Goal: Communication & Community: Answer question/provide support

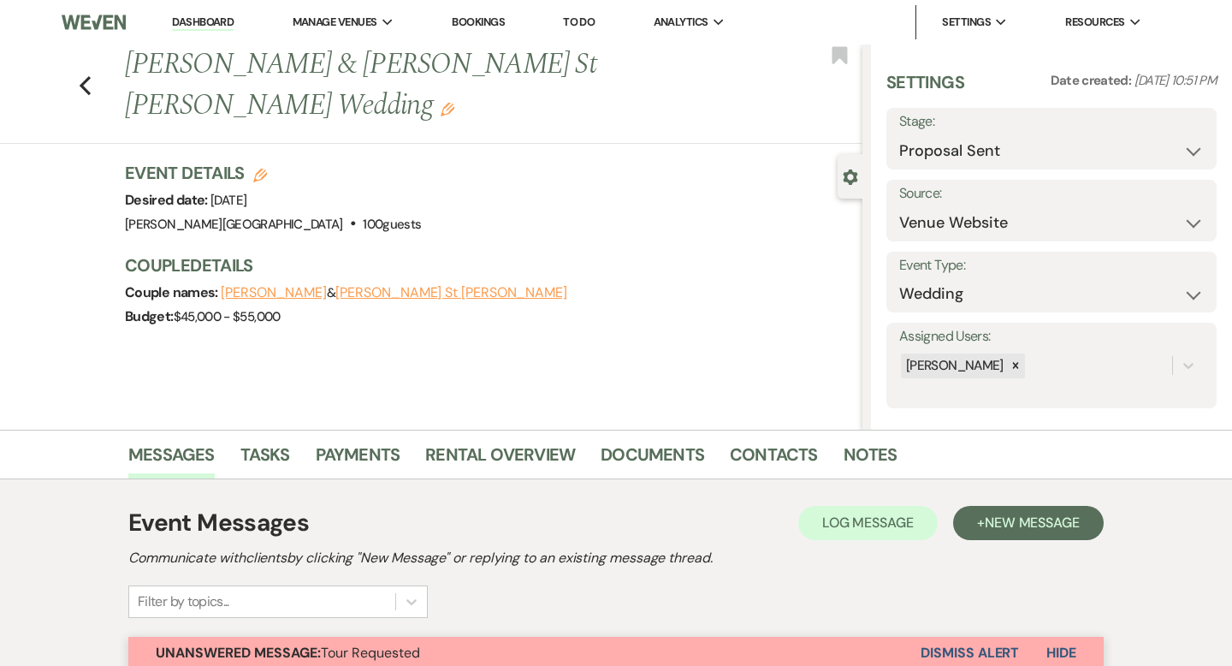
select select "6"
select select "5"
click at [224, 20] on link "Dashboard" at bounding box center [203, 23] width 62 height 16
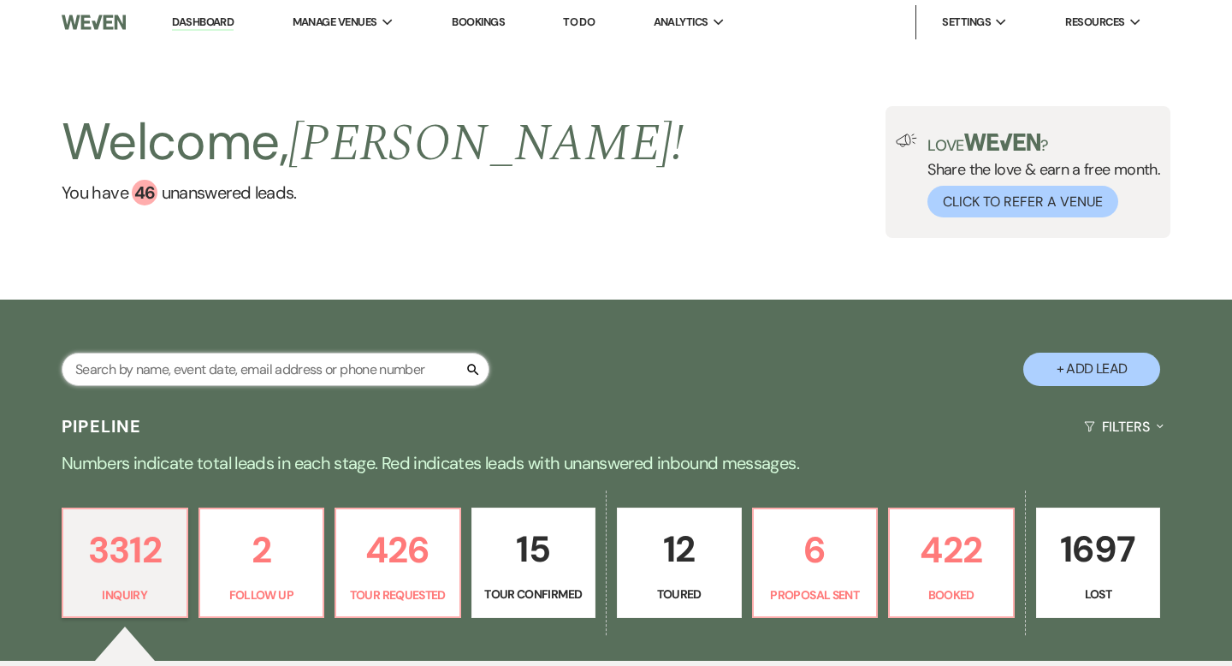
click at [262, 372] on input "text" at bounding box center [276, 368] width 428 height 33
type input "[PERSON_NAME]"
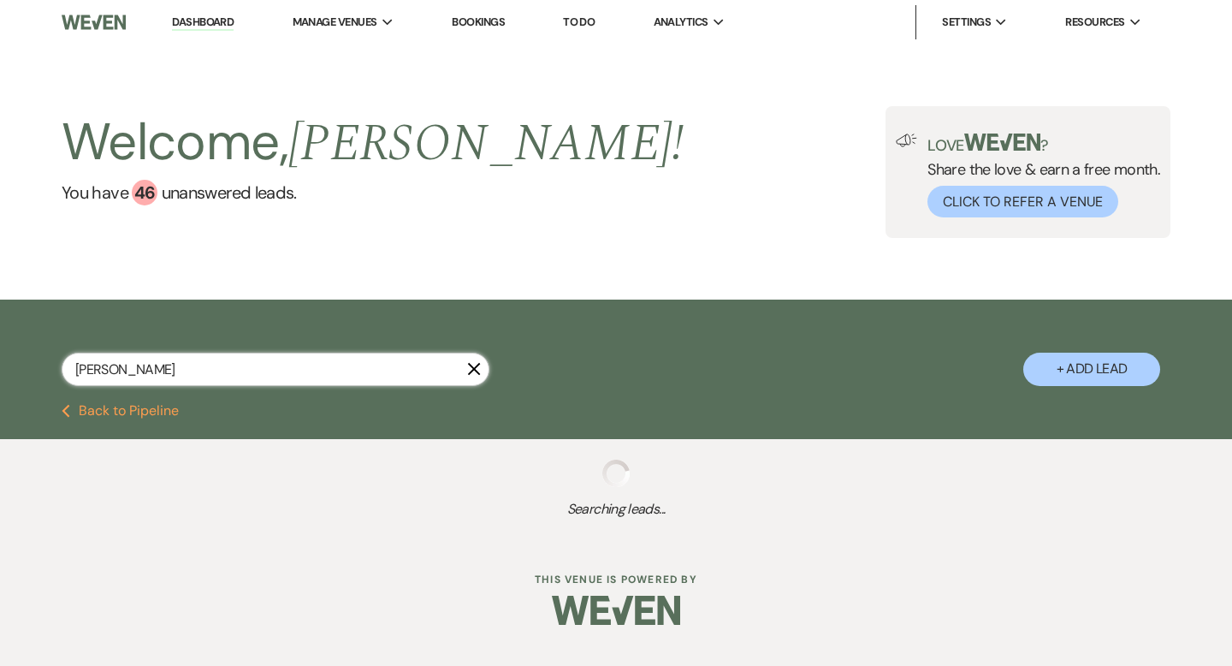
select select "8"
select select "2"
select select "8"
select select "2"
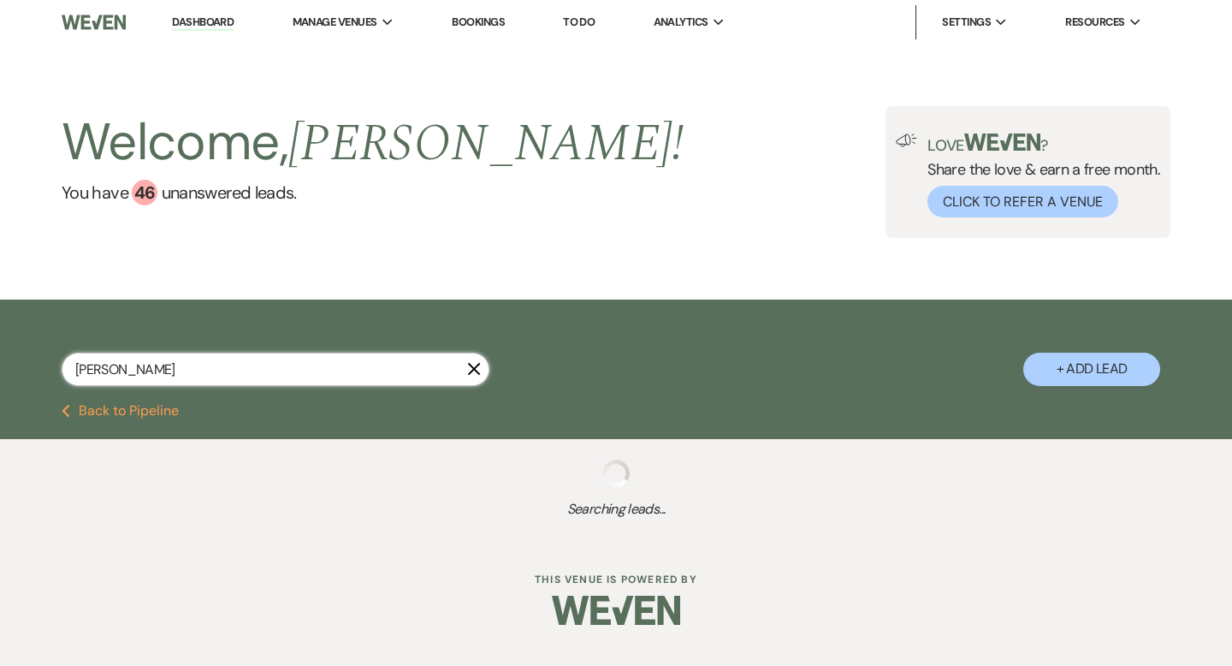
select select "8"
select select "2"
select select "8"
select select "2"
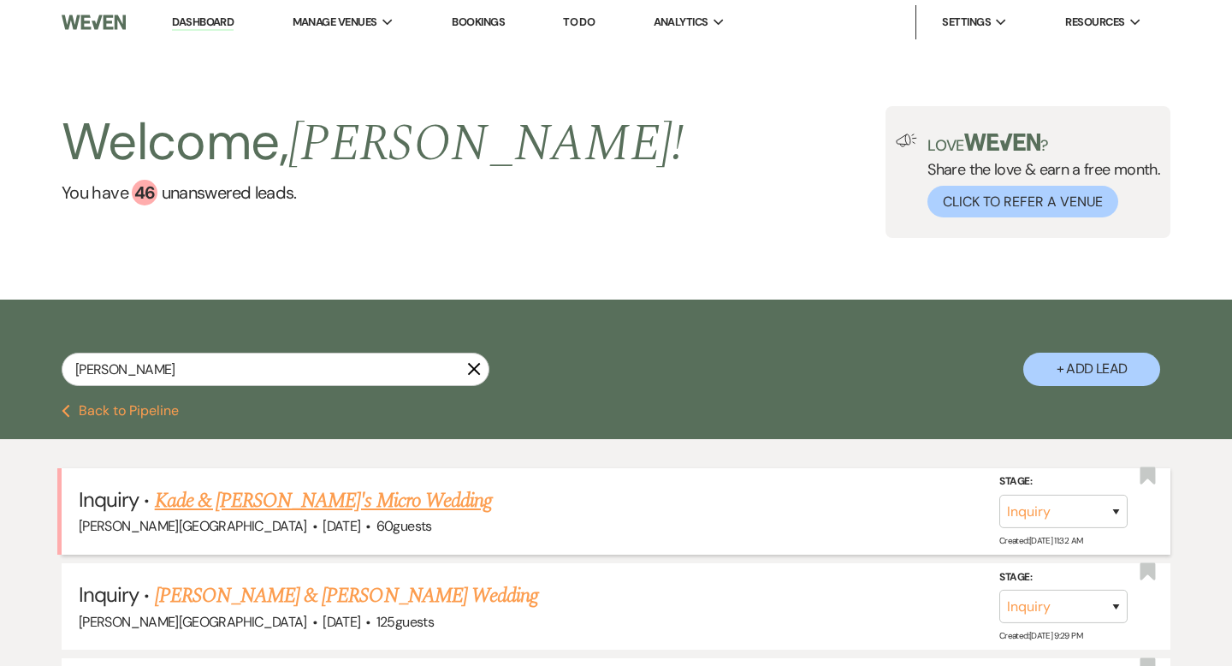
click at [322, 497] on link "Kade & [PERSON_NAME]'s Micro Wedding" at bounding box center [323, 500] width 337 height 31
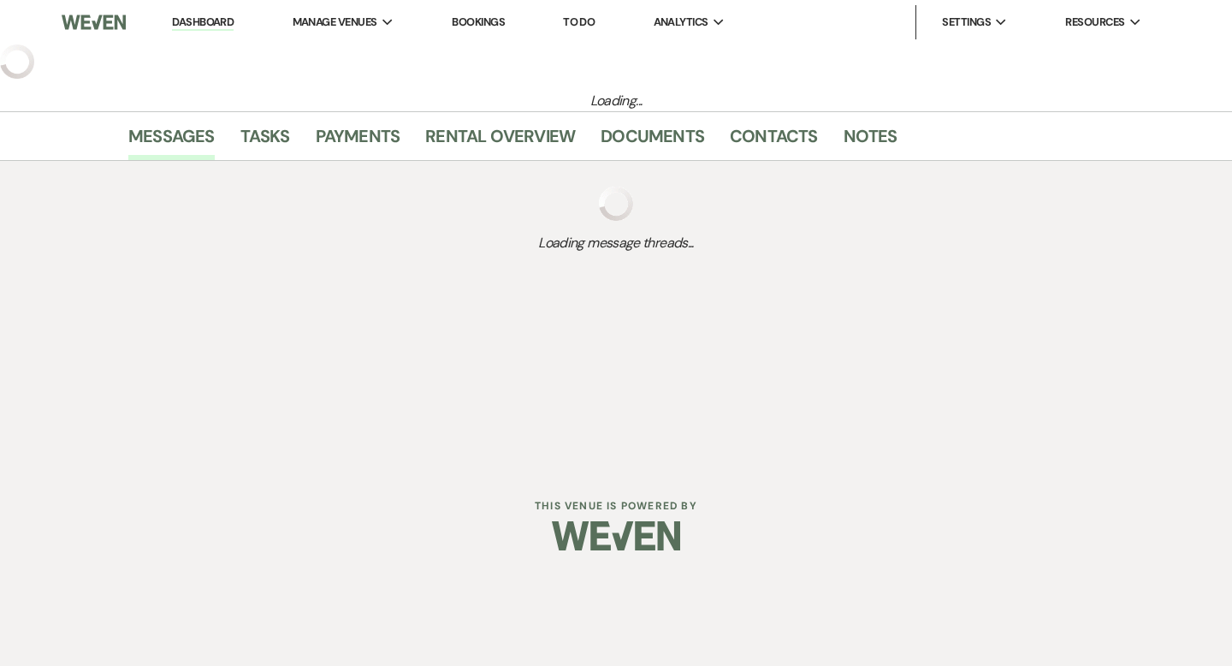
select select "5"
select select "16"
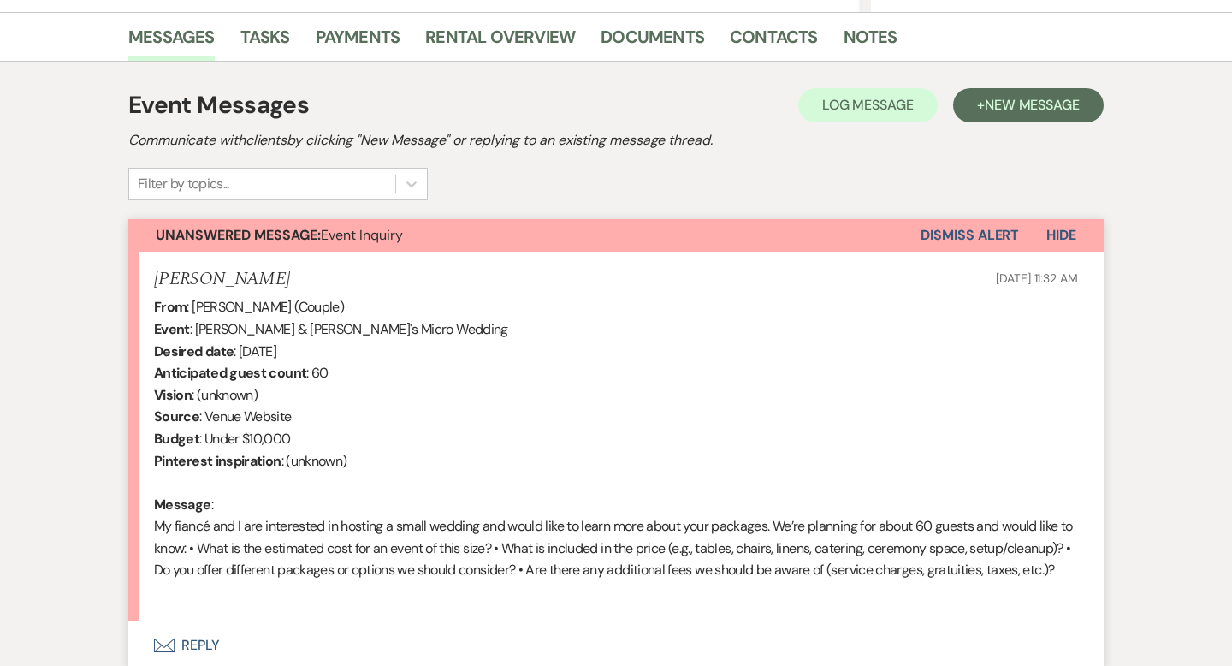
scroll to position [578, 0]
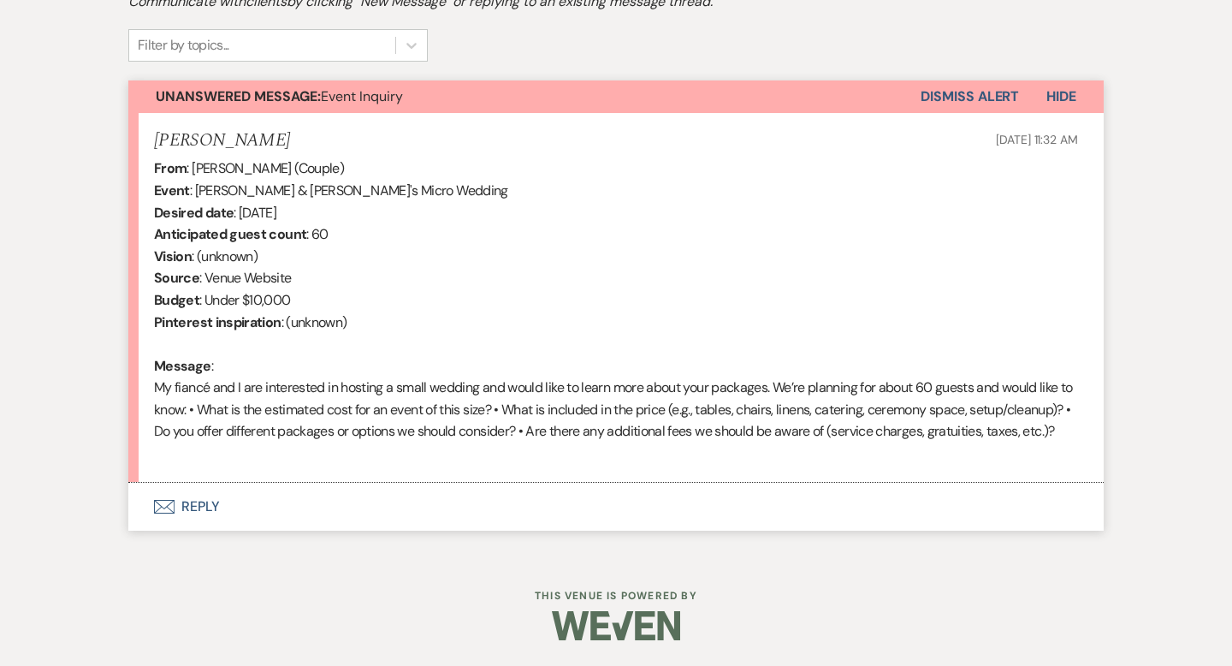
click at [204, 505] on button "Envelope Reply" at bounding box center [615, 506] width 975 height 48
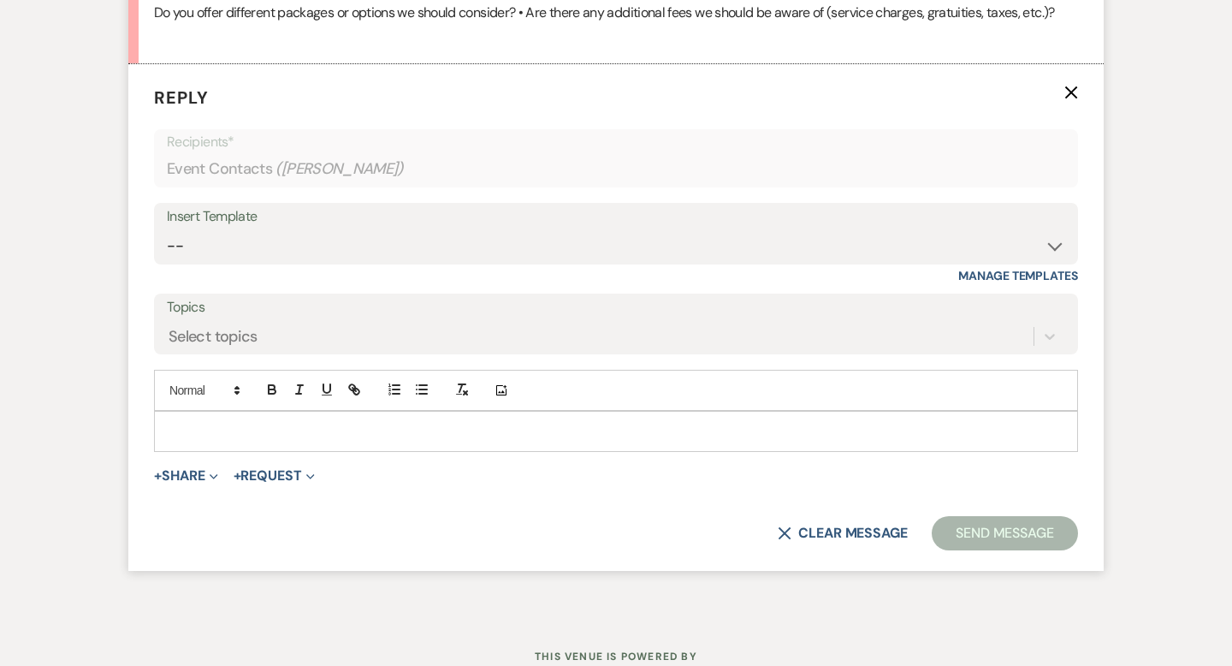
scroll to position [980, 0]
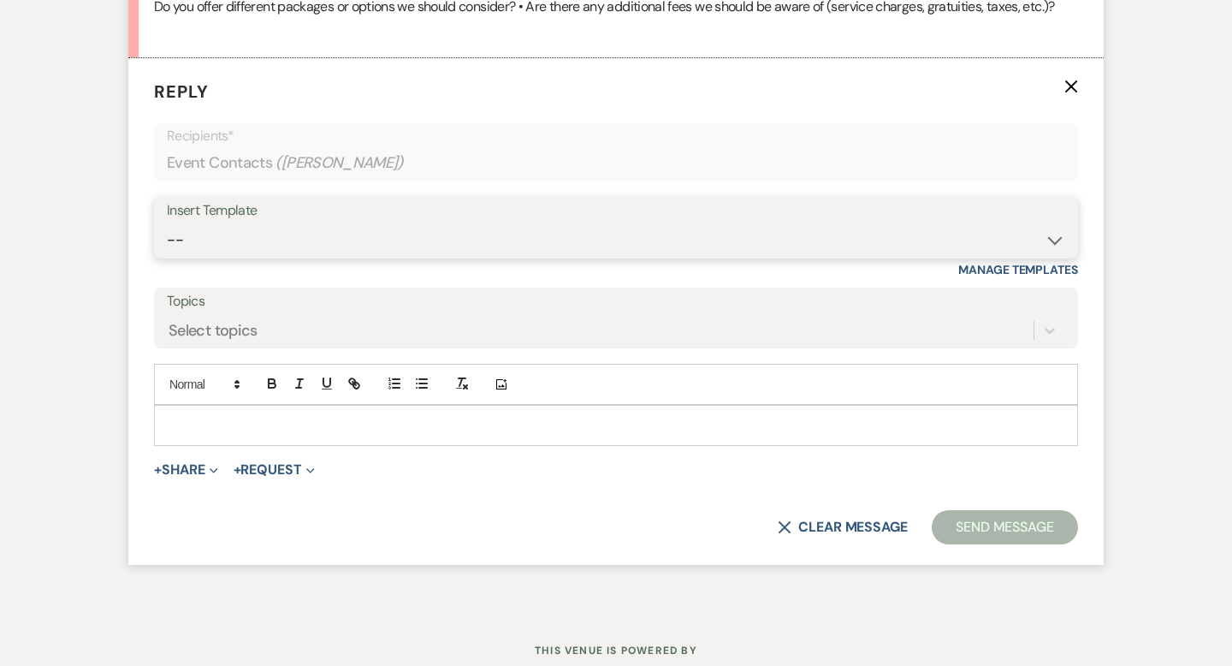
click at [199, 257] on select "-- Weven Planning Portal Introduction (Booked Events) Wedding Packages Booking …" at bounding box center [616, 239] width 898 height 33
select select "55"
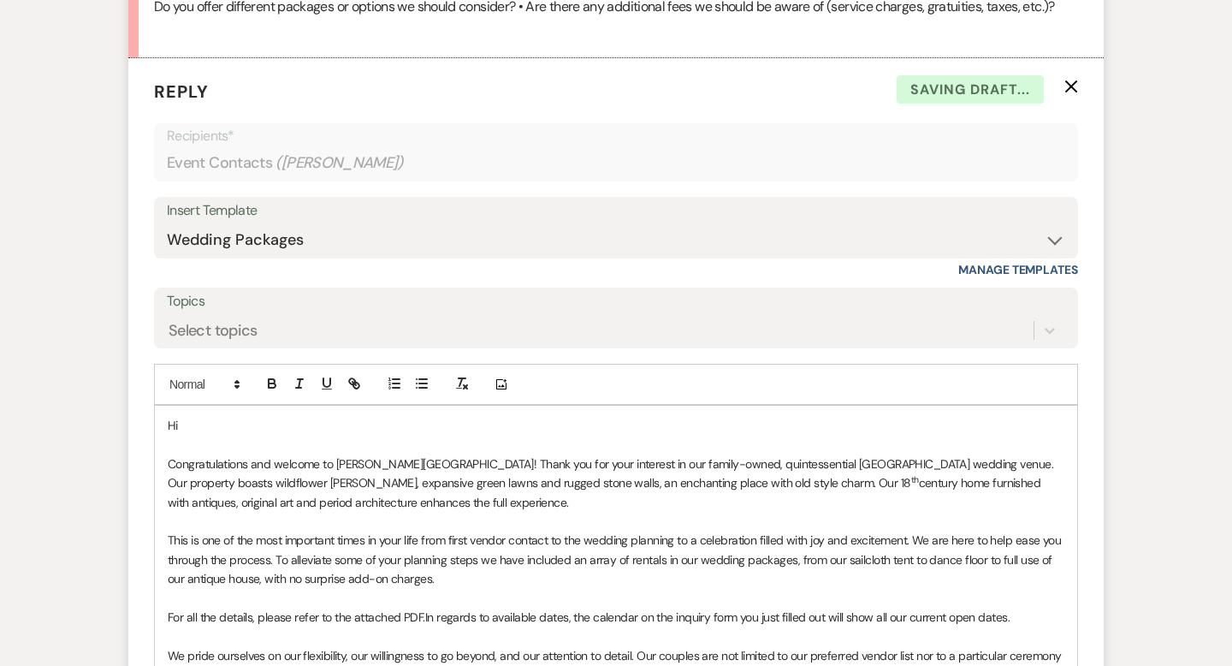
click at [198, 435] on p "Hi" at bounding box center [616, 425] width 896 height 19
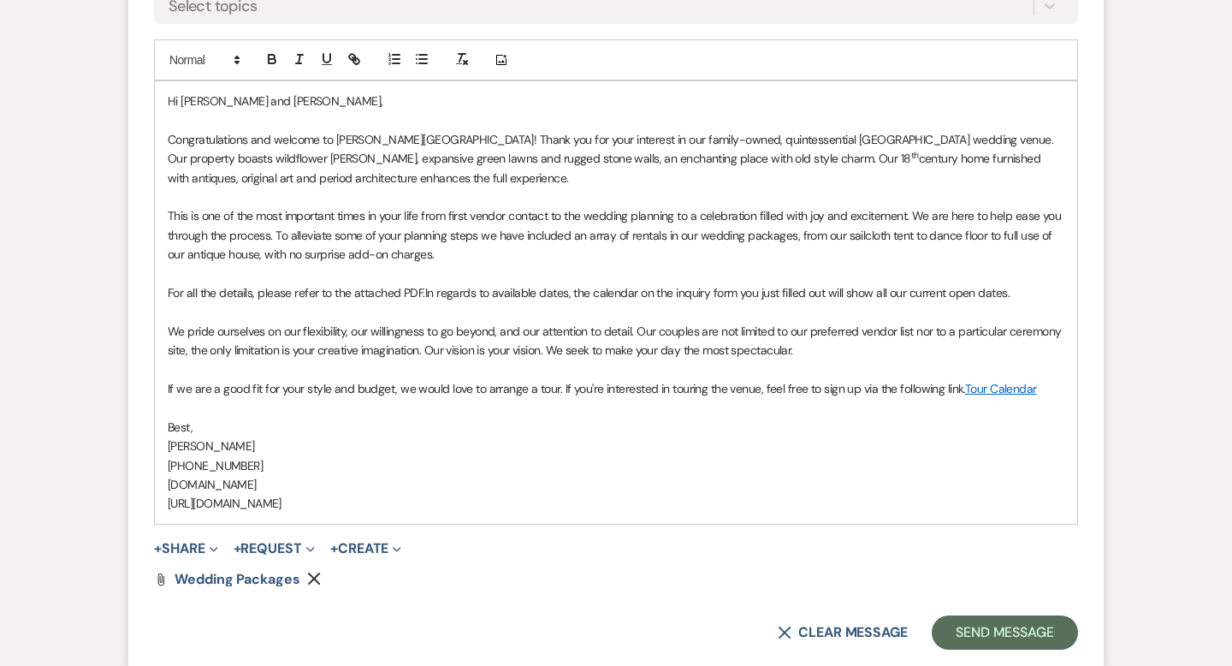
scroll to position [1312, 0]
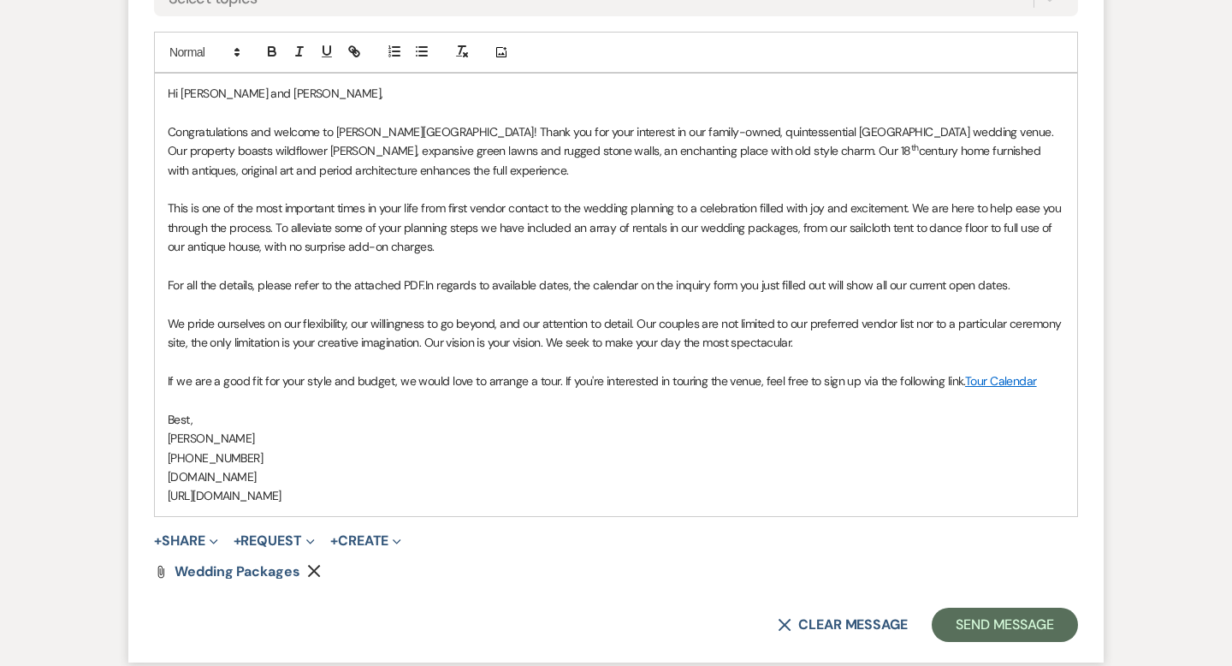
click at [425, 294] on p "For all the details, please refer to the attached PDF. In regards to available …" at bounding box center [616, 284] width 896 height 19
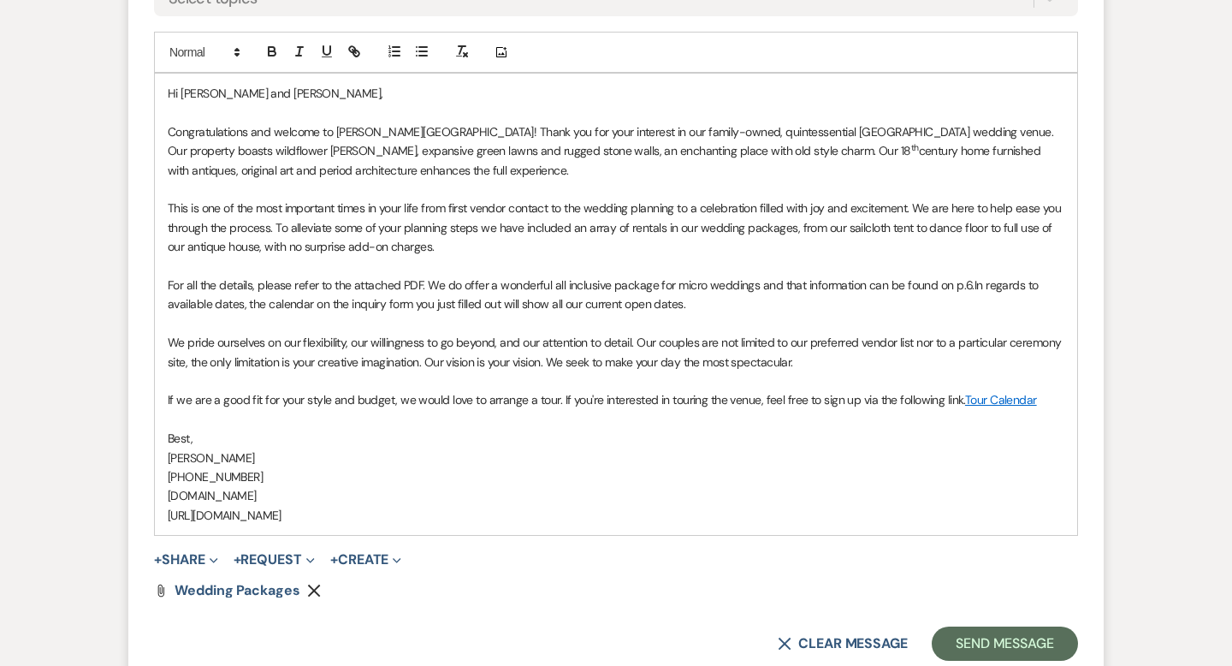
click at [461, 299] on p "For all the details, please refer to the attached PDF. We do offer a wonderful …" at bounding box center [616, 294] width 896 height 38
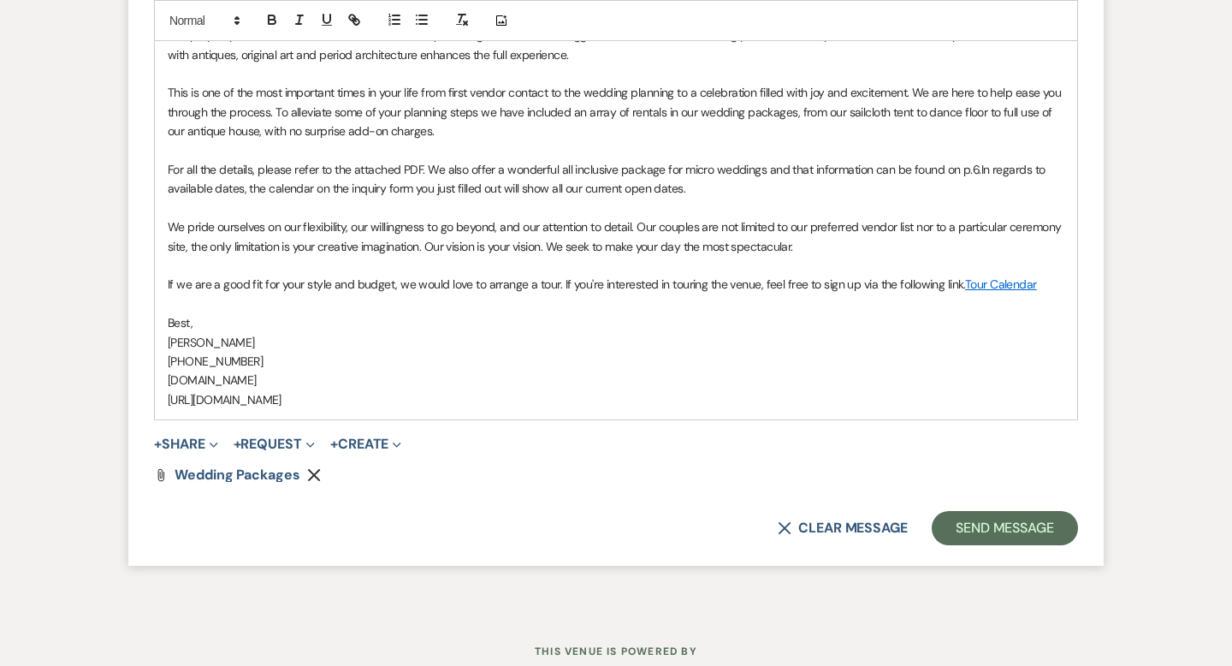
scroll to position [1446, 0]
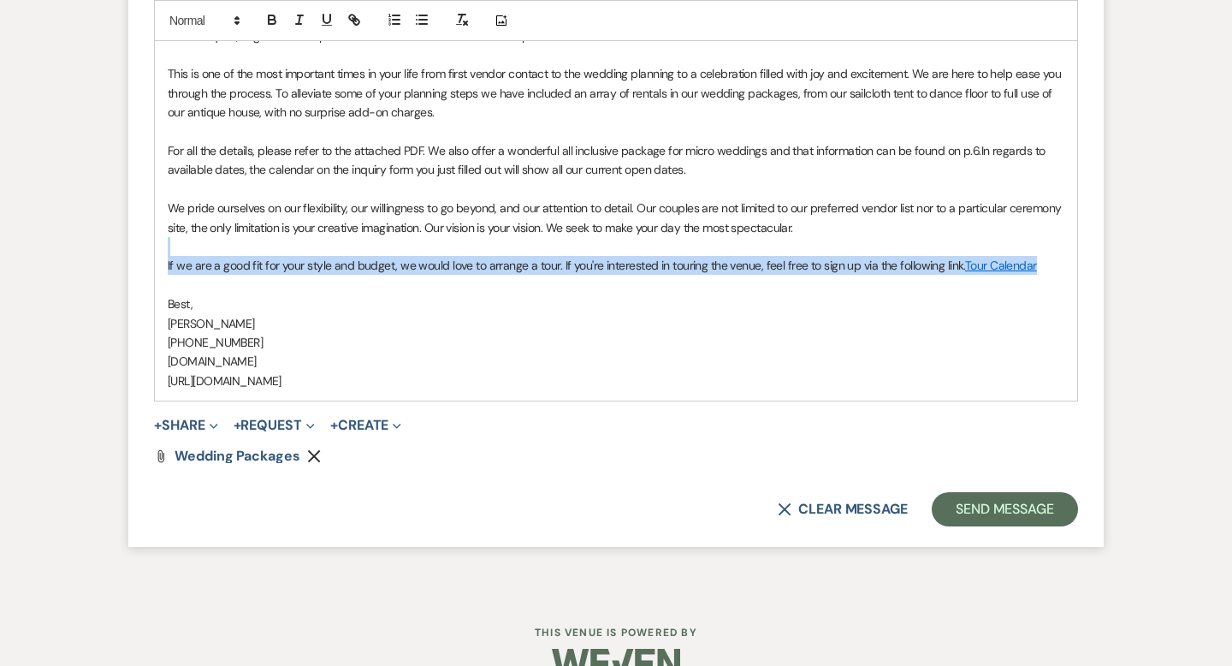
drag, startPoint x: 1040, startPoint y: 283, endPoint x: 568, endPoint y: 275, distance: 472.2
click at [568, 275] on div "Hi [PERSON_NAME] and [PERSON_NAME], Congratulations and welcome to [PERSON_NAME…" at bounding box center [616, 169] width 922 height 461
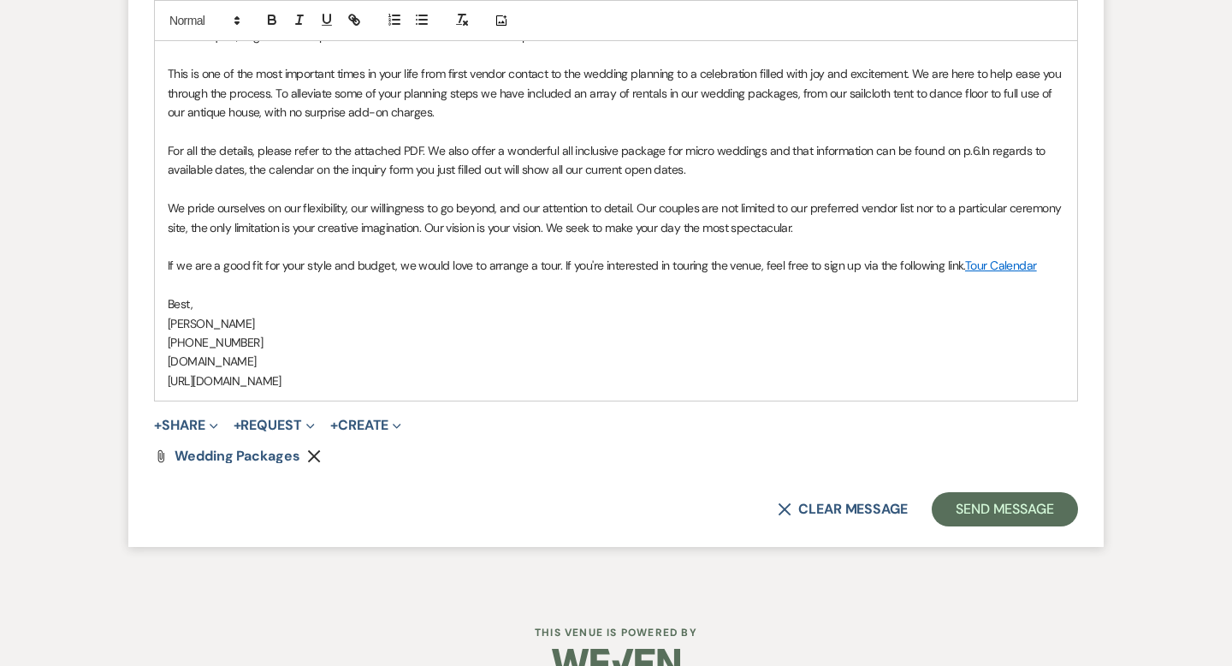
click at [589, 333] on p "[PERSON_NAME]" at bounding box center [616, 323] width 896 height 19
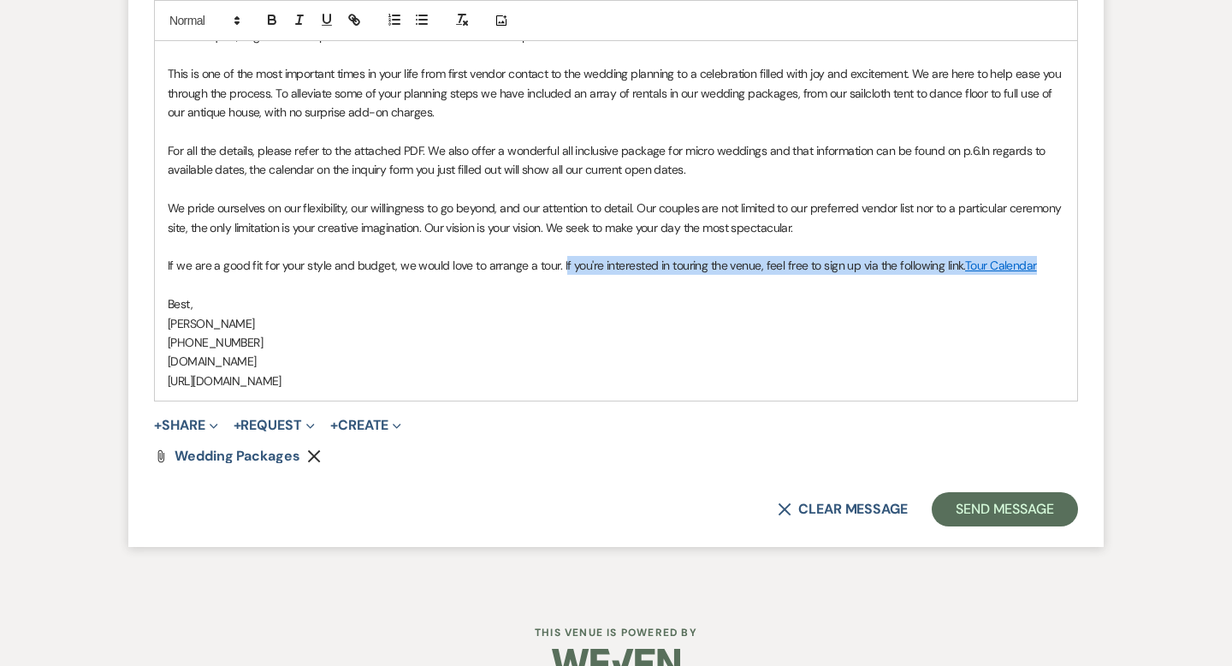
drag, startPoint x: 1044, startPoint y: 290, endPoint x: 560, endPoint y: 280, distance: 483.4
click at [560, 275] on p "If we are a good fit for your style and budget, we would love to arrange a tour…" at bounding box center [616, 265] width 896 height 19
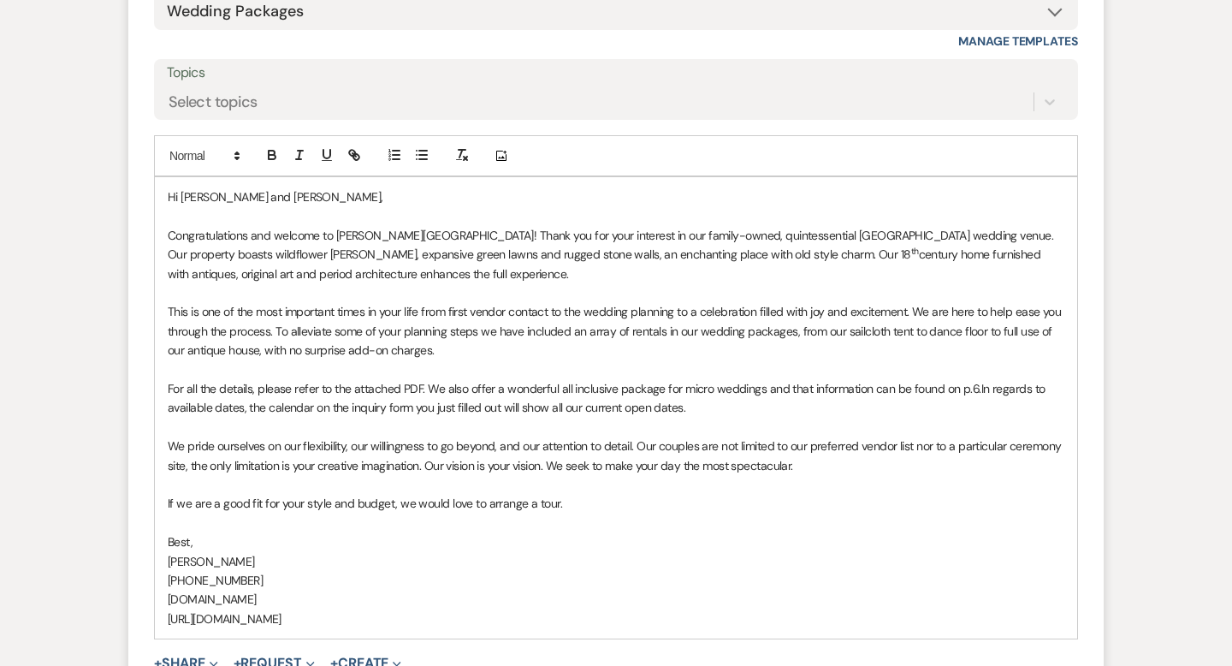
scroll to position [1211, 0]
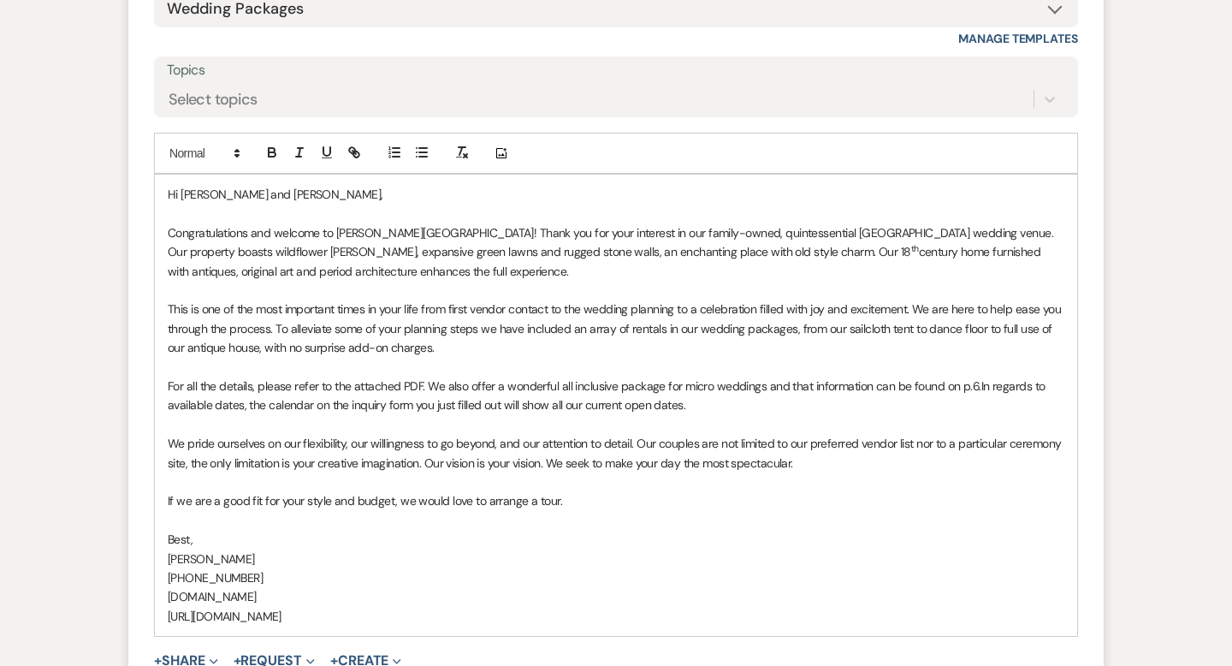
click at [973, 409] on p "For all the details, please refer to the attached PDF. We also offer a wonderfu…" at bounding box center [616, 395] width 896 height 38
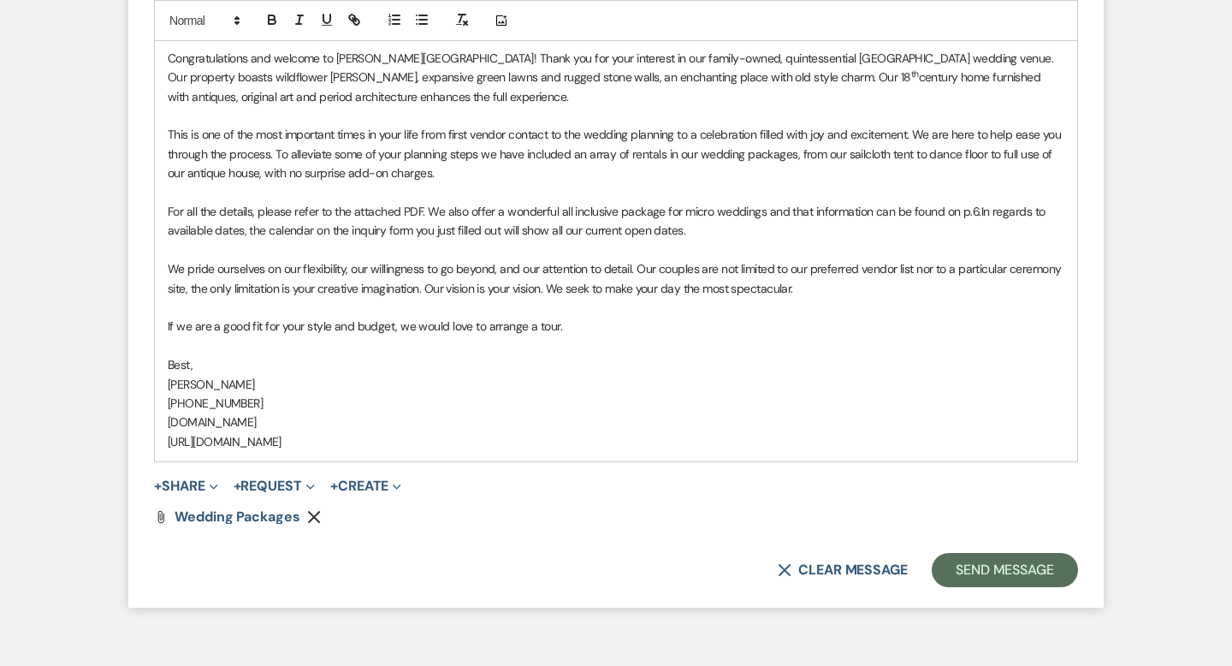
scroll to position [1426, 0]
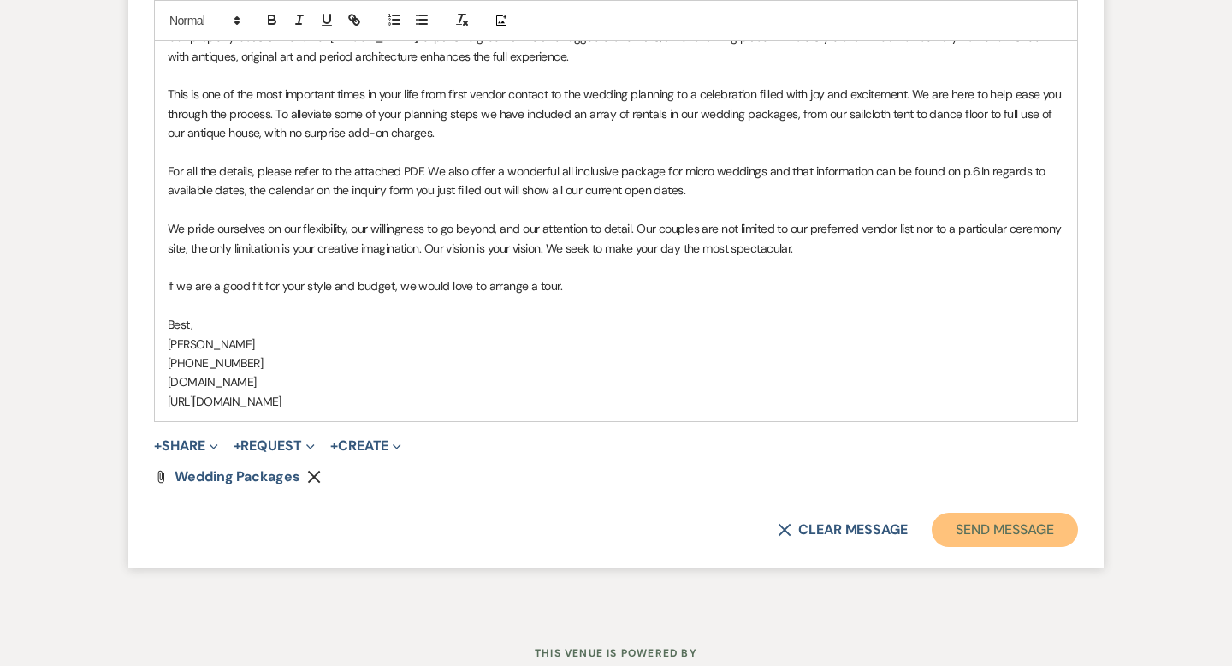
click at [987, 547] on button "Send Message" at bounding box center [1005, 529] width 146 height 34
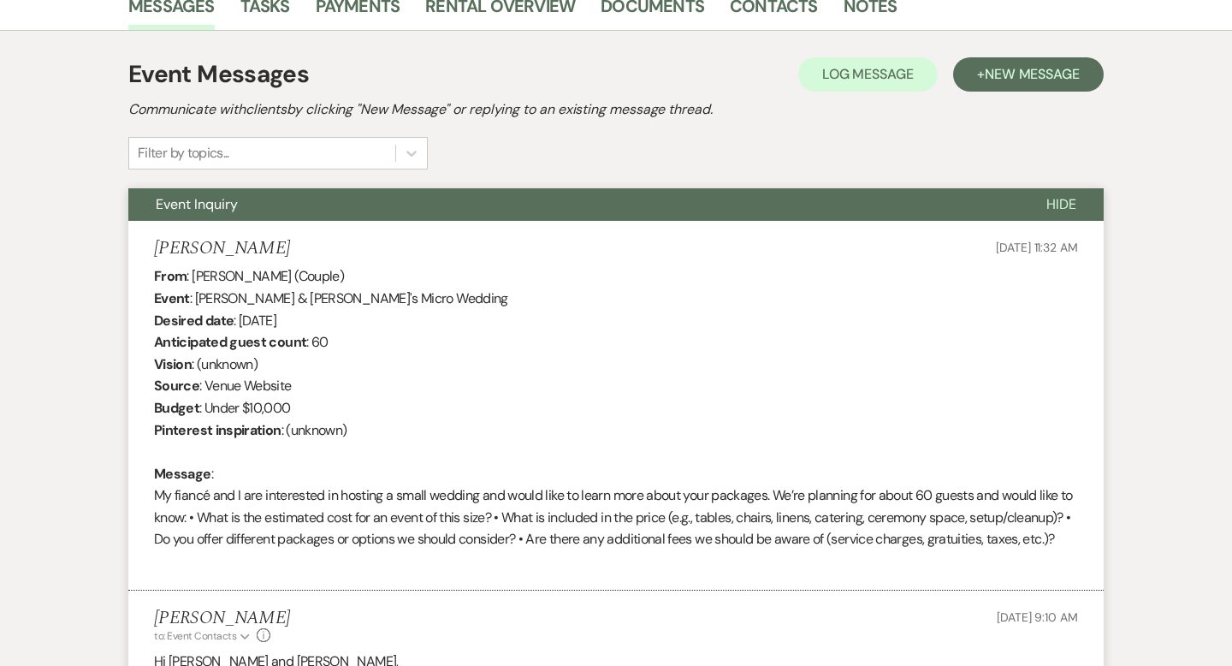
scroll to position [0, 0]
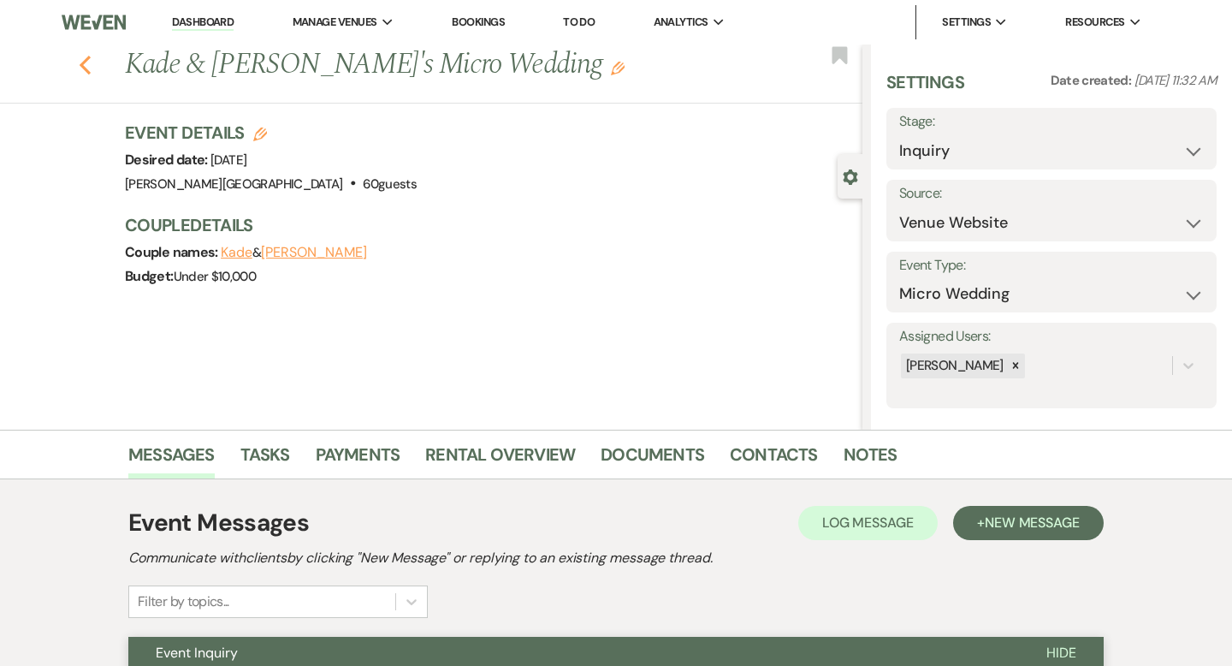
click at [86, 62] on icon "Previous" at bounding box center [85, 65] width 13 height 21
select select "8"
select select "2"
select select "8"
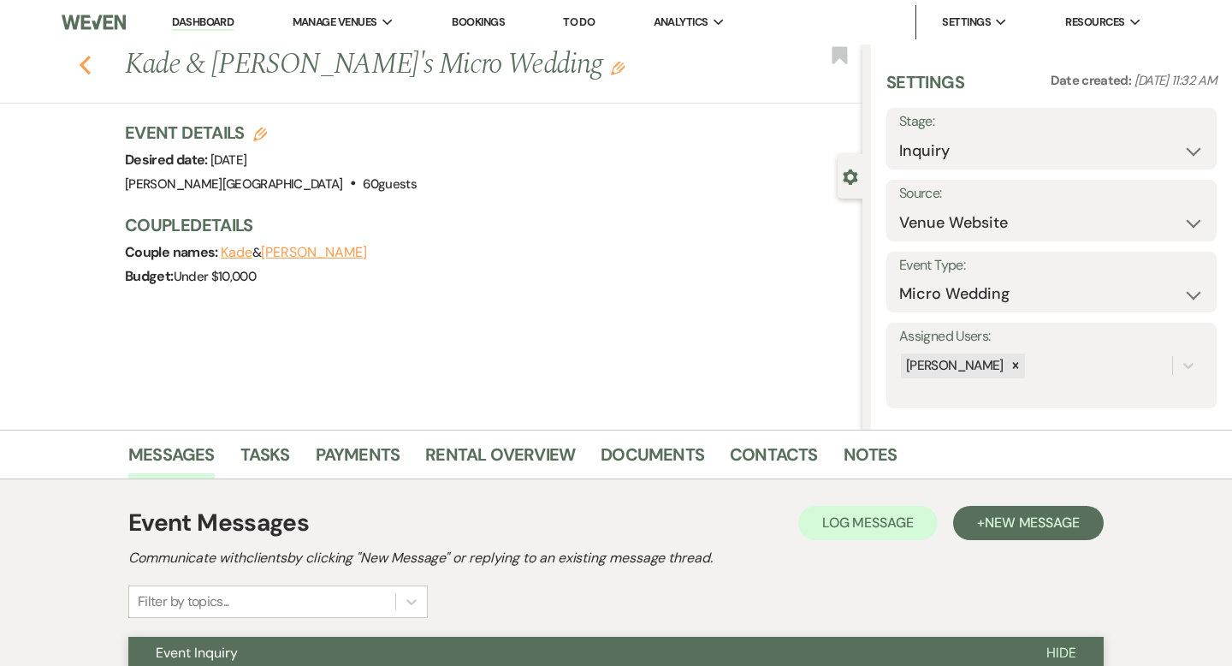
select select "2"
select select "8"
select select "2"
select select "8"
select select "2"
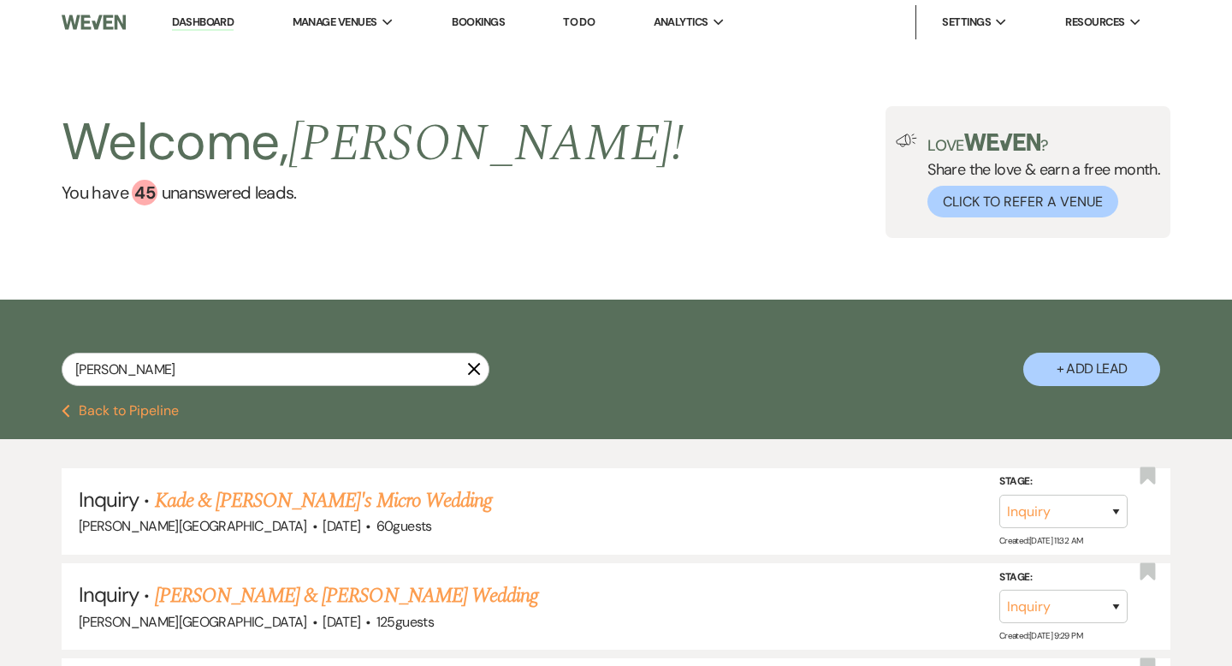
click at [473, 370] on icon "X" at bounding box center [474, 369] width 14 height 14
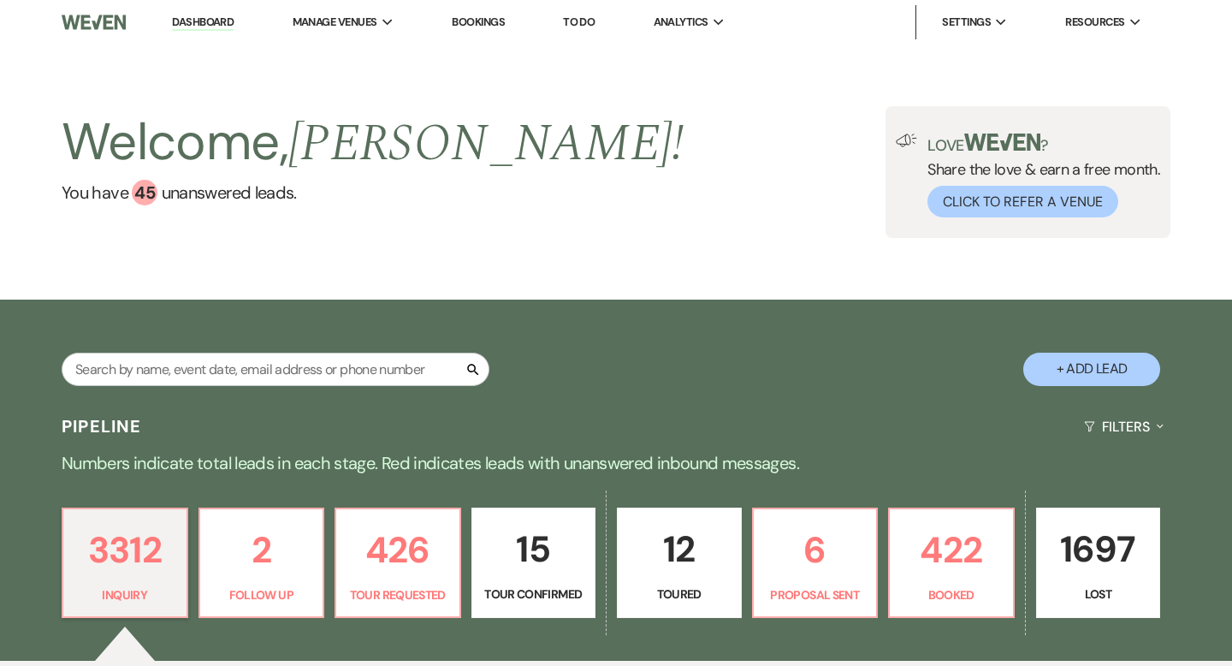
scroll to position [328, 0]
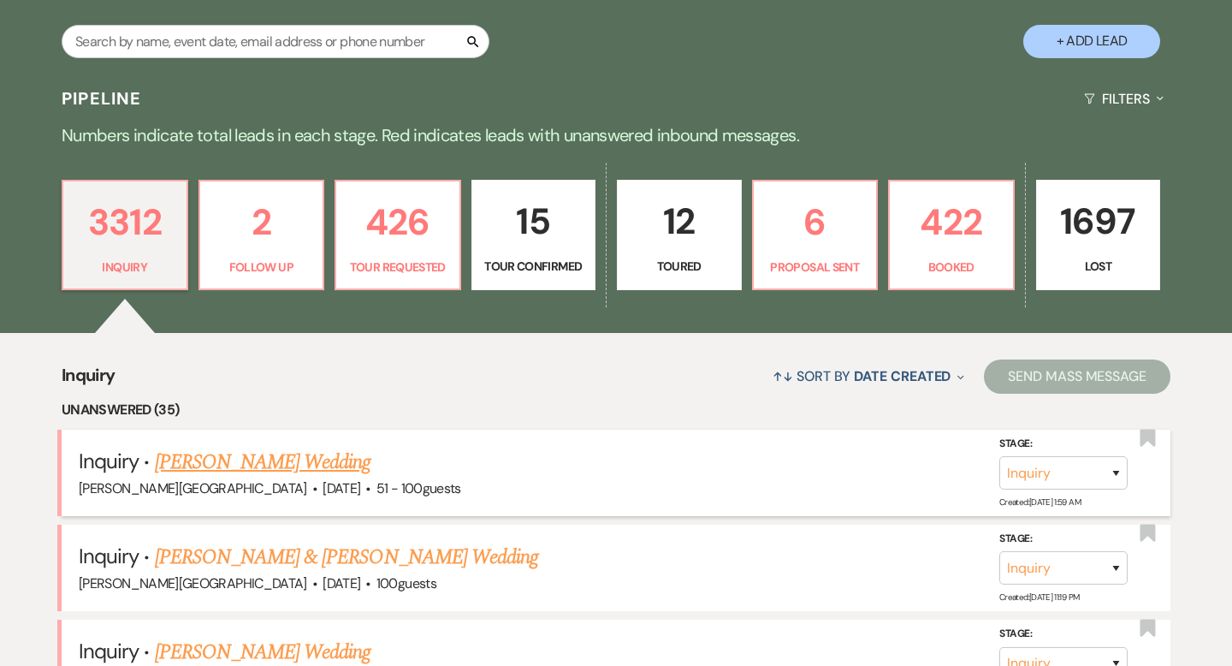
click at [240, 459] on link "[PERSON_NAME] Wedding" at bounding box center [263, 462] width 216 height 31
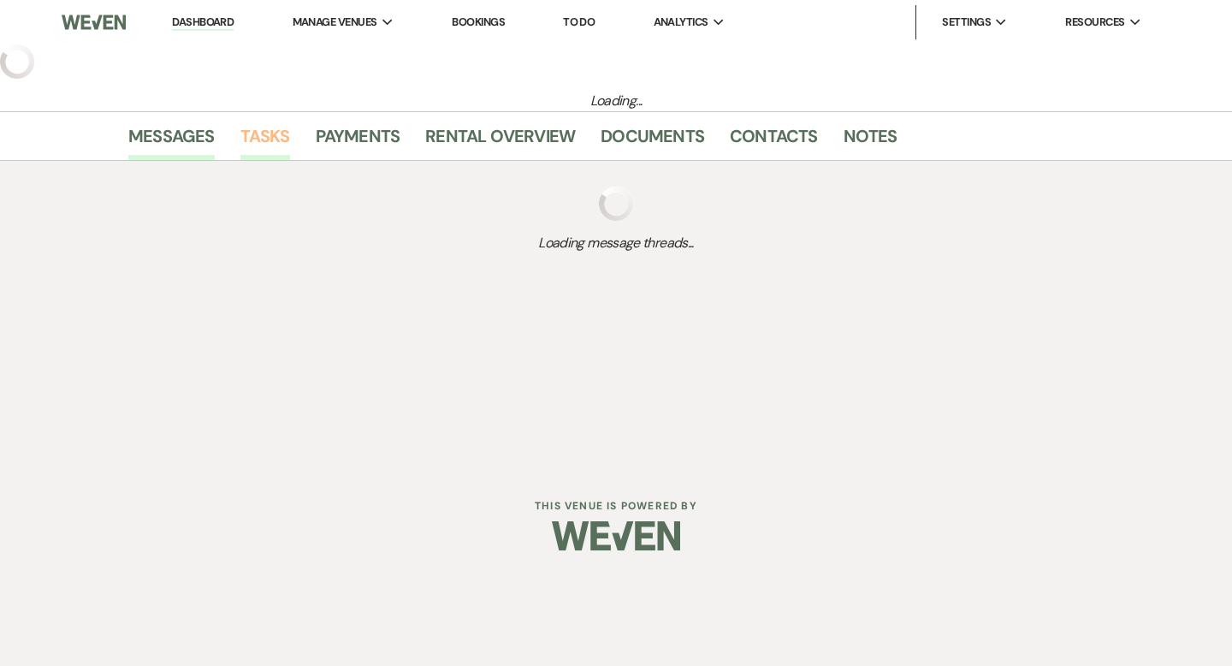
select select "2"
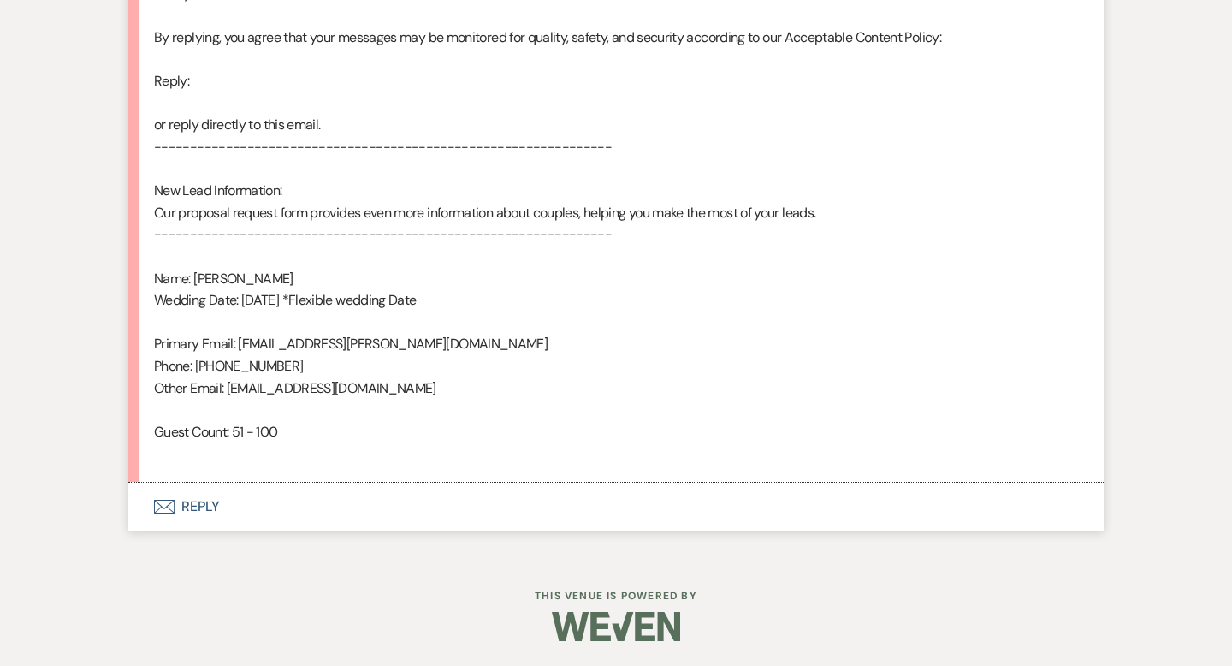
click at [211, 503] on button "Envelope Reply" at bounding box center [615, 506] width 975 height 48
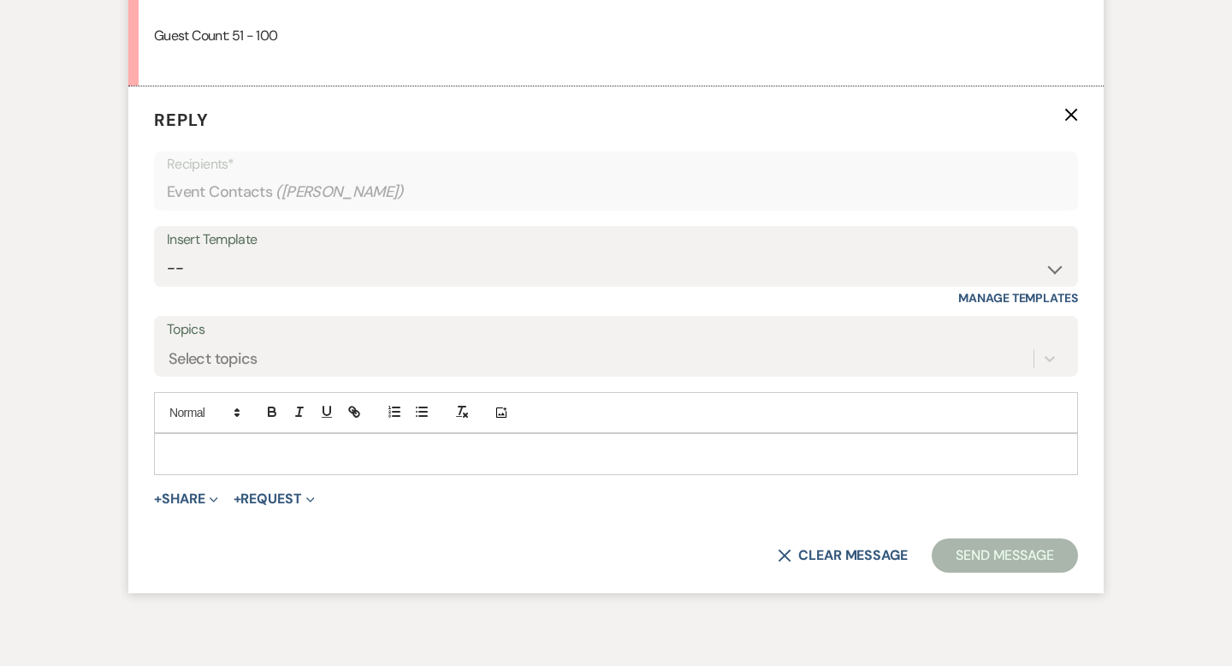
scroll to position [1484, 0]
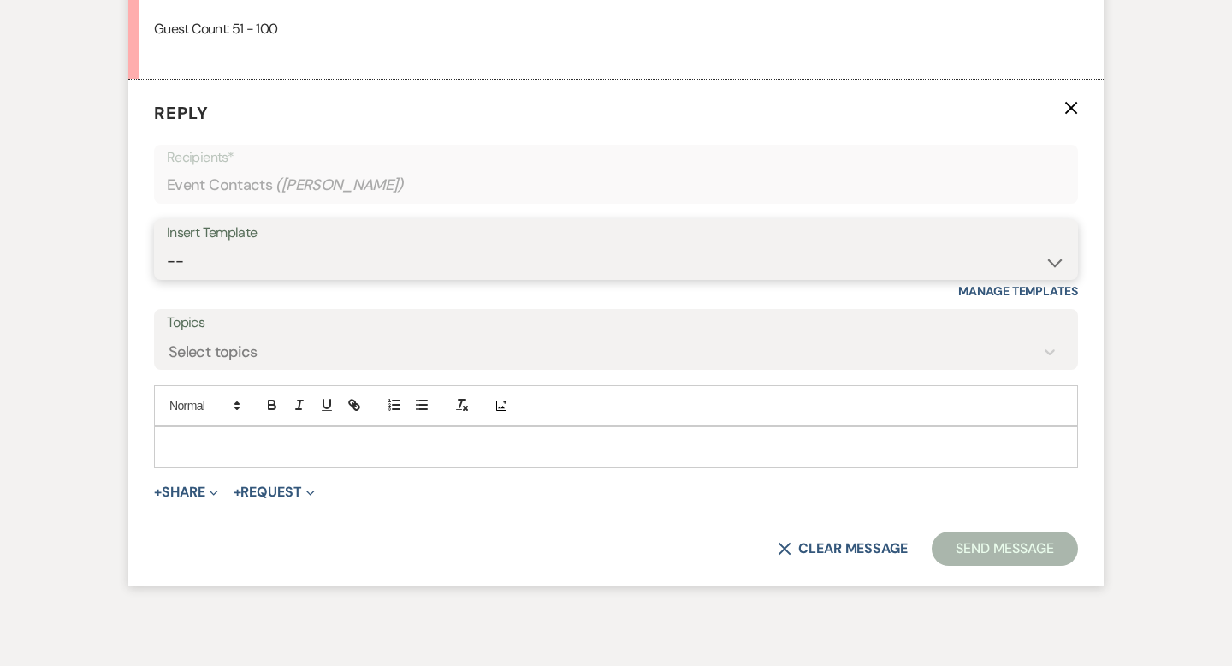
click at [192, 262] on select "-- Weven Planning Portal Introduction (Booked Events) Wedding Packages Booking …" at bounding box center [616, 261] width 898 height 33
select select "4429"
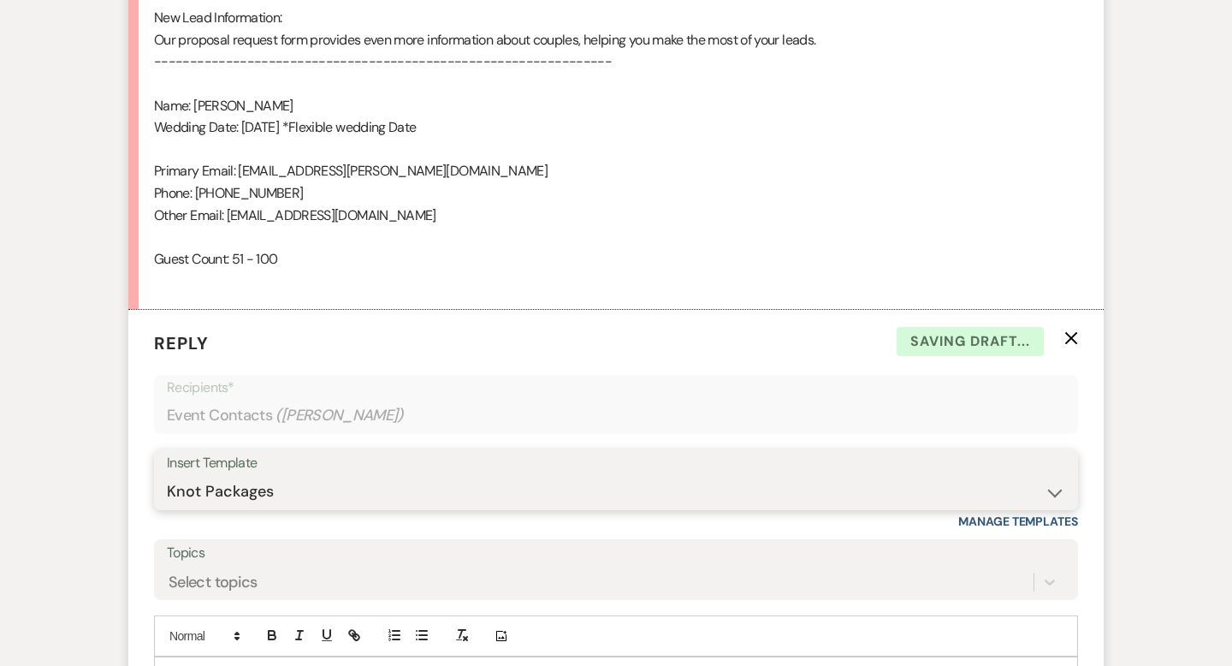
scroll to position [1461, 0]
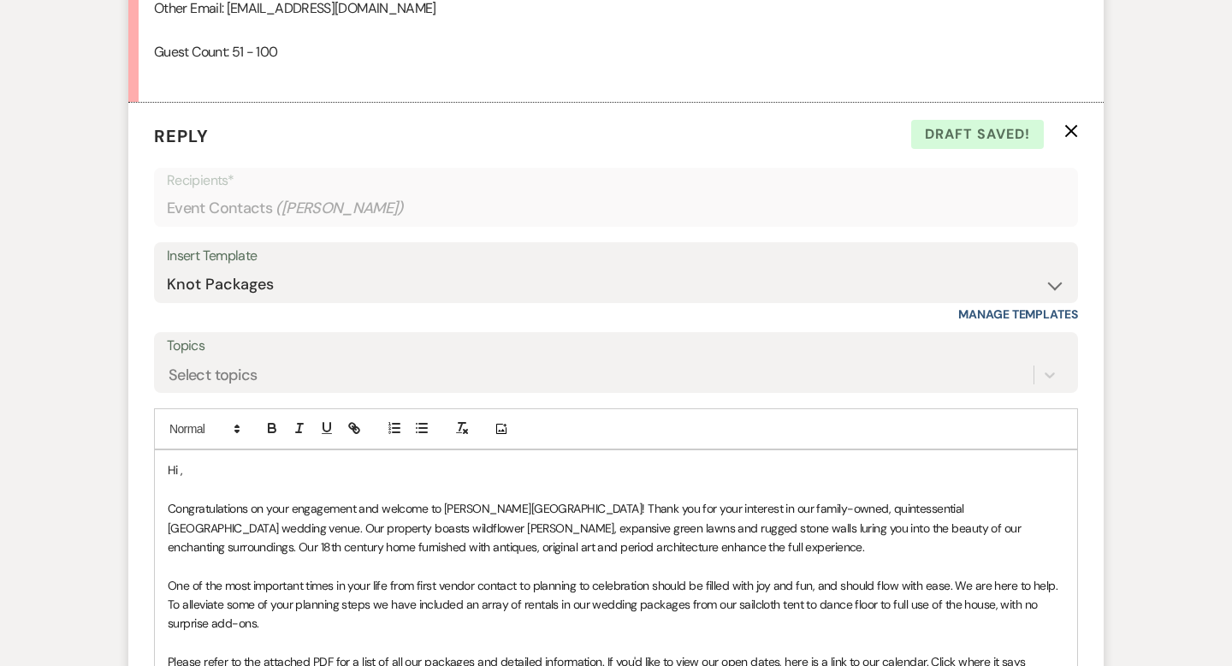
click at [206, 472] on p "Hi ," at bounding box center [616, 469] width 896 height 19
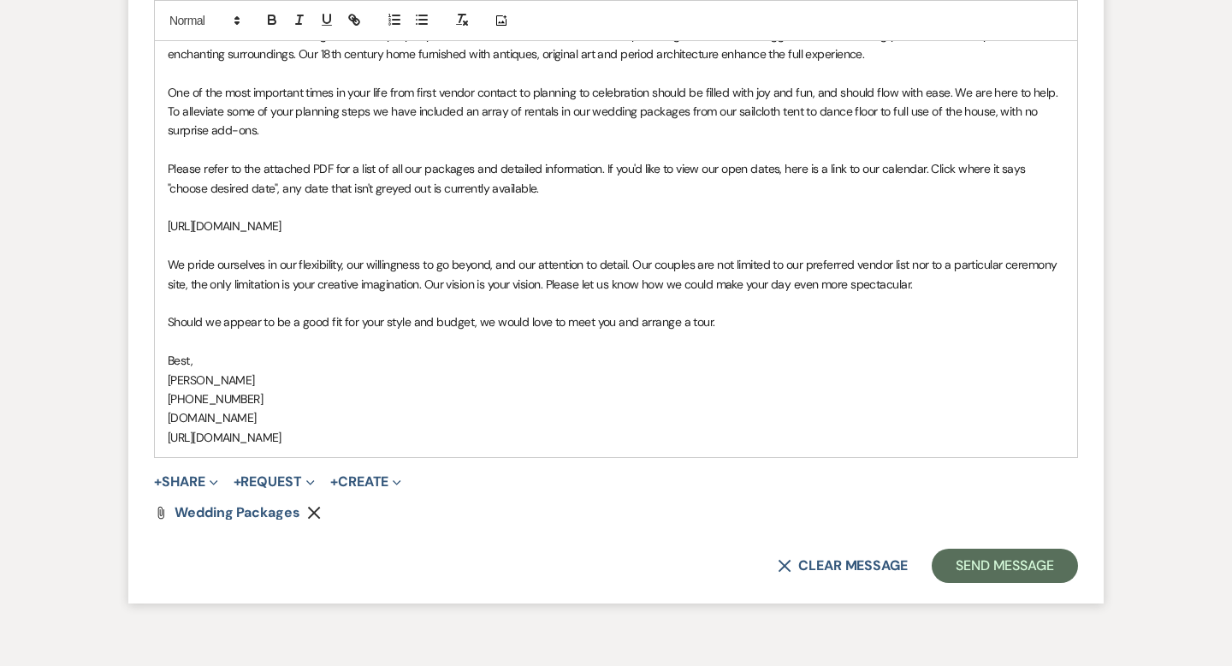
scroll to position [1956, 0]
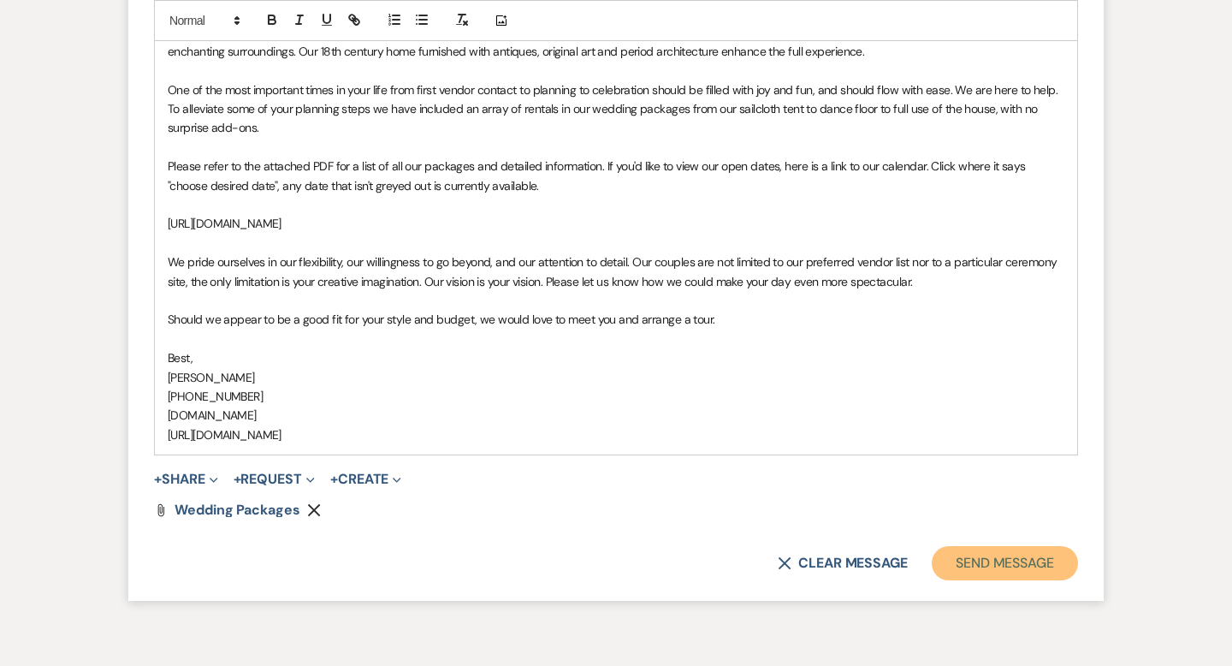
click at [973, 552] on button "Send Message" at bounding box center [1005, 563] width 146 height 34
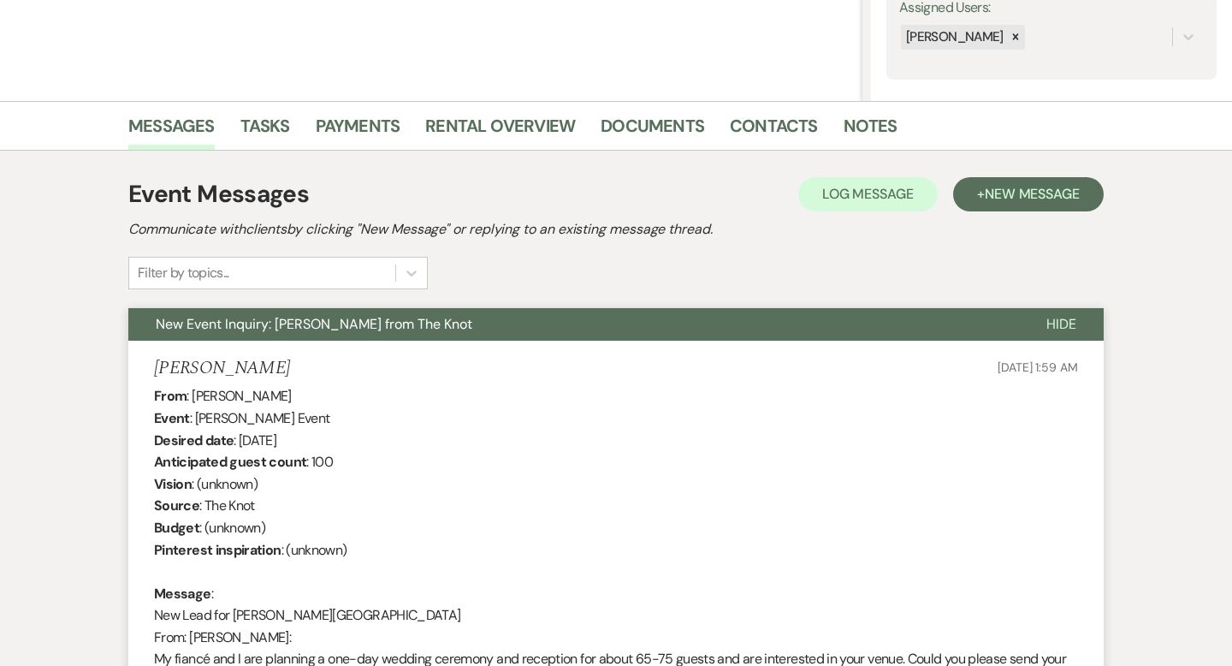
scroll to position [0, 0]
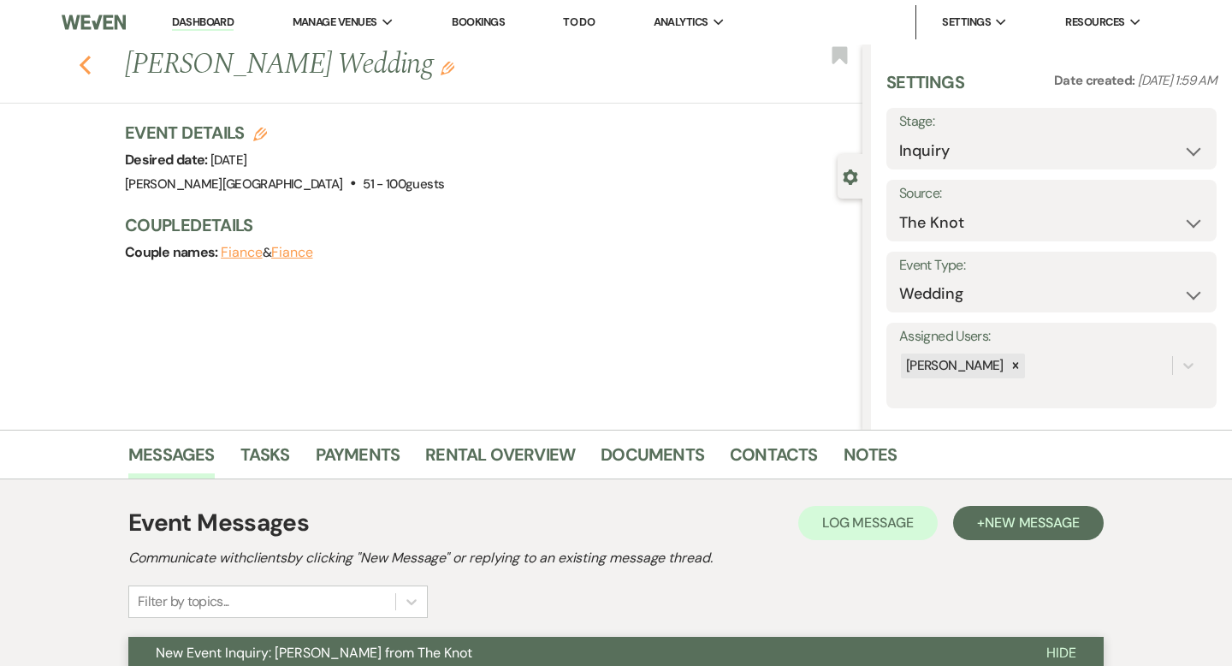
click at [85, 68] on use "button" at bounding box center [85, 65] width 11 height 19
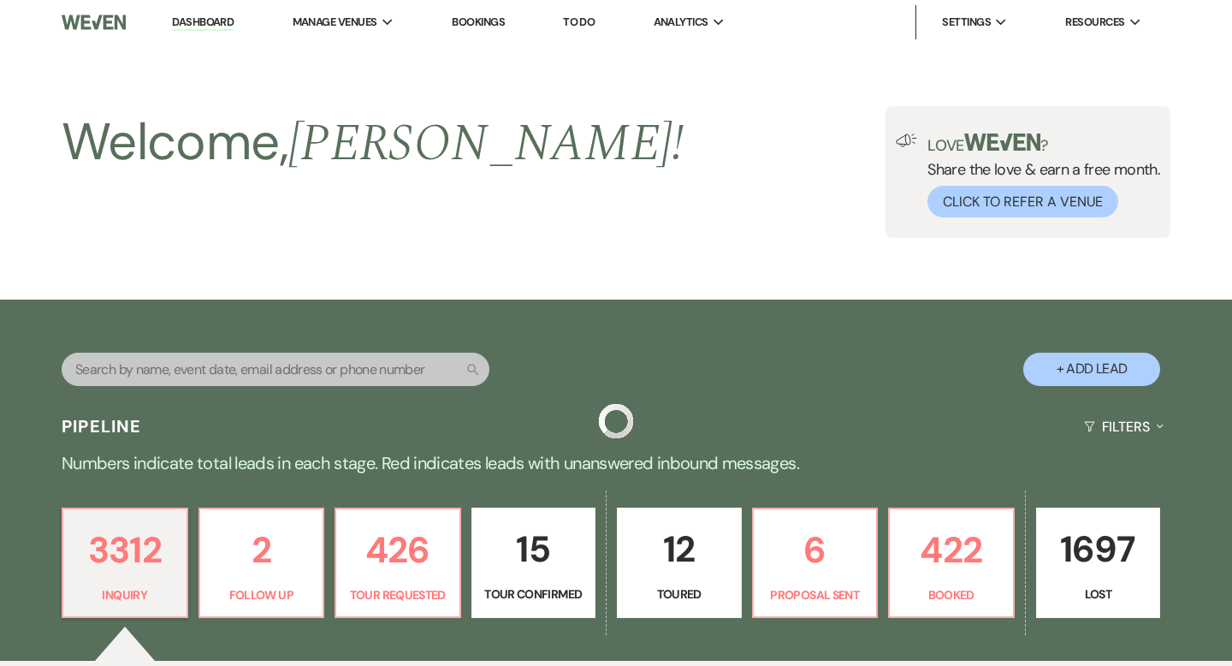
scroll to position [328, 0]
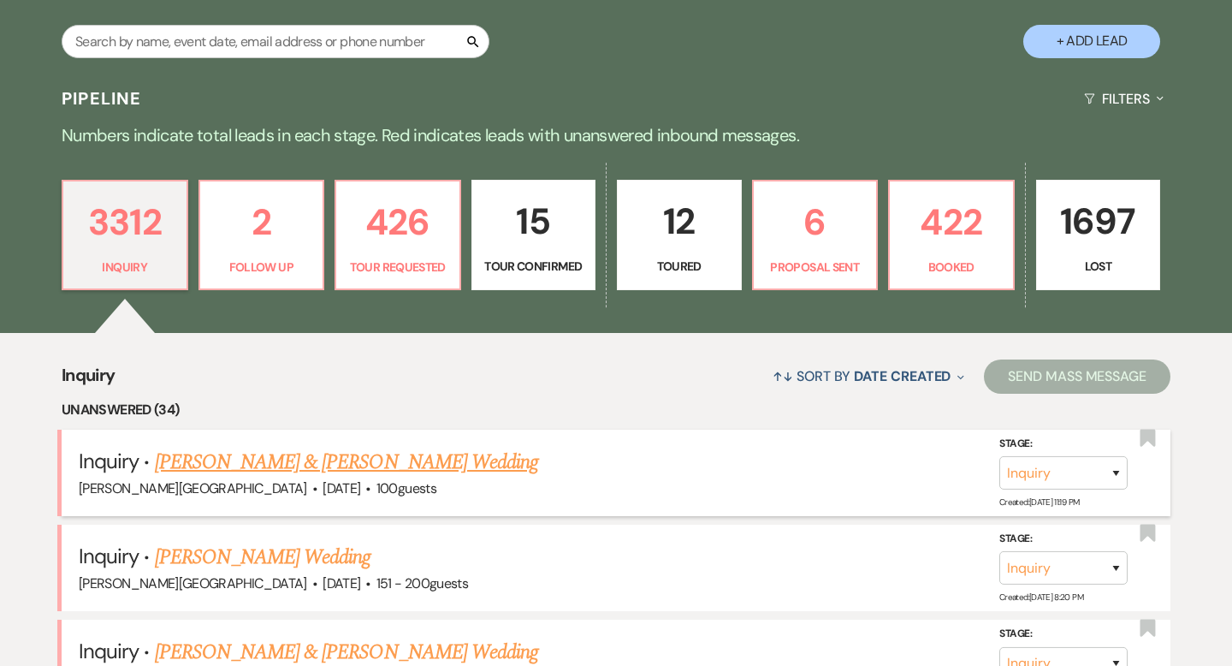
click at [310, 459] on link "[PERSON_NAME] & [PERSON_NAME] Wedding" at bounding box center [346, 462] width 383 height 31
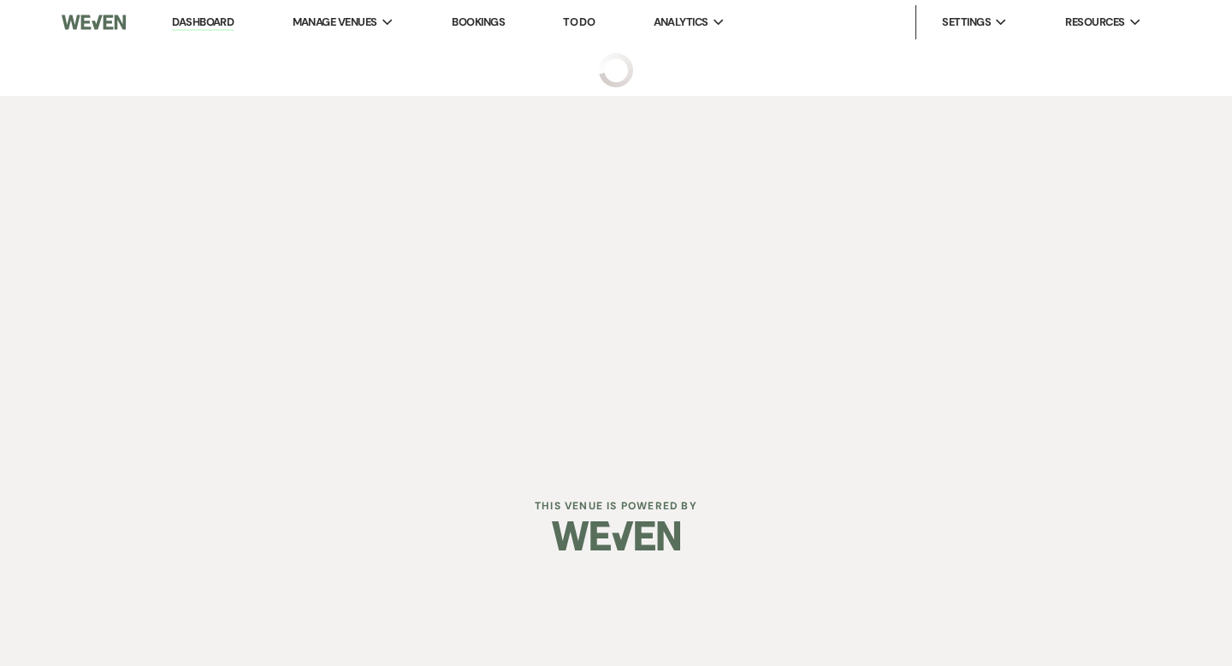
select select "5"
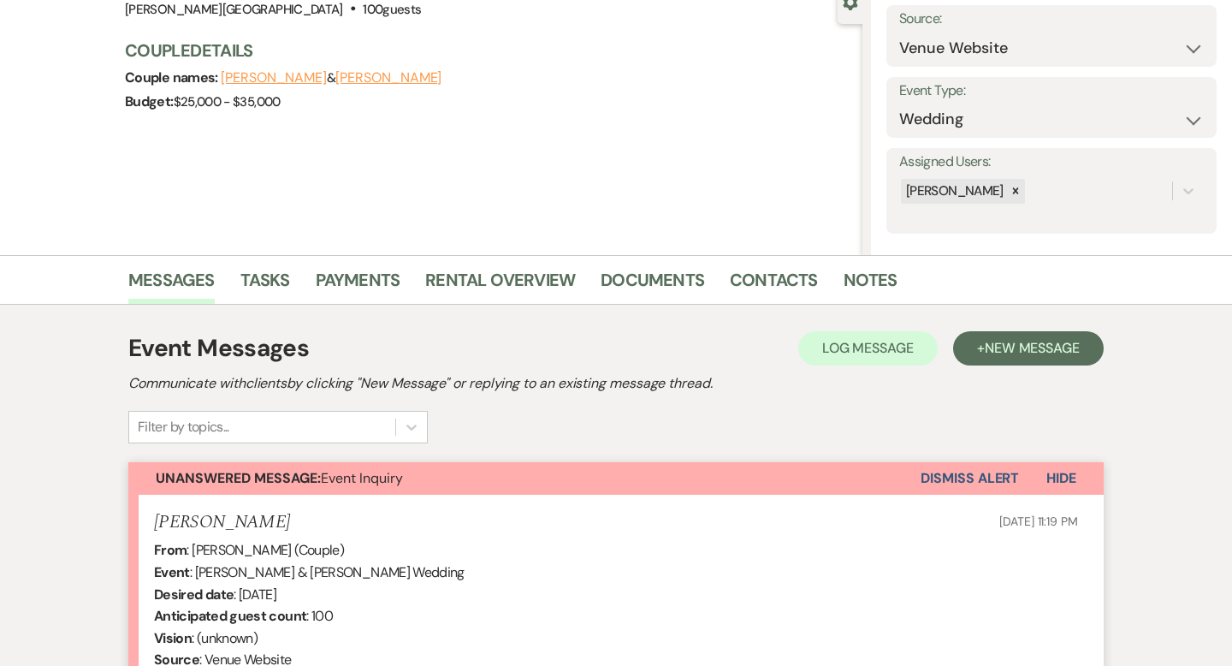
scroll to position [512, 0]
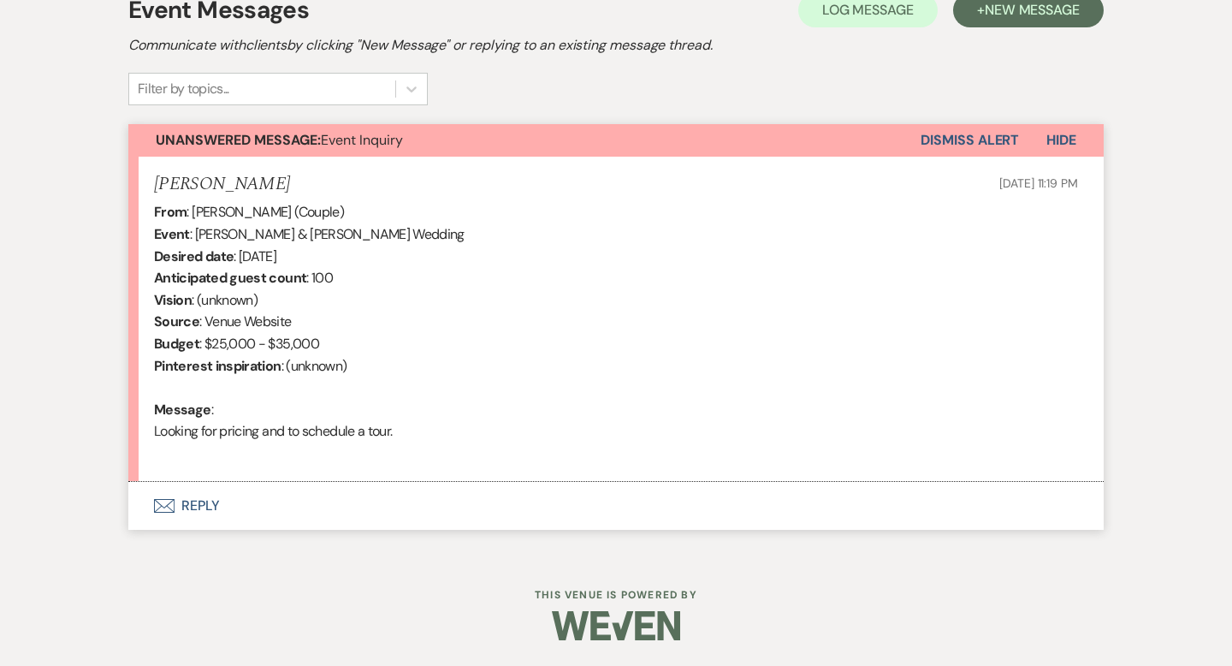
click at [208, 502] on button "Envelope Reply" at bounding box center [615, 506] width 975 height 48
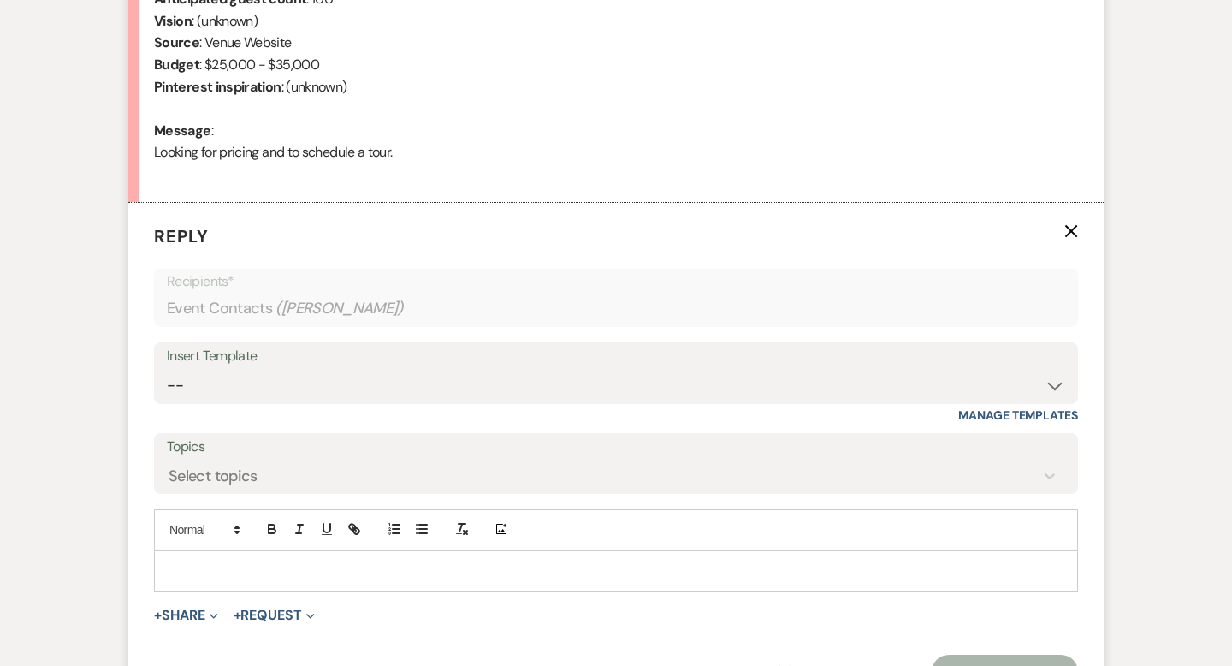
scroll to position [797, 0]
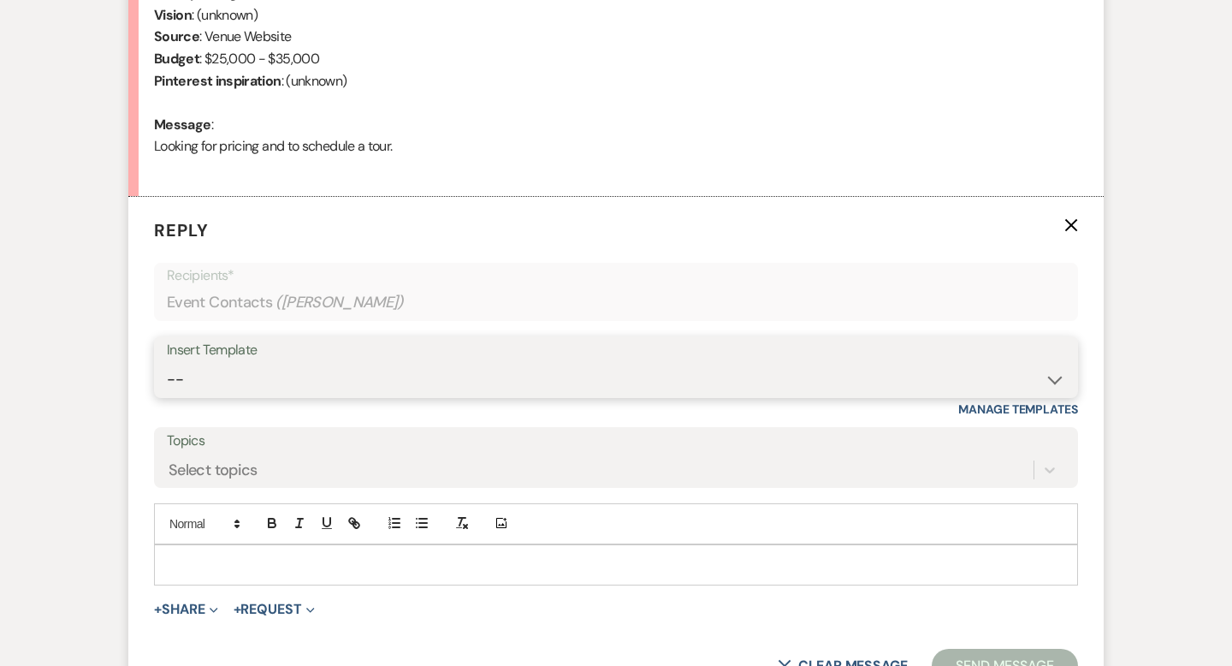
click at [228, 364] on select "-- Weven Planning Portal Introduction (Booked Events) Wedding Packages Booking …" at bounding box center [616, 379] width 898 height 33
select select "55"
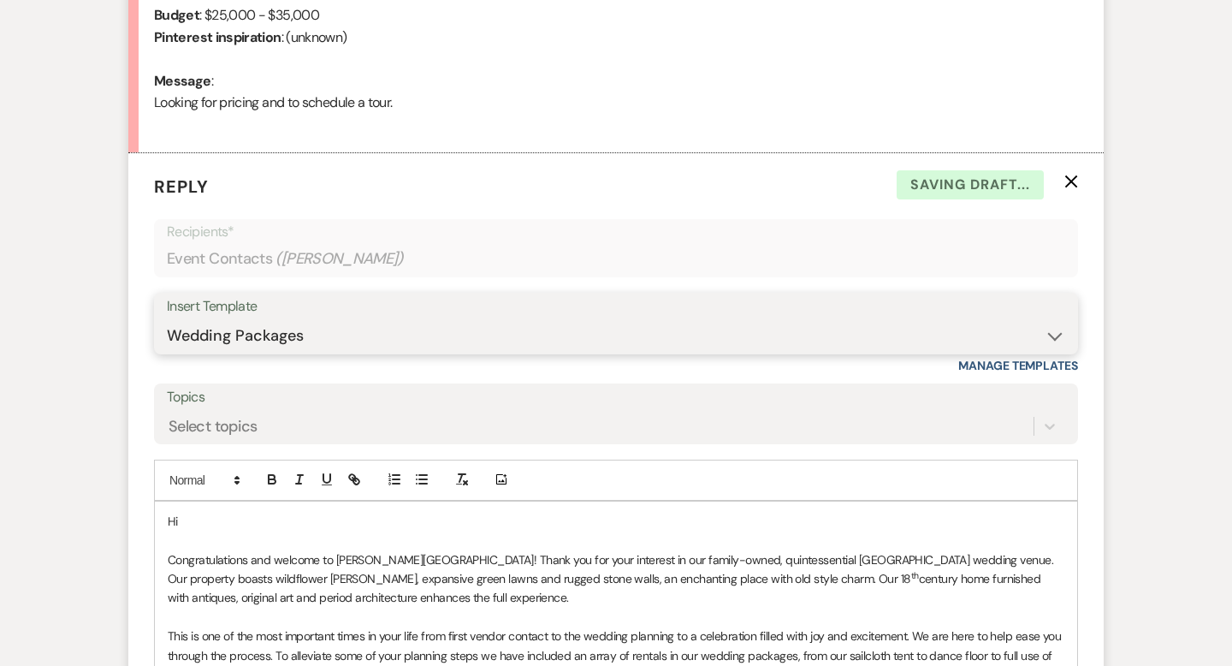
scroll to position [987, 0]
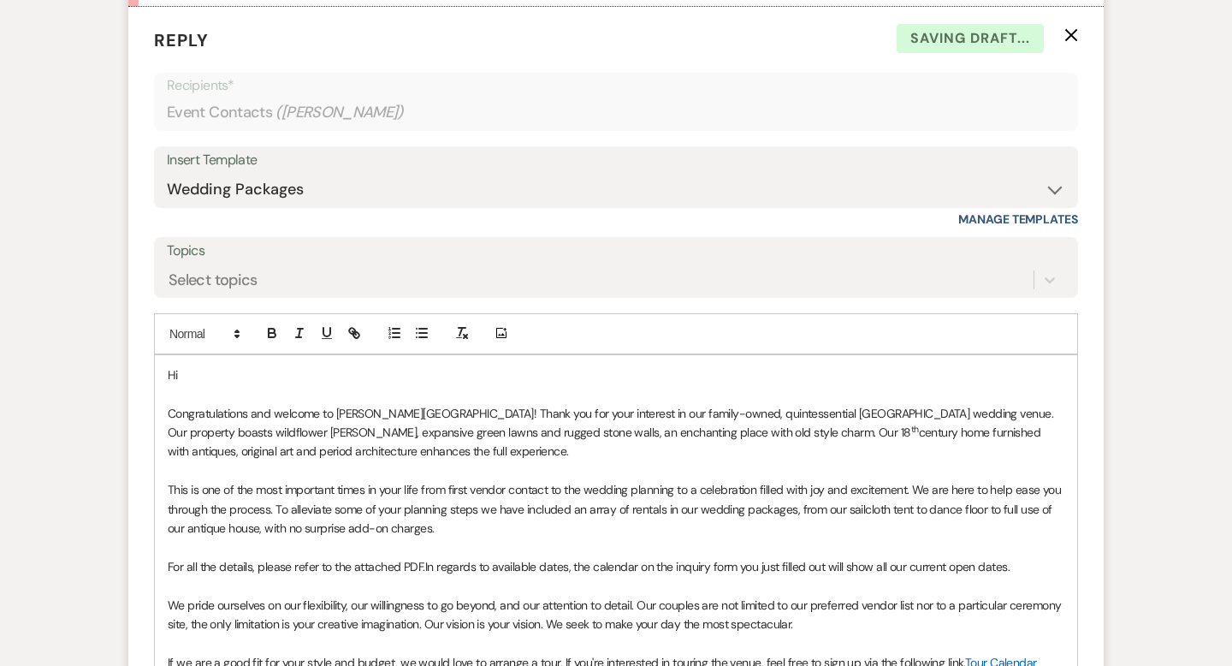
click at [229, 379] on p "Hi" at bounding box center [616, 374] width 896 height 19
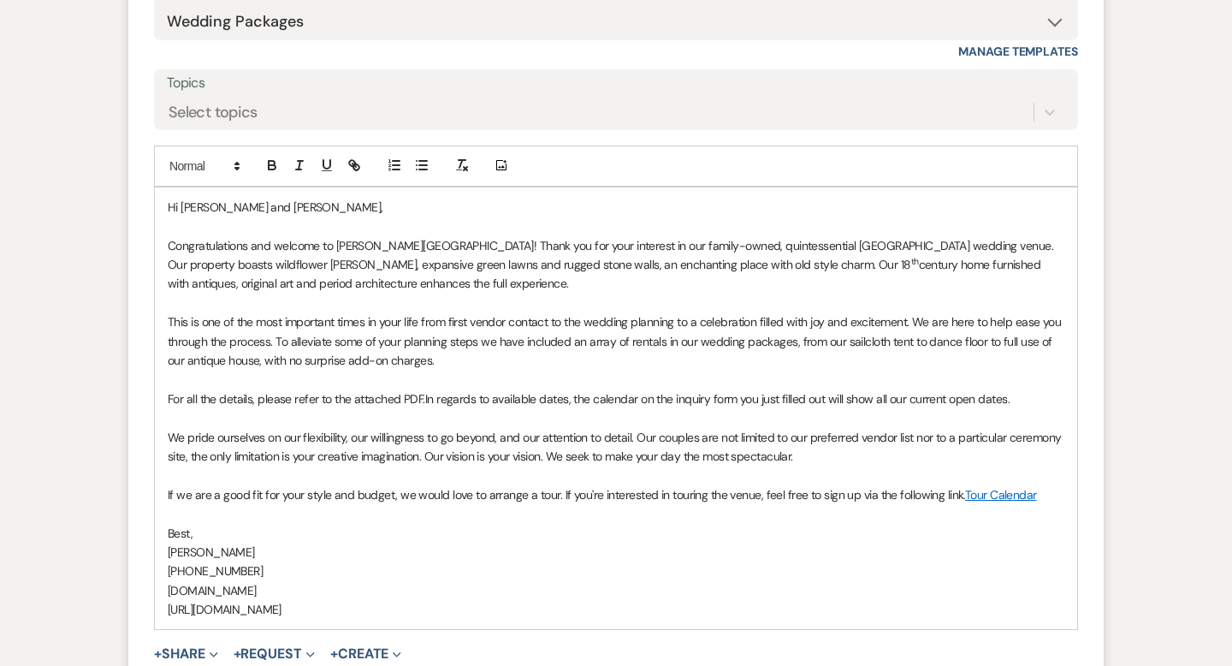
scroll to position [1421, 0]
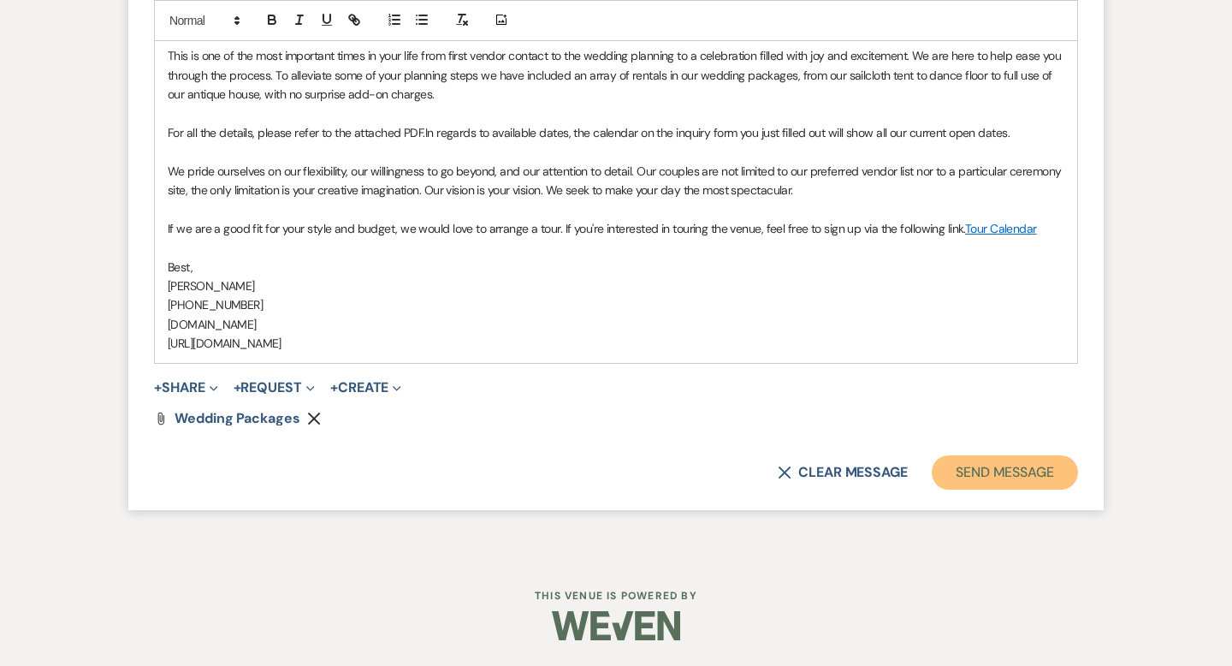
click at [975, 470] on button "Send Message" at bounding box center [1005, 472] width 146 height 34
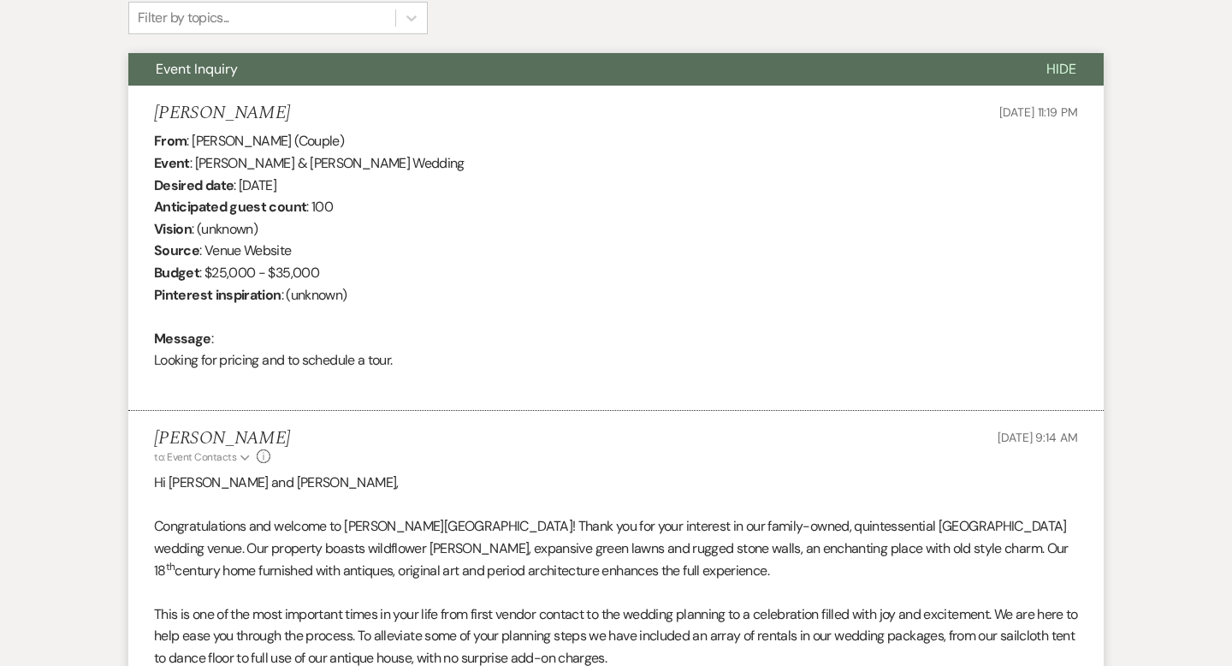
scroll to position [0, 0]
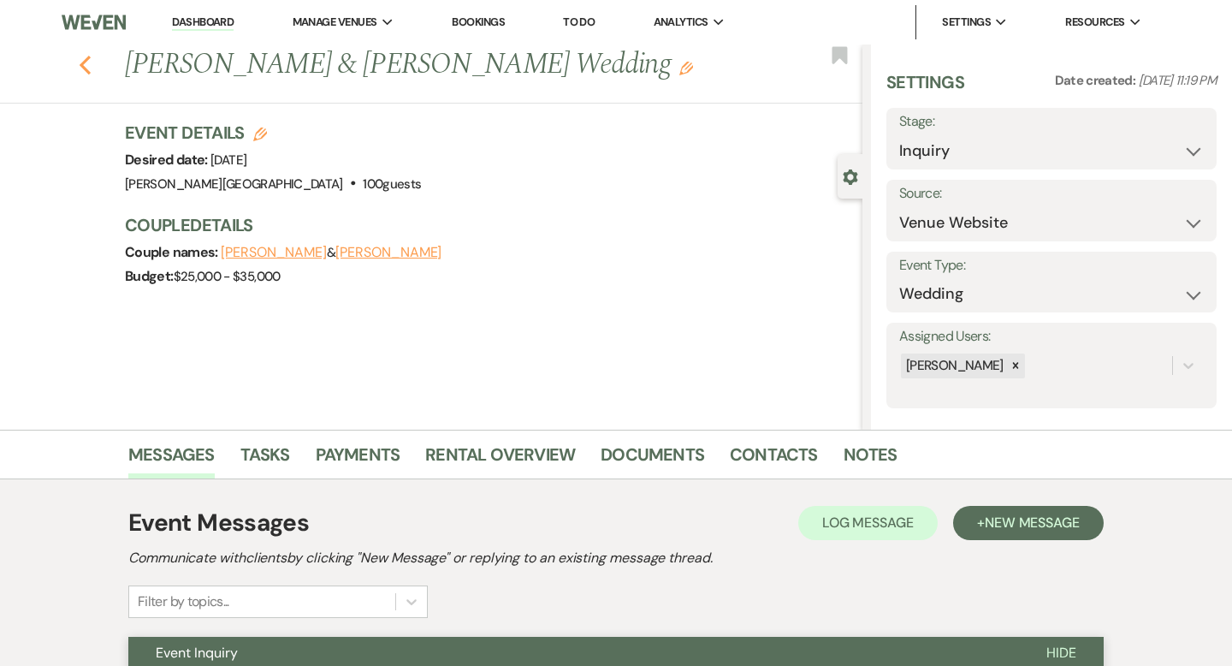
click at [82, 70] on icon "Previous" at bounding box center [85, 65] width 13 height 21
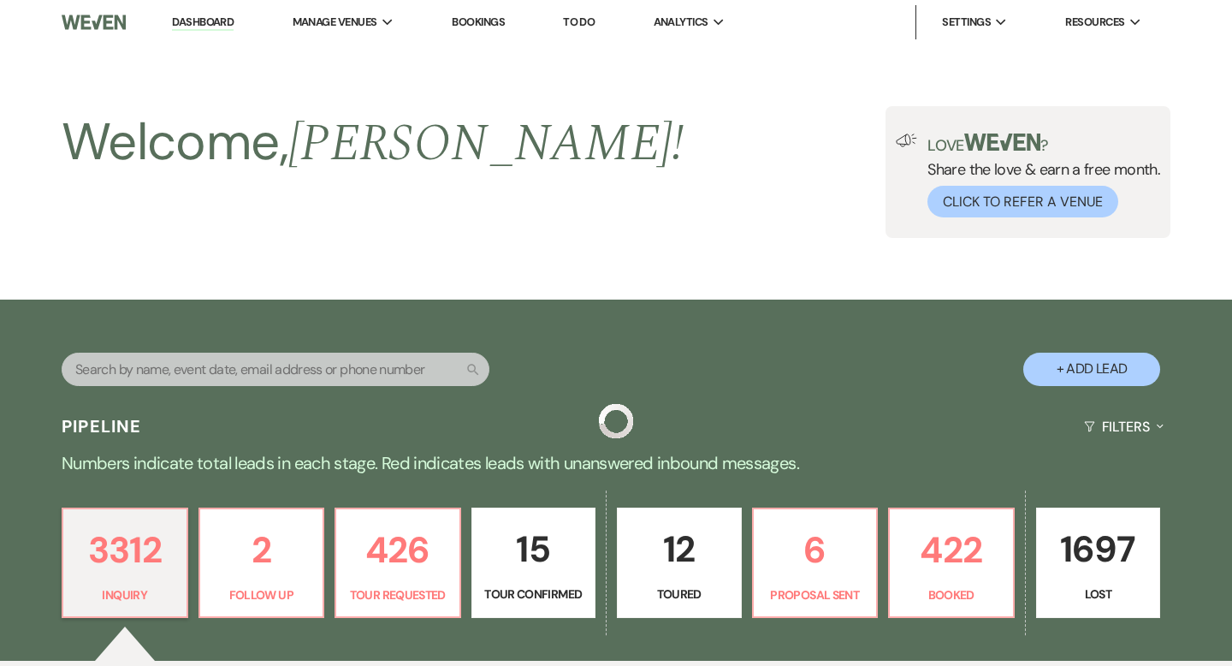
scroll to position [328, 0]
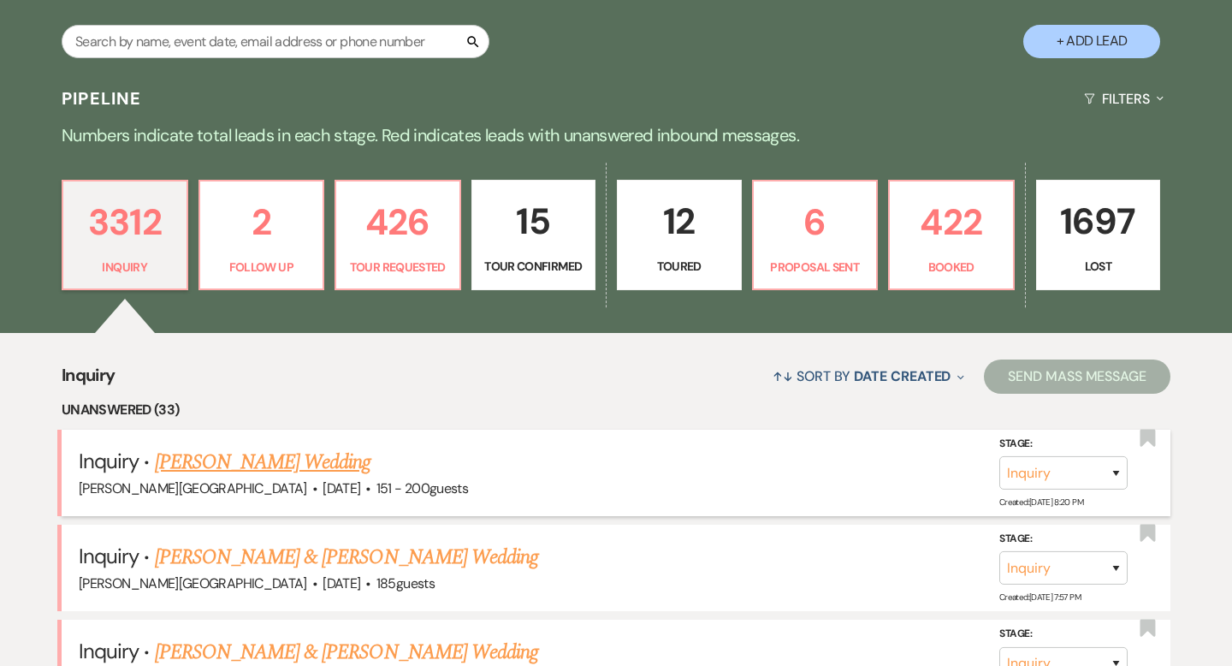
click at [276, 464] on link "[PERSON_NAME] Wedding" at bounding box center [263, 462] width 216 height 31
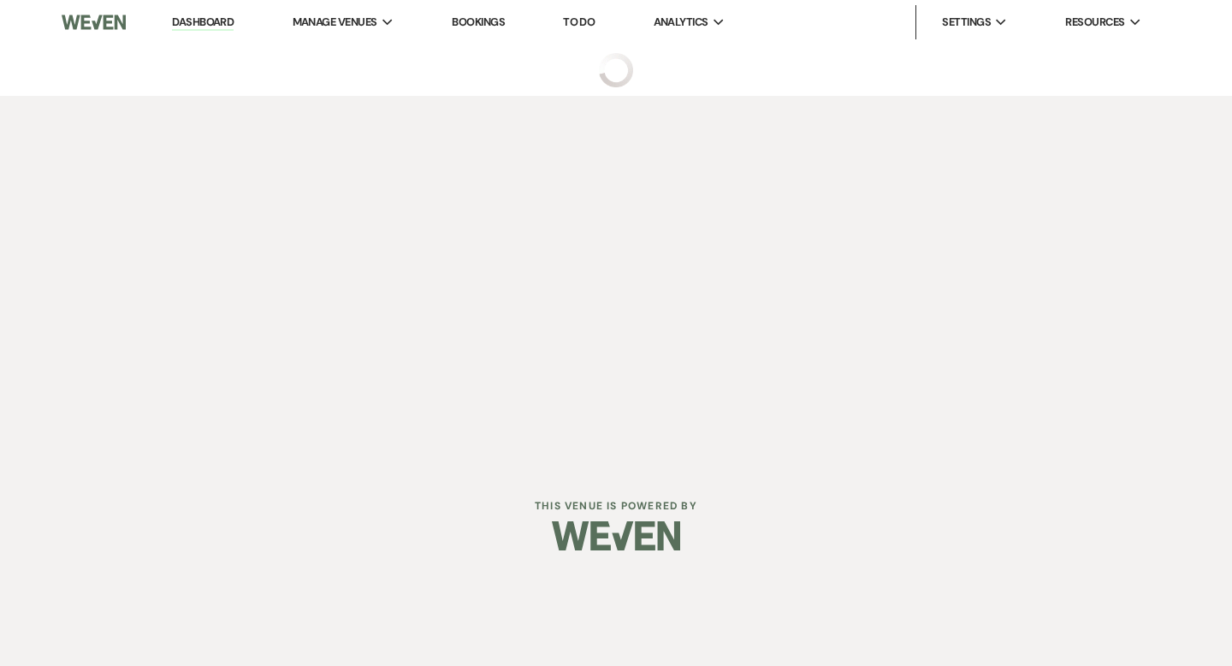
select select "2"
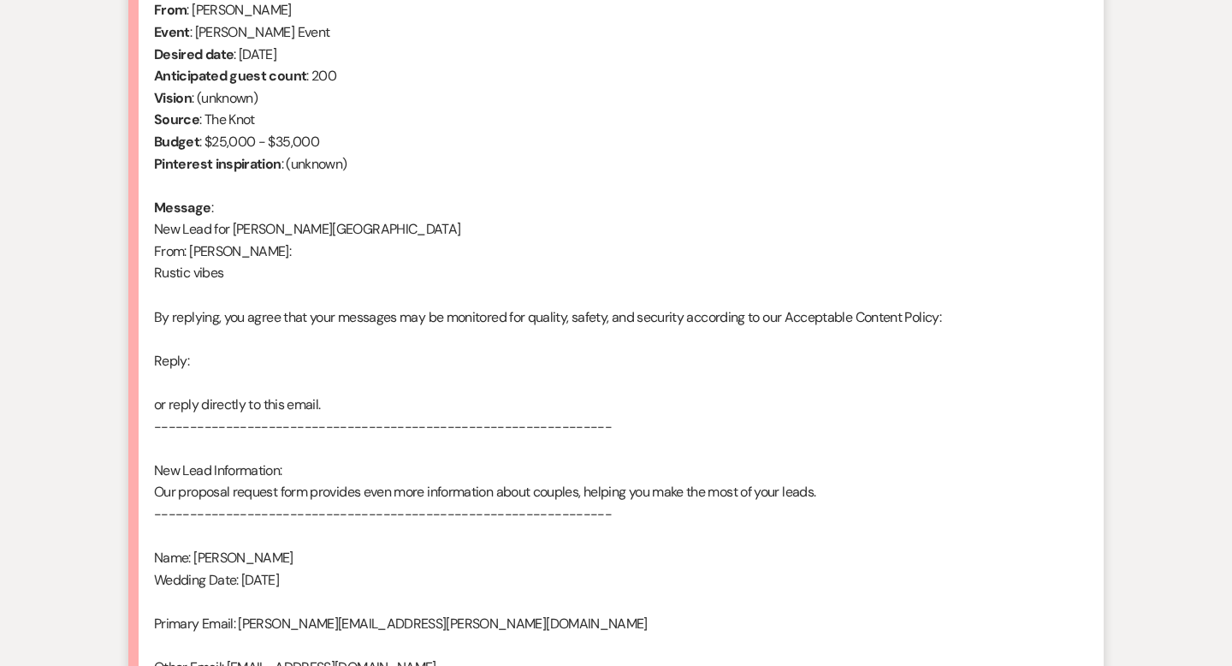
scroll to position [1038, 0]
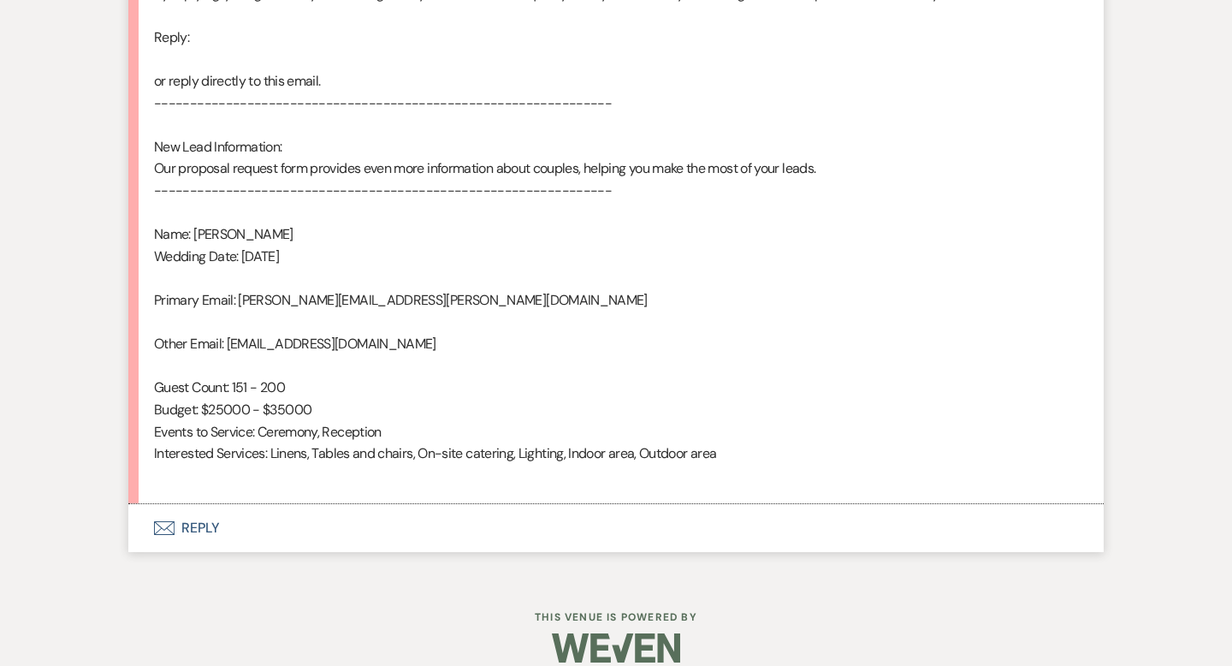
click at [208, 520] on button "Envelope Reply" at bounding box center [615, 528] width 975 height 48
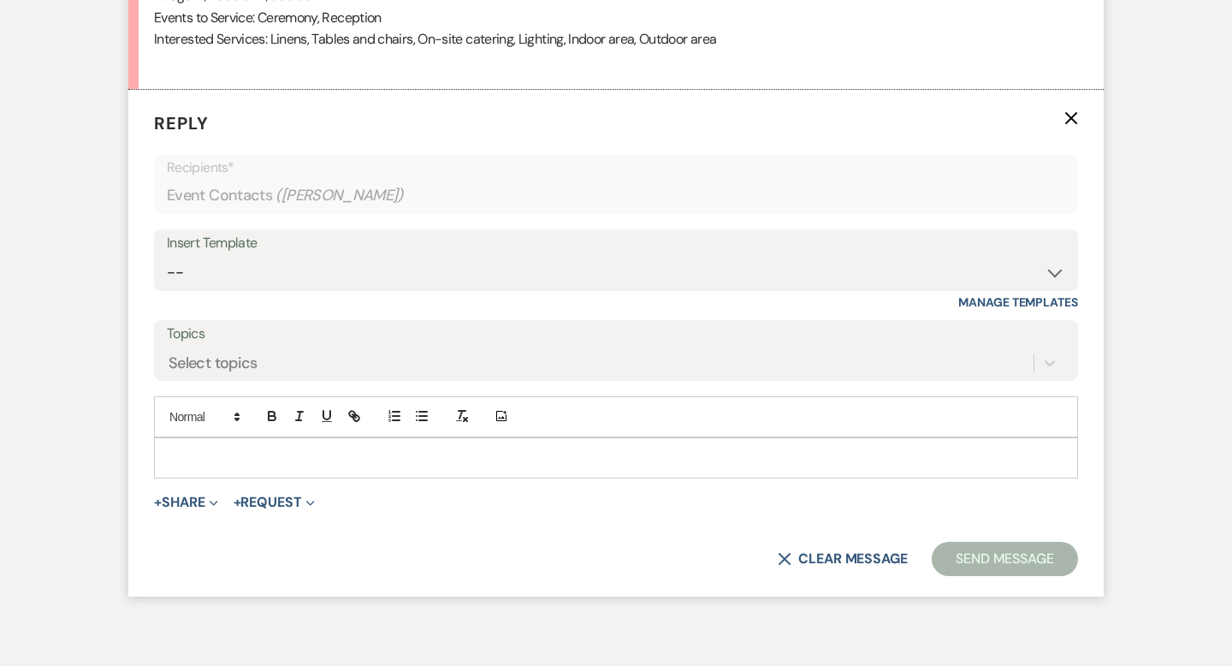
scroll to position [1462, 0]
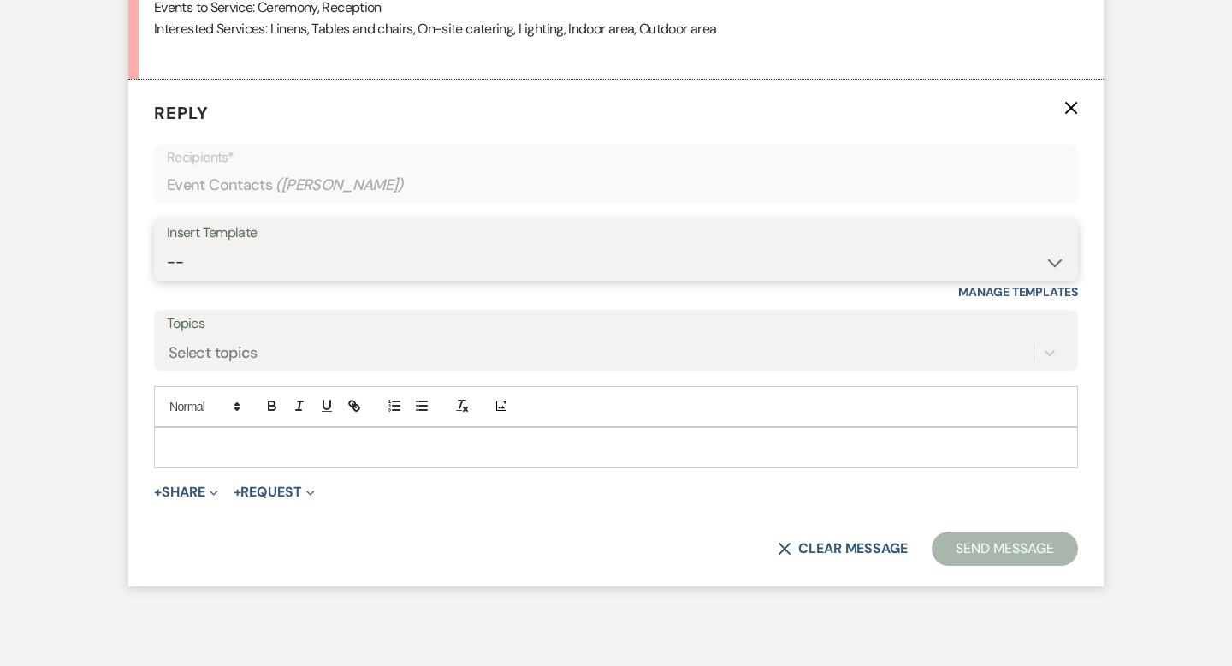
click at [216, 261] on select "-- Weven Planning Portal Introduction (Booked Events) Wedding Packages Booking …" at bounding box center [616, 261] width 898 height 33
select select "4429"
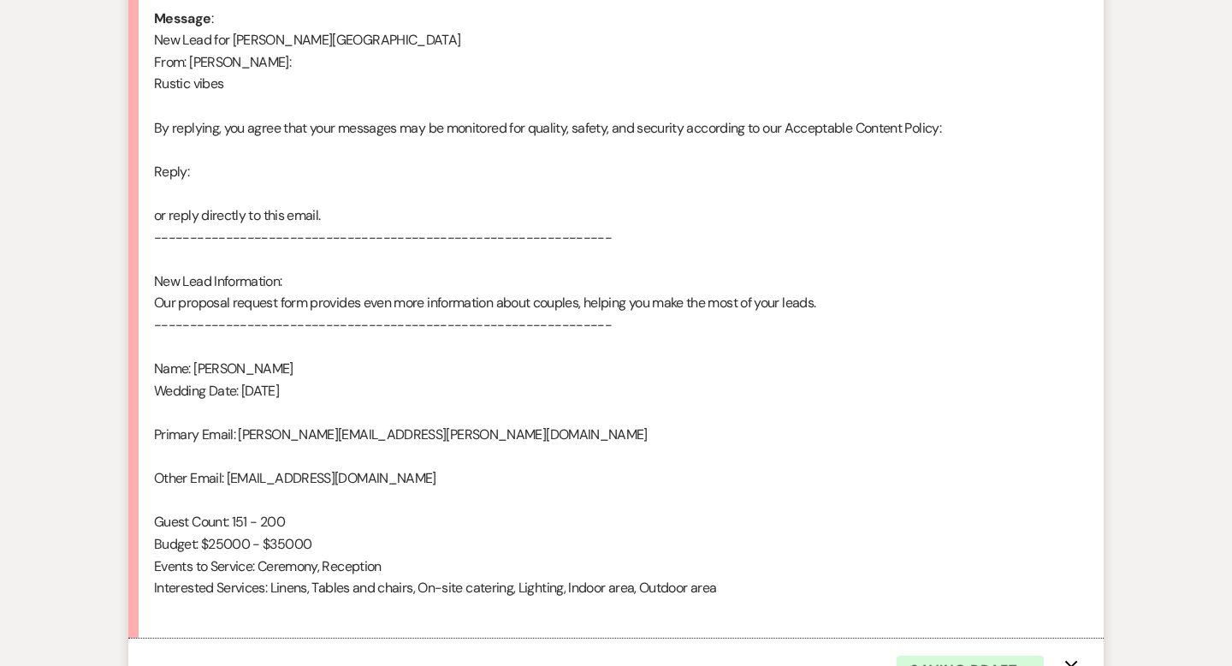
scroll to position [1420, 0]
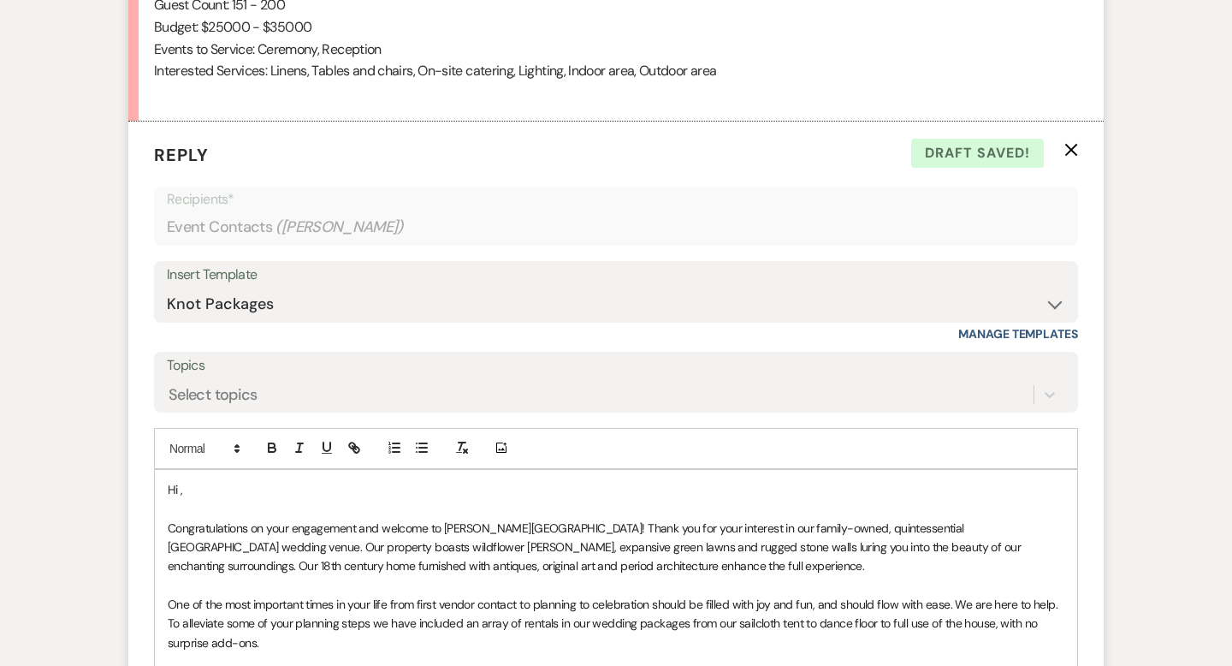
click at [212, 494] on p "Hi ," at bounding box center [616, 489] width 896 height 19
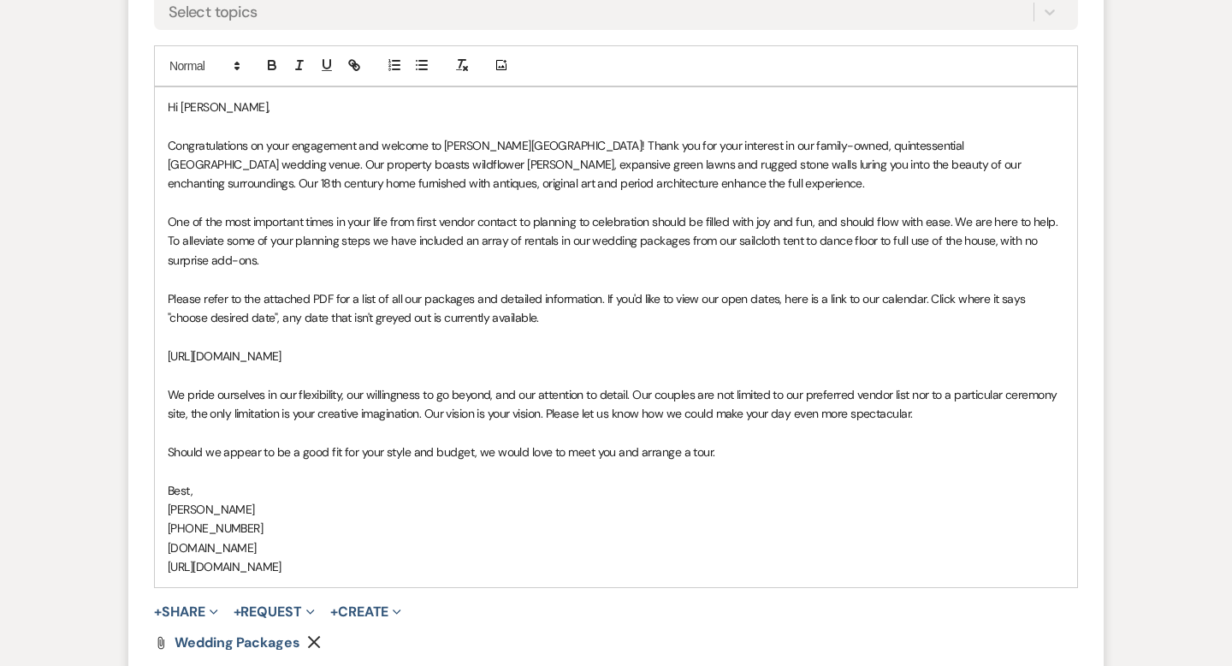
scroll to position [1955, 0]
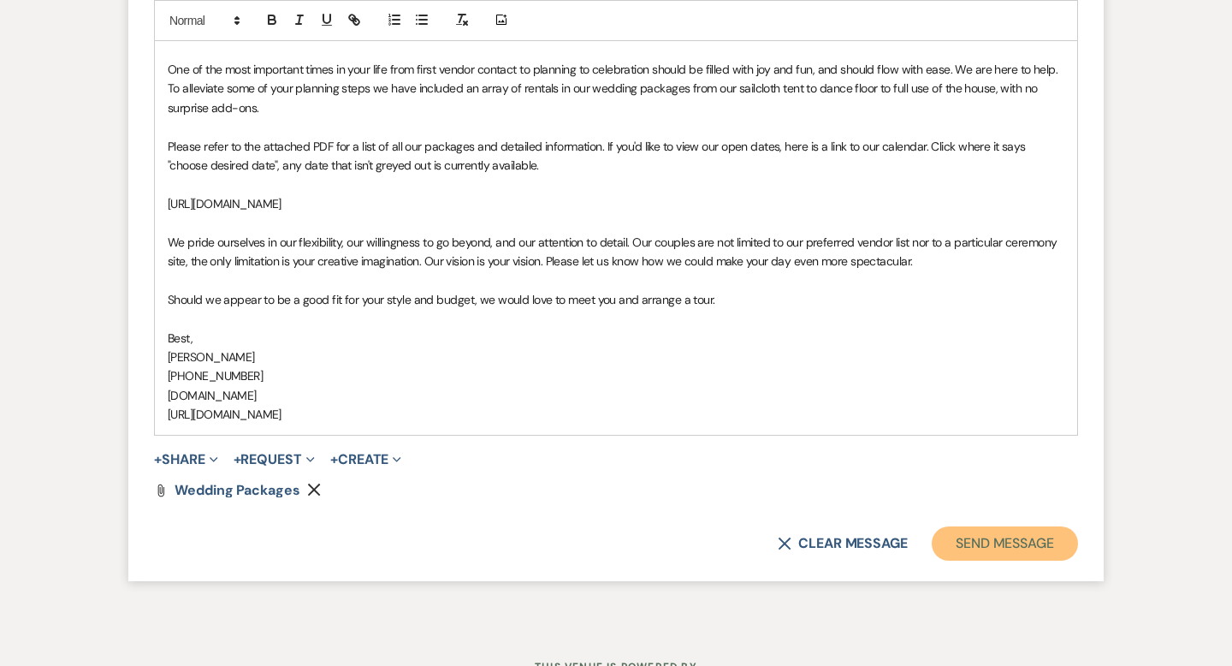
click at [965, 546] on button "Send Message" at bounding box center [1005, 543] width 146 height 34
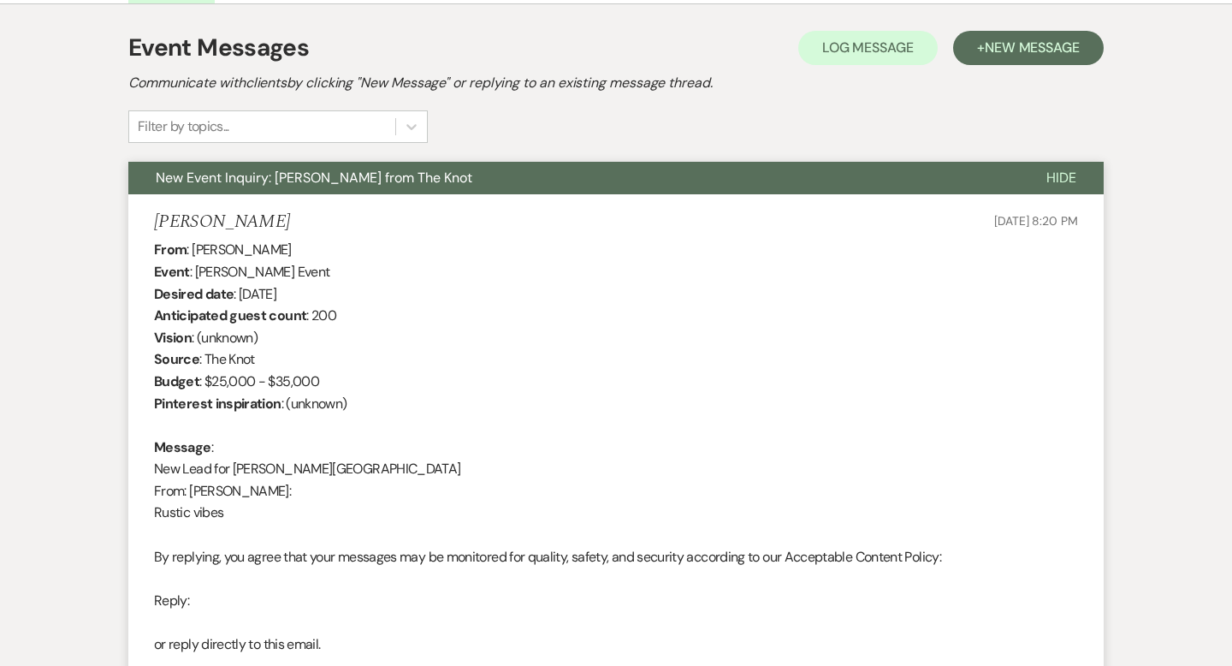
scroll to position [0, 0]
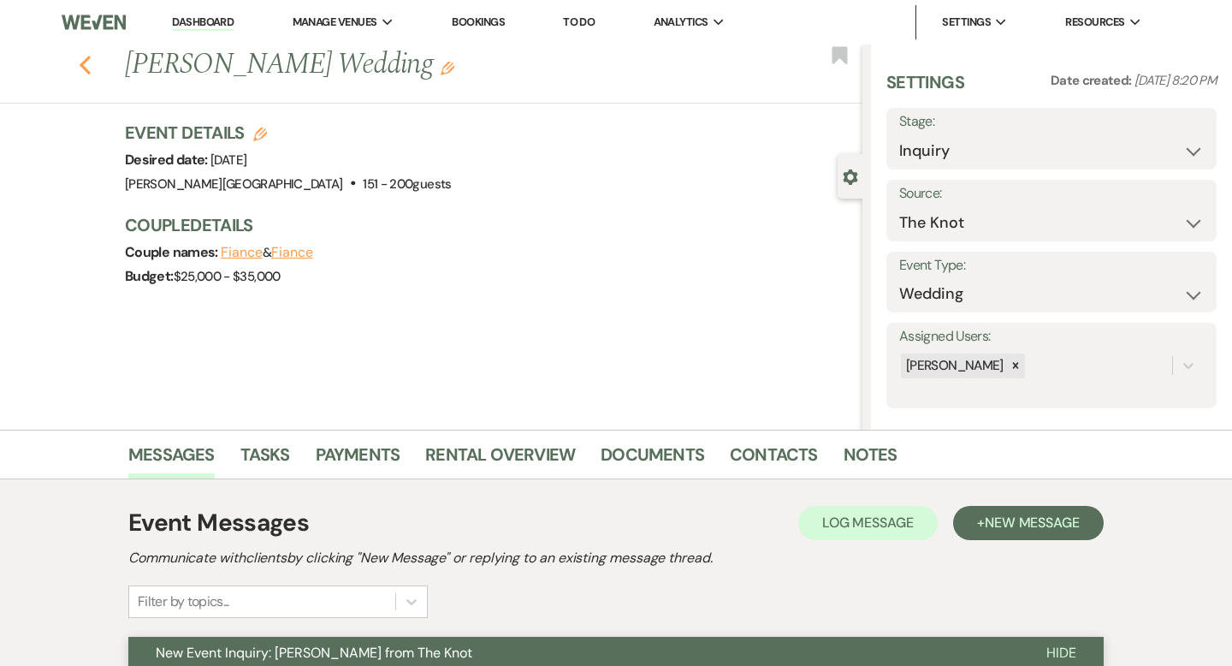
click at [89, 62] on icon "Previous" at bounding box center [85, 65] width 13 height 21
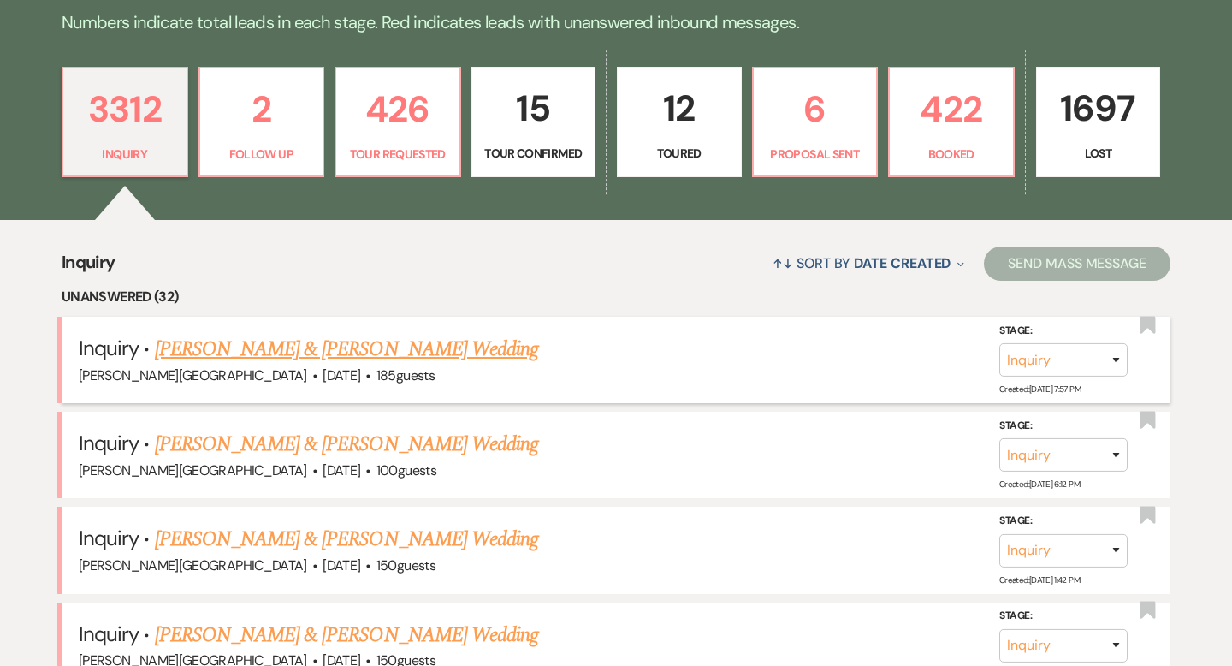
scroll to position [460, 0]
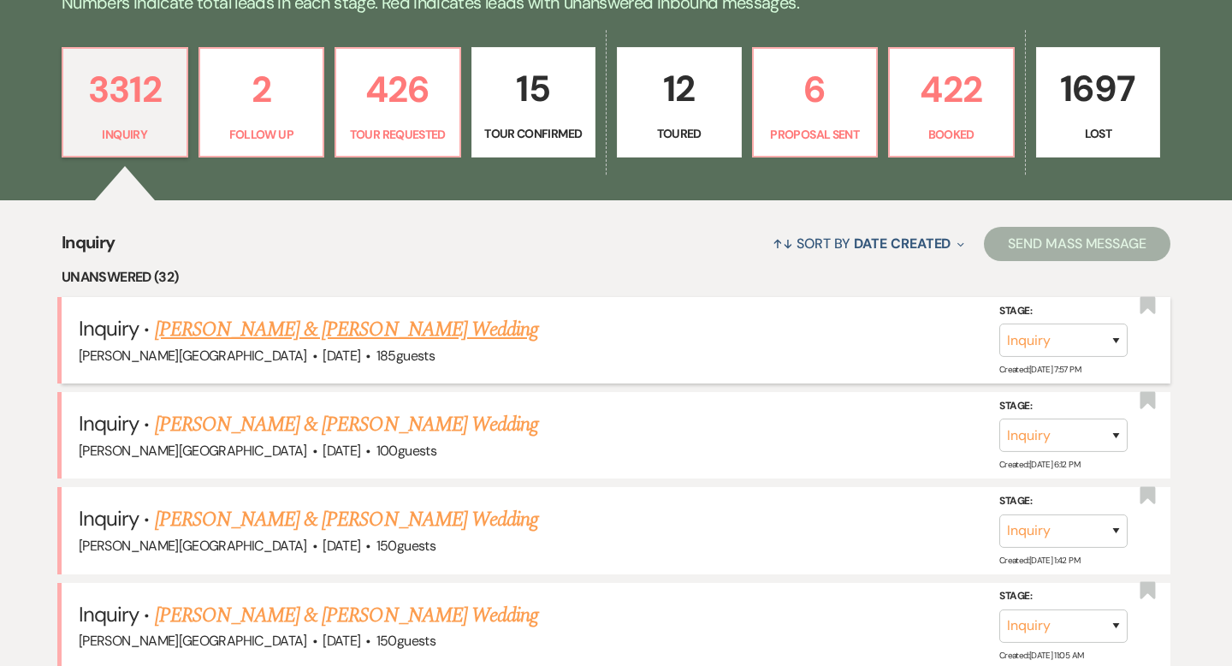
click at [307, 325] on link "[PERSON_NAME] & [PERSON_NAME] Wedding" at bounding box center [346, 329] width 383 height 31
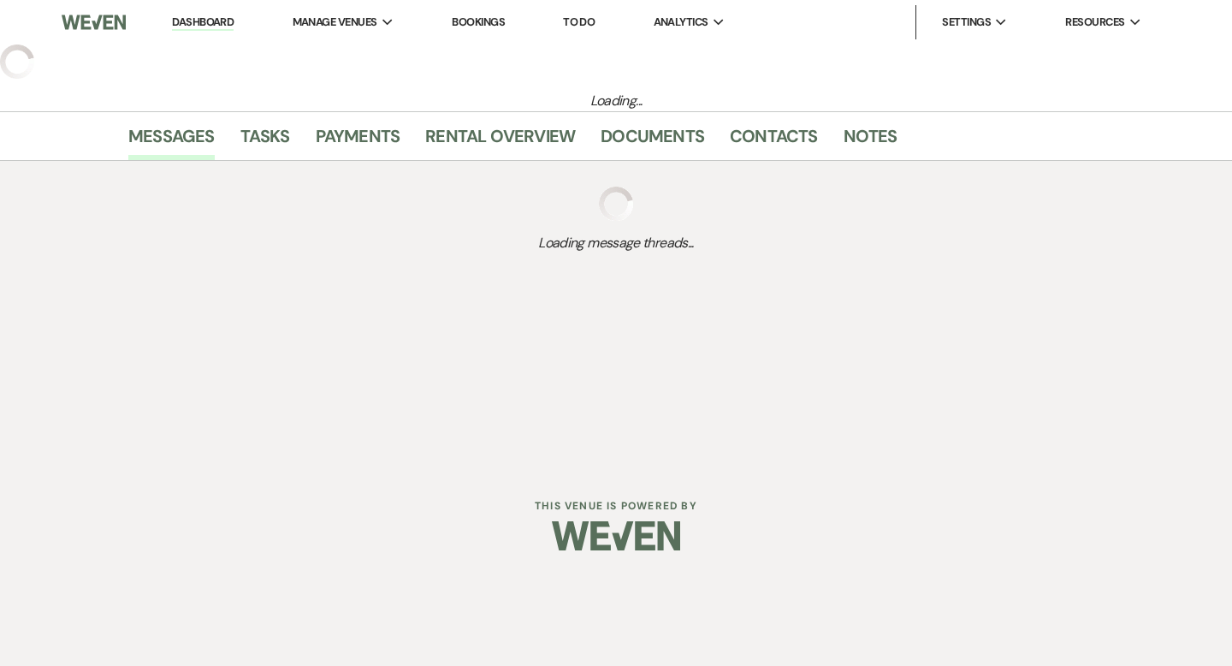
select select "5"
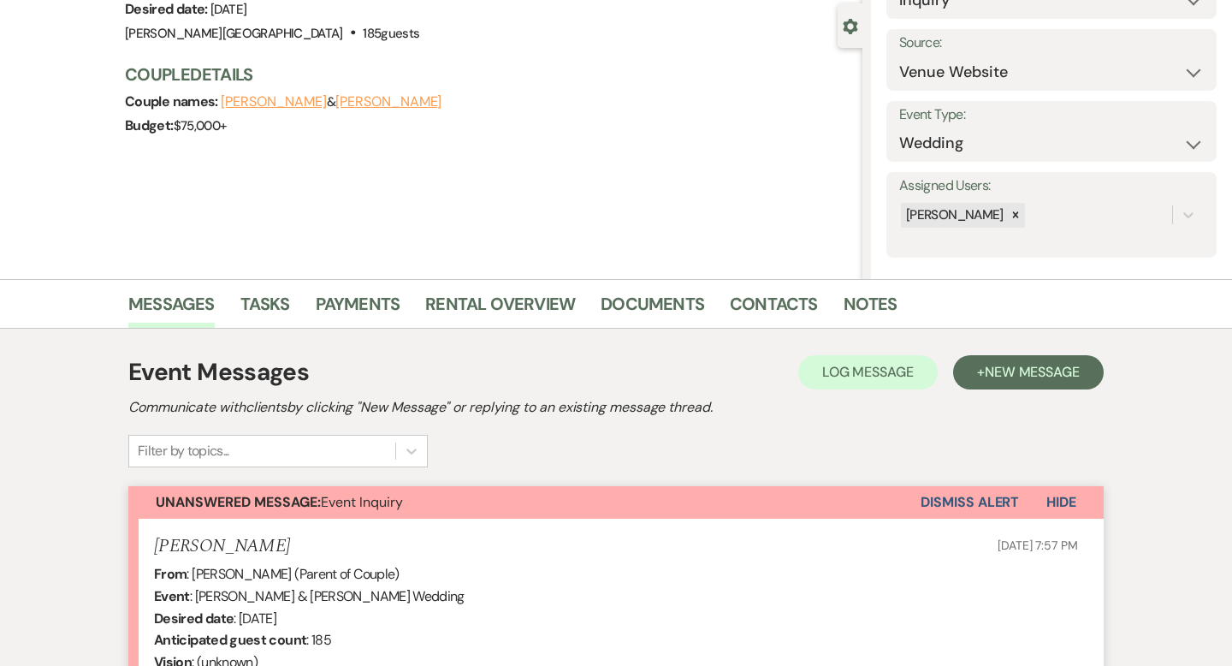
scroll to position [512, 0]
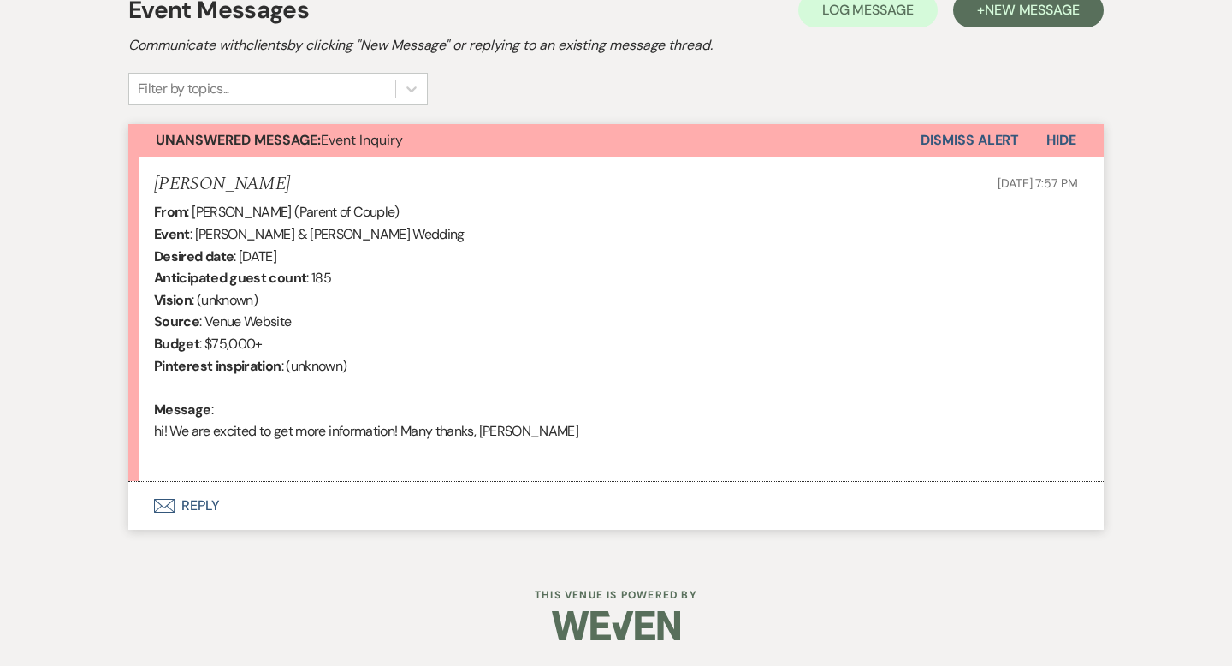
click at [205, 503] on button "Envelope Reply" at bounding box center [615, 506] width 975 height 48
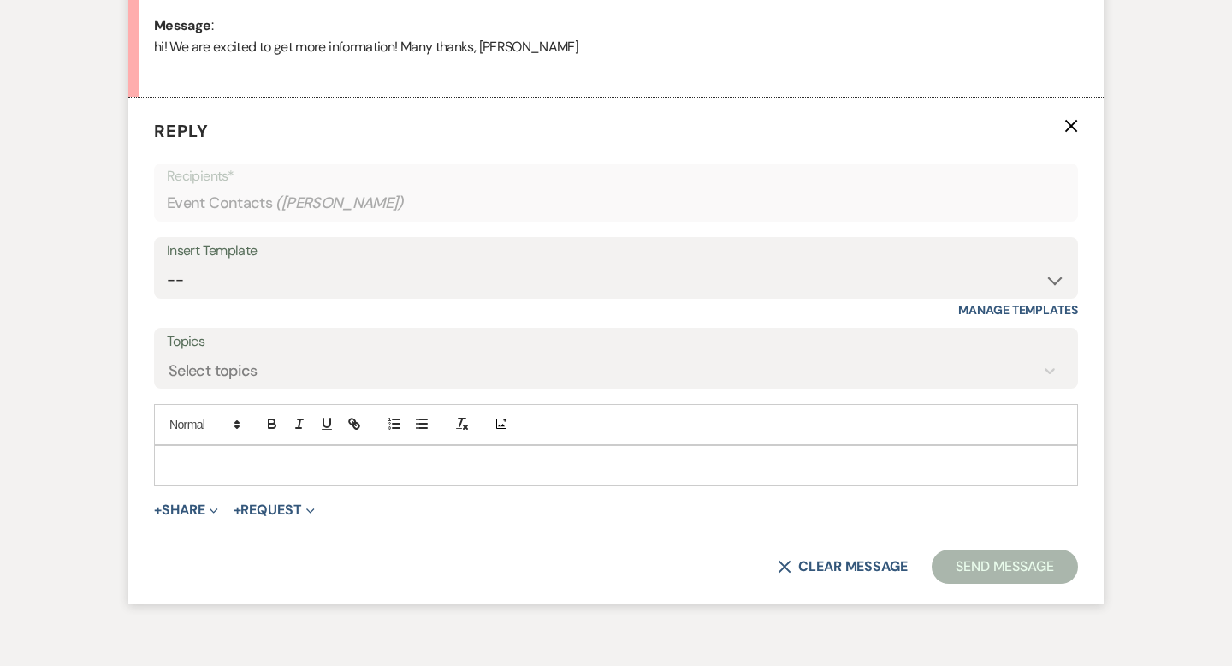
scroll to position [914, 0]
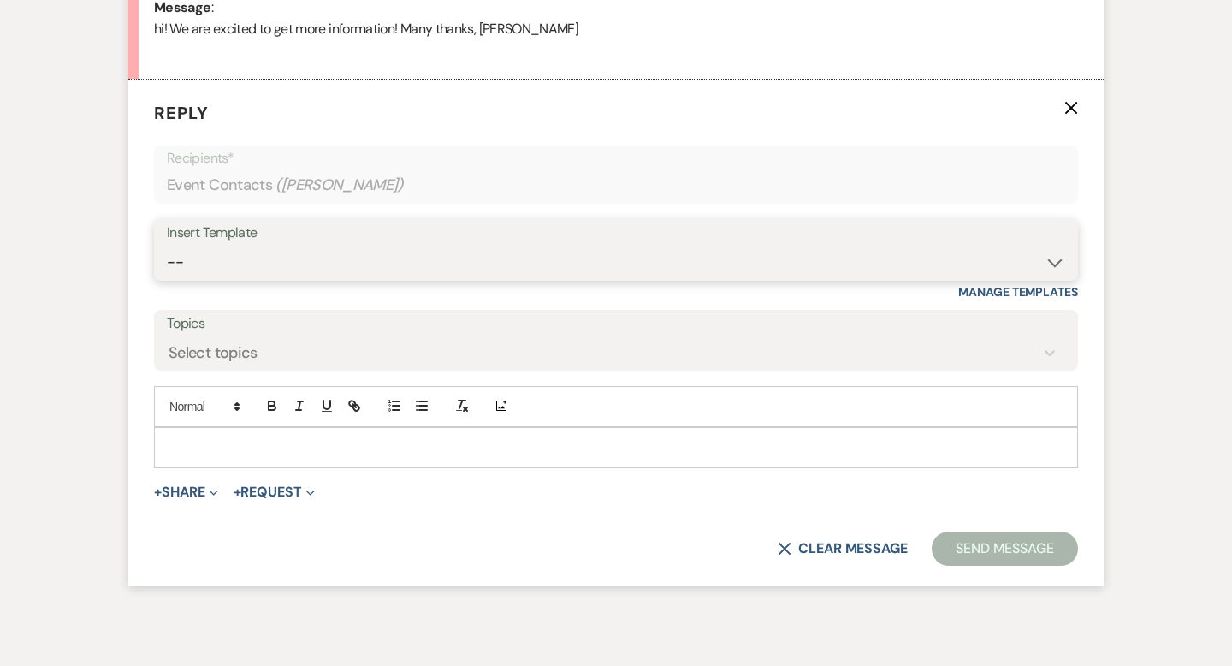
click at [223, 255] on select "-- Weven Planning Portal Introduction (Booked Events) Wedding Packages Booking …" at bounding box center [616, 261] width 898 height 33
select select "55"
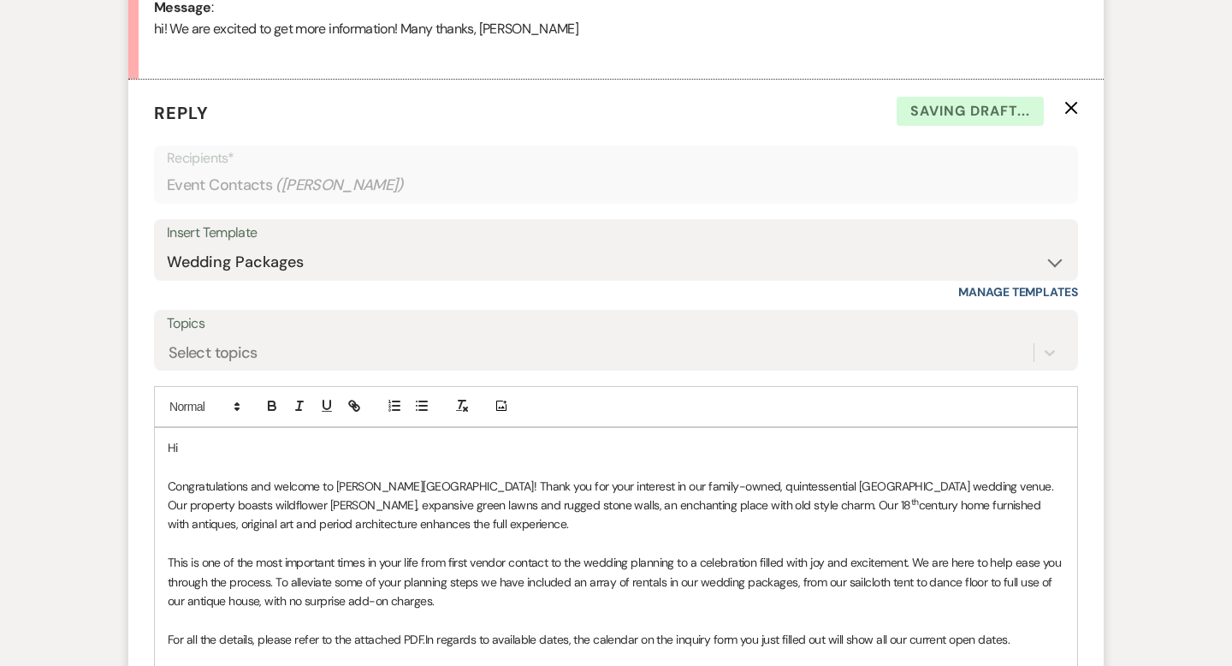
click at [211, 448] on p "Hi" at bounding box center [616, 447] width 896 height 19
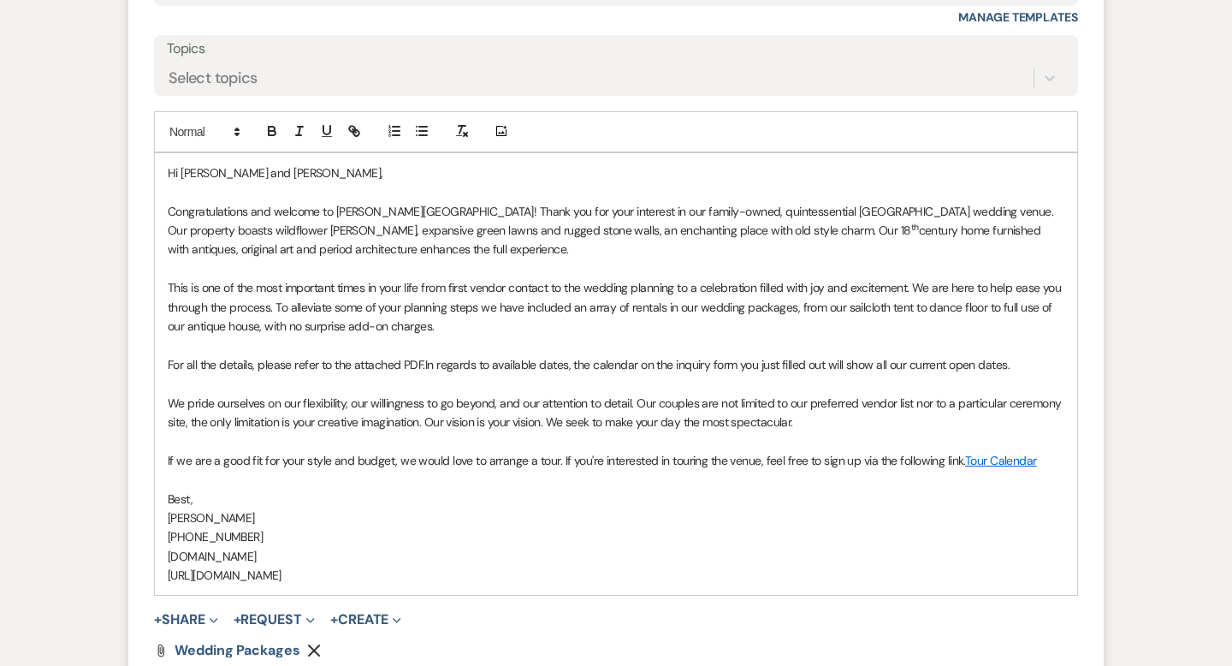
scroll to position [1215, 0]
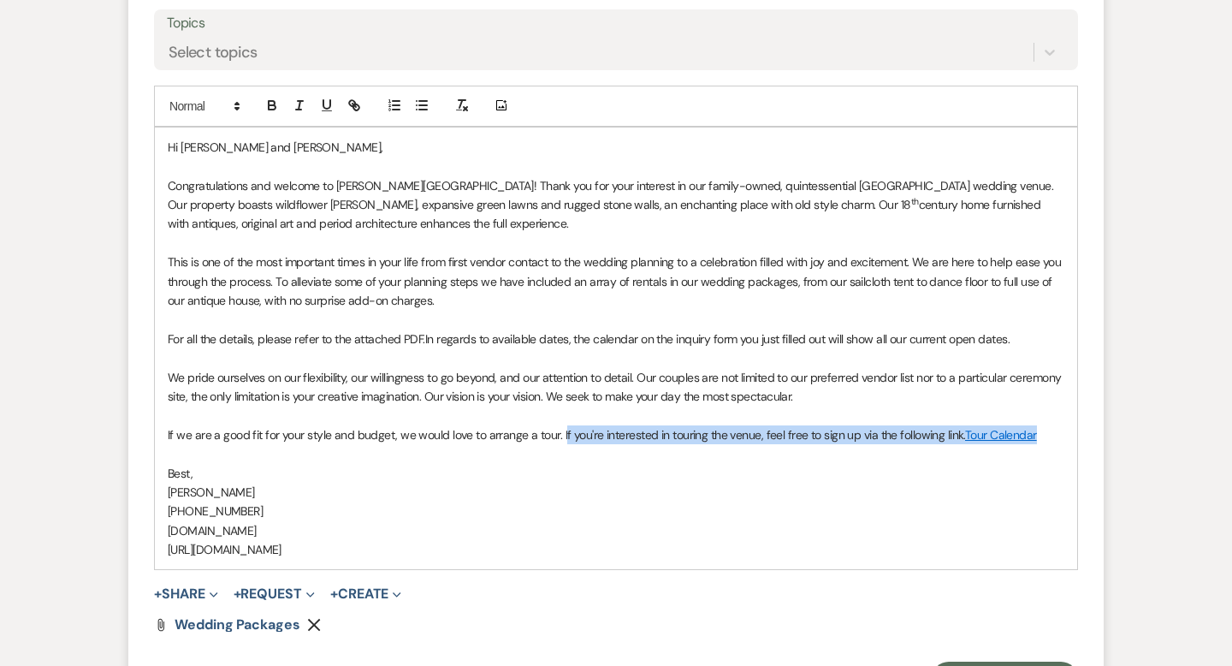
drag, startPoint x: 1038, startPoint y: 438, endPoint x: 559, endPoint y: 433, distance: 479.1
click at [559, 433] on p "If we are a good fit for your style and budget, we would love to arrange a tour…" at bounding box center [616, 434] width 896 height 19
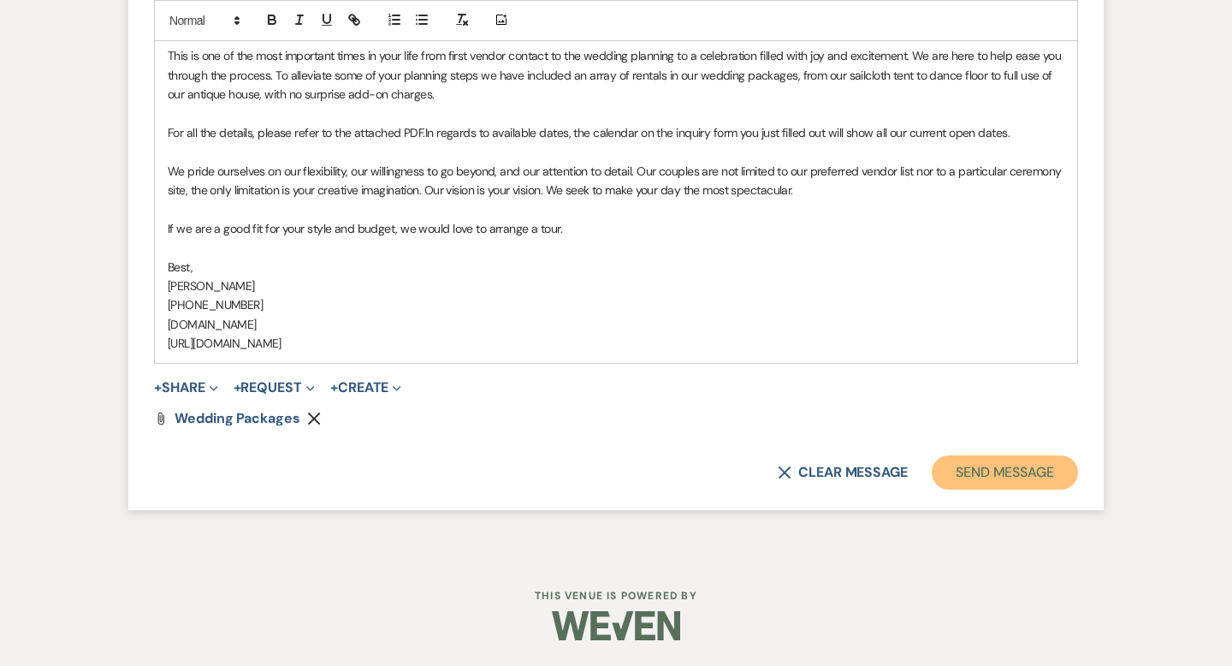
click at [978, 472] on button "Send Message" at bounding box center [1005, 472] width 146 height 34
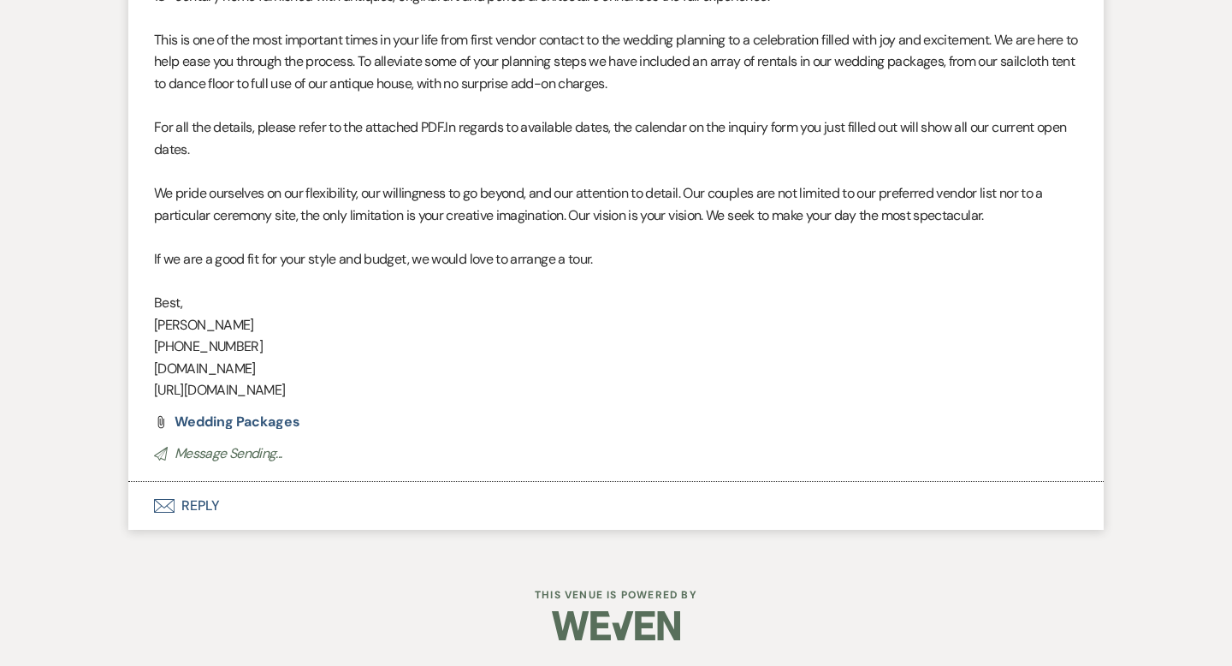
scroll to position [0, 0]
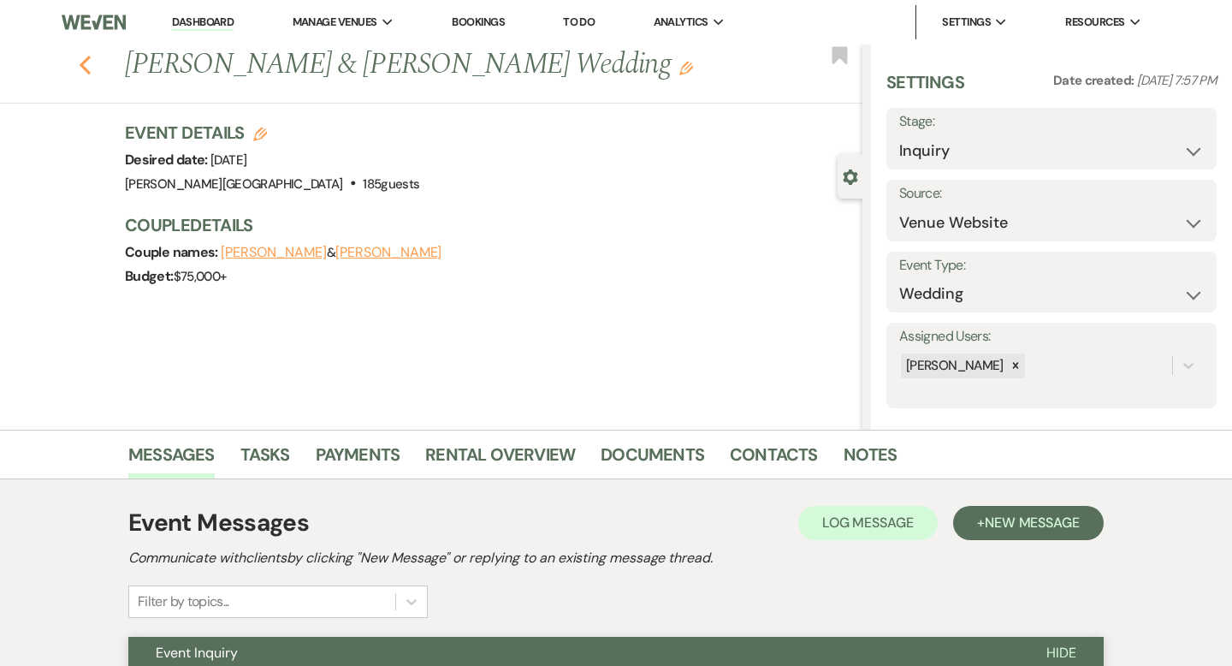
click at [89, 57] on use "button" at bounding box center [85, 65] width 11 height 19
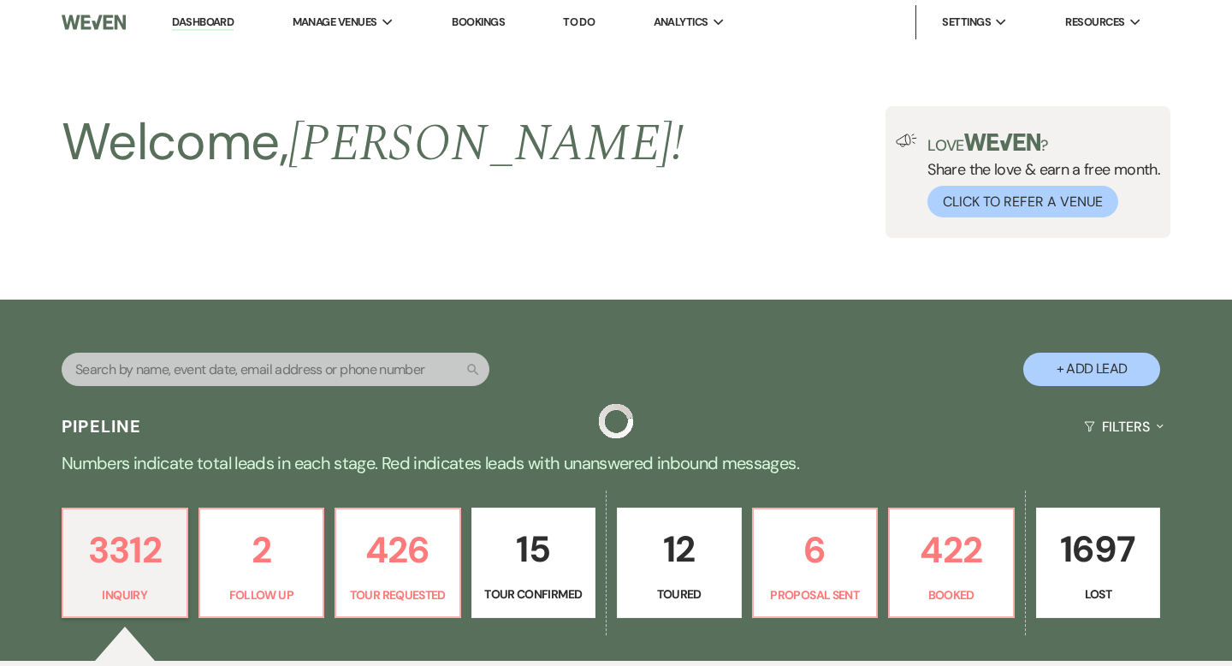
scroll to position [460, 0]
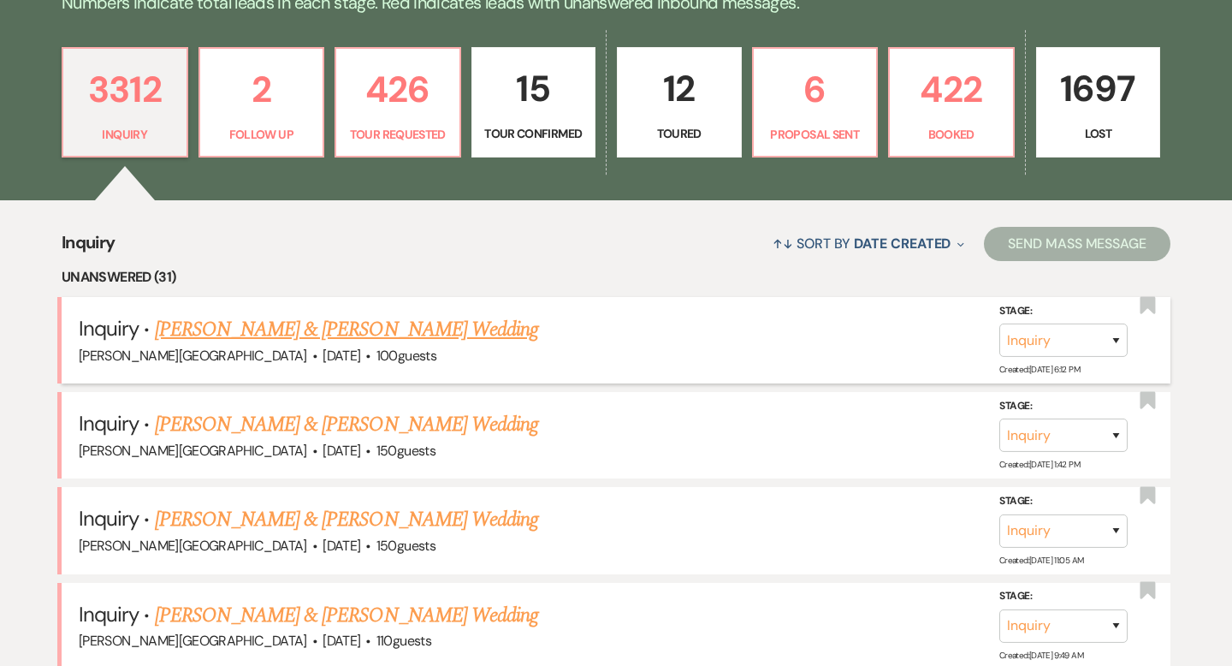
click at [293, 339] on link "[PERSON_NAME] & [PERSON_NAME] Wedding" at bounding box center [346, 329] width 383 height 31
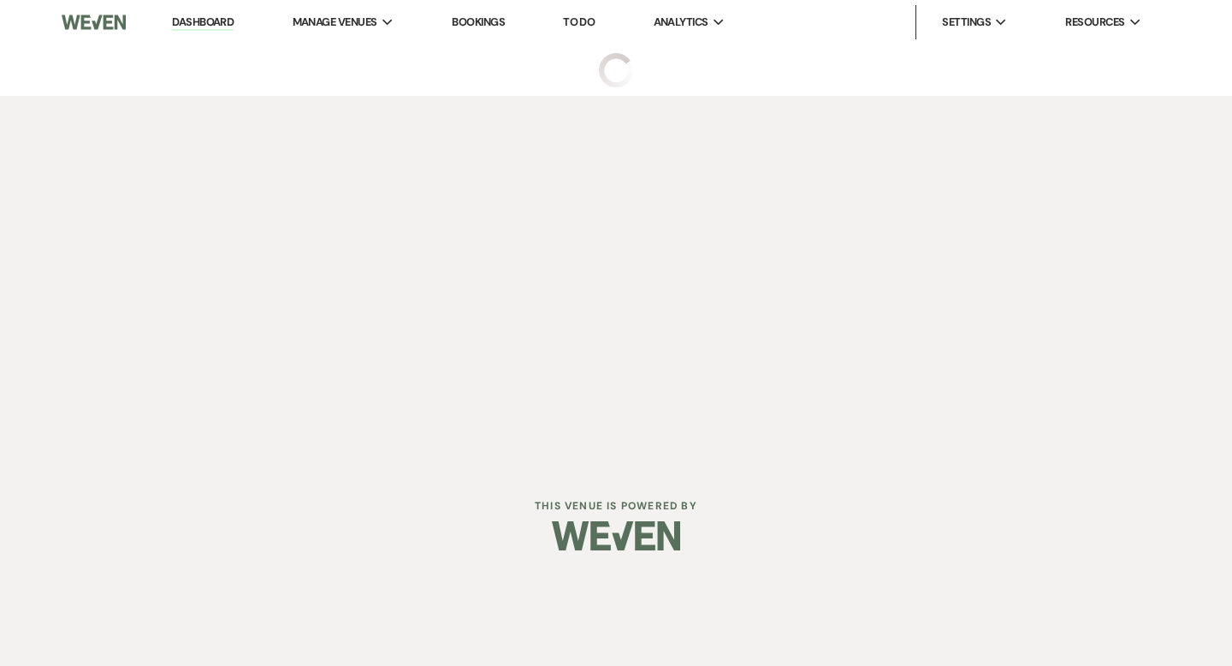
select select "5"
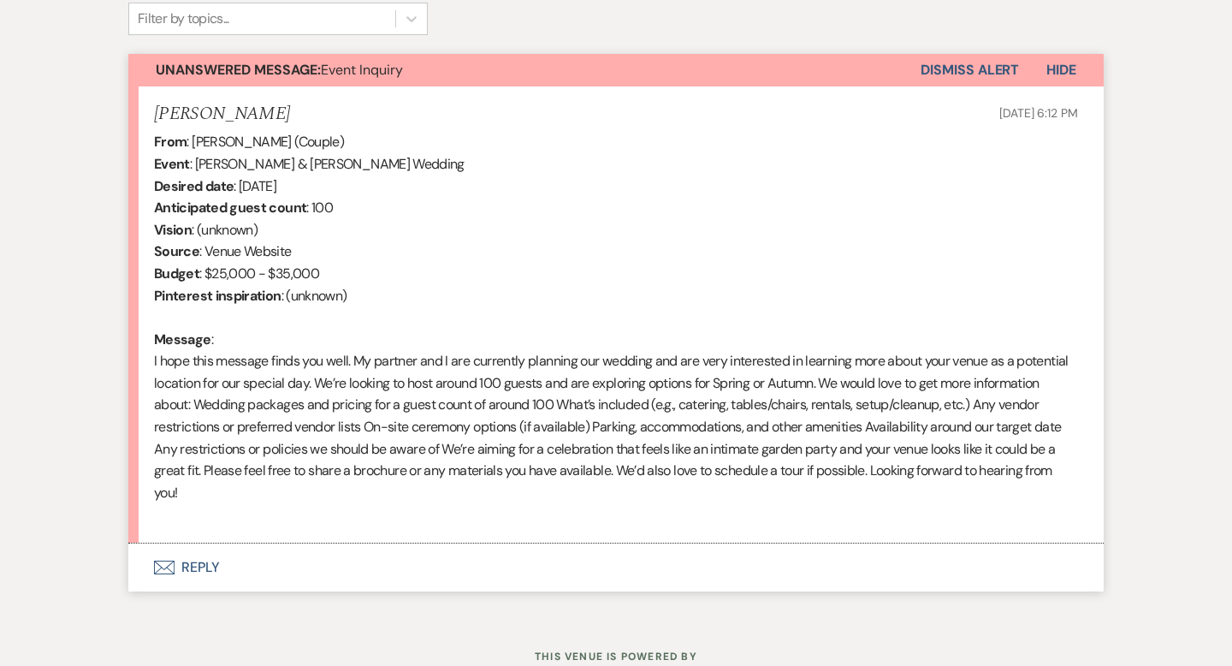
scroll to position [644, 0]
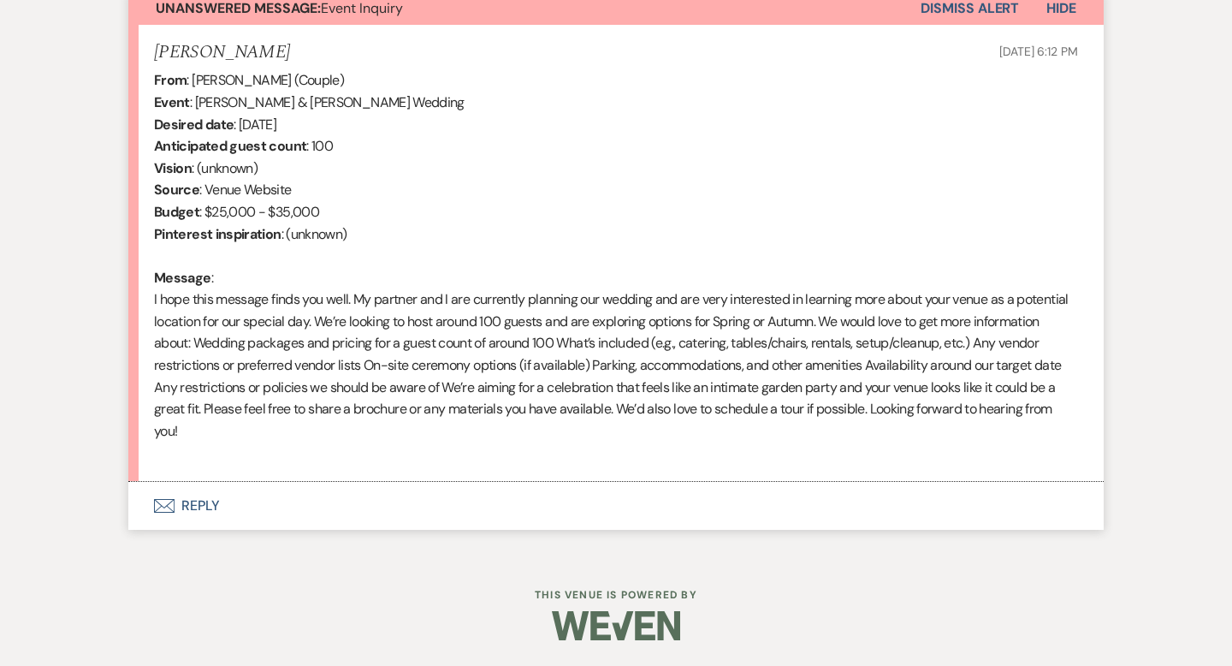
click at [207, 504] on button "Envelope Reply" at bounding box center [615, 506] width 975 height 48
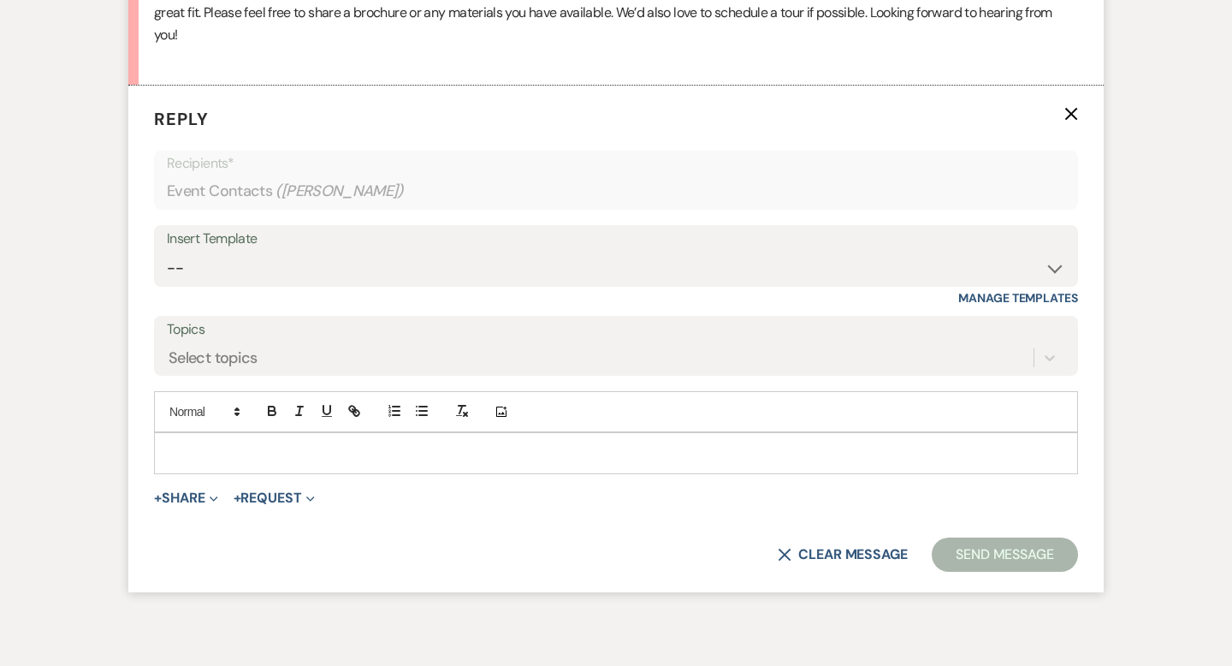
scroll to position [1046, 0]
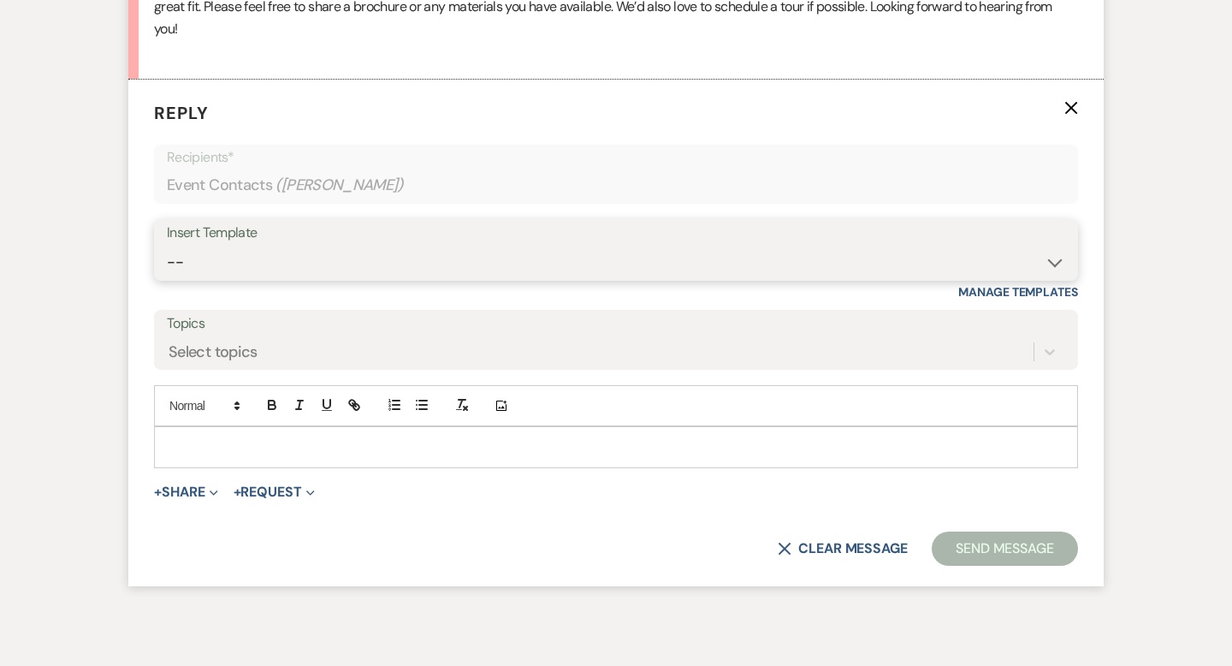
click at [224, 259] on select "-- Weven Planning Portal Introduction (Booked Events) Wedding Packages Booking …" at bounding box center [616, 261] width 898 height 33
select select "55"
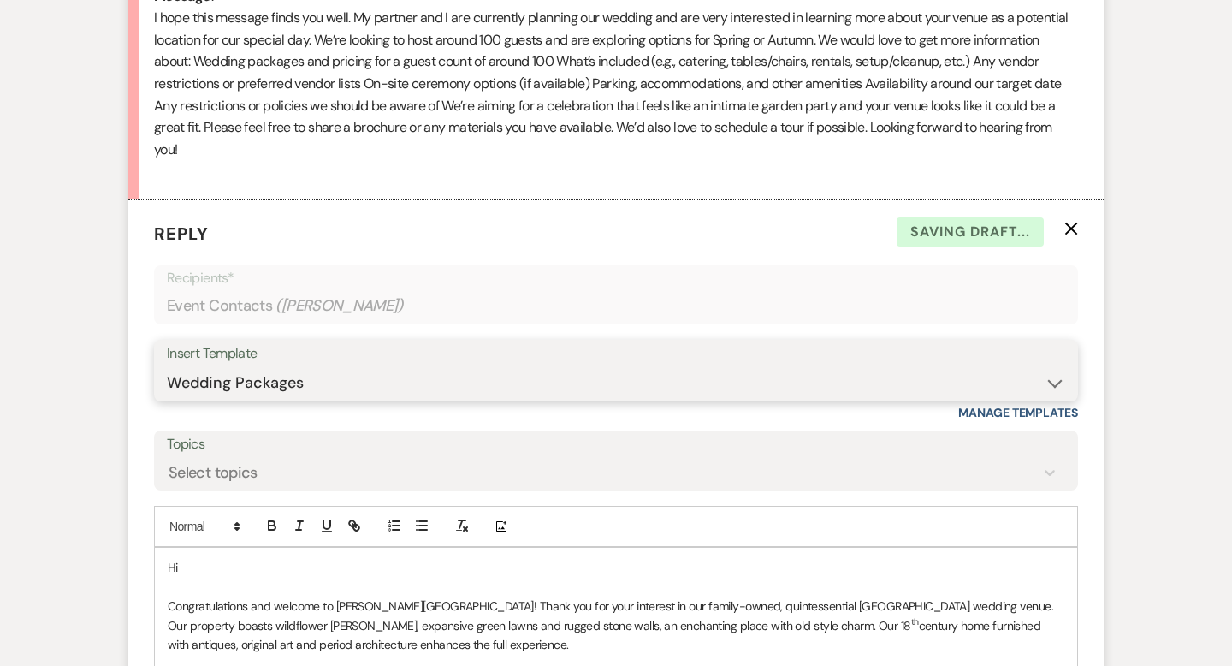
scroll to position [983, 0]
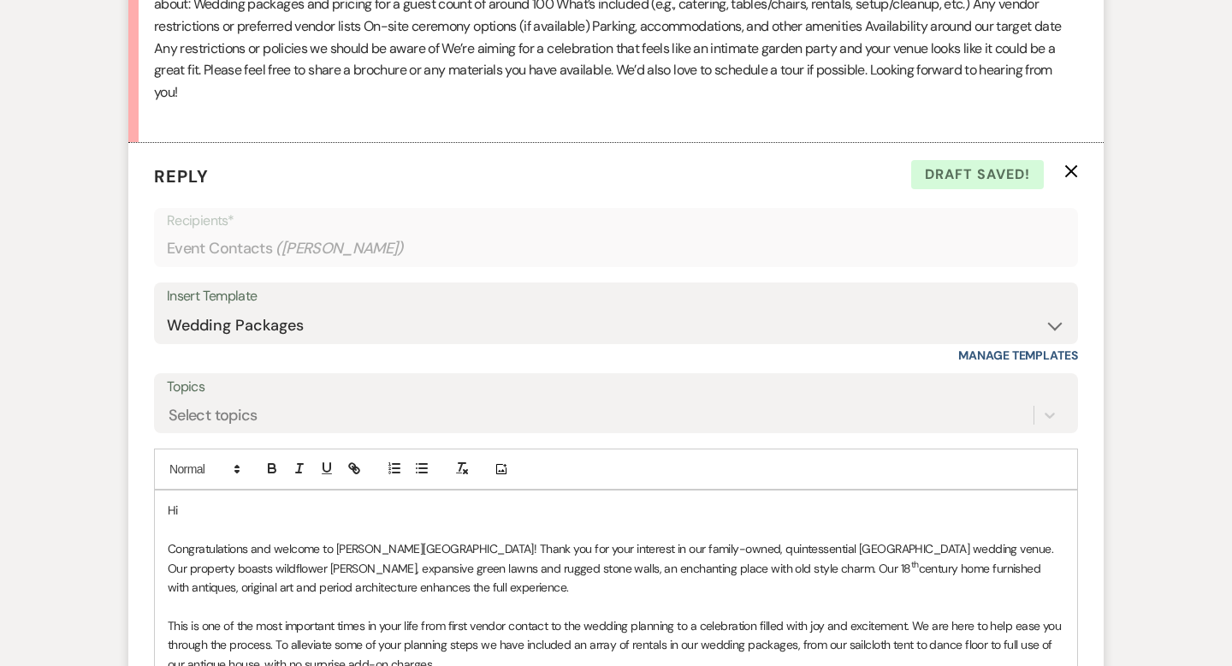
click at [233, 500] on p "Hi" at bounding box center [616, 509] width 896 height 19
click at [223, 511] on p "Hi" at bounding box center [616, 509] width 896 height 19
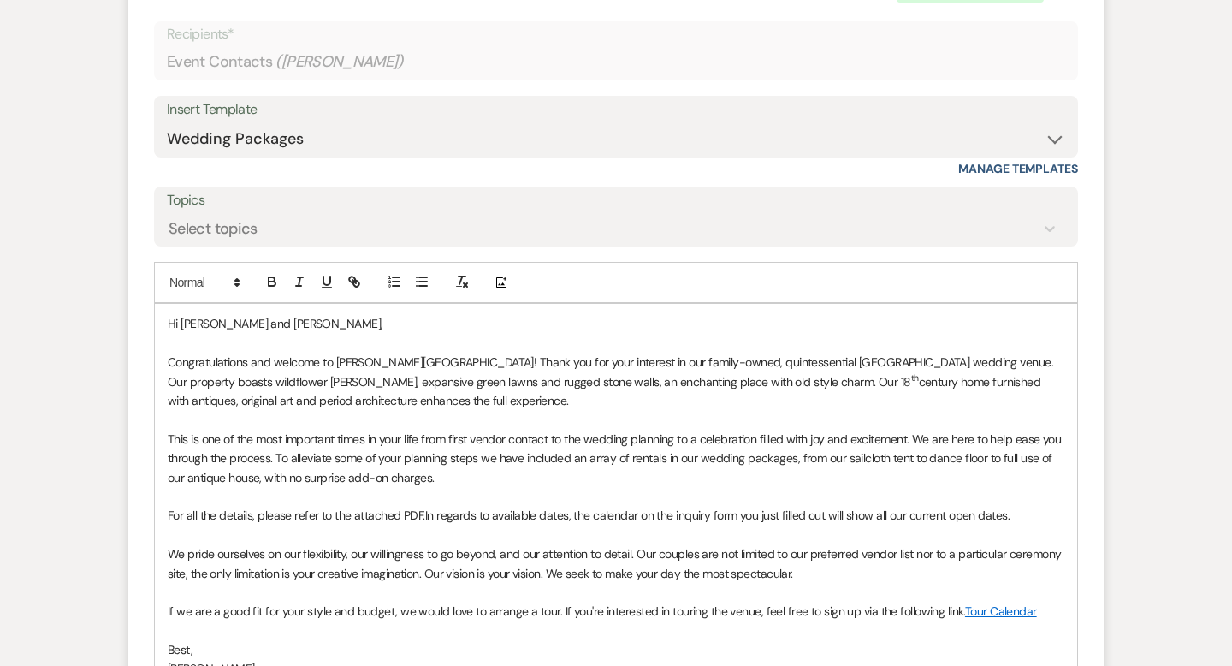
scroll to position [1341, 0]
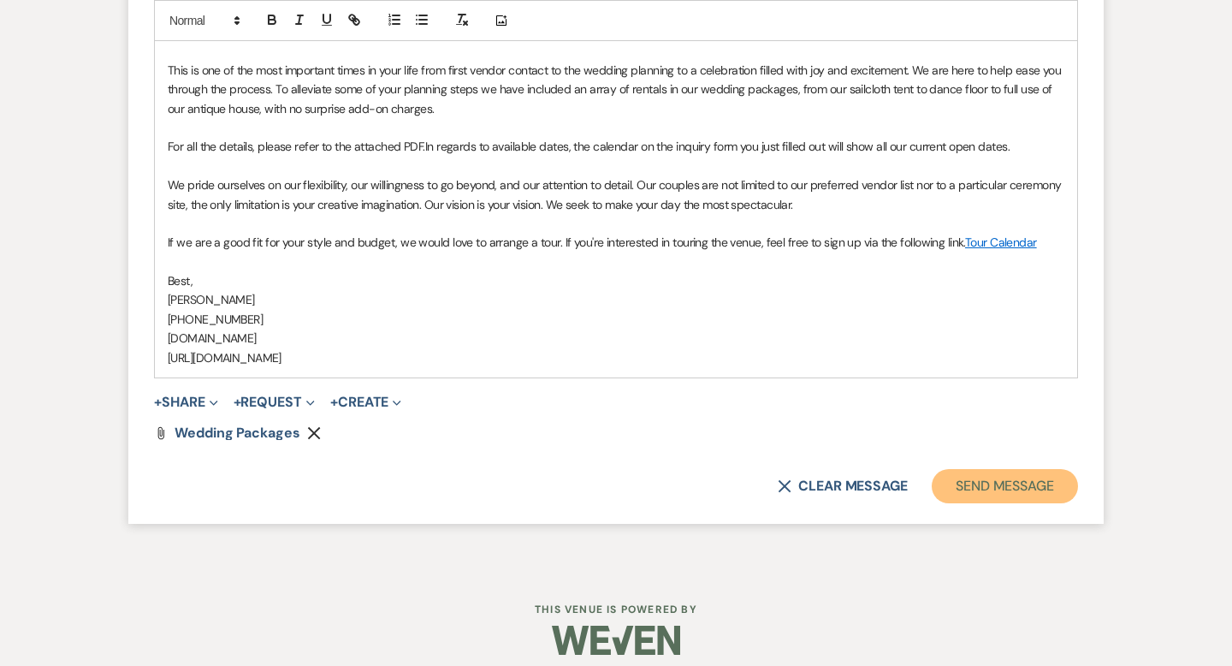
click at [999, 491] on button "Send Message" at bounding box center [1005, 486] width 146 height 34
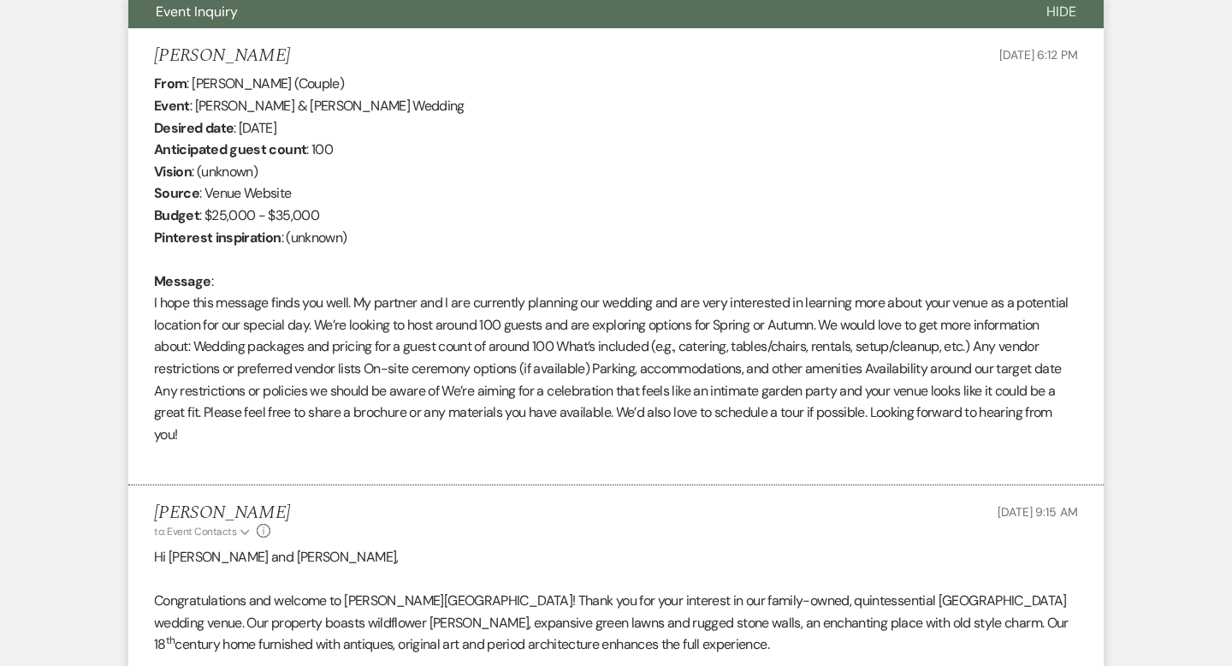
scroll to position [0, 0]
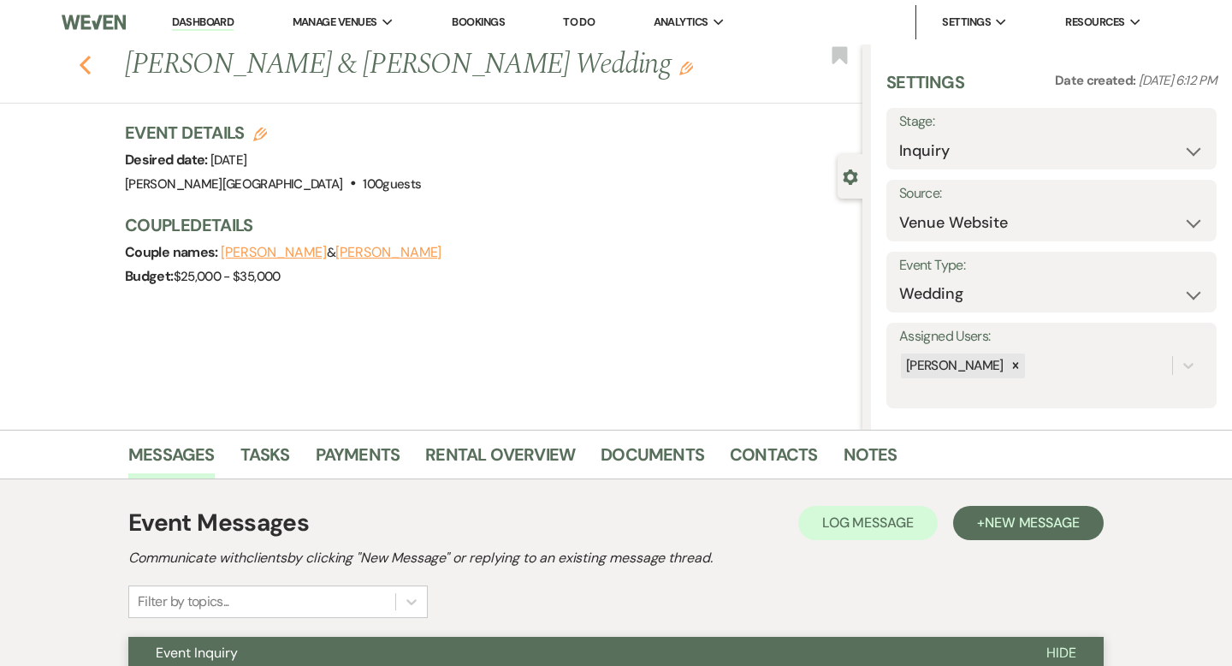
click at [89, 62] on icon "Previous" at bounding box center [85, 65] width 13 height 21
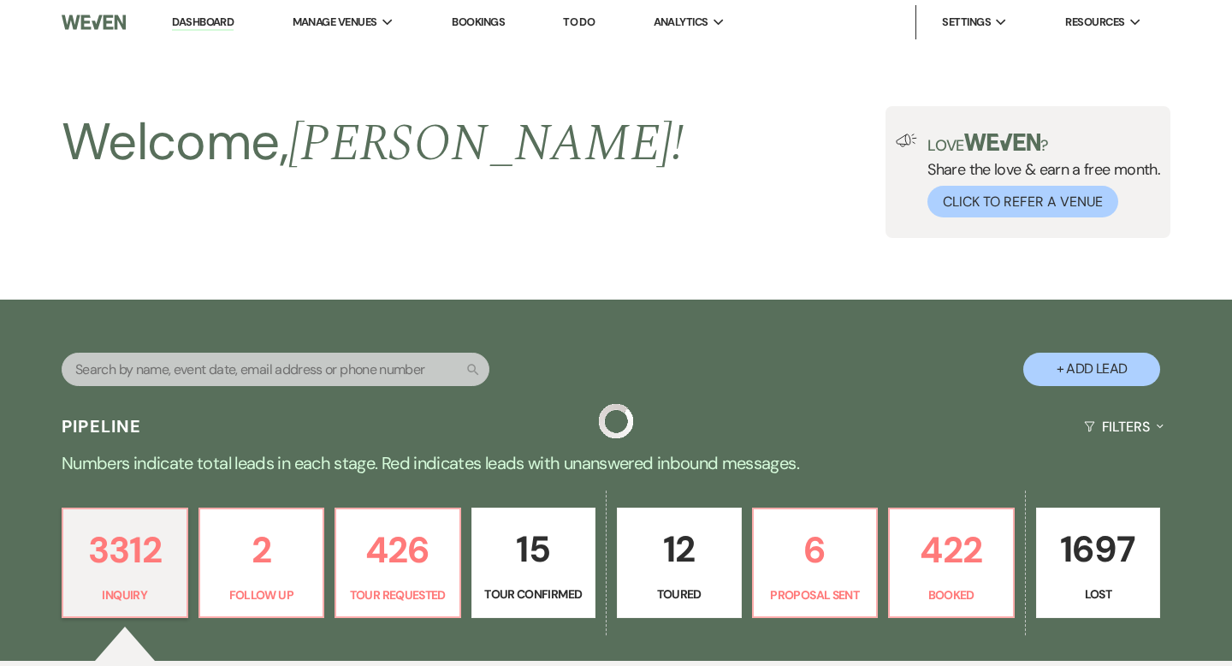
scroll to position [460, 0]
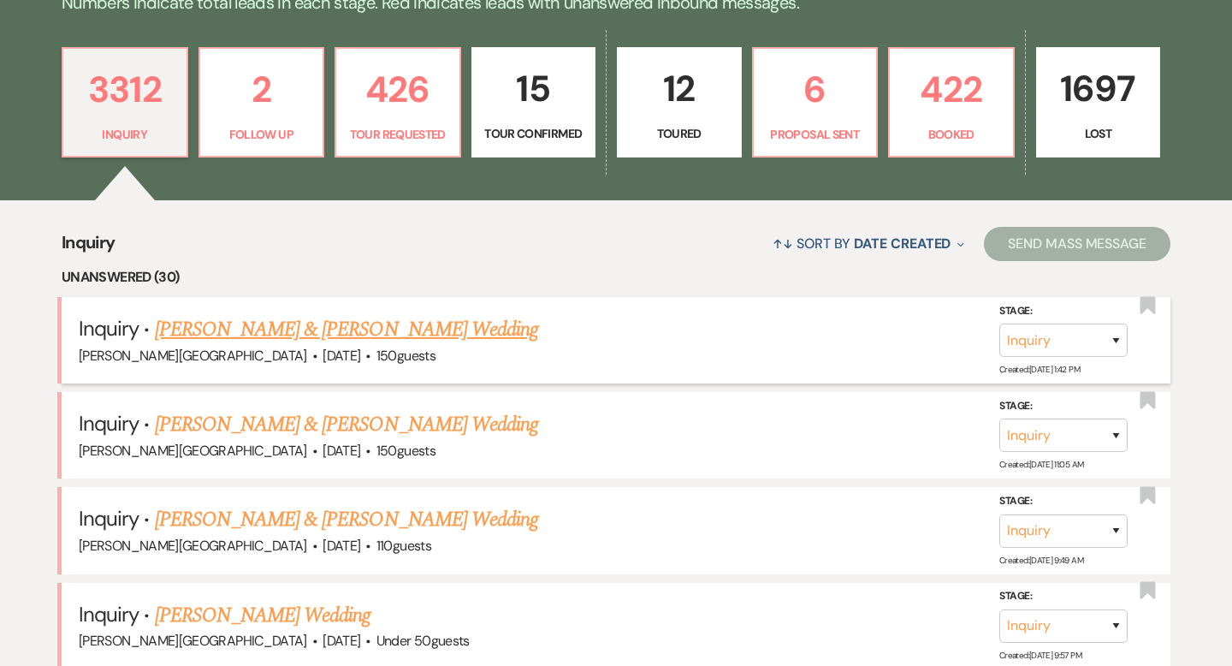
click at [330, 335] on link "[PERSON_NAME] & [PERSON_NAME] Wedding" at bounding box center [346, 329] width 383 height 31
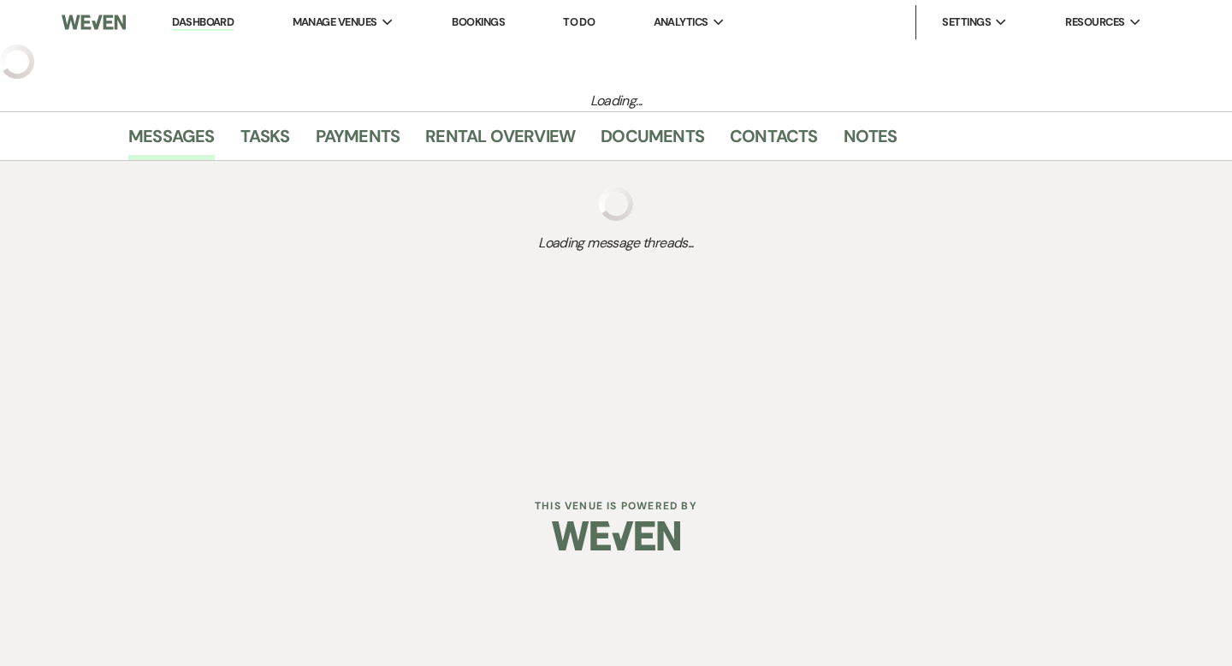
select select "5"
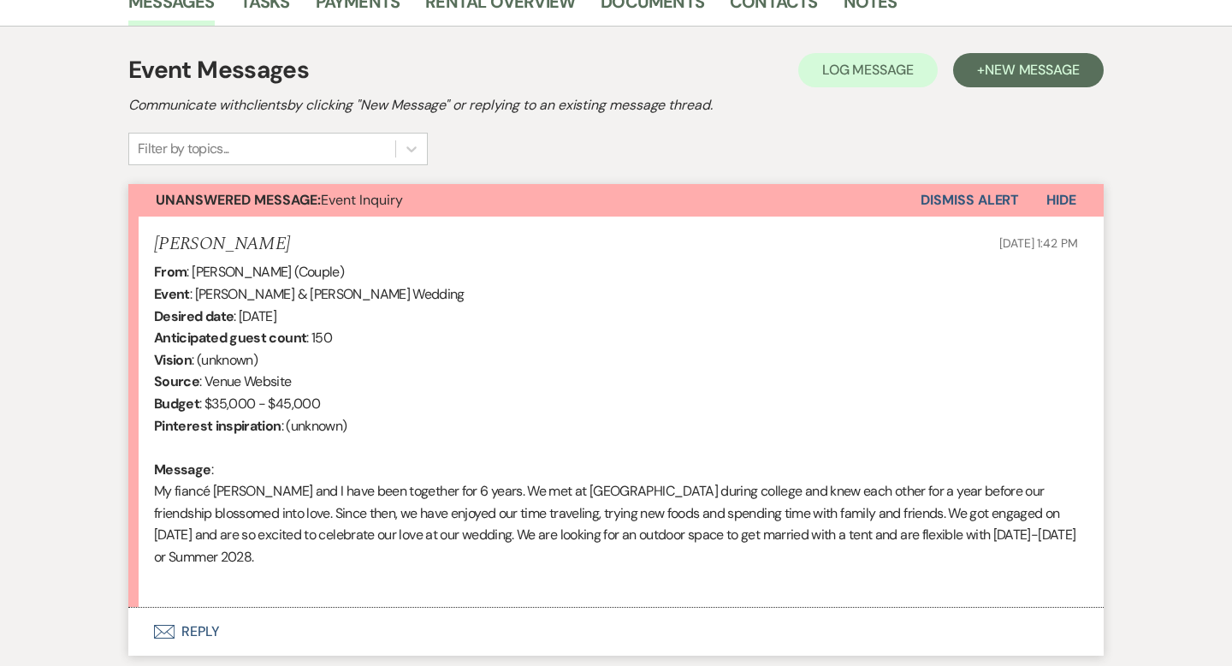
scroll to position [578, 0]
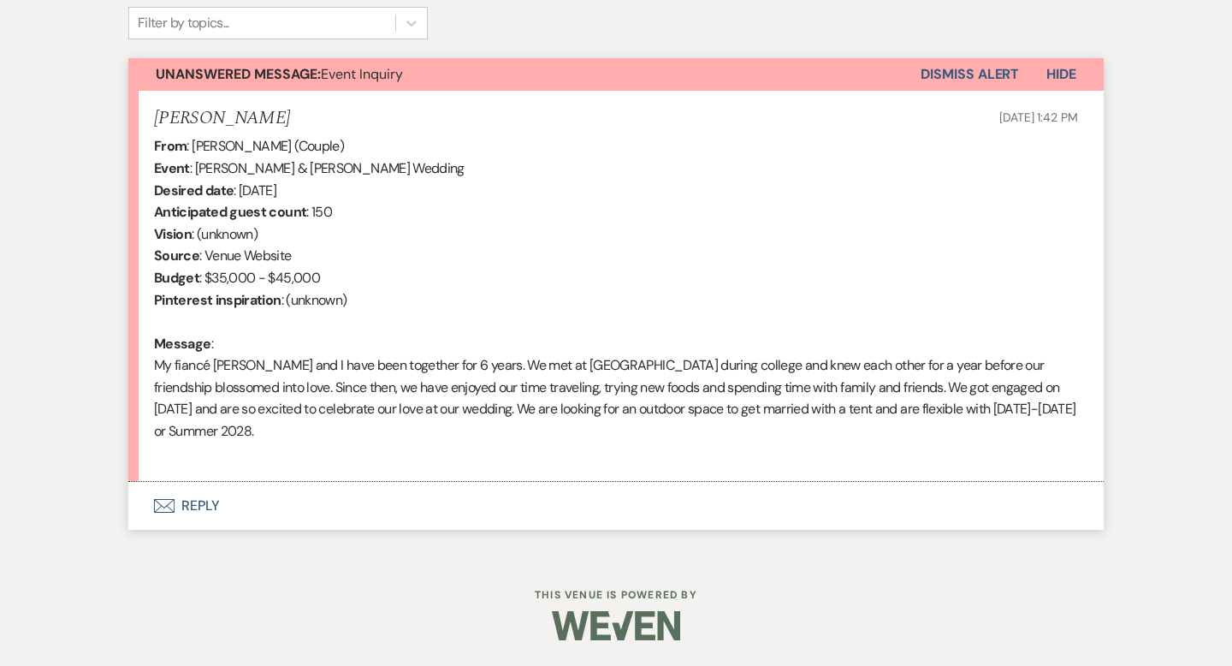
click at [207, 505] on button "Envelope Reply" at bounding box center [615, 506] width 975 height 48
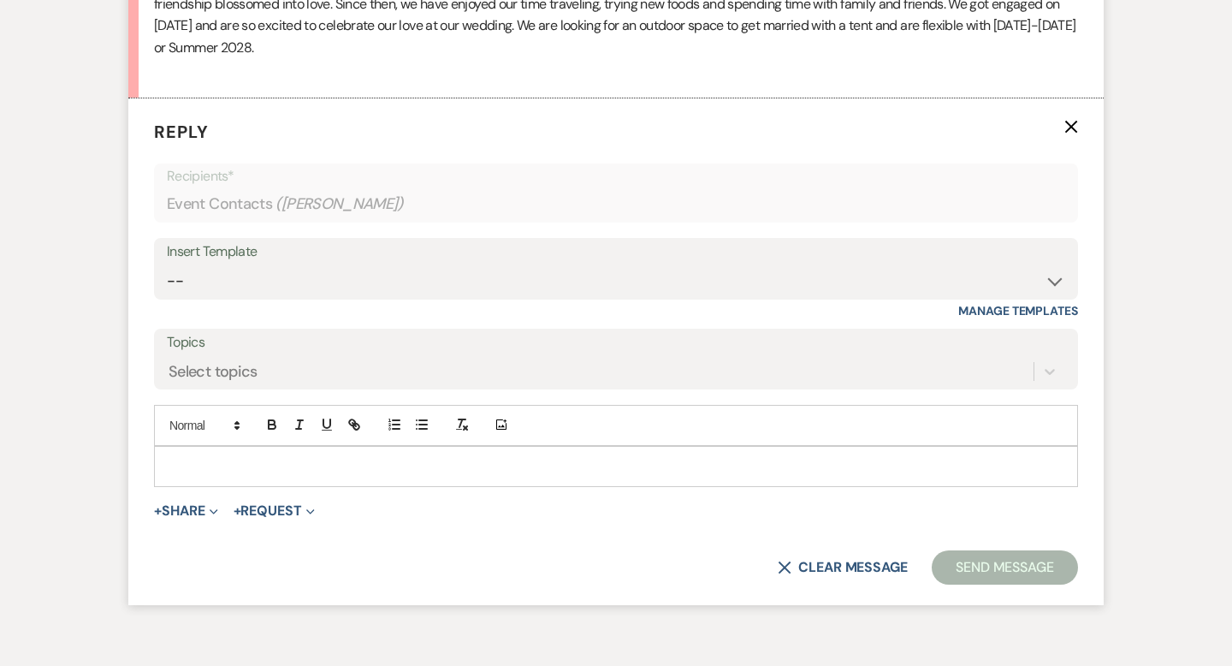
scroll to position [980, 0]
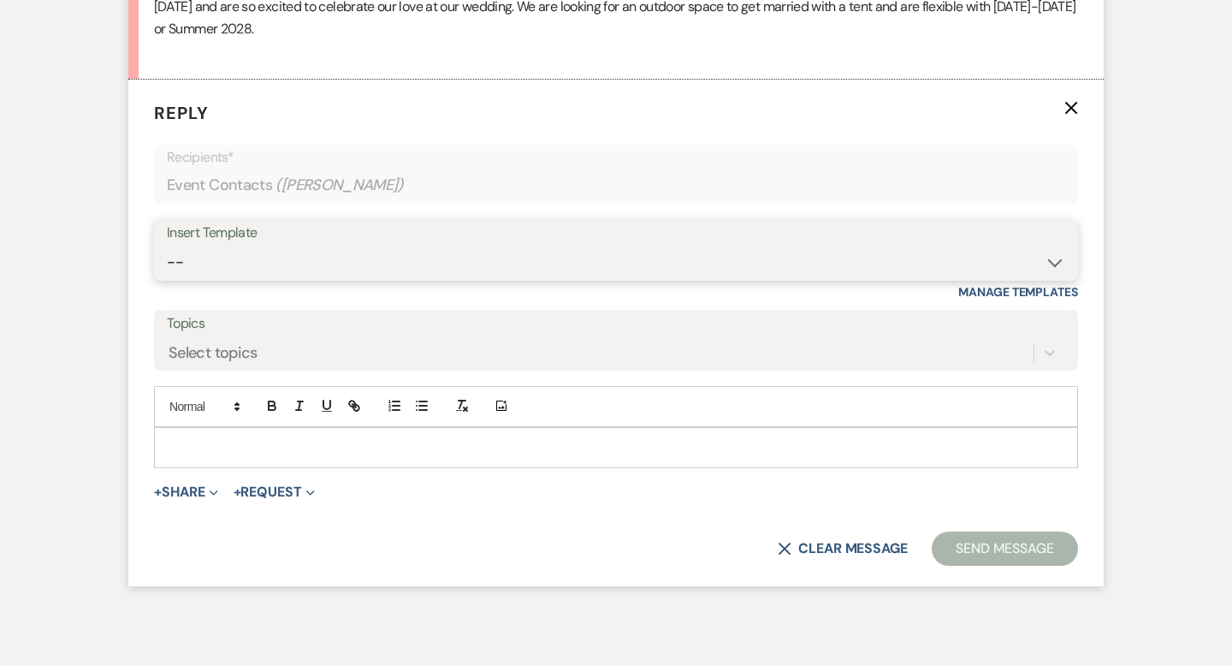
click at [221, 263] on select "-- Weven Planning Portal Introduction (Booked Events) Wedding Packages Booking …" at bounding box center [616, 261] width 898 height 33
select select "55"
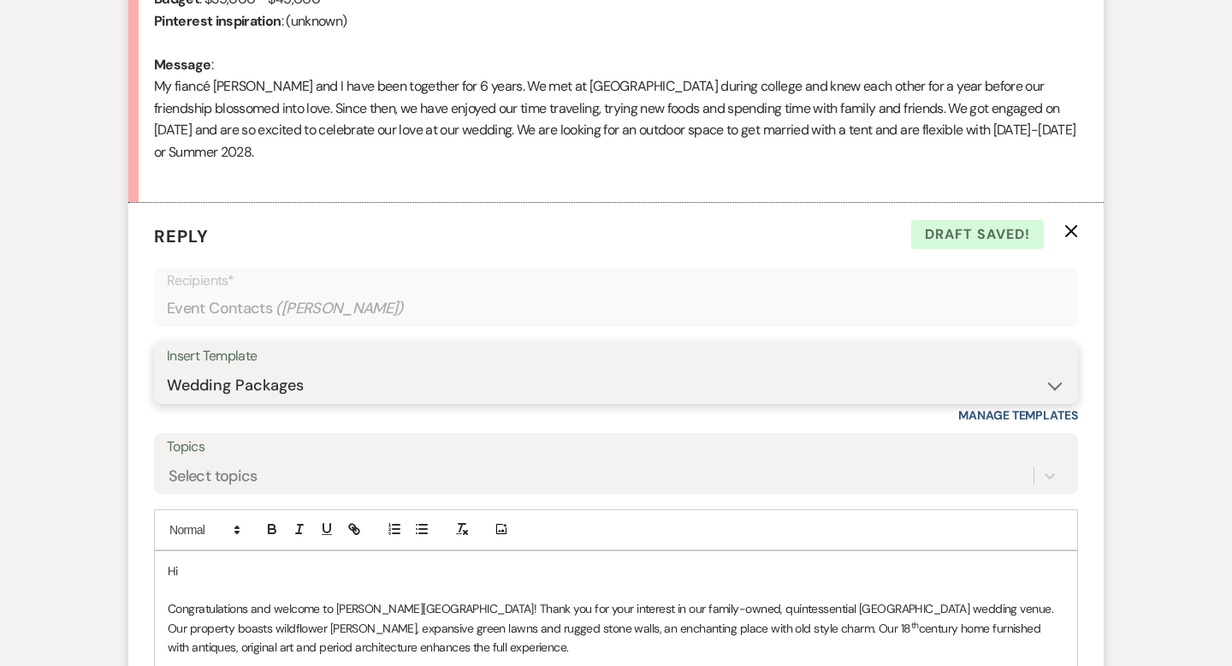
scroll to position [922, 0]
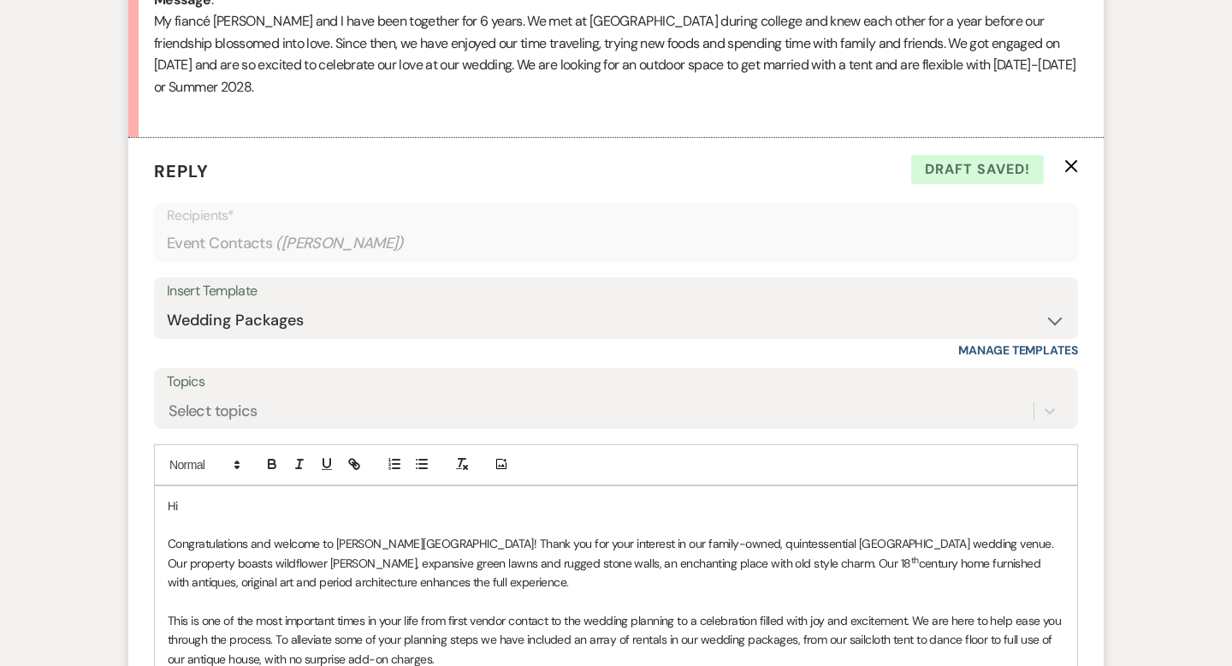
click at [248, 504] on p "Hi" at bounding box center [616, 505] width 896 height 19
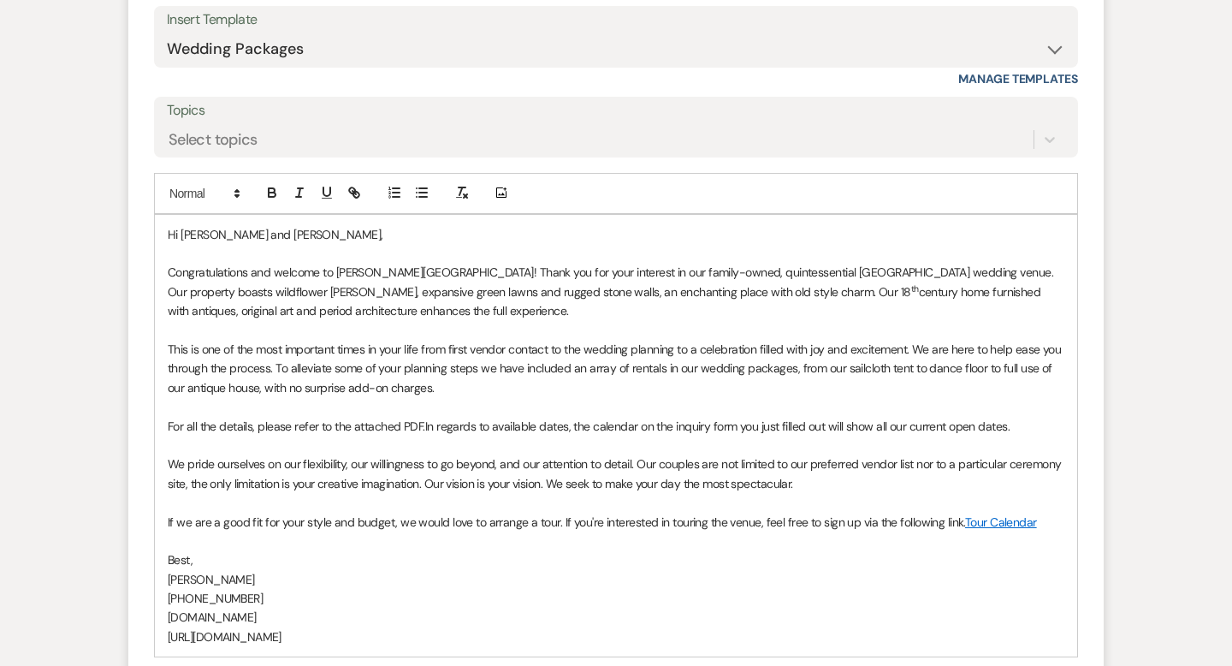
scroll to position [1255, 0]
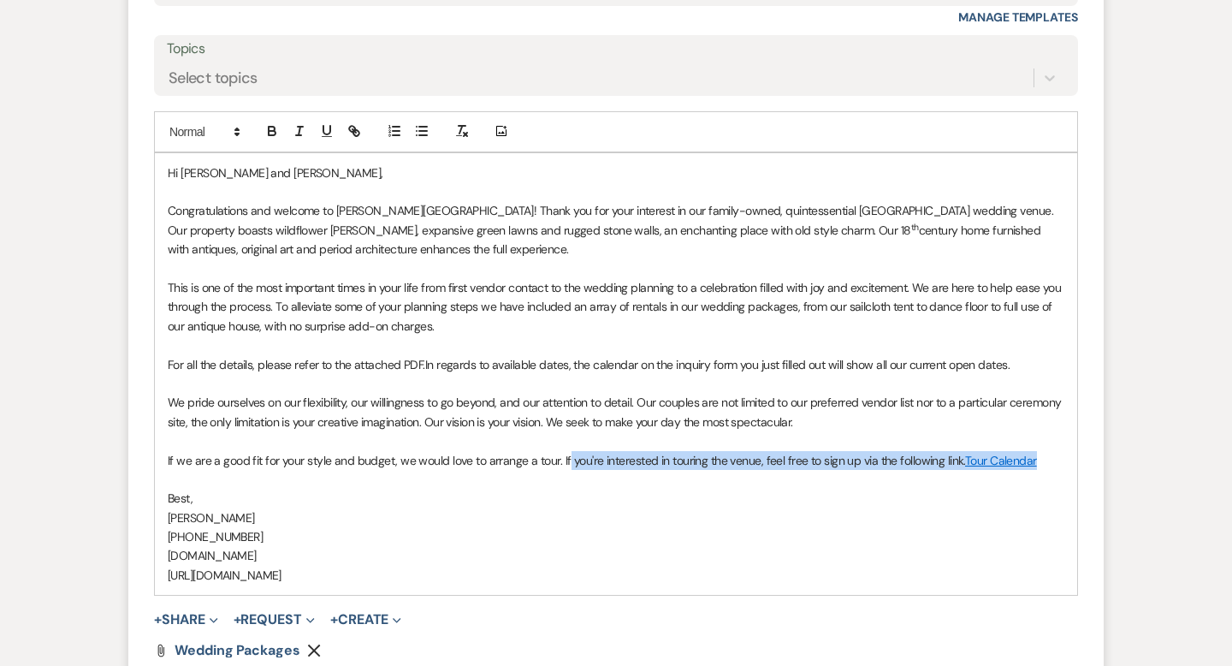
drag, startPoint x: 1040, startPoint y: 459, endPoint x: 565, endPoint y: 458, distance: 474.7
click at [565, 458] on p "If we are a good fit for your style and budget, we would love to arrange a tour…" at bounding box center [616, 460] width 896 height 19
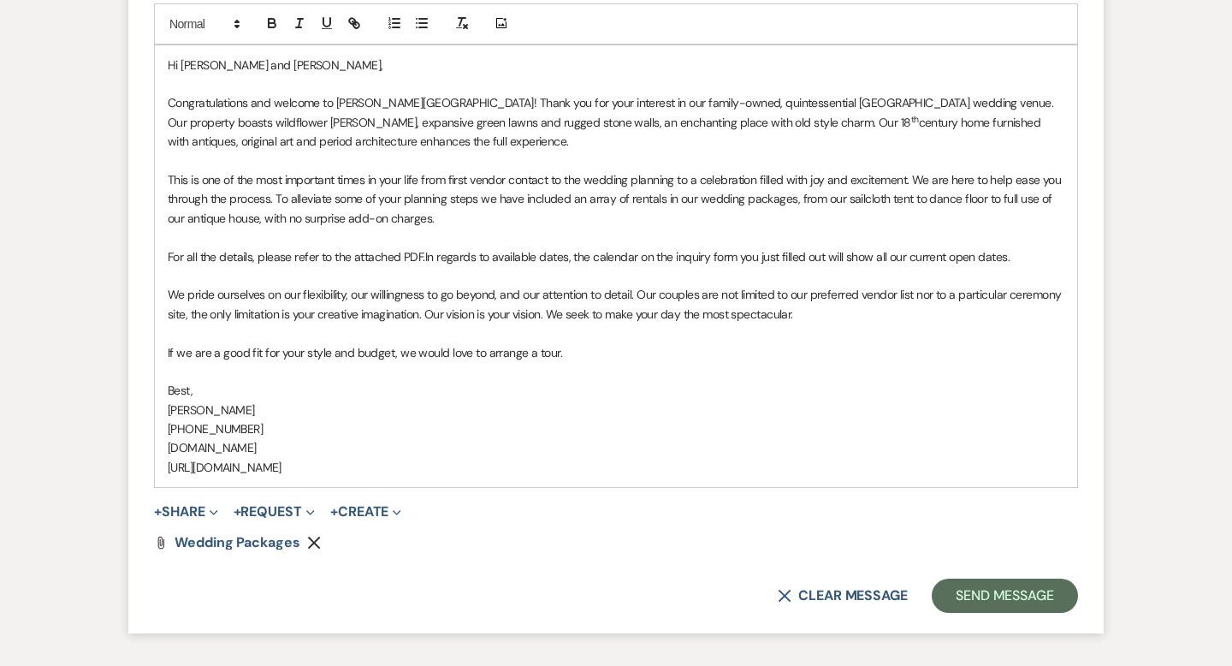
scroll to position [1405, 0]
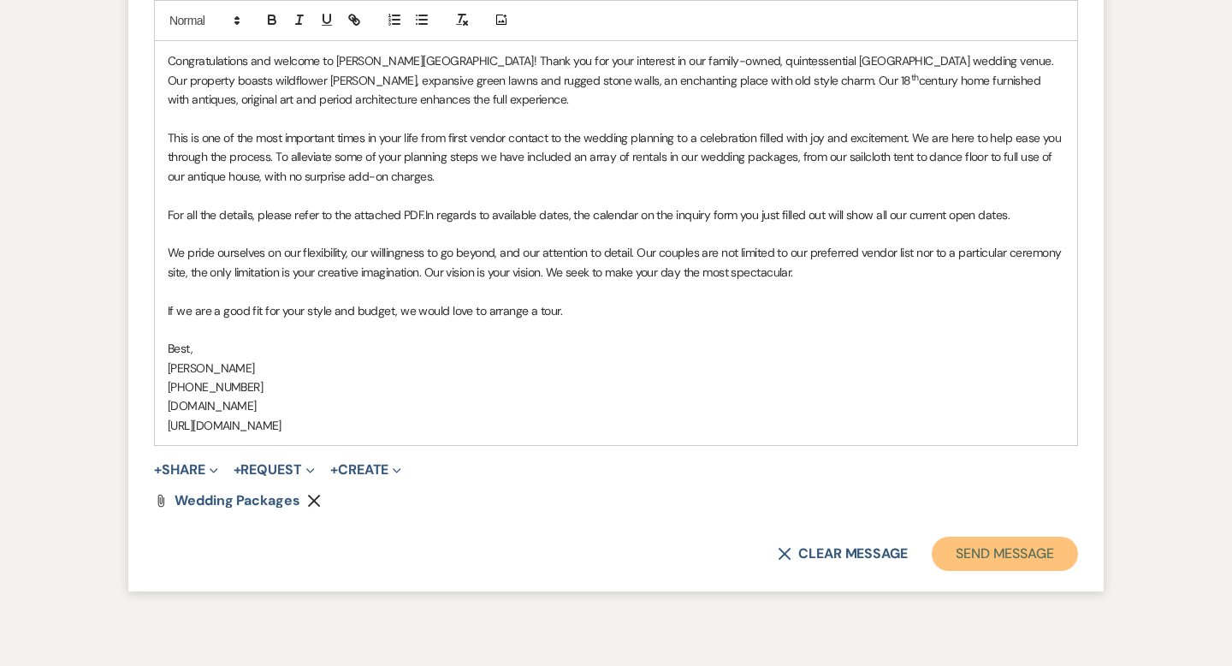
click at [951, 558] on button "Send Message" at bounding box center [1005, 553] width 146 height 34
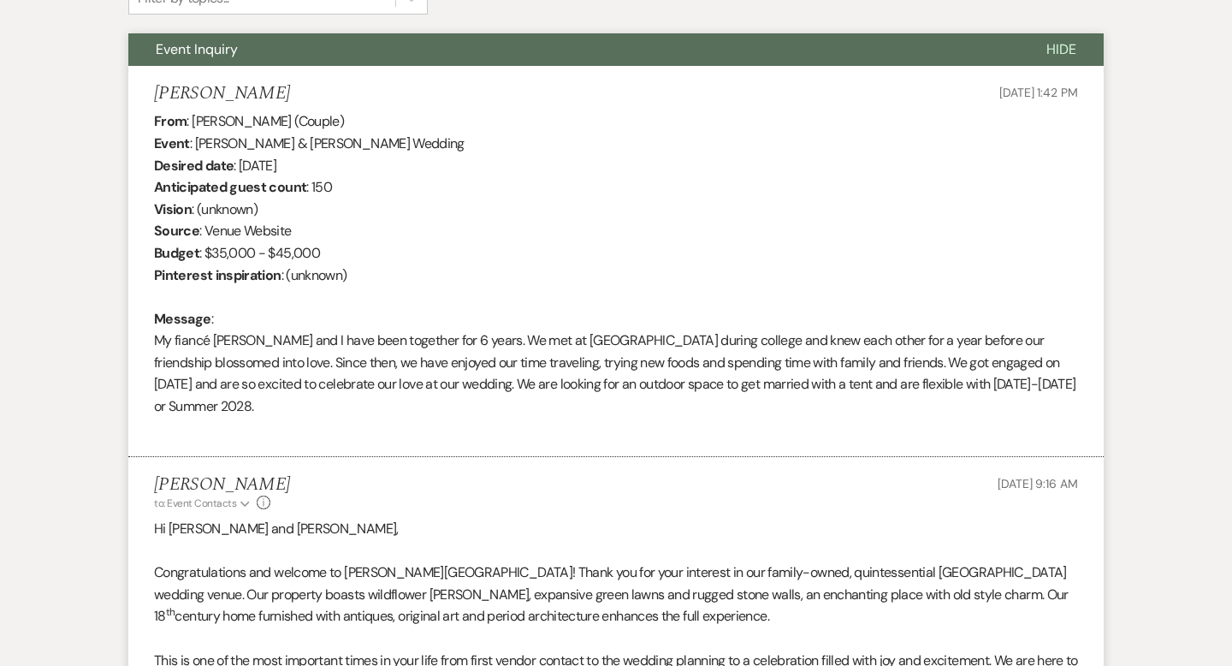
scroll to position [0, 0]
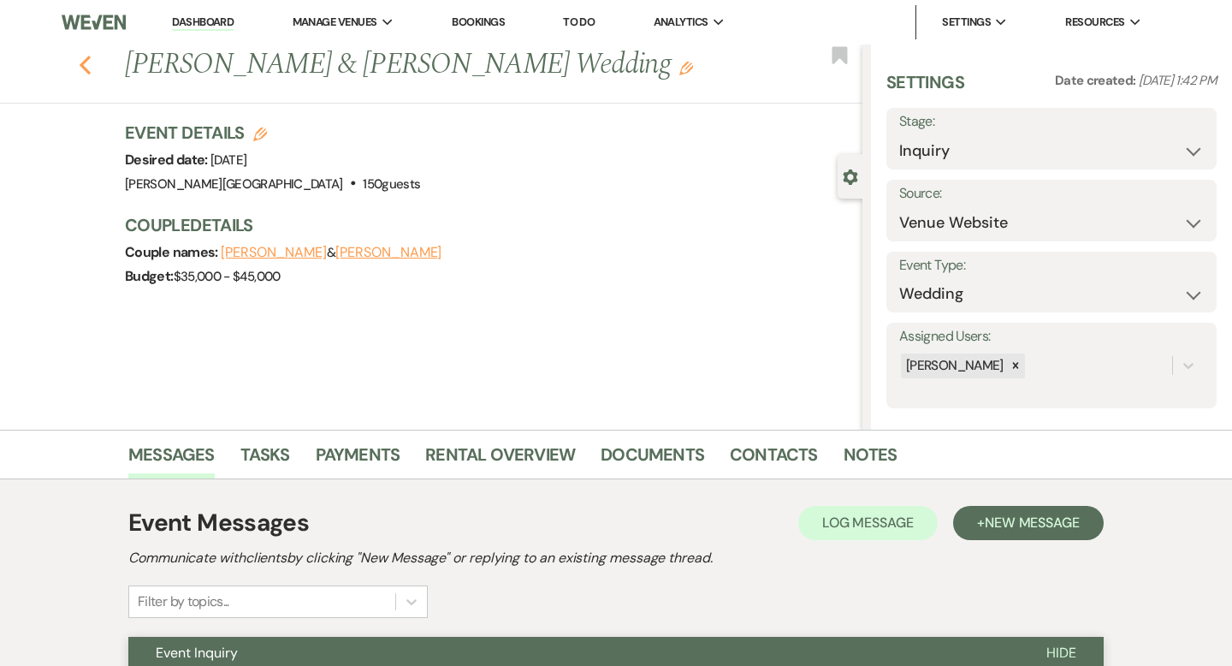
click at [86, 62] on icon "Previous" at bounding box center [85, 65] width 13 height 21
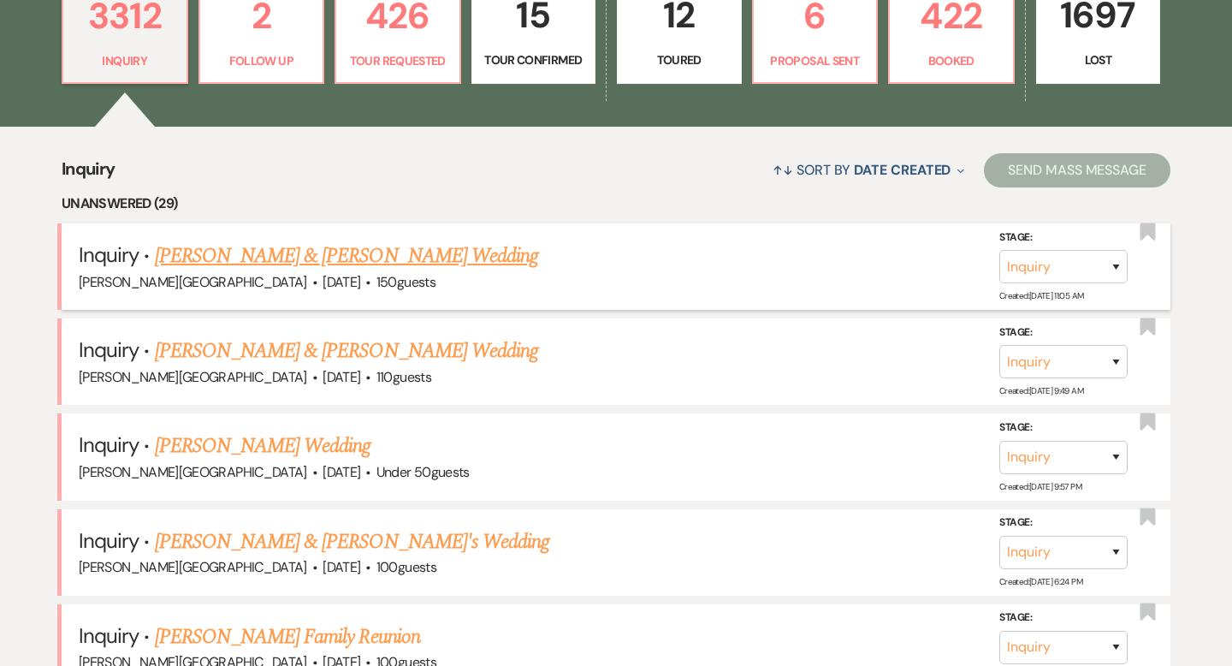
scroll to position [543, 0]
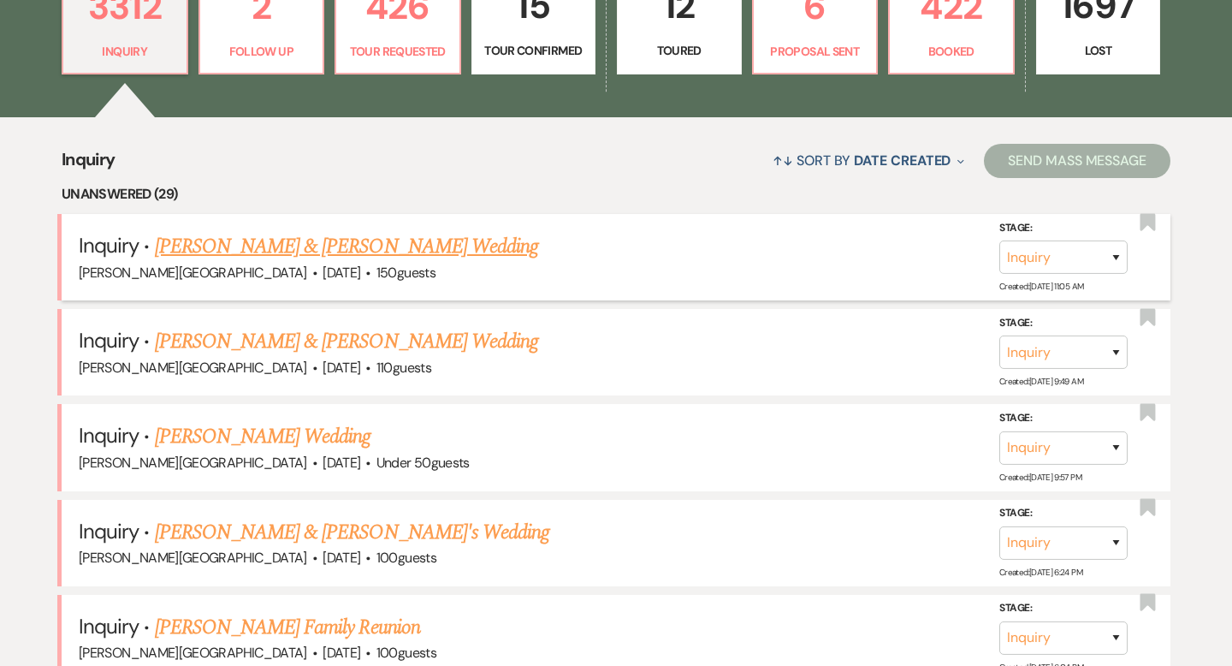
click at [344, 249] on link "[PERSON_NAME] & [PERSON_NAME] Wedding" at bounding box center [346, 246] width 383 height 31
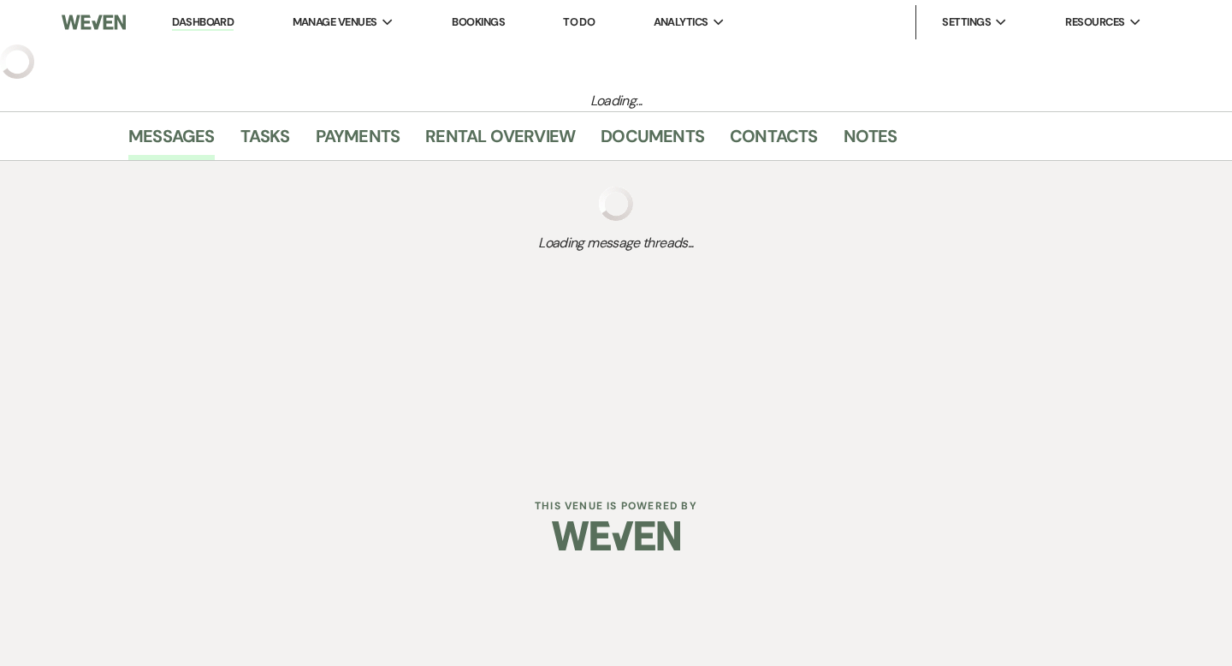
select select "5"
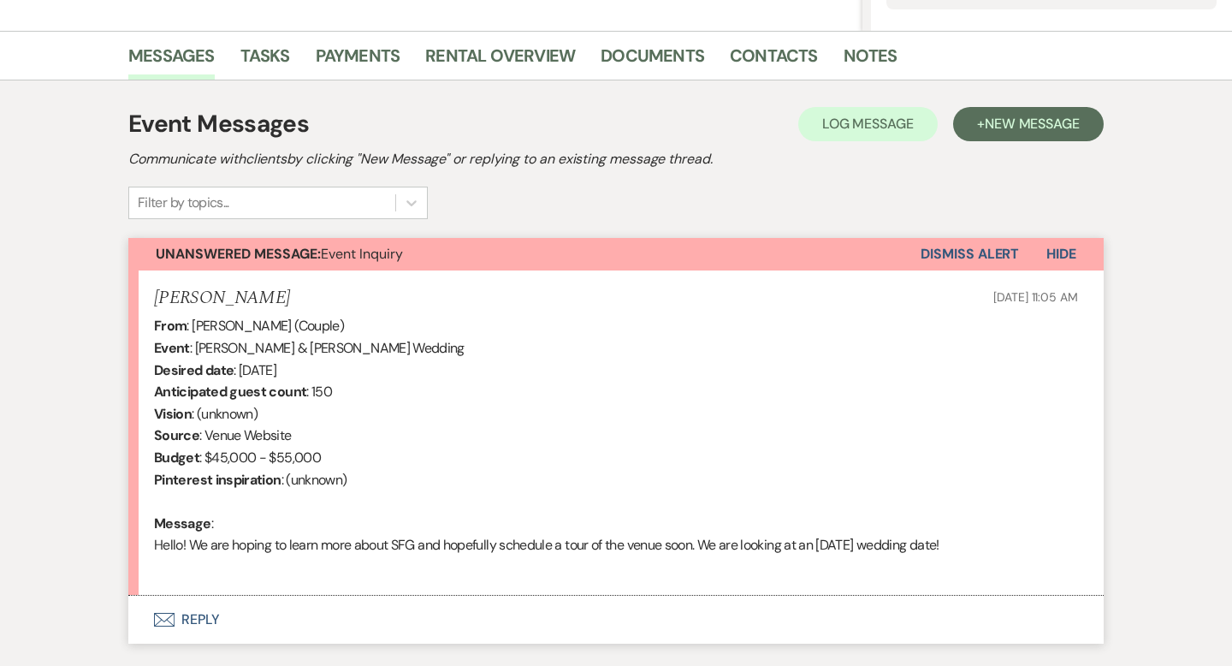
scroll to position [512, 0]
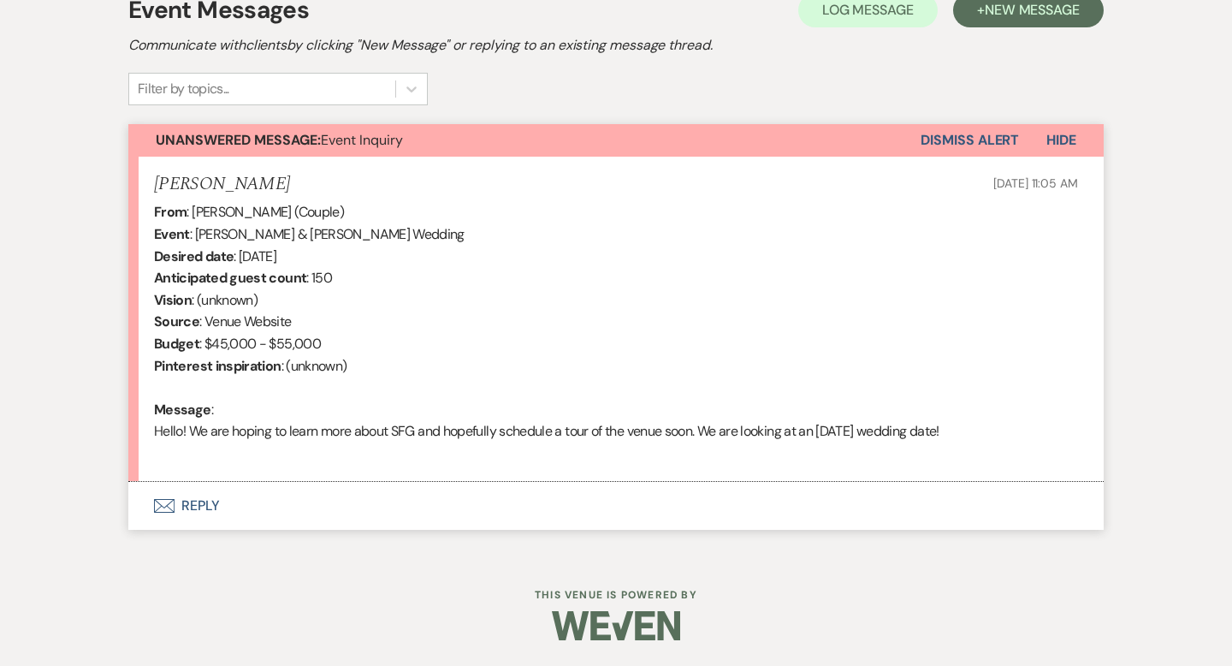
click at [203, 506] on button "Envelope Reply" at bounding box center [615, 506] width 975 height 48
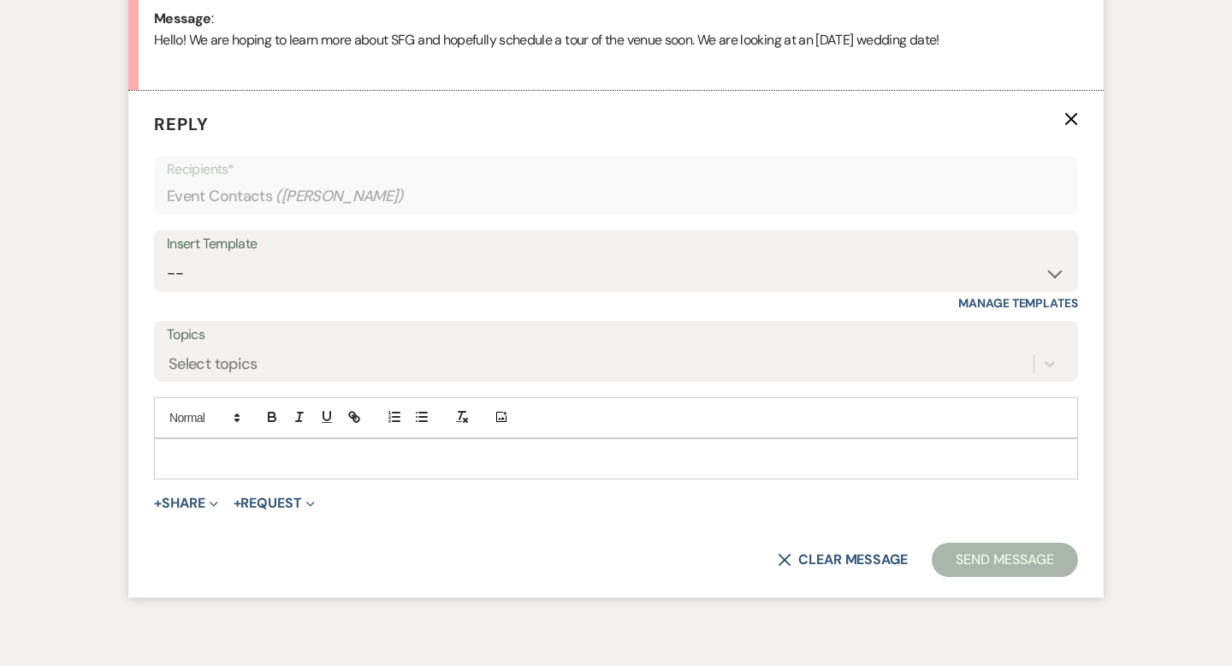
scroll to position [914, 0]
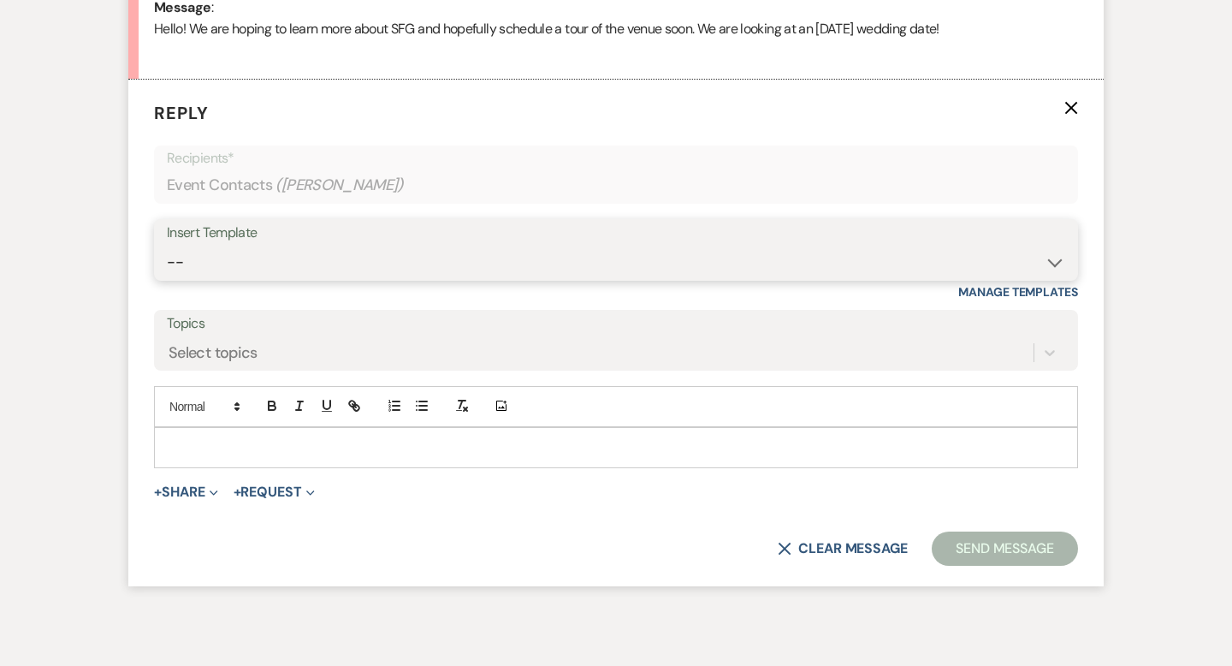
click at [216, 265] on select "-- Weven Planning Portal Introduction (Booked Events) Wedding Packages Booking …" at bounding box center [616, 261] width 898 height 33
select select "55"
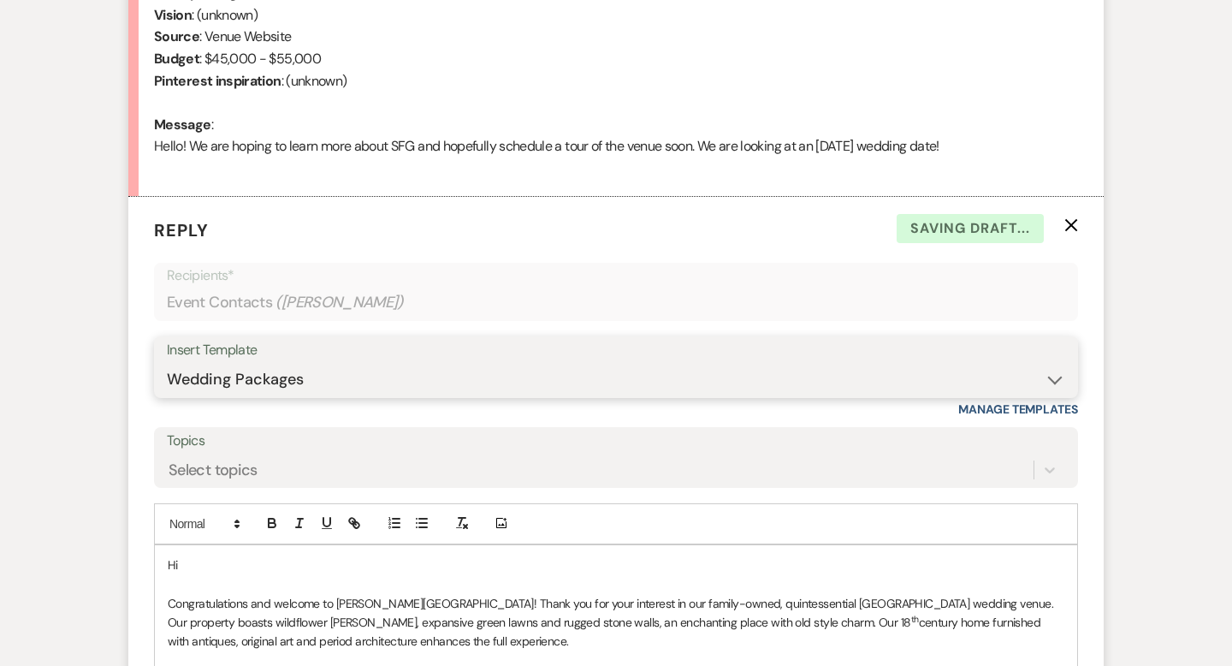
scroll to position [860, 0]
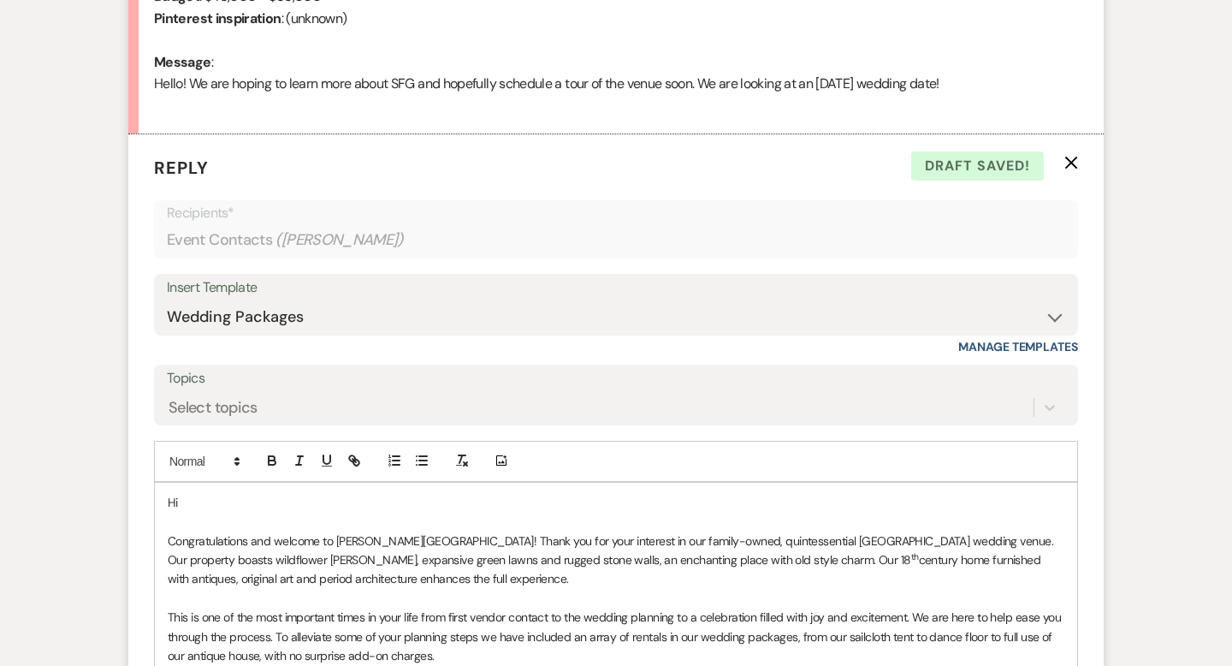
click at [236, 508] on p "Hi" at bounding box center [616, 502] width 896 height 19
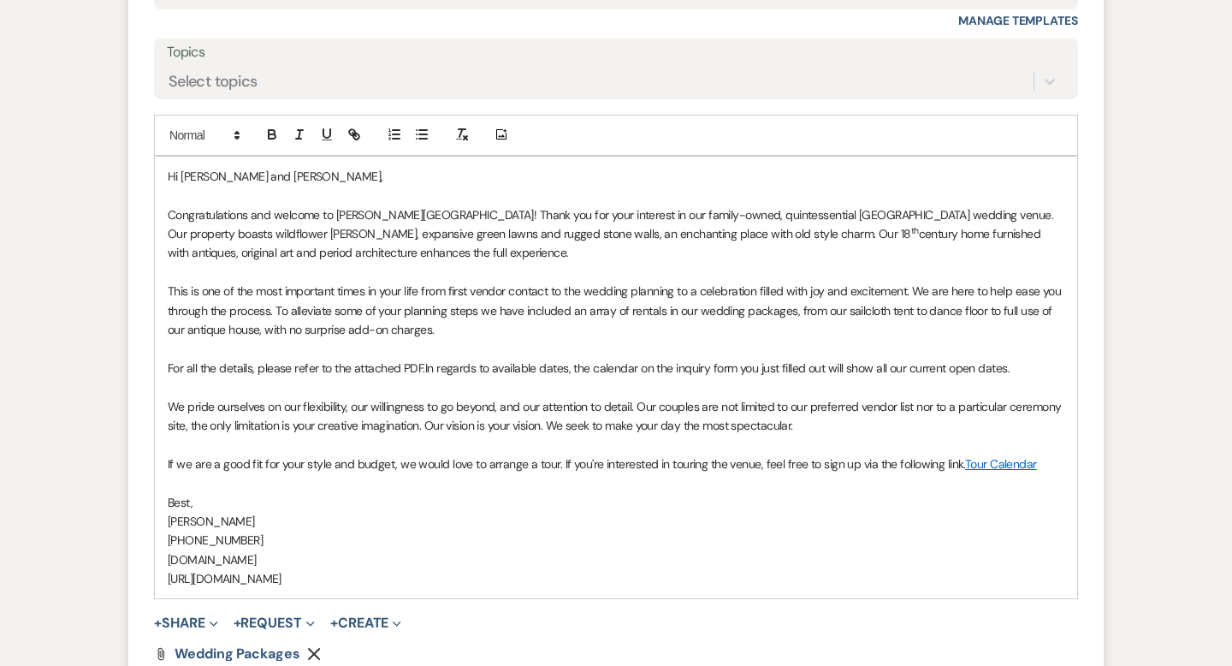
scroll to position [1198, 0]
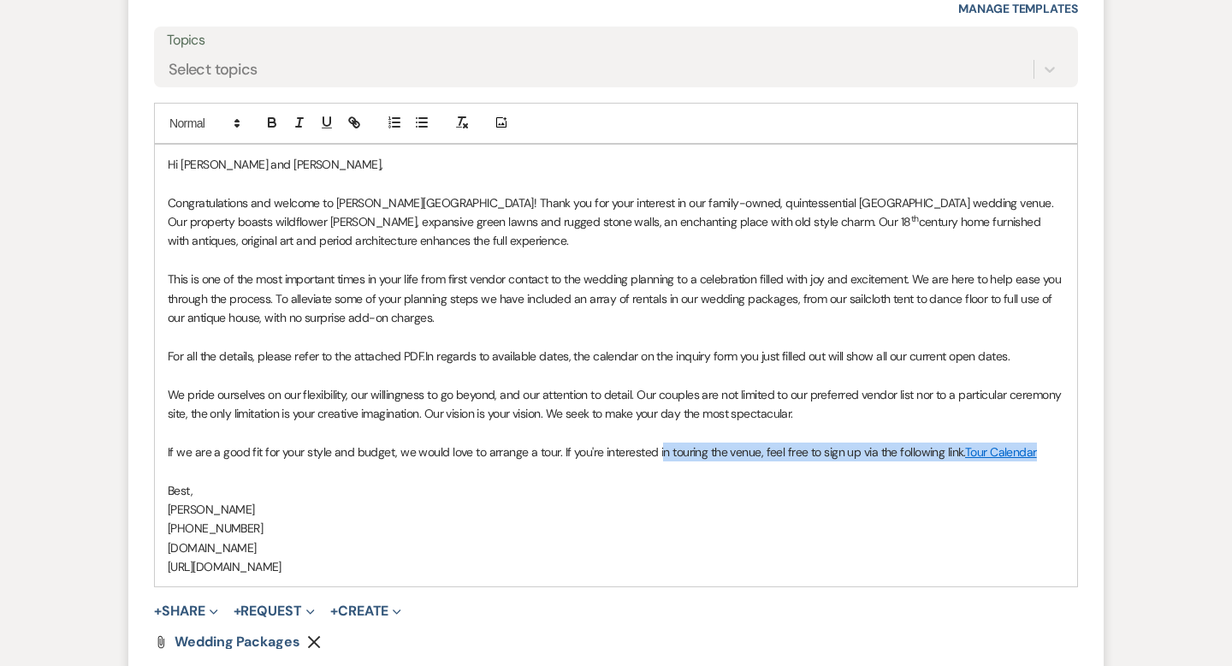
drag, startPoint x: 1042, startPoint y: 450, endPoint x: 659, endPoint y: 446, distance: 383.2
click at [659, 446] on p "If we are a good fit for your style and budget, we would love to arrange a tour…" at bounding box center [616, 451] width 896 height 19
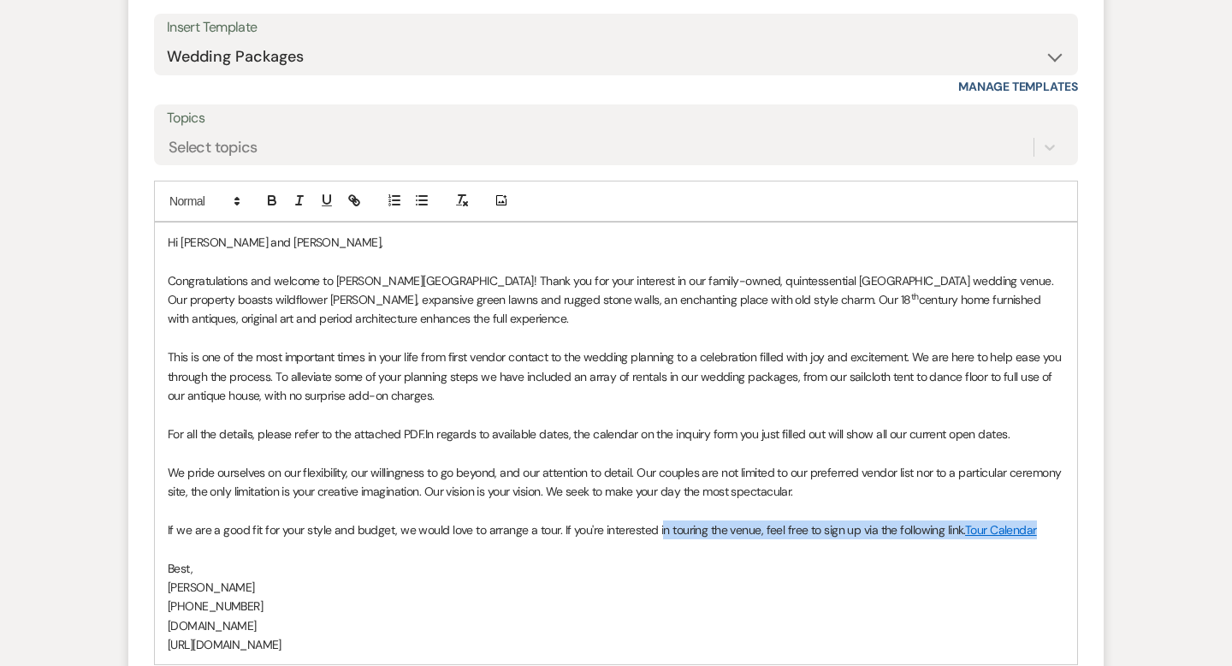
scroll to position [1300, 0]
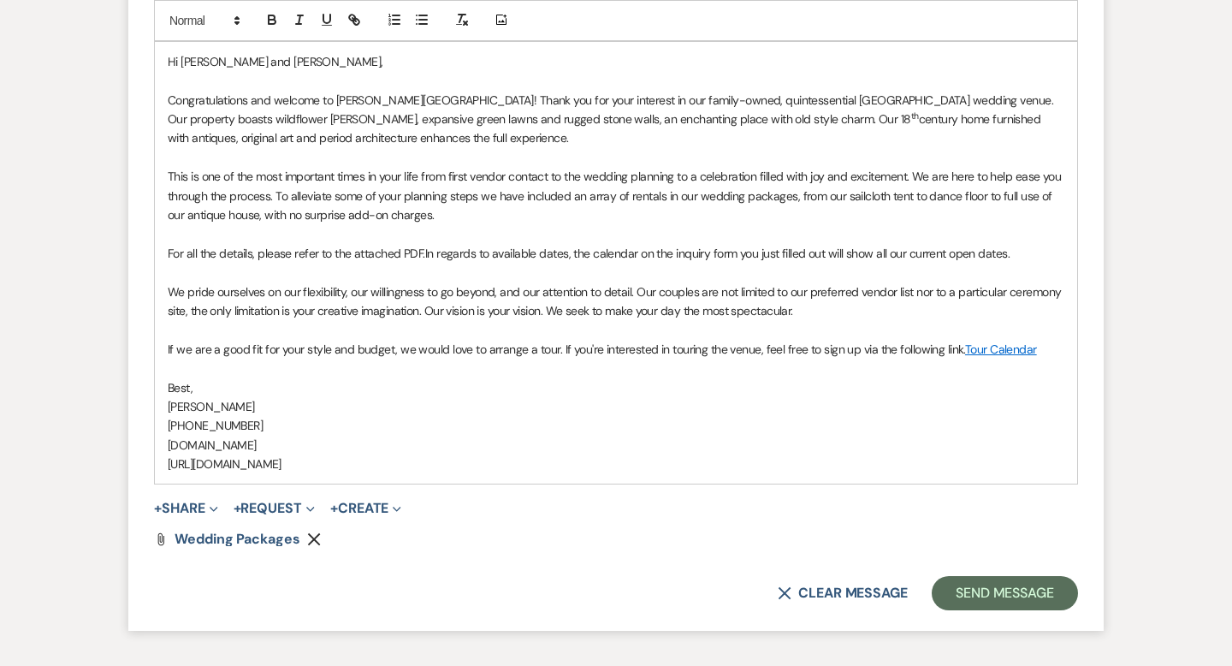
click at [705, 449] on p "[DOMAIN_NAME]" at bounding box center [616, 444] width 896 height 19
click at [987, 581] on button "Send Message" at bounding box center [1005, 593] width 146 height 34
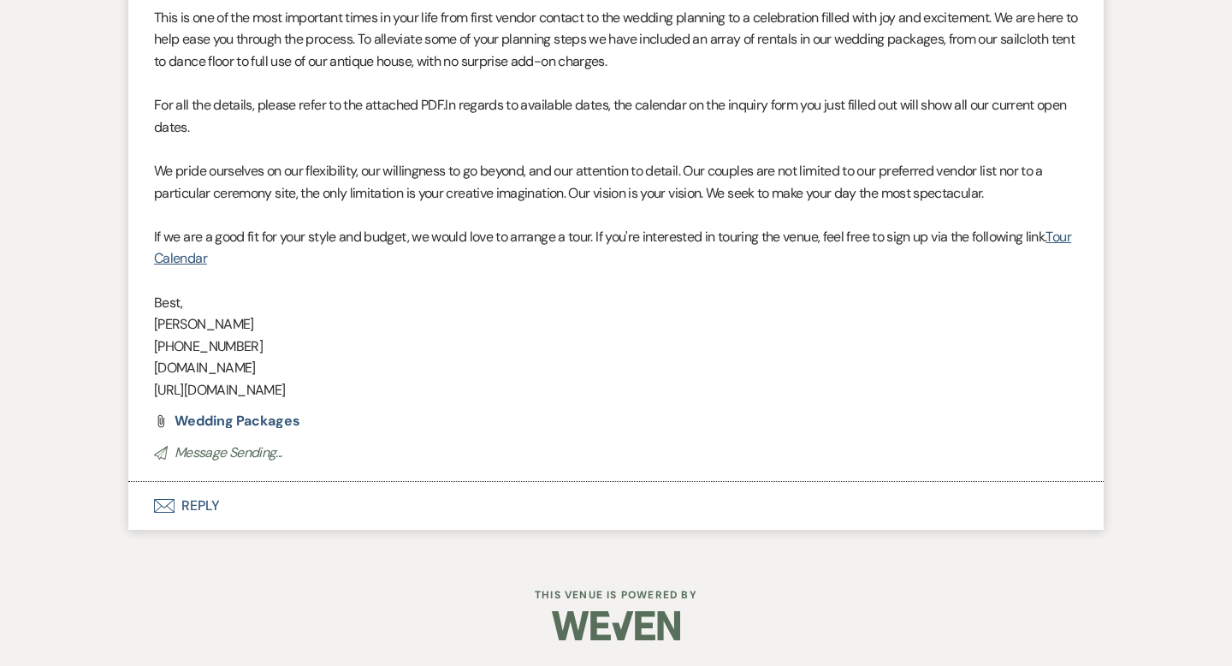
scroll to position [0, 0]
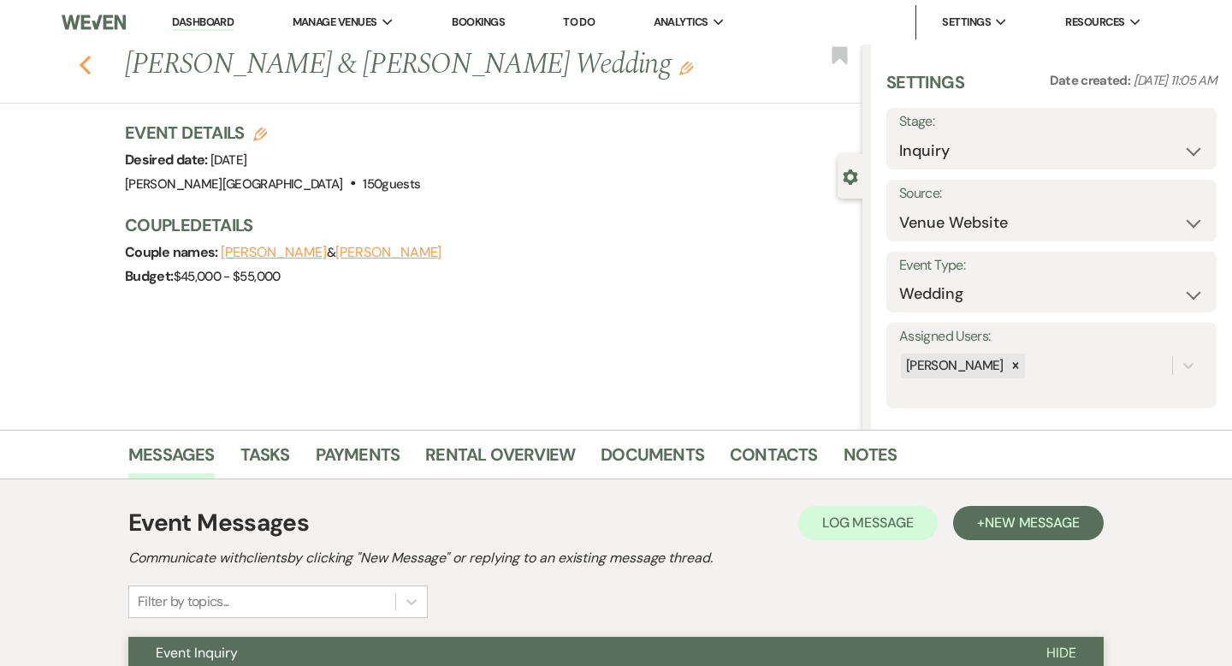
click at [82, 65] on use "button" at bounding box center [85, 65] width 11 height 19
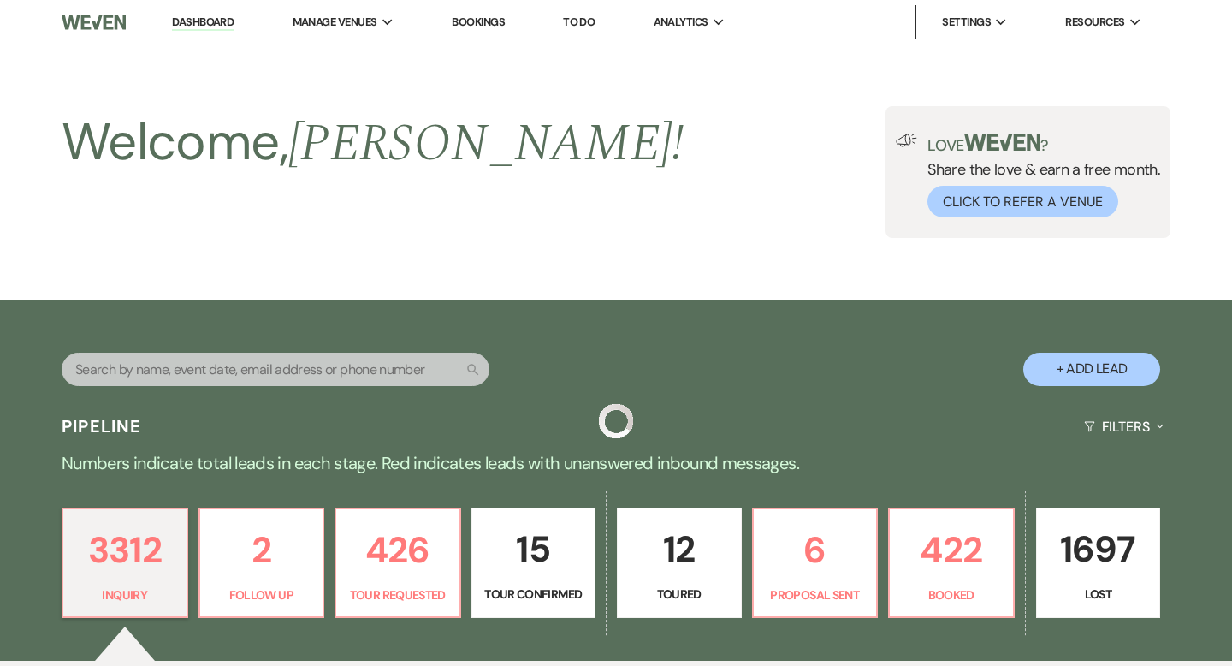
scroll to position [543, 0]
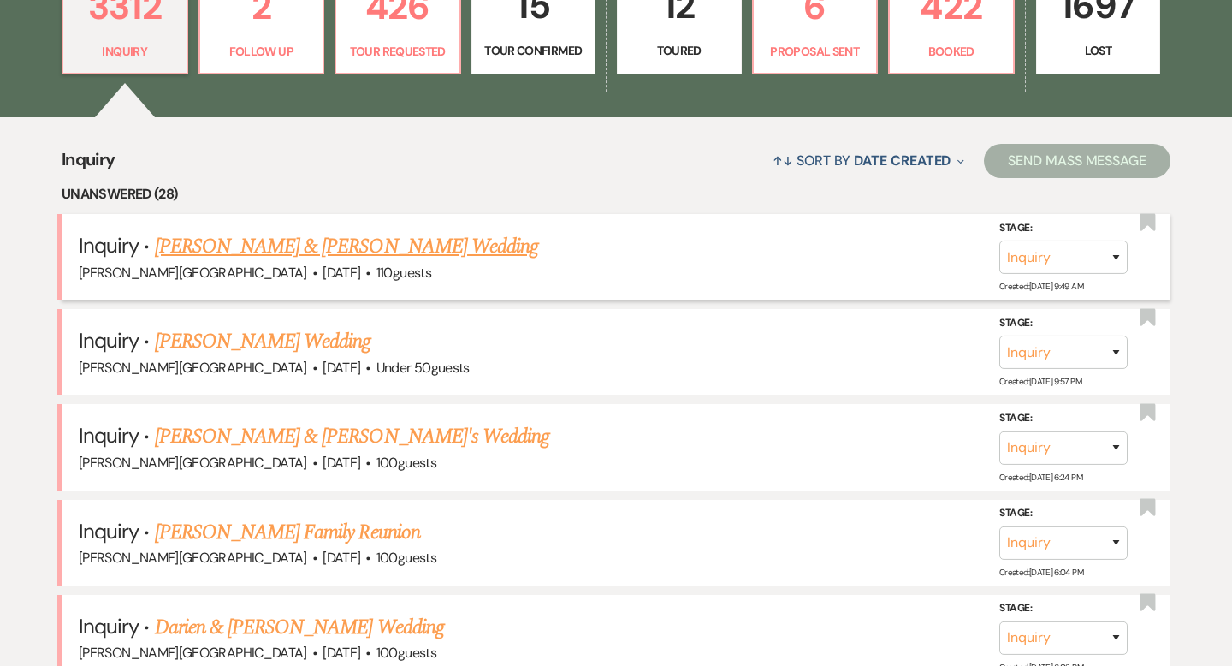
click at [252, 249] on link "[PERSON_NAME] & [PERSON_NAME] Wedding" at bounding box center [346, 246] width 383 height 31
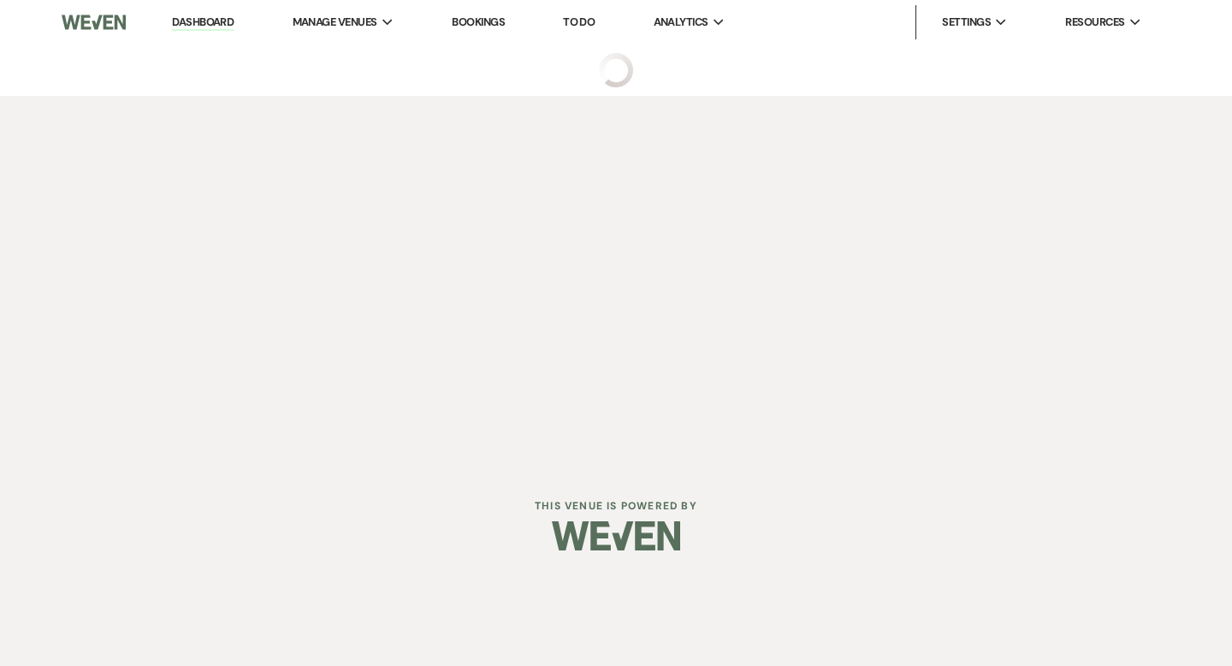
select select "5"
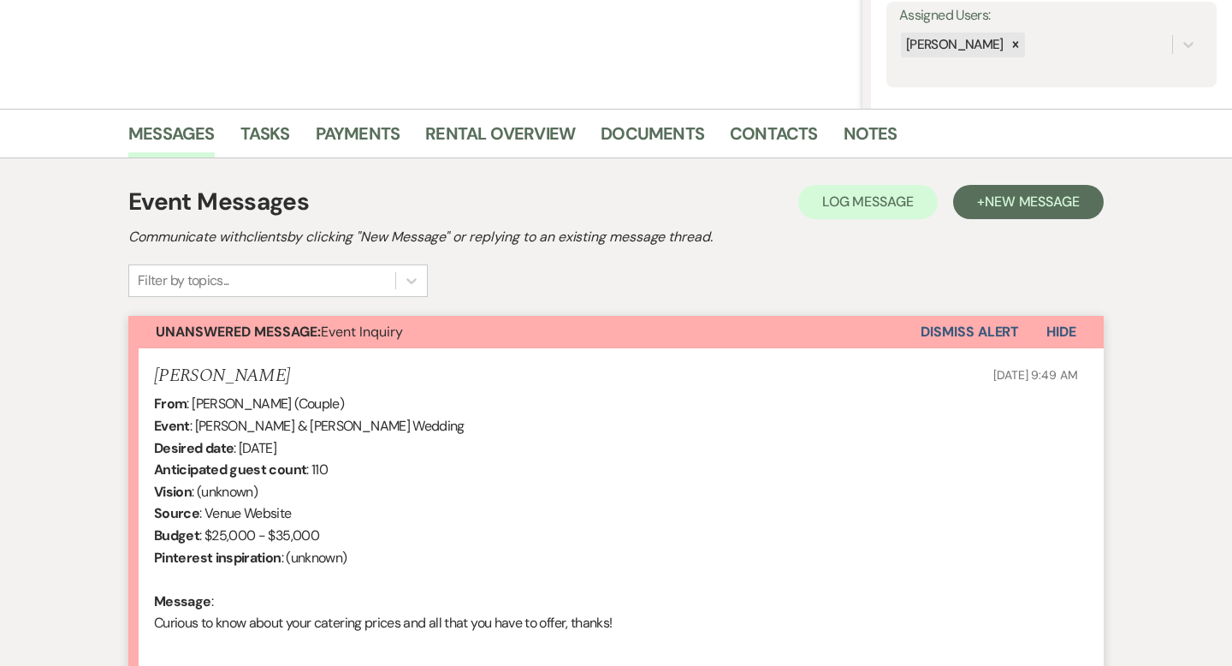
scroll to position [494, 0]
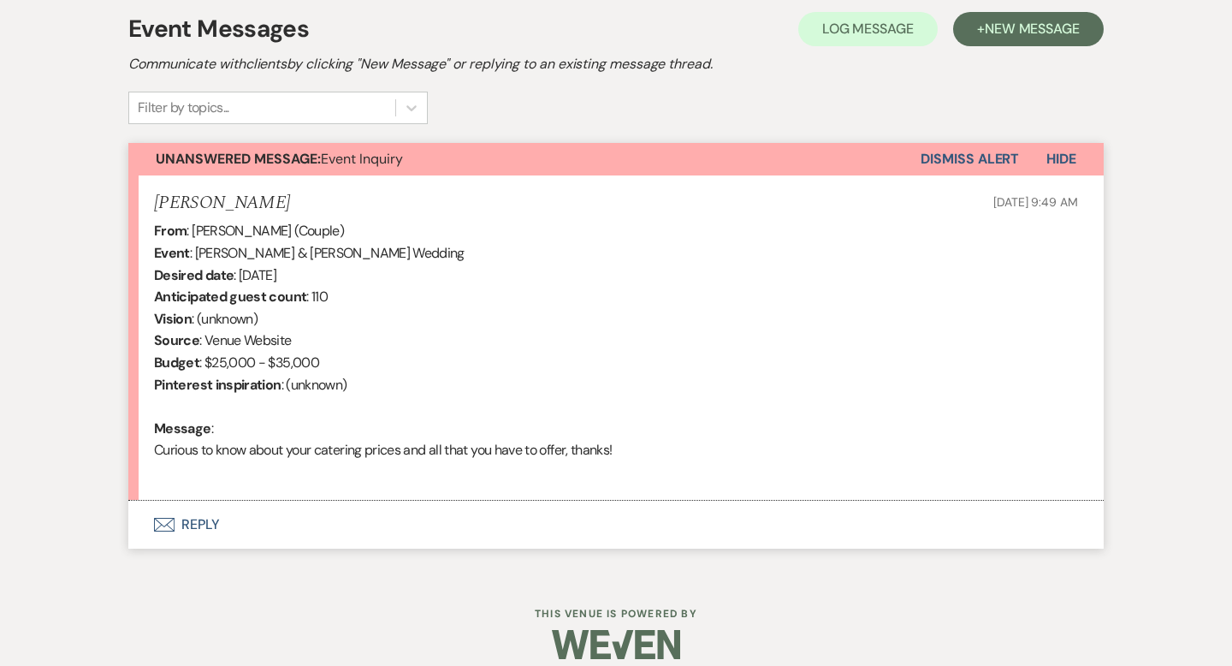
click at [214, 524] on button "Envelope Reply" at bounding box center [615, 524] width 975 height 48
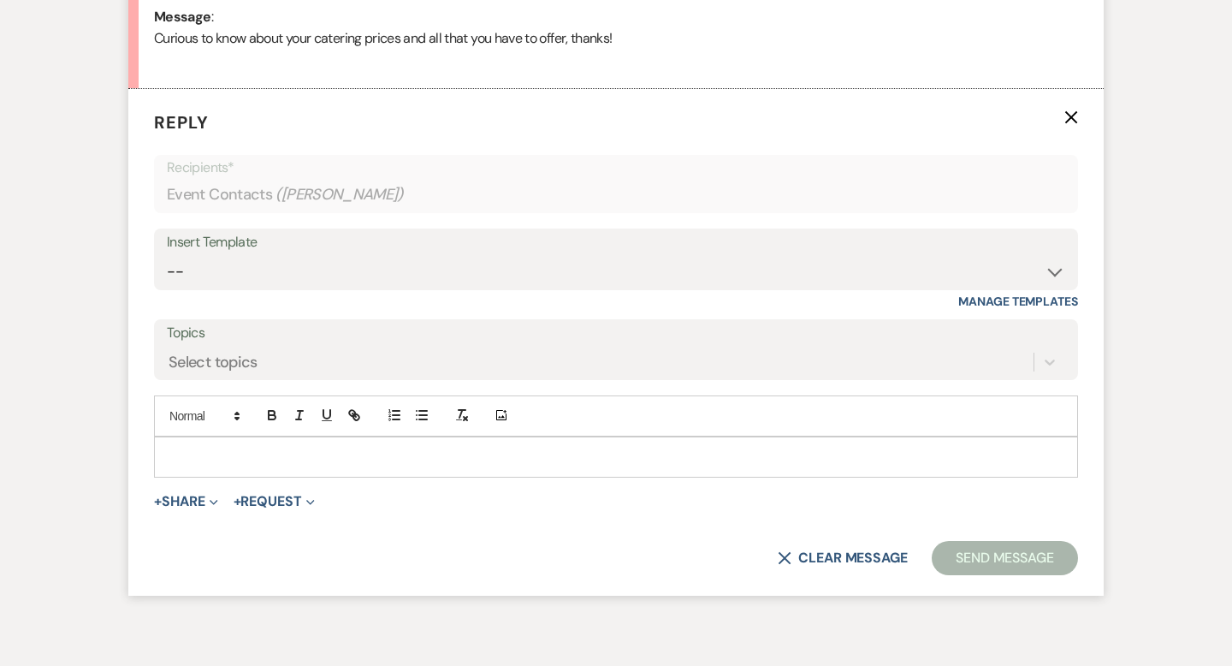
scroll to position [914, 0]
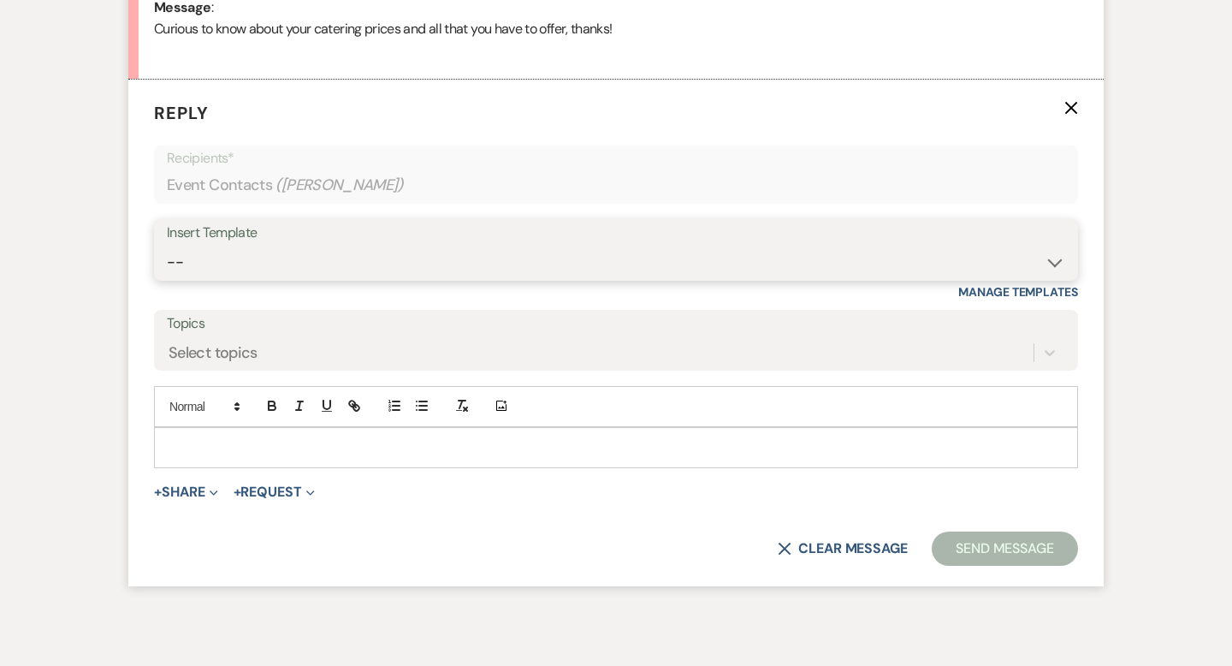
click at [226, 258] on select "-- Weven Planning Portal Introduction (Booked Events) Wedding Packages Booking …" at bounding box center [616, 261] width 898 height 33
select select "55"
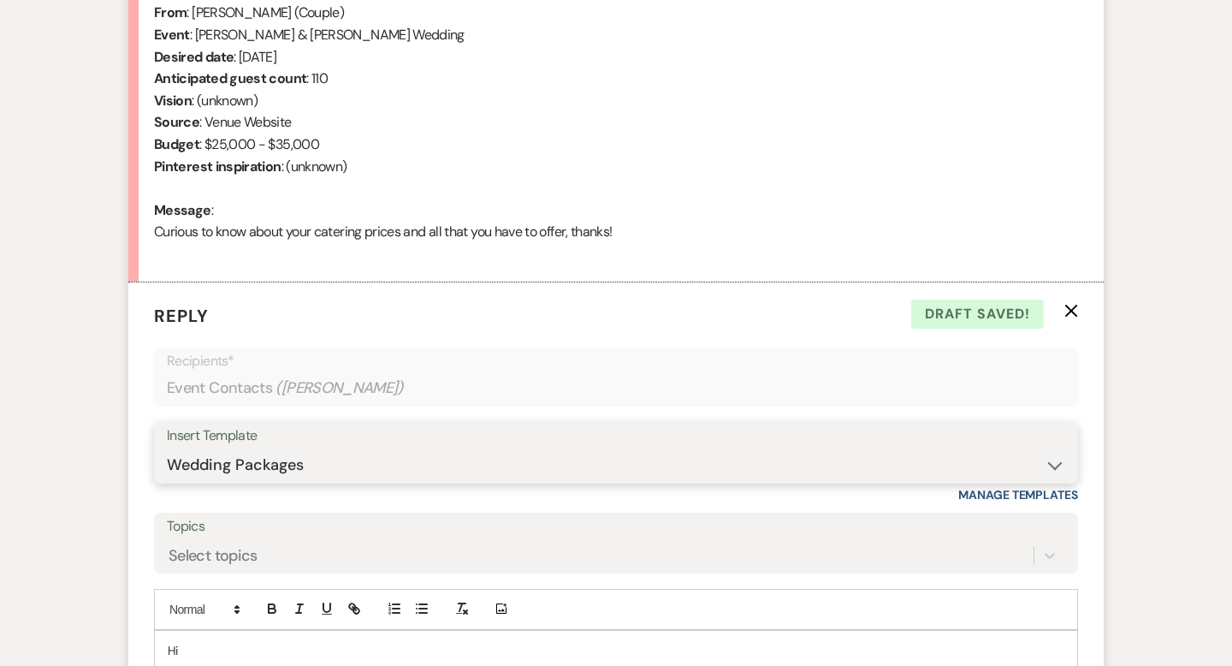
scroll to position [876, 0]
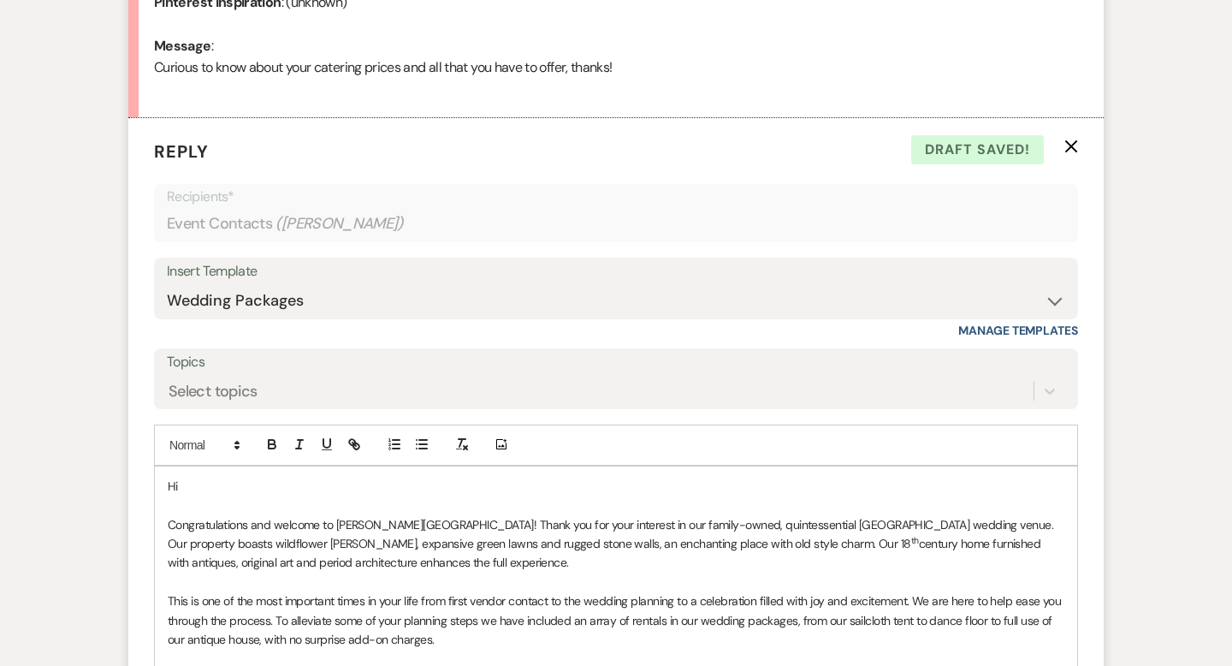
click at [239, 495] on p at bounding box center [616, 504] width 896 height 19
click at [232, 476] on p "Hi" at bounding box center [616, 485] width 896 height 19
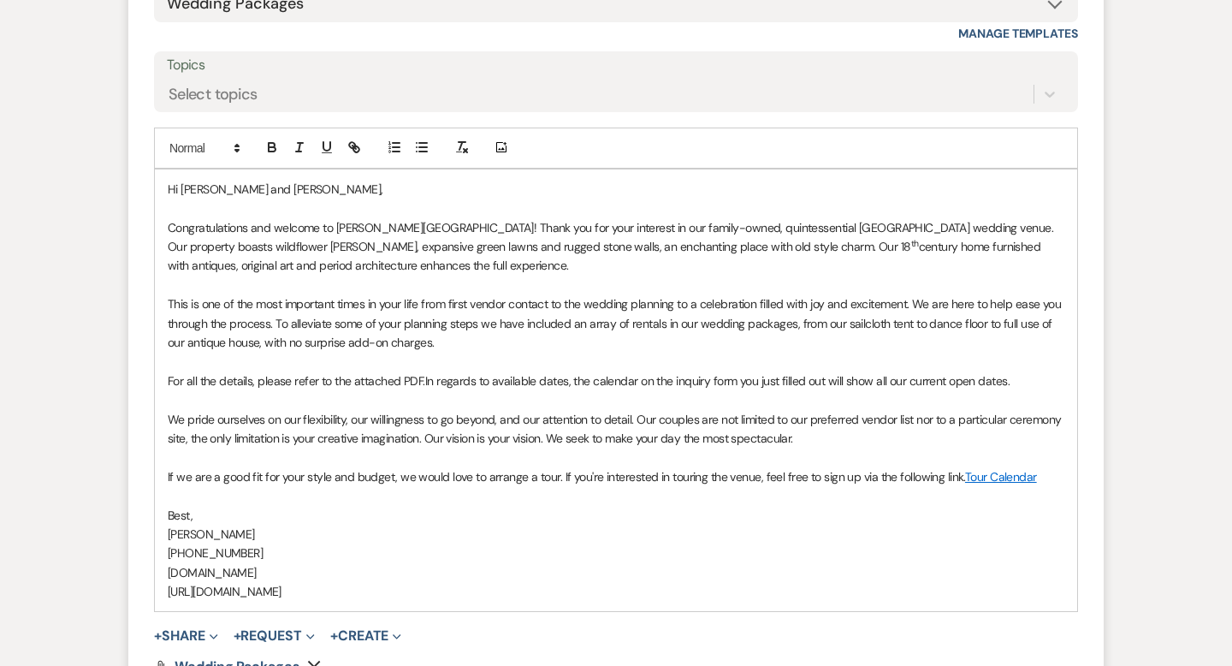
scroll to position [1174, 0]
drag, startPoint x: 1018, startPoint y: 379, endPoint x: 447, endPoint y: 377, distance: 571.4
click at [447, 377] on p "For all the details, please refer to the attached PDF. In regards to available …" at bounding box center [616, 379] width 896 height 19
drag, startPoint x: 991, startPoint y: 380, endPoint x: 908, endPoint y: 379, distance: 83.8
click at [908, 380] on p "For all the details, please refer to the attached PDF. In regards to catering, …" at bounding box center [616, 379] width 896 height 19
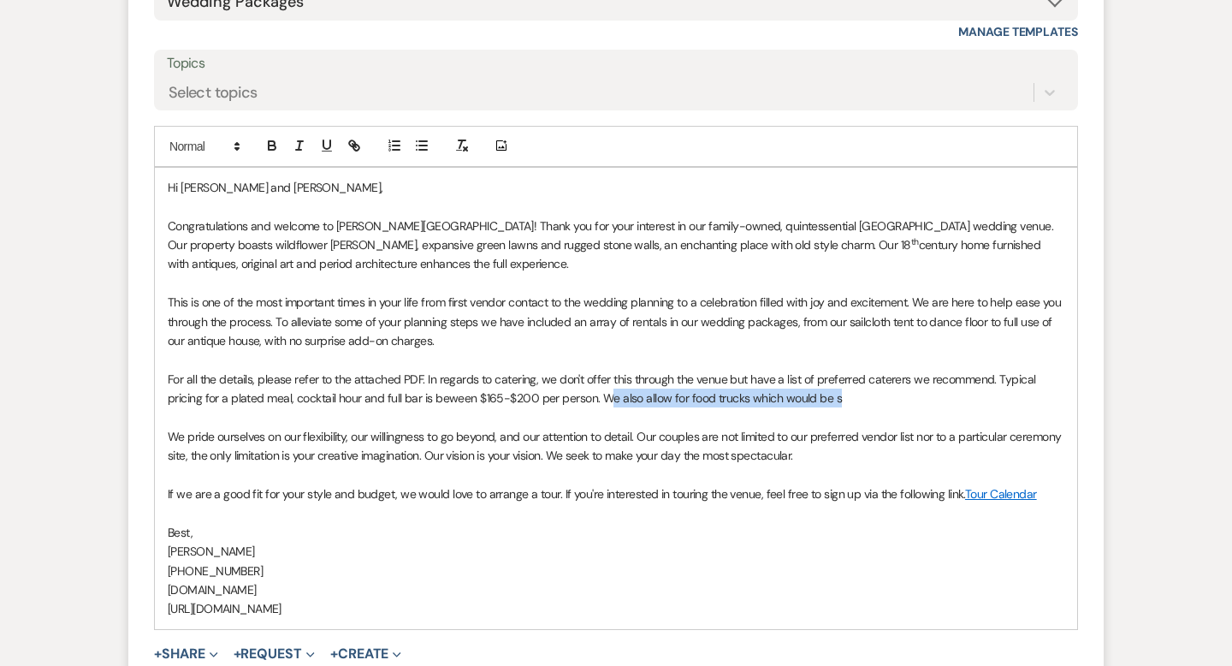
drag, startPoint x: 857, startPoint y: 395, endPoint x: 604, endPoint y: 392, distance: 253.2
click at [604, 392] on p "For all the details, please refer to the attached PDF. In regards to catering, …" at bounding box center [616, 389] width 896 height 38
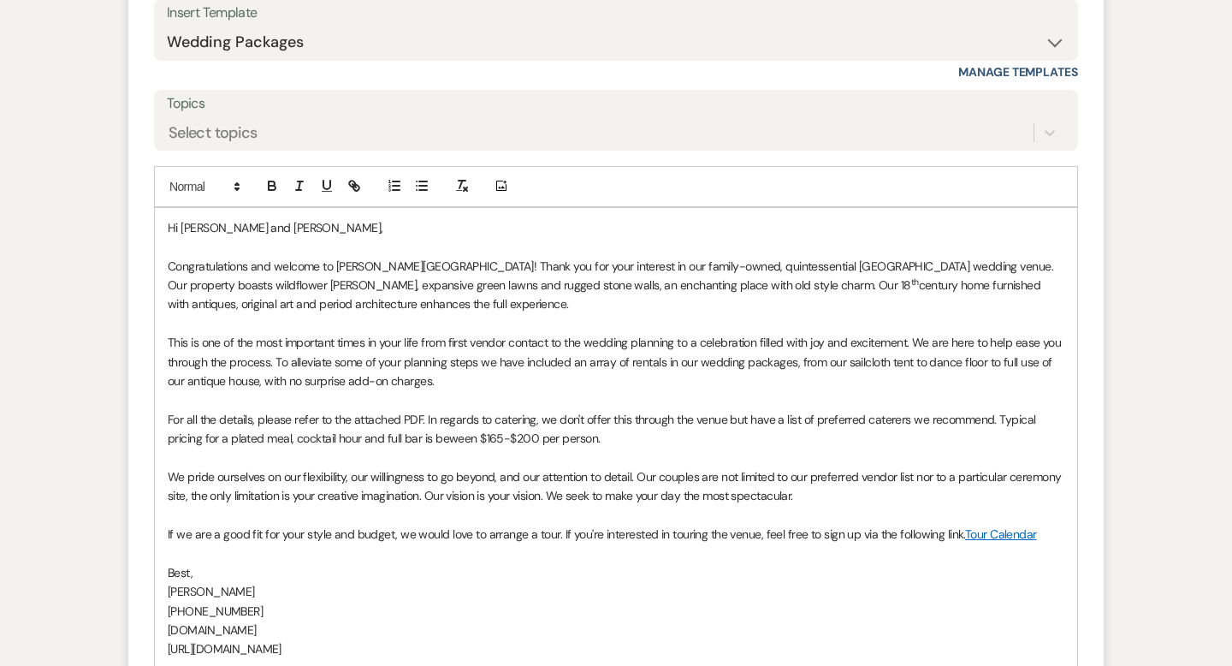
scroll to position [1154, 0]
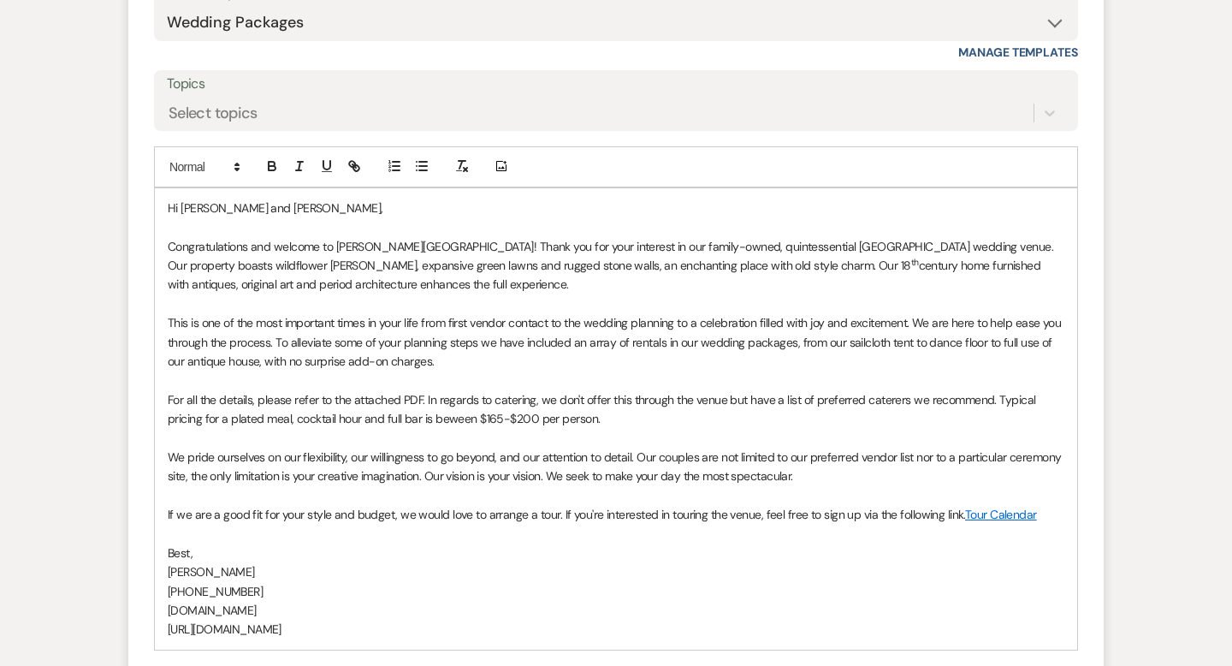
click at [446, 420] on p "For all the details, please refer to the attached PDF. In regards to catering, …" at bounding box center [616, 409] width 896 height 38
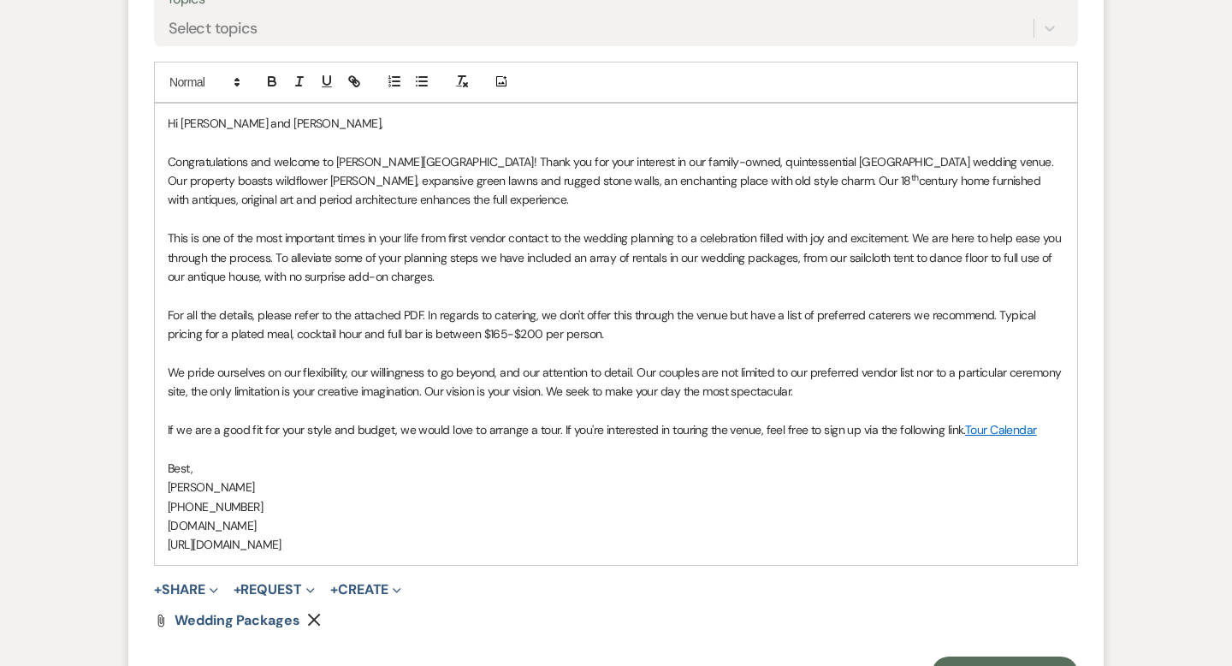
scroll to position [1276, 0]
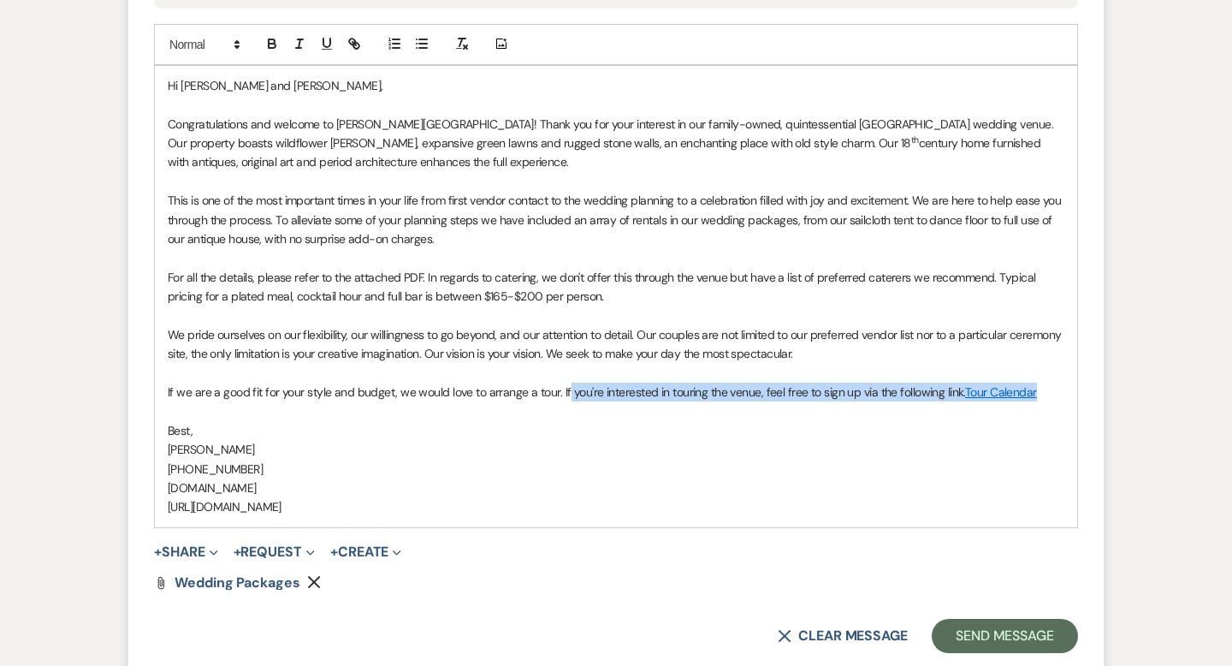
drag, startPoint x: 1034, startPoint y: 393, endPoint x: 565, endPoint y: 388, distance: 468.8
click at [565, 388] on p "If we are a good fit for your style and budget, we would love to arrange a tour…" at bounding box center [616, 391] width 896 height 19
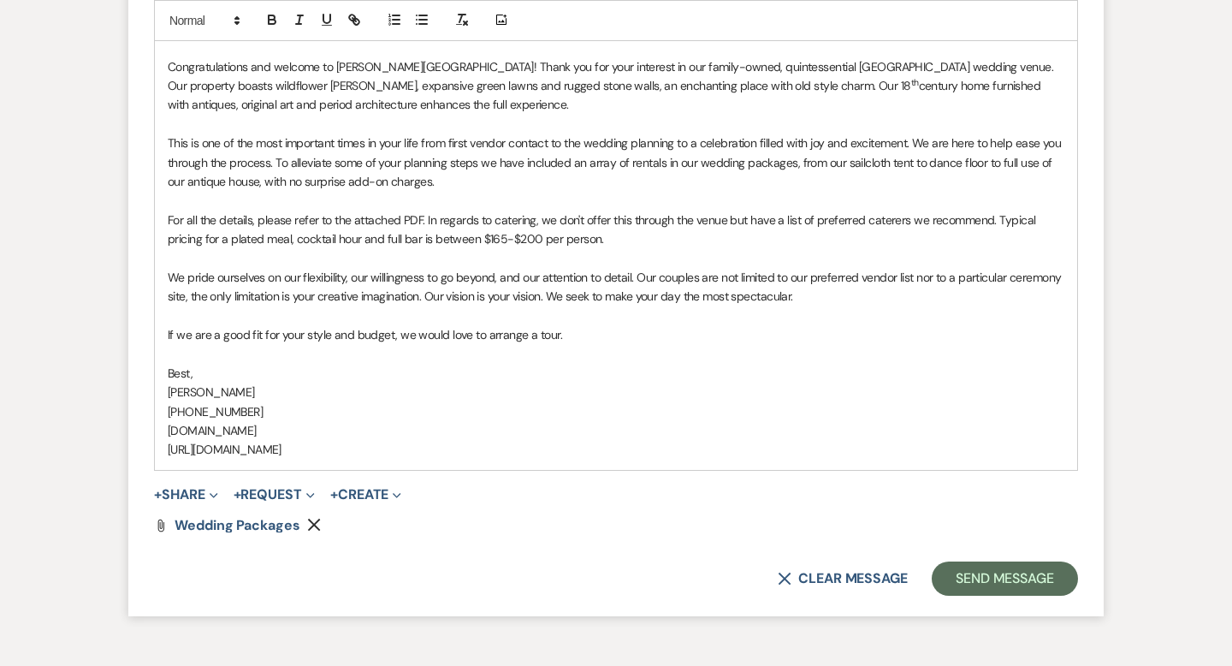
scroll to position [1341, 0]
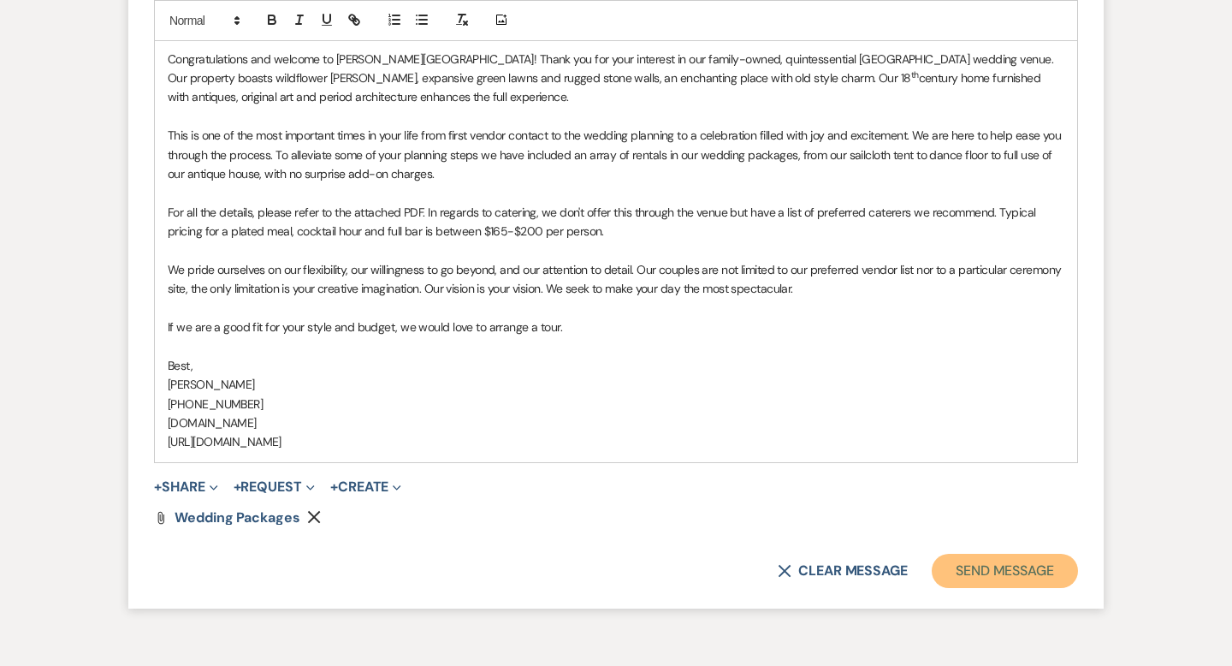
click at [972, 574] on button "Send Message" at bounding box center [1005, 570] width 146 height 34
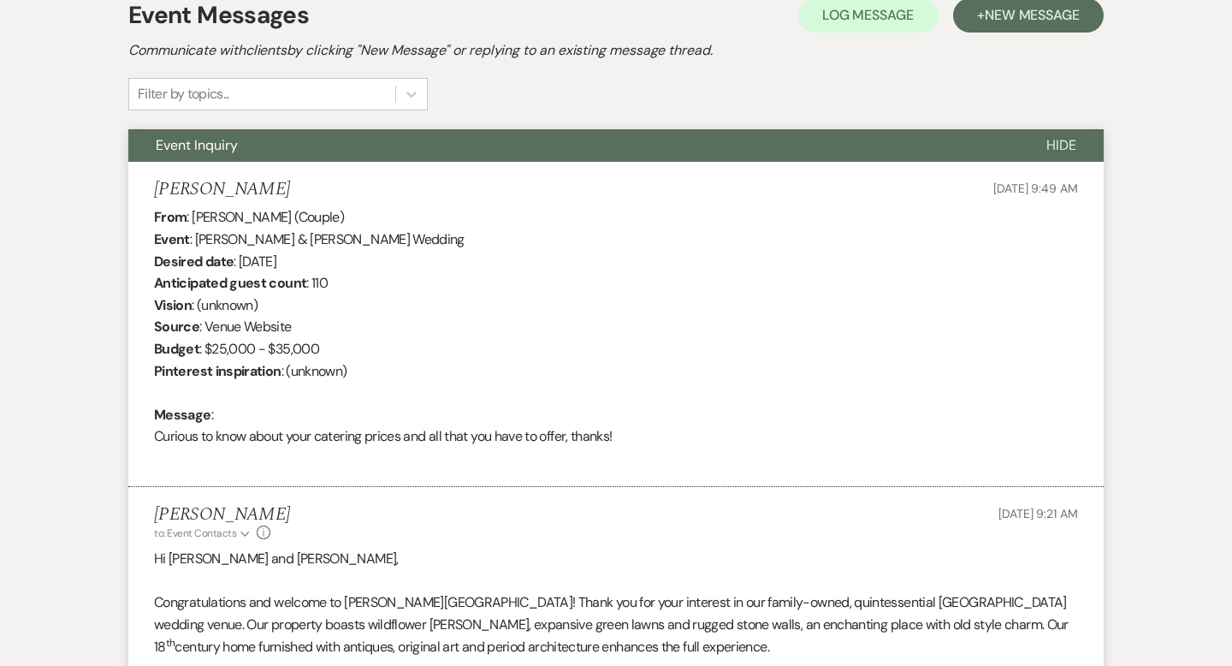
scroll to position [0, 0]
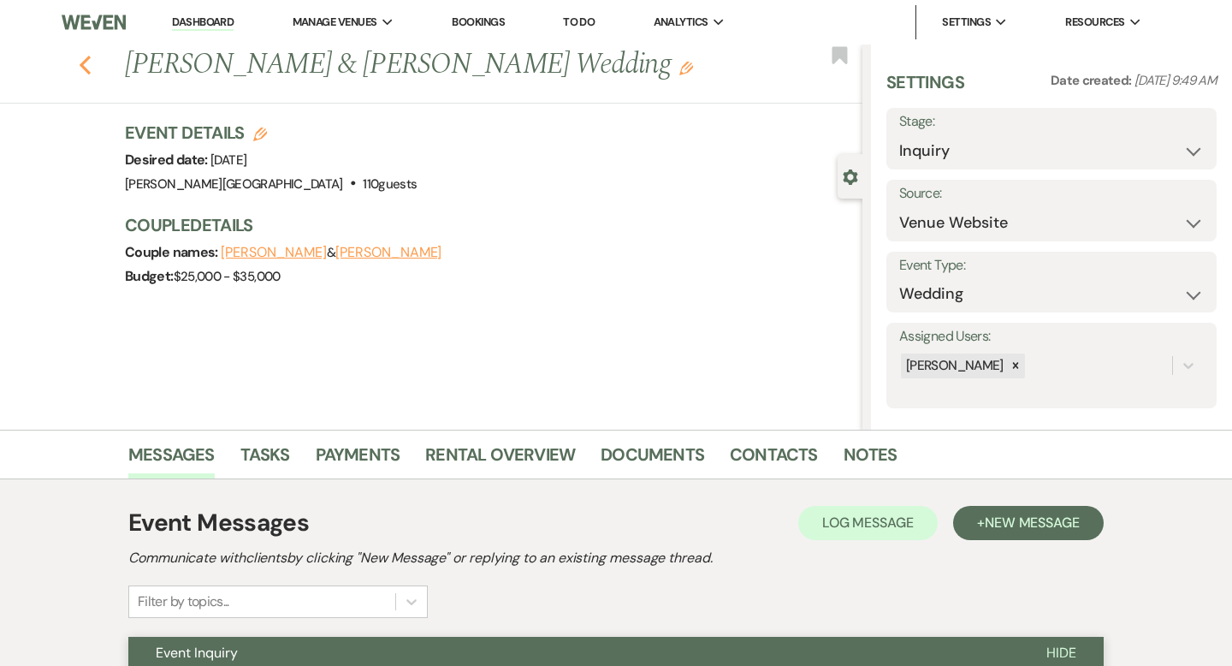
click at [91, 60] on icon "Previous" at bounding box center [85, 65] width 13 height 21
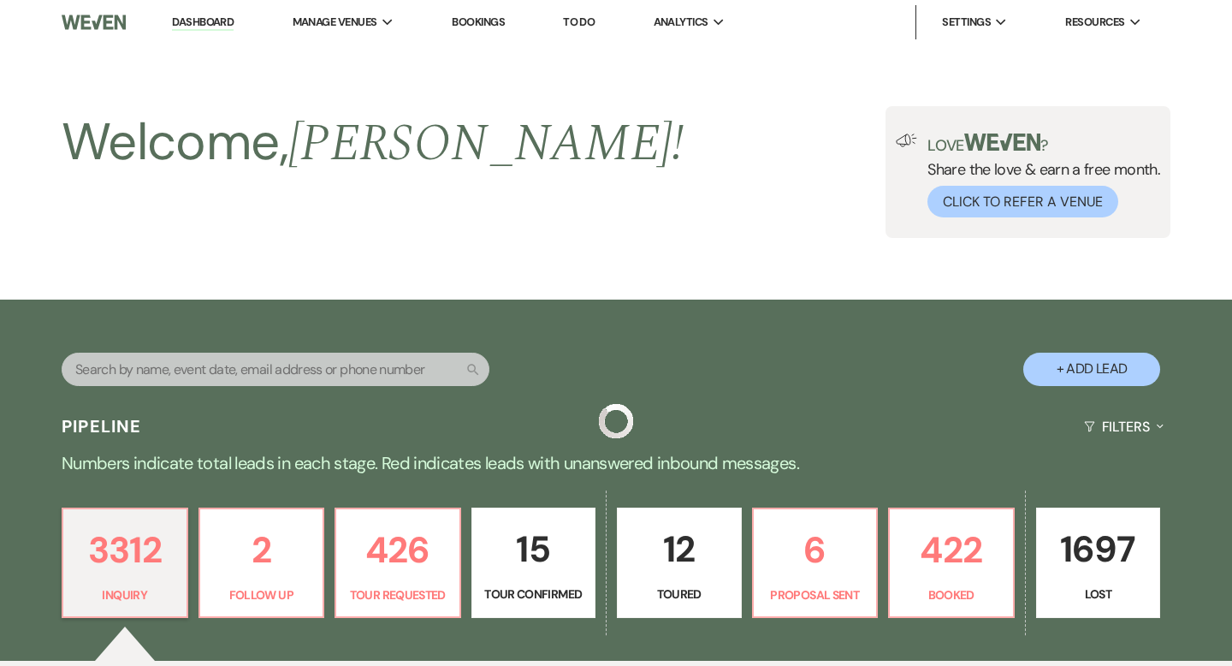
scroll to position [543, 0]
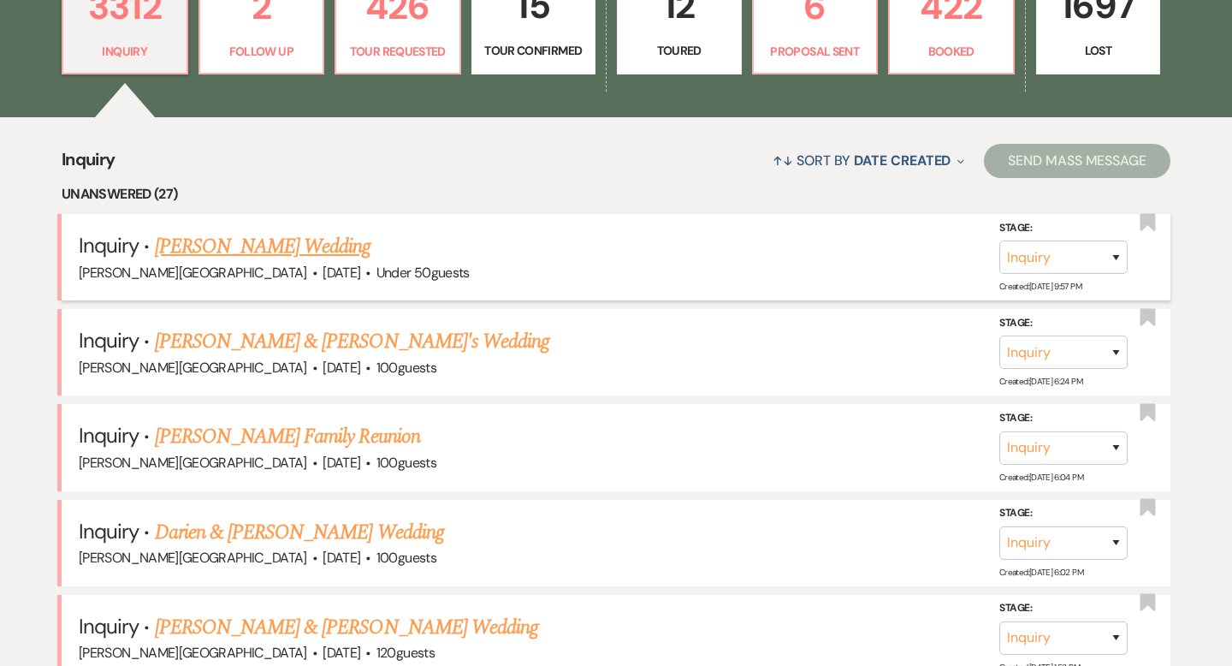
click at [264, 245] on link "[PERSON_NAME] Wedding" at bounding box center [263, 246] width 216 height 31
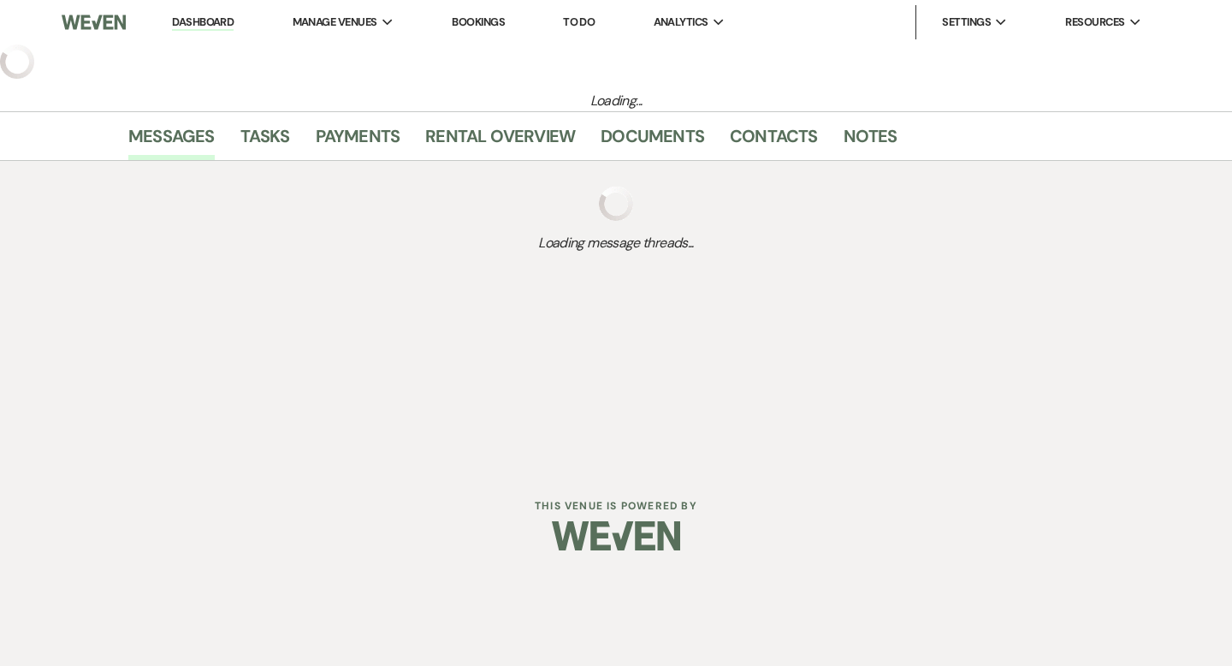
select select "2"
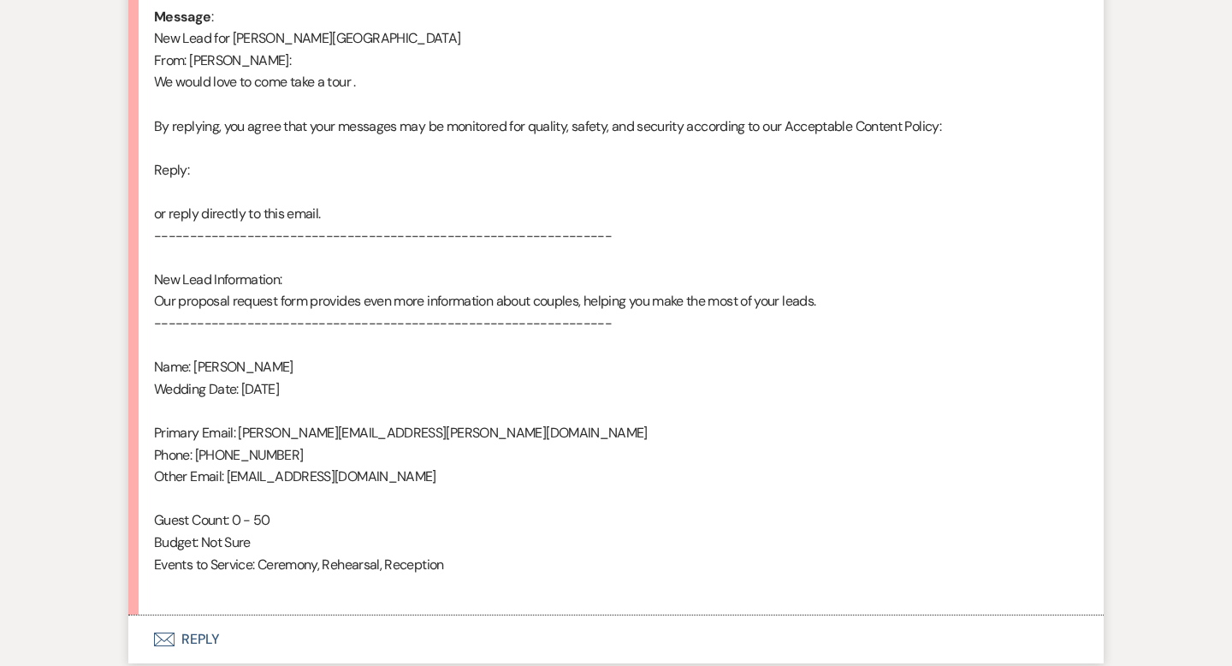
scroll to position [1038, 0]
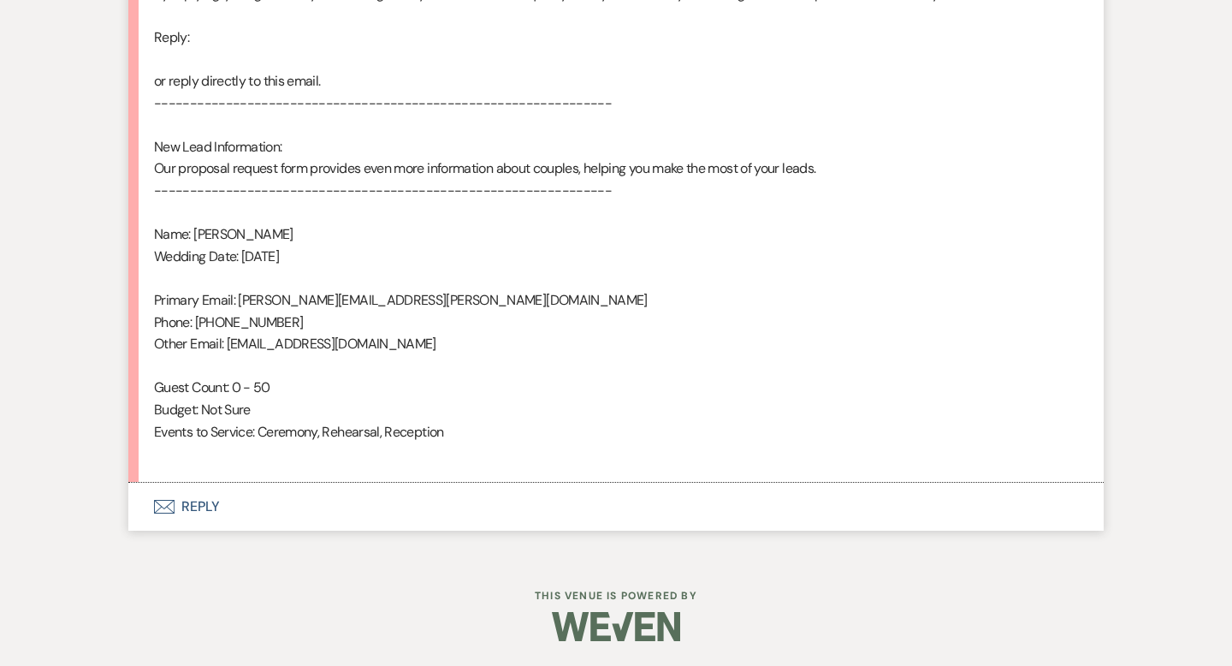
click at [210, 500] on button "Envelope Reply" at bounding box center [615, 506] width 975 height 48
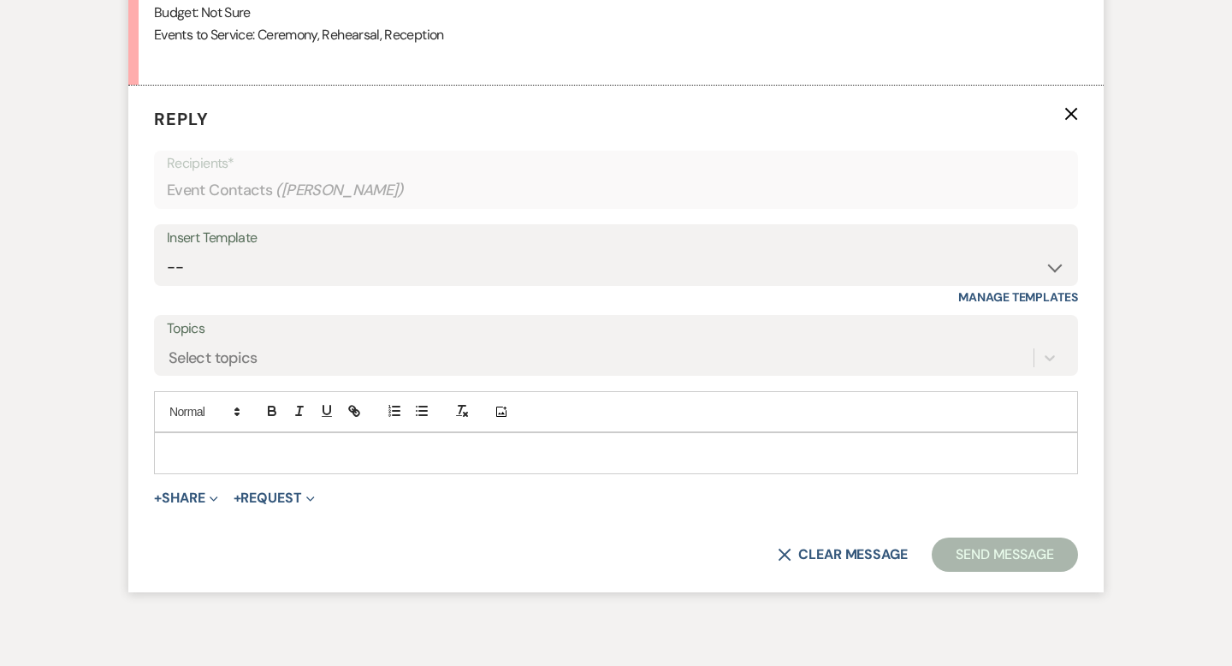
scroll to position [1440, 0]
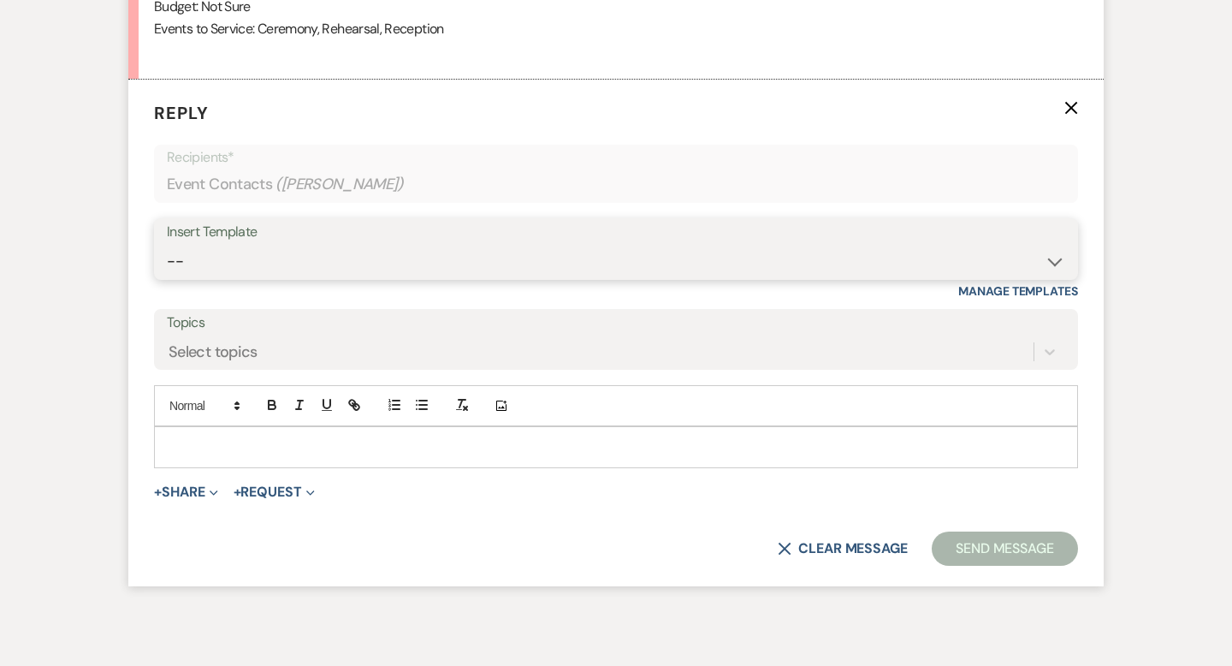
click at [268, 253] on select "-- Weven Planning Portal Introduction (Booked Events) Wedding Packages Booking …" at bounding box center [616, 261] width 898 height 33
select select "4429"
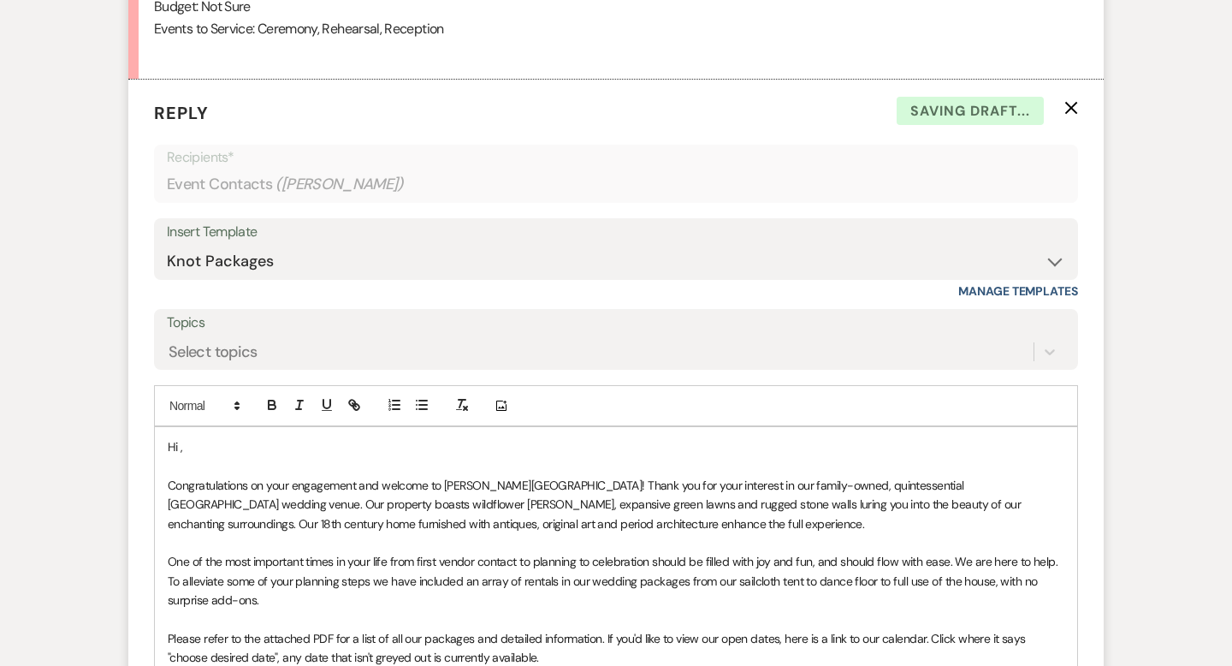
click at [247, 441] on p "Hi ," at bounding box center [616, 446] width 896 height 19
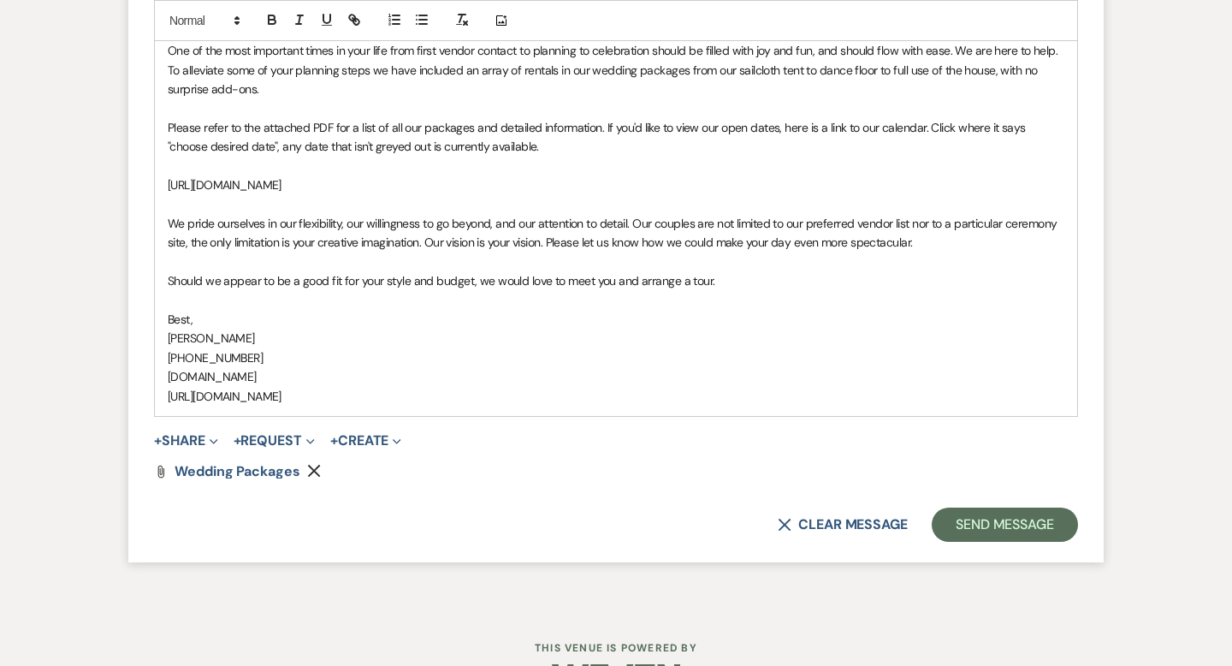
scroll to position [1961, 0]
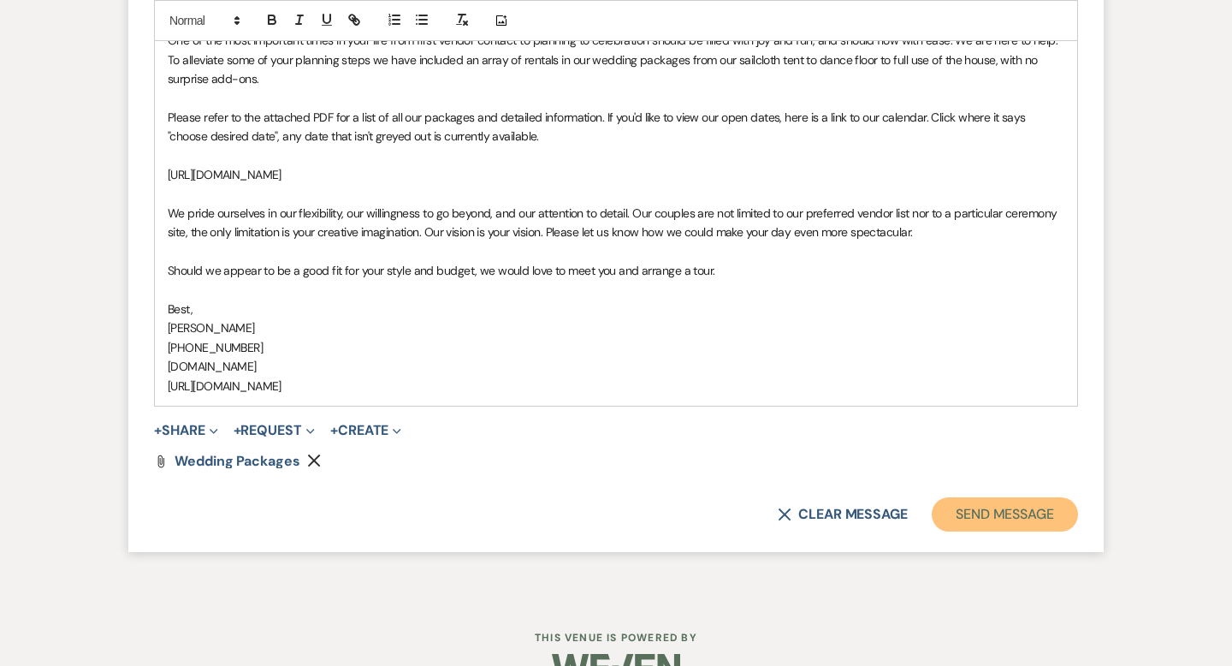
click at [963, 517] on button "Send Message" at bounding box center [1005, 514] width 146 height 34
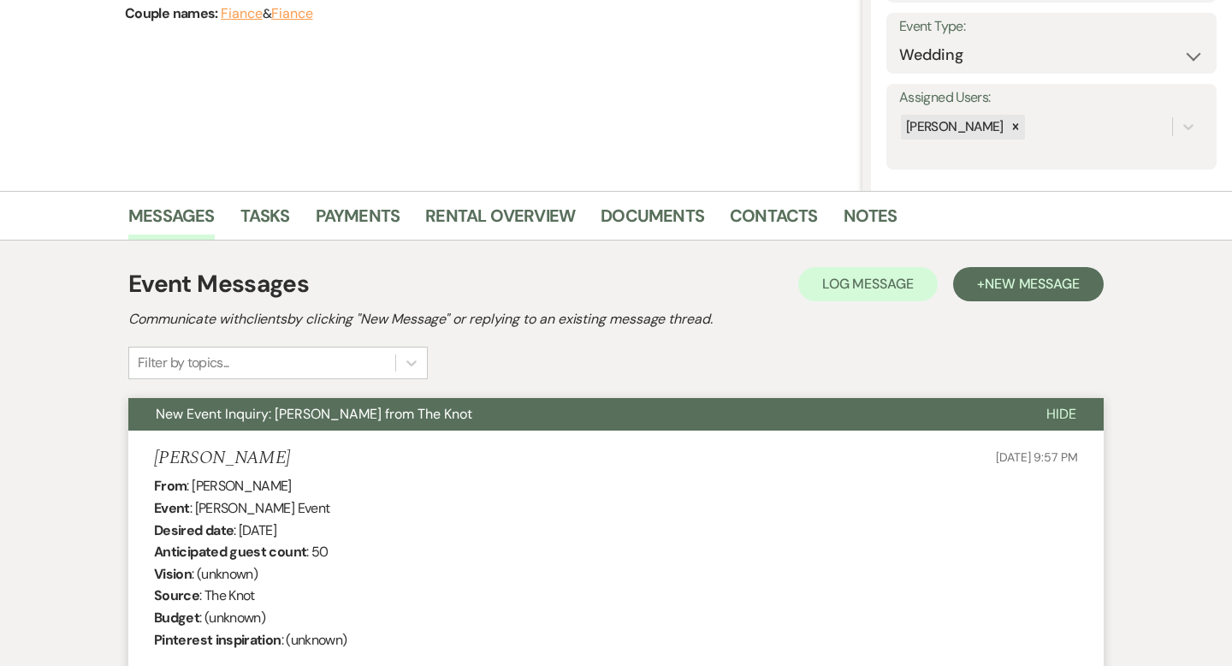
scroll to position [0, 0]
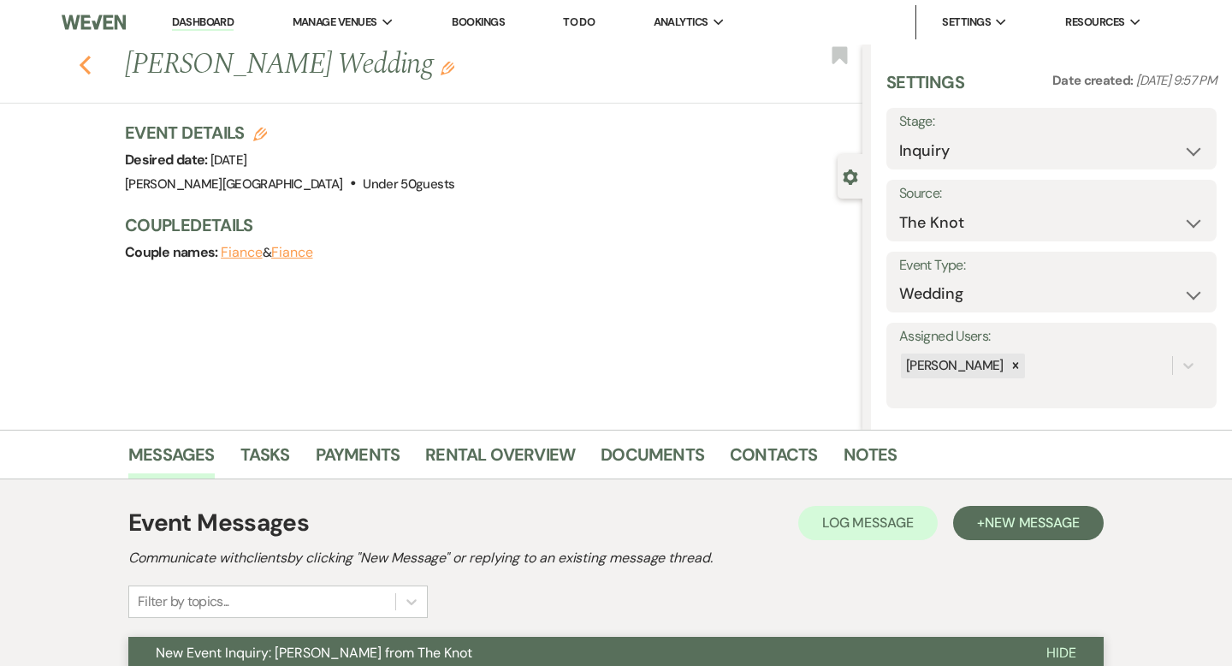
click at [84, 64] on icon "Previous" at bounding box center [85, 65] width 13 height 21
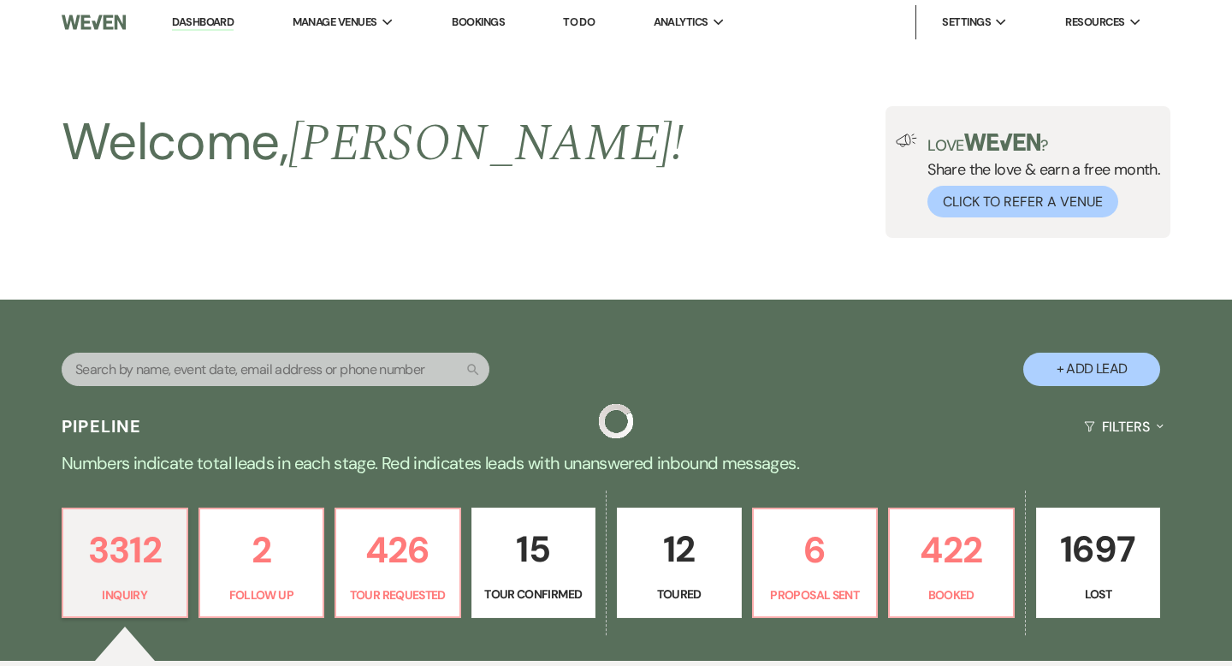
scroll to position [543, 0]
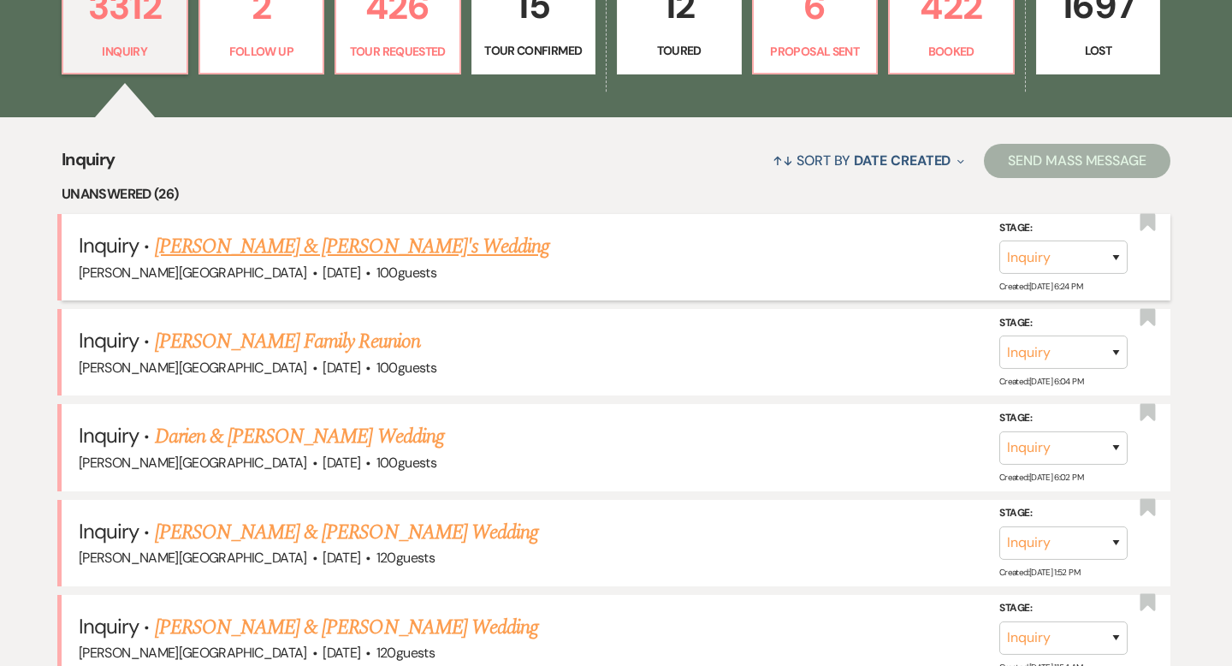
click at [252, 249] on link "[PERSON_NAME] & [PERSON_NAME]'s Wedding" at bounding box center [352, 246] width 395 height 31
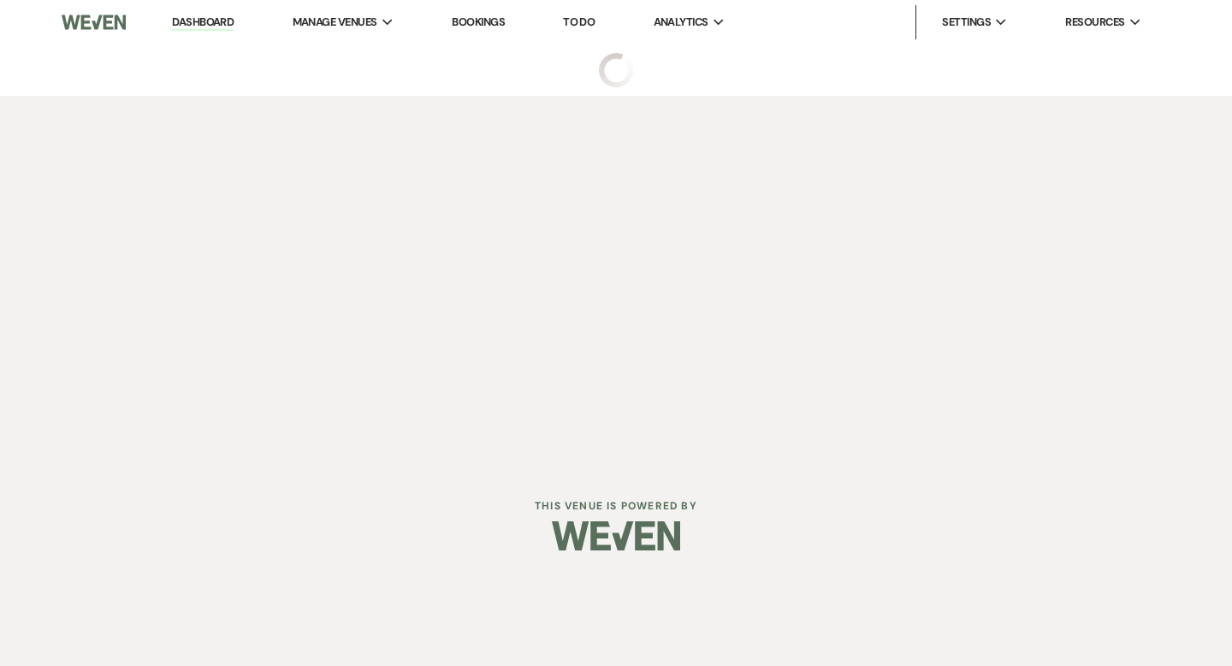
select select "5"
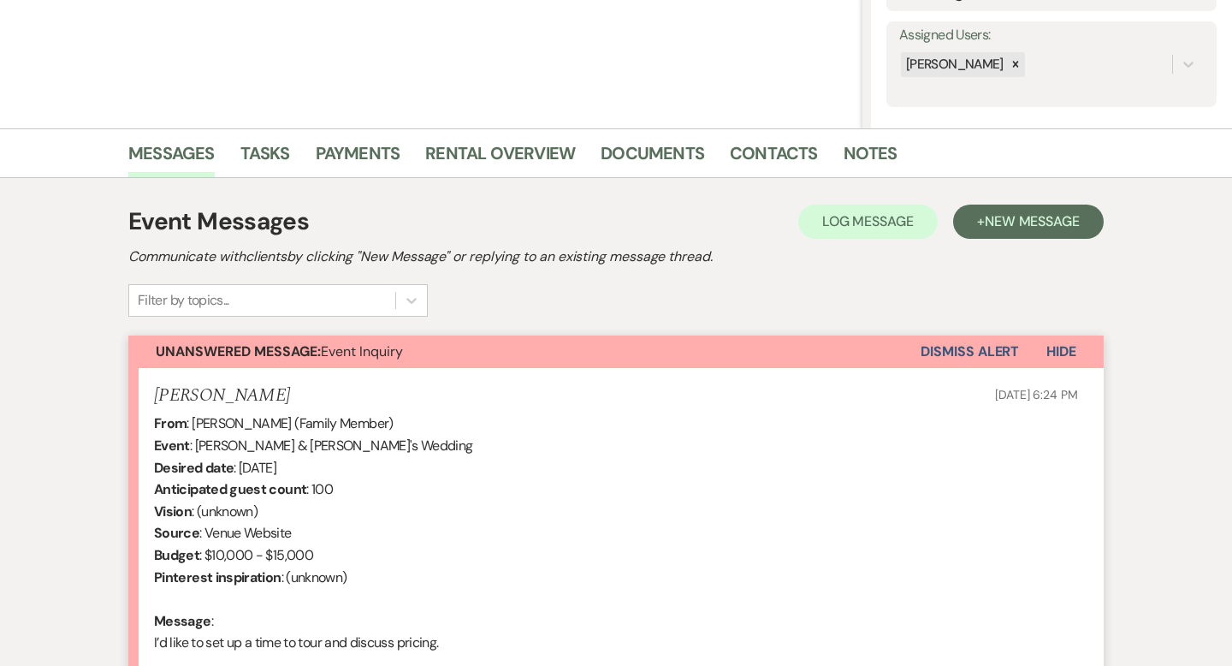
scroll to position [468, 0]
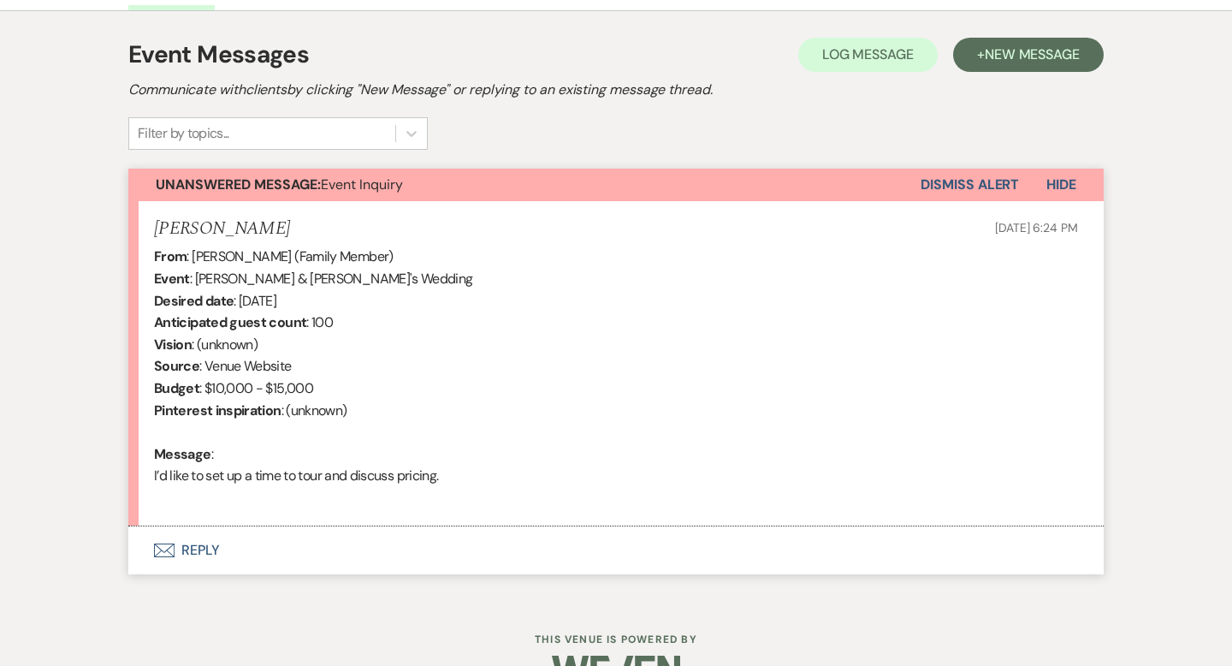
click at [210, 552] on button "Envelope Reply" at bounding box center [615, 550] width 975 height 48
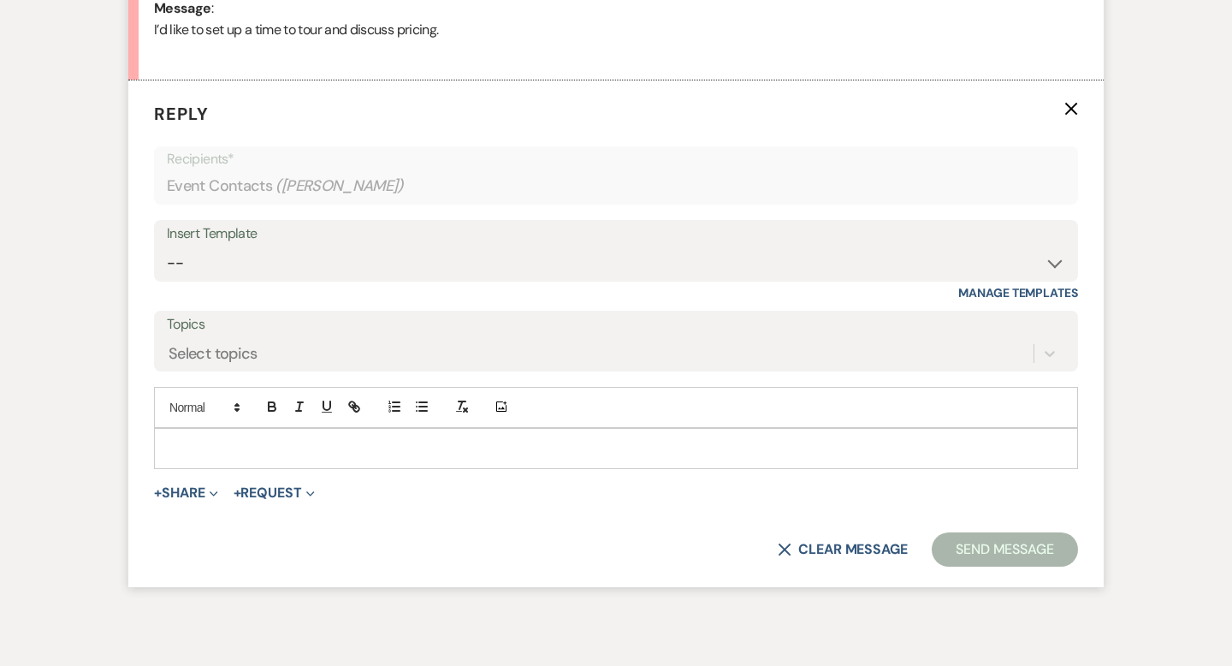
scroll to position [914, 0]
click at [246, 256] on select "-- Weven Planning Portal Introduction (Booked Events) Wedding Packages Booking …" at bounding box center [616, 261] width 898 height 33
select select "55"
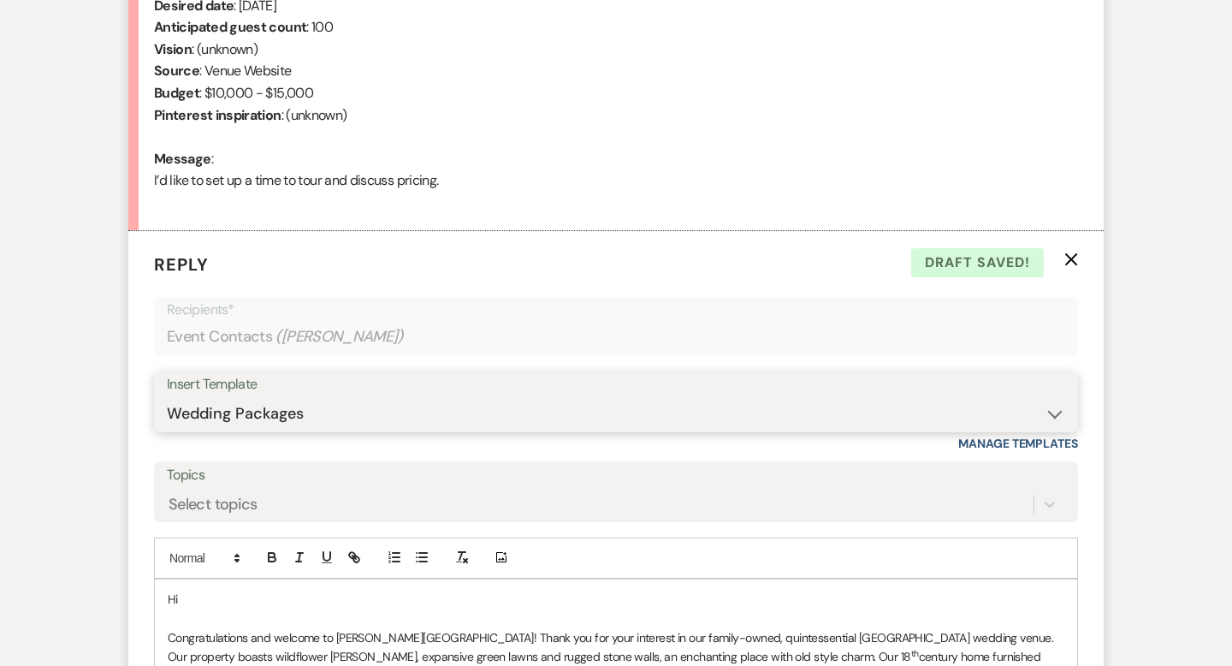
scroll to position [850, 0]
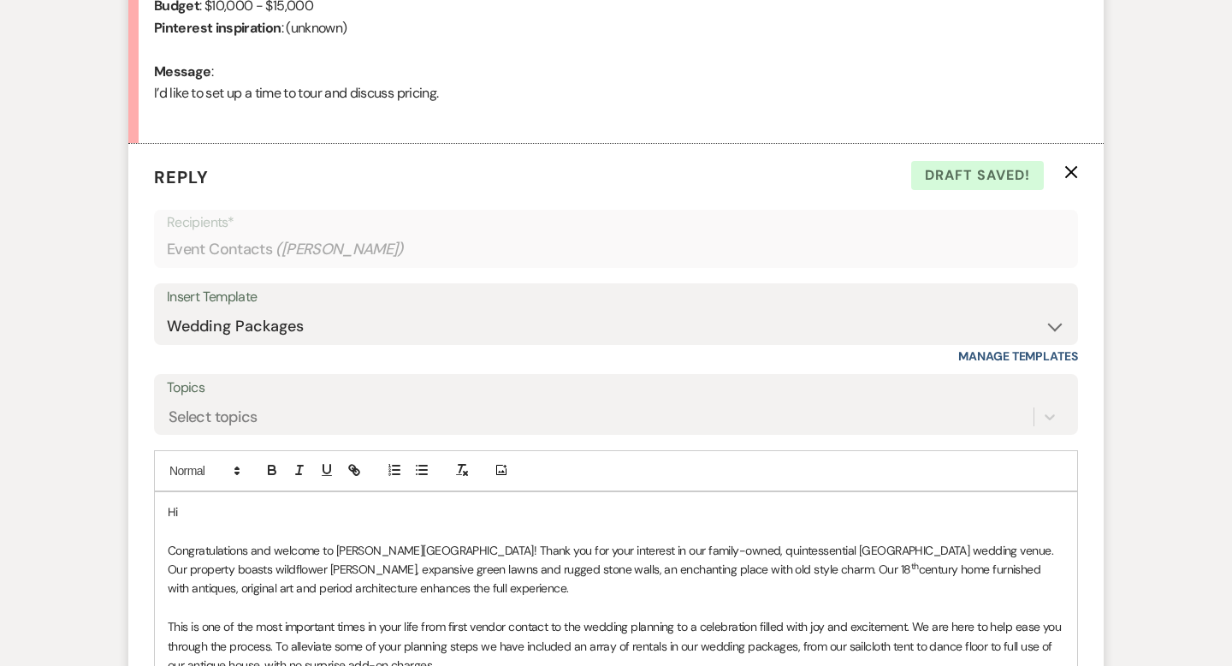
click at [205, 513] on p "Hi" at bounding box center [616, 511] width 896 height 19
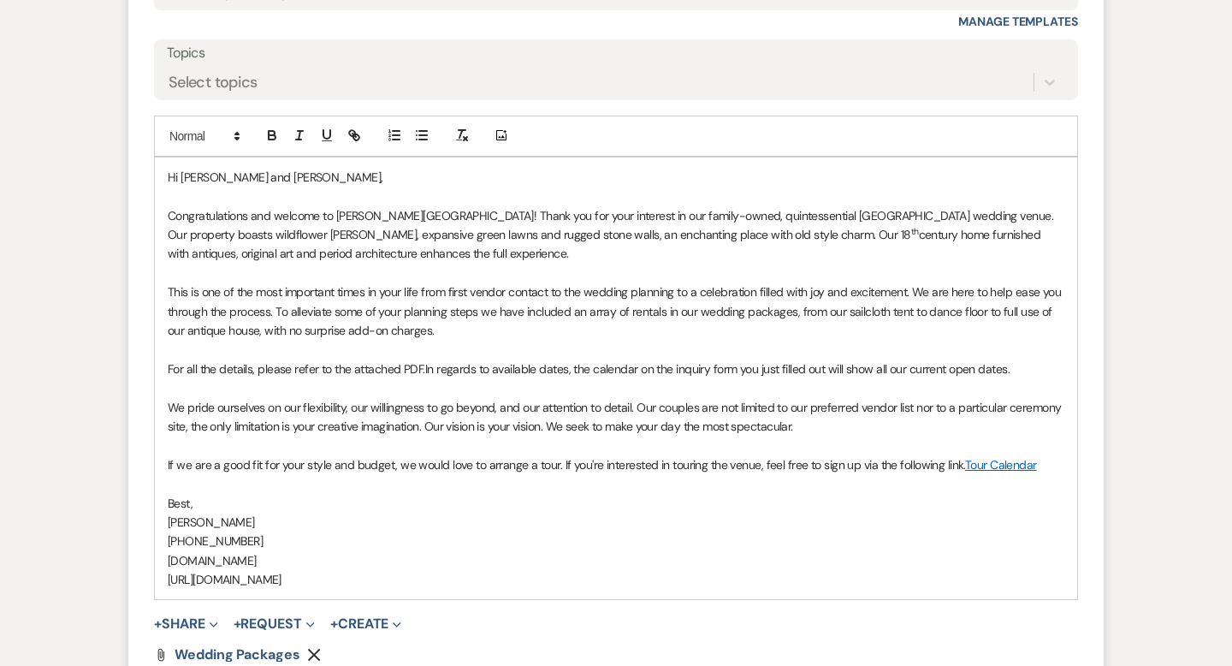
scroll to position [1287, 0]
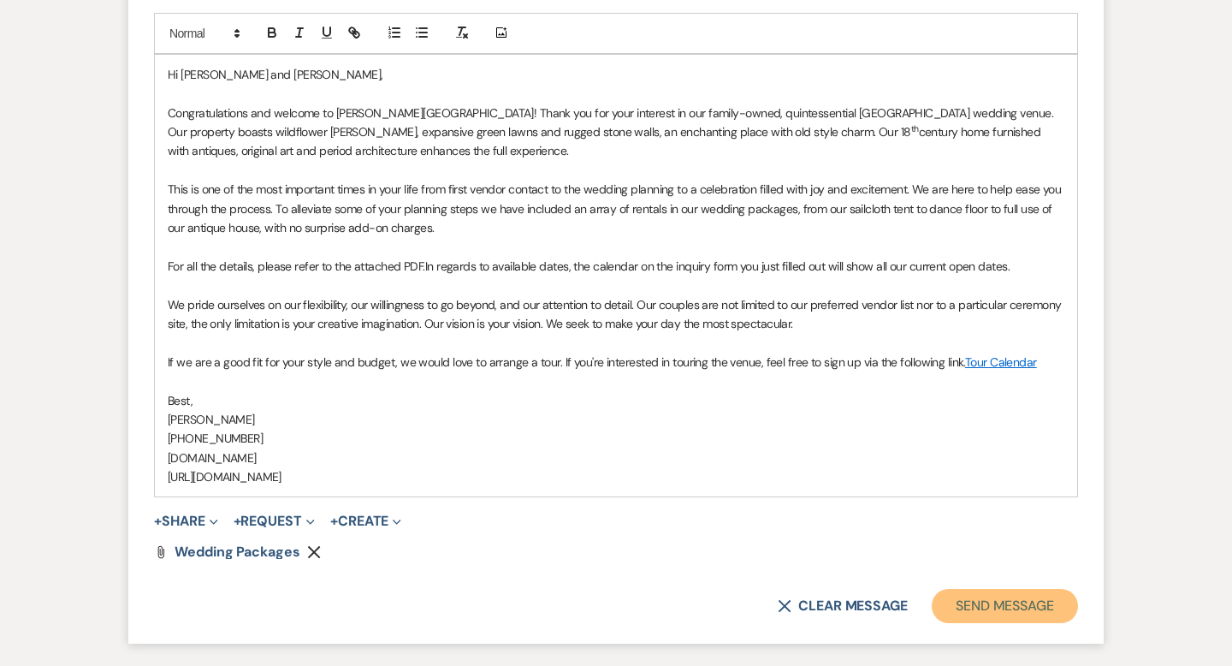
click at [986, 601] on button "Send Message" at bounding box center [1005, 606] width 146 height 34
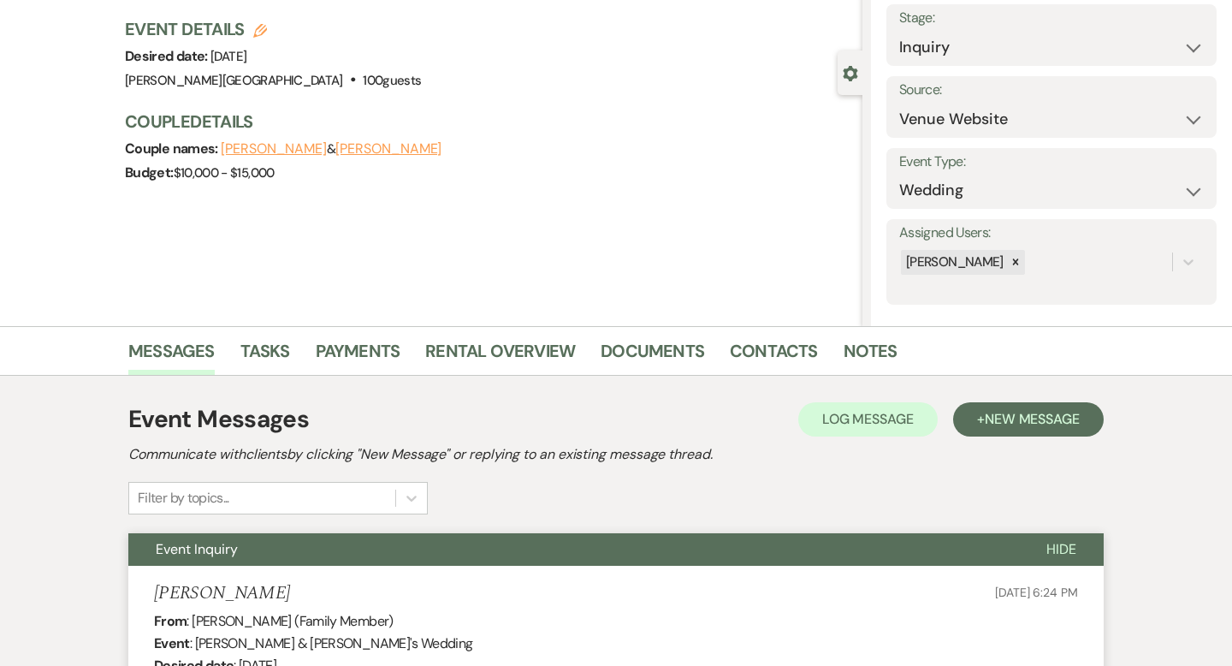
scroll to position [0, 0]
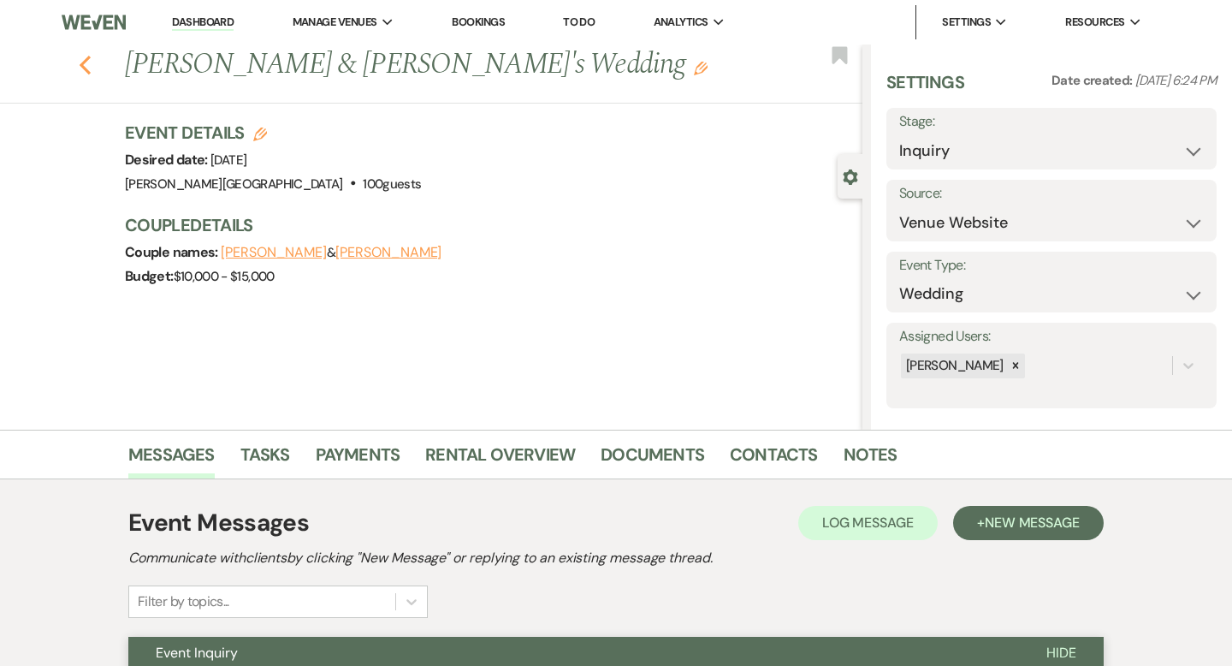
click at [83, 62] on use "button" at bounding box center [85, 65] width 11 height 19
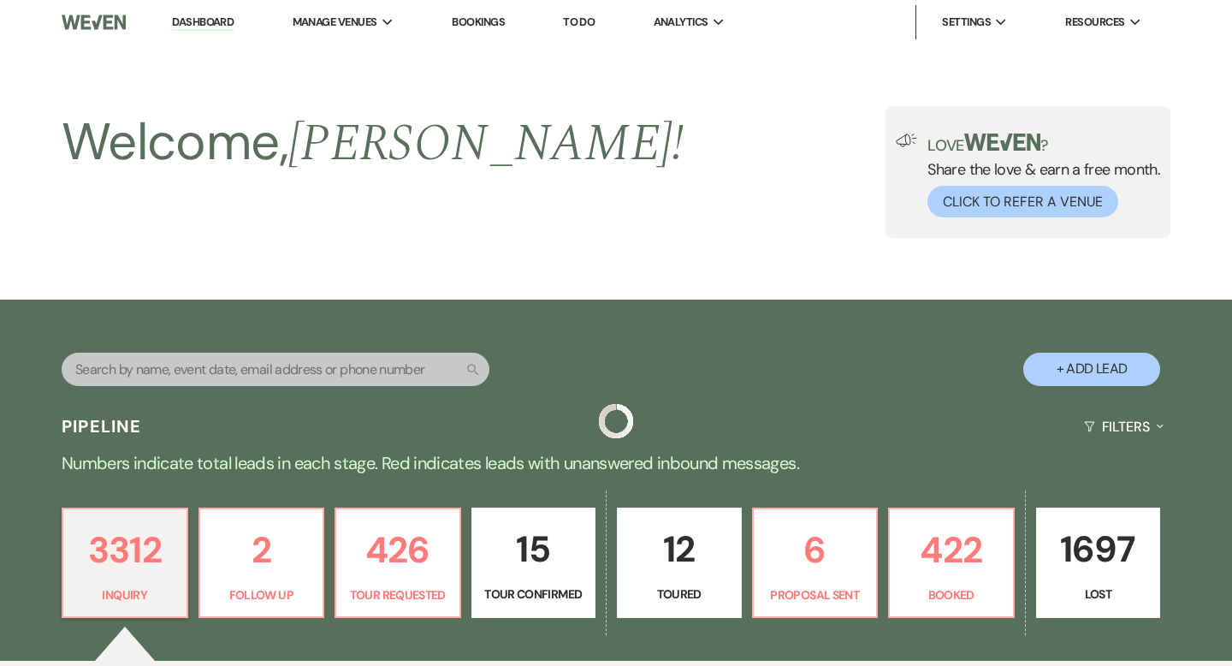
scroll to position [543, 0]
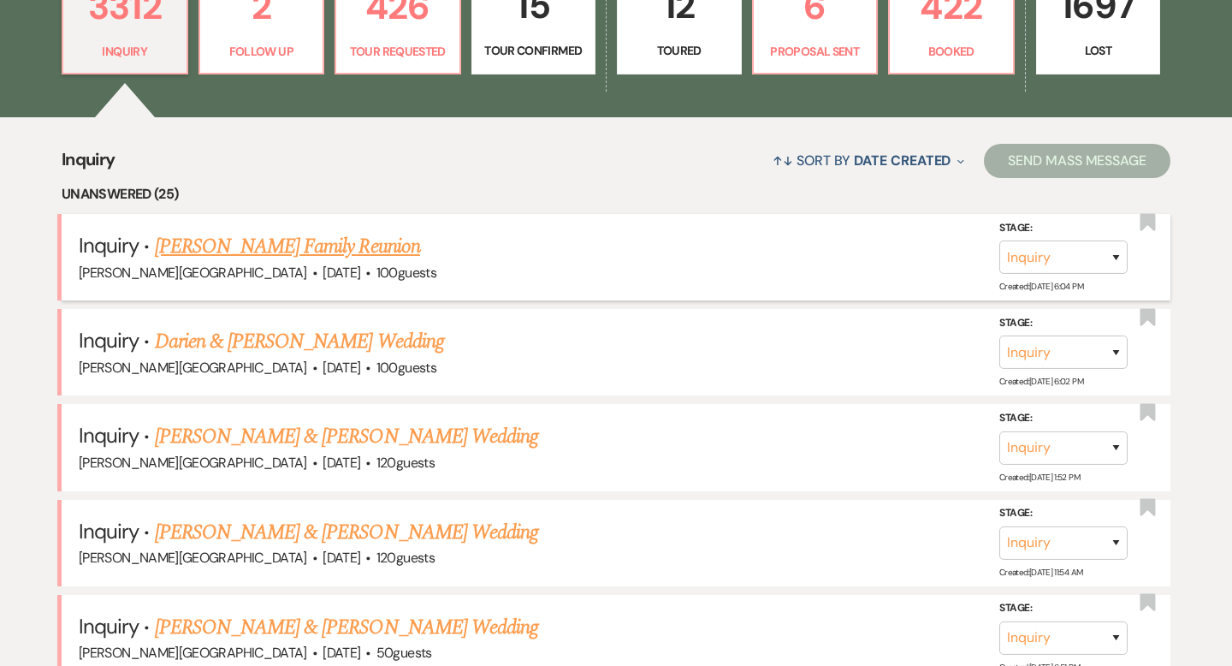
click at [281, 248] on link "[PERSON_NAME] Family Reunion" at bounding box center [287, 246] width 265 height 31
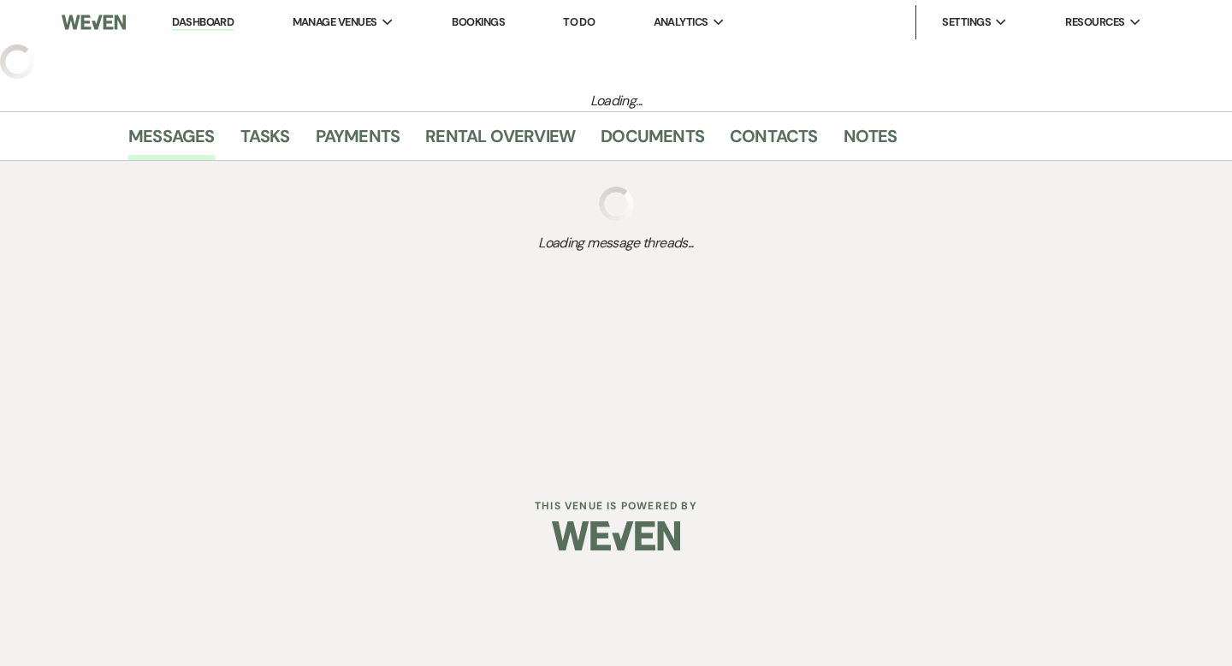
select select "5"
select select "13"
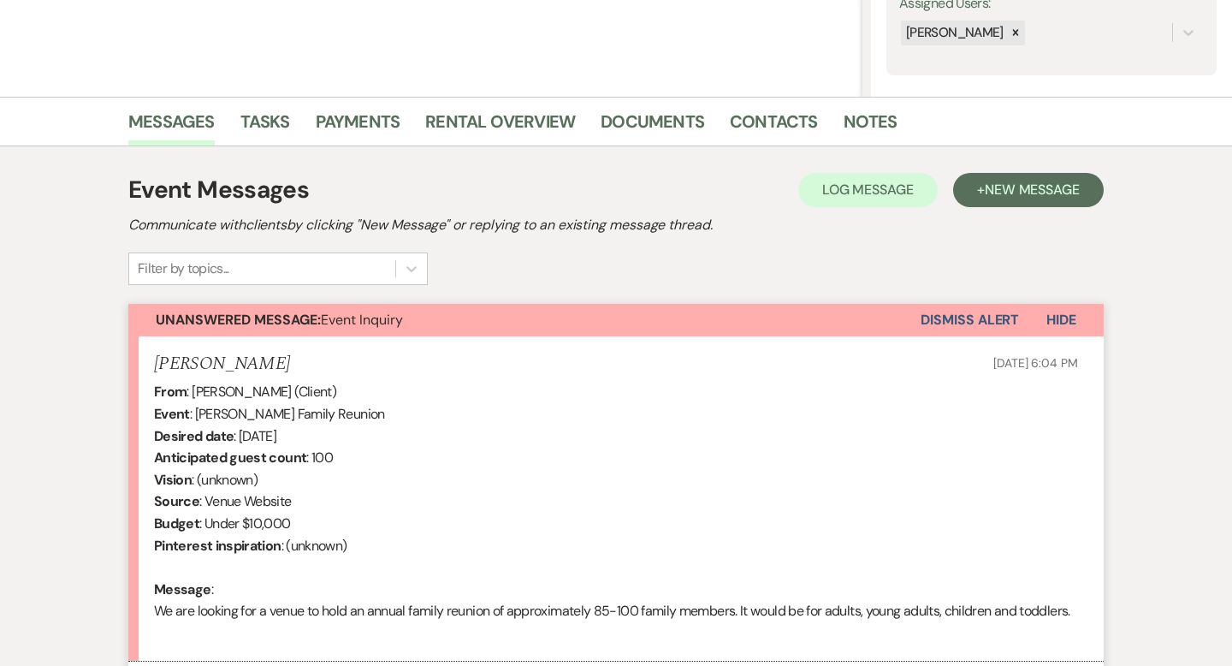
scroll to position [328, 0]
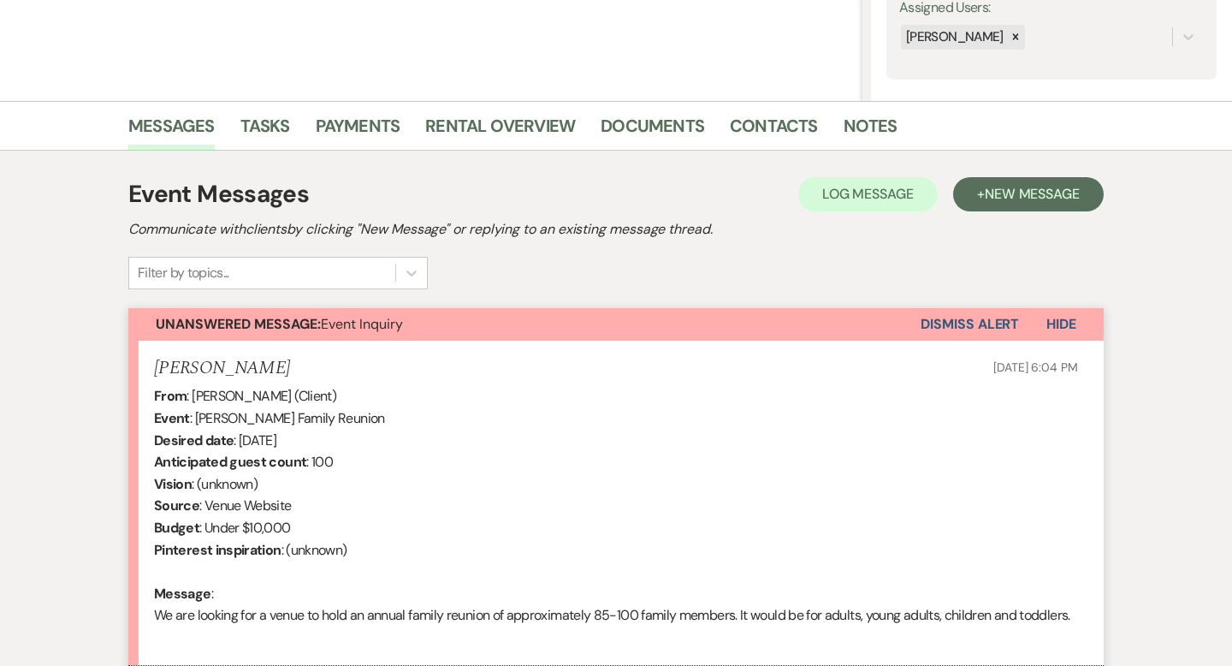
click at [927, 327] on button "Dismiss Alert" at bounding box center [969, 324] width 98 height 33
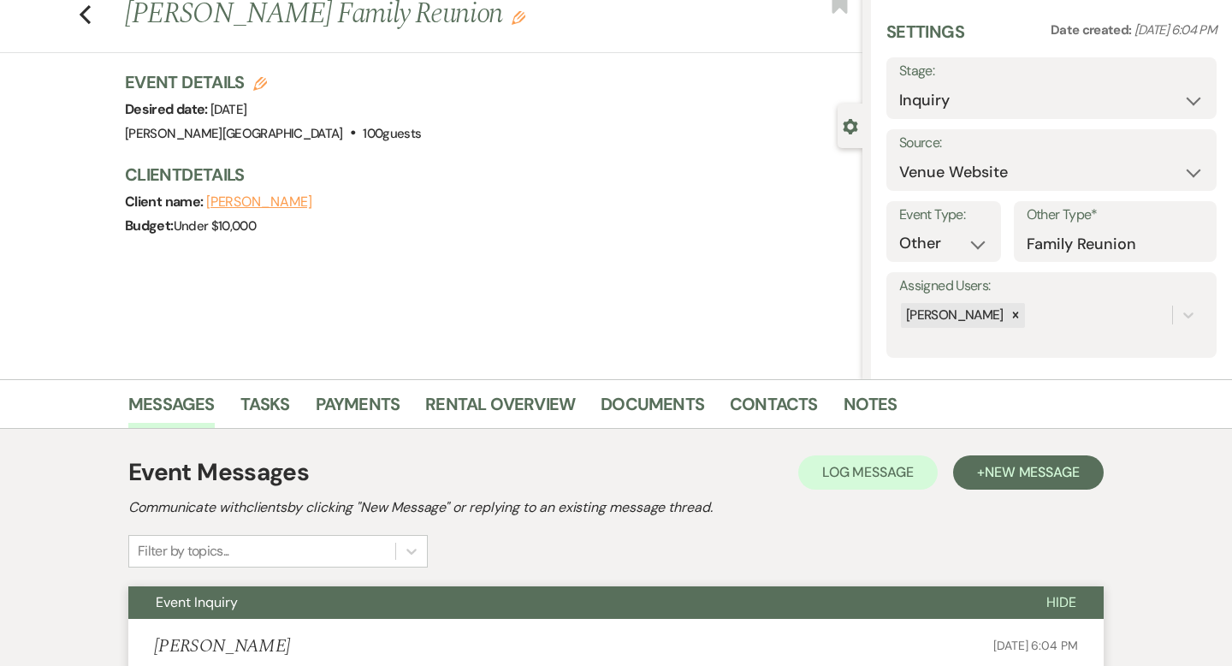
scroll to position [0, 0]
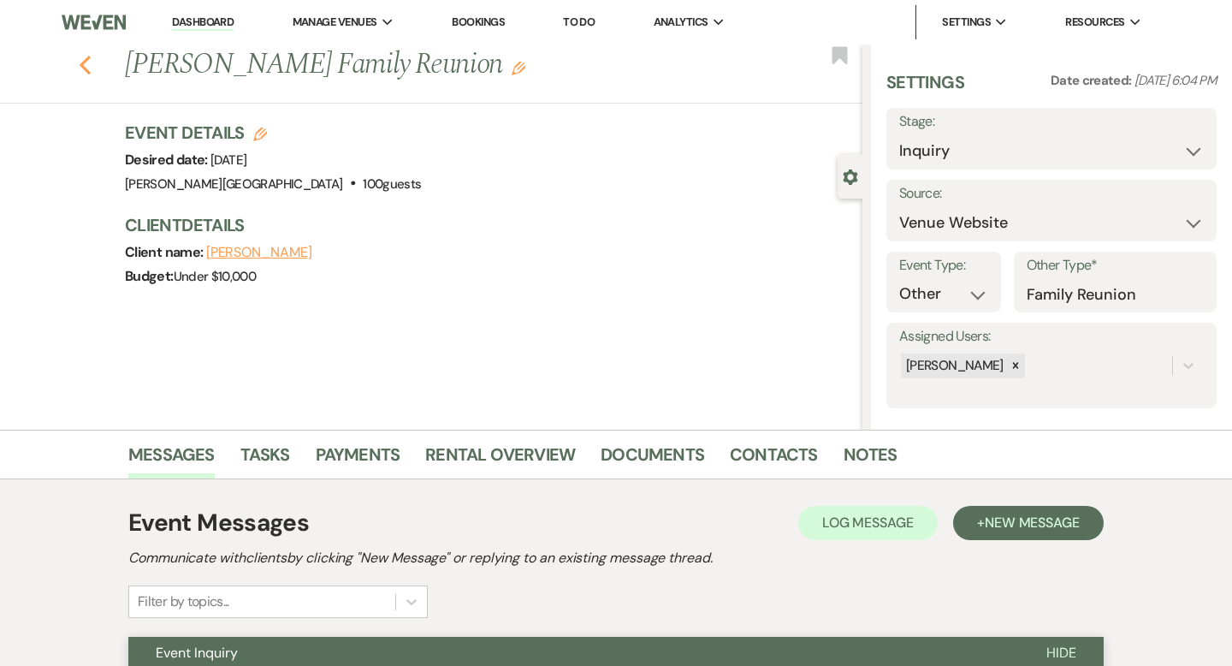
click at [87, 64] on icon "Previous" at bounding box center [85, 65] width 13 height 21
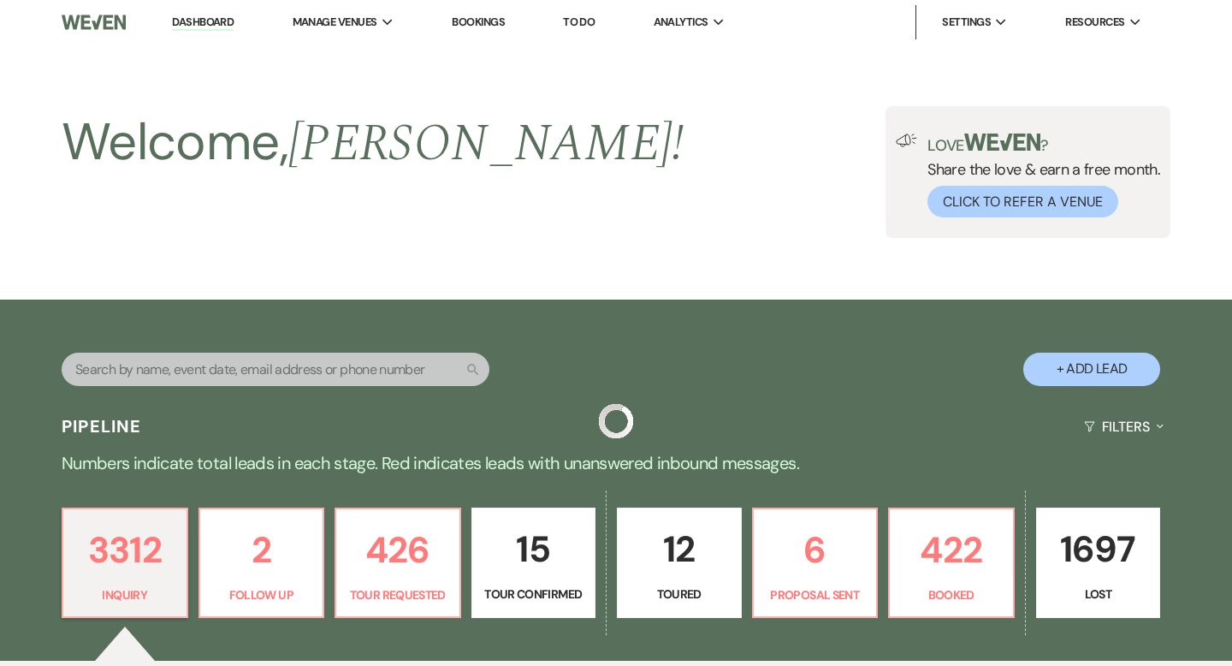
scroll to position [543, 0]
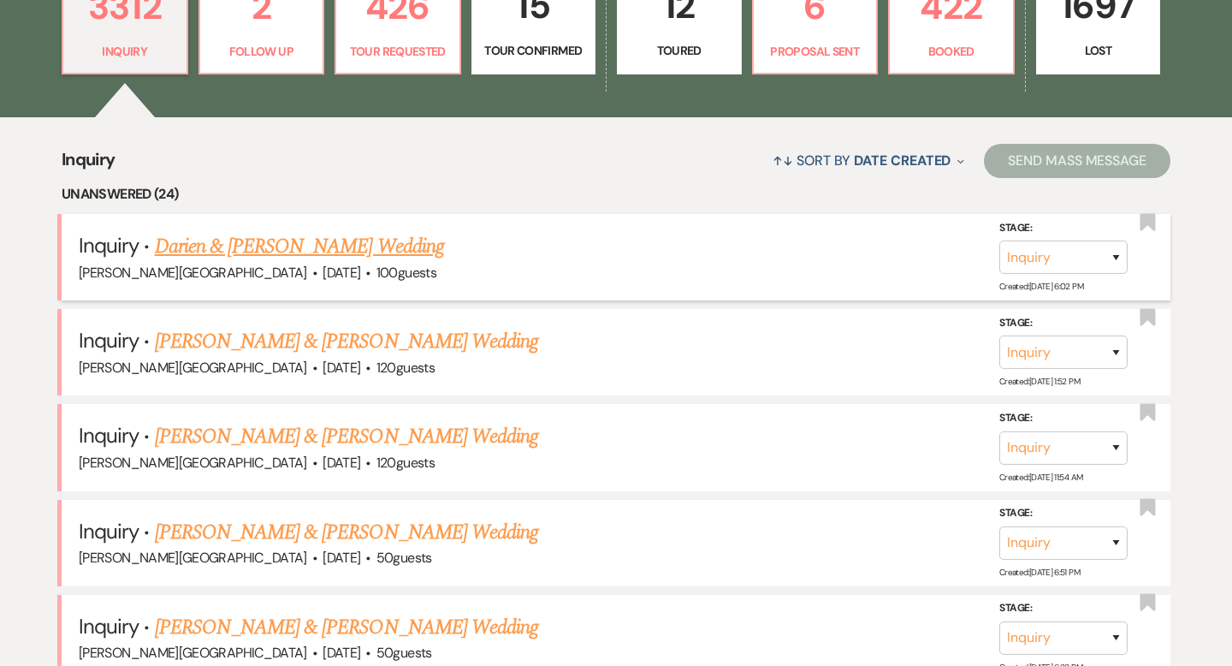
click at [258, 248] on link "Darien & [PERSON_NAME] Wedding" at bounding box center [299, 246] width 289 height 31
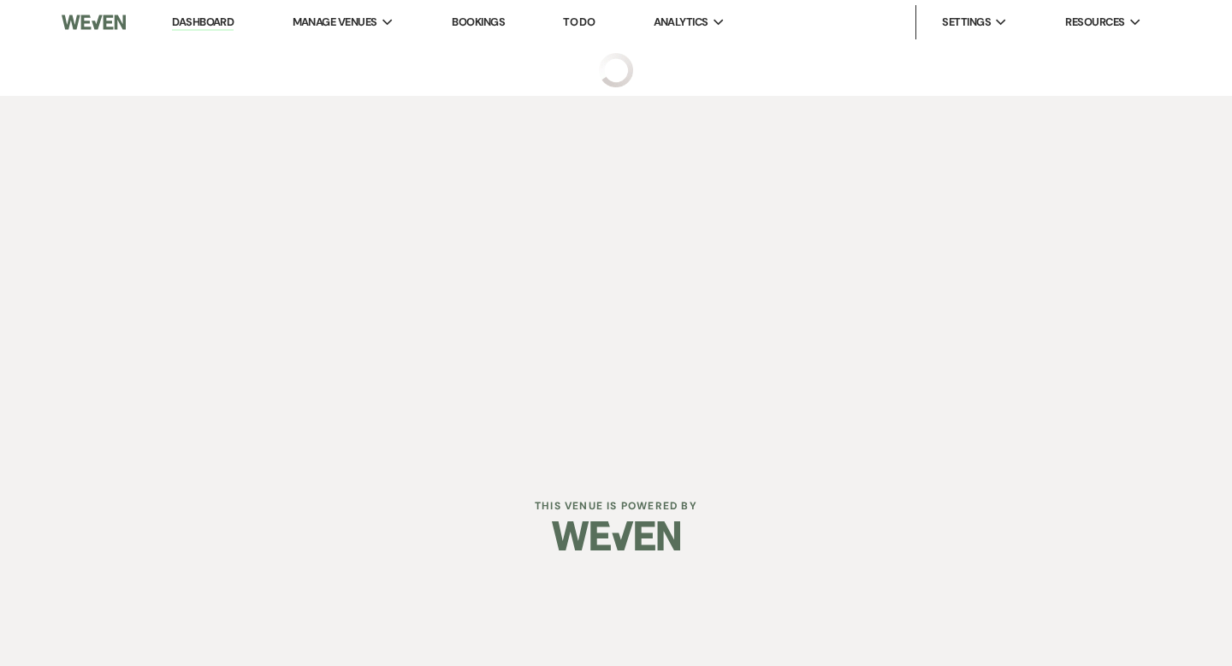
select select "5"
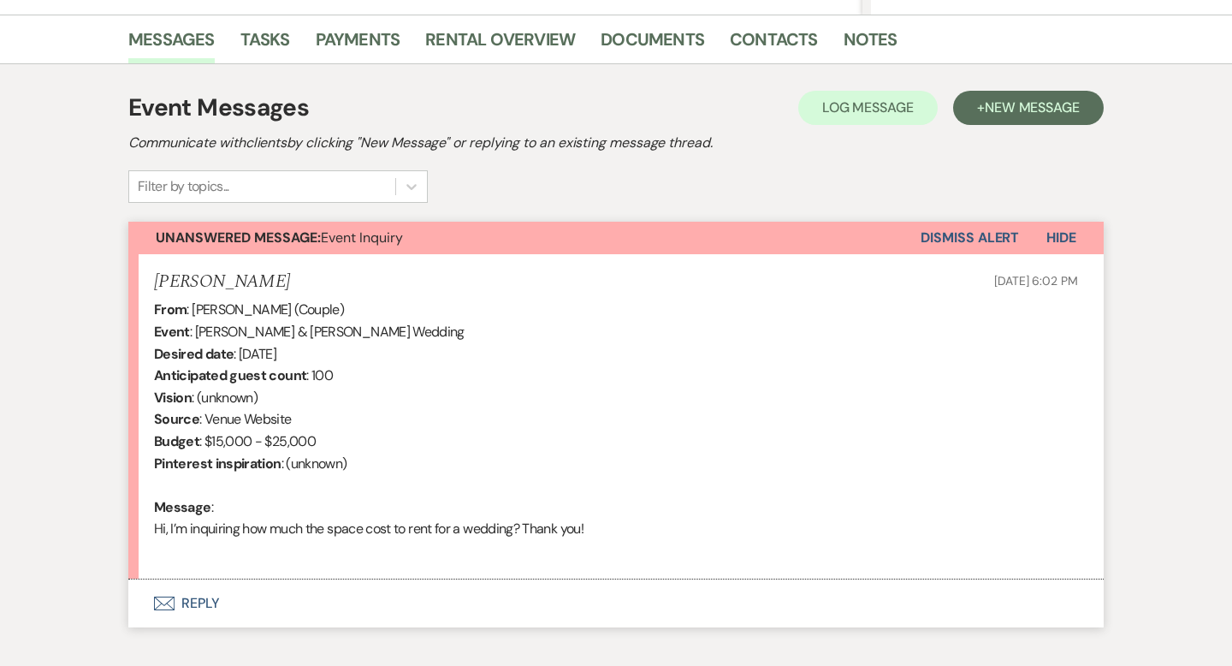
scroll to position [429, 0]
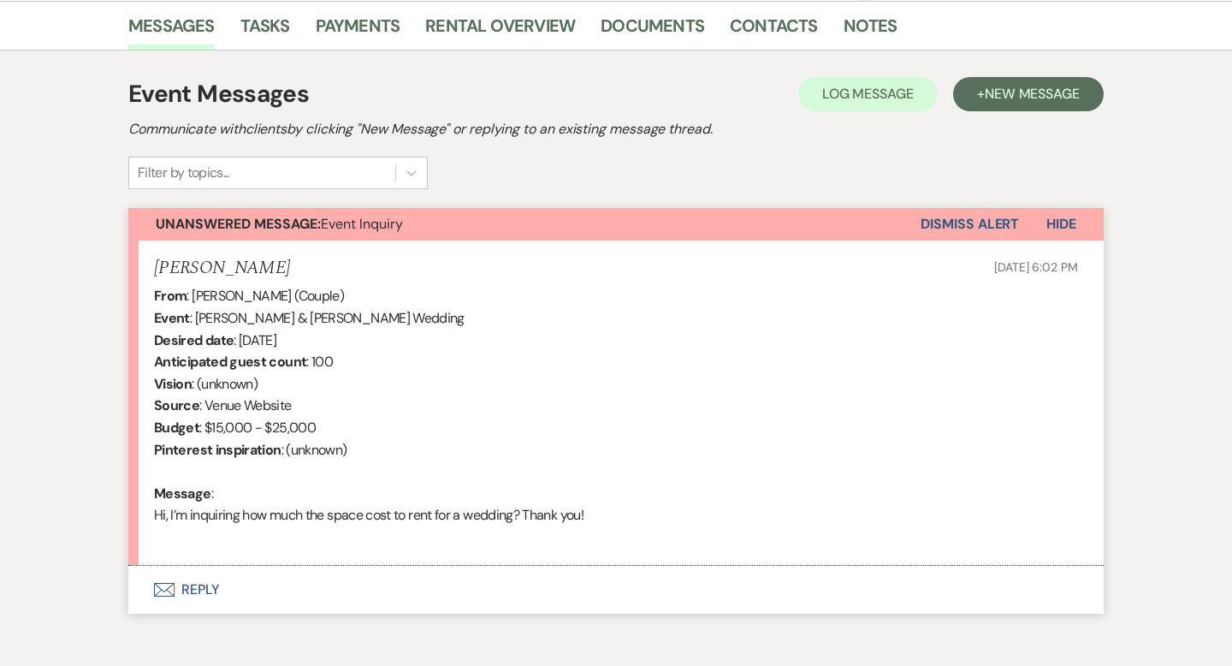
click at [213, 585] on button "Envelope Reply" at bounding box center [615, 589] width 975 height 48
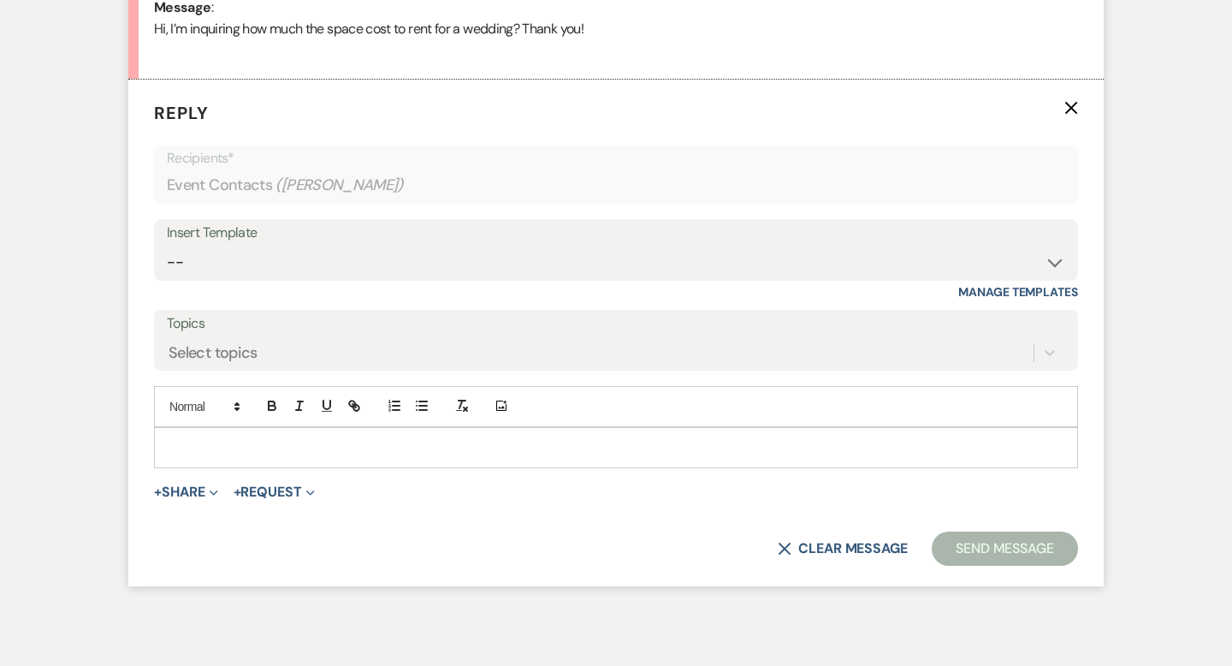
scroll to position [914, 0]
click at [226, 258] on select "-- Weven Planning Portal Introduction (Booked Events) Wedding Packages Booking …" at bounding box center [616, 261] width 898 height 33
select select "55"
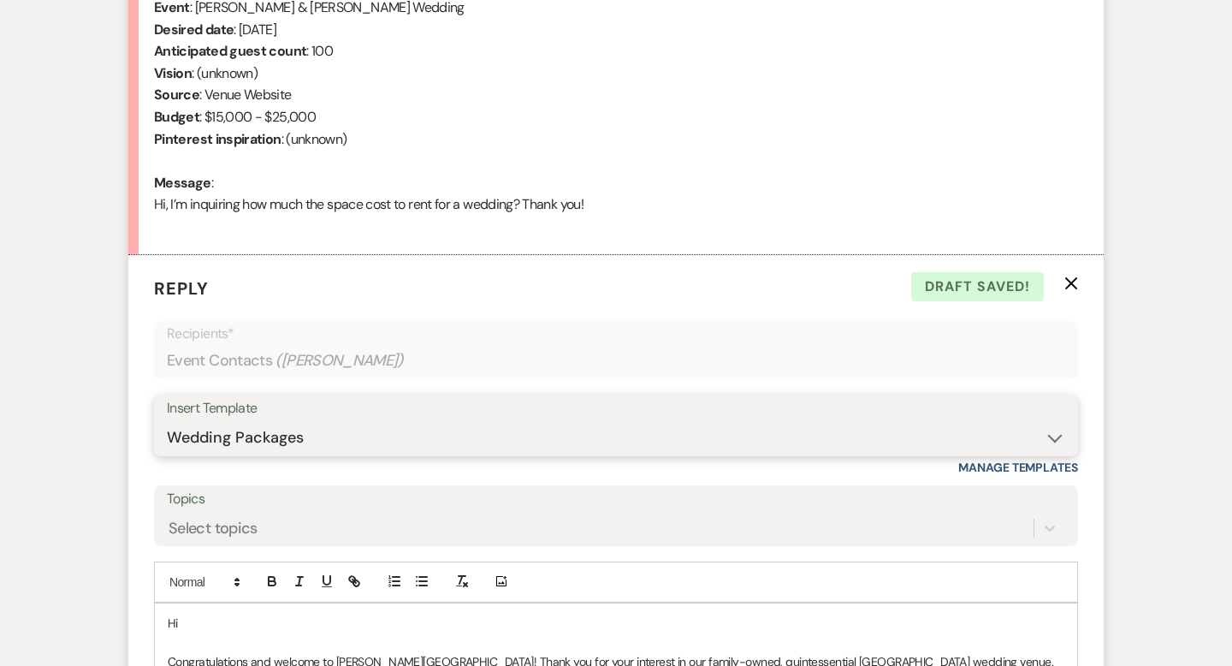
scroll to position [894, 0]
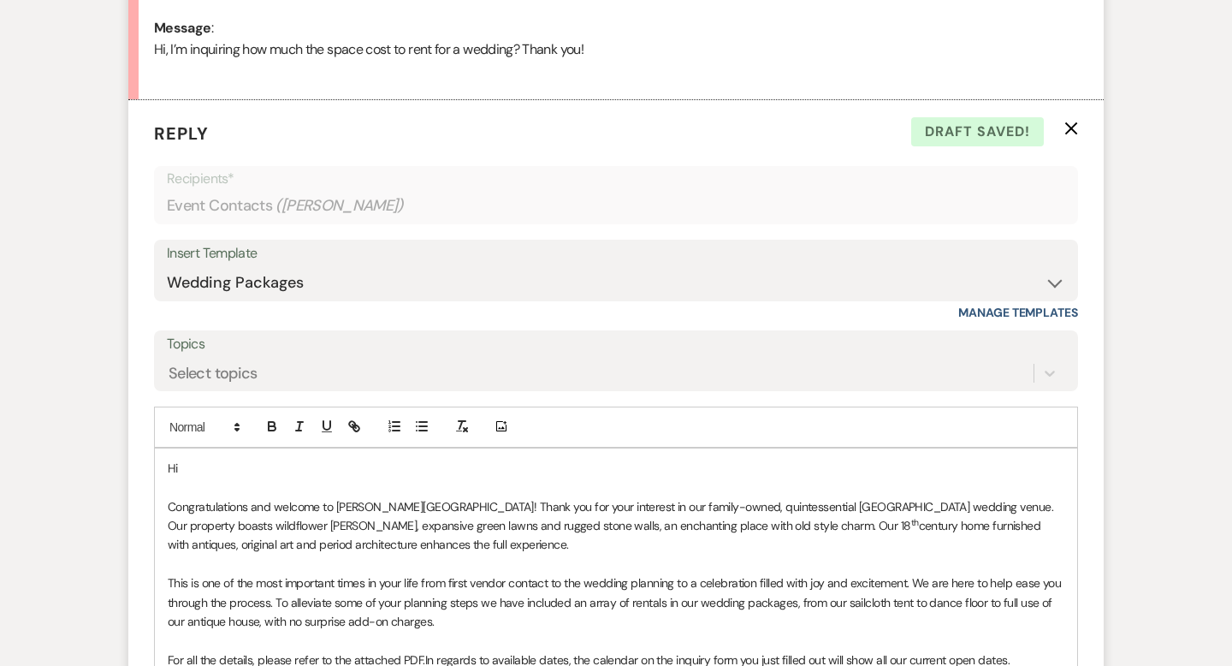
click at [206, 465] on p "Hi" at bounding box center [616, 467] width 896 height 19
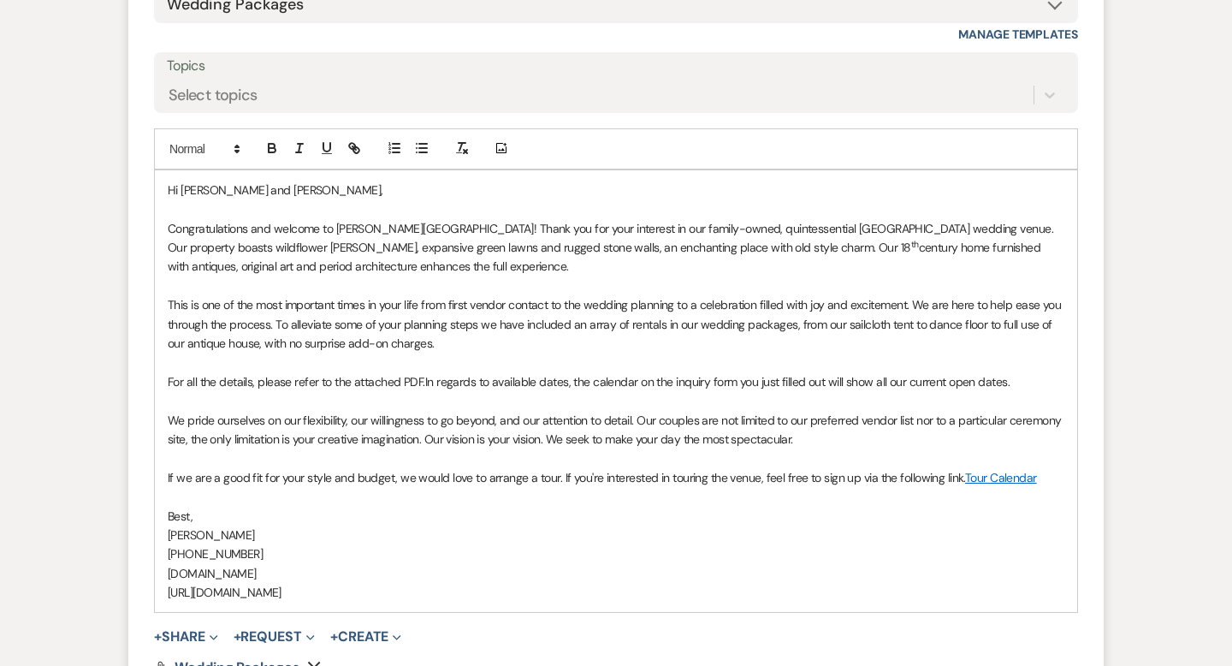
scroll to position [1248, 0]
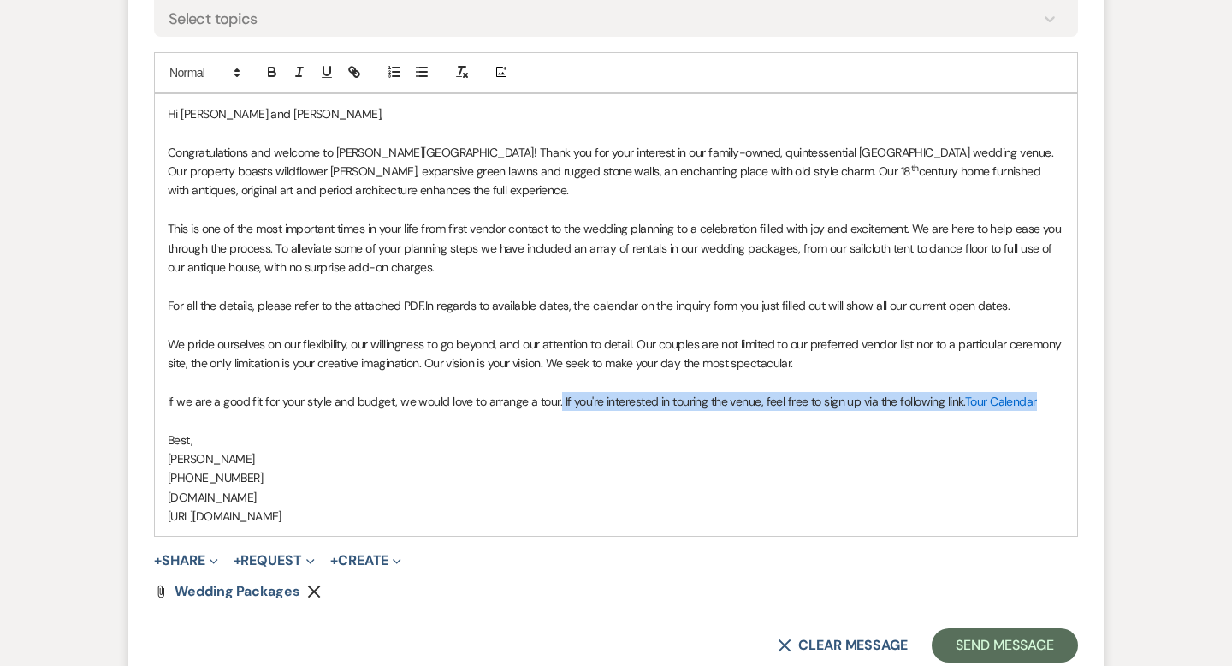
drag, startPoint x: 1039, startPoint y: 404, endPoint x: 558, endPoint y: 405, distance: 481.6
click at [558, 405] on p "If we are a good fit for your style and budget, we would love to arrange a tour…" at bounding box center [616, 401] width 896 height 19
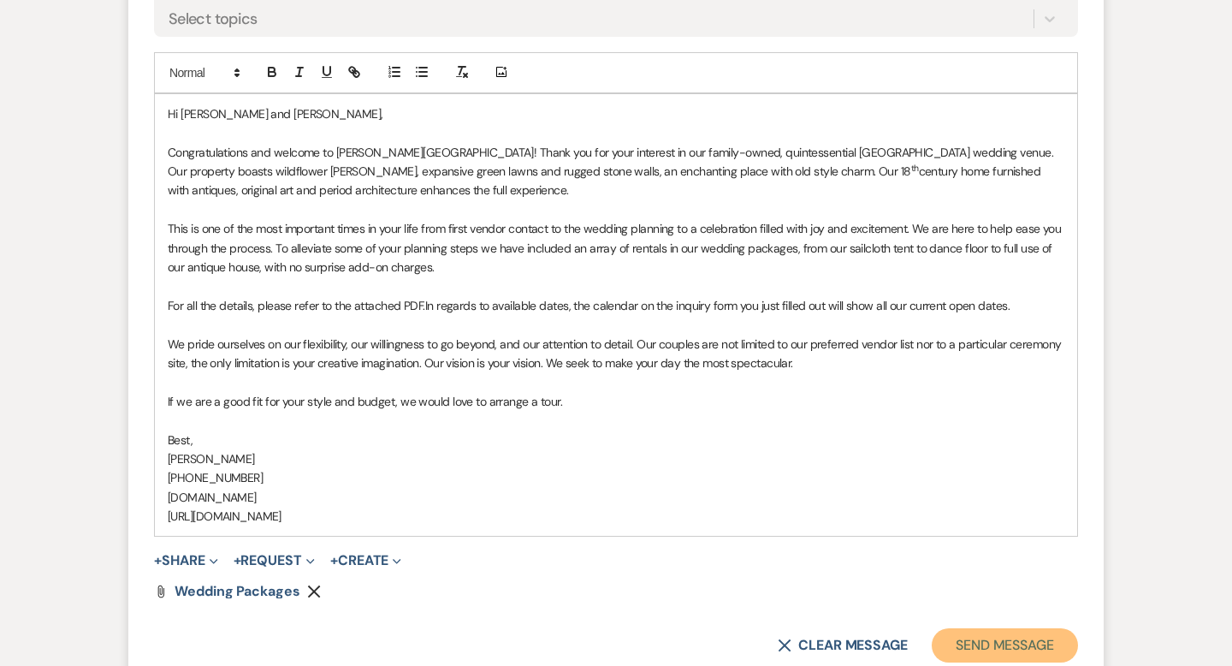
click at [1040, 630] on button "Send Message" at bounding box center [1005, 645] width 146 height 34
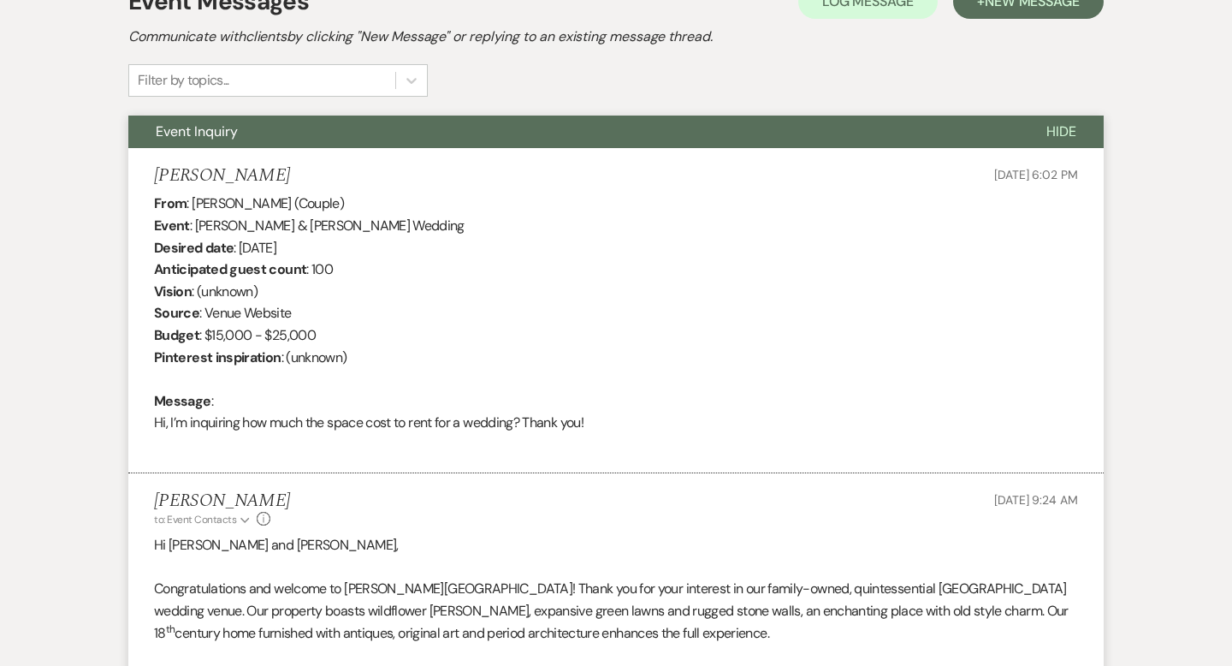
scroll to position [0, 0]
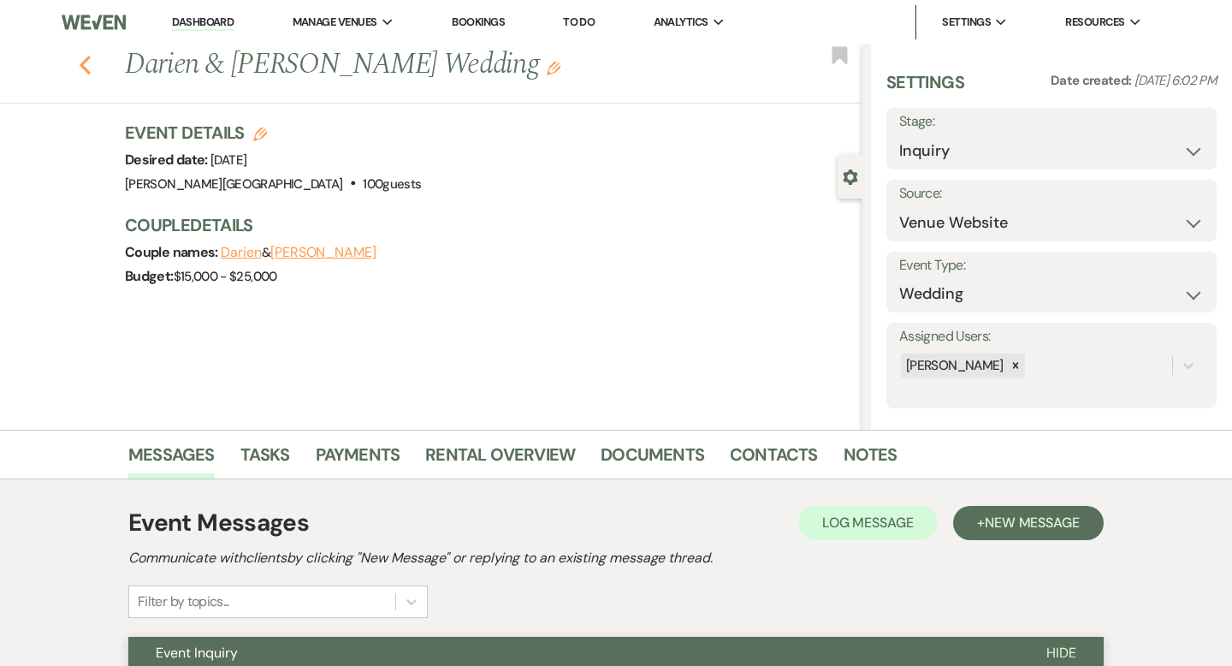
click at [84, 68] on use "button" at bounding box center [85, 65] width 11 height 19
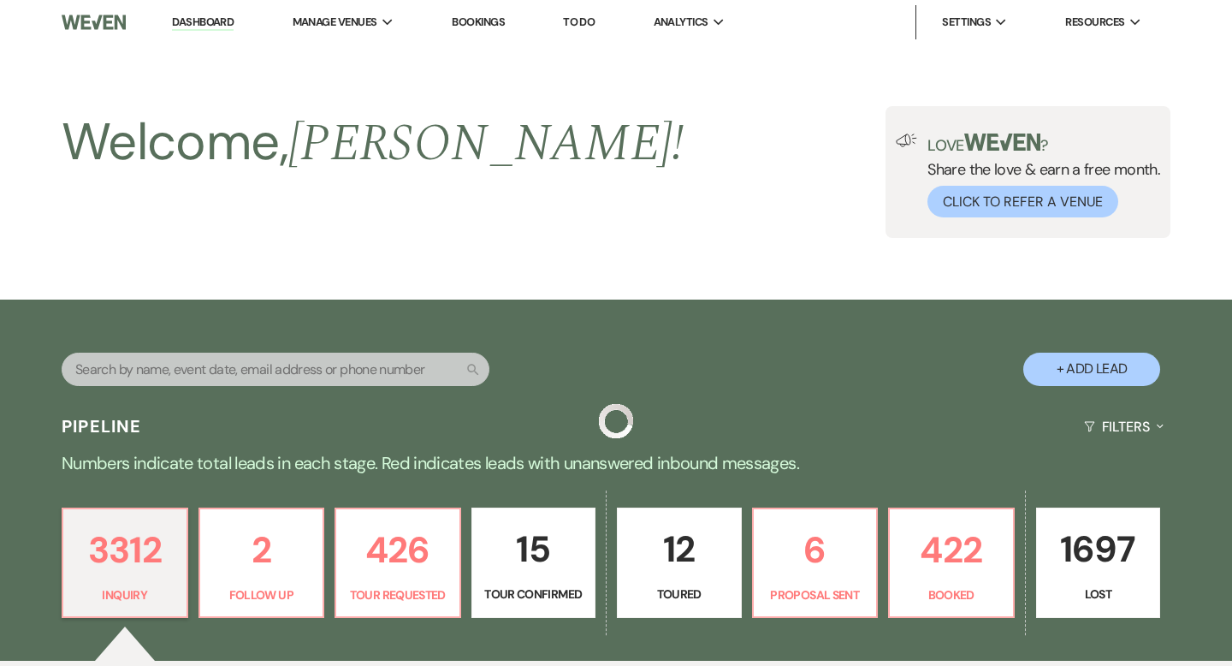
scroll to position [543, 0]
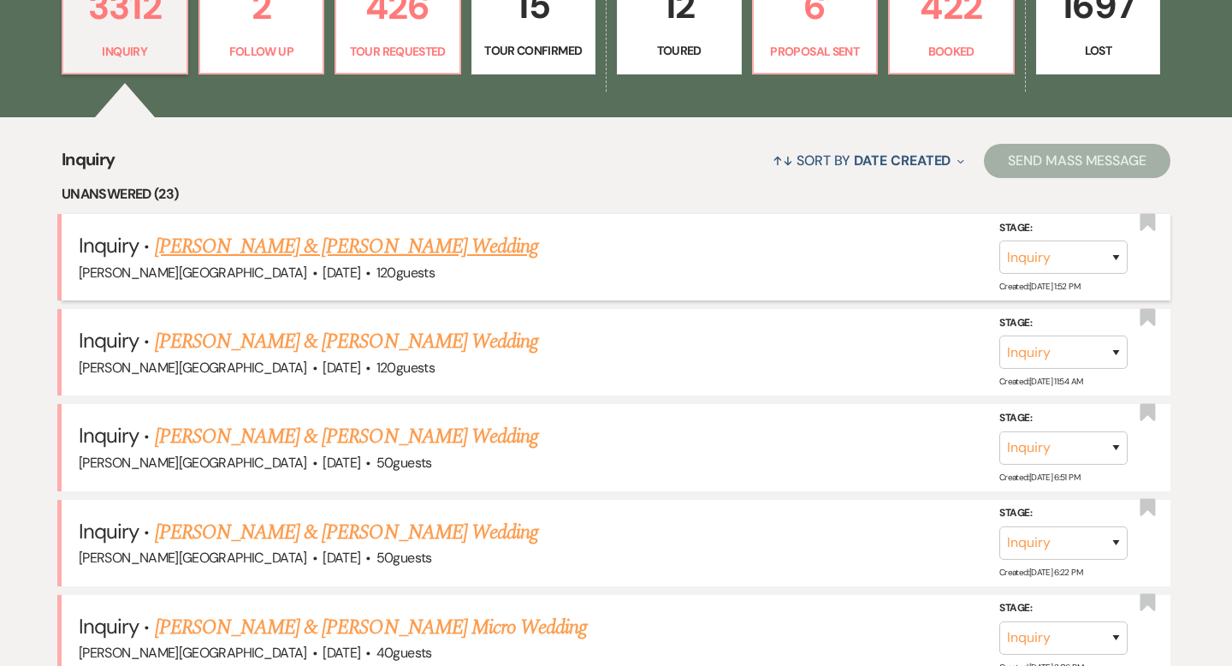
click at [306, 242] on link "[PERSON_NAME] & [PERSON_NAME] Wedding" at bounding box center [346, 246] width 383 height 31
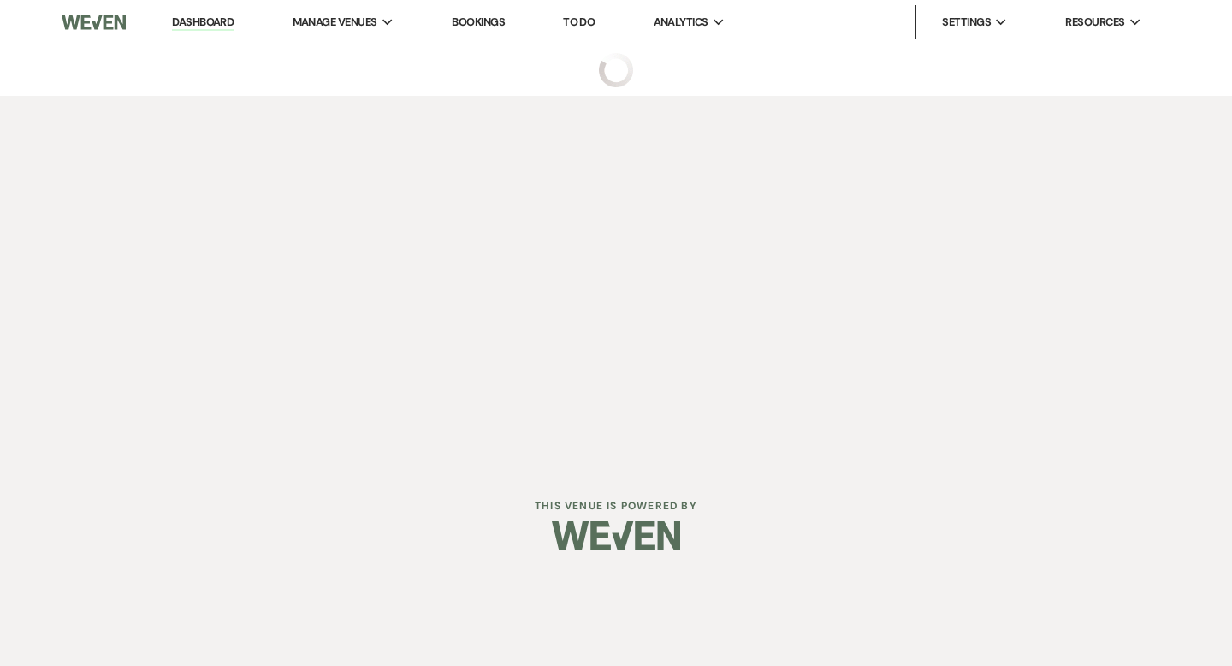
select select "5"
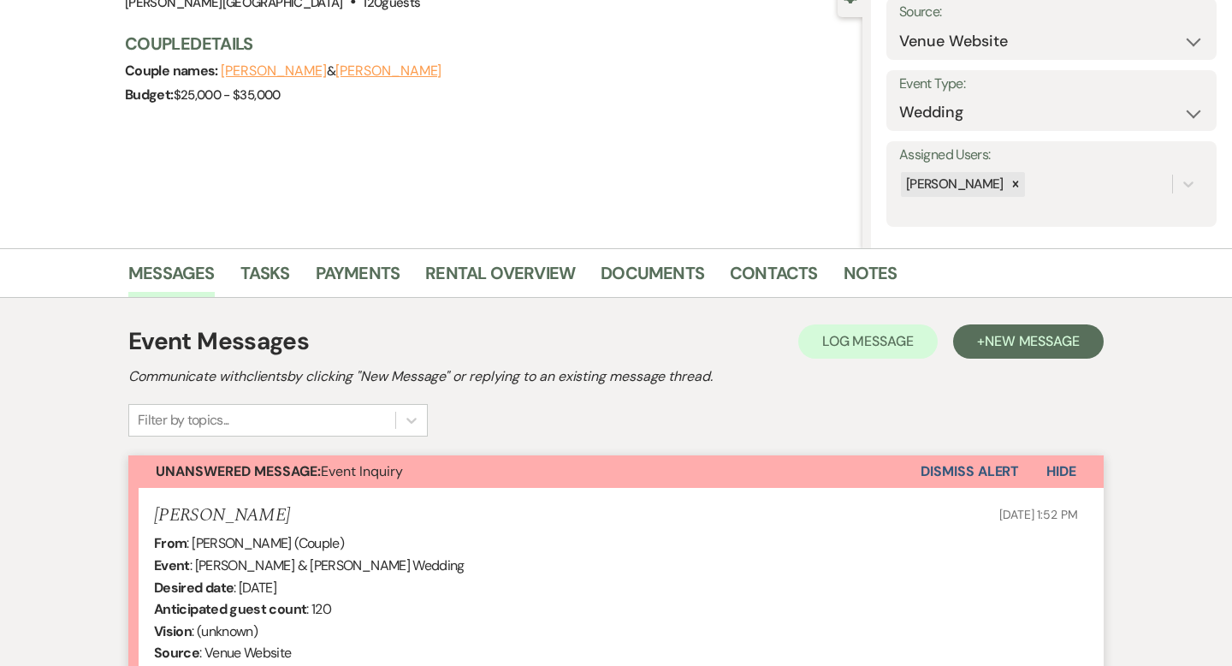
scroll to position [512, 0]
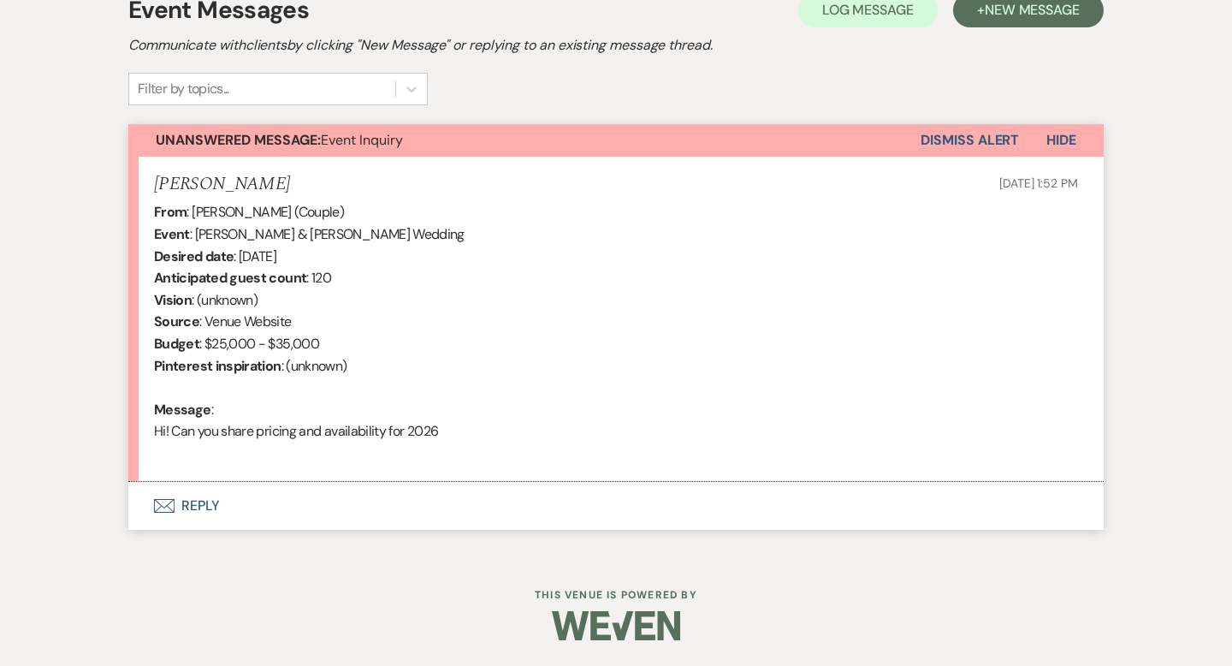
click at [204, 502] on button "Envelope Reply" at bounding box center [615, 506] width 975 height 48
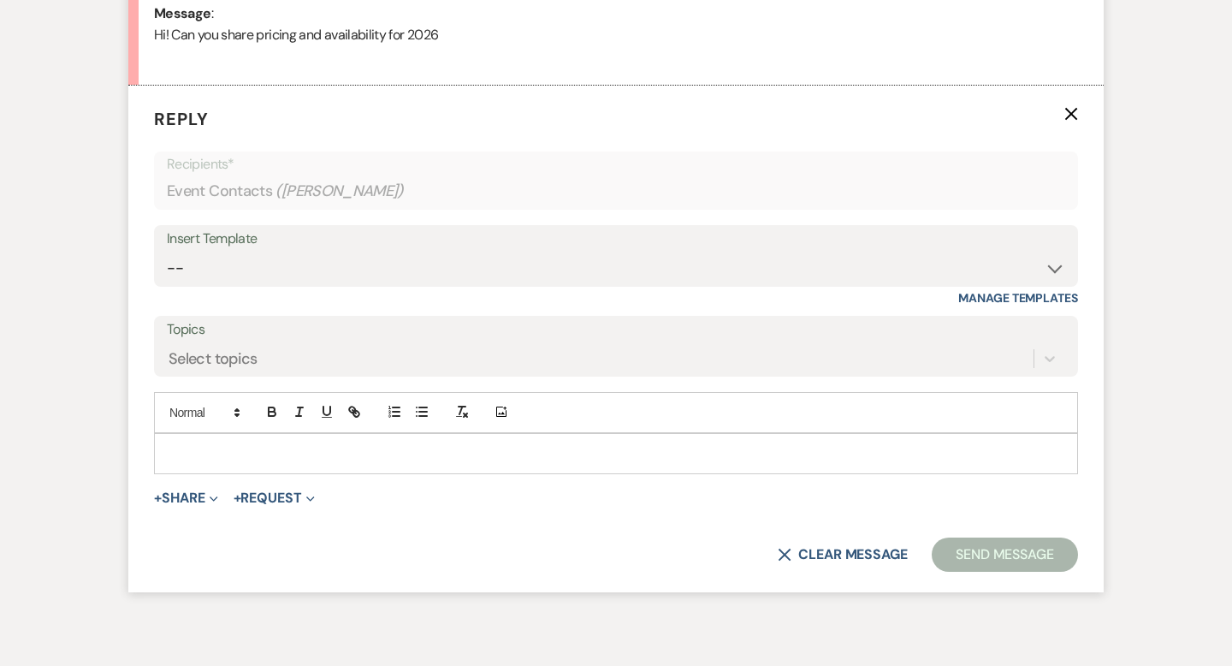
scroll to position [914, 0]
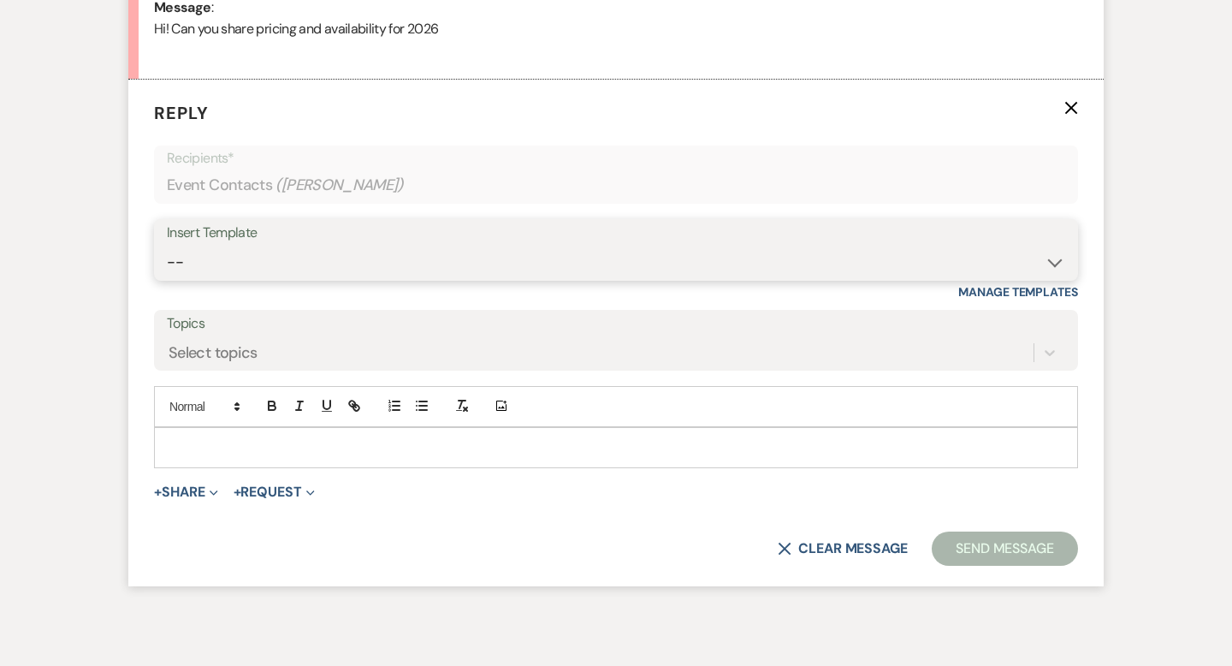
click at [211, 257] on select "-- Weven Planning Portal Introduction (Booked Events) Wedding Packages Booking …" at bounding box center [616, 261] width 898 height 33
select select "55"
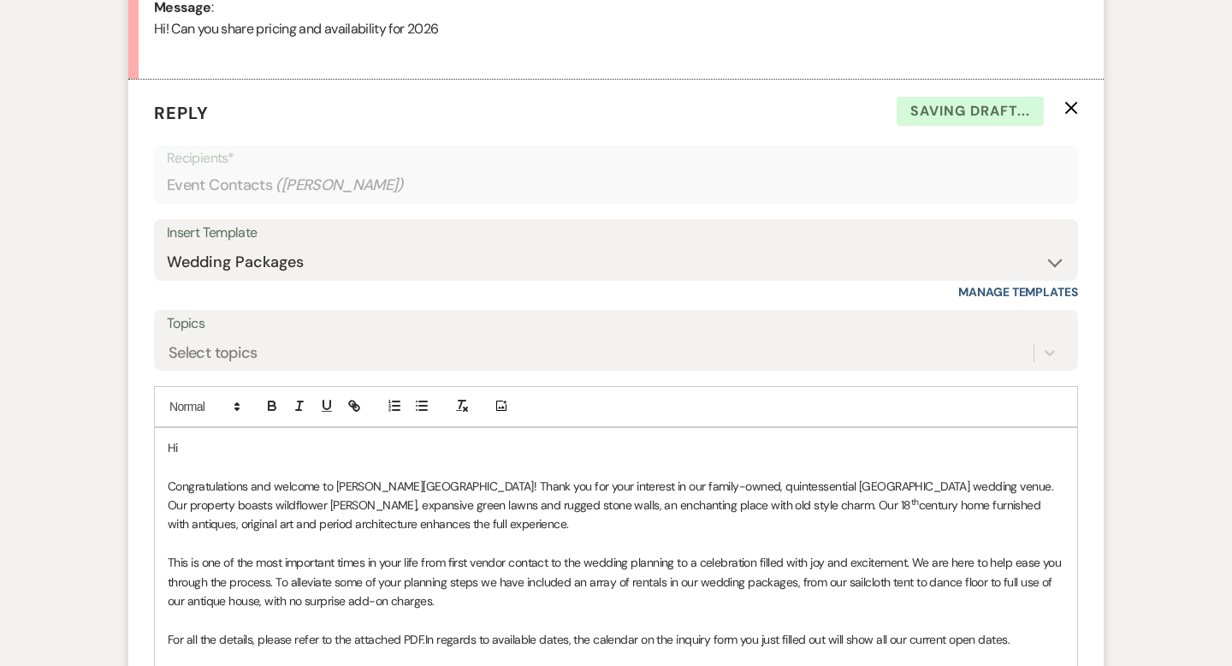
click at [221, 442] on p "Hi" at bounding box center [616, 447] width 896 height 19
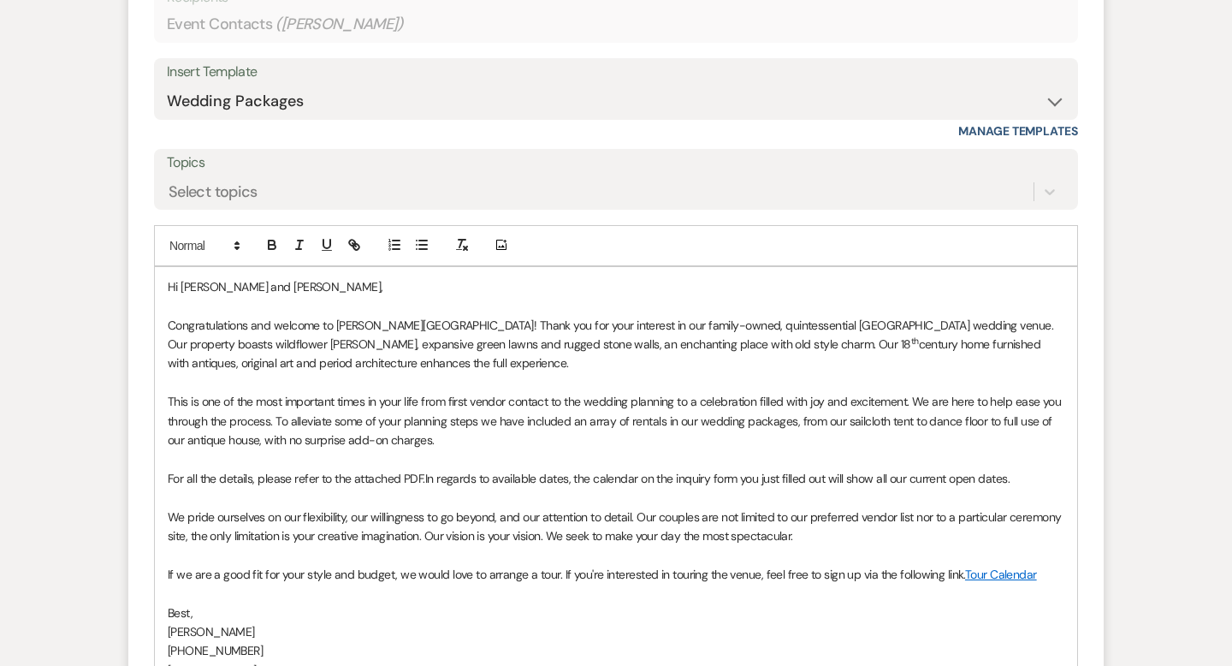
scroll to position [1177, 0]
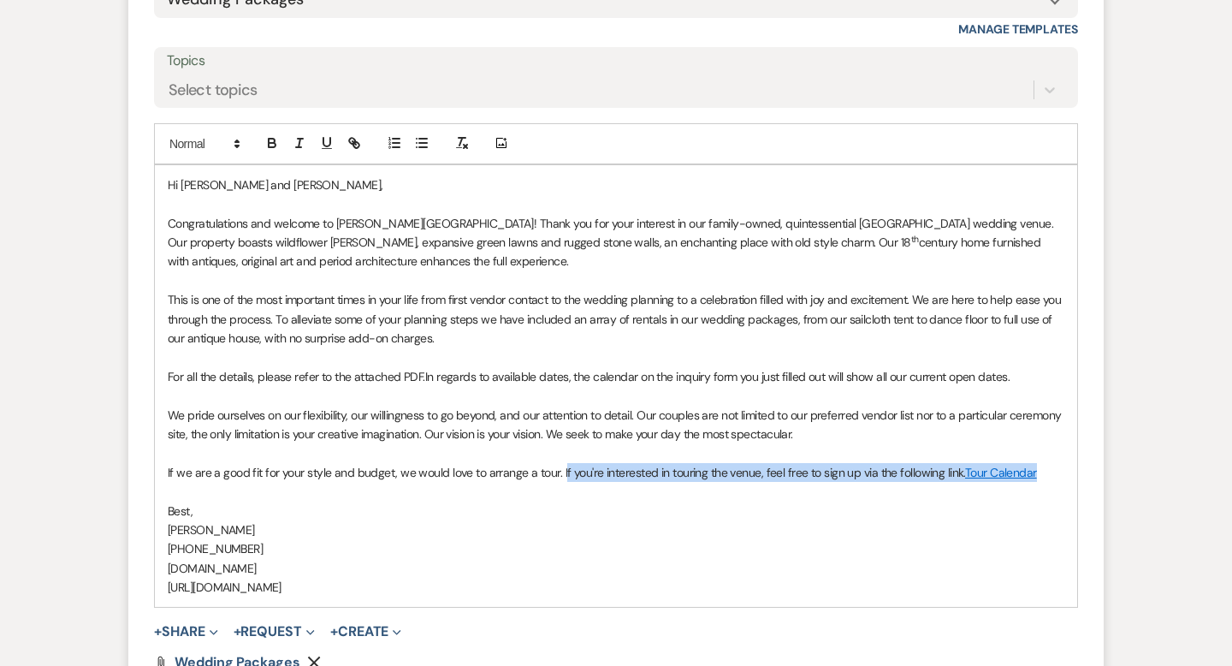
drag, startPoint x: 869, startPoint y: 474, endPoint x: 562, endPoint y: 470, distance: 307.1
click at [562, 470] on p "If we are a good fit for your style and budget, we would love to arrange a tour…" at bounding box center [616, 472] width 896 height 19
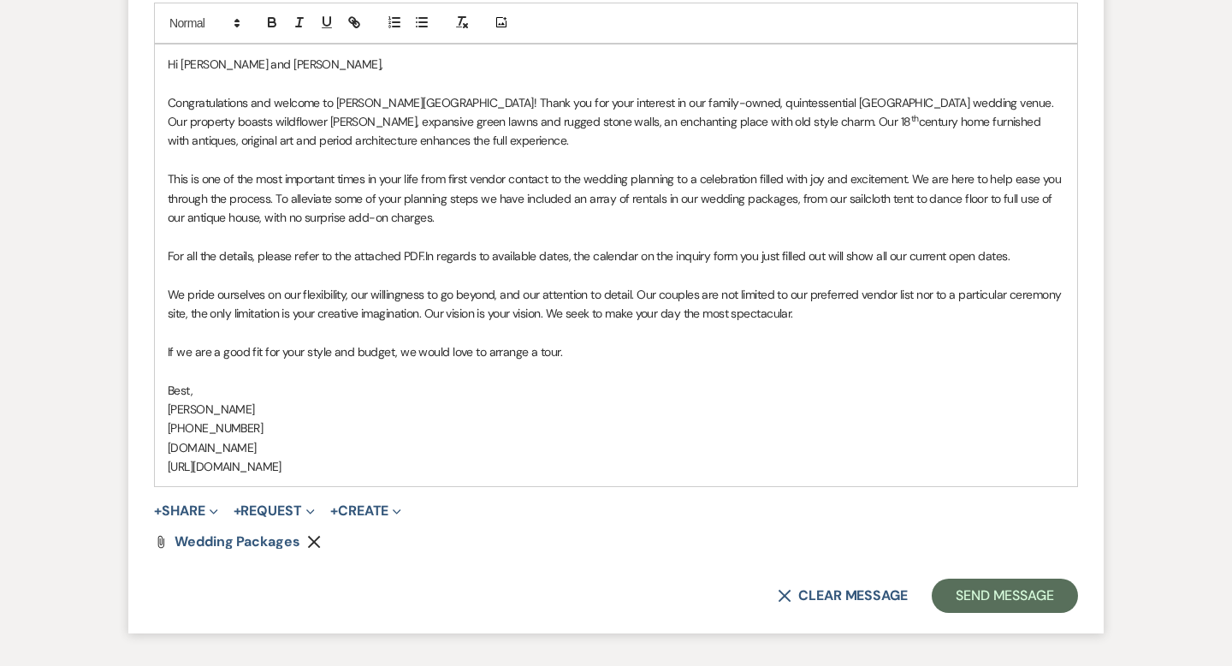
scroll to position [1342, 0]
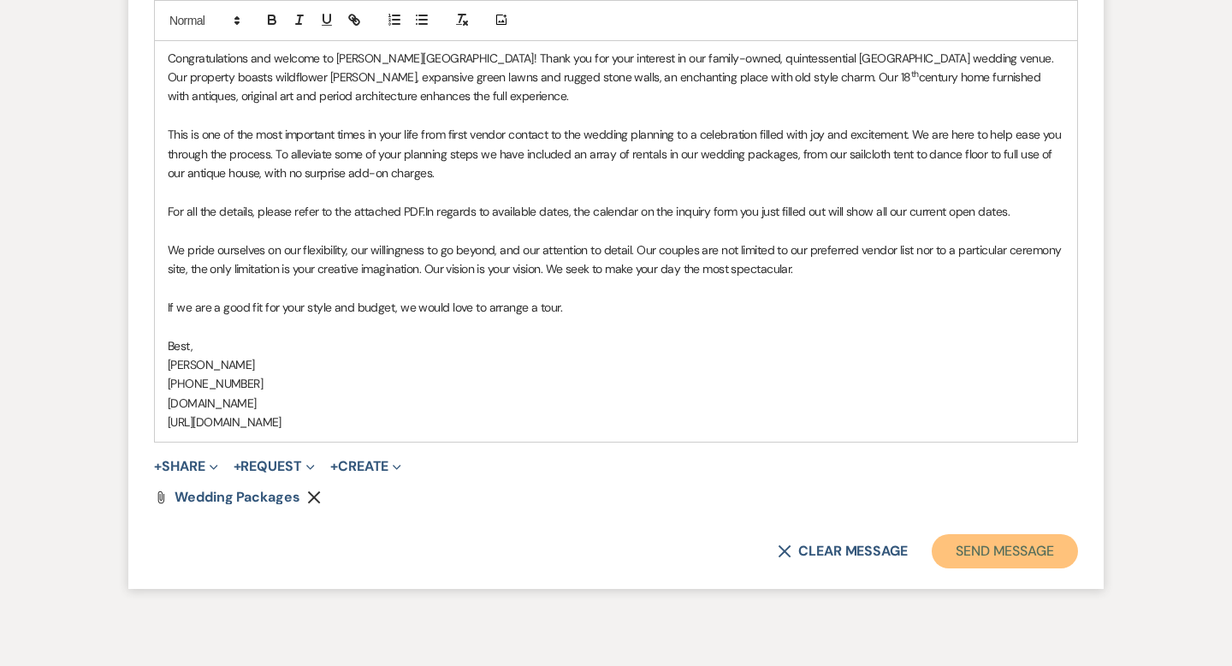
click at [969, 556] on button "Send Message" at bounding box center [1005, 551] width 146 height 34
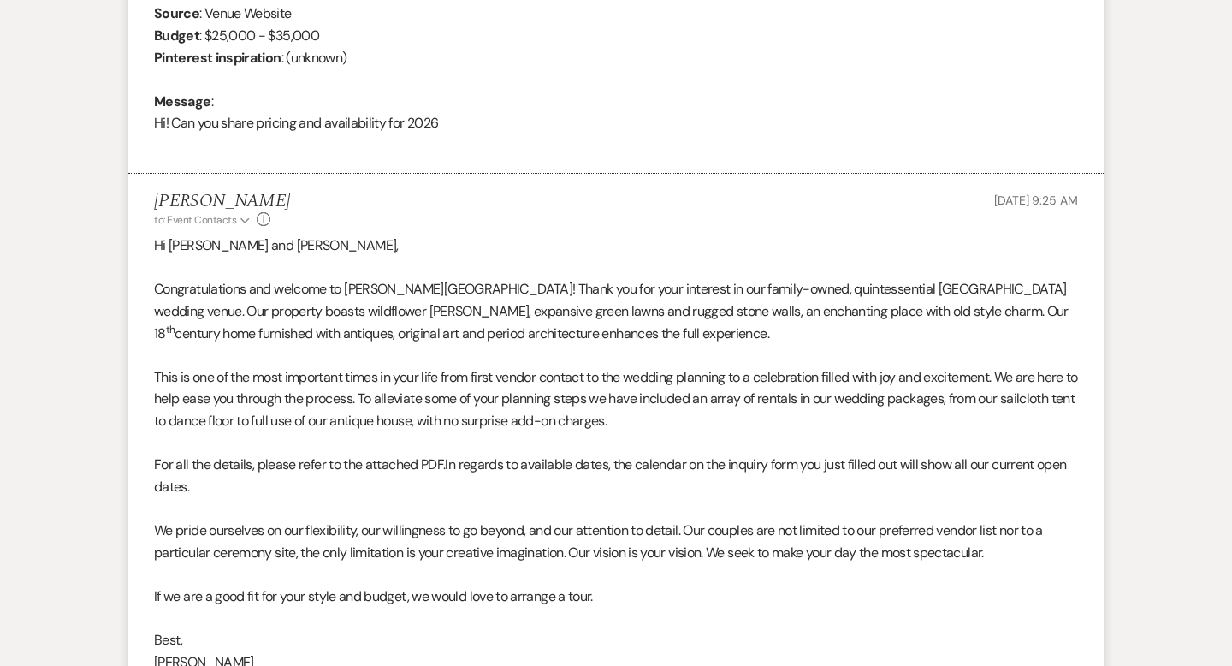
scroll to position [0, 0]
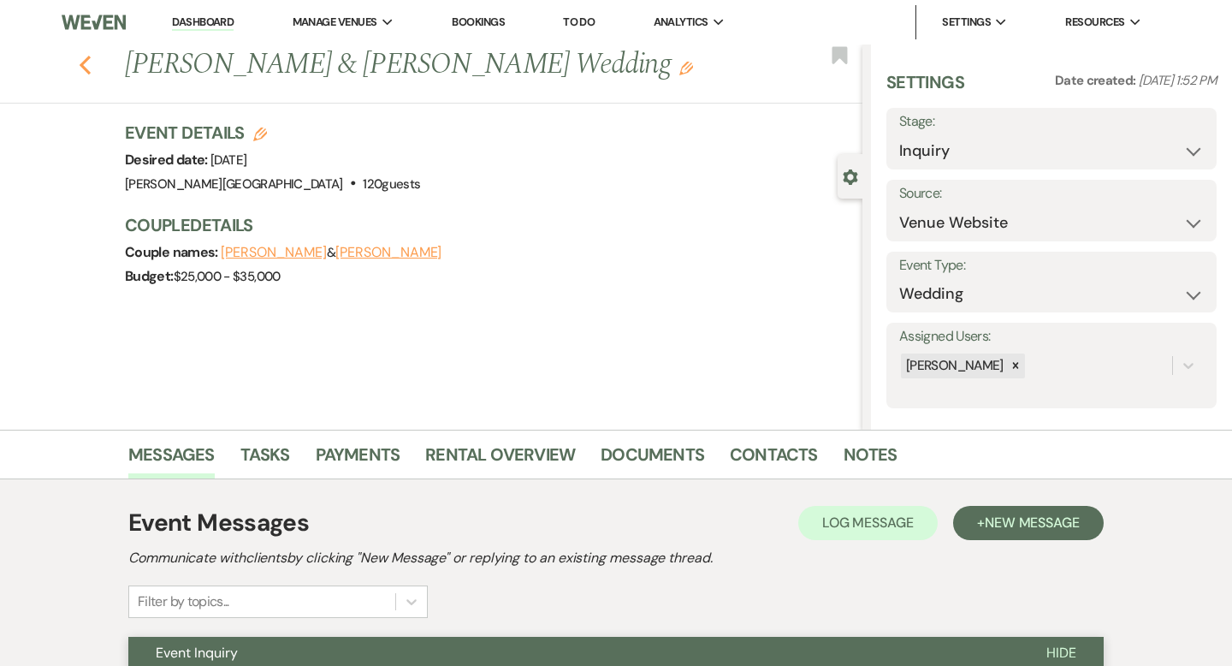
click at [87, 62] on icon "Previous" at bounding box center [85, 65] width 13 height 21
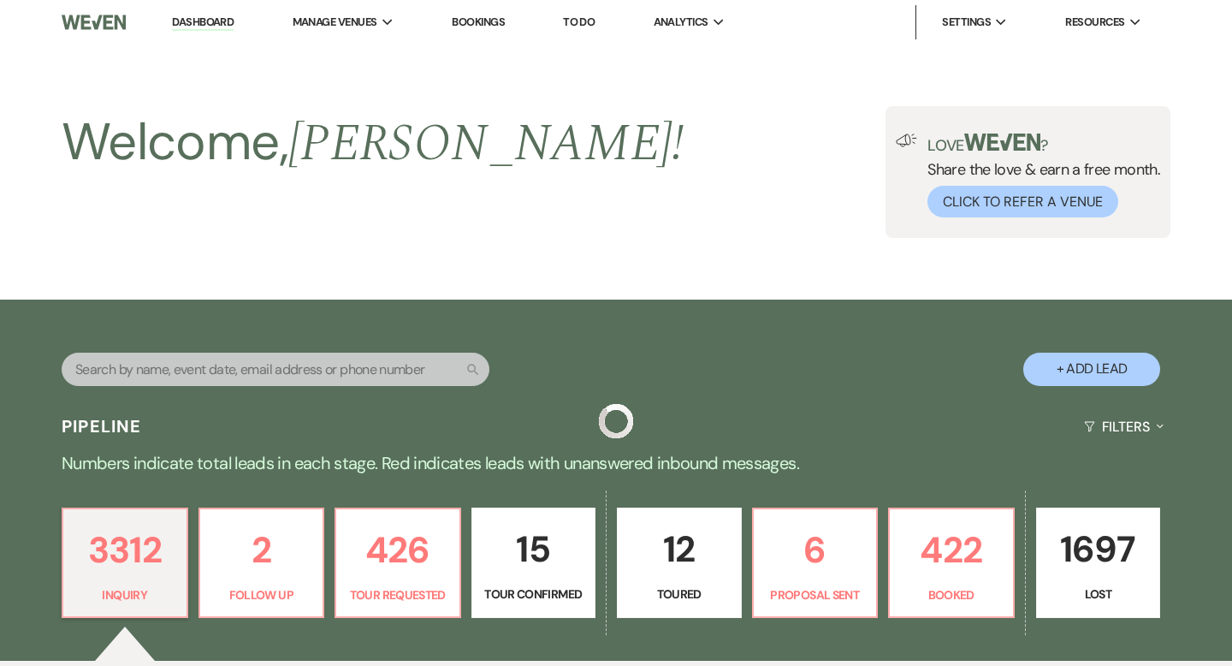
scroll to position [543, 0]
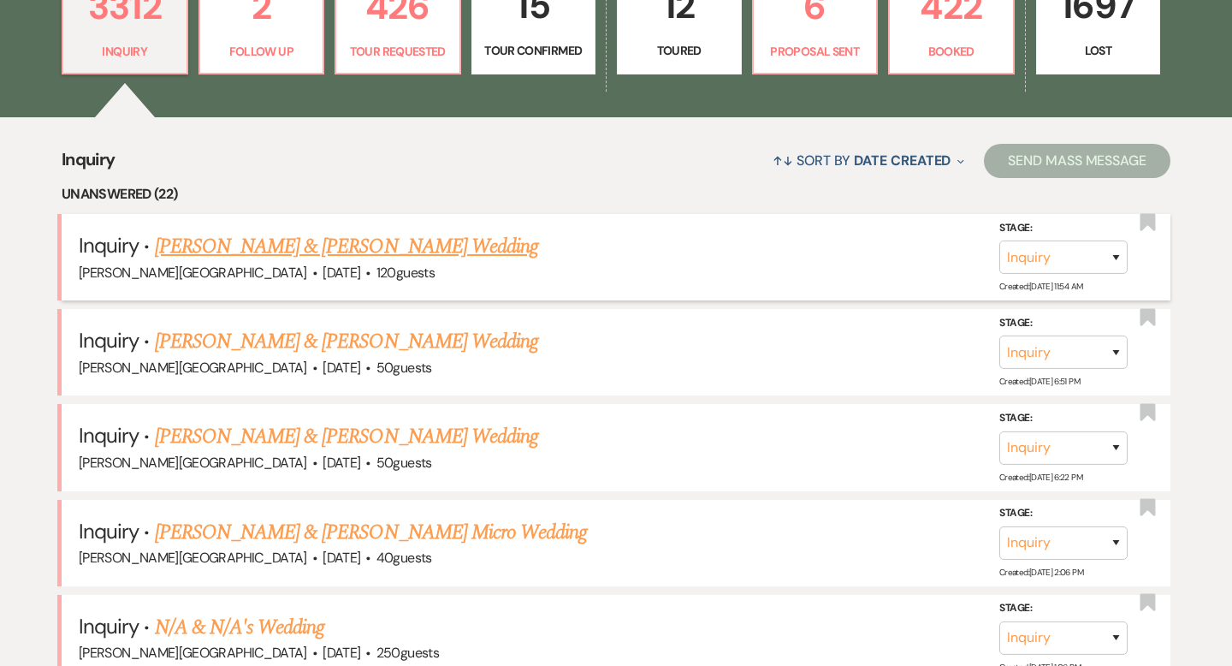
click at [287, 251] on link "[PERSON_NAME] & [PERSON_NAME] Wedding" at bounding box center [346, 246] width 383 height 31
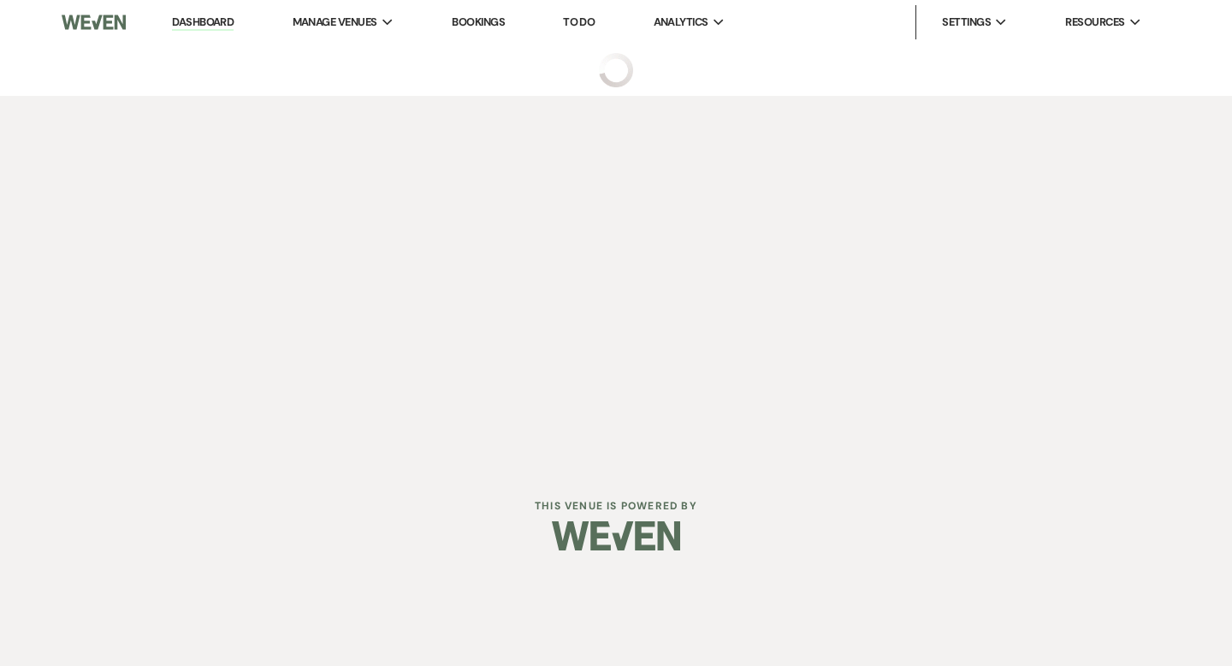
select select "5"
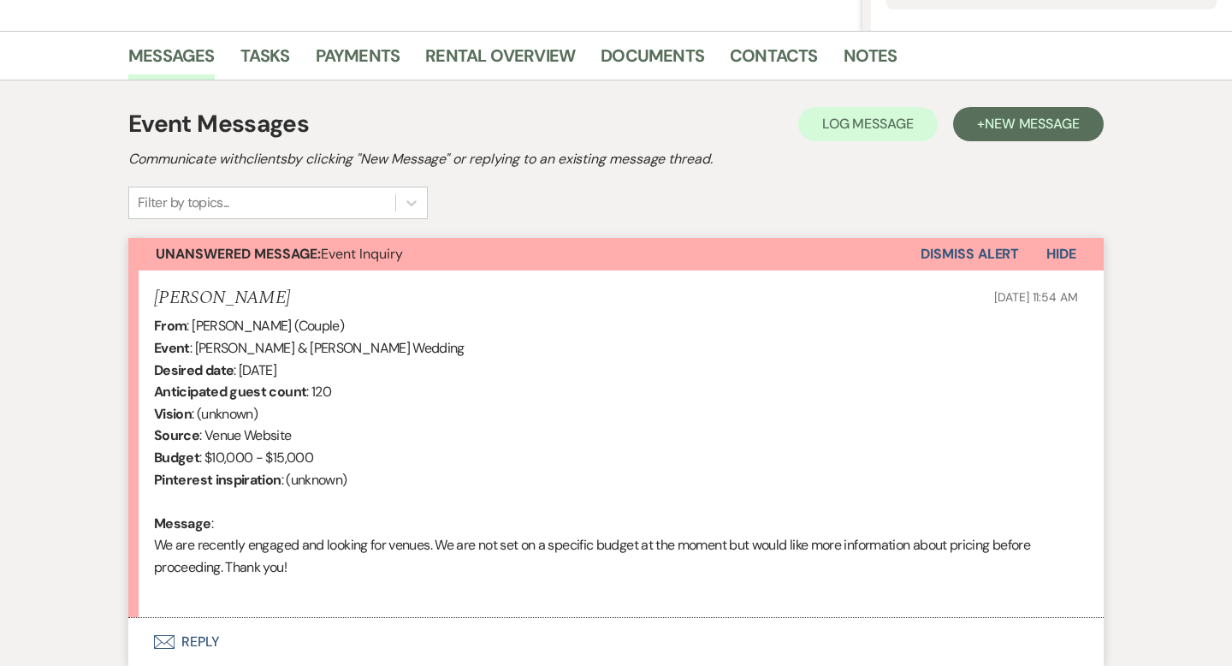
scroll to position [513, 0]
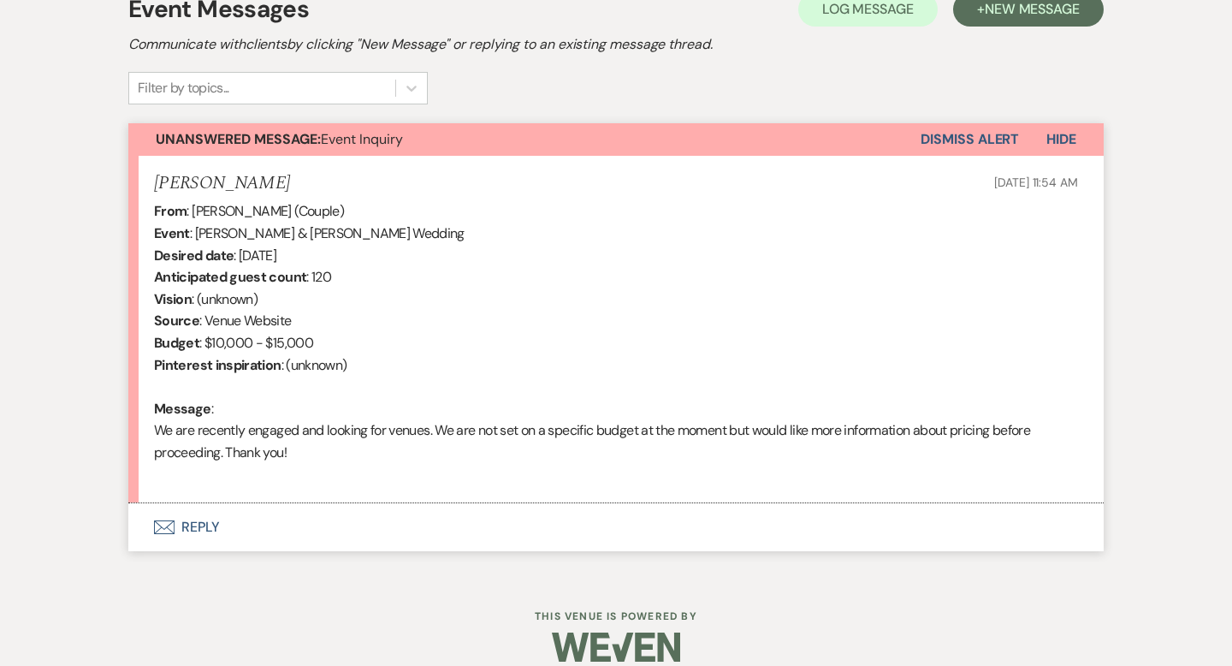
click at [211, 525] on button "Envelope Reply" at bounding box center [615, 527] width 975 height 48
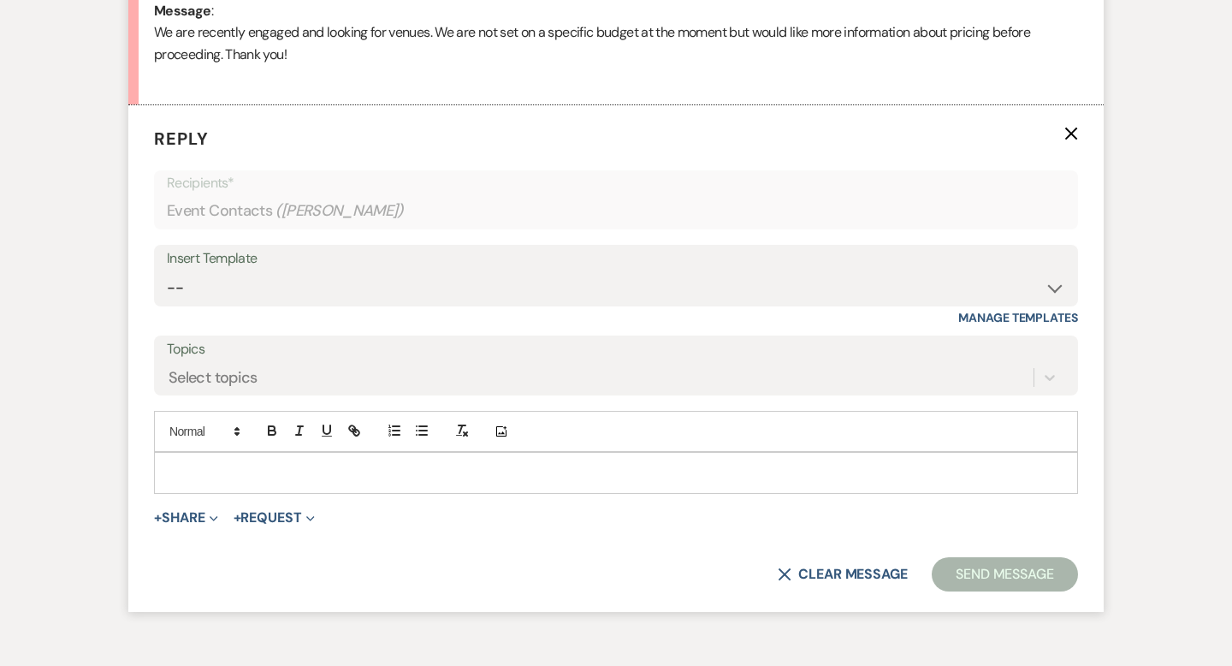
scroll to position [937, 0]
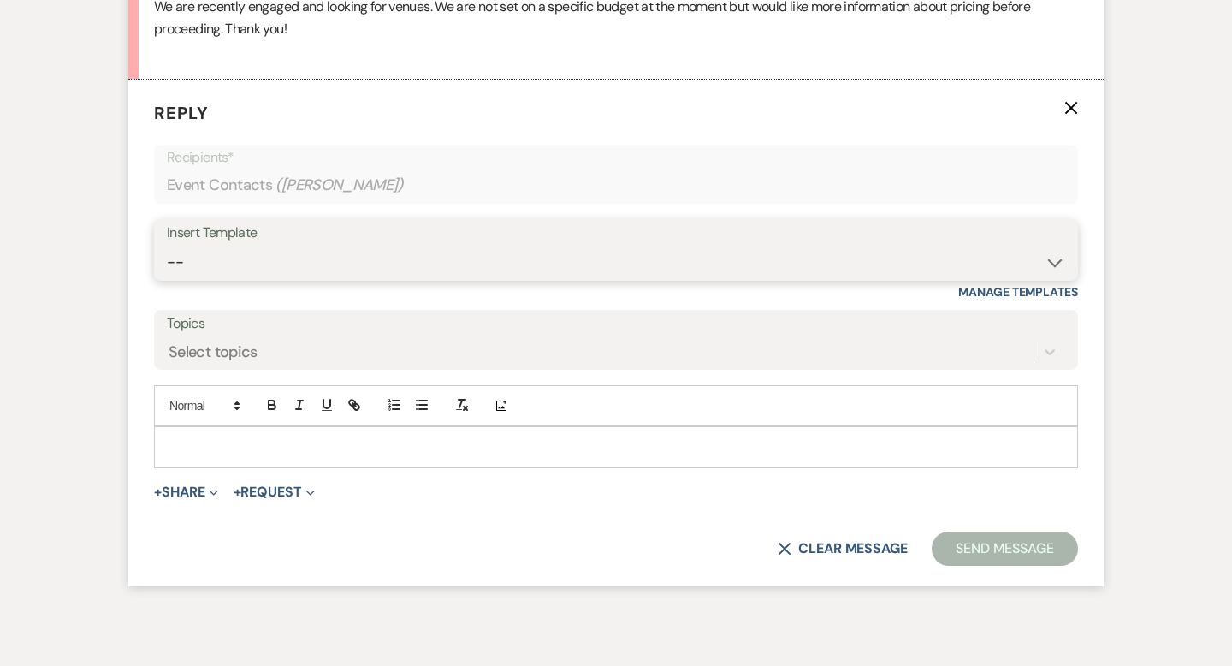
click at [219, 261] on select "-- Weven Planning Portal Introduction (Booked Events) Wedding Packages Booking …" at bounding box center [616, 261] width 898 height 33
select select "55"
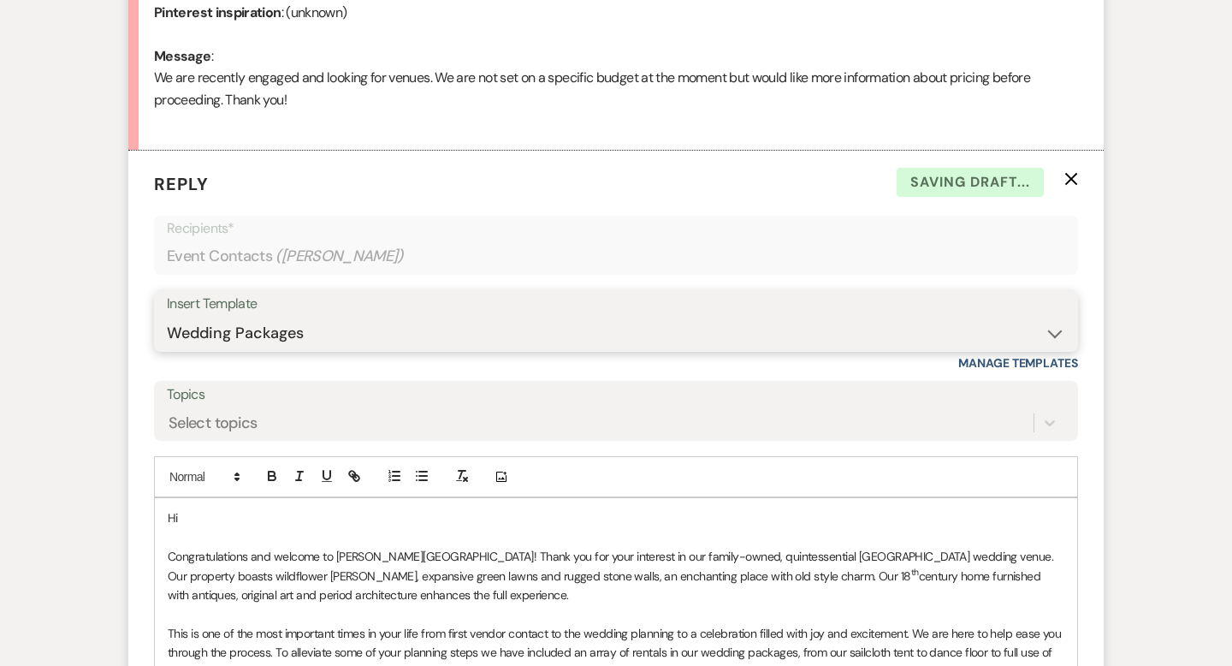
scroll to position [1054, 0]
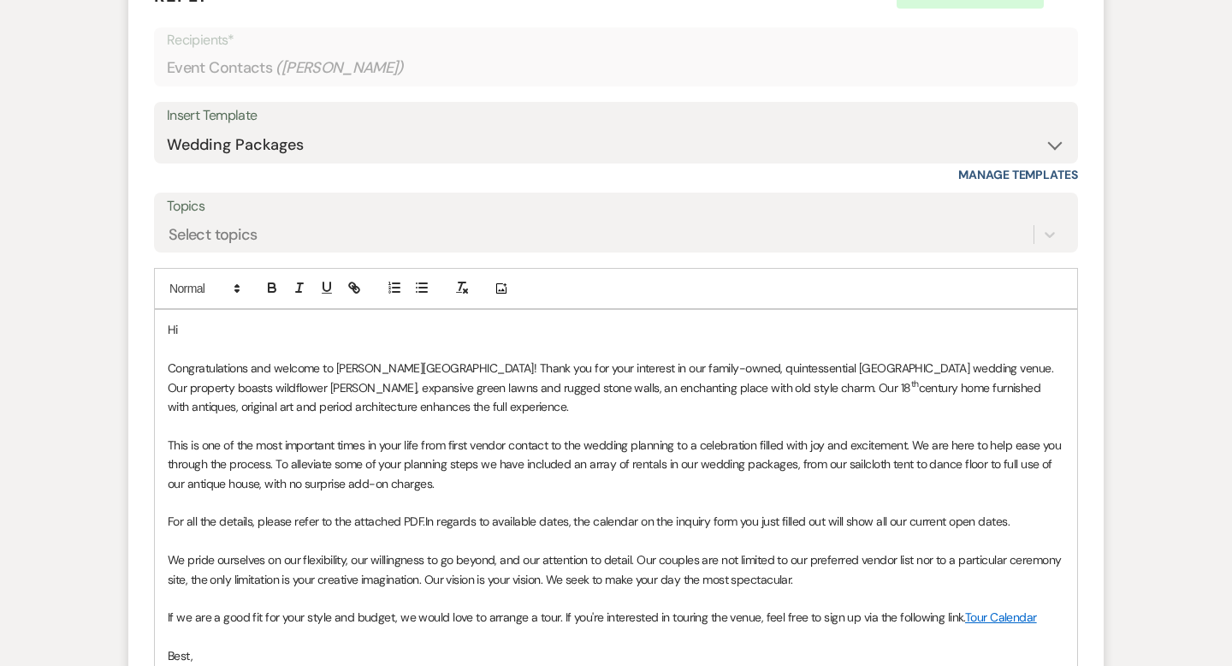
click at [215, 329] on p "Hi" at bounding box center [616, 329] width 896 height 19
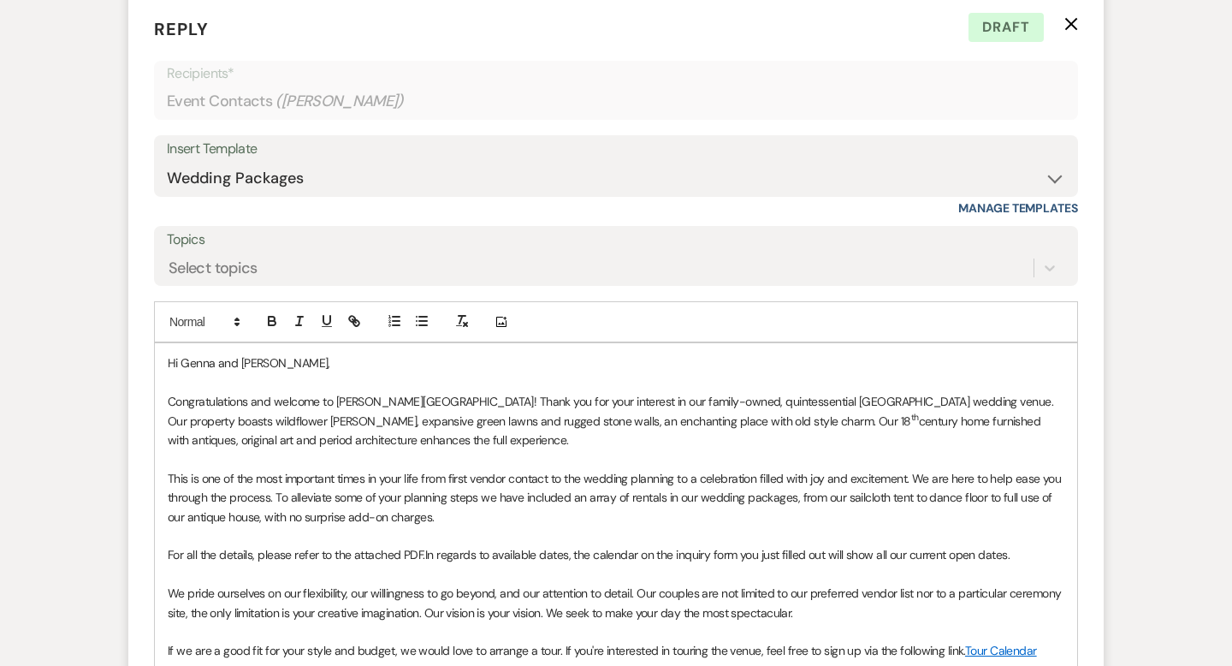
scroll to position [1180, 0]
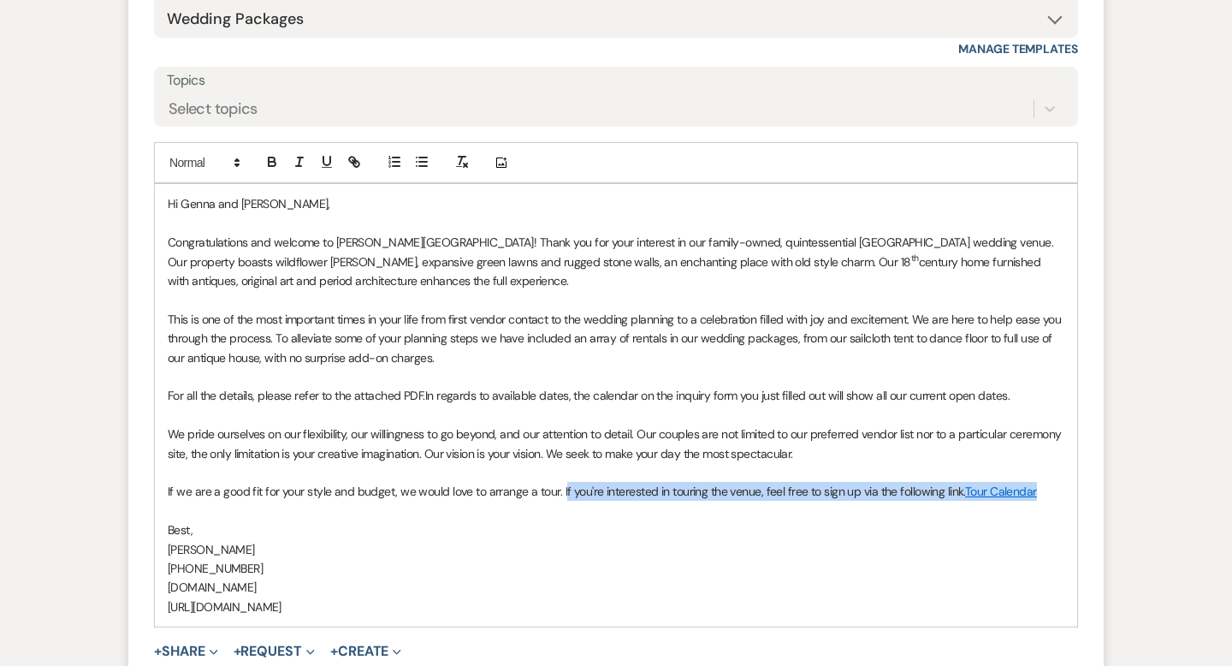
drag, startPoint x: 1038, startPoint y: 491, endPoint x: 561, endPoint y: 487, distance: 477.3
click at [561, 487] on p "If we are a good fit for your style and budget, we would love to arrange a tour…" at bounding box center [616, 491] width 896 height 19
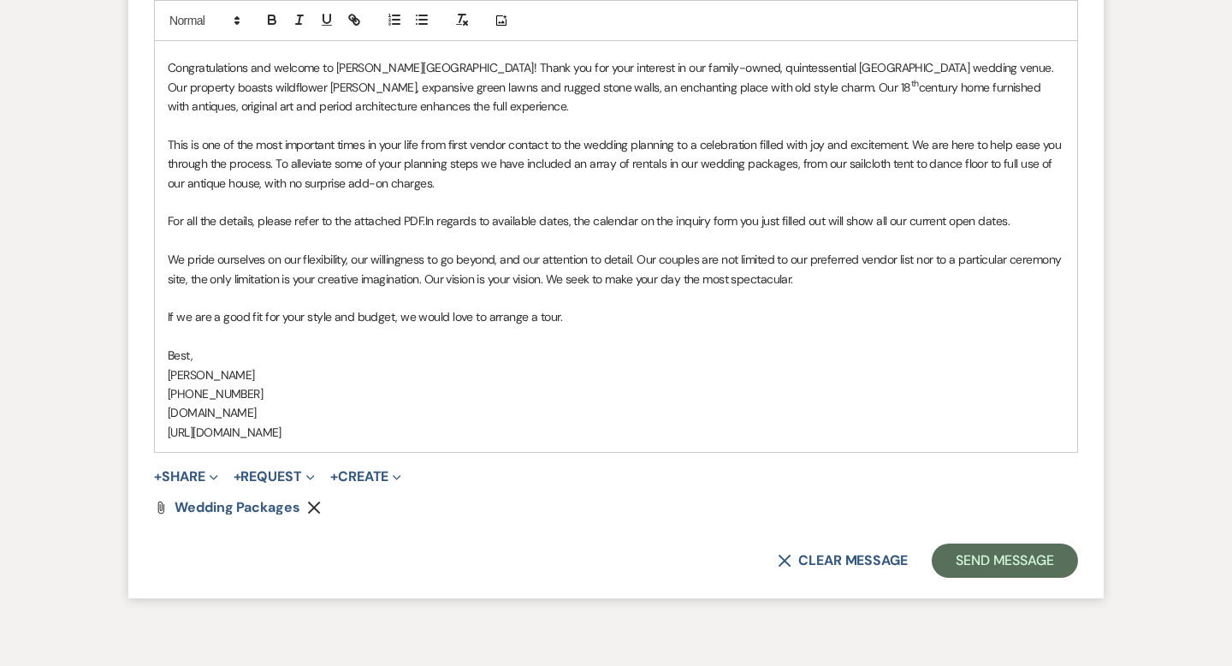
scroll to position [1374, 0]
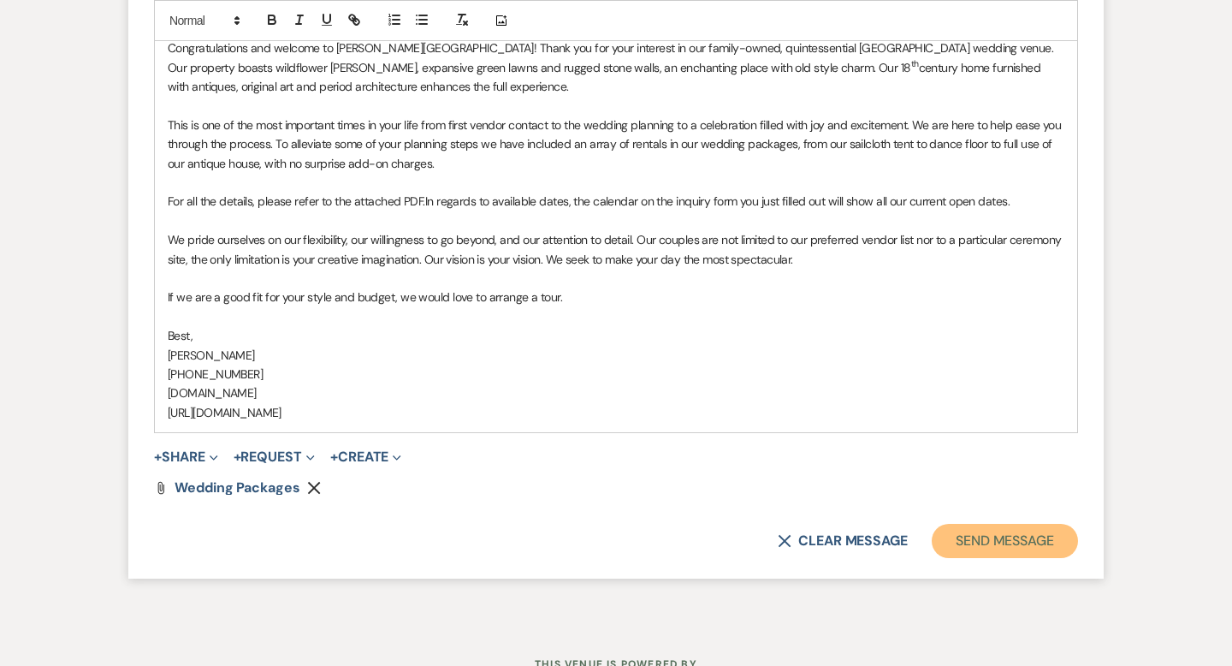
click at [971, 534] on button "Send Message" at bounding box center [1005, 541] width 146 height 34
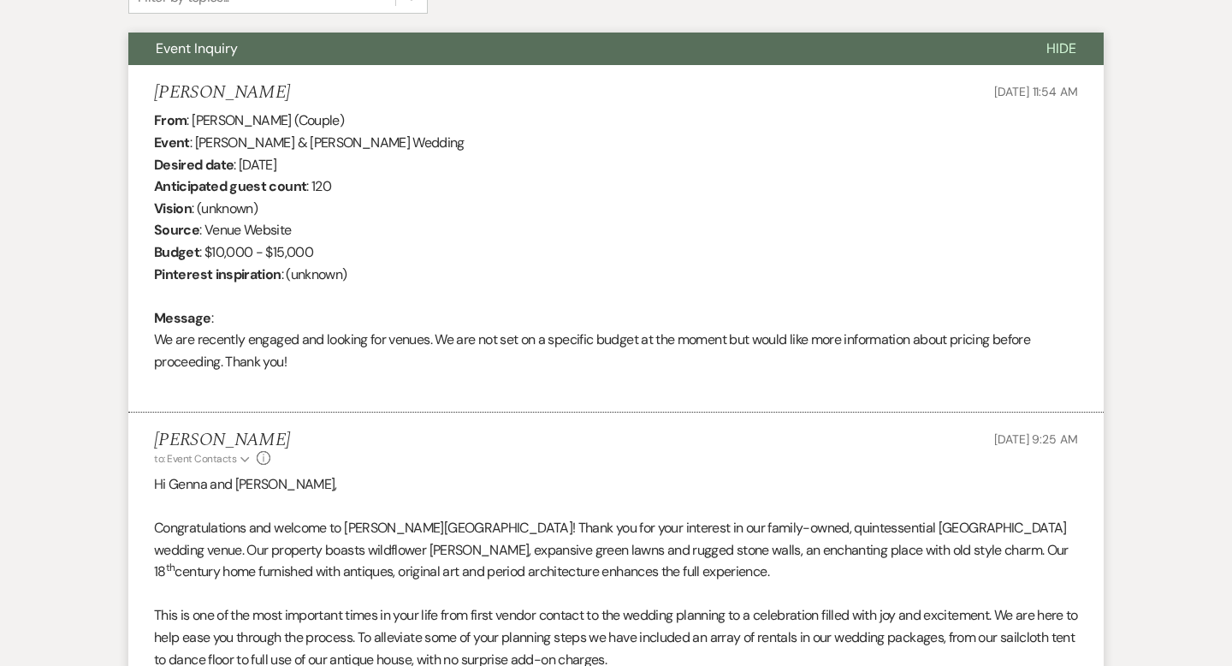
scroll to position [0, 0]
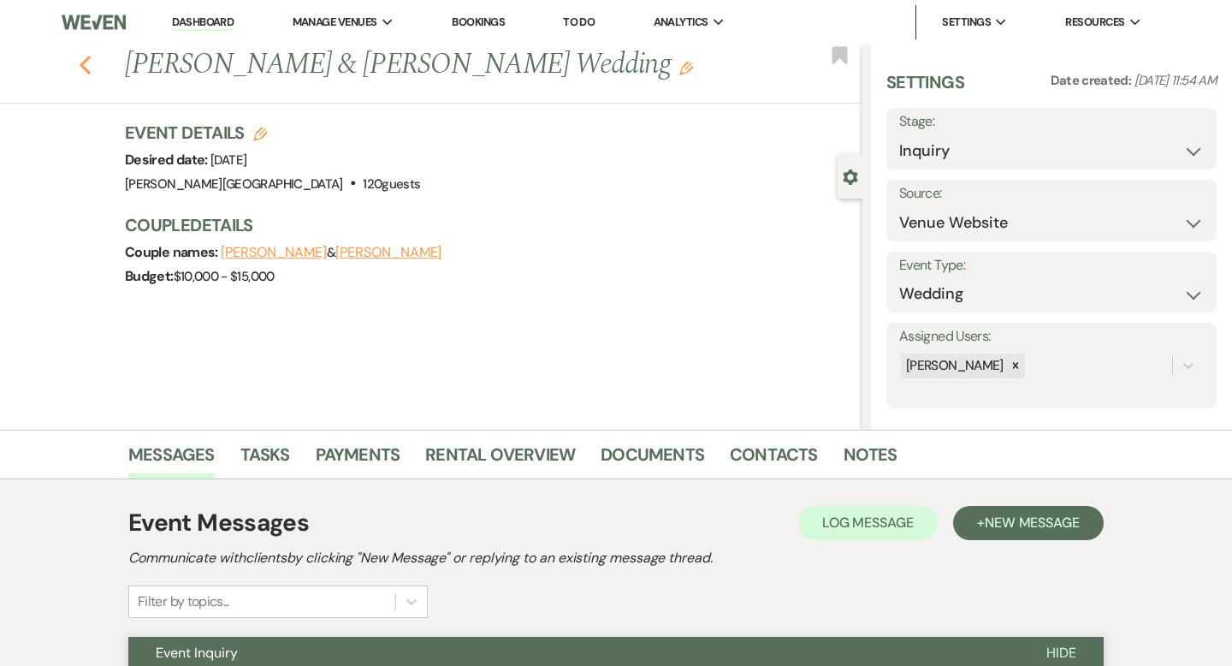
click at [89, 58] on icon "Previous" at bounding box center [85, 65] width 13 height 21
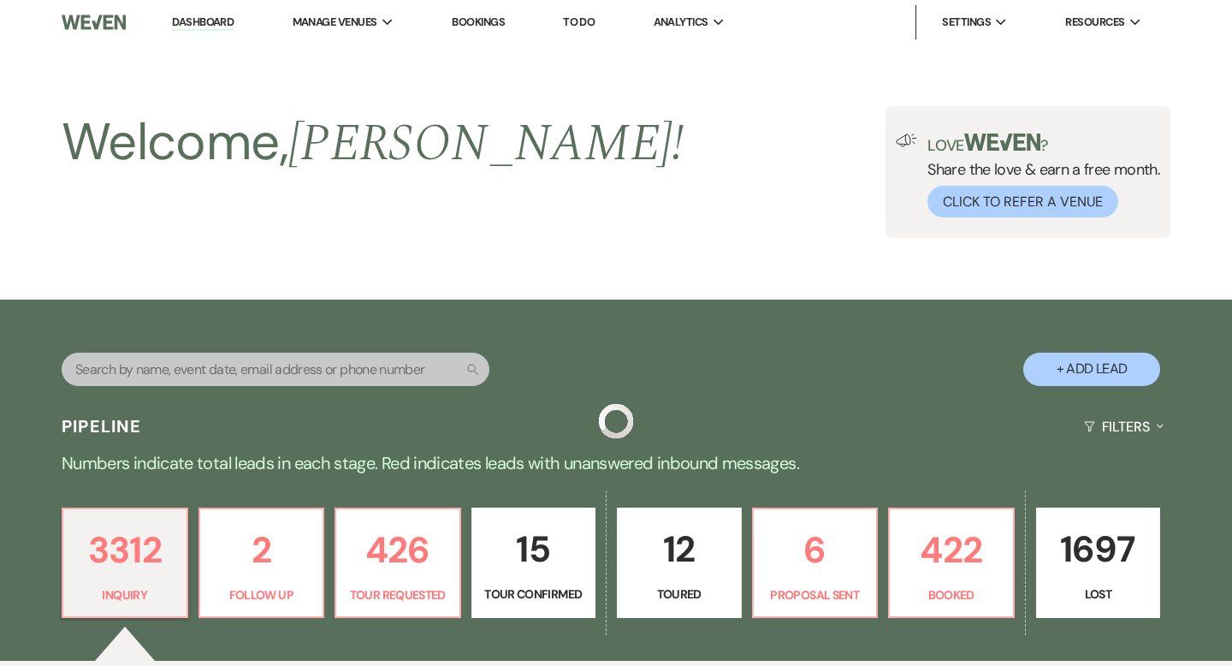
scroll to position [543, 0]
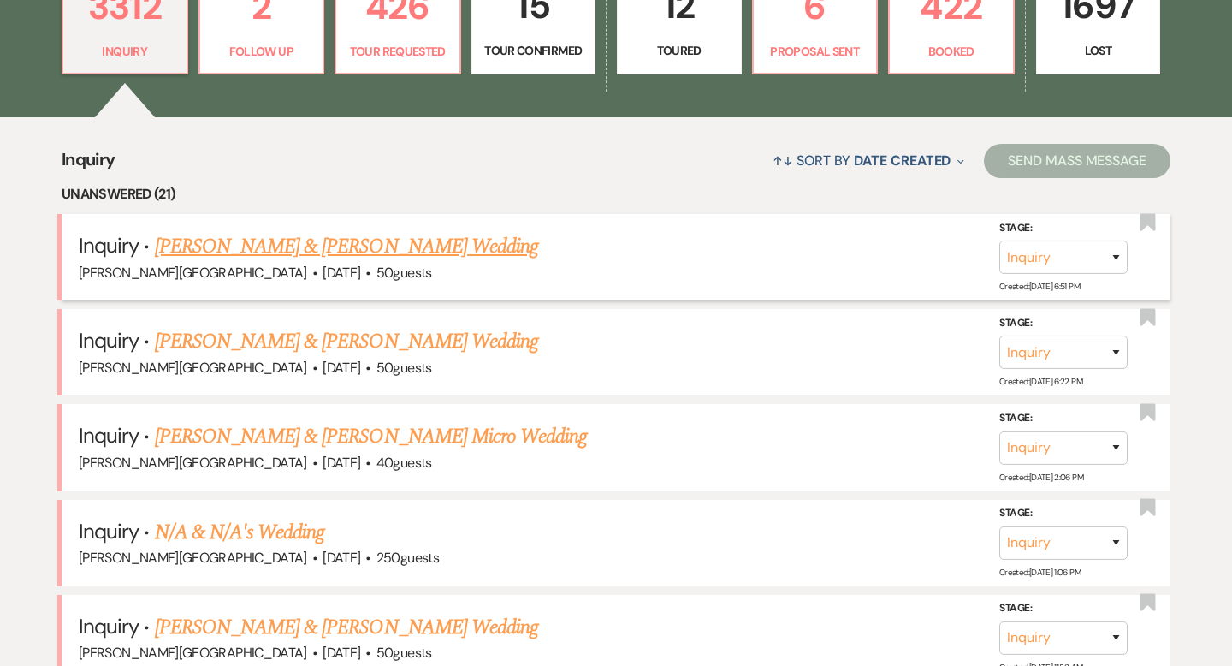
click at [326, 253] on link "[PERSON_NAME] & [PERSON_NAME] Wedding" at bounding box center [346, 246] width 383 height 31
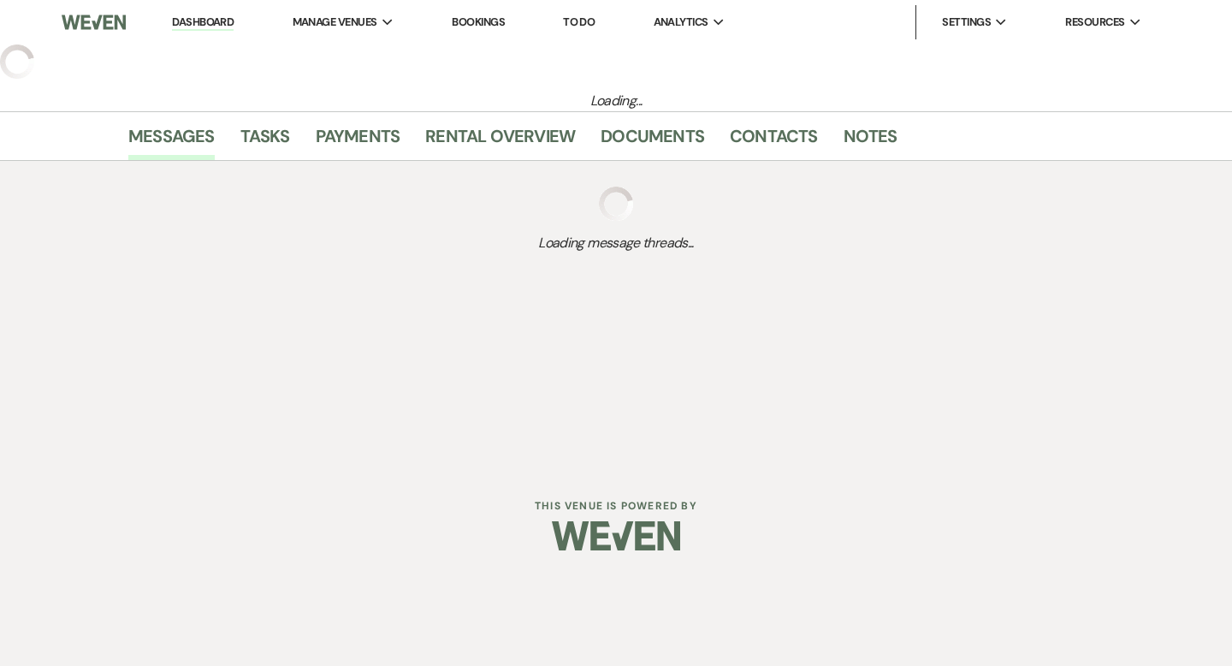
select select "5"
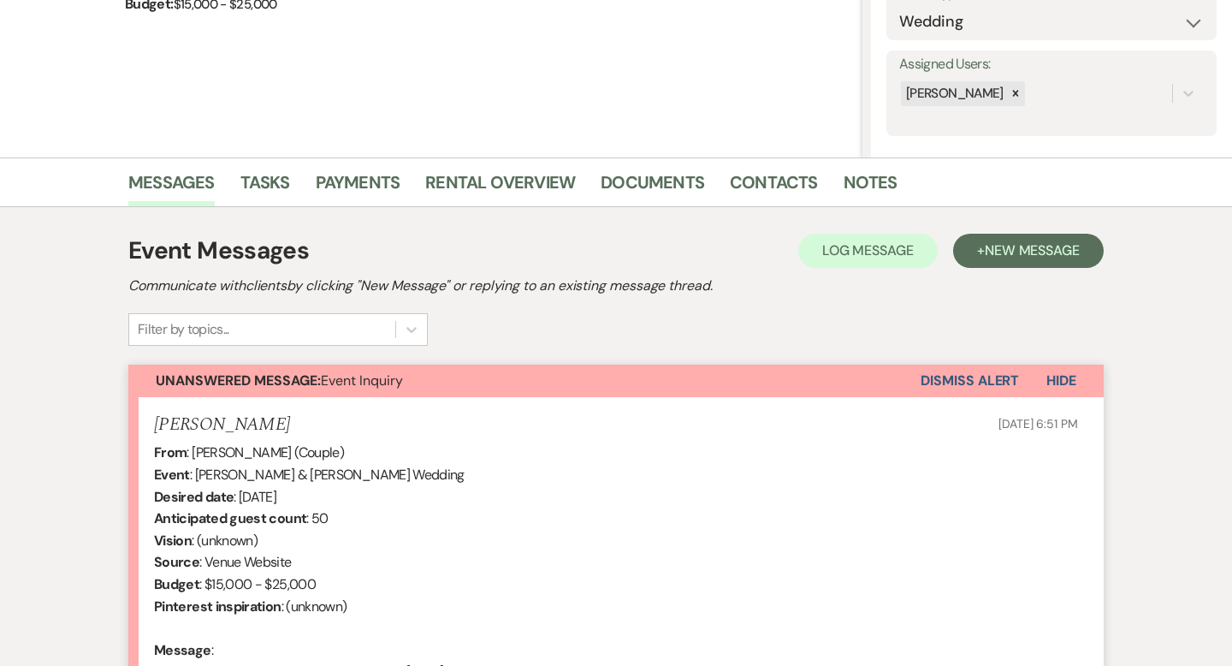
scroll to position [512, 0]
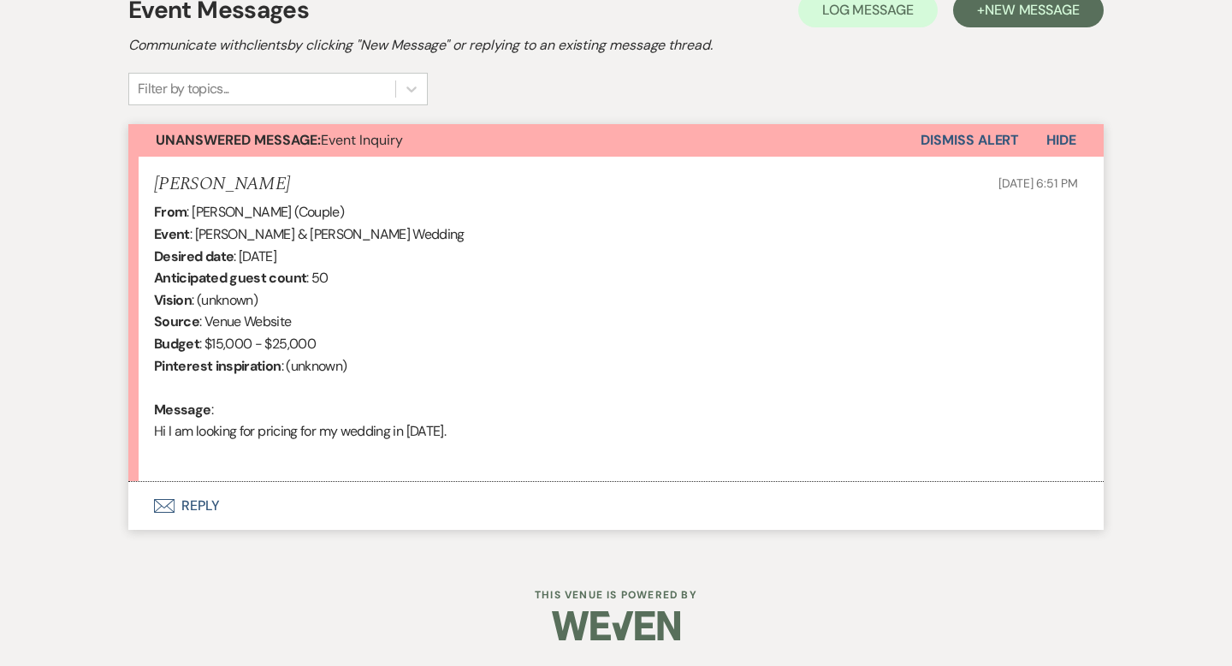
click at [211, 506] on button "Envelope Reply" at bounding box center [615, 506] width 975 height 48
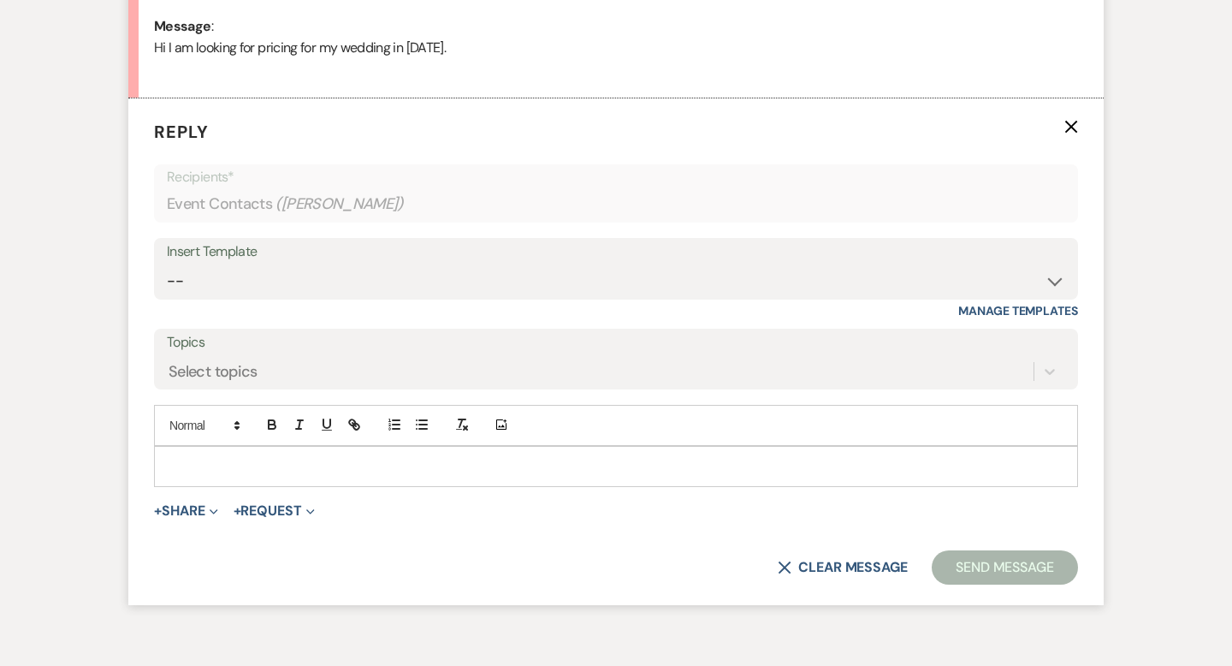
scroll to position [914, 0]
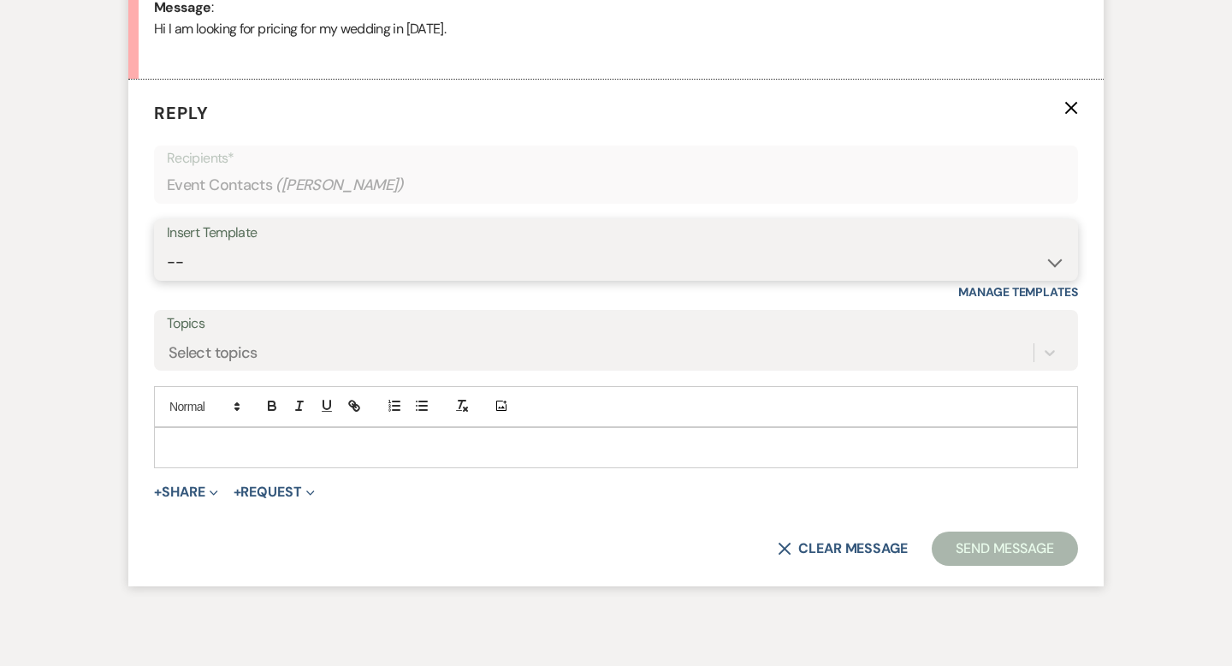
click at [184, 263] on select "-- Weven Planning Portal Introduction (Booked Events) Wedding Packages Booking …" at bounding box center [616, 261] width 898 height 33
select select "55"
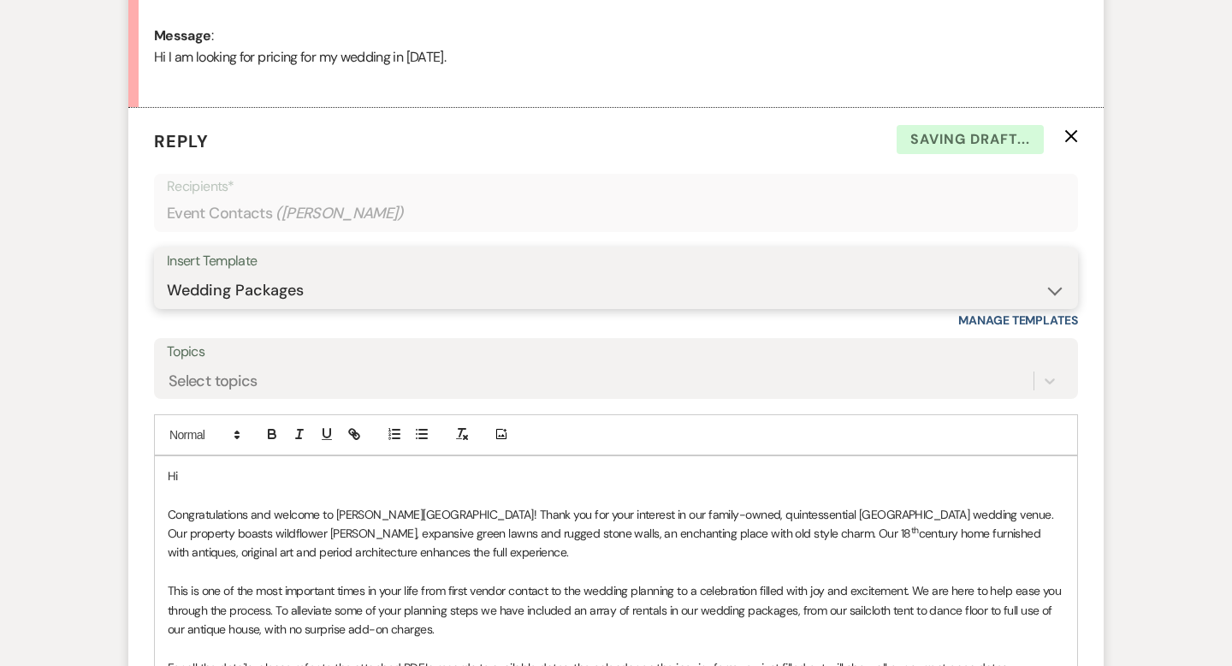
scroll to position [934, 0]
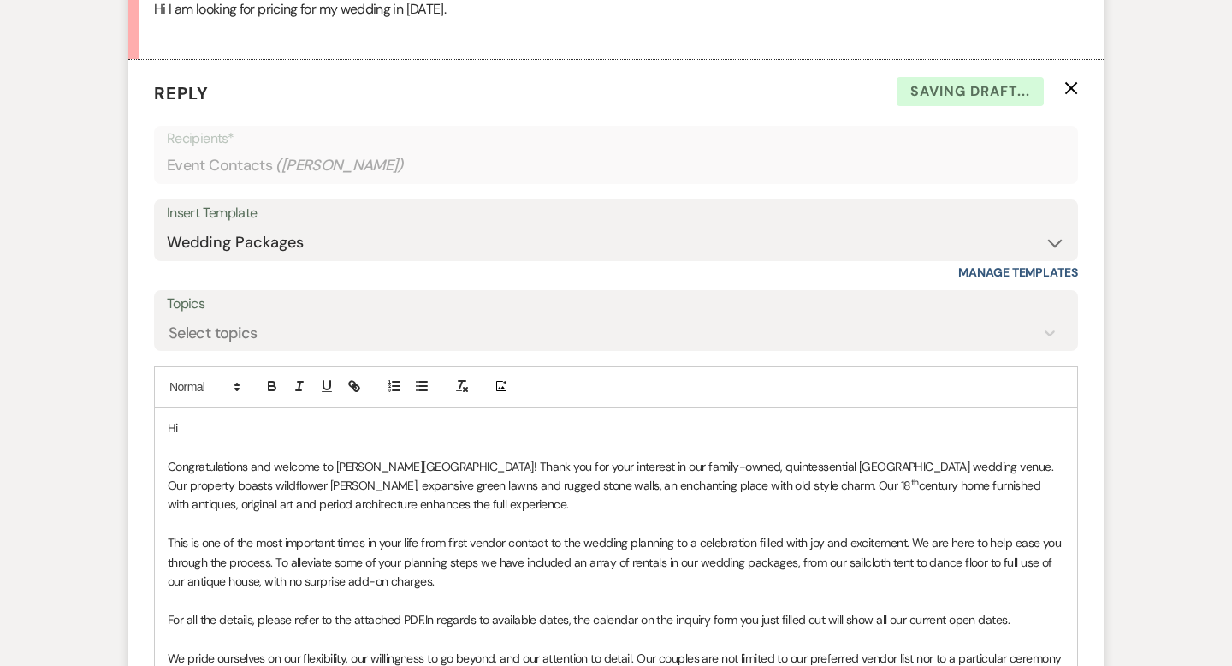
click at [247, 429] on p "Hi" at bounding box center [616, 427] width 896 height 19
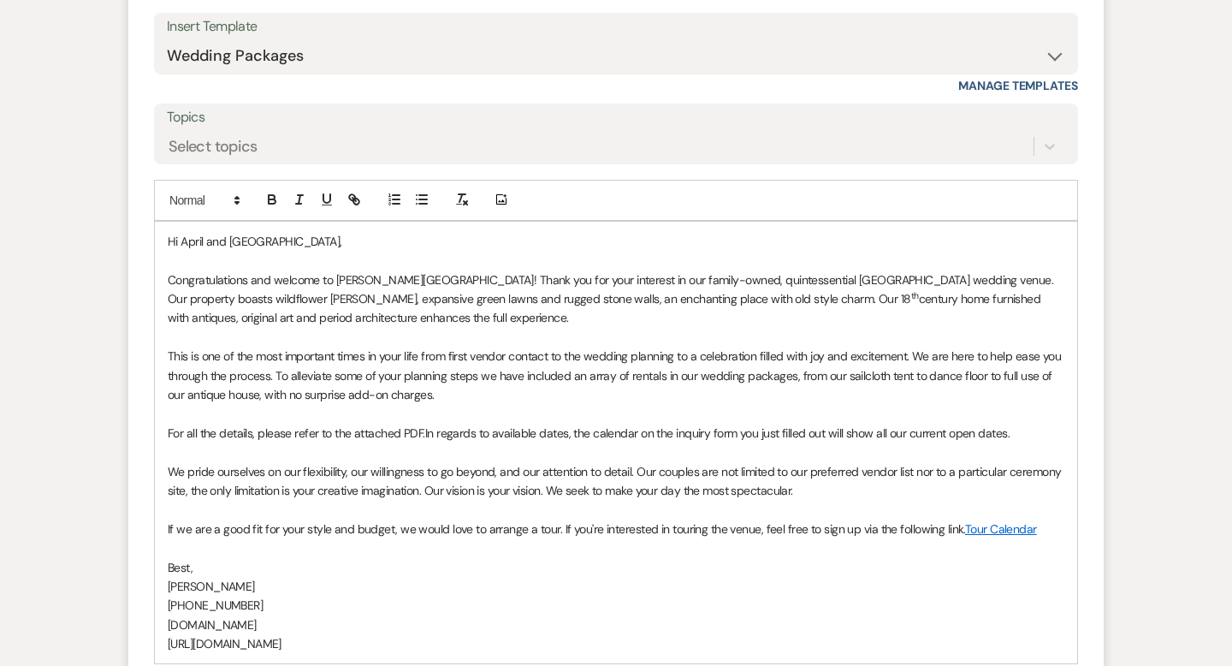
scroll to position [1225, 0]
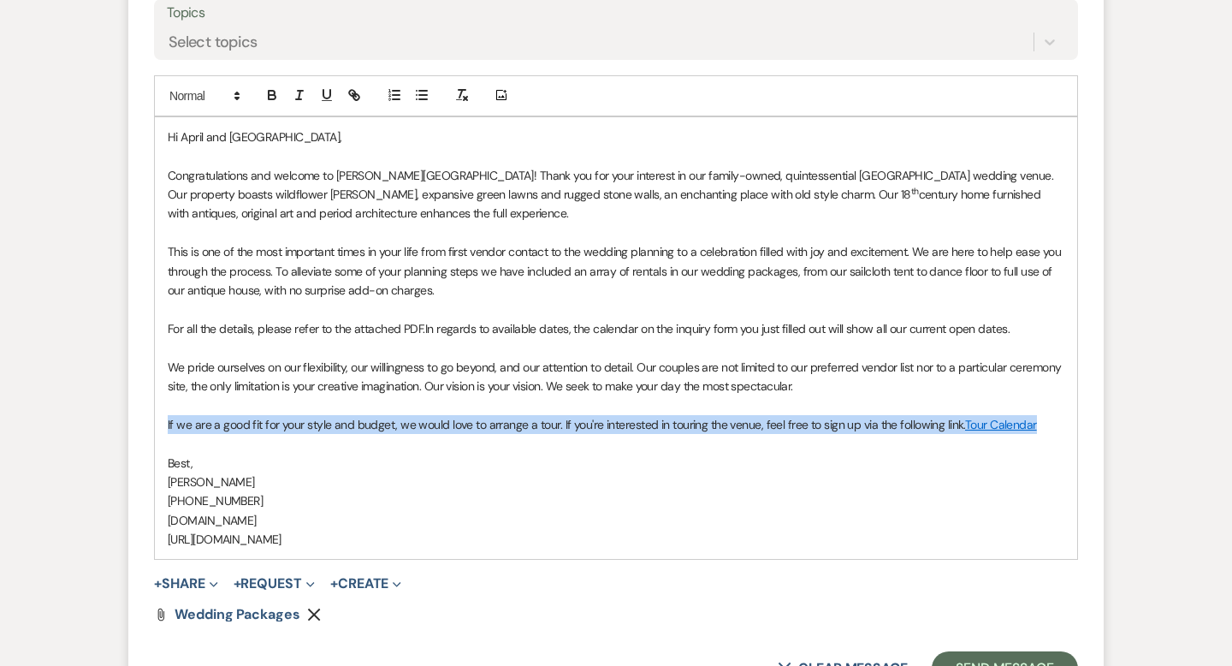
drag, startPoint x: 1042, startPoint y: 424, endPoint x: 568, endPoint y: 413, distance: 474.0
click at [568, 415] on p "If we are a good fit for your style and budget, we would love to arrange a tour…" at bounding box center [616, 424] width 896 height 19
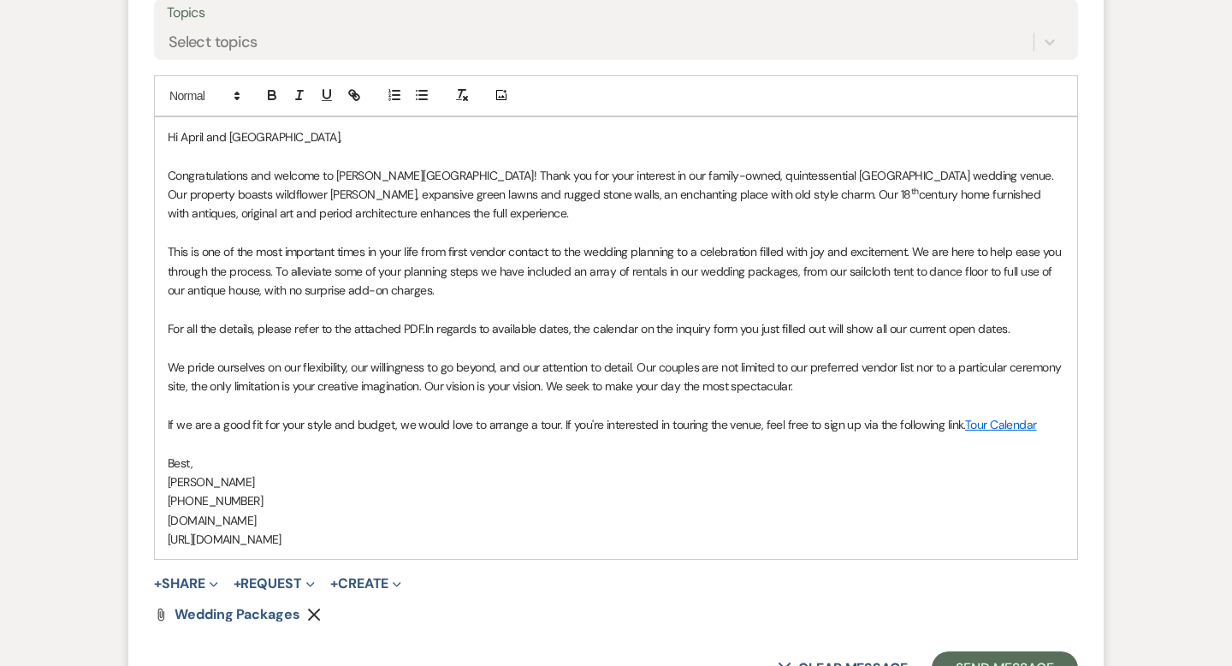
click at [612, 463] on p "Best," at bounding box center [616, 462] width 896 height 19
drag, startPoint x: 1038, startPoint y: 423, endPoint x: 558, endPoint y: 423, distance: 480.7
click at [558, 423] on p "If we are a good fit for your style and budget, we would love to arrange a tour…" at bounding box center [616, 424] width 896 height 19
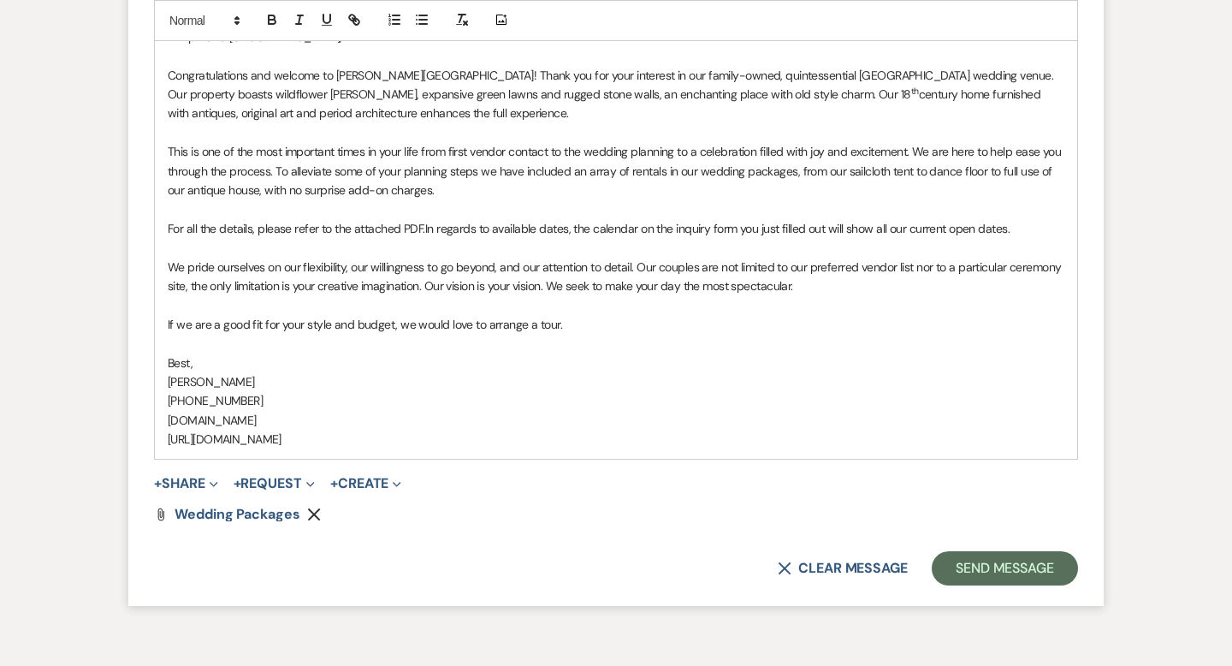
scroll to position [1361, 0]
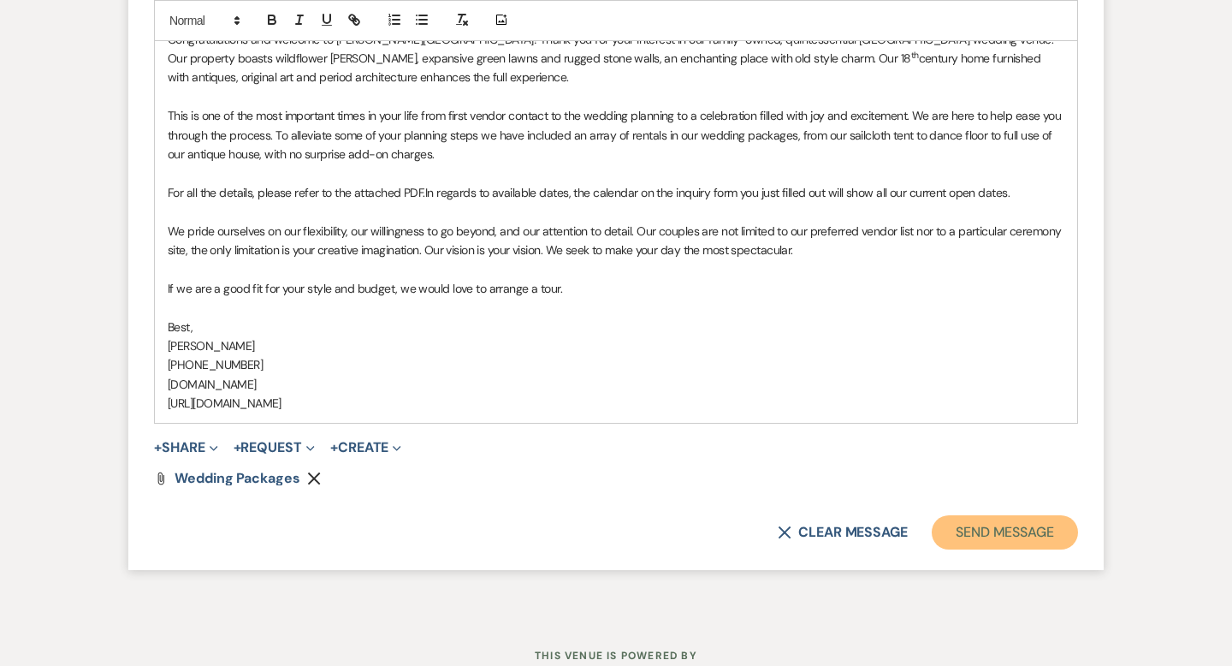
click at [946, 529] on button "Send Message" at bounding box center [1005, 532] width 146 height 34
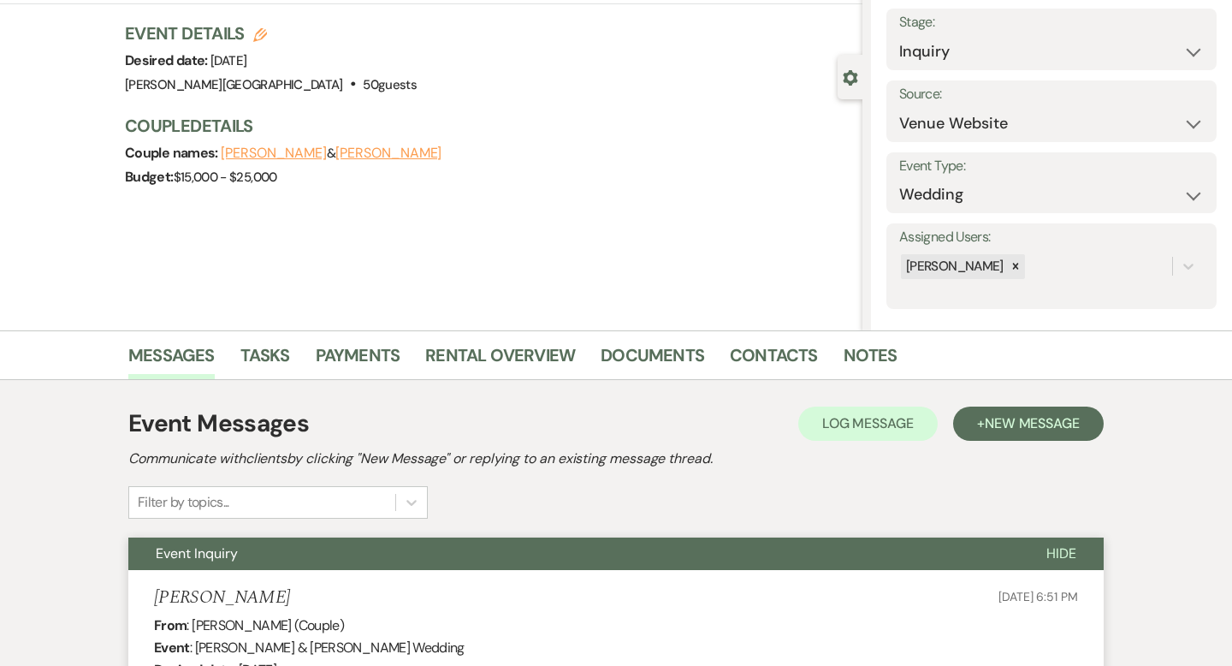
scroll to position [0, 0]
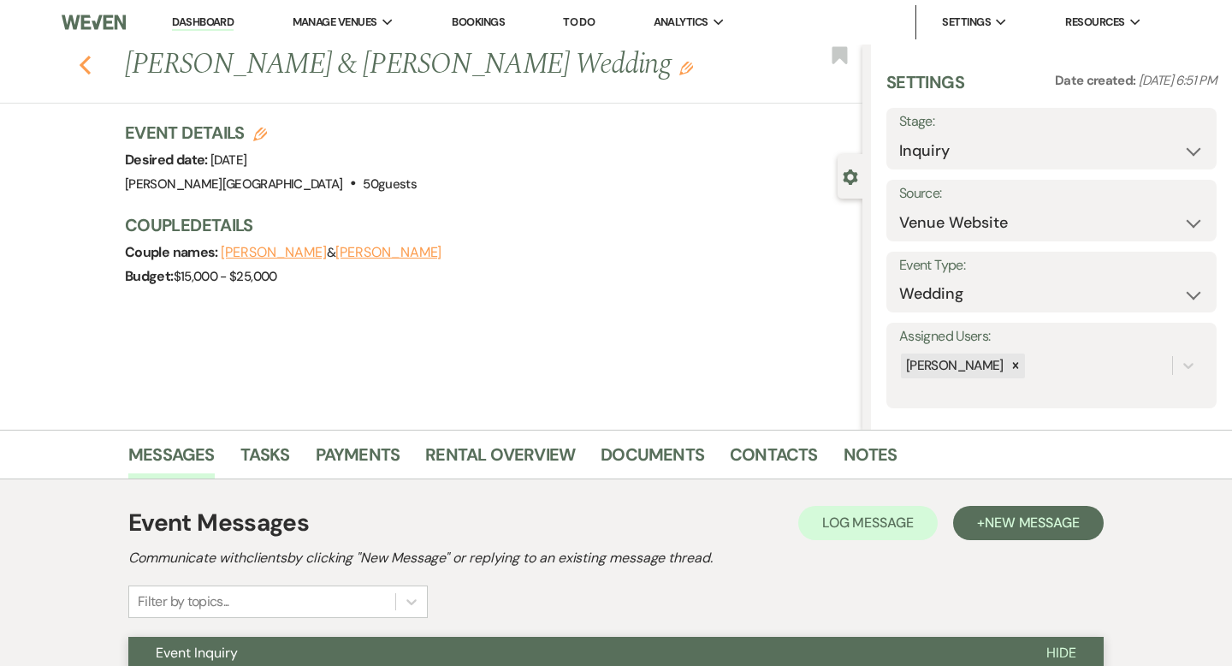
click at [86, 67] on icon "Previous" at bounding box center [85, 65] width 13 height 21
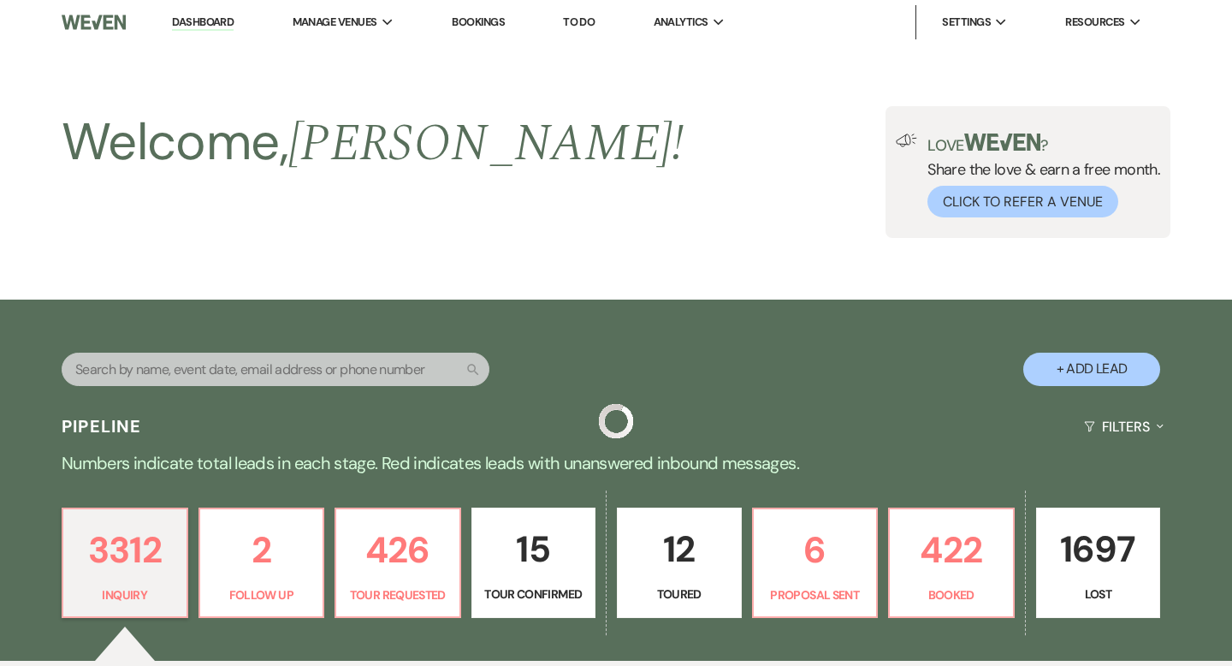
scroll to position [543, 0]
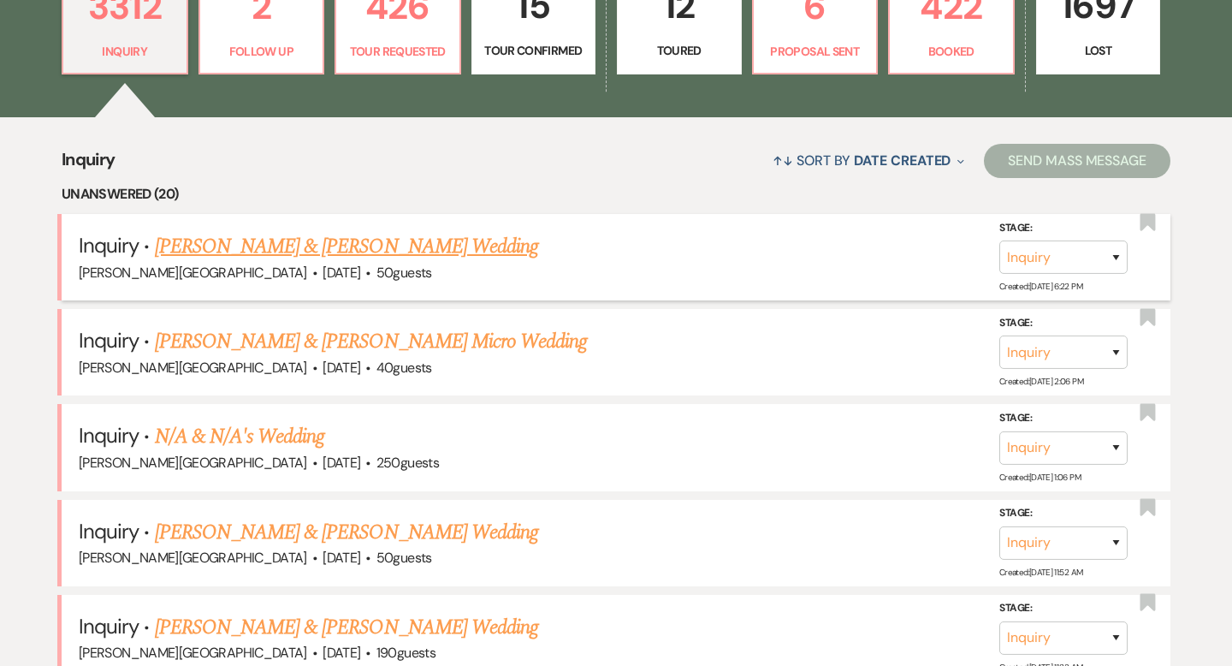
click at [334, 247] on link "[PERSON_NAME] & [PERSON_NAME] Wedding" at bounding box center [346, 246] width 383 height 31
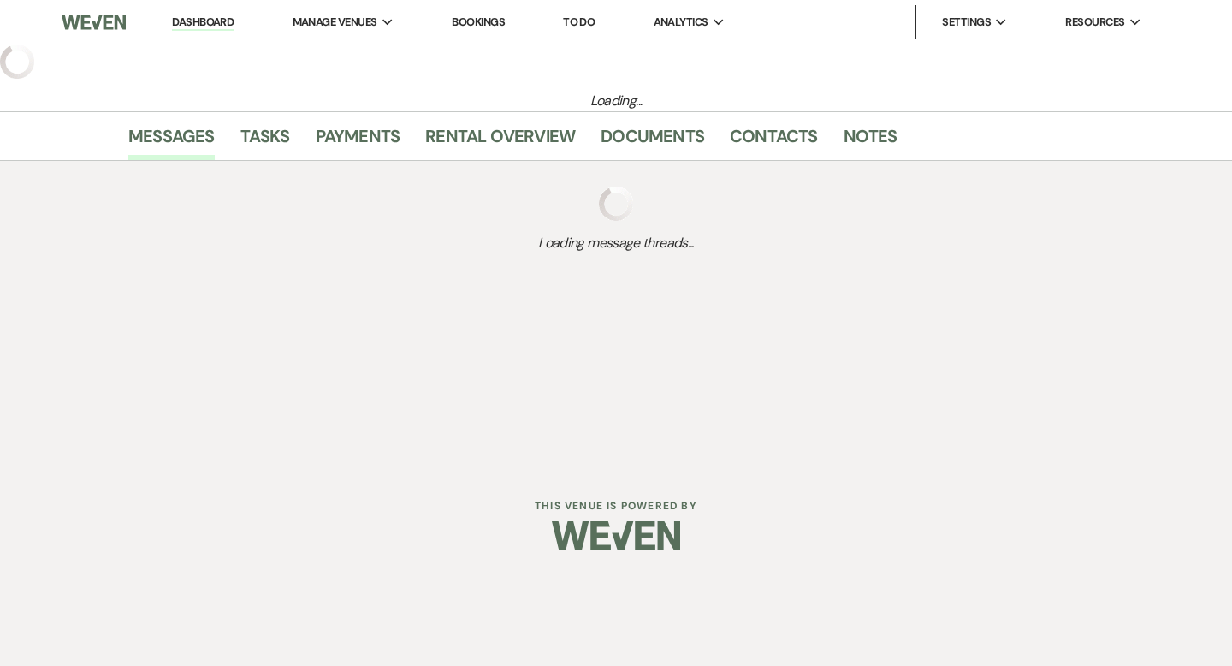
select select "5"
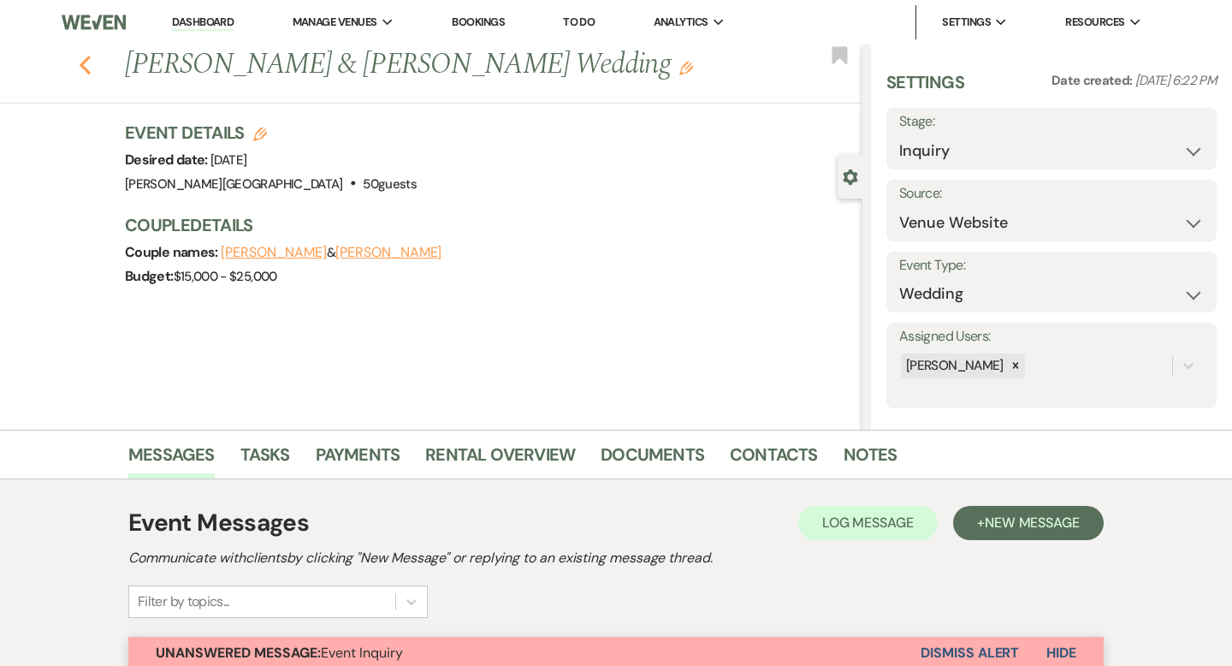
click at [83, 67] on use "button" at bounding box center [85, 65] width 11 height 19
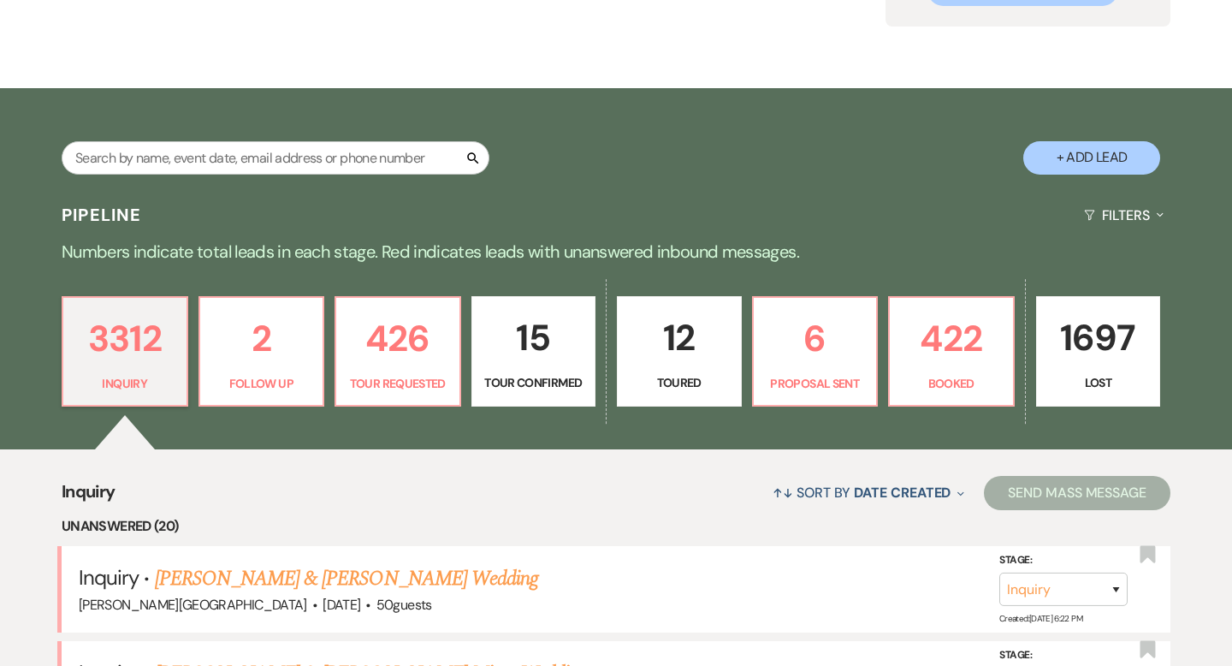
scroll to position [209, 0]
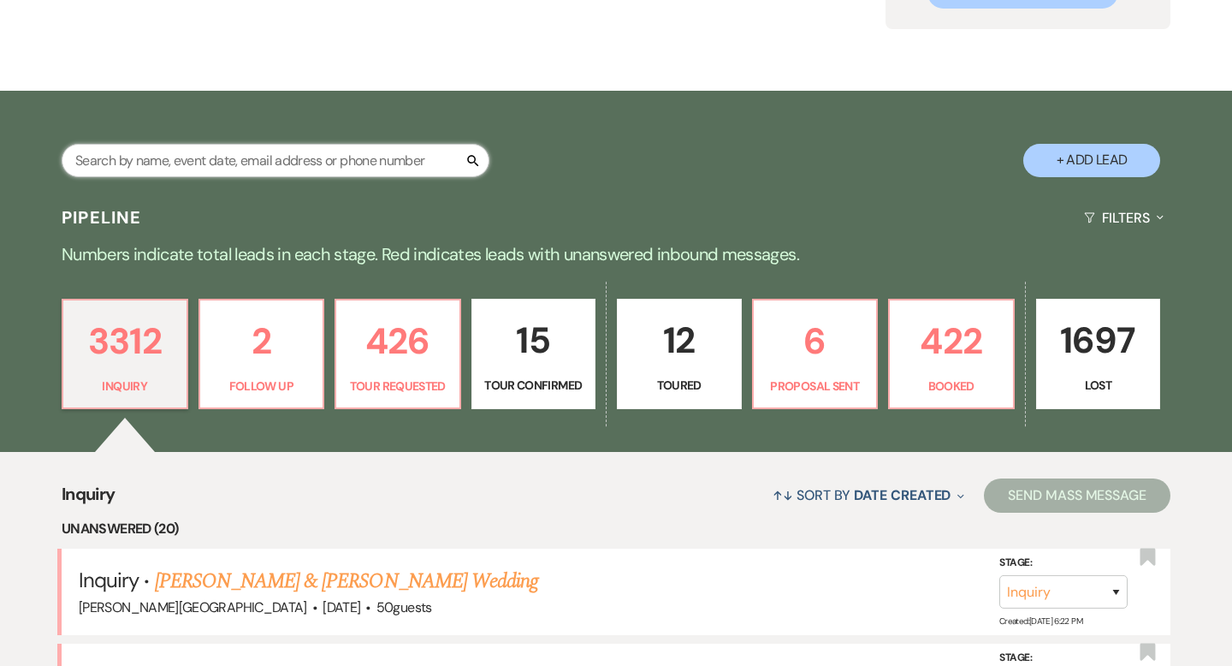
click at [371, 163] on input "text" at bounding box center [276, 160] width 428 height 33
type input "april"
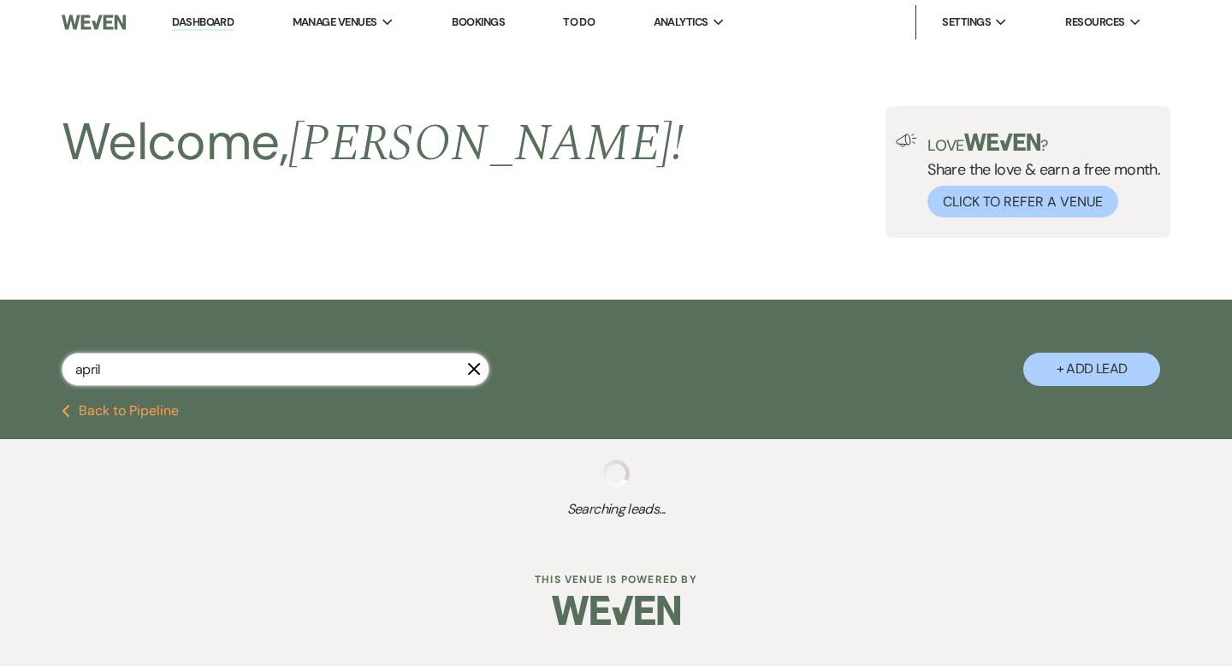
select select "8"
select select "2"
select select "8"
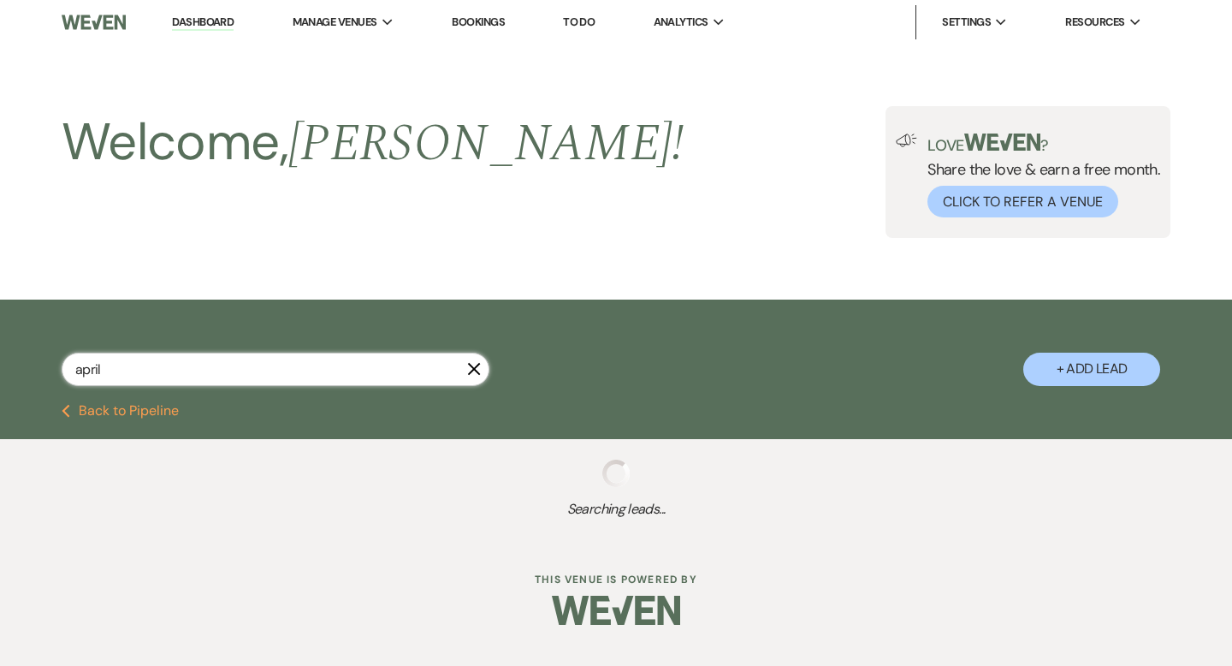
select select "8"
select select "2"
select select "8"
select select "2"
select select "8"
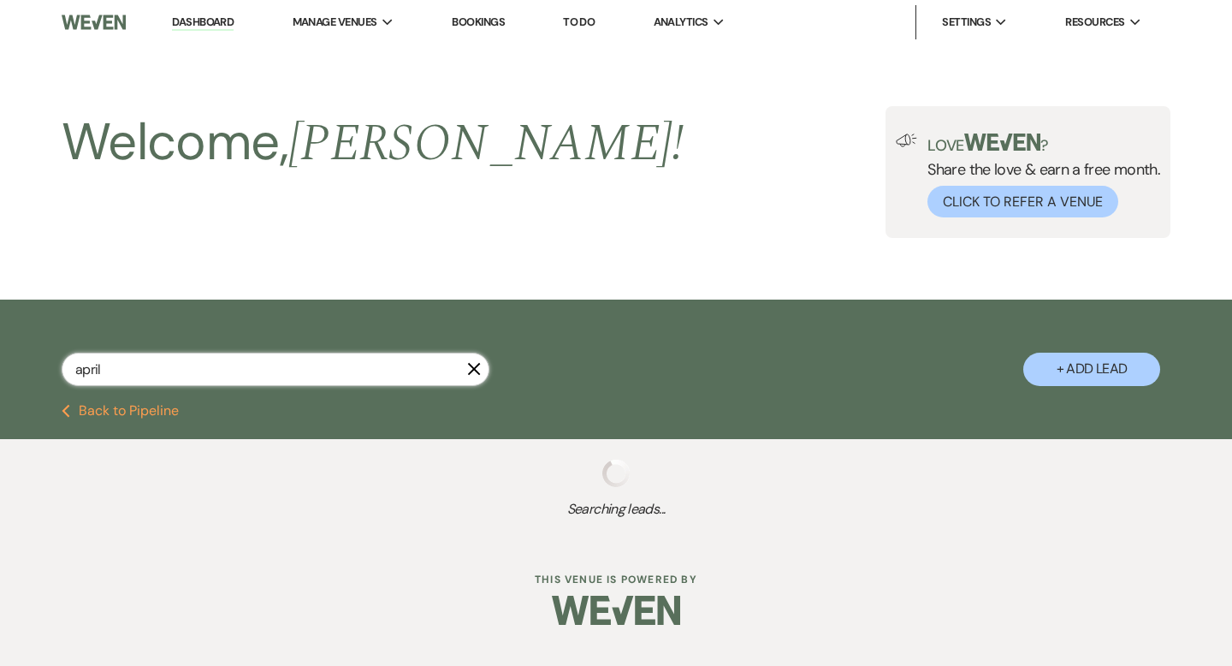
select select "2"
select select "8"
select select "2"
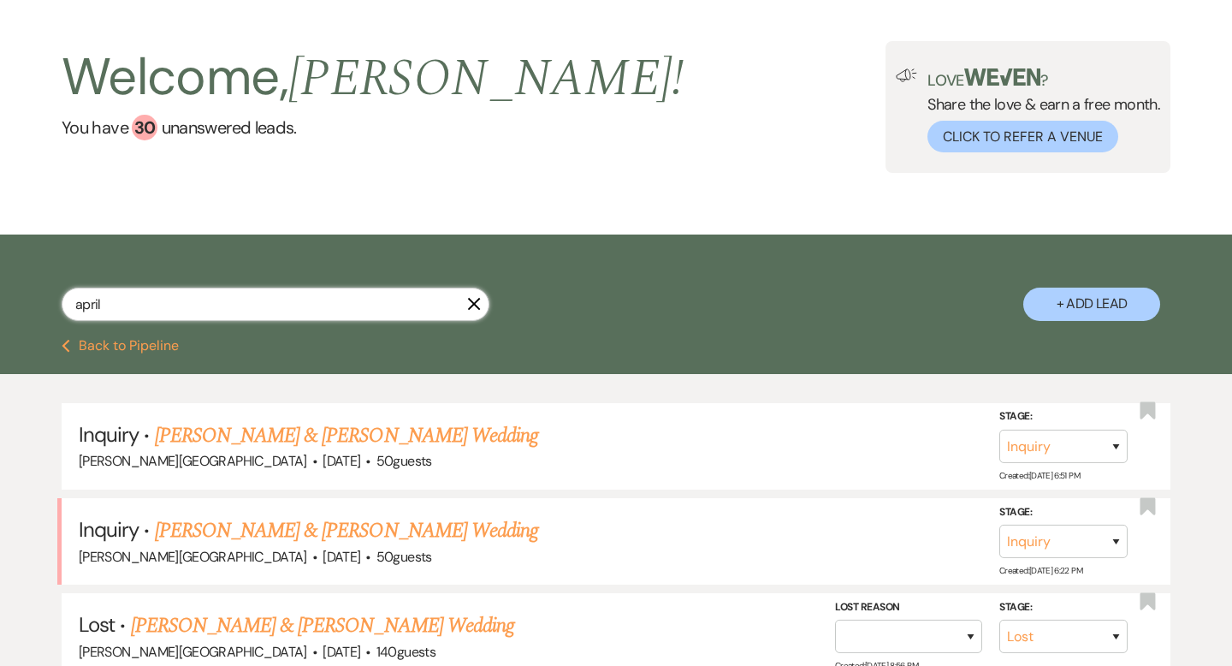
scroll to position [102, 0]
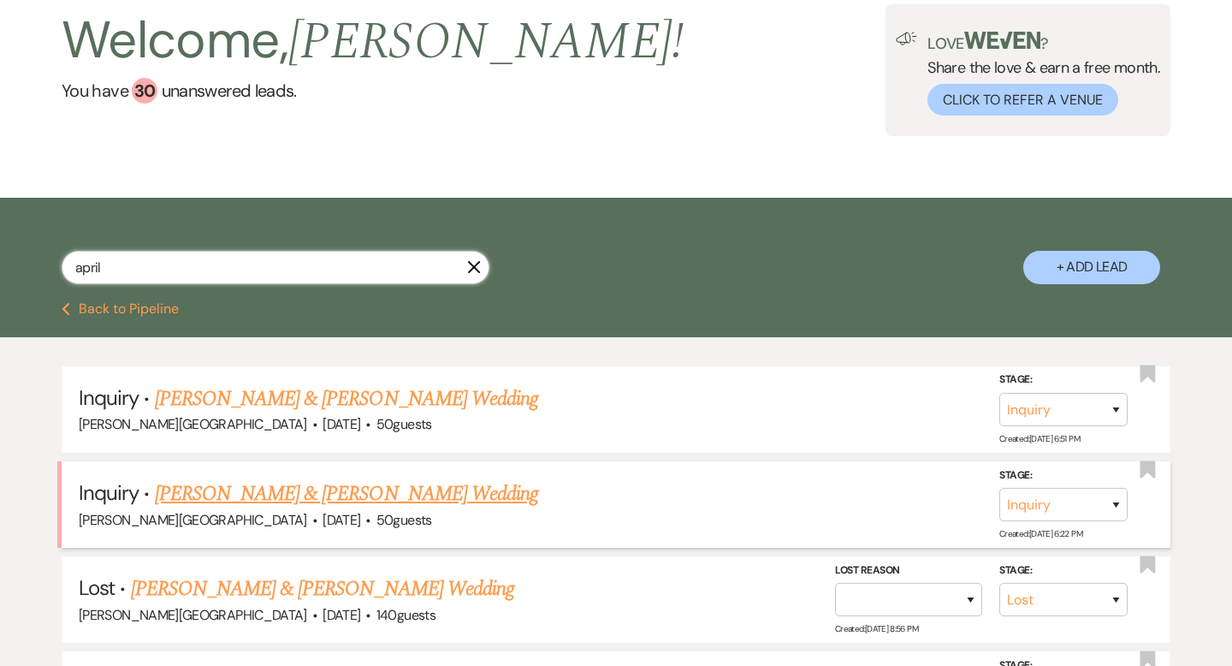
type input "april"
click at [404, 495] on link "[PERSON_NAME] & [PERSON_NAME] Wedding" at bounding box center [346, 493] width 383 height 31
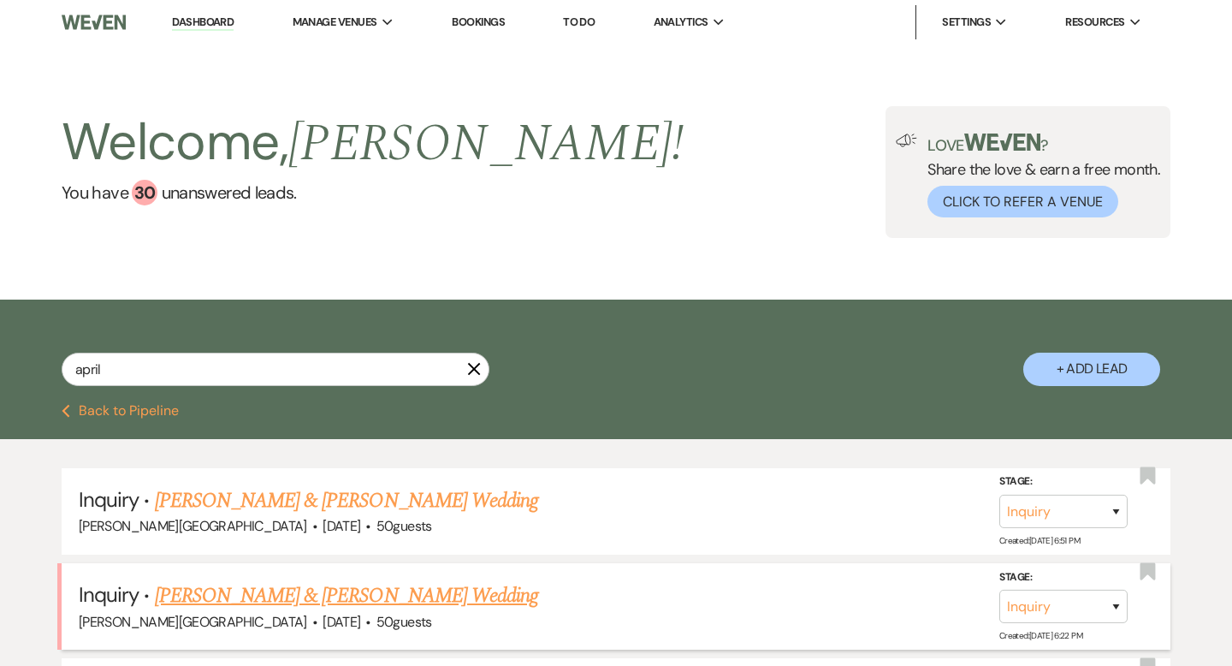
select select "5"
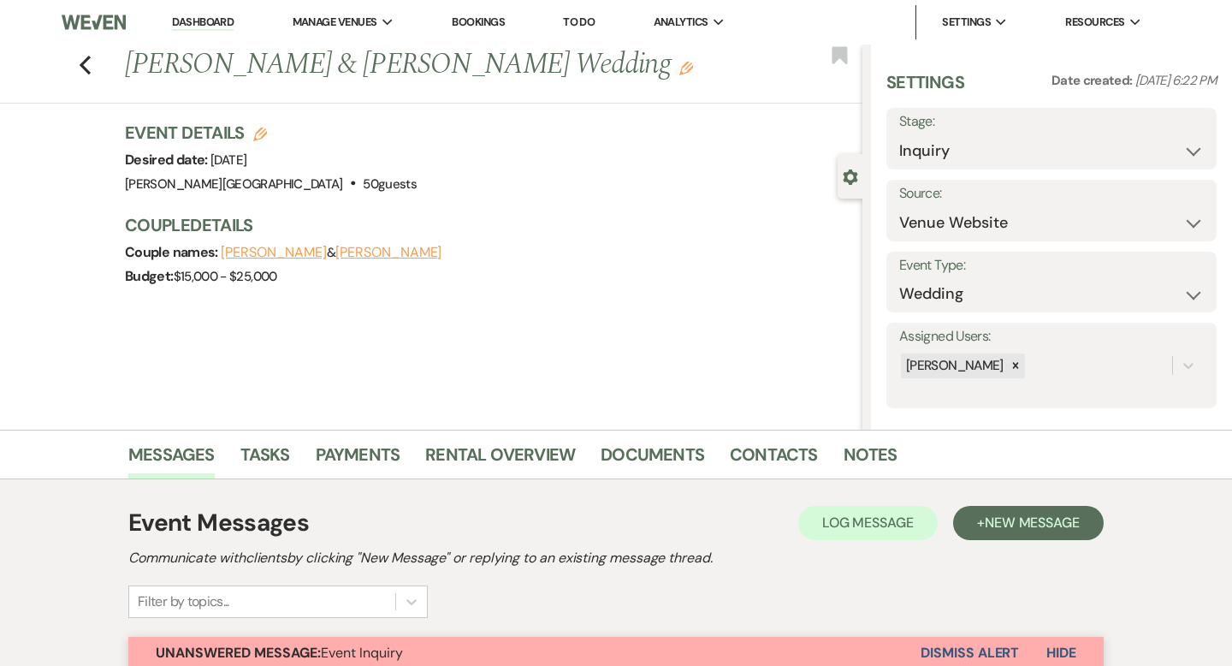
scroll to position [1, 0]
click at [931, 649] on button "Dismiss Alert" at bounding box center [969, 652] width 98 height 33
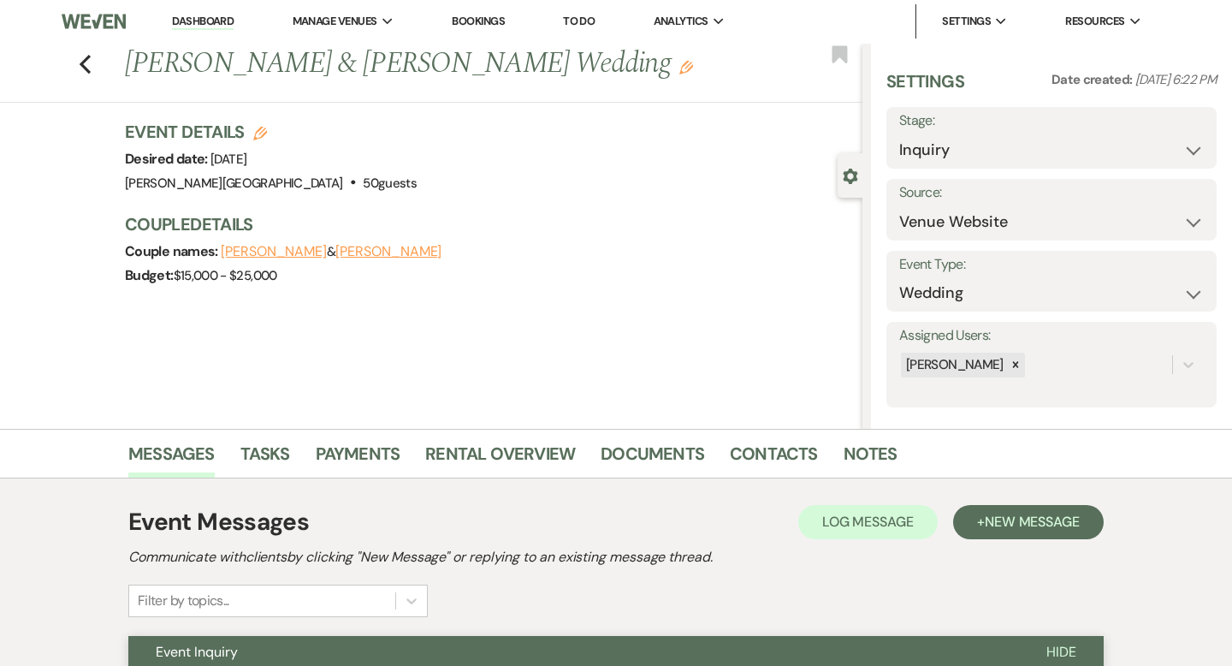
scroll to position [0, 0]
click at [83, 62] on use "button" at bounding box center [85, 65] width 11 height 19
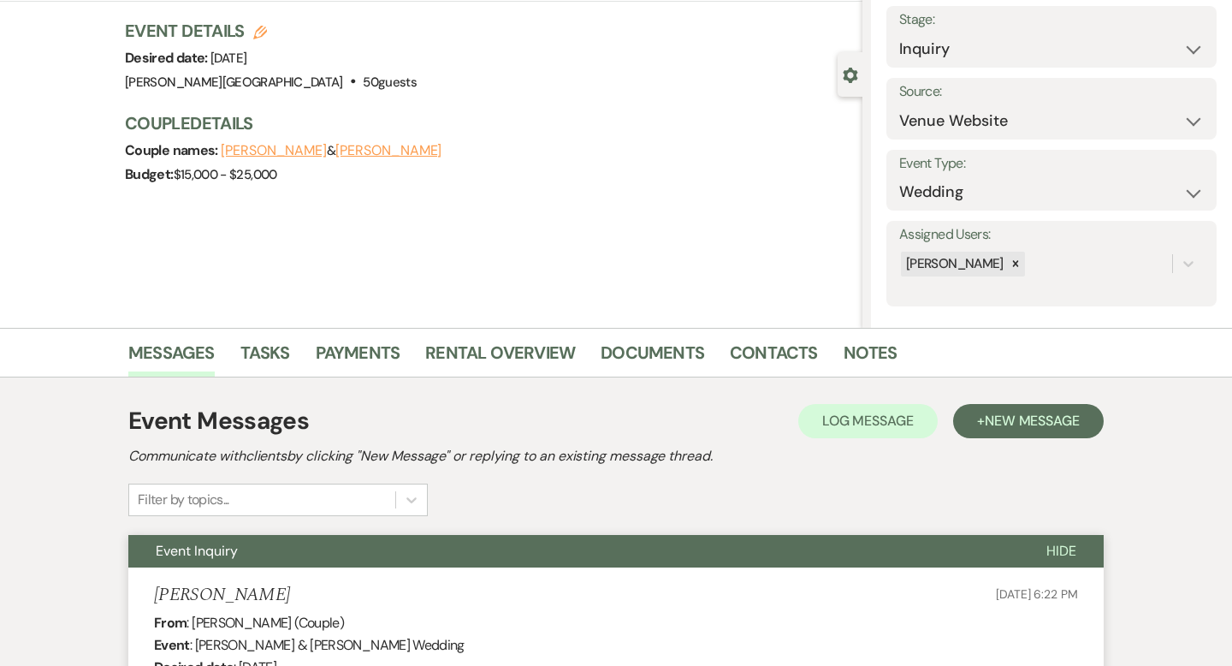
select select "8"
select select "2"
select select "8"
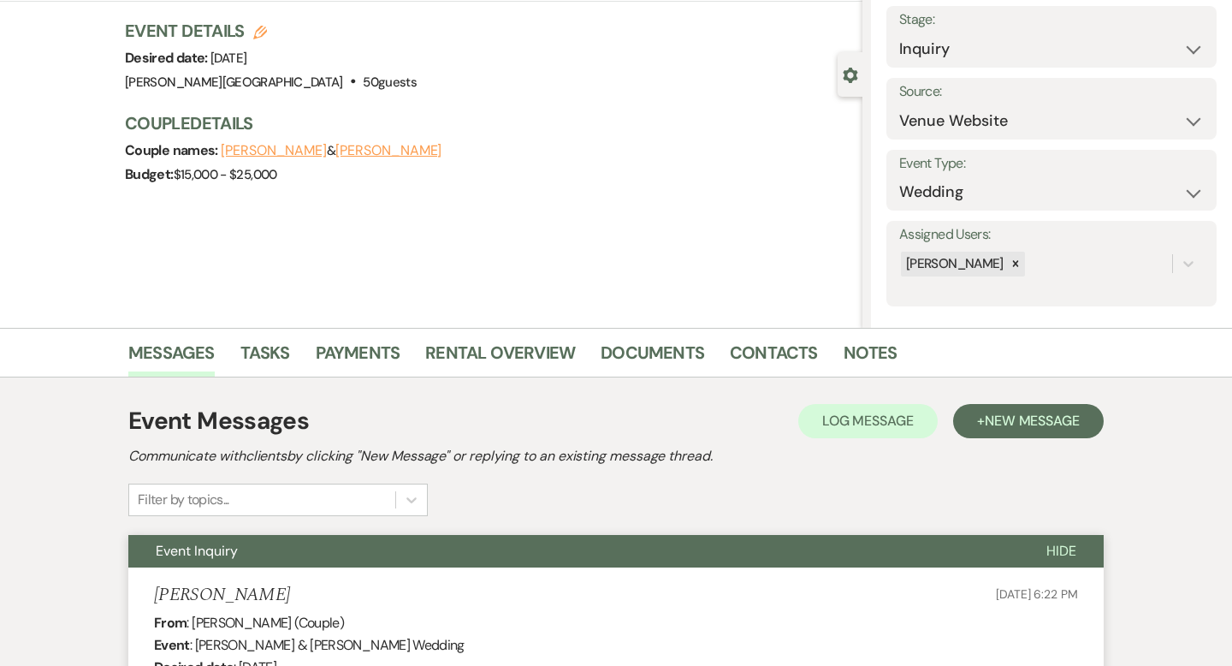
select select "8"
select select "2"
select select "8"
select select "2"
select select "8"
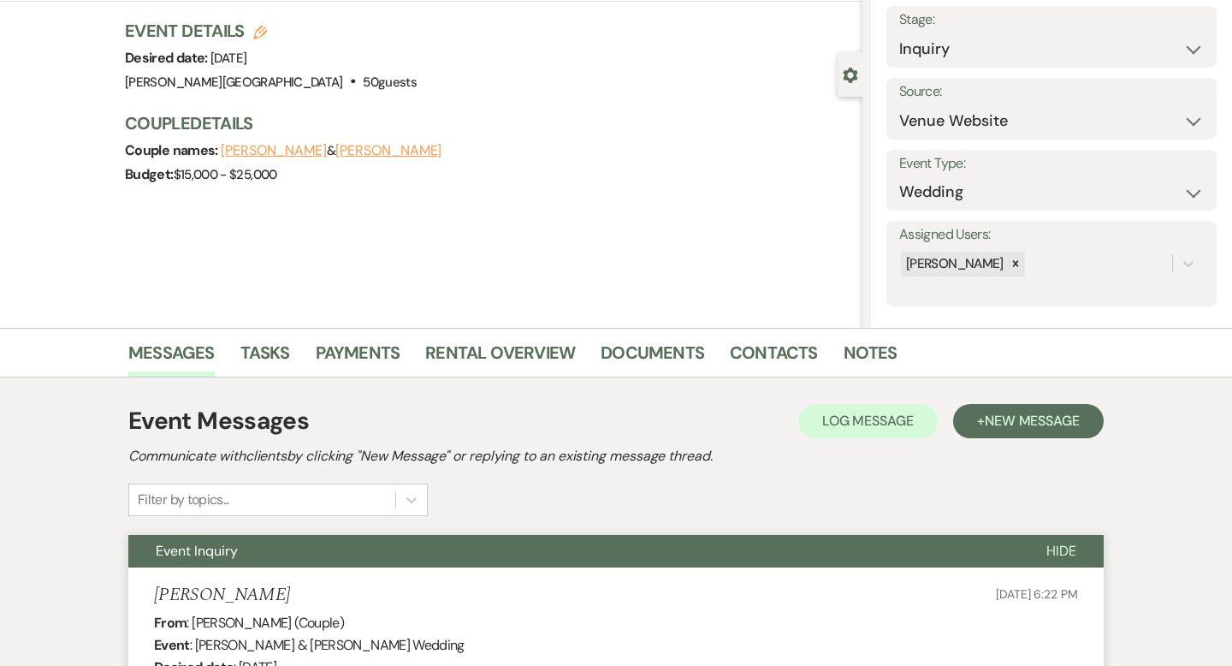
select select "2"
select select "8"
select select "2"
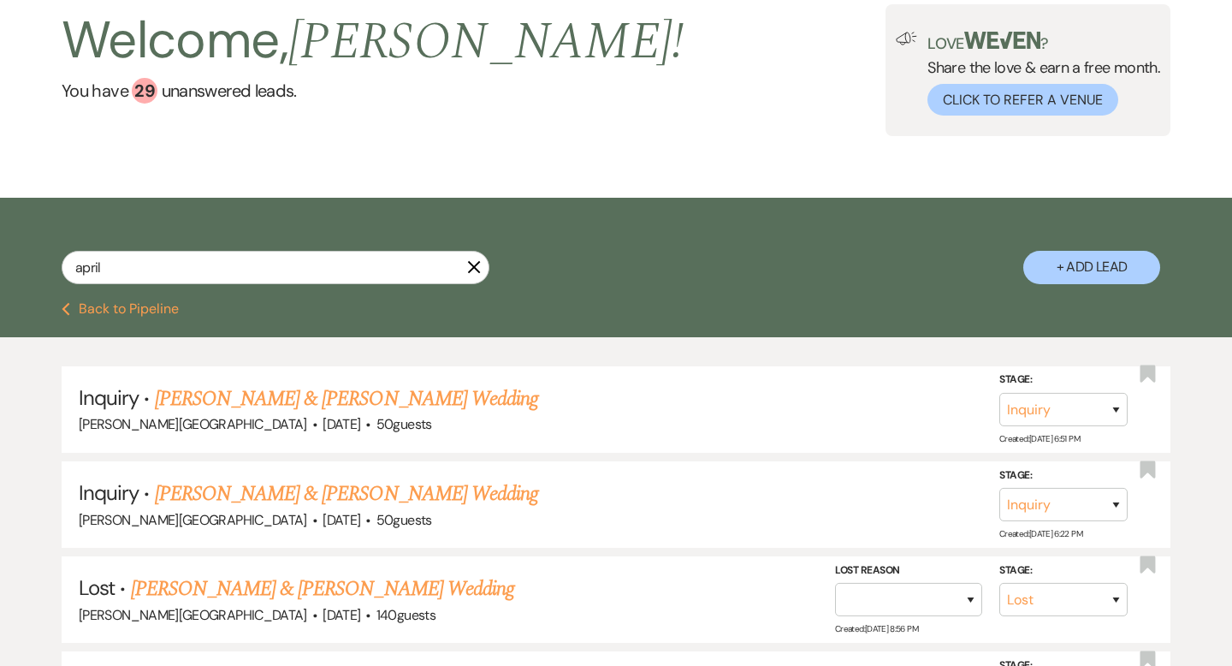
scroll to position [0, 0]
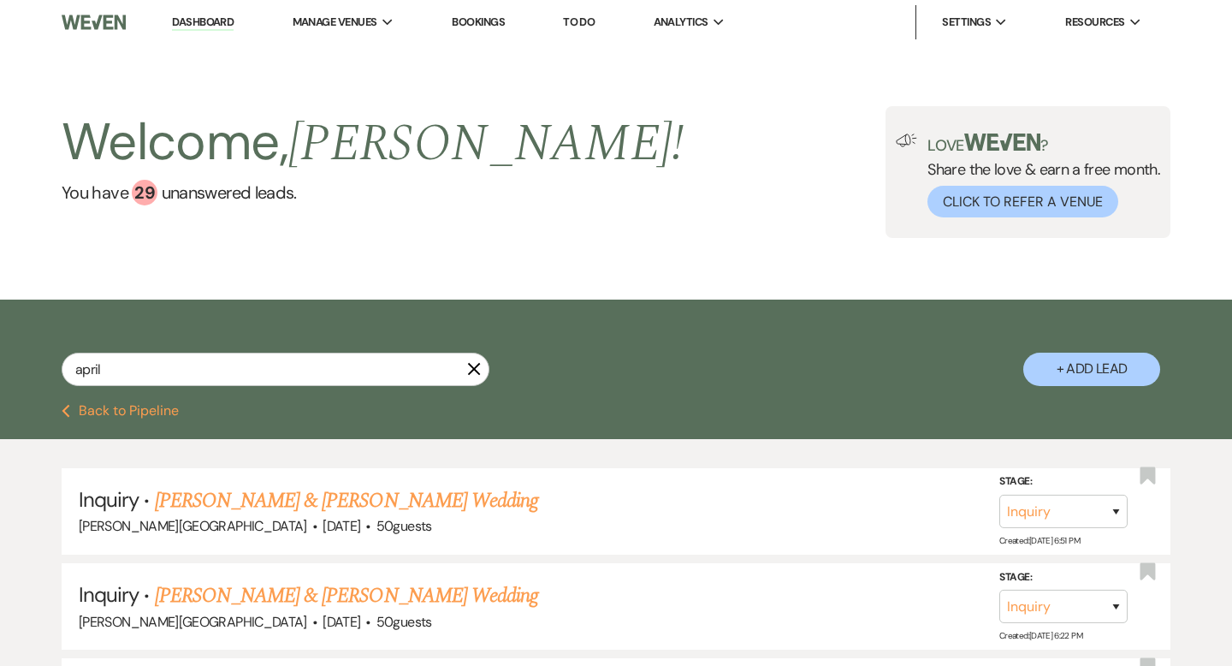
click at [217, 21] on link "Dashboard" at bounding box center [203, 23] width 62 height 16
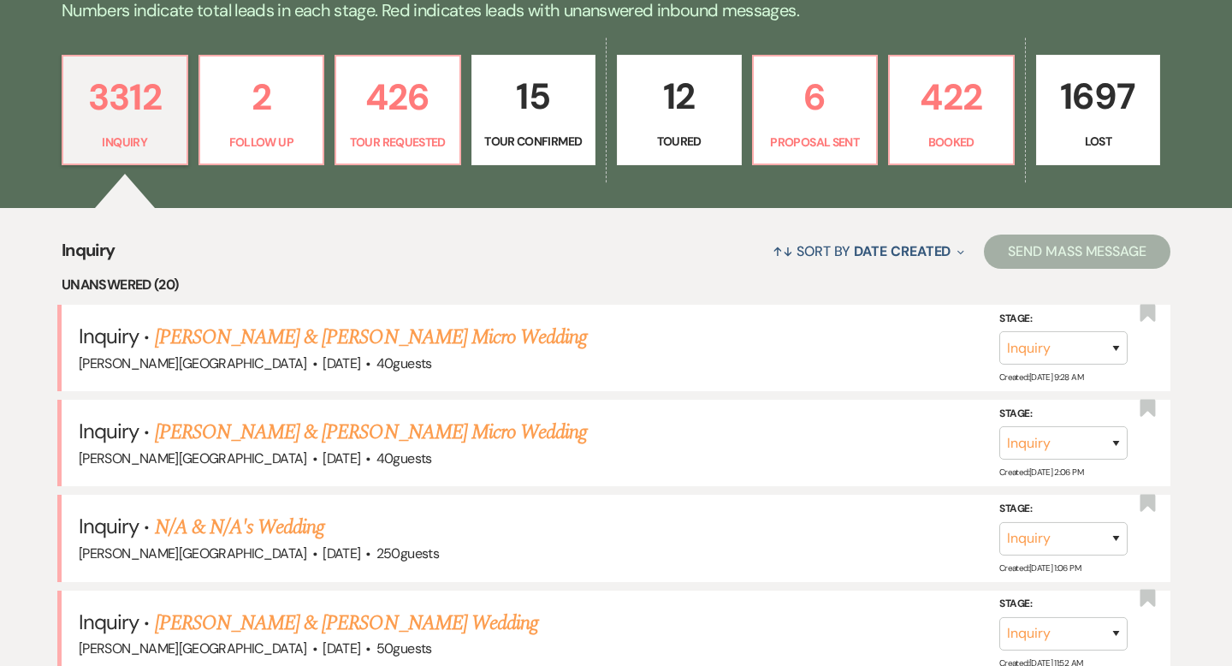
scroll to position [458, 0]
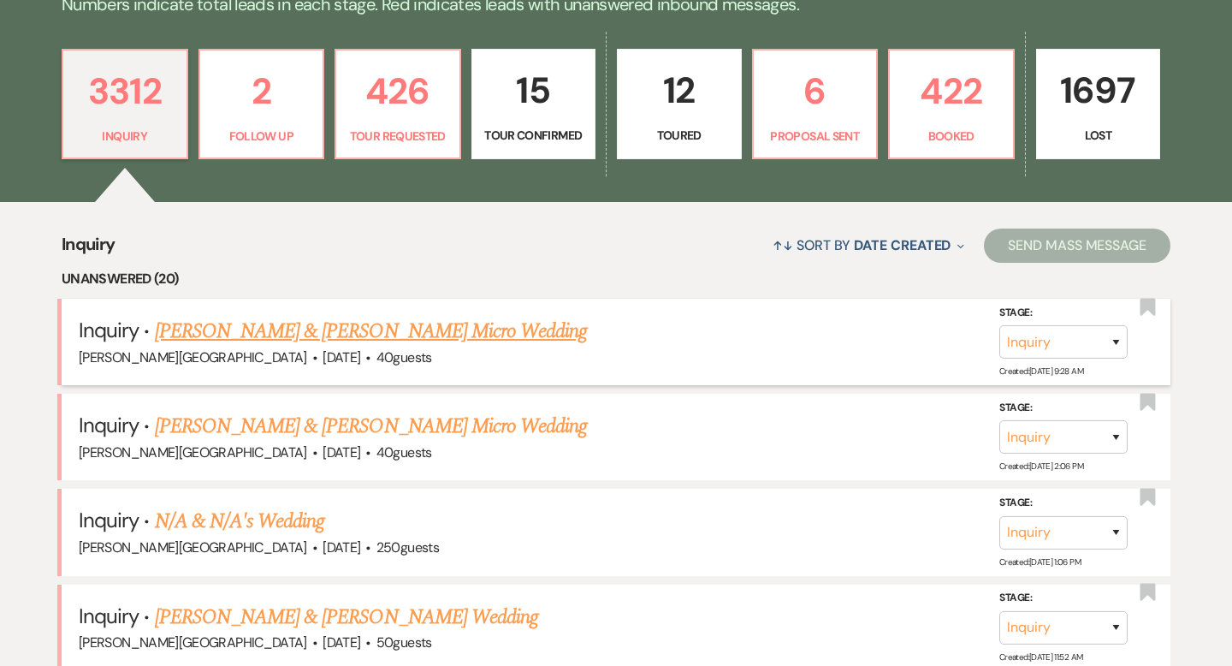
click at [265, 334] on link "[PERSON_NAME] & [PERSON_NAME] Micro Wedding" at bounding box center [371, 331] width 433 height 31
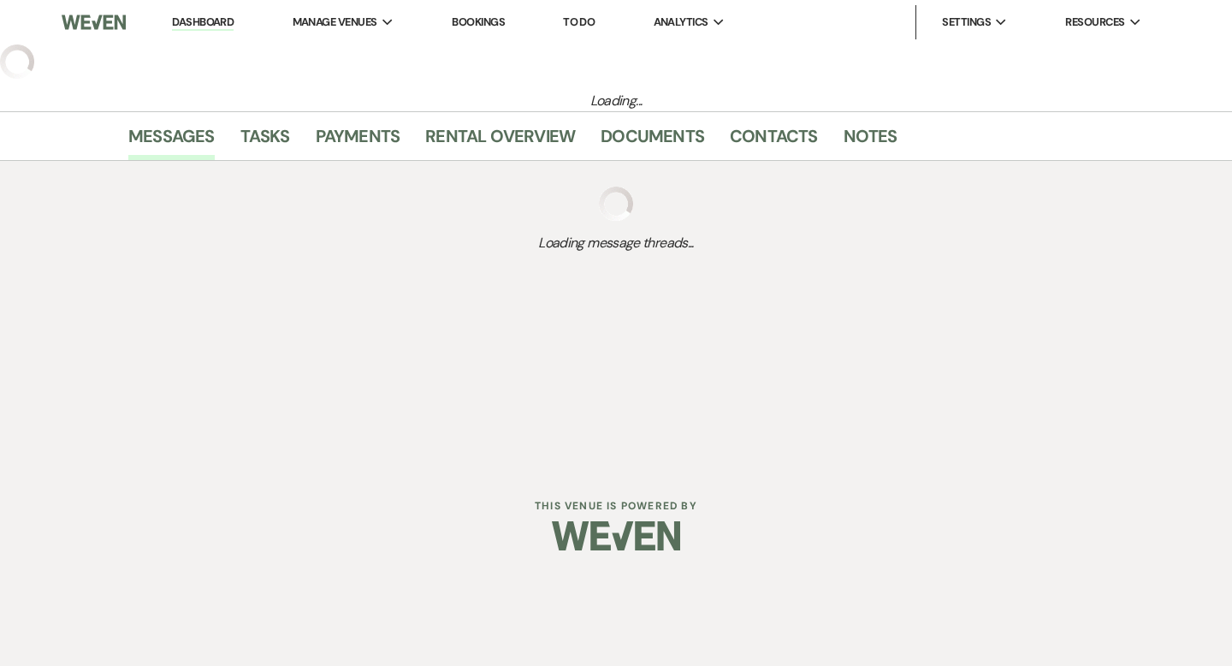
select select "5"
select select "16"
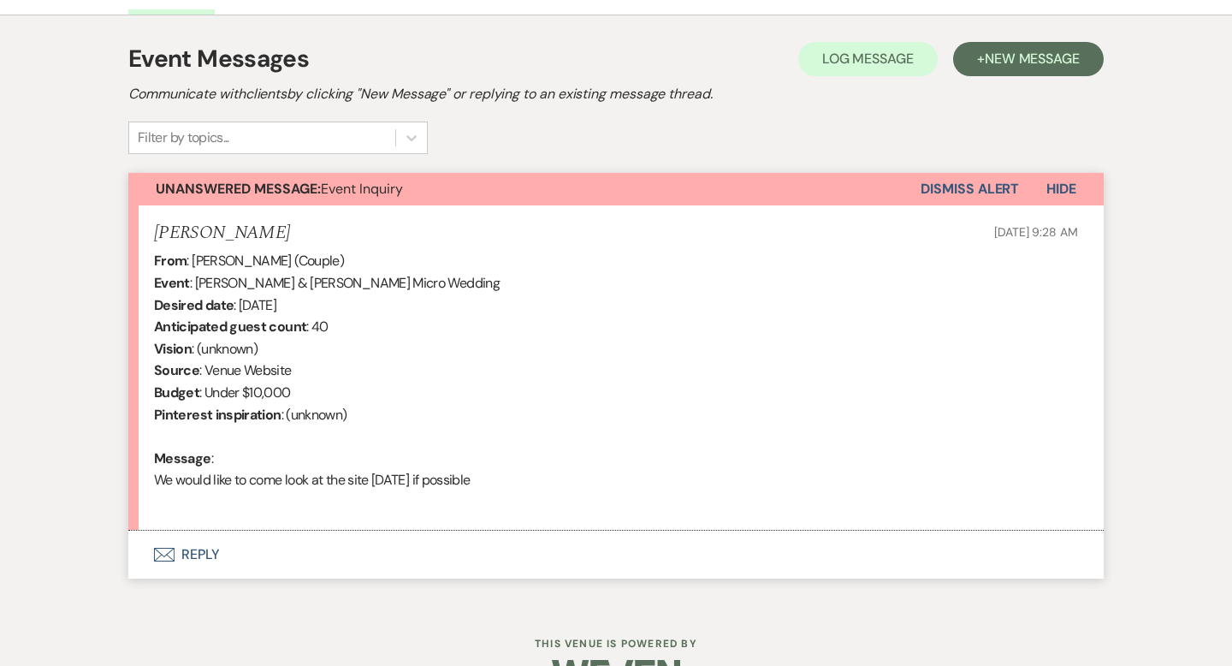
scroll to position [503, 0]
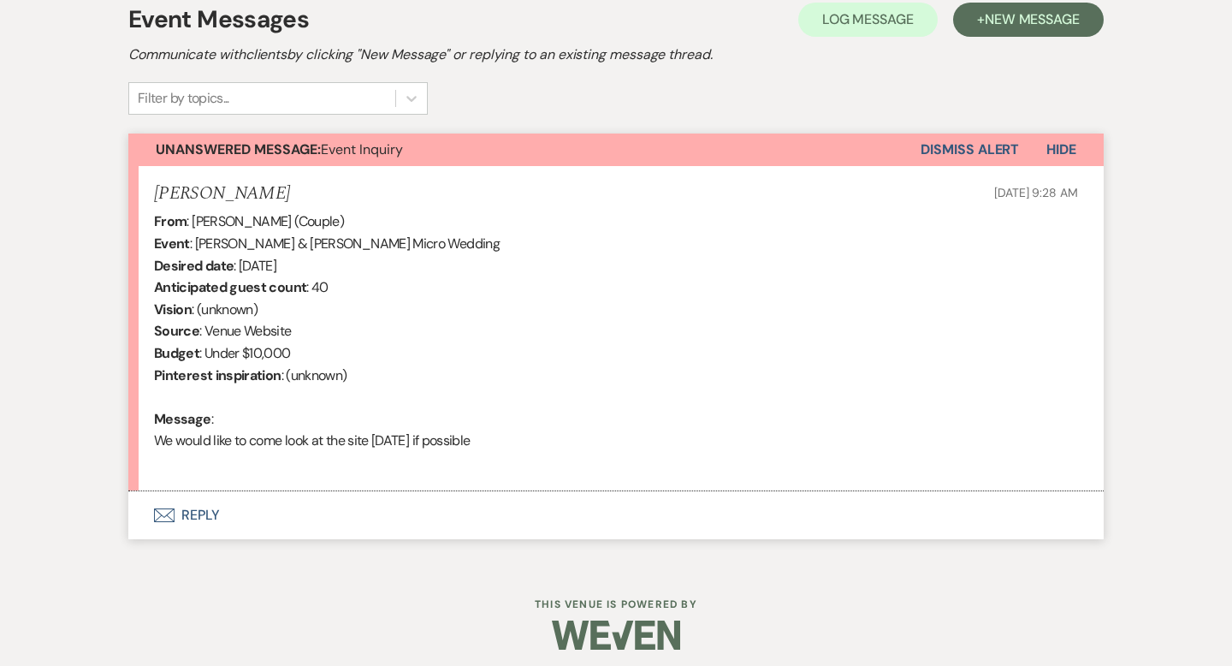
click at [204, 515] on button "Envelope Reply" at bounding box center [615, 515] width 975 height 48
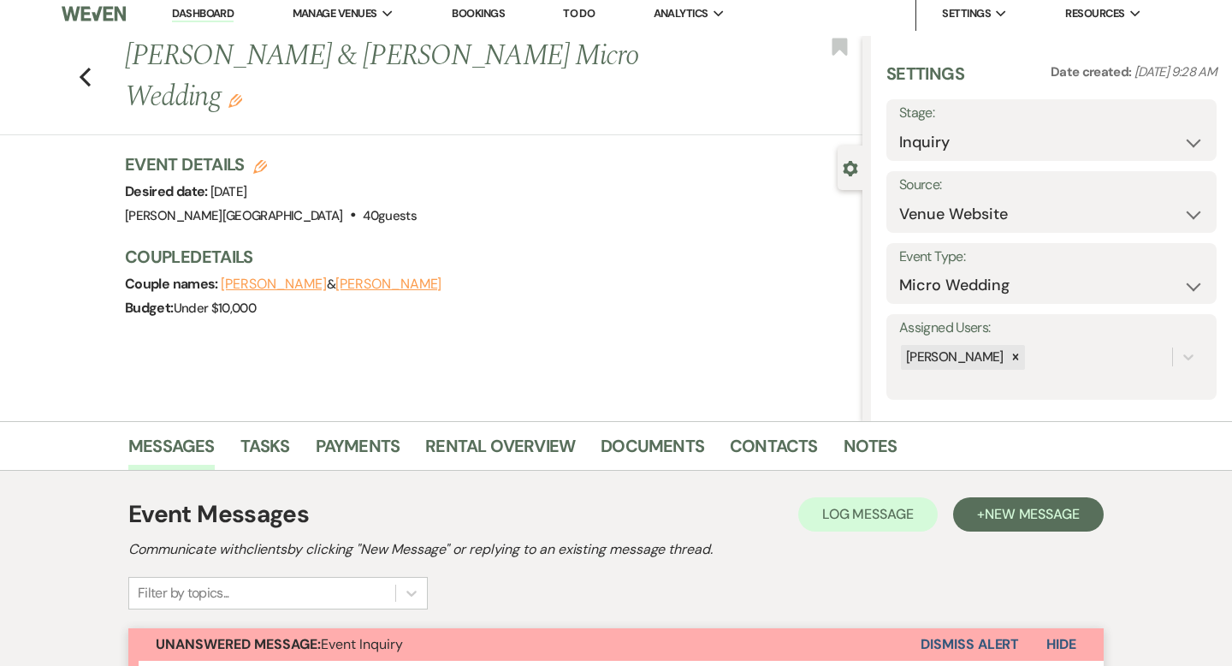
scroll to position [0, 0]
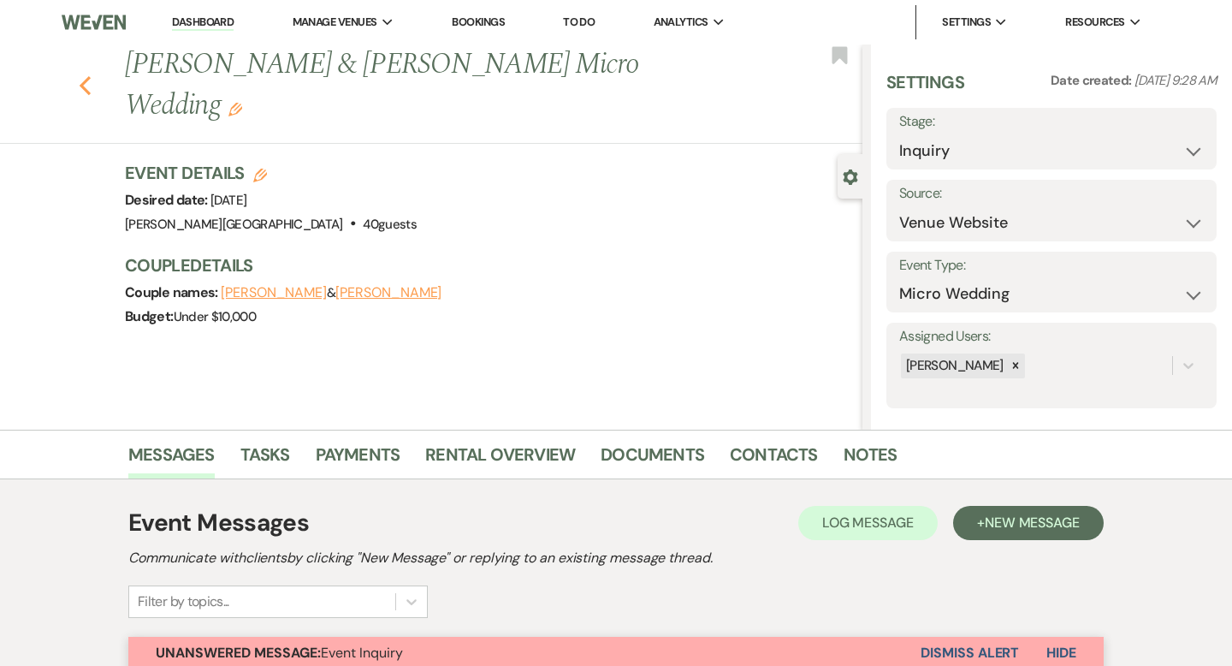
click at [87, 76] on use "button" at bounding box center [85, 85] width 11 height 19
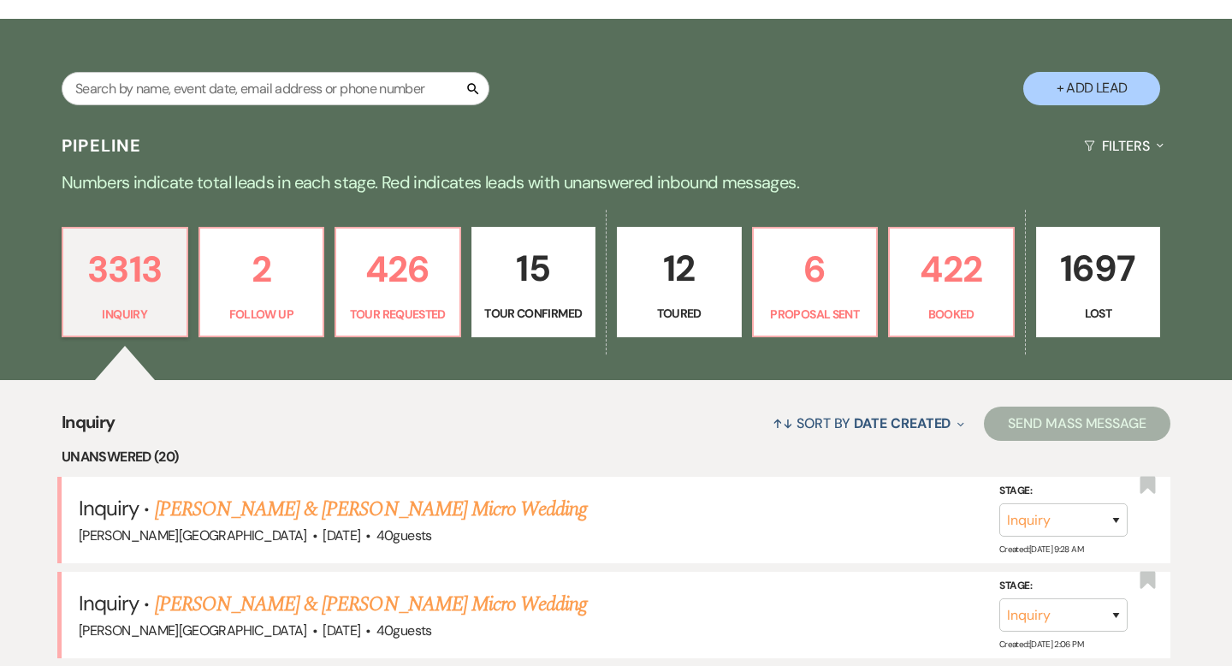
scroll to position [244, 0]
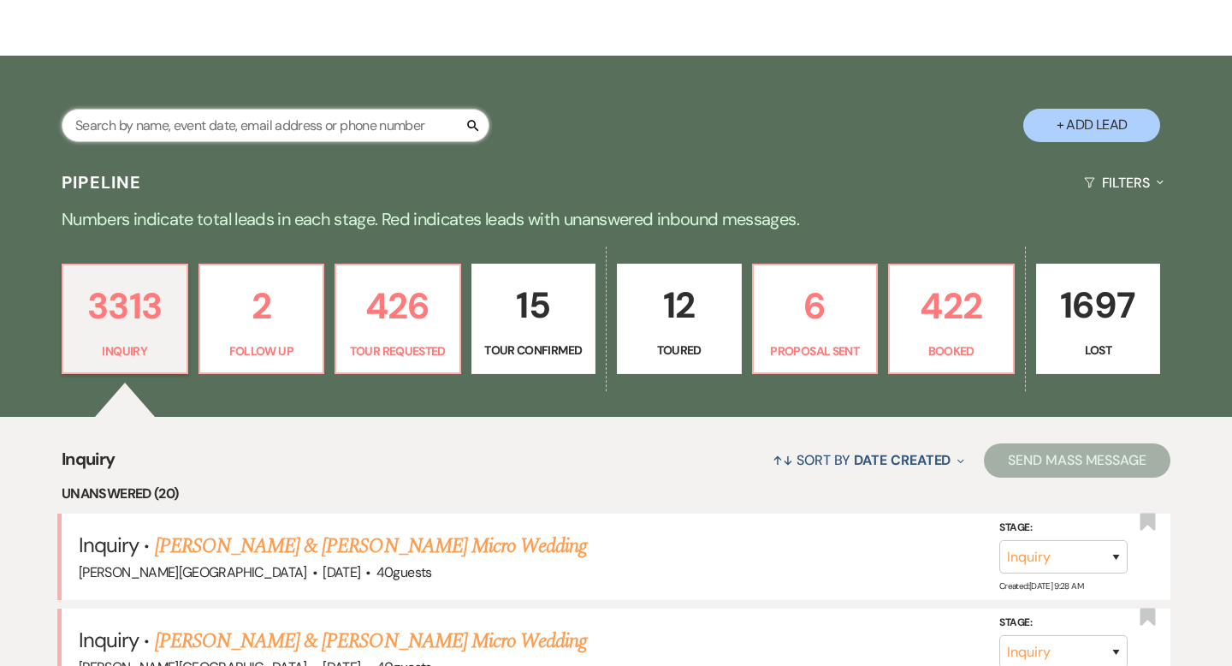
click at [268, 121] on input "text" at bounding box center [276, 125] width 428 height 33
type input "kop"
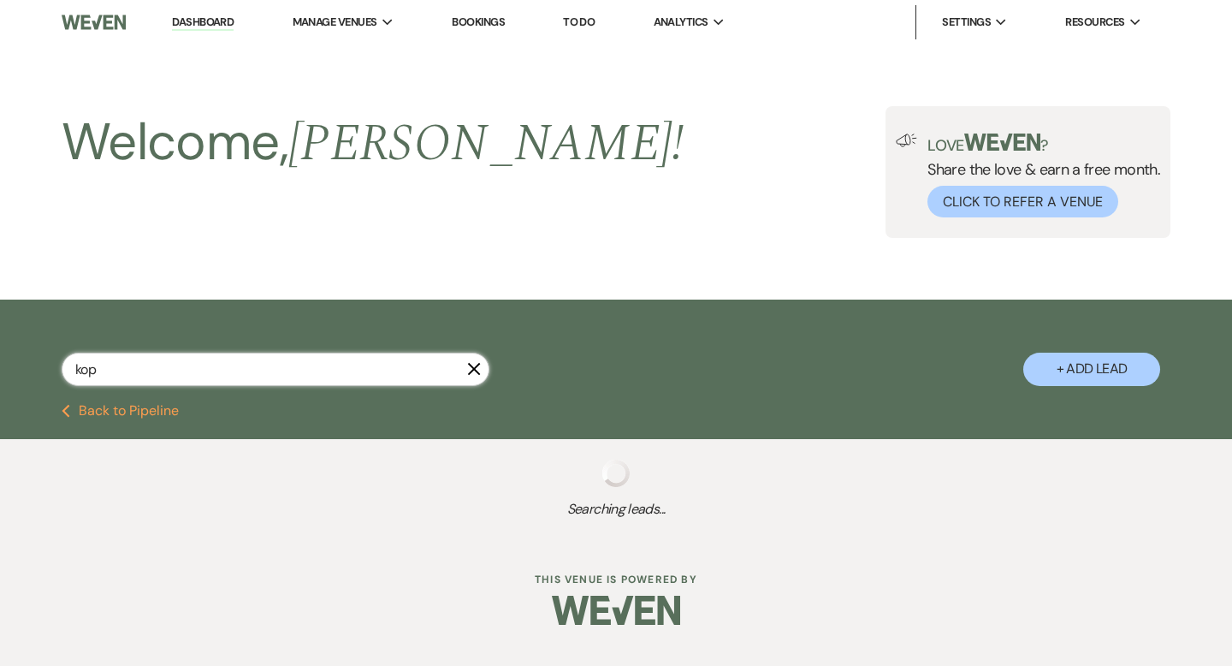
select select "2"
select select "8"
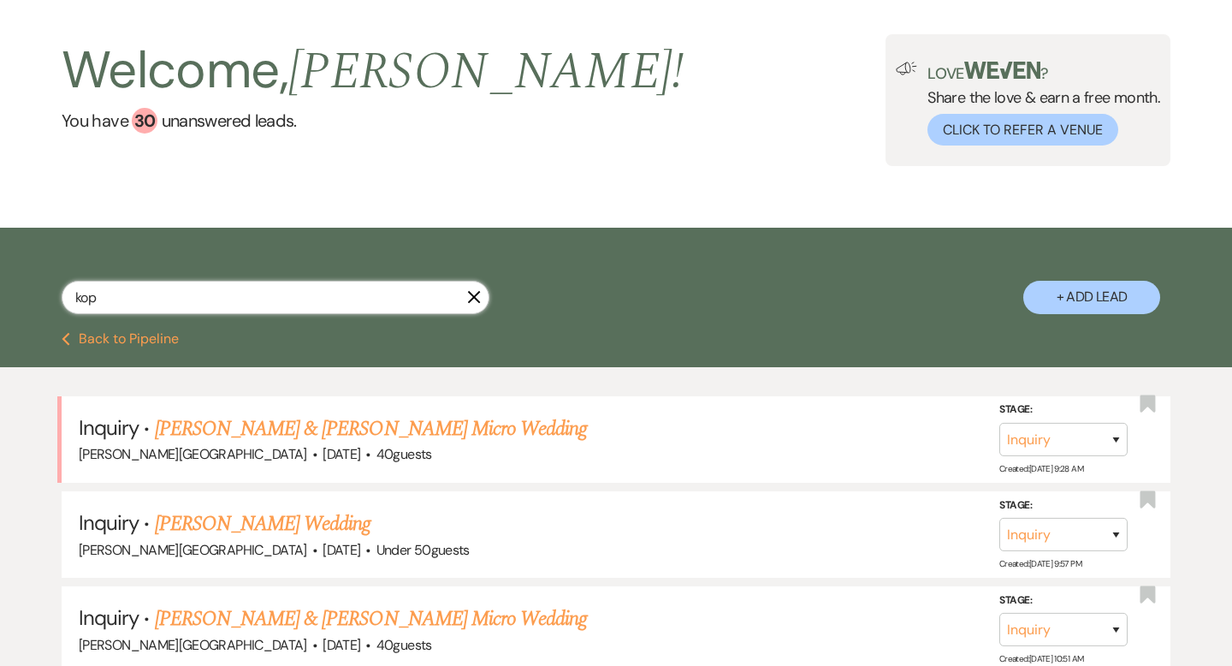
scroll to position [89, 0]
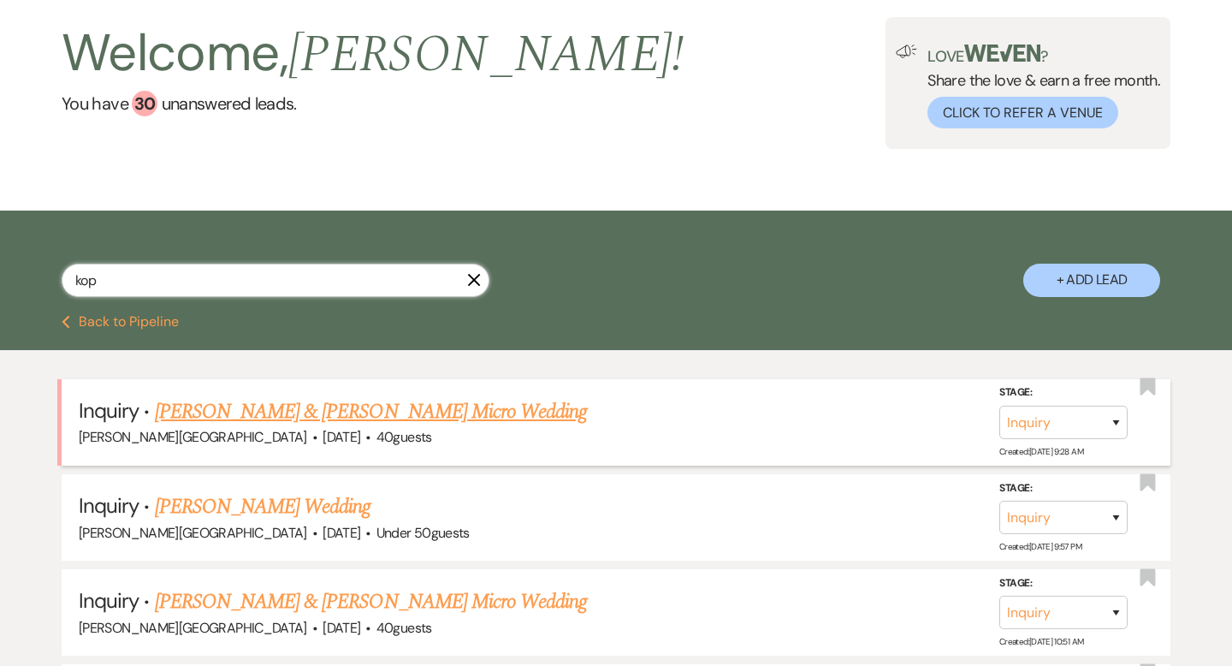
type input "kop"
click at [387, 412] on link "[PERSON_NAME] & [PERSON_NAME] Micro Wedding" at bounding box center [371, 411] width 433 height 31
select select "5"
select select "16"
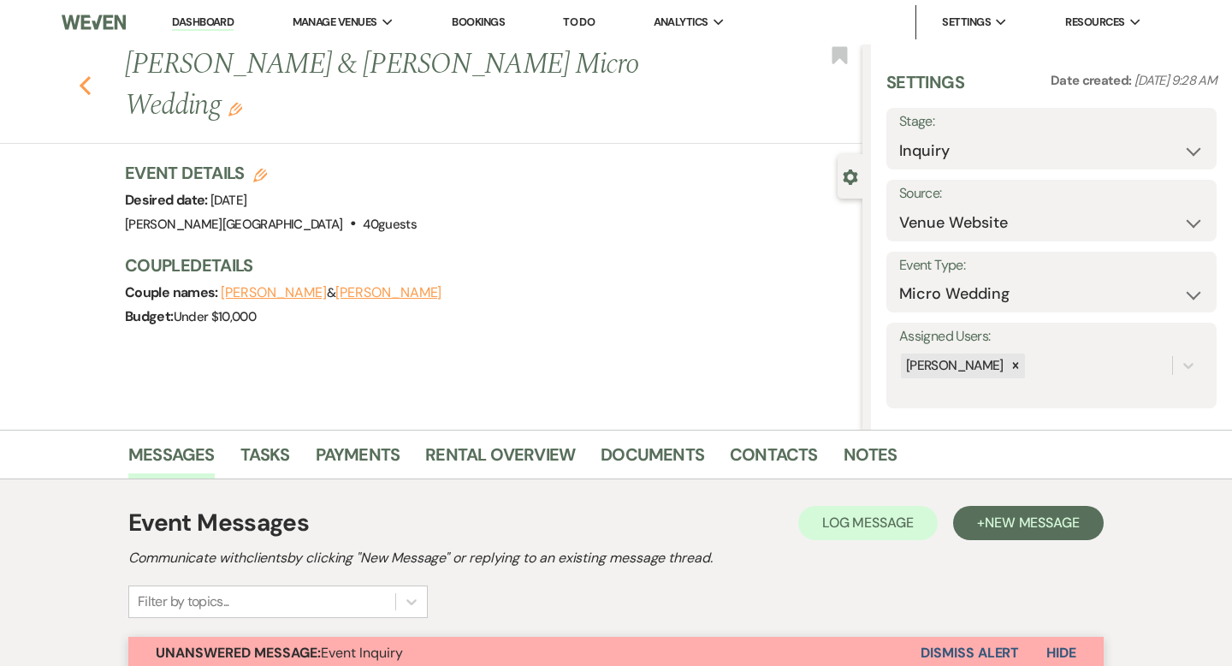
click at [83, 76] on use "button" at bounding box center [85, 85] width 11 height 19
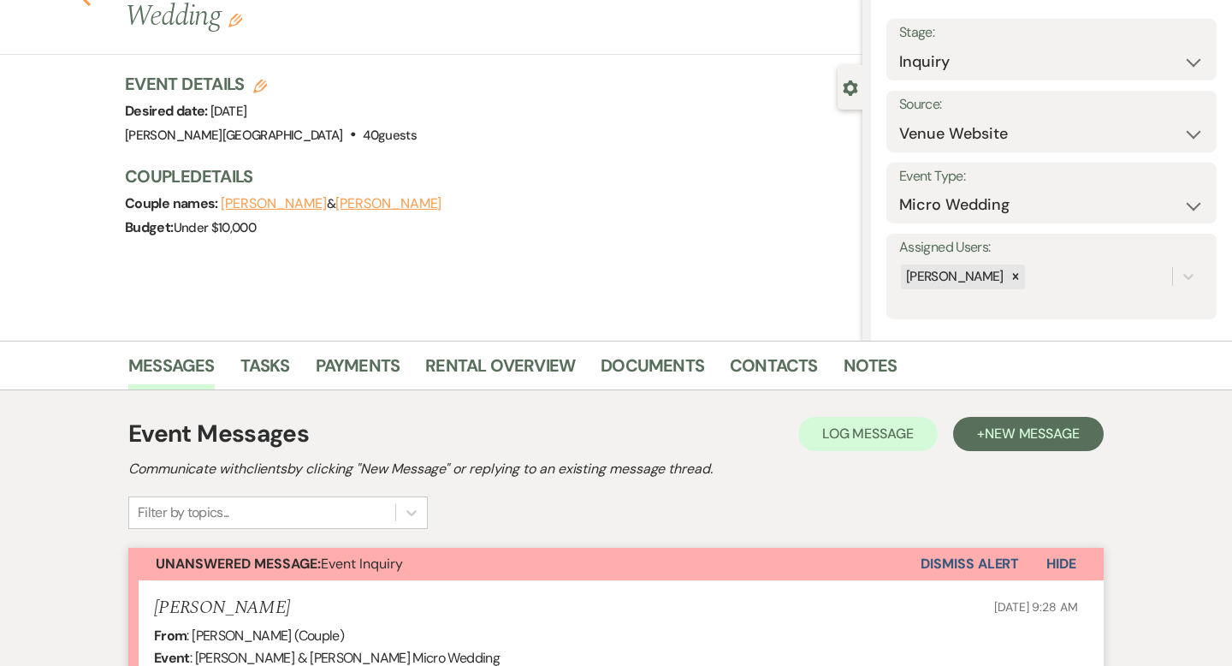
select select "2"
select select "8"
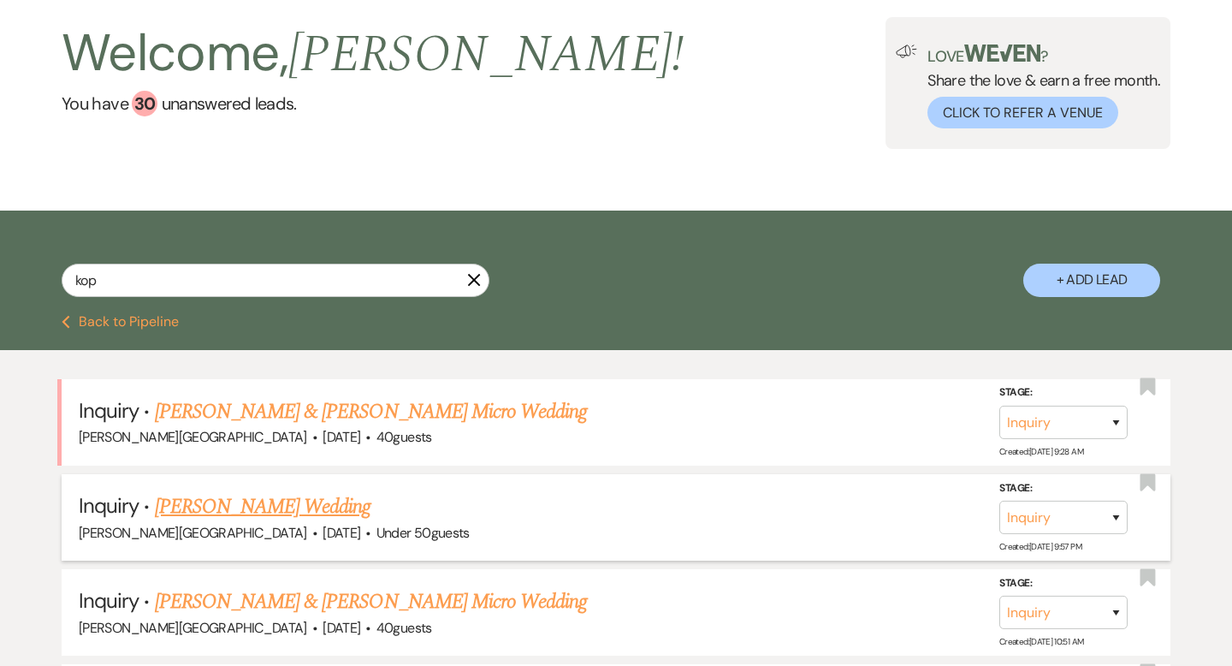
click at [298, 503] on link "[PERSON_NAME] Wedding" at bounding box center [263, 506] width 216 height 31
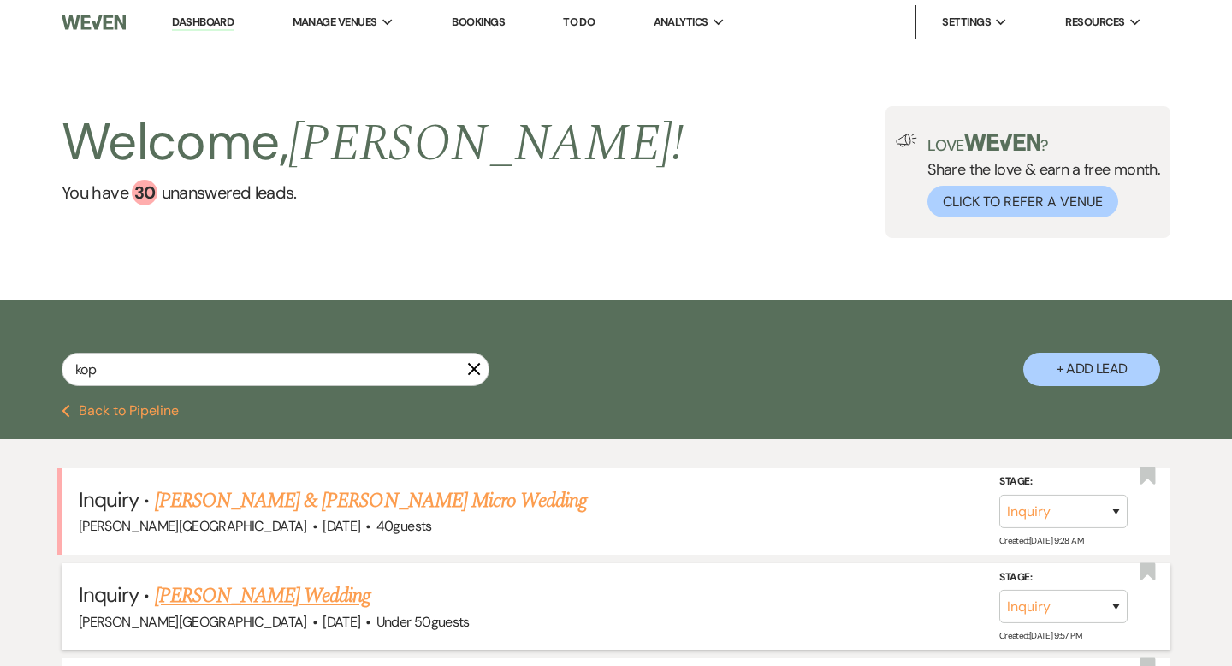
select select "2"
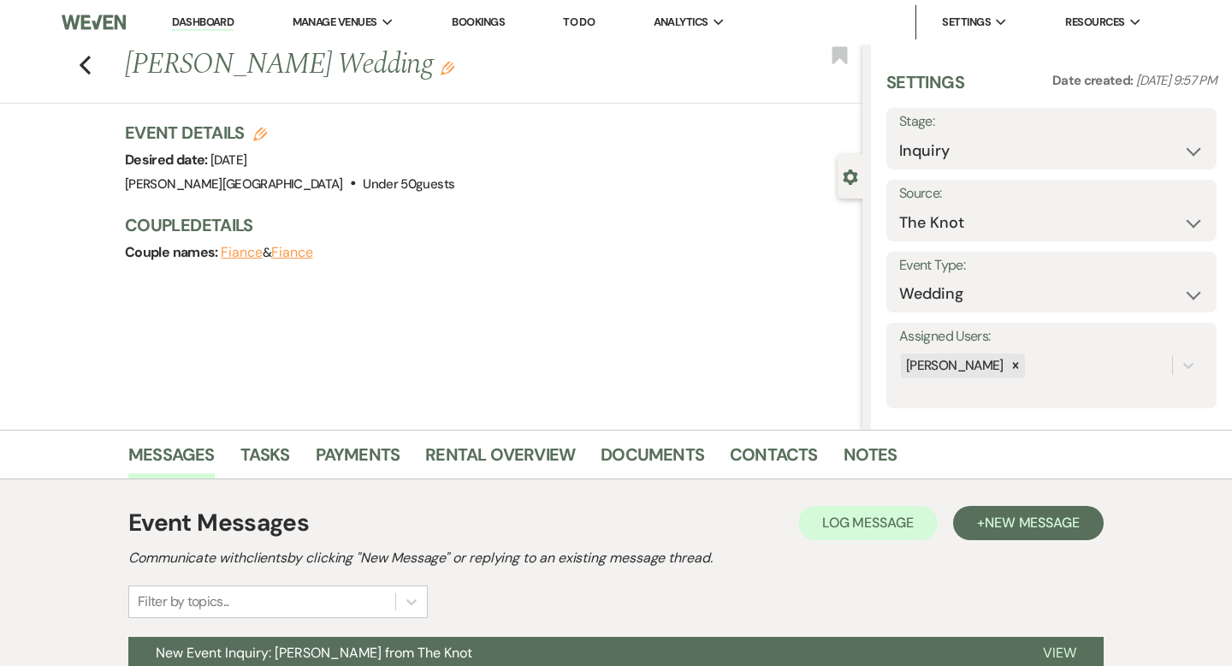
scroll to position [168, 0]
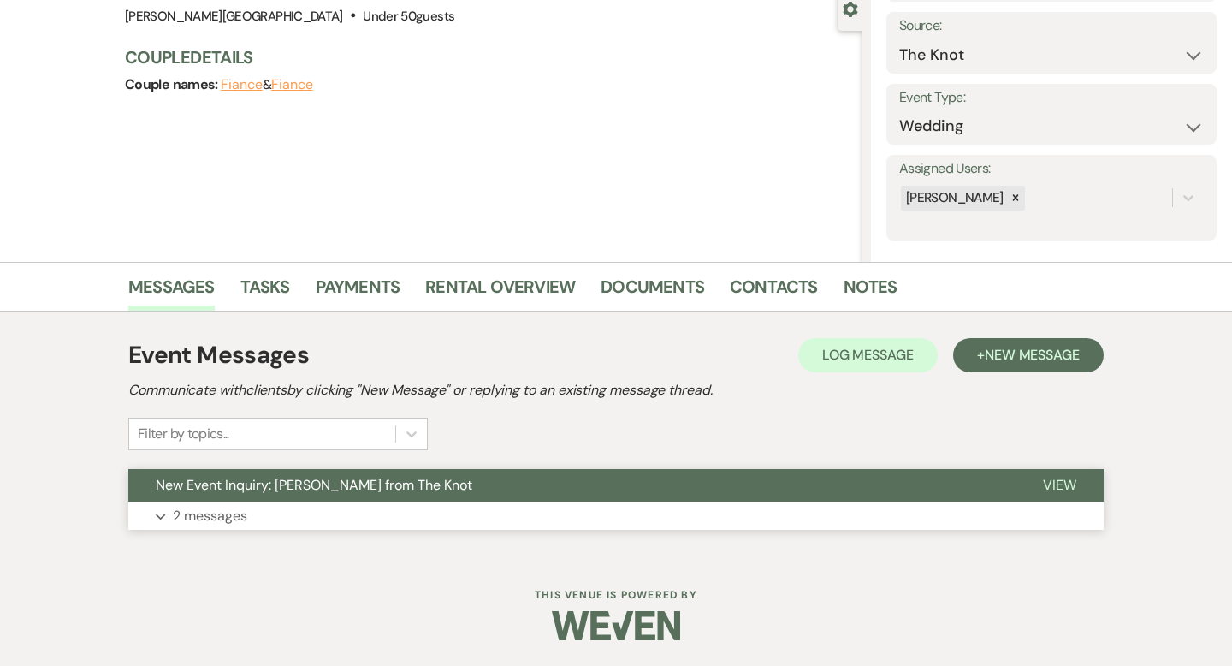
click at [444, 476] on span "New Event Inquiry: [PERSON_NAME] from The Knot" at bounding box center [314, 485] width 316 height 18
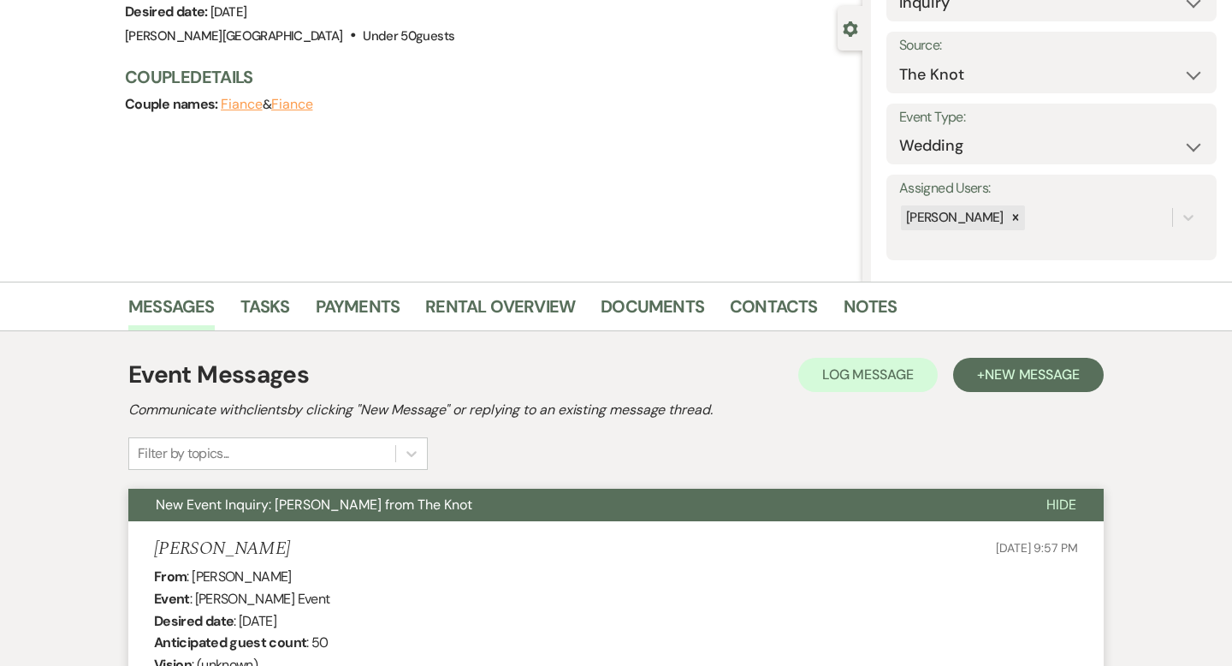
scroll to position [0, 0]
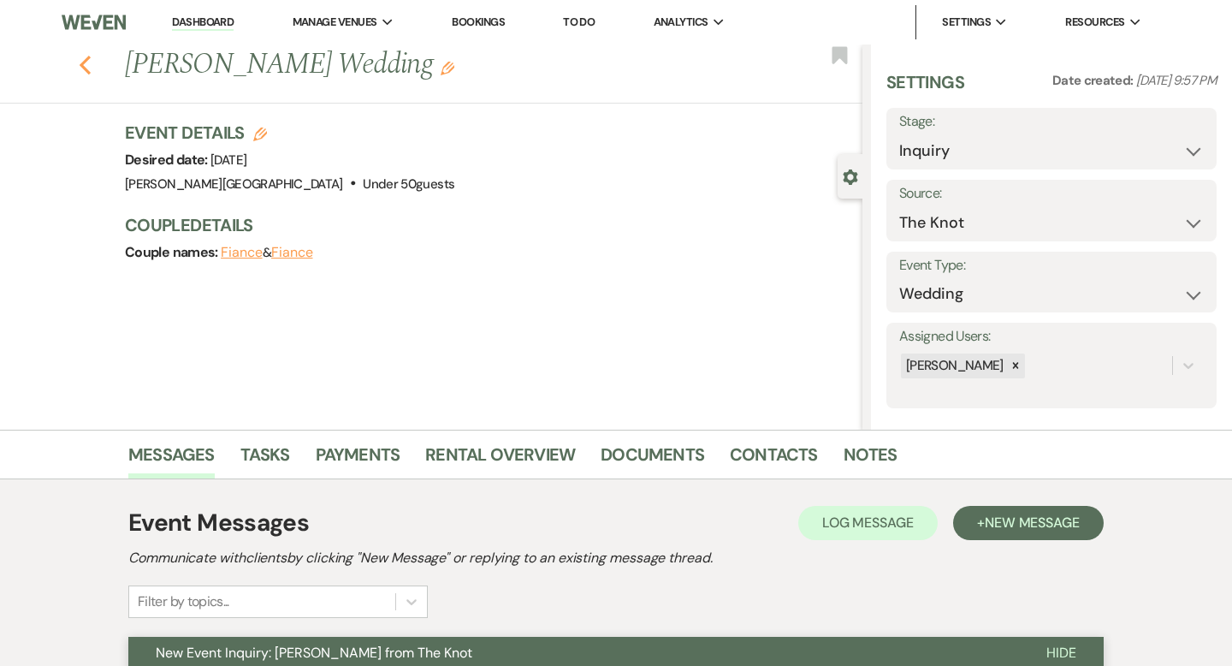
click at [84, 65] on icon "Previous" at bounding box center [85, 65] width 13 height 21
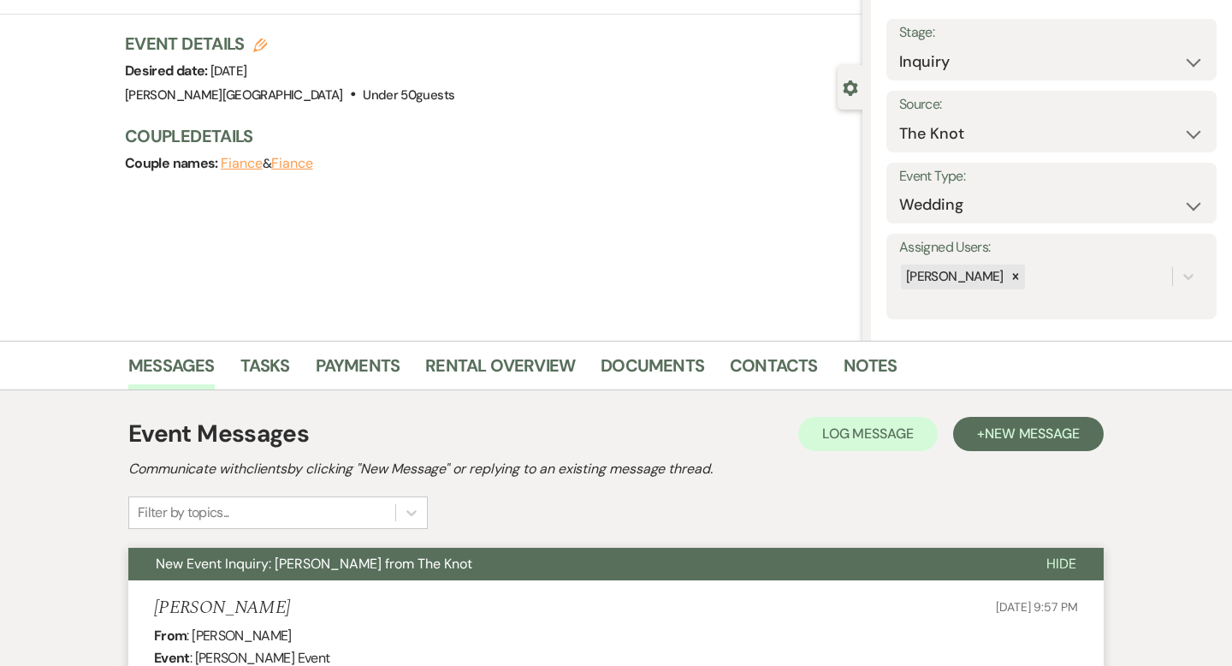
select select "2"
select select "8"
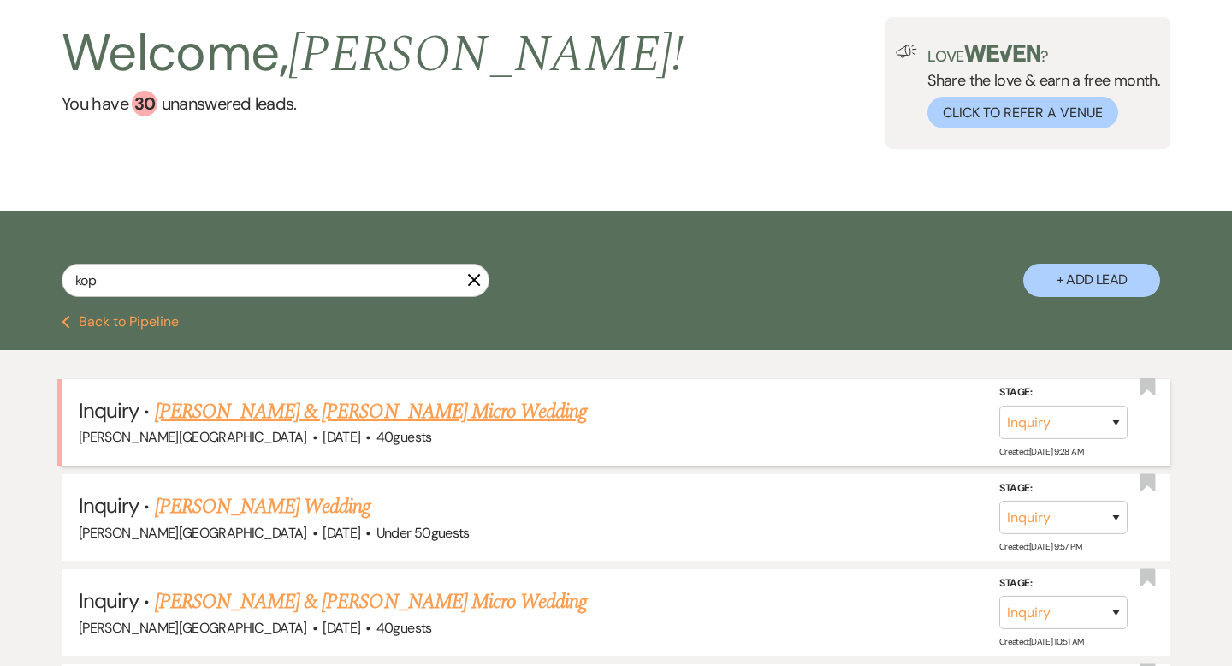
click at [316, 410] on link "[PERSON_NAME] & [PERSON_NAME] Micro Wedding" at bounding box center [371, 411] width 433 height 31
select select "5"
select select "16"
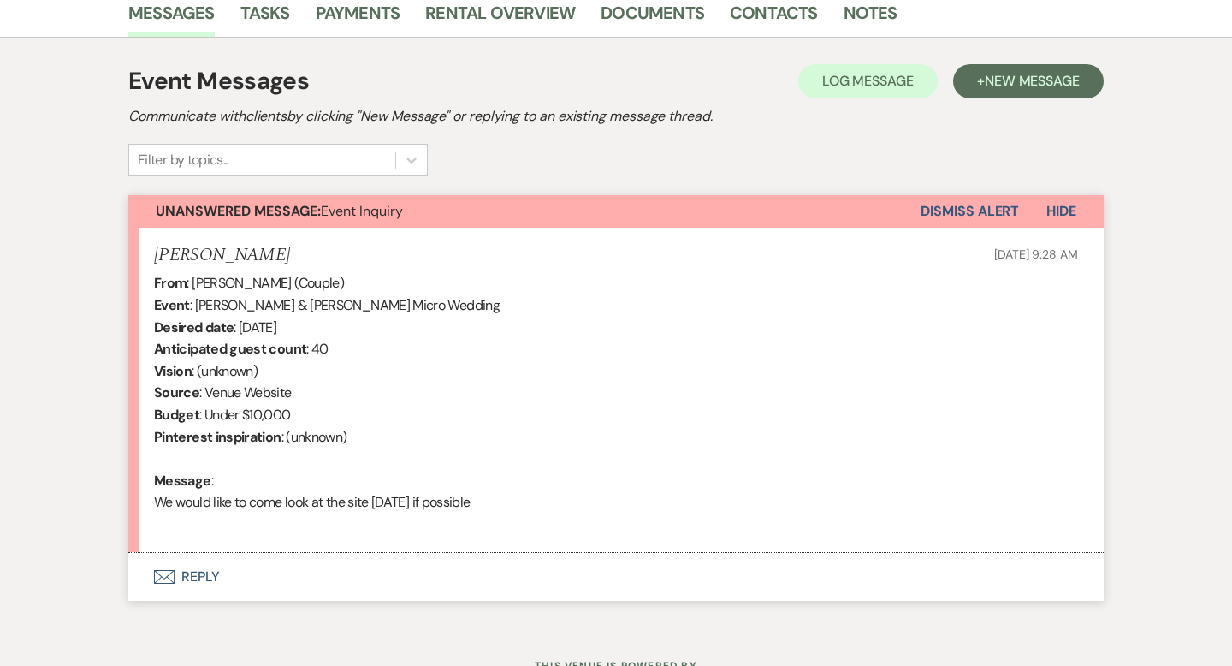
scroll to position [475, 0]
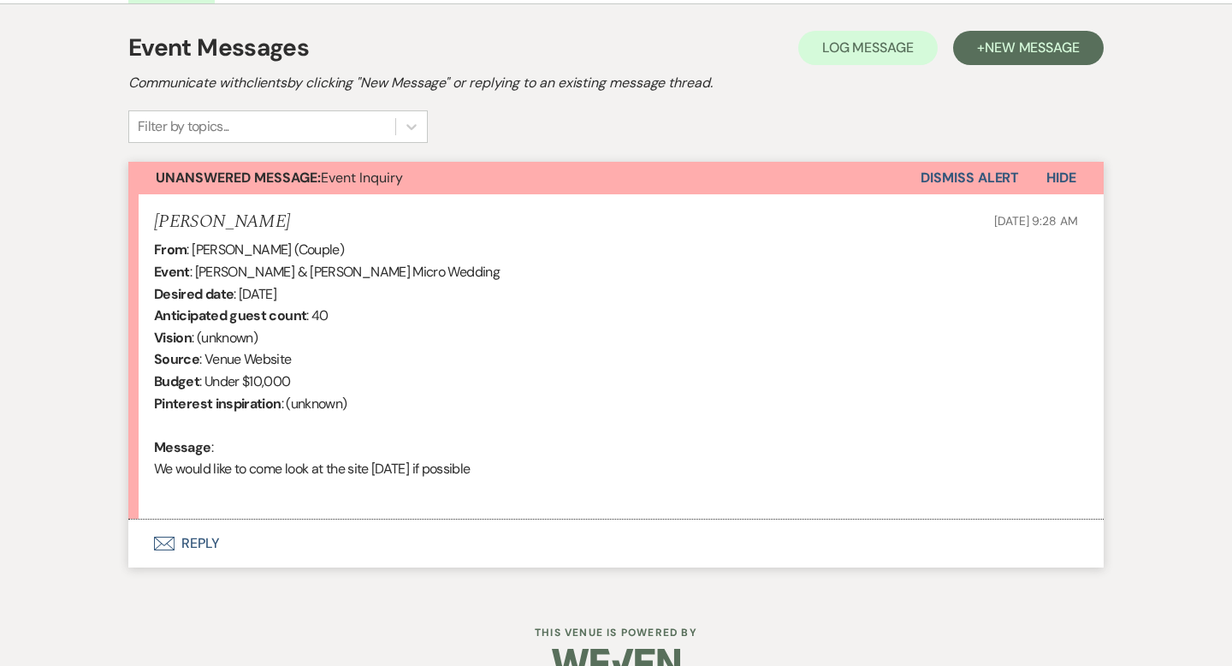
click at [212, 547] on button "Envelope Reply" at bounding box center [615, 543] width 975 height 48
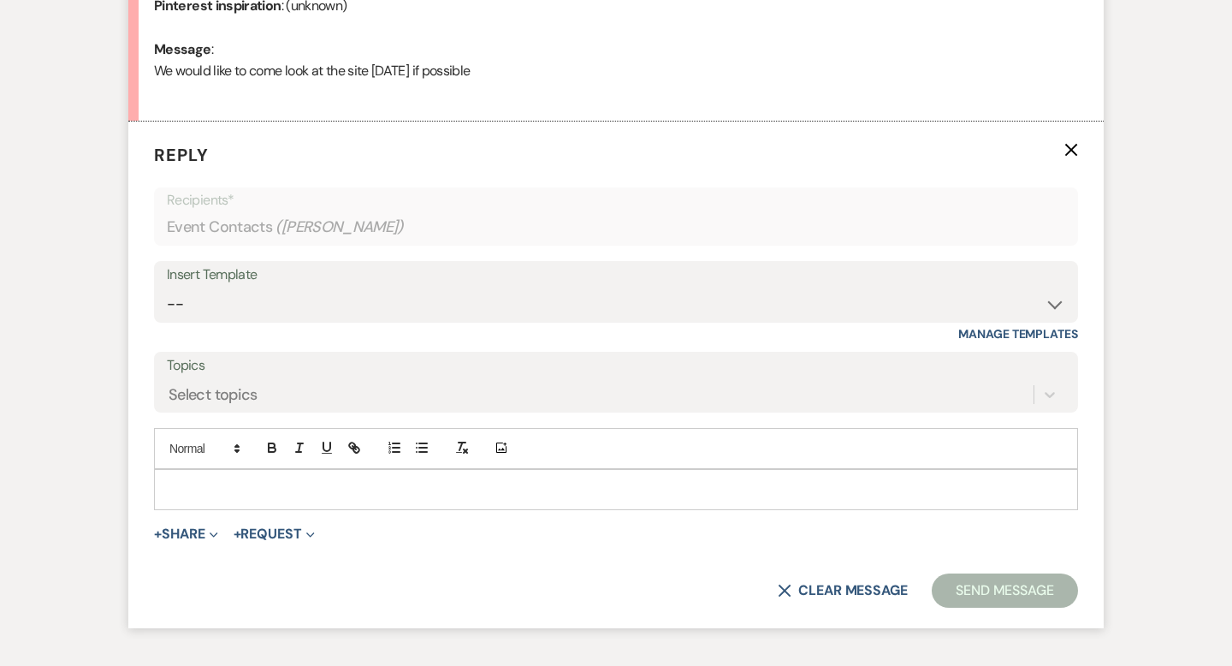
scroll to position [884, 0]
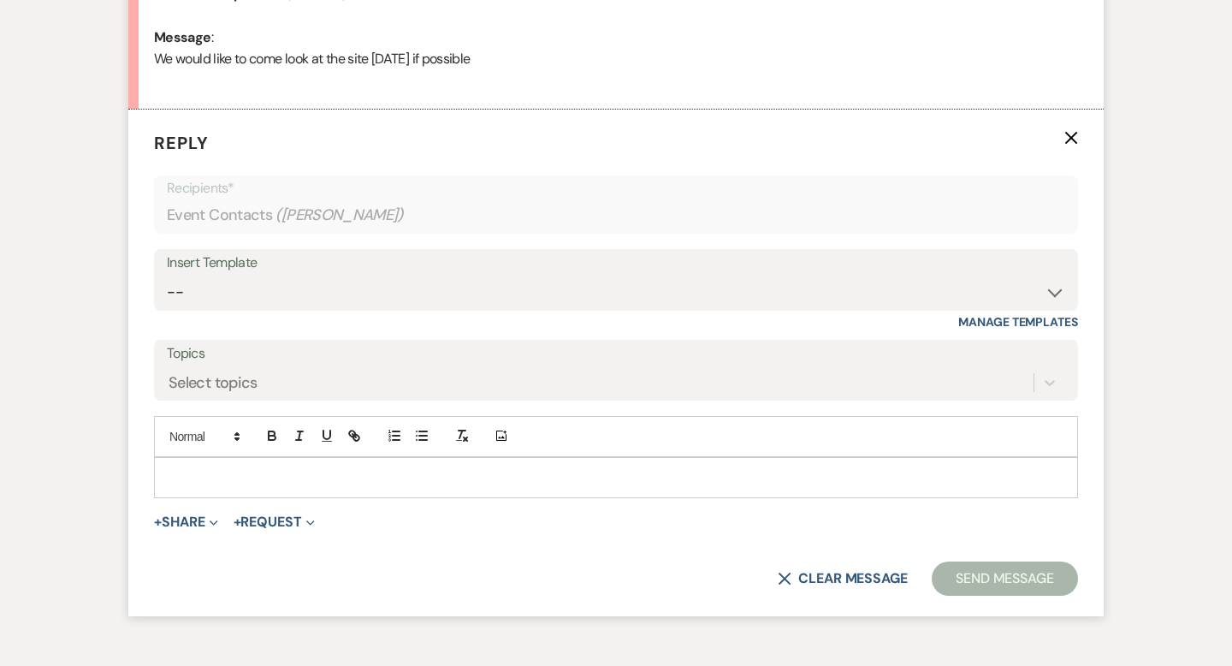
click at [223, 478] on p at bounding box center [616, 477] width 896 height 19
click at [215, 294] on select "-- Weven Planning Portal Introduction (Booked Events) Wedding Packages Booking …" at bounding box center [616, 291] width 898 height 33
select select "1170"
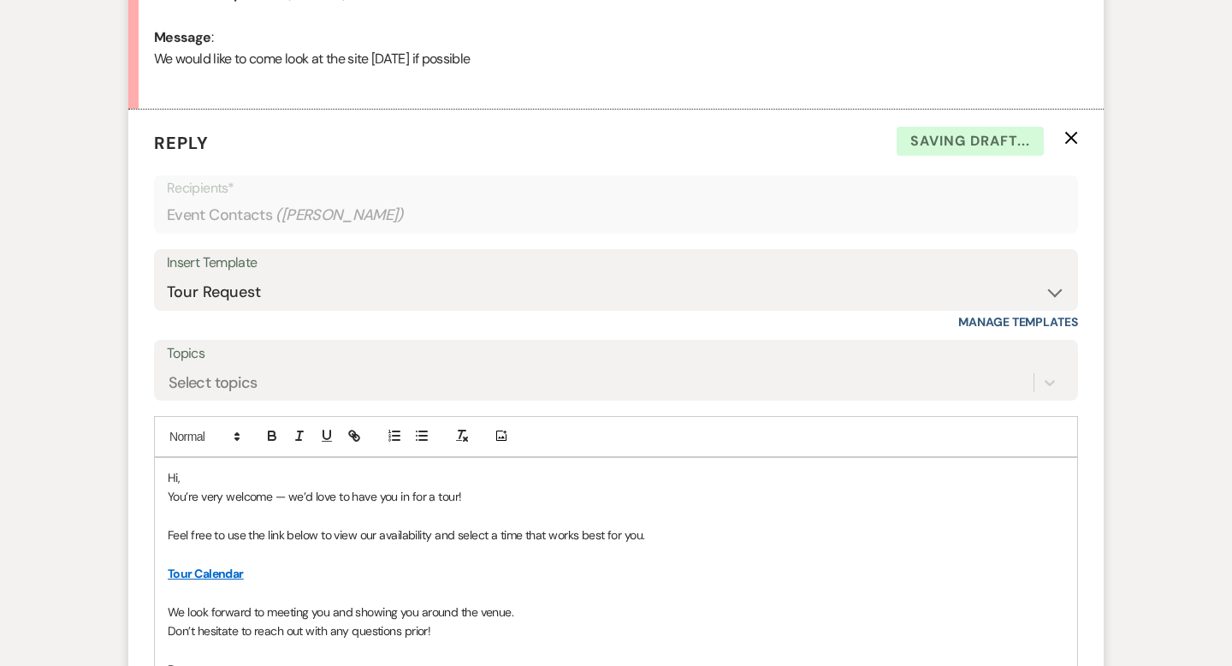
click at [219, 478] on p "Hi," at bounding box center [616, 477] width 896 height 19
drag, startPoint x: 275, startPoint y: 504, endPoint x: 169, endPoint y: 504, distance: 105.2
click at [169, 504] on p "You’re very welcome — we’d love to have you in for a tour!" at bounding box center [616, 496] width 896 height 19
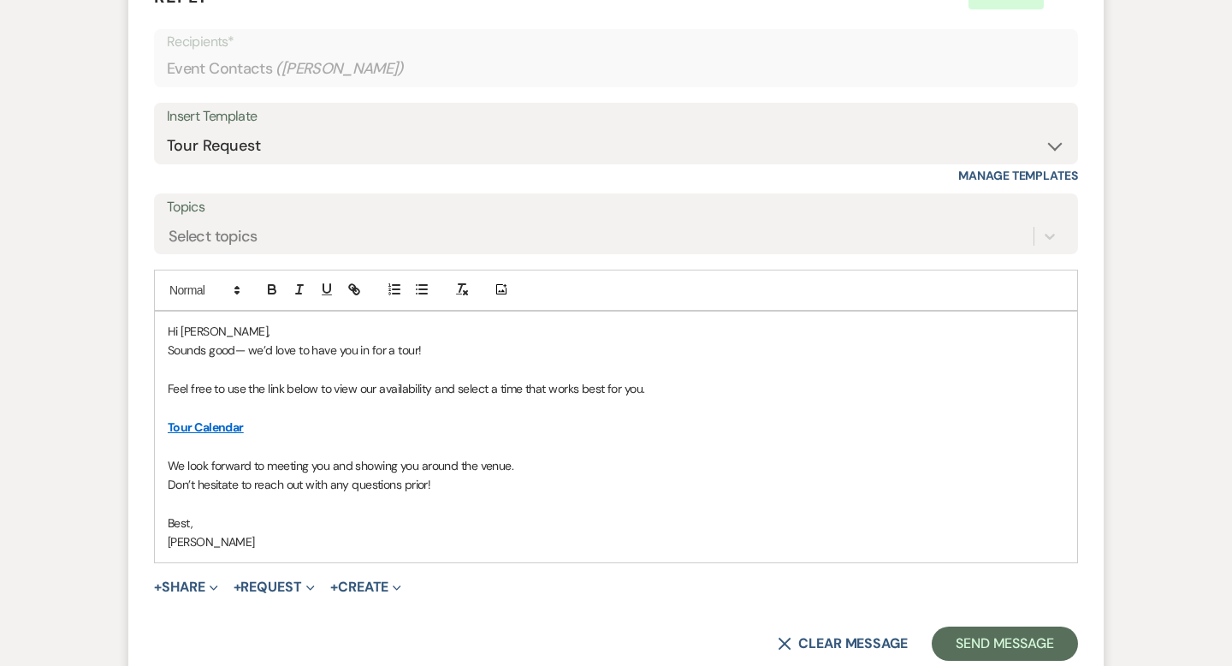
scroll to position [1079, 0]
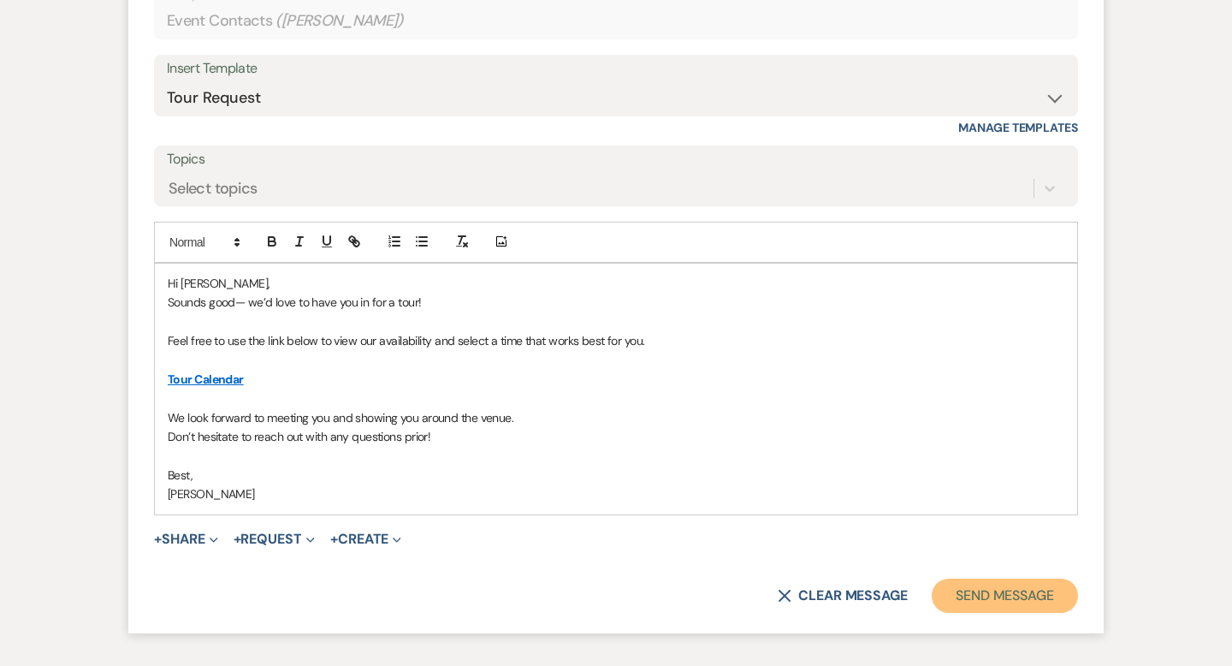
click at [991, 589] on button "Send Message" at bounding box center [1005, 595] width 146 height 34
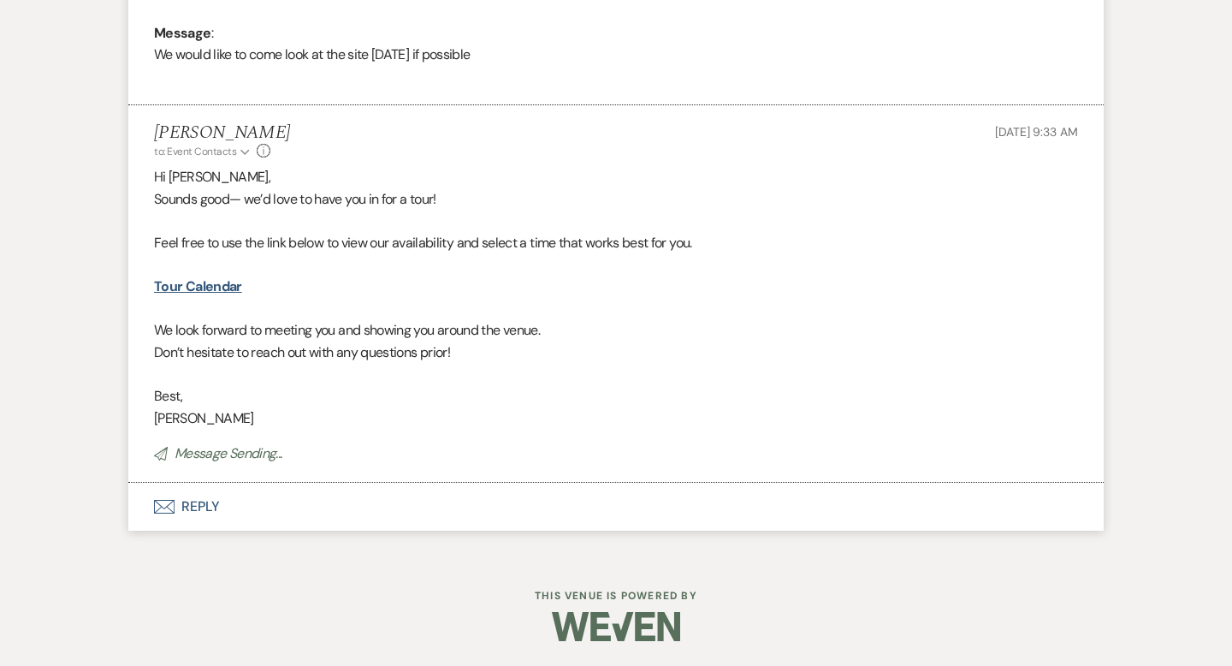
scroll to position [0, 0]
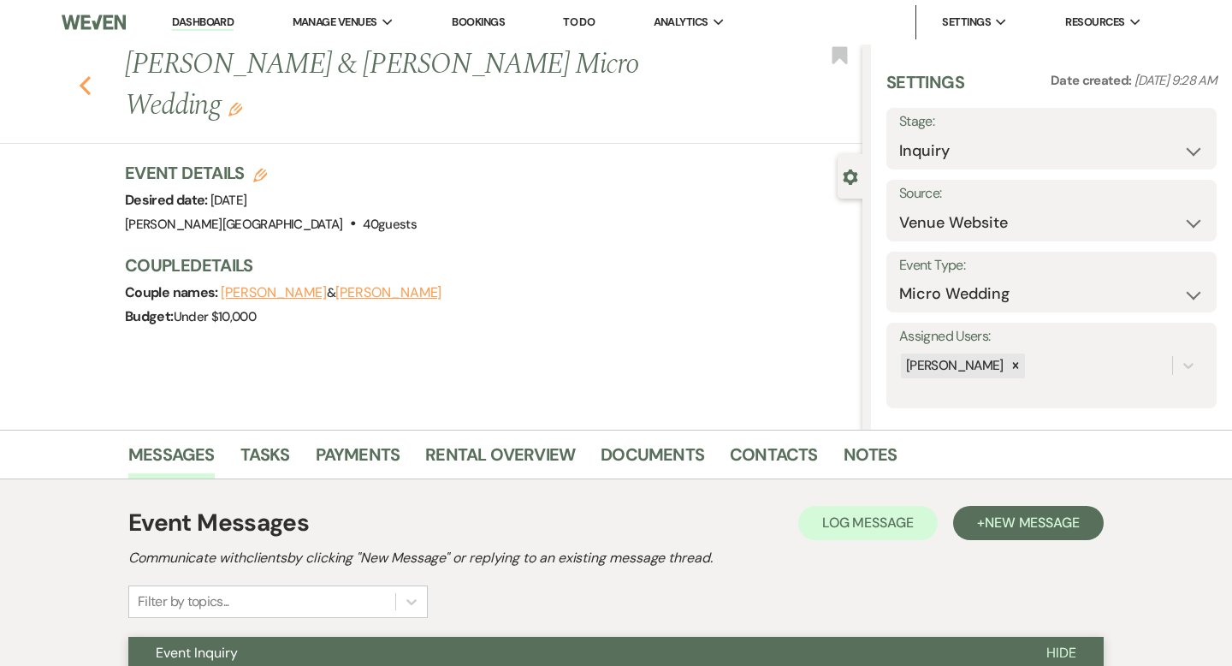
click at [86, 76] on use "button" at bounding box center [85, 85] width 11 height 19
select select "2"
select select "8"
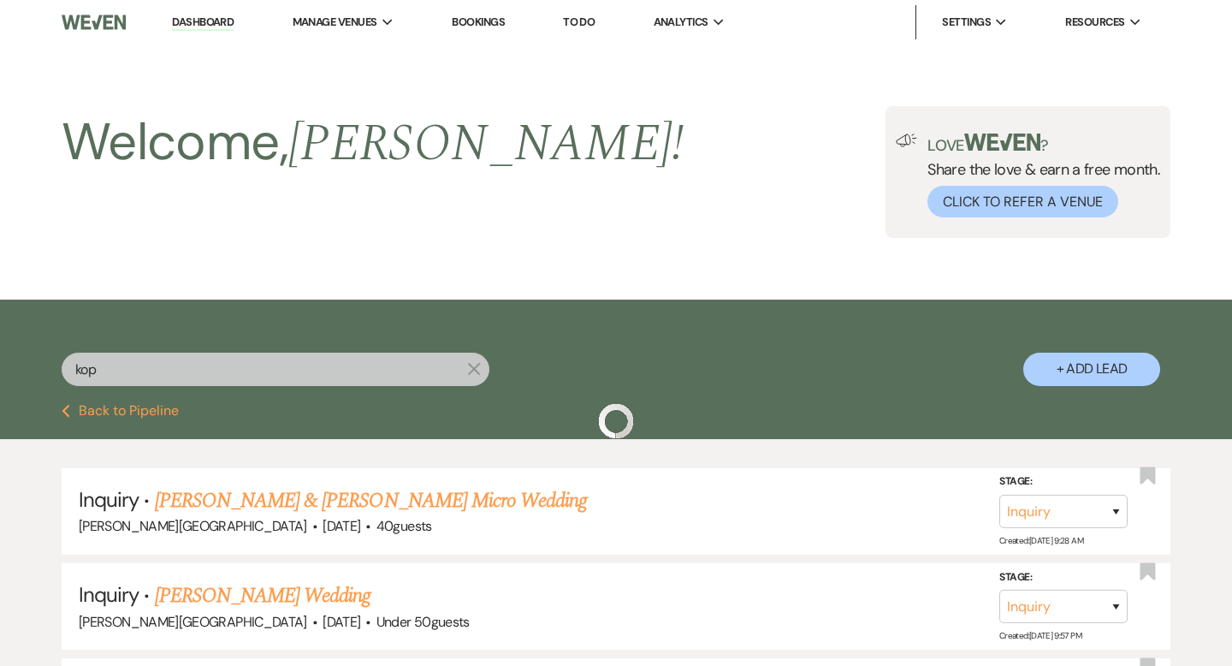
scroll to position [89, 0]
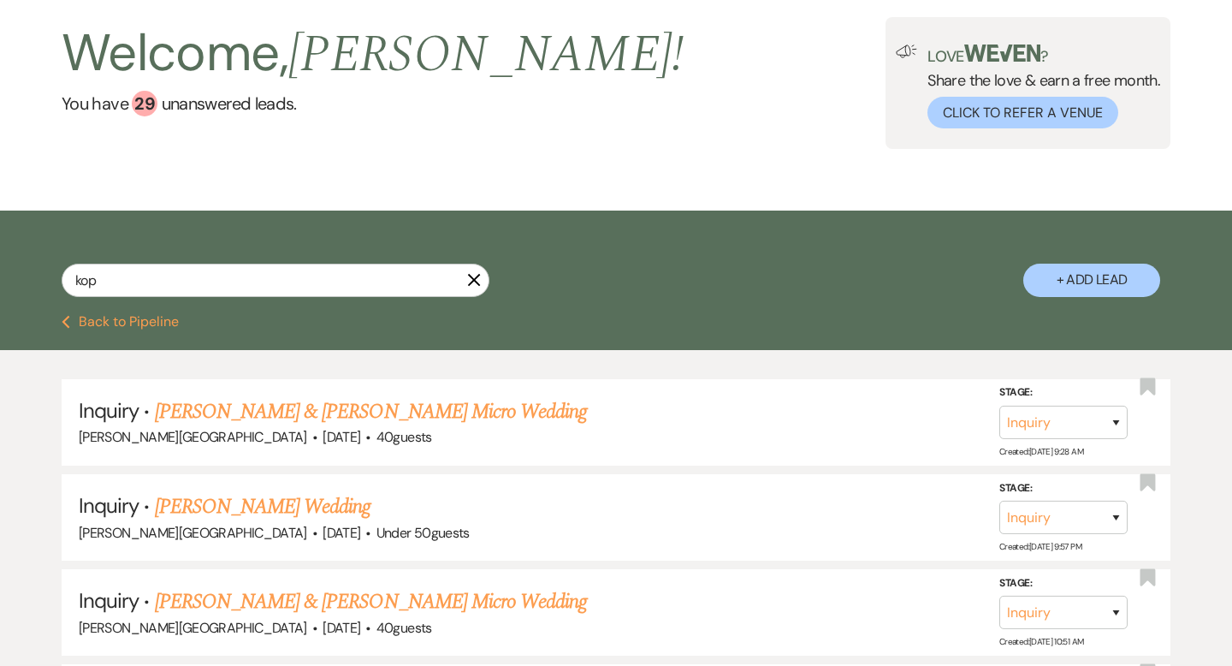
click at [473, 286] on icon "X" at bounding box center [474, 280] width 14 height 14
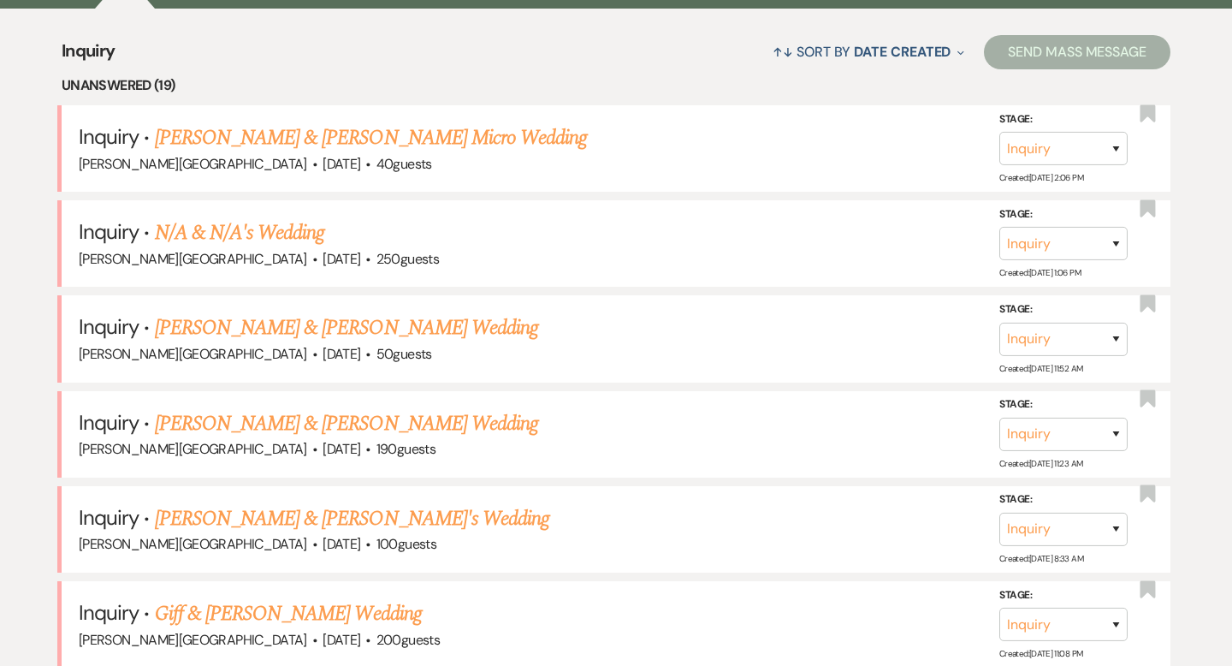
scroll to position [654, 0]
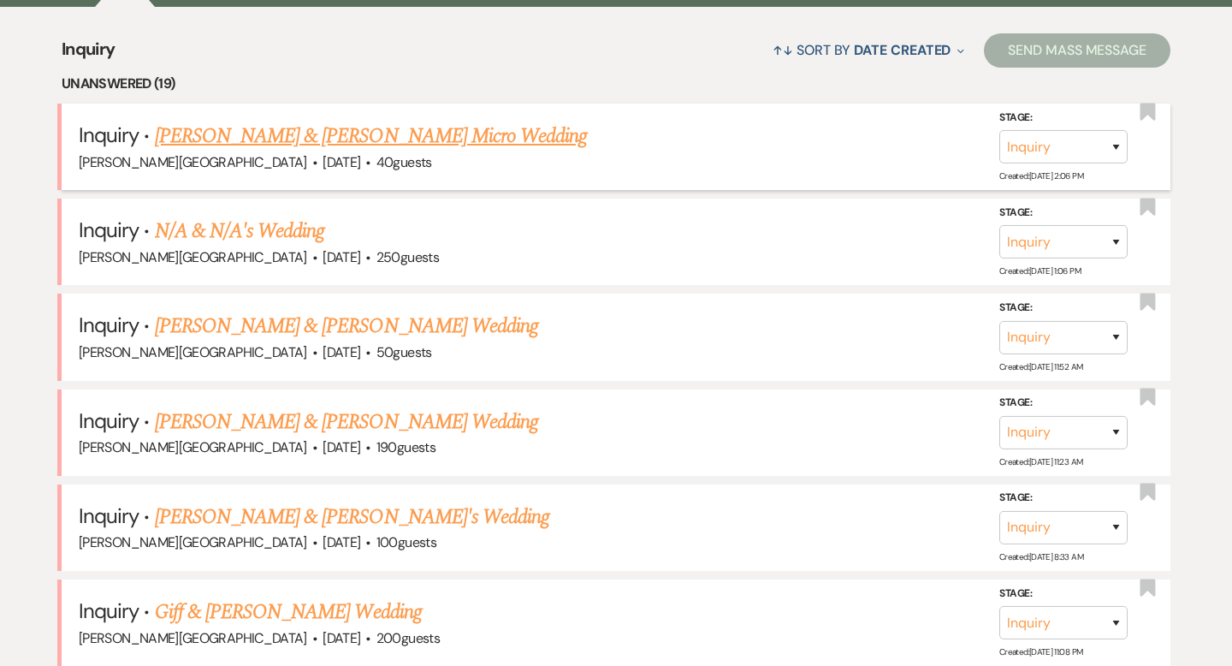
click at [281, 137] on link "[PERSON_NAME] & [PERSON_NAME] Micro Wedding" at bounding box center [371, 136] width 433 height 31
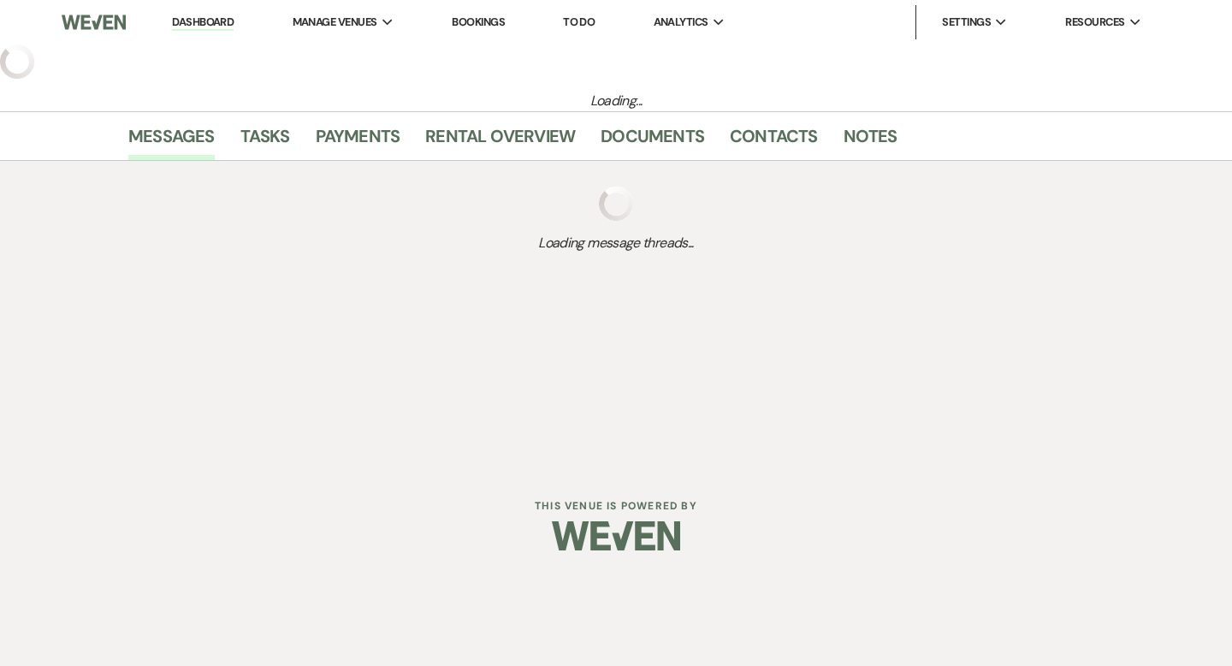
select select "5"
select select "16"
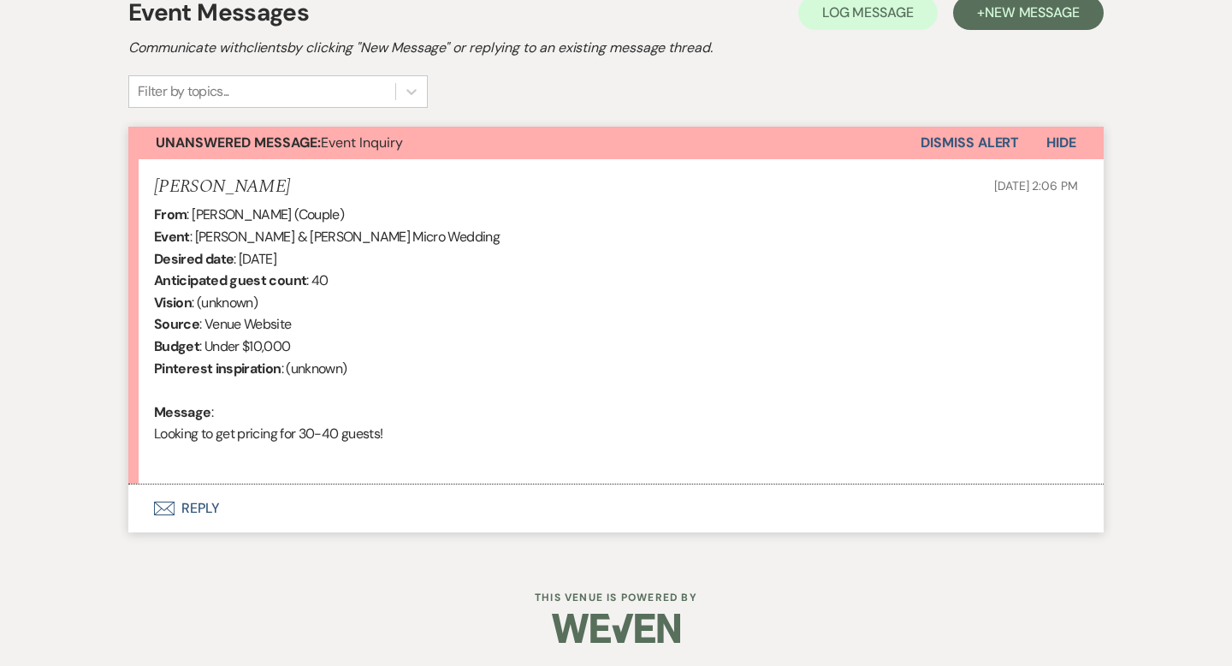
scroll to position [512, 0]
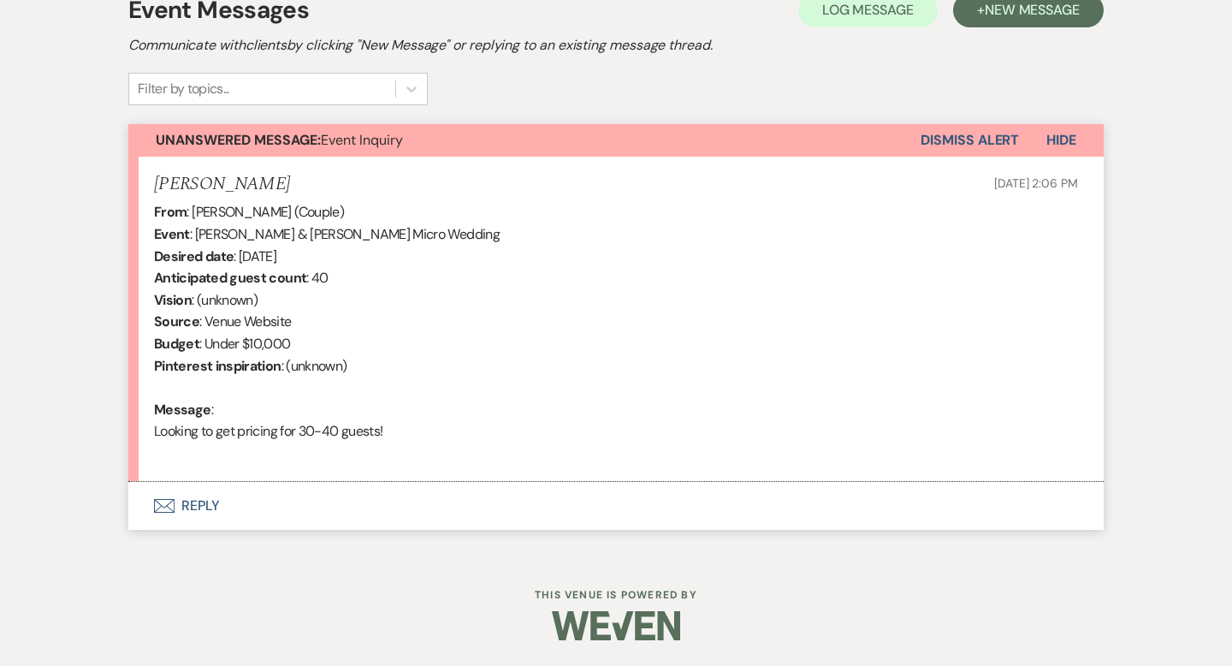
click at [210, 506] on button "Envelope Reply" at bounding box center [615, 506] width 975 height 48
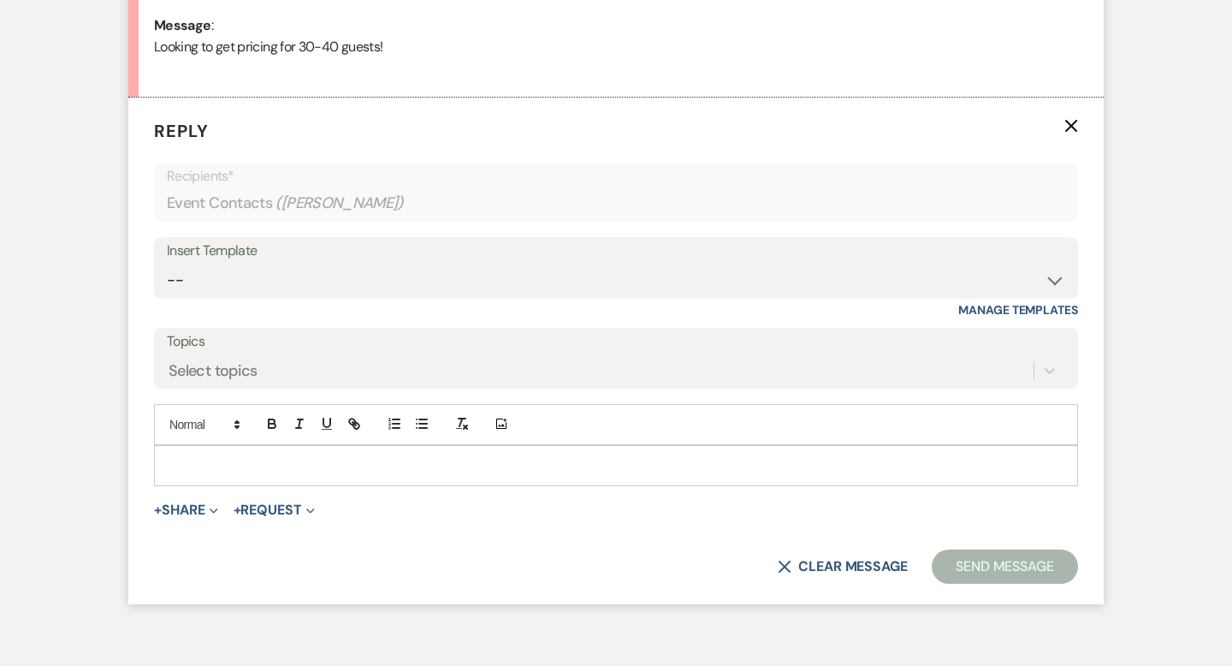
scroll to position [914, 0]
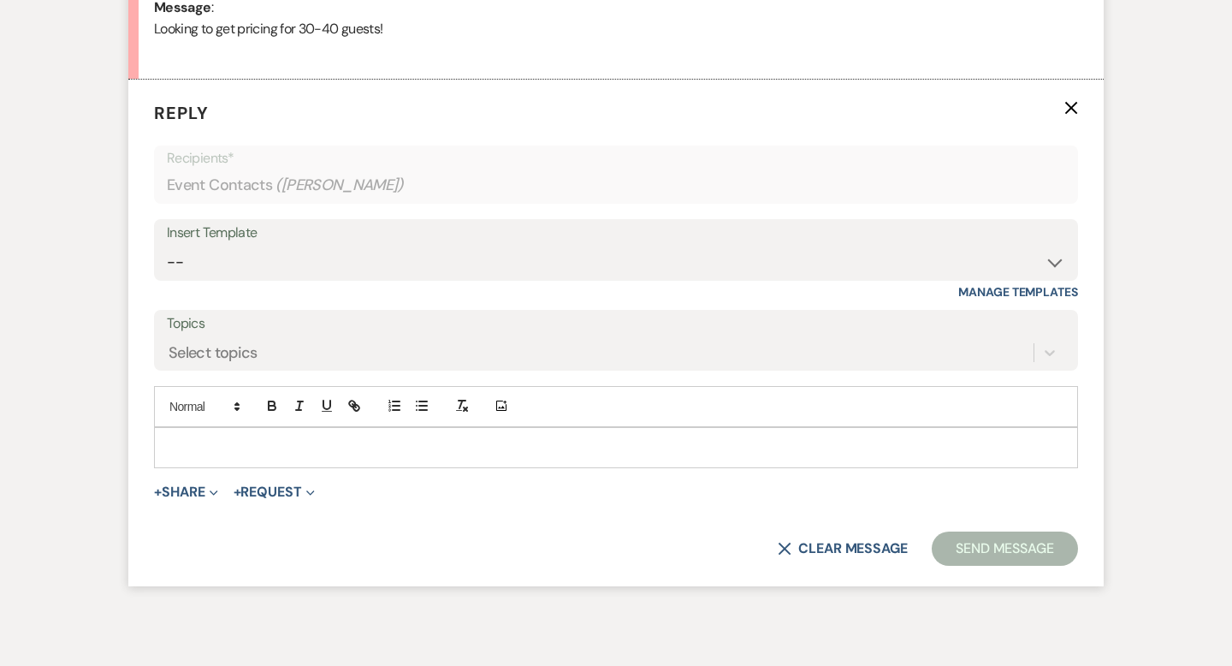
click at [213, 452] on p at bounding box center [616, 447] width 896 height 19
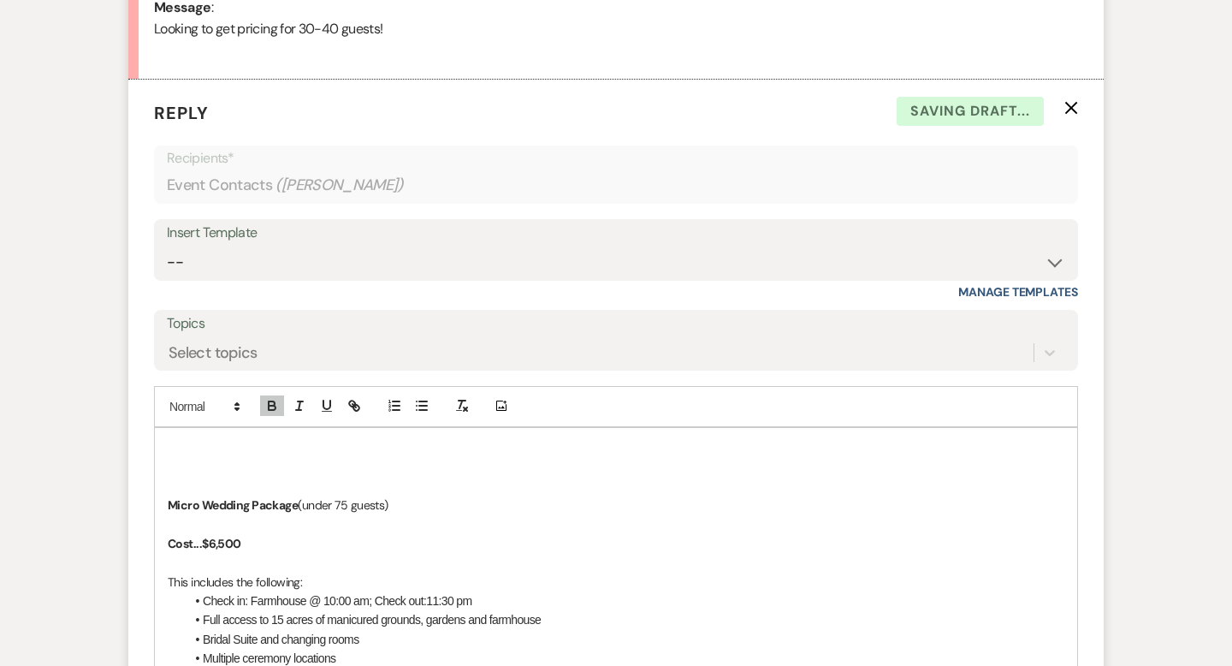
click at [185, 454] on p at bounding box center [616, 447] width 896 height 19
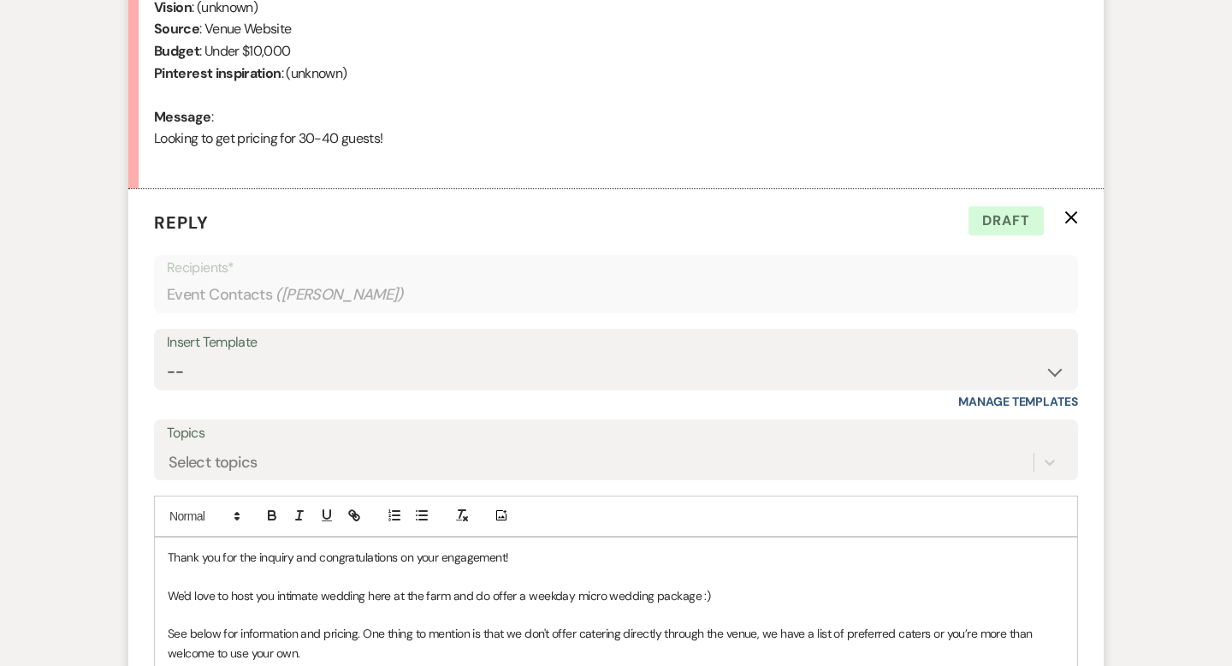
scroll to position [932, 0]
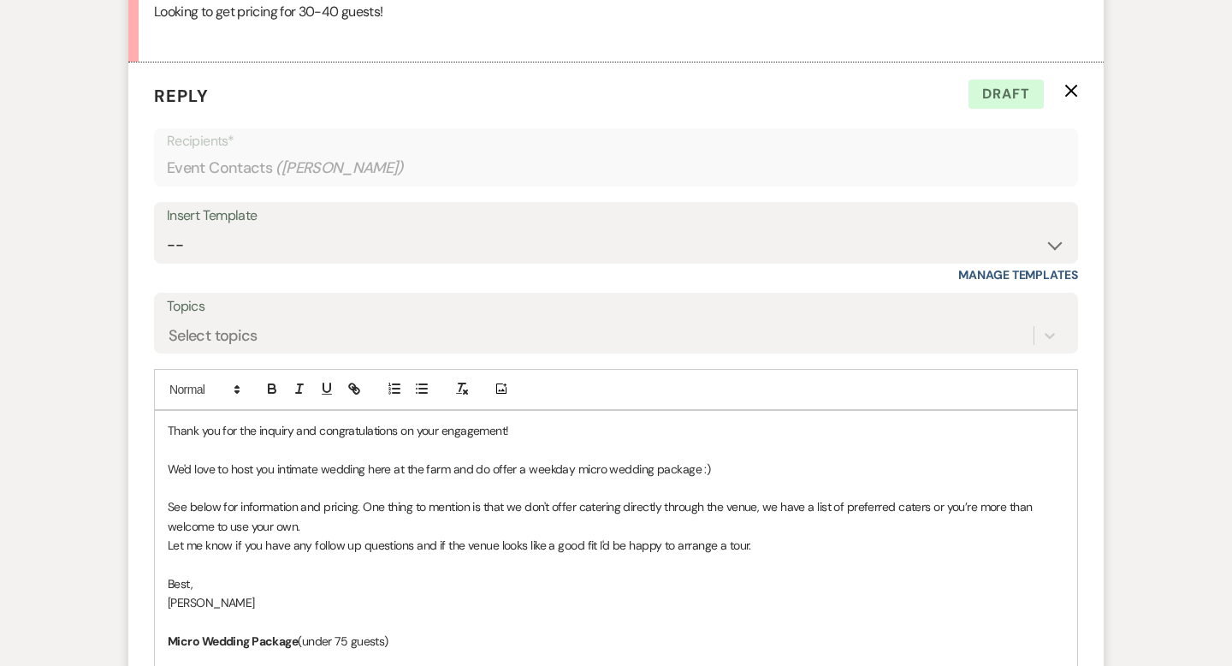
click at [168, 426] on p "Thank you for the inquiry and congratulations on your engagement!" at bounding box center [616, 430] width 896 height 19
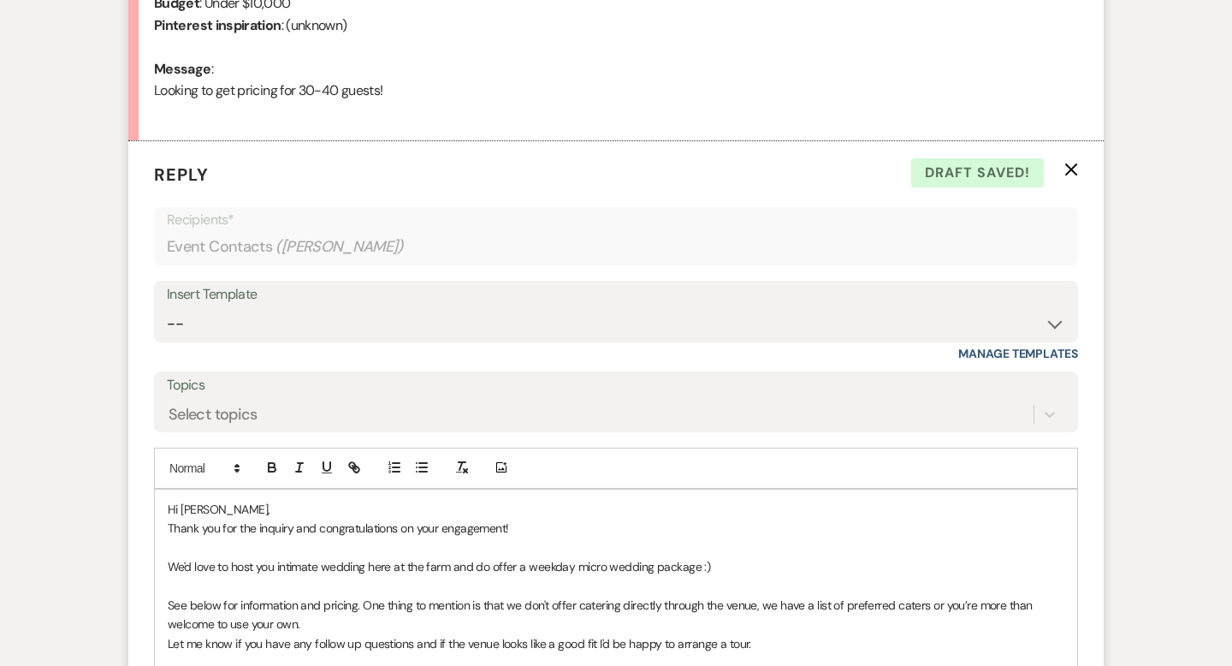
scroll to position [868, 0]
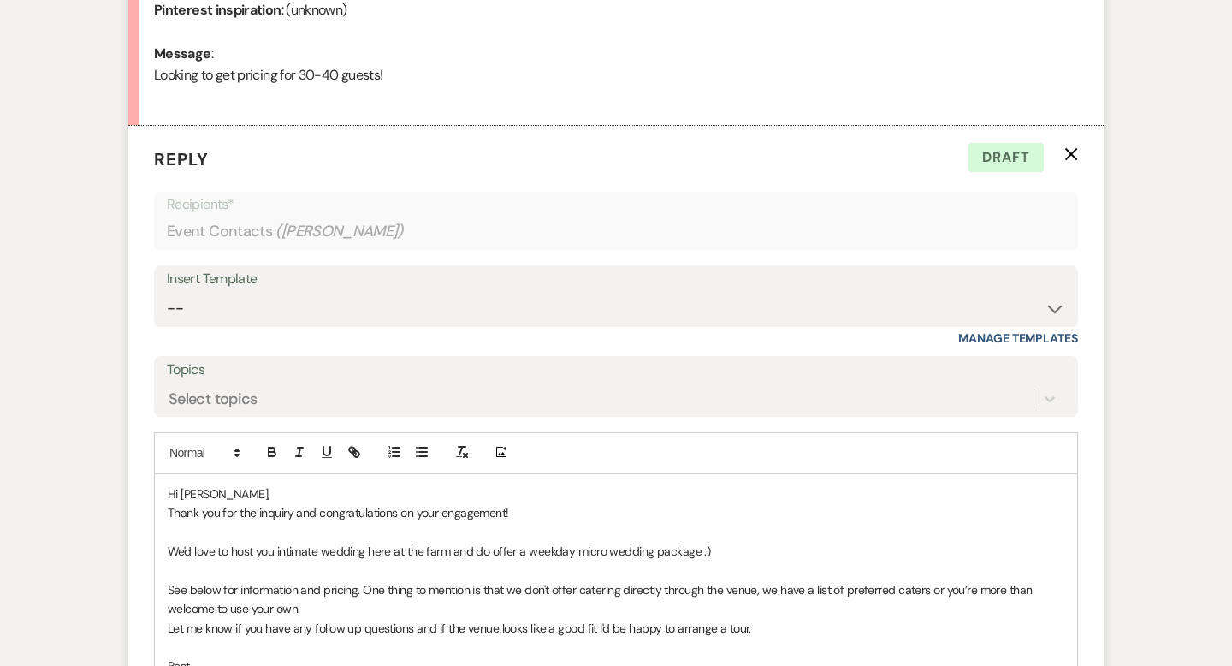
click at [247, 494] on p "Hi [PERSON_NAME]," at bounding box center [616, 493] width 896 height 19
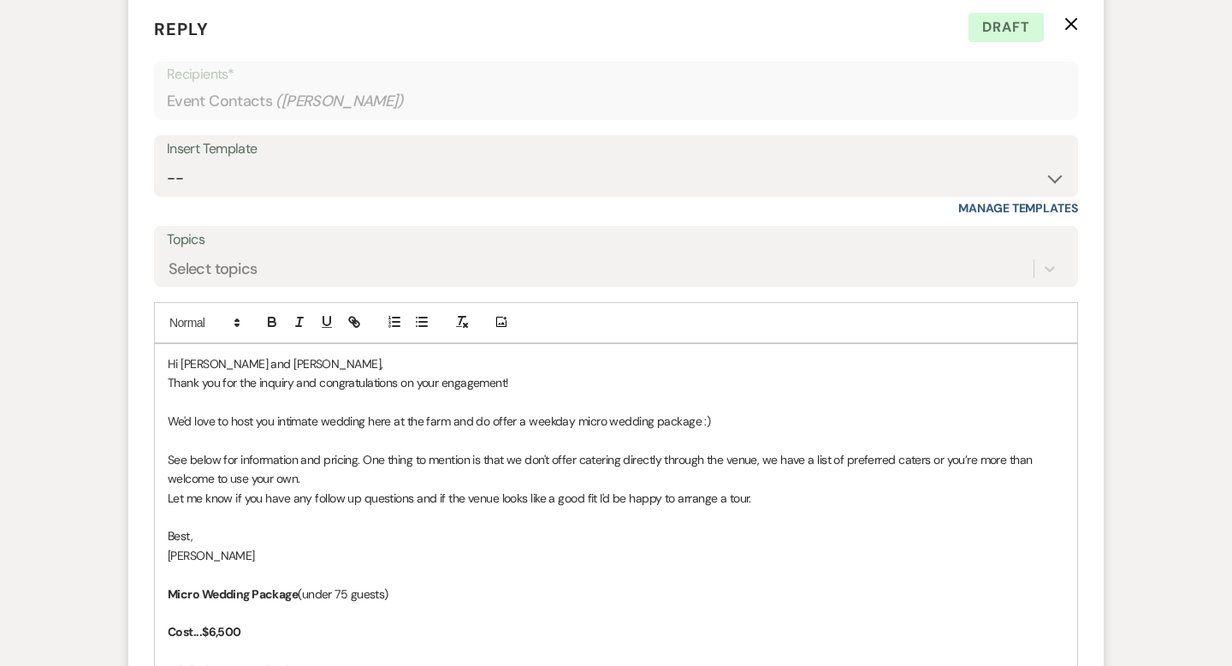
scroll to position [1101, 0]
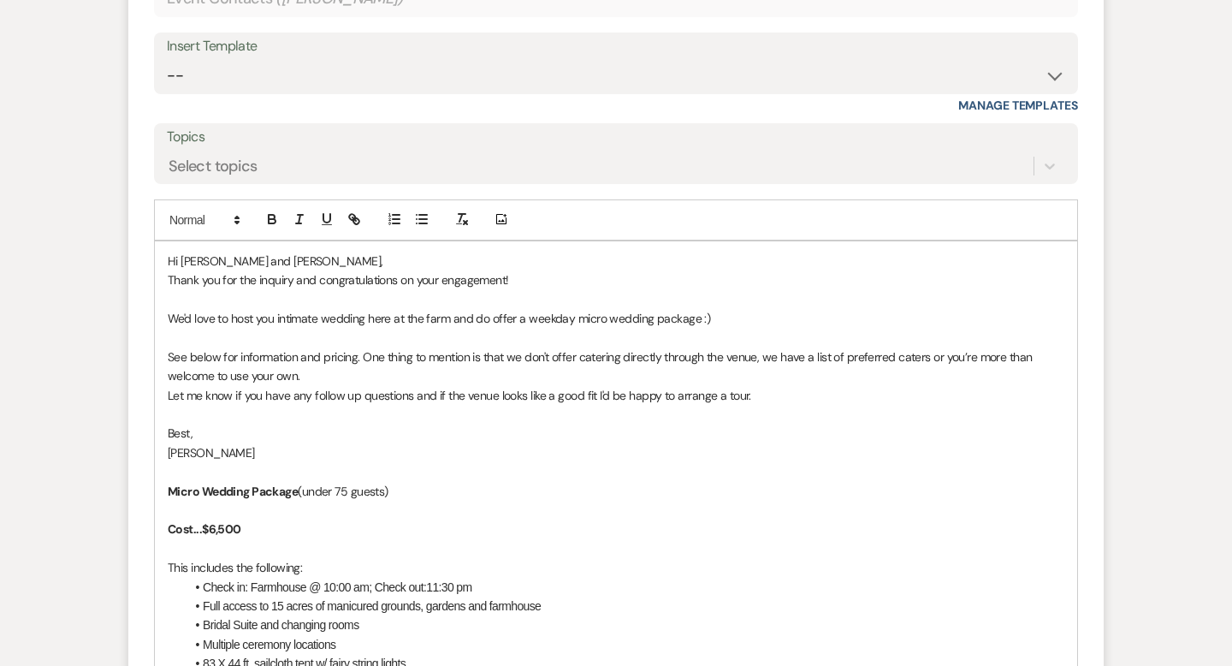
click at [328, 376] on p "See below for information and pricing. One thing to mention is that we don't of…" at bounding box center [616, 366] width 896 height 38
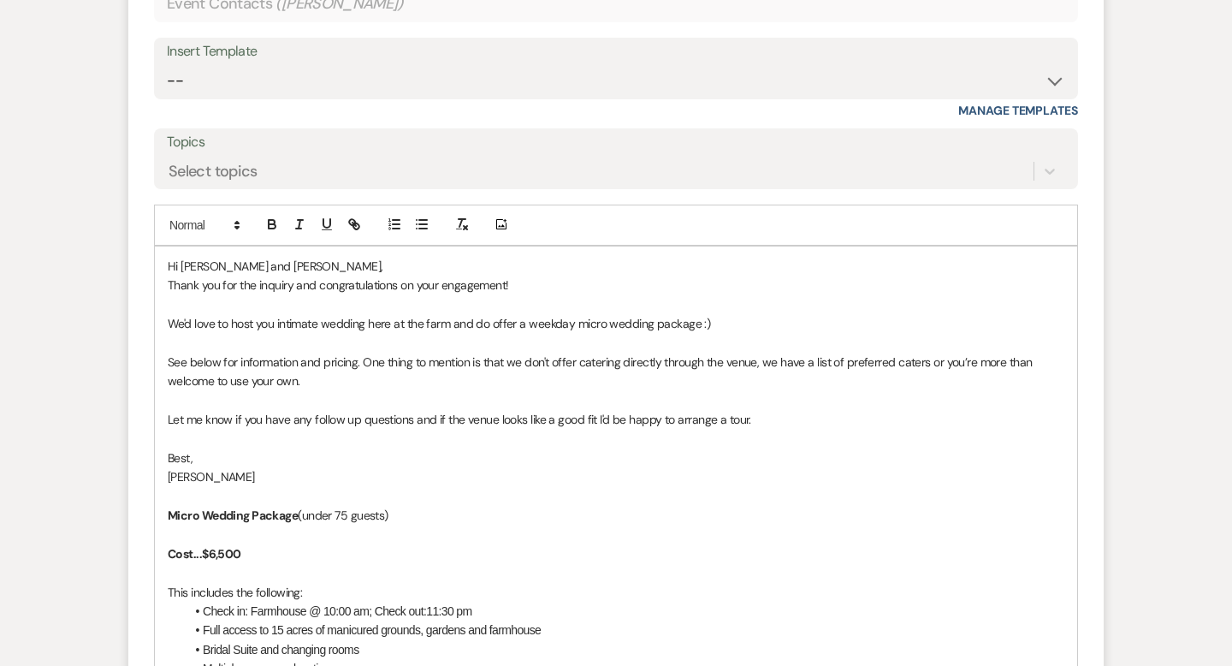
scroll to position [1135, 0]
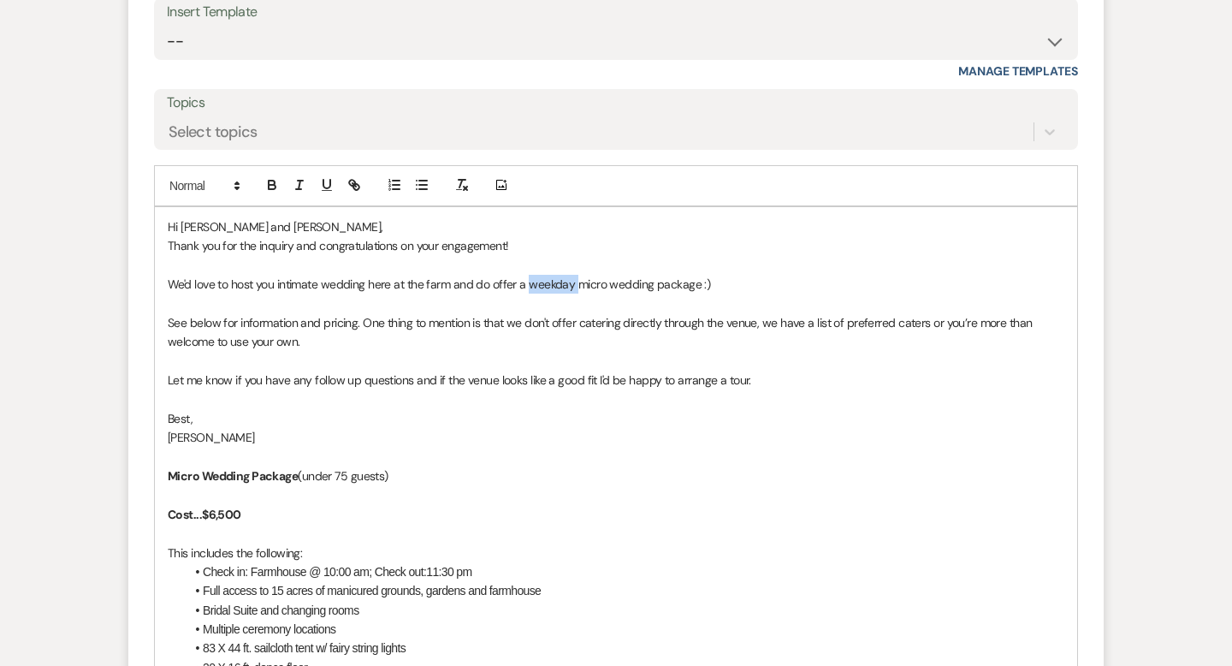
drag, startPoint x: 575, startPoint y: 284, endPoint x: 529, endPoint y: 283, distance: 45.3
click at [529, 283] on p "We'd love to host you intimate wedding here at the farm and do offer a weekday …" at bounding box center [616, 284] width 896 height 19
click at [665, 281] on p "We'd love to host you intimate wedding here at the farm and do offer a micro we…" at bounding box center [616, 284] width 896 height 19
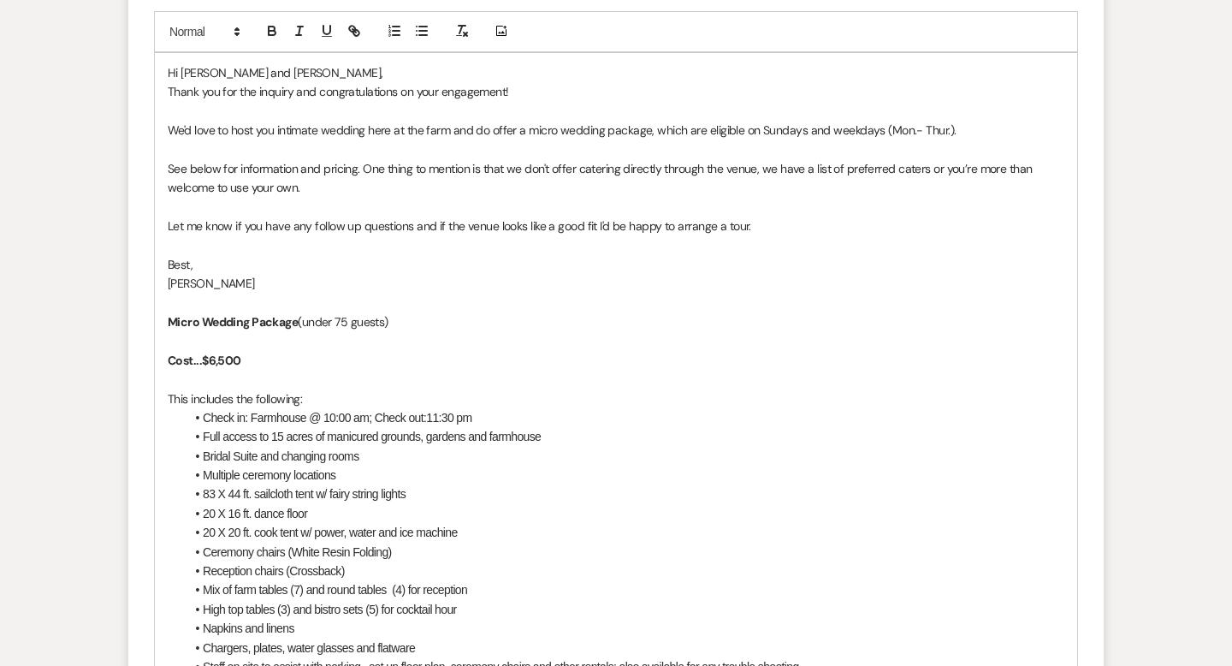
scroll to position [1304, 0]
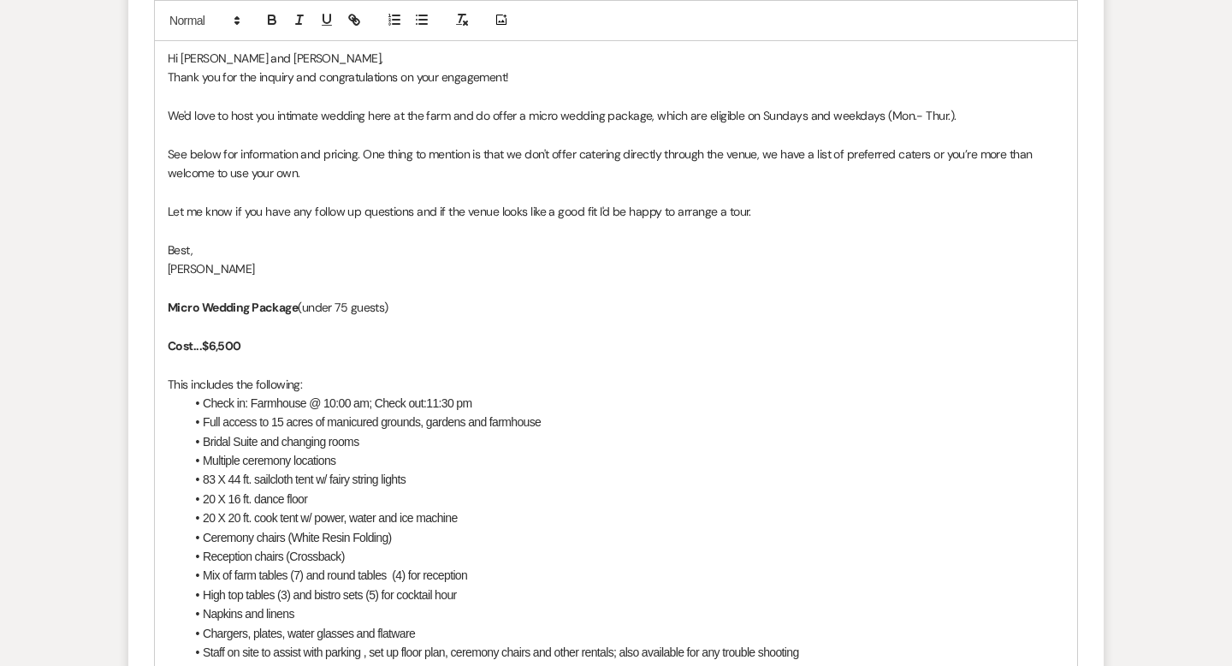
click at [353, 305] on p "Micro Wedding Package (under 75 guests)" at bounding box center [616, 307] width 896 height 19
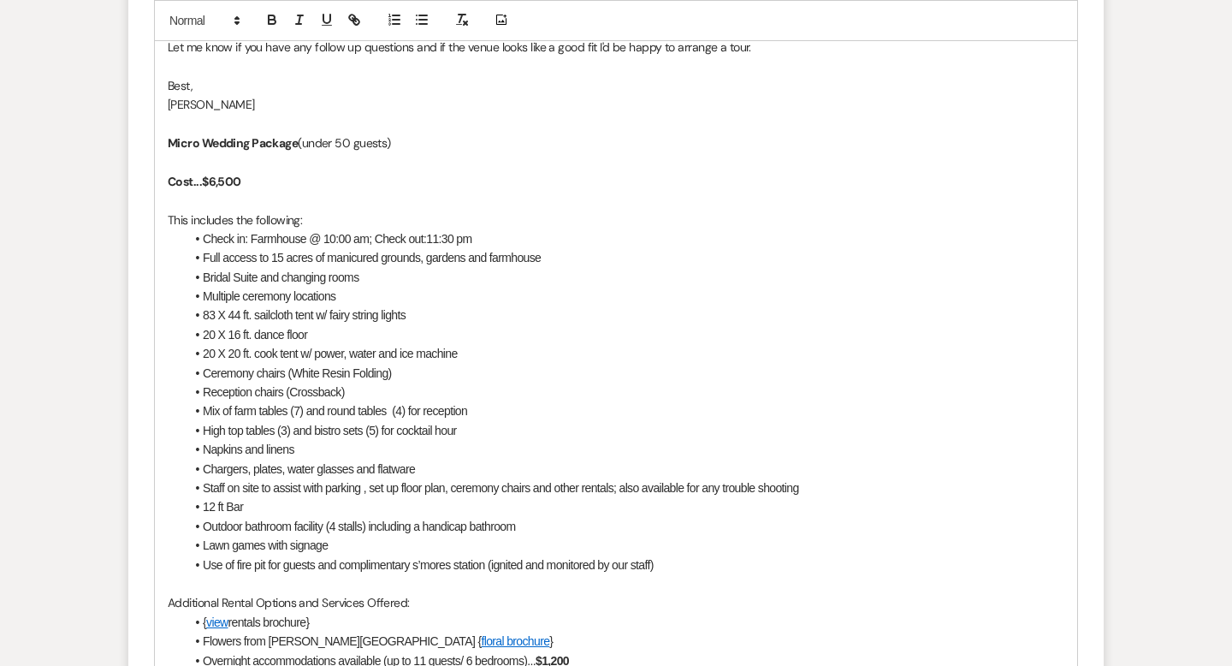
scroll to position [1480, 0]
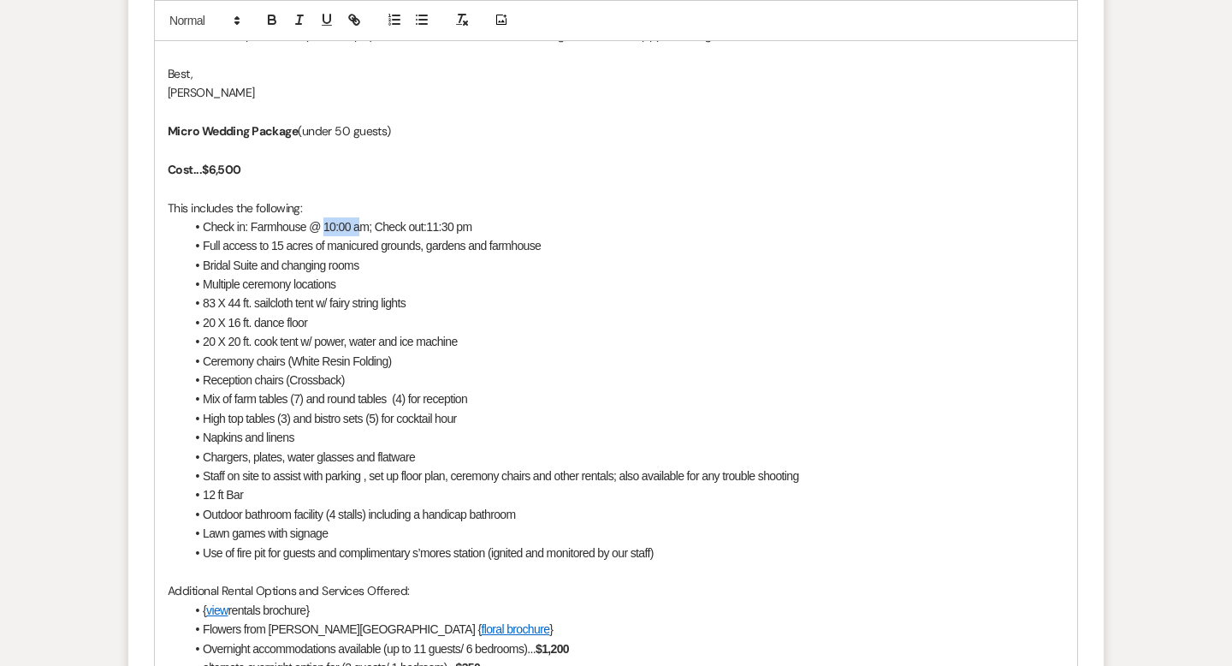
drag, startPoint x: 360, startPoint y: 224, endPoint x: 322, endPoint y: 222, distance: 37.7
click at [322, 222] on li "Check in: Farmhouse @ 10:00 am; Check out:11:30 pm" at bounding box center [624, 226] width 879 height 19
click at [429, 217] on li "Check in: Farmhouse @ 2:00 pm; Check out:11:30 pm" at bounding box center [624, 226] width 879 height 19
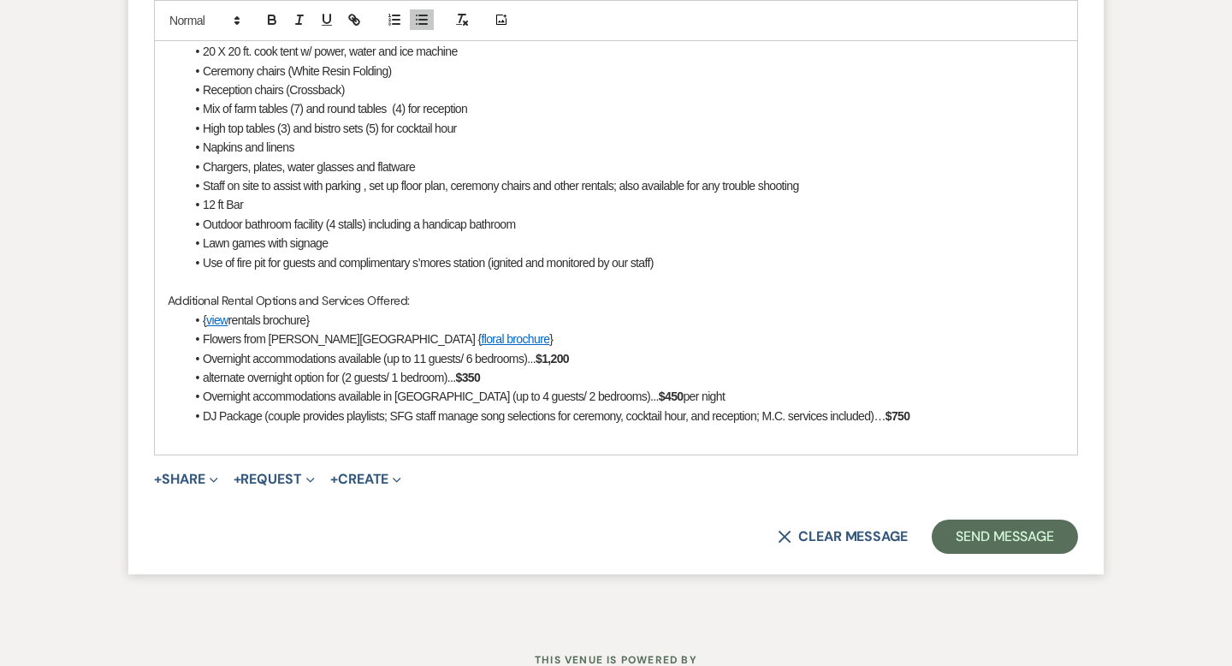
scroll to position [1773, 0]
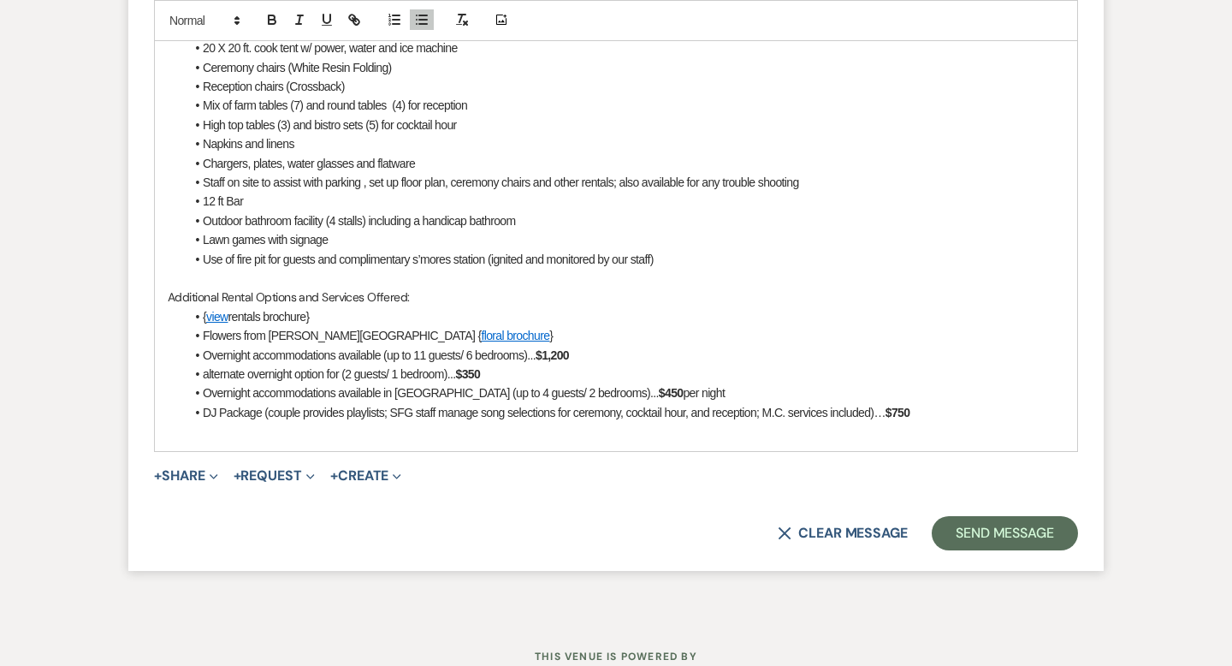
drag, startPoint x: 687, startPoint y: 260, endPoint x: 186, endPoint y: 238, distance: 501.8
click at [186, 238] on ul "Check in: Farmhouse @ 2:00 pm; Check out:10:30 pm Full access to 15 acres of ma…" at bounding box center [624, 96] width 879 height 345
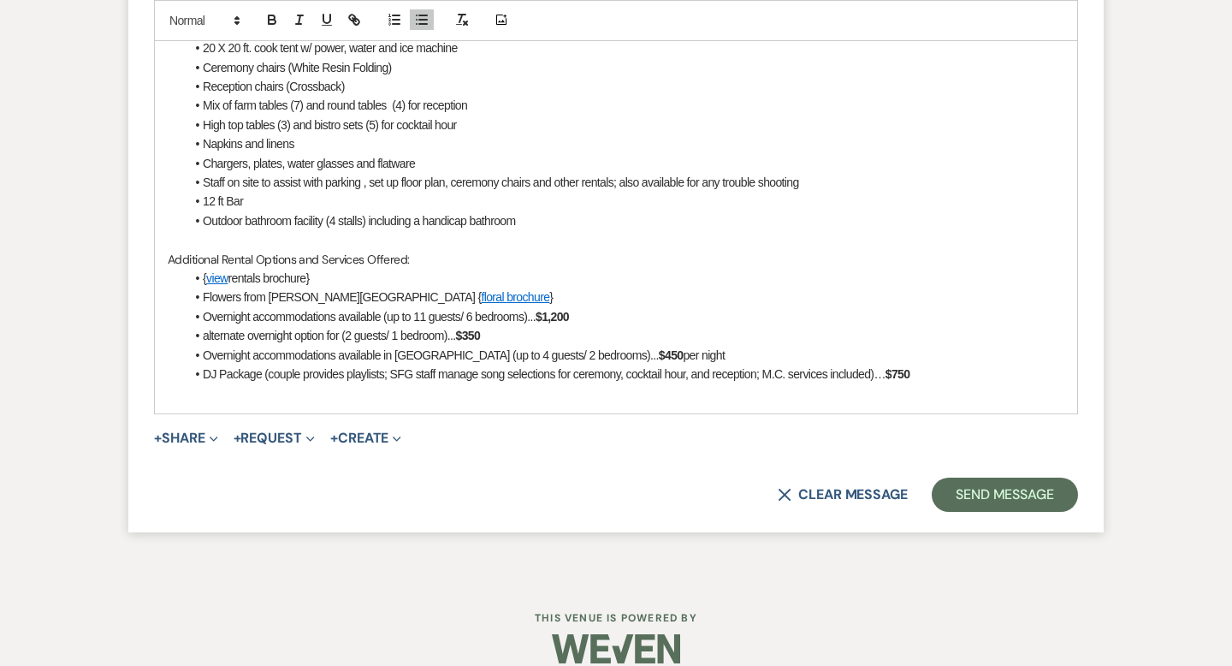
scroll to position [1795, 0]
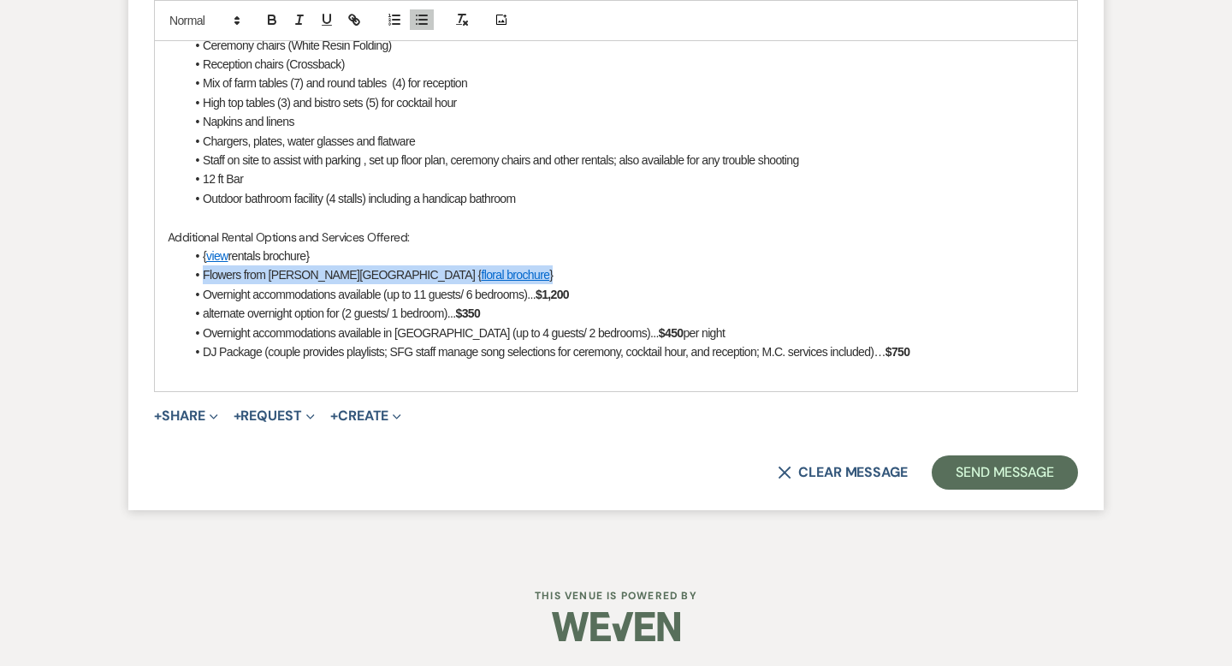
drag, startPoint x: 412, startPoint y: 272, endPoint x: 163, endPoint y: 268, distance: 249.8
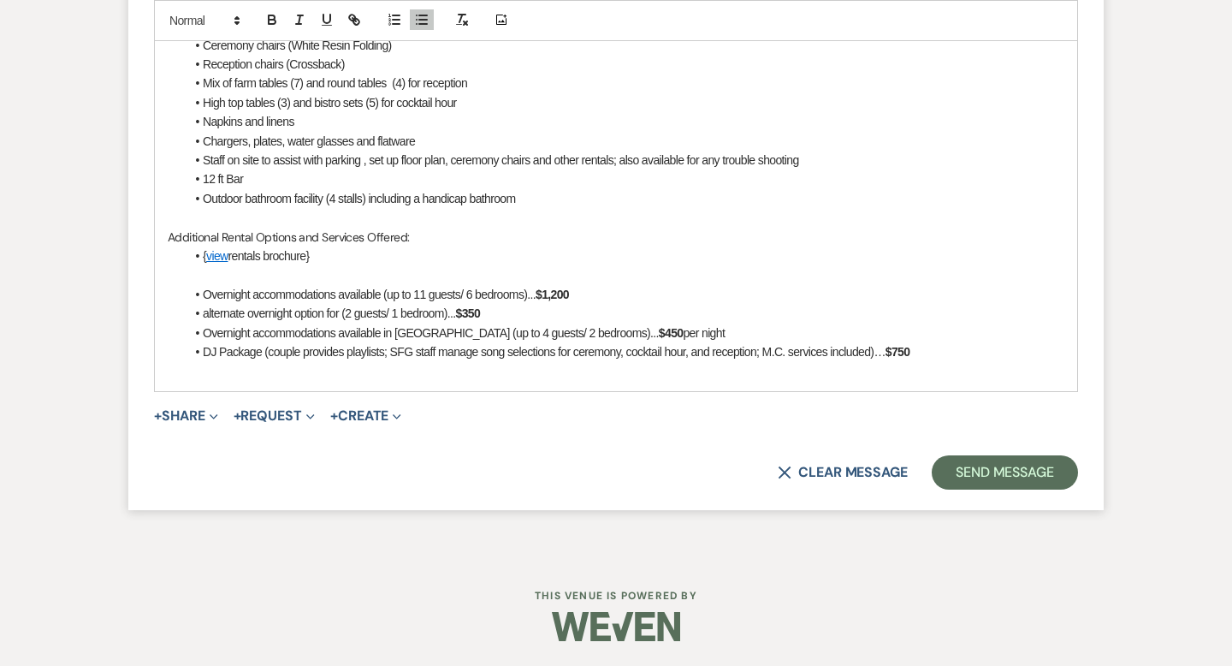
scroll to position [1777, 0]
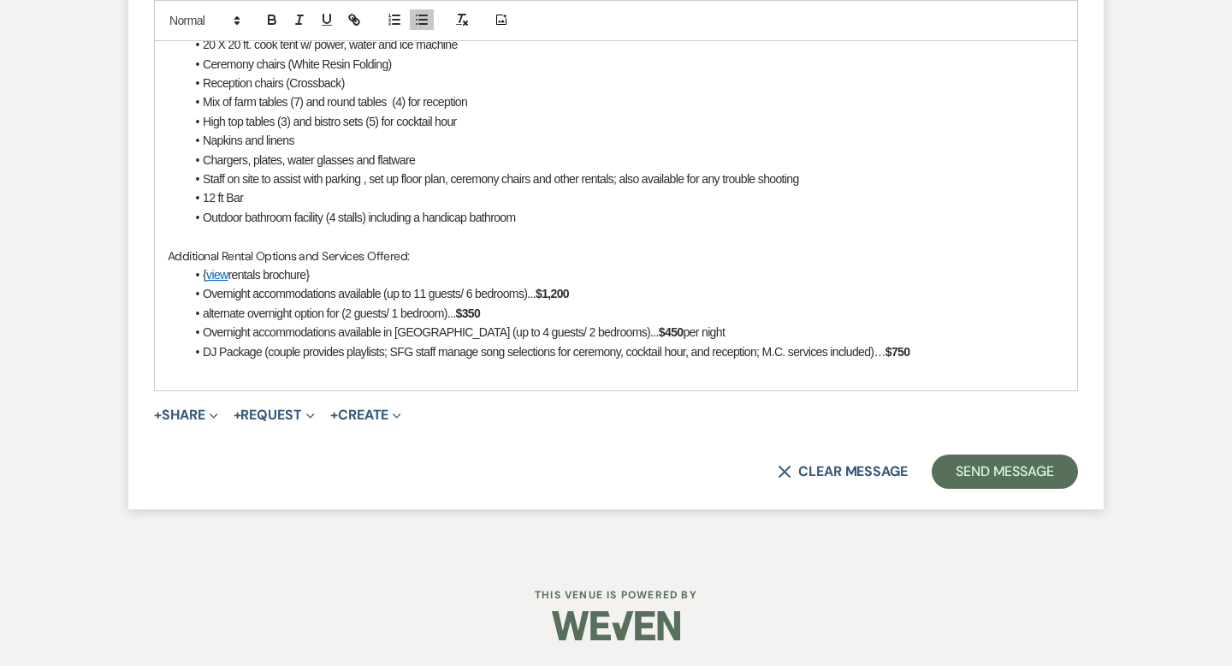
click at [564, 289] on strong "$1,200" at bounding box center [551, 294] width 33 height 14
drag, startPoint x: 495, startPoint y: 311, endPoint x: 184, endPoint y: 321, distance: 311.5
click at [185, 321] on li "alternate overnight option for (2 guests/ 1 bedroom)... $350" at bounding box center [624, 313] width 879 height 19
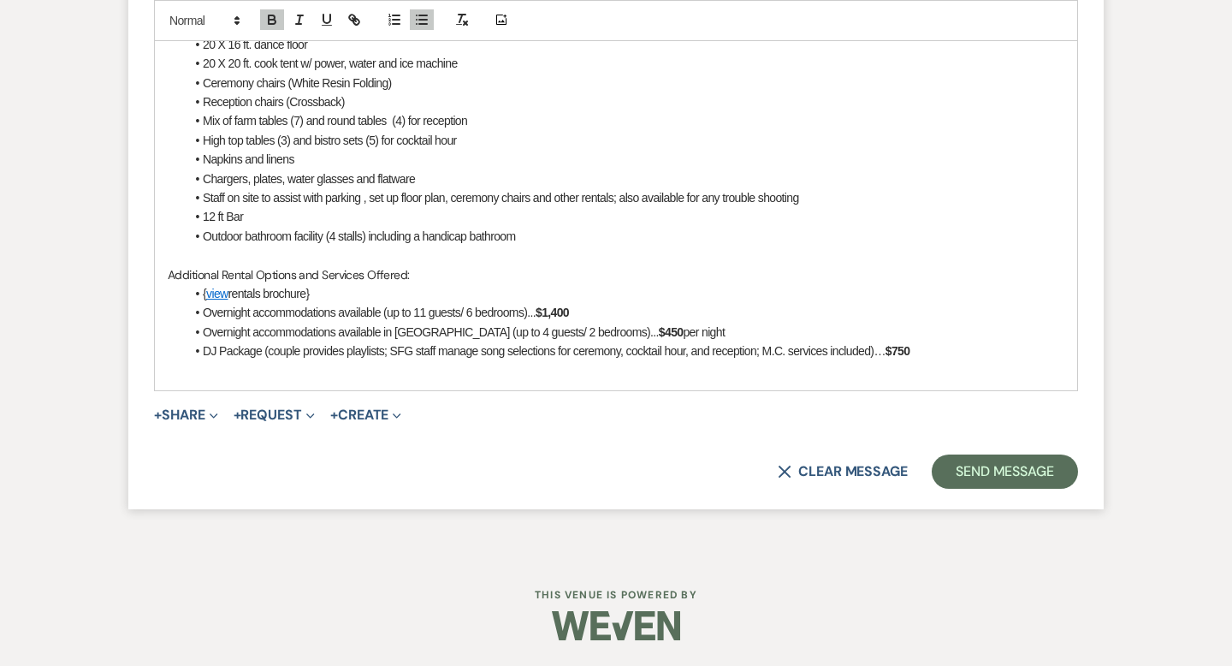
scroll to position [1757, 0]
click at [659, 335] on strong "$450" at bounding box center [671, 333] width 25 height 14
click at [659, 330] on strong "$450" at bounding box center [671, 333] width 25 height 14
click at [910, 348] on strong "$750" at bounding box center [897, 352] width 25 height 14
click at [915, 347] on strong "$1,000" at bounding box center [901, 352] width 33 height 14
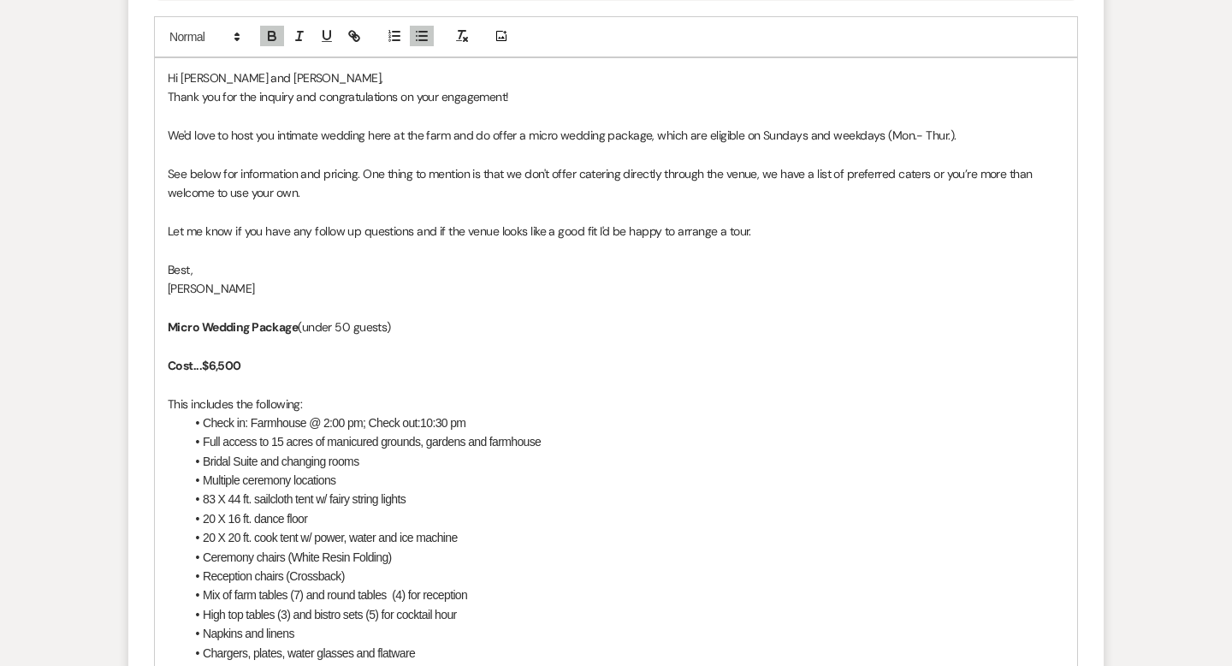
scroll to position [1281, 0]
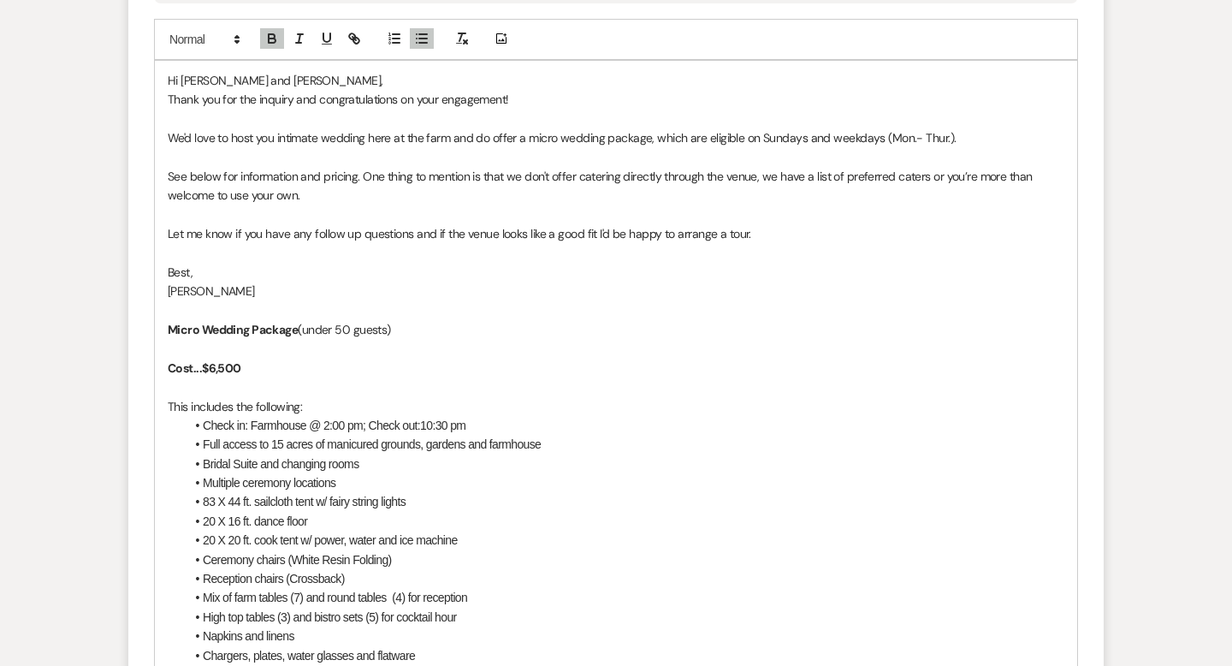
click at [212, 341] on p at bounding box center [616, 348] width 896 height 19
click at [165, 370] on div "Hi [PERSON_NAME] and [PERSON_NAME], Thank you for the inquiry and congratulatio…" at bounding box center [616, 464] width 922 height 806
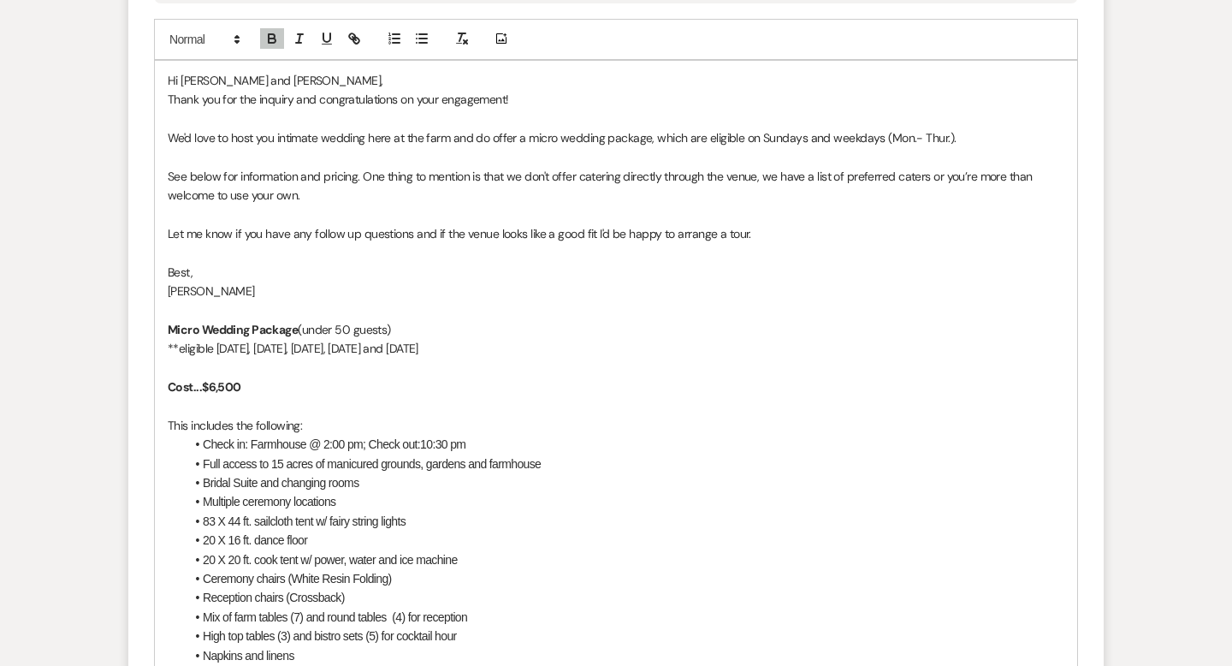
drag, startPoint x: 515, startPoint y: 349, endPoint x: 169, endPoint y: 343, distance: 345.6
click at [169, 343] on p "**eligible [DATE], [DATE], [DATE], [DATE] and [DATE]" at bounding box center [616, 348] width 896 height 19
click at [303, 47] on button "button" at bounding box center [299, 38] width 24 height 21
click at [418, 346] on em "**eligible [DATE], [DATE], [DATE], [DATE] and [DATE]" at bounding box center [293, 347] width 251 height 15
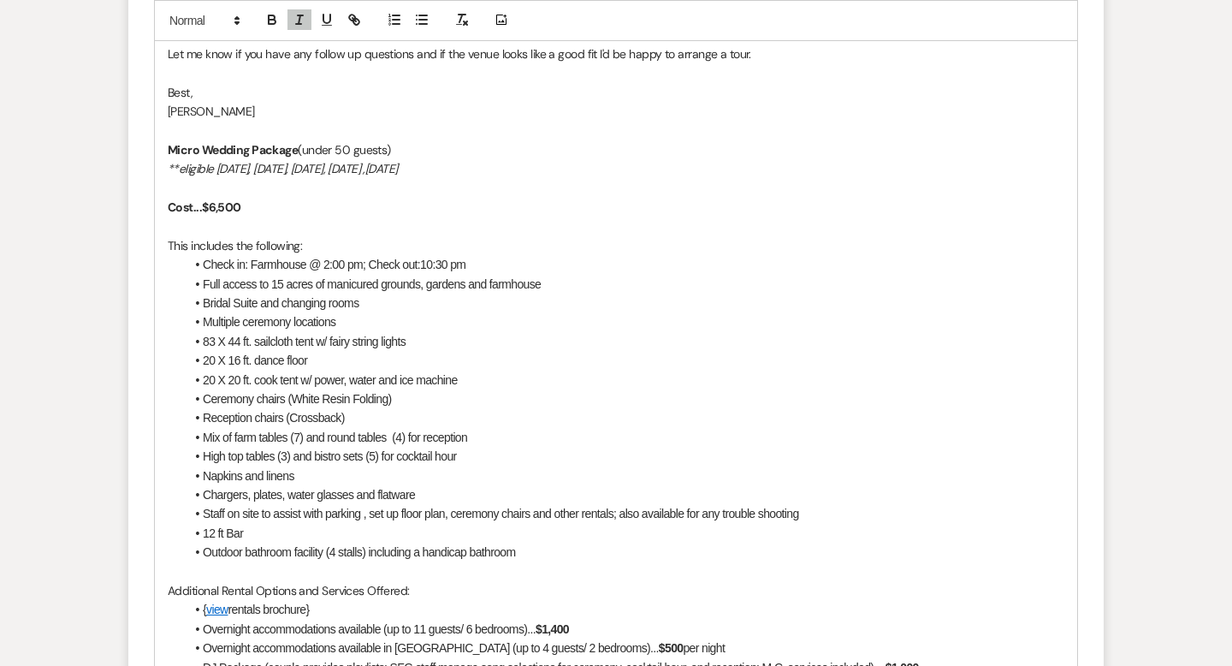
scroll to position [1463, 0]
drag, startPoint x: 352, startPoint y: 338, endPoint x: 321, endPoint y: 338, distance: 31.6
click at [321, 338] on li "83 X 44 ft. sailcloth tent w/ fairy string lights" at bounding box center [624, 339] width 879 height 19
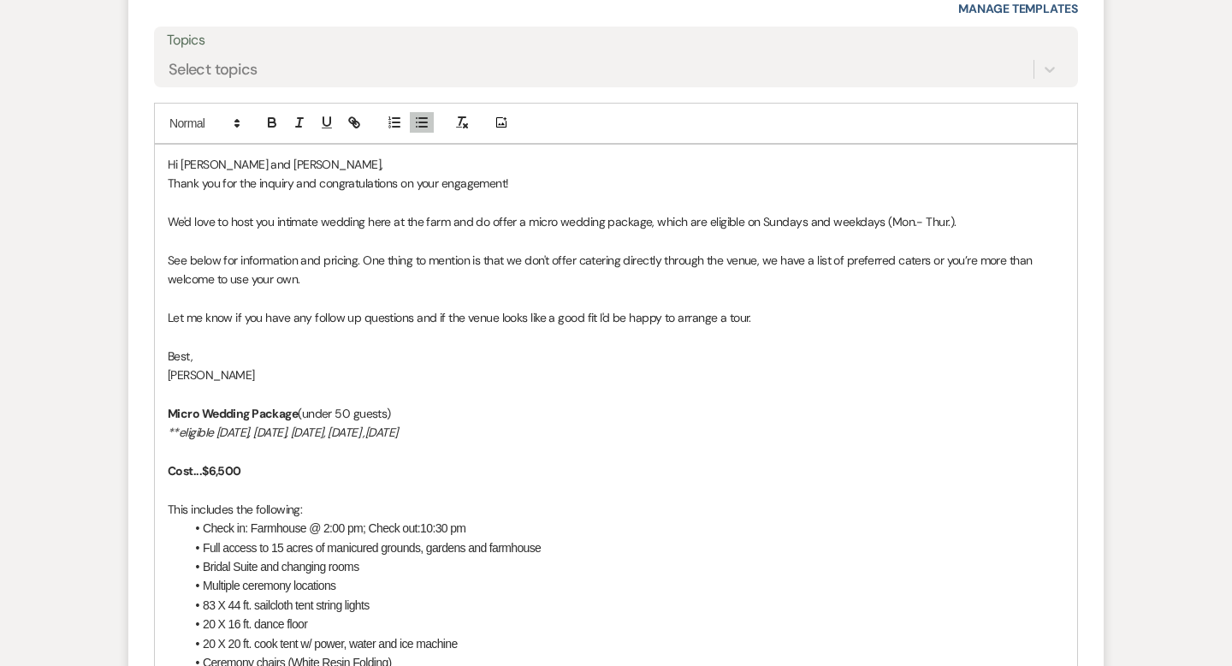
scroll to position [1196, 0]
click at [212, 471] on strong "Cost...$6,500" at bounding box center [205, 471] width 74 height 15
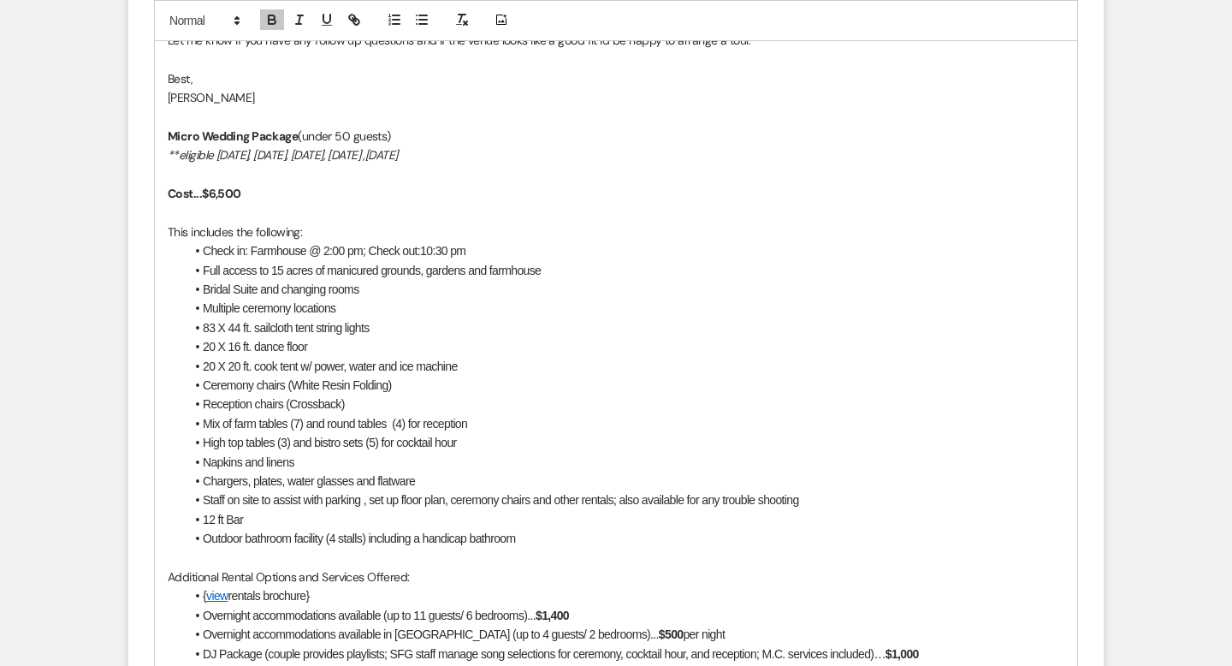
scroll to position [1763, 0]
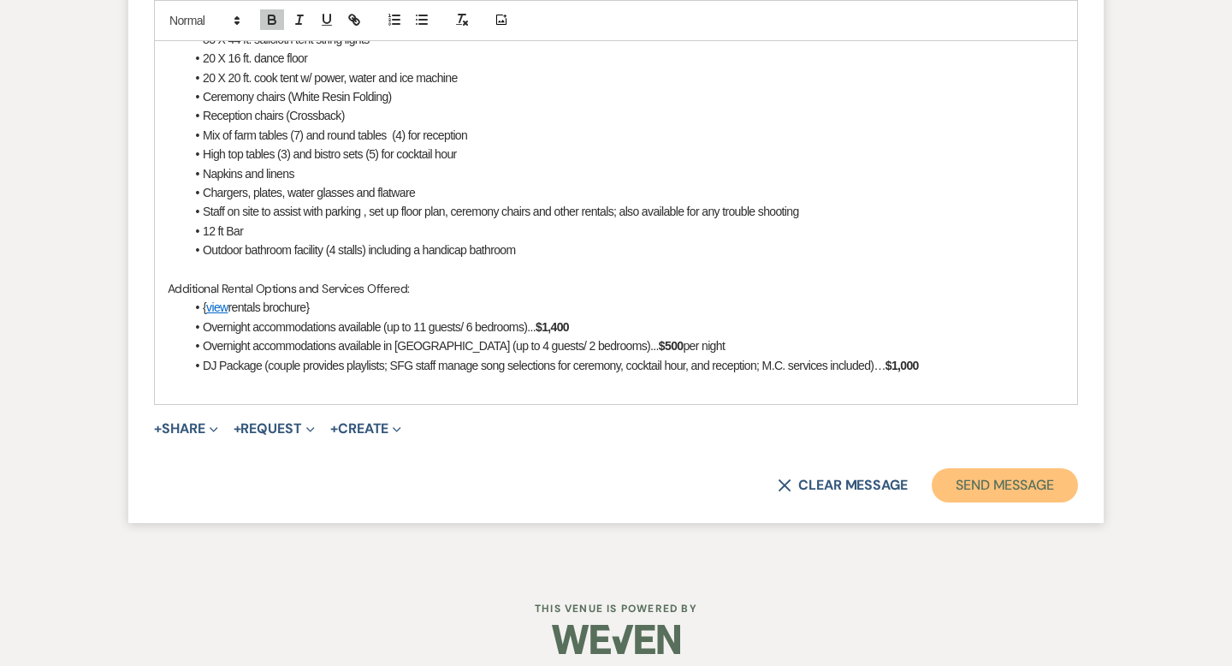
click at [961, 480] on button "Send Message" at bounding box center [1005, 485] width 146 height 34
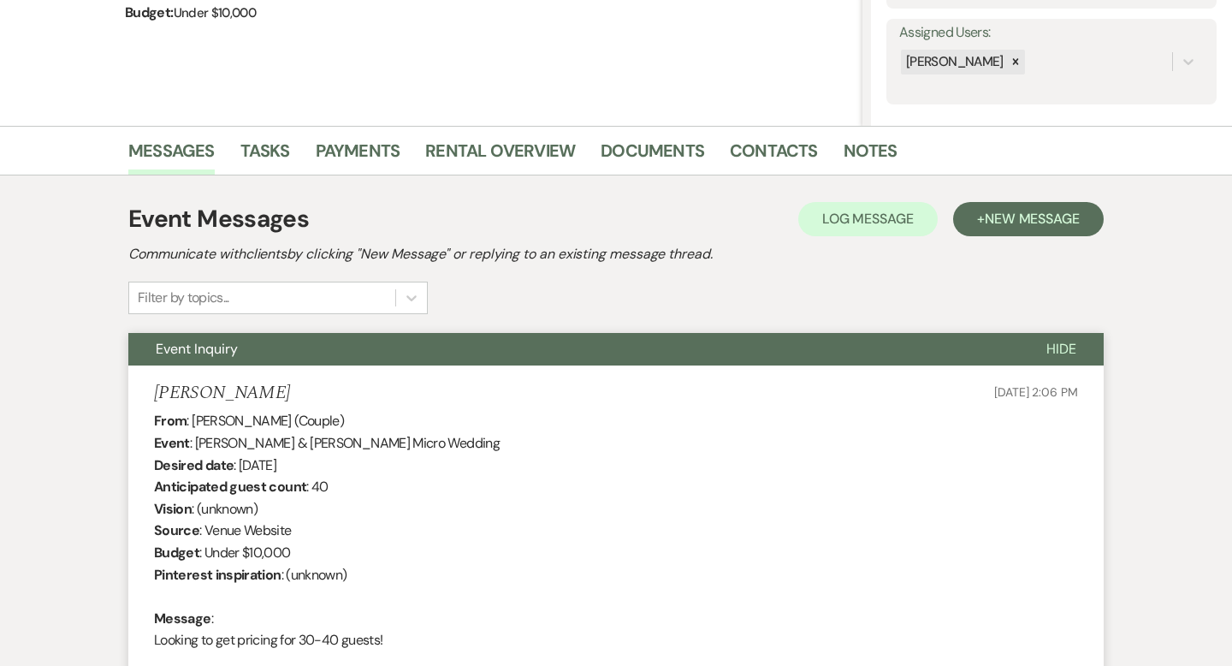
scroll to position [0, 0]
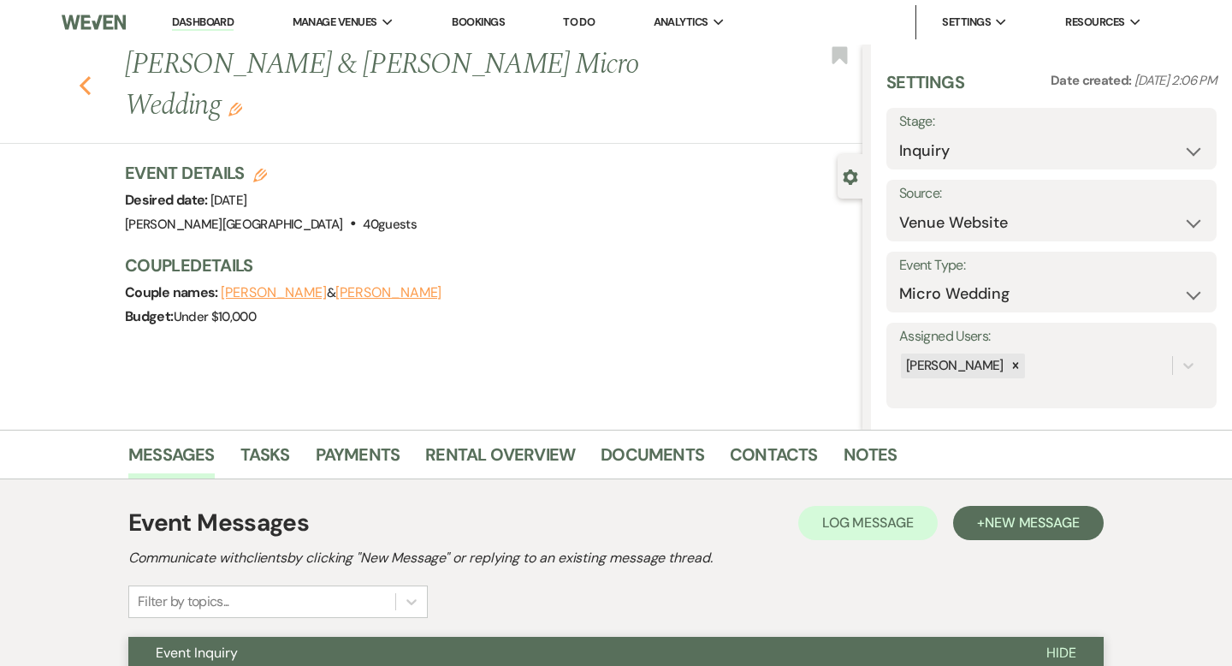
click at [80, 75] on icon "Previous" at bounding box center [85, 85] width 13 height 21
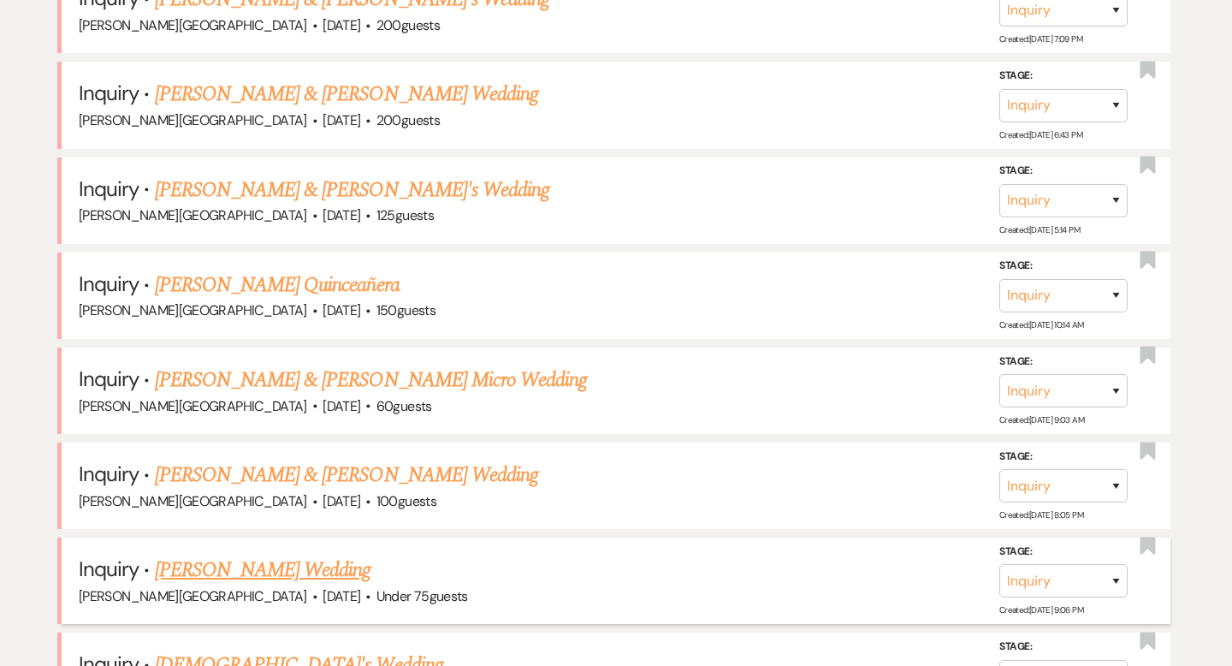
scroll to position [1360, 0]
click at [240, 372] on link "[PERSON_NAME] & [PERSON_NAME] Micro Wedding" at bounding box center [371, 380] width 433 height 31
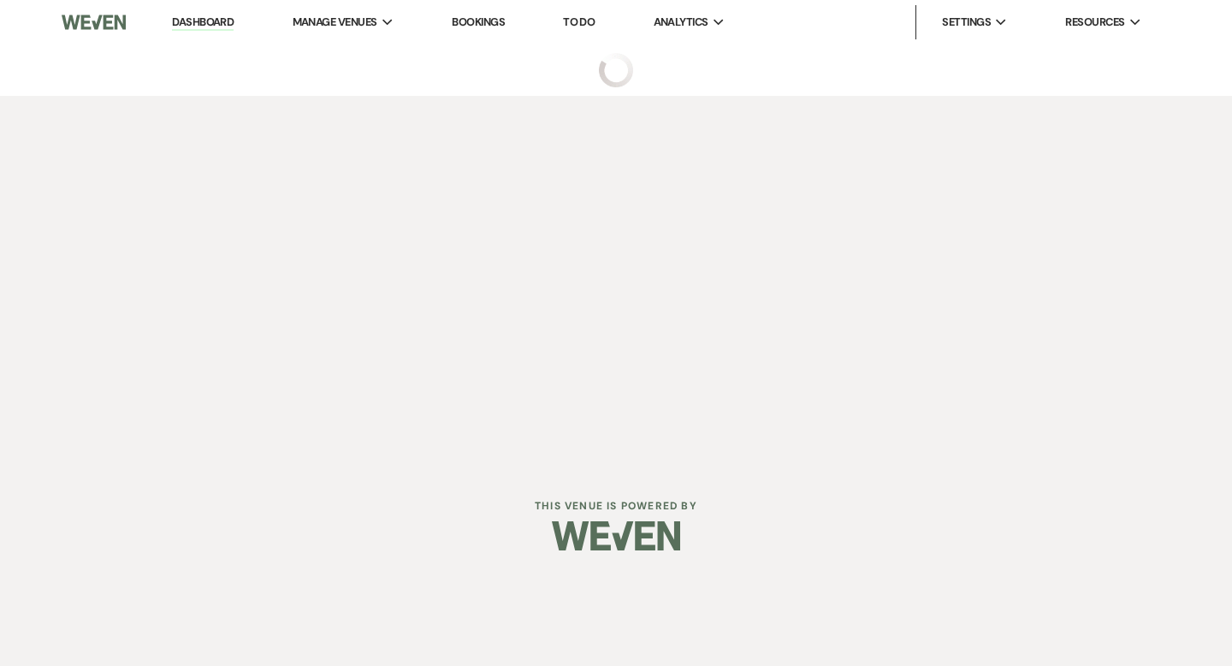
select select "5"
select select "16"
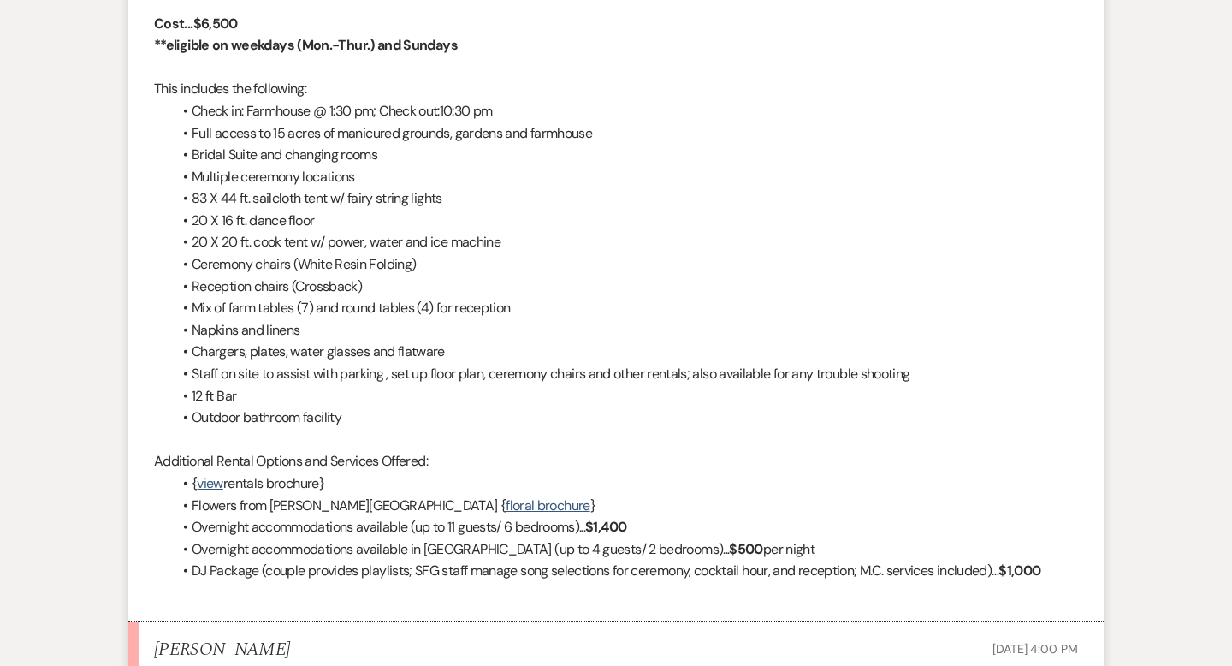
scroll to position [1793, 0]
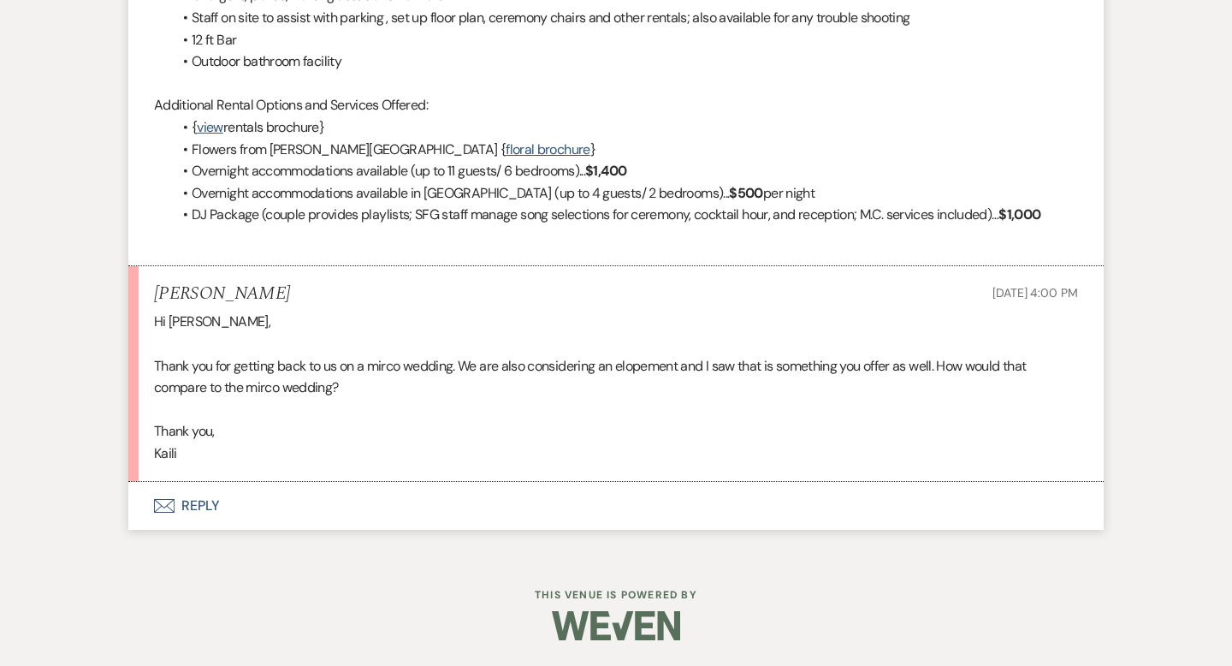
click at [209, 506] on button "Envelope Reply" at bounding box center [615, 506] width 975 height 48
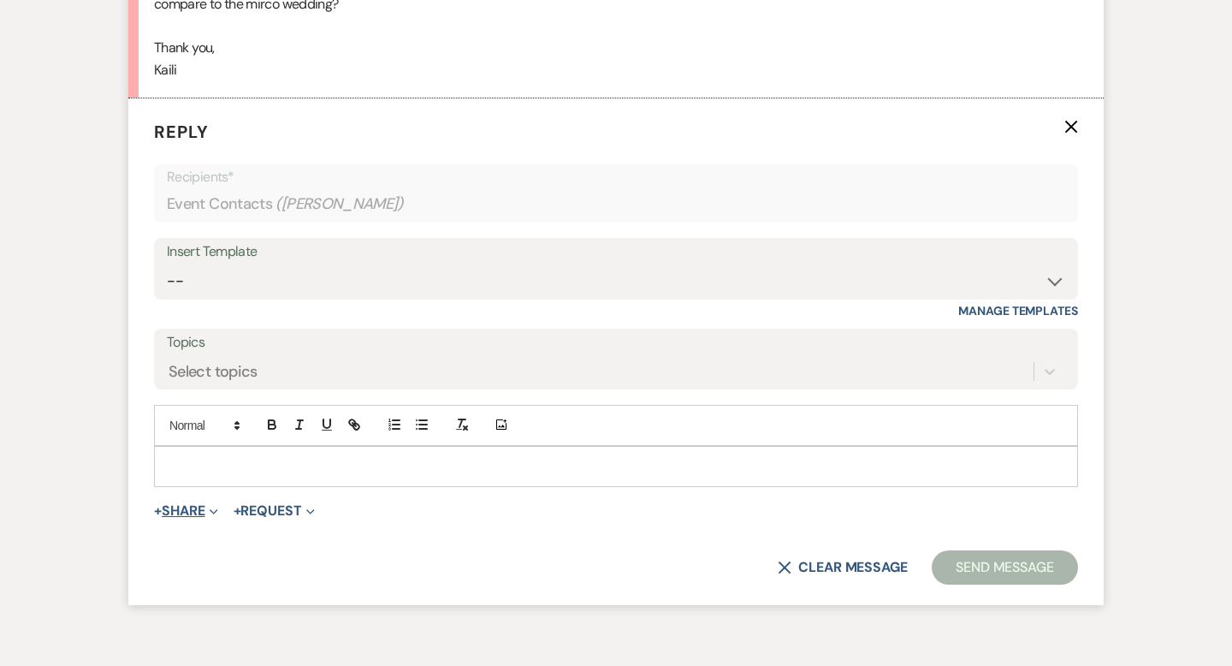
scroll to position [2195, 0]
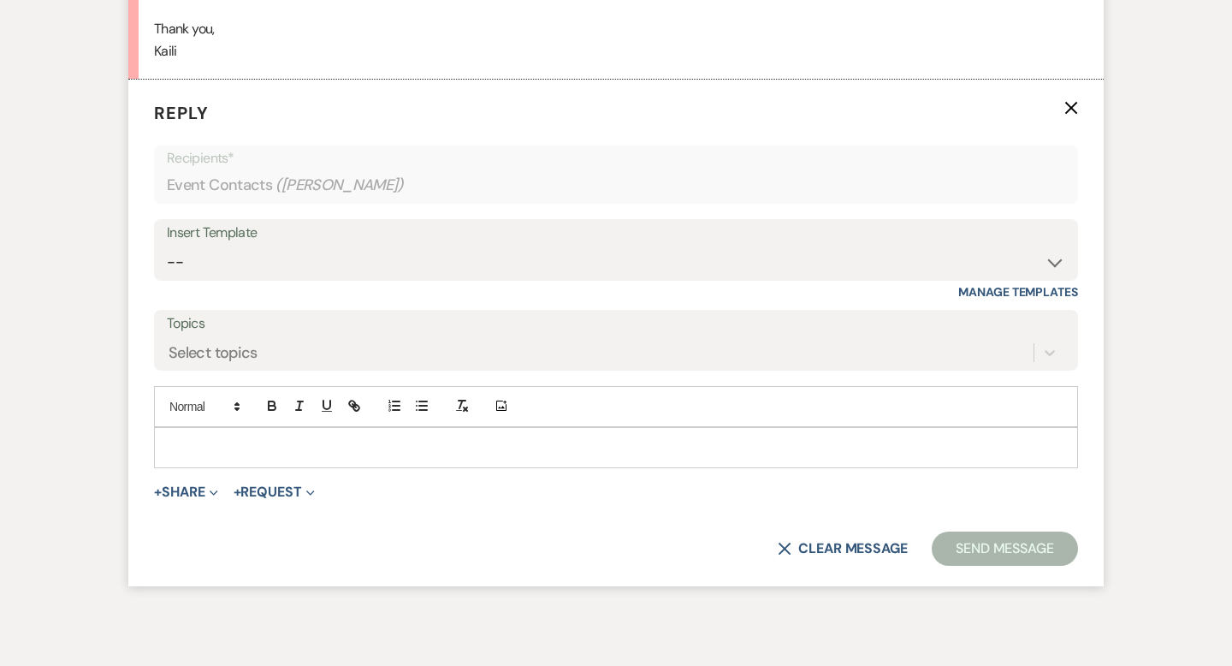
click at [219, 445] on p at bounding box center [616, 447] width 896 height 19
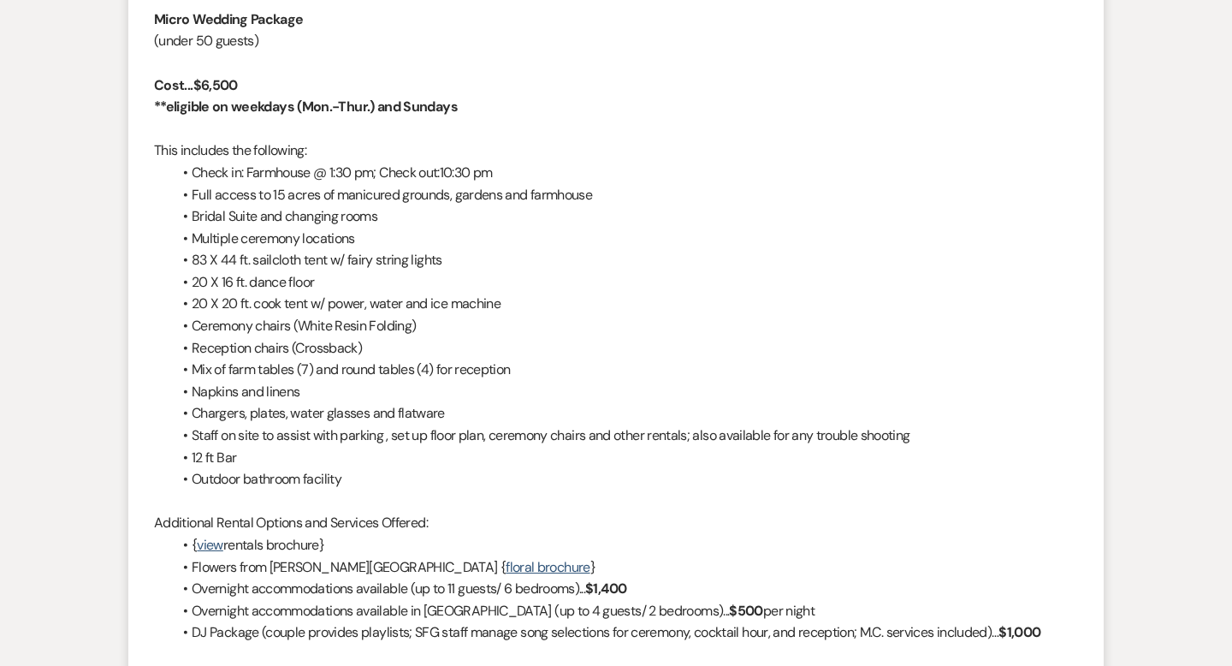
scroll to position [1259, 0]
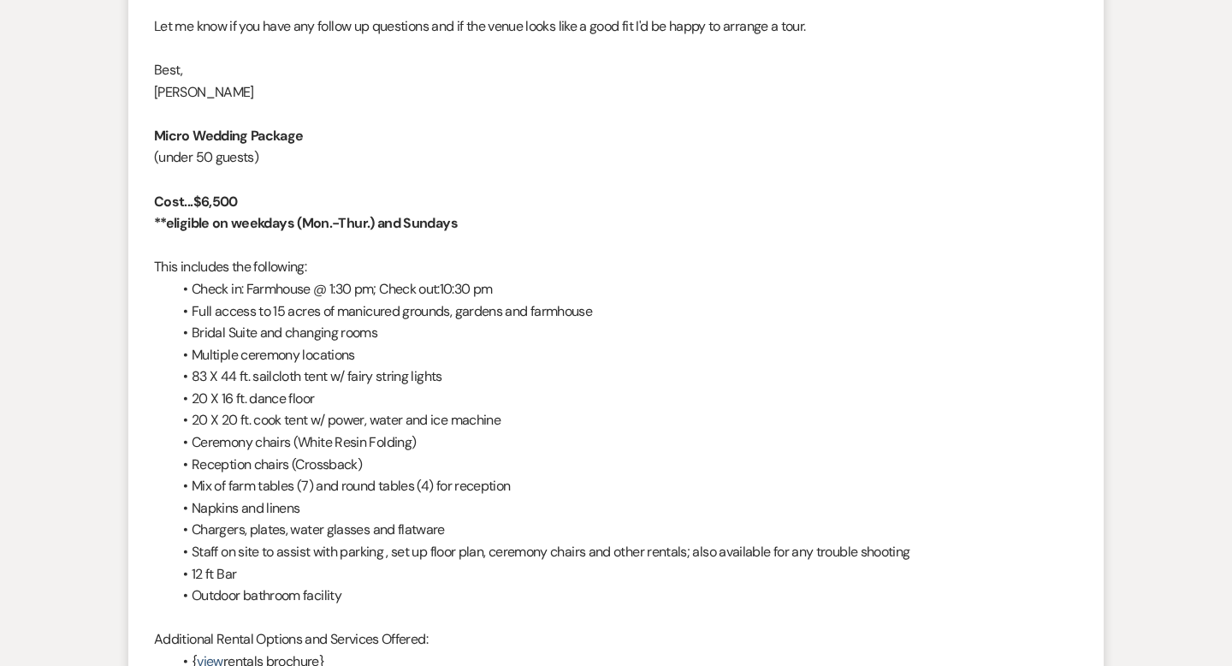
drag, startPoint x: 386, startPoint y: 355, endPoint x: 136, endPoint y: 141, distance: 328.8
click at [136, 141] on li "[PERSON_NAME] to: Event Contacts Expand Info [DATE] 1:11 PM Weven Check Notific…" at bounding box center [615, 278] width 975 height 1043
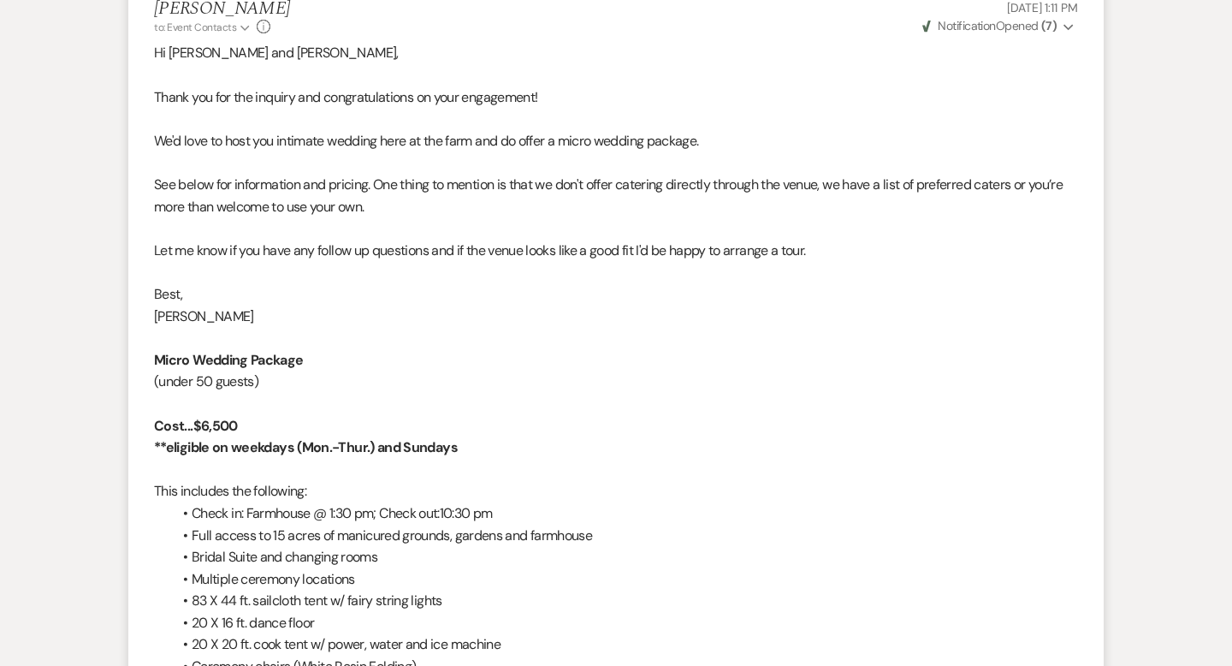
scroll to position [1152, 0]
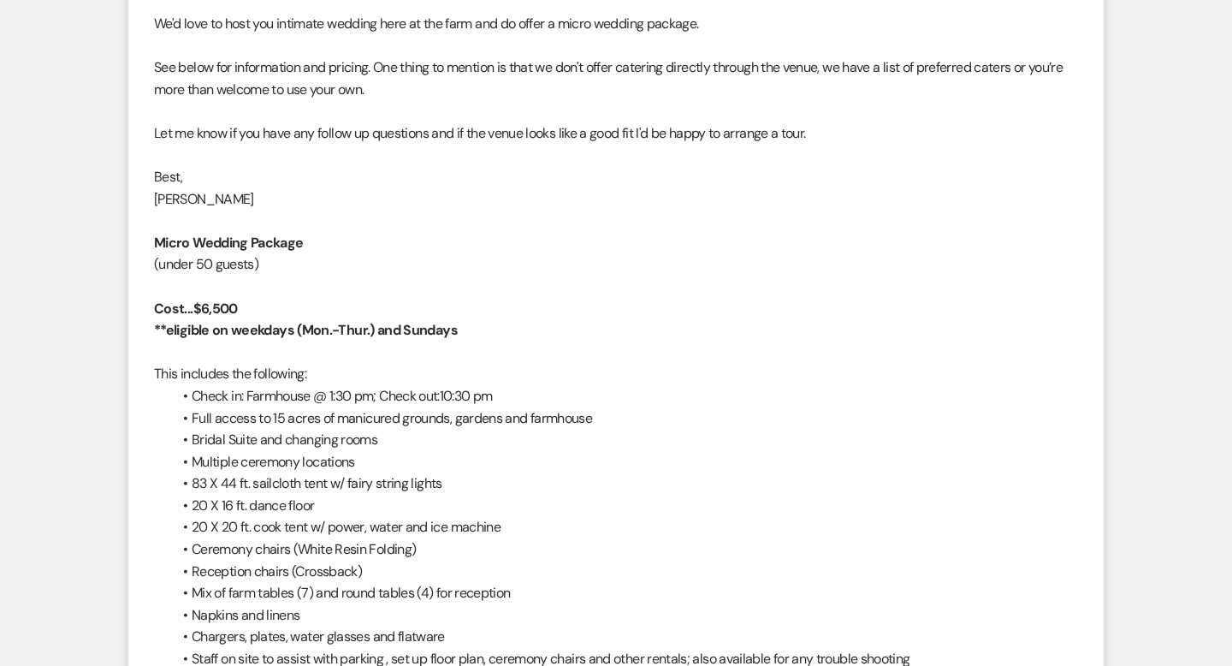
click at [600, 473] on li "83 X 44 ft. sailcloth tent w/ fairy string lights" at bounding box center [624, 483] width 907 height 22
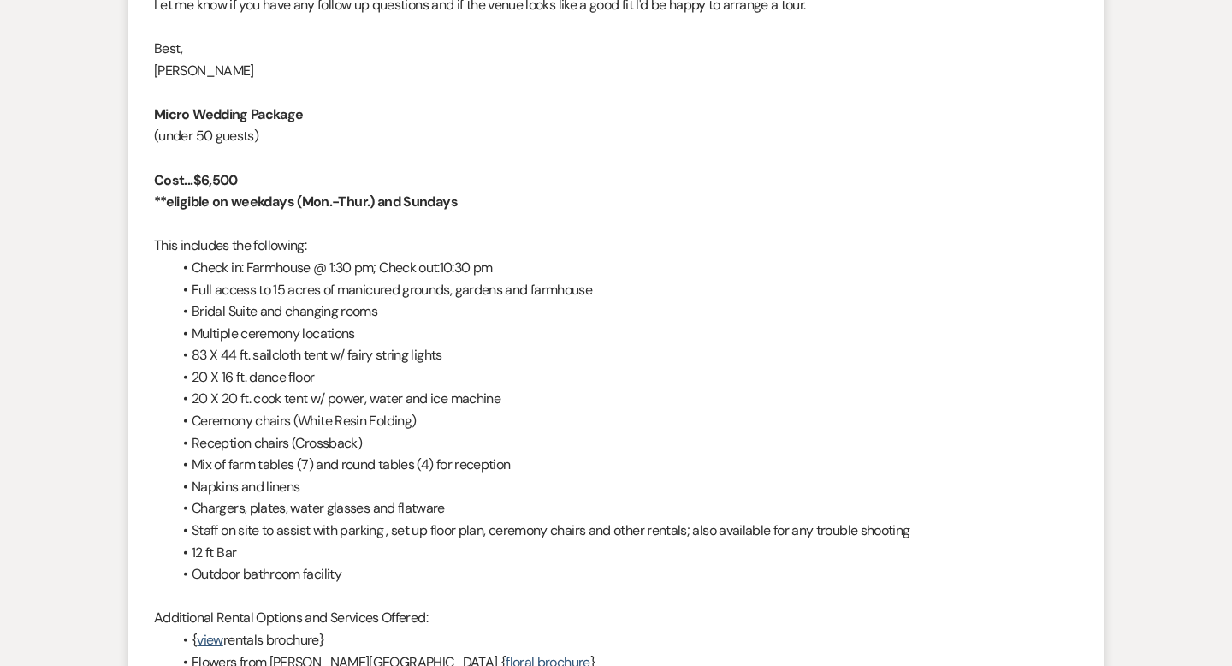
scroll to position [1263, 0]
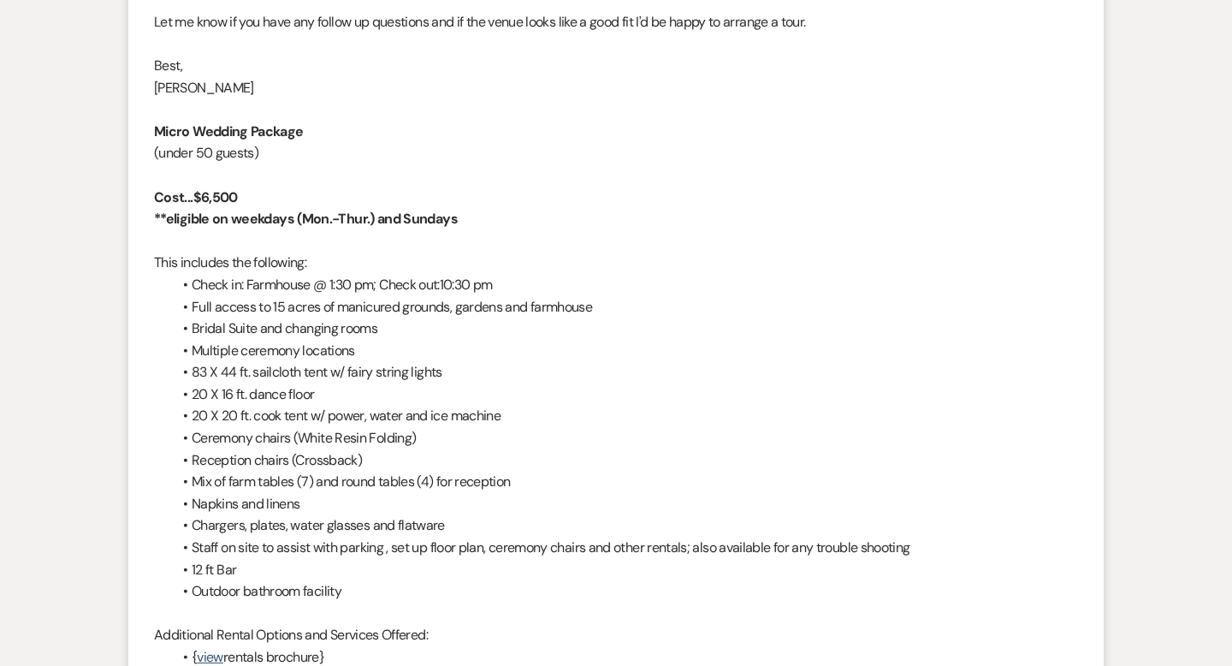
drag, startPoint x: 371, startPoint y: 353, endPoint x: 145, endPoint y: 134, distance: 314.6
click at [145, 134] on li "[PERSON_NAME] to: Event Contacts Expand Info [DATE] 1:11 PM Weven Check Notific…" at bounding box center [615, 274] width 975 height 1043
copy div "Micro Wedding Package (under 50 guests) Cost...$6,500 **eligible on weekdays (M…"
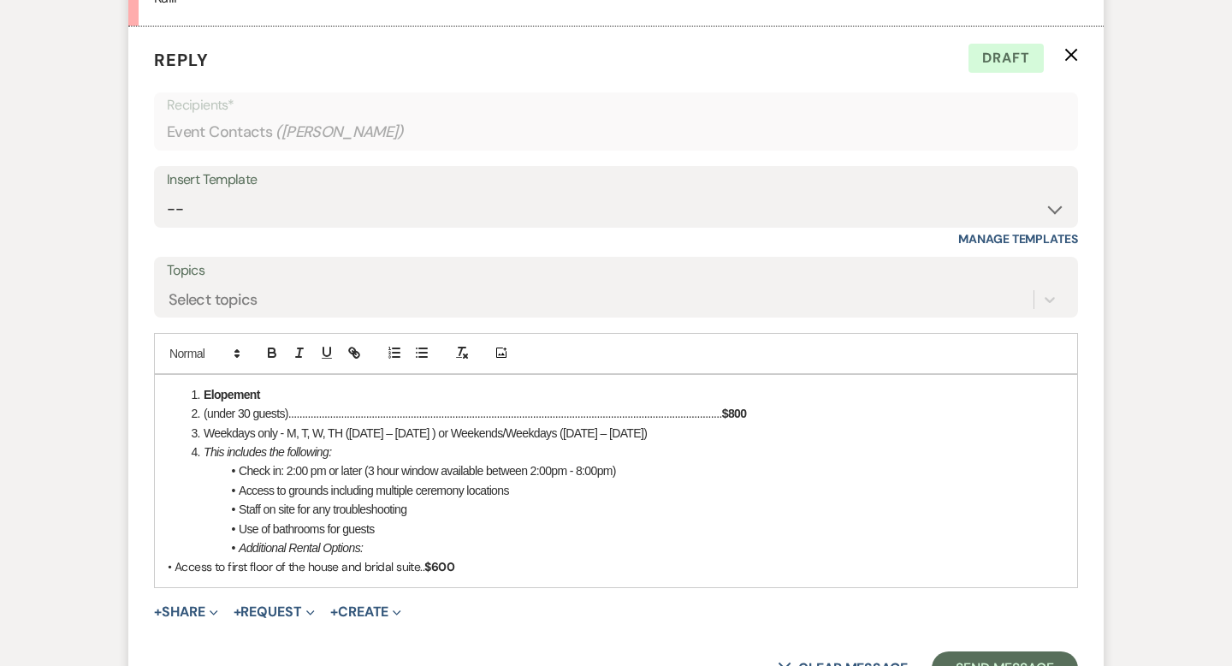
scroll to position [2316, 0]
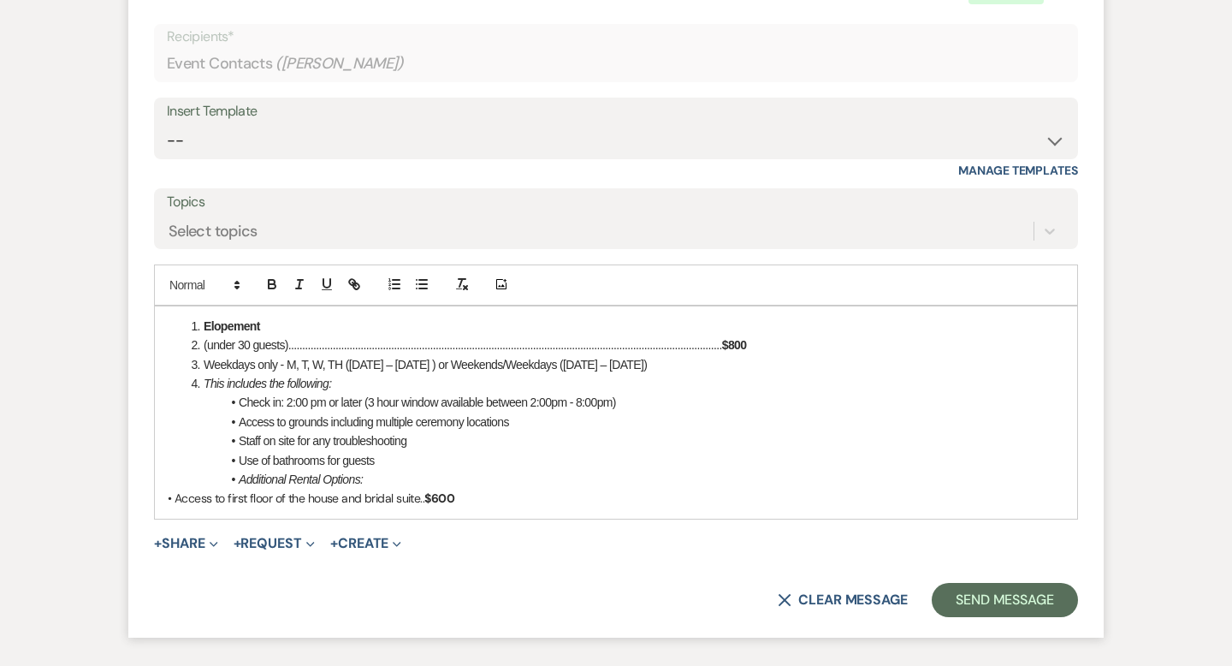
drag, startPoint x: 474, startPoint y: 500, endPoint x: 160, endPoint y: 330, distance: 357.1
click at [160, 330] on div "Elopement (under 30 guests)....................................................…" at bounding box center [616, 412] width 922 height 212
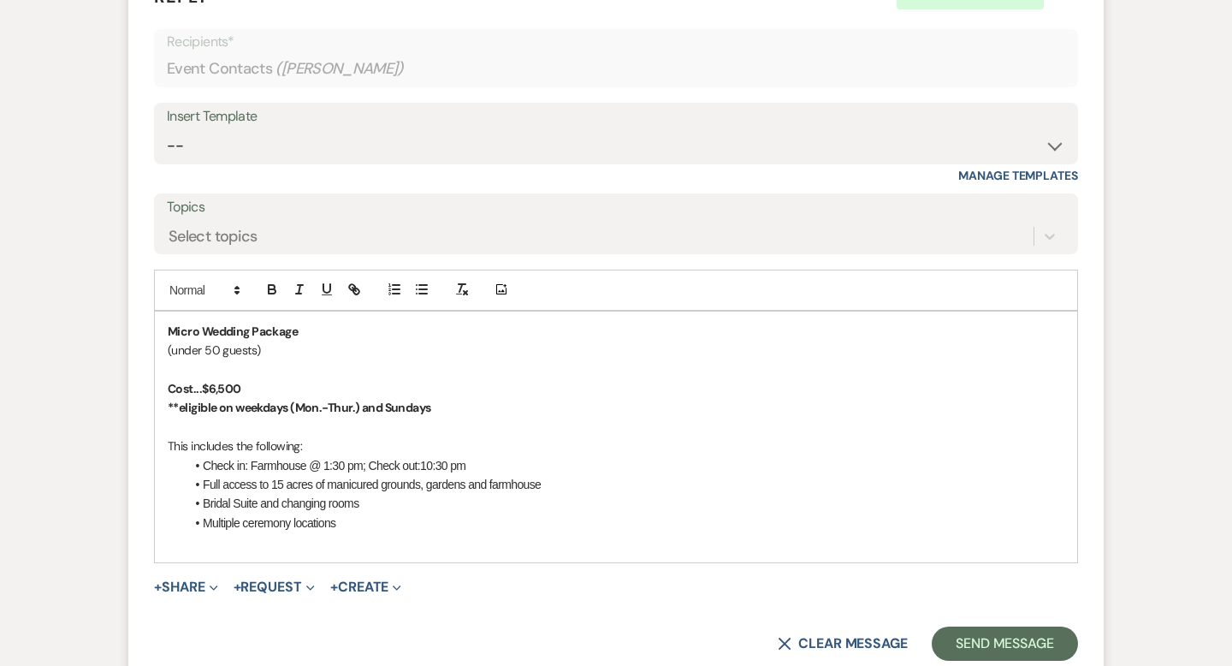
scroll to position [2387, 0]
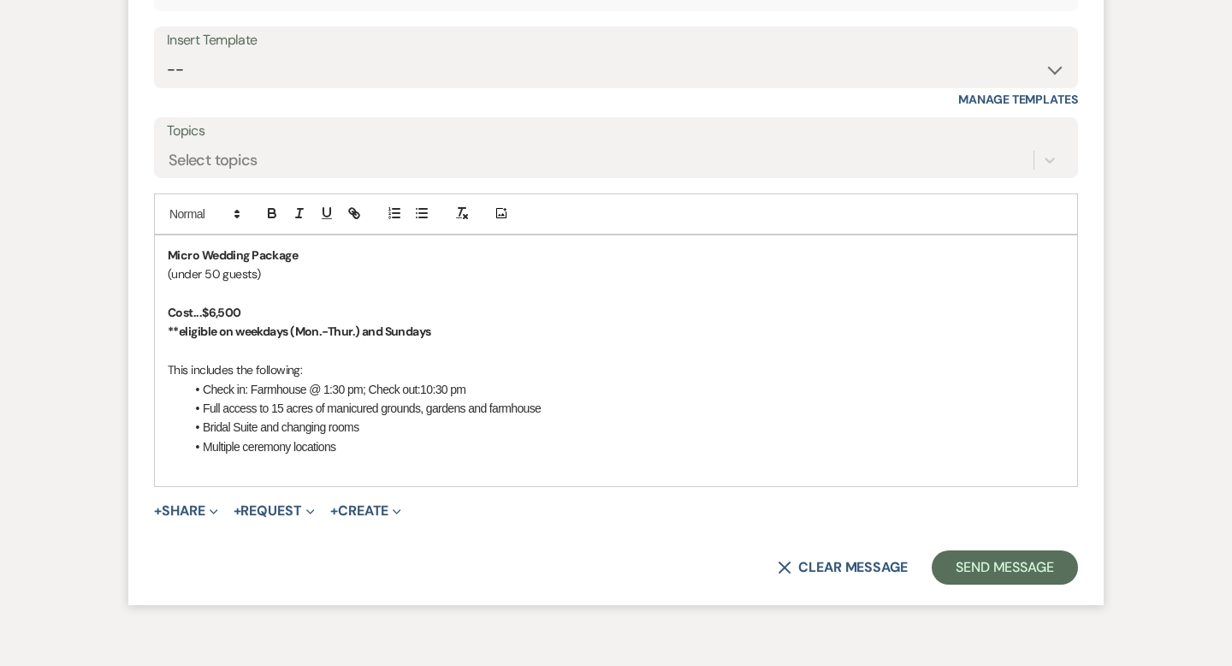
click at [162, 247] on div "Micro Wedding Package (under 50 guests) Cost...$6,500 **eligible on weekdays (M…" at bounding box center [616, 360] width 922 height 251
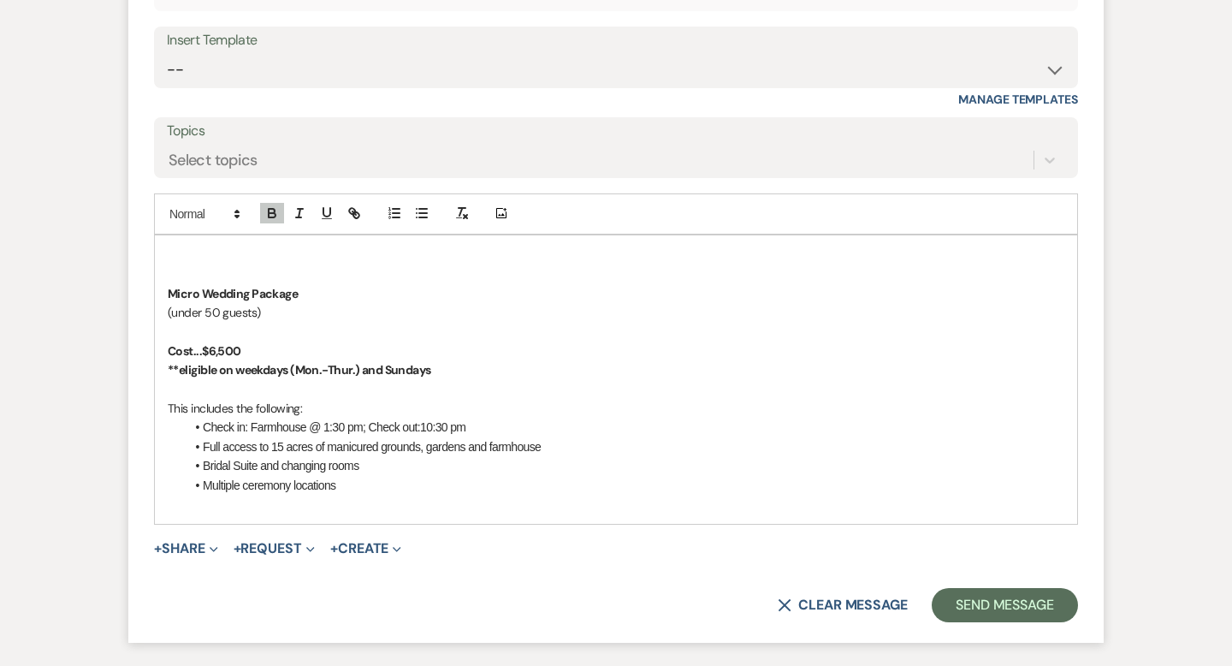
click at [175, 253] on p at bounding box center [616, 254] width 896 height 19
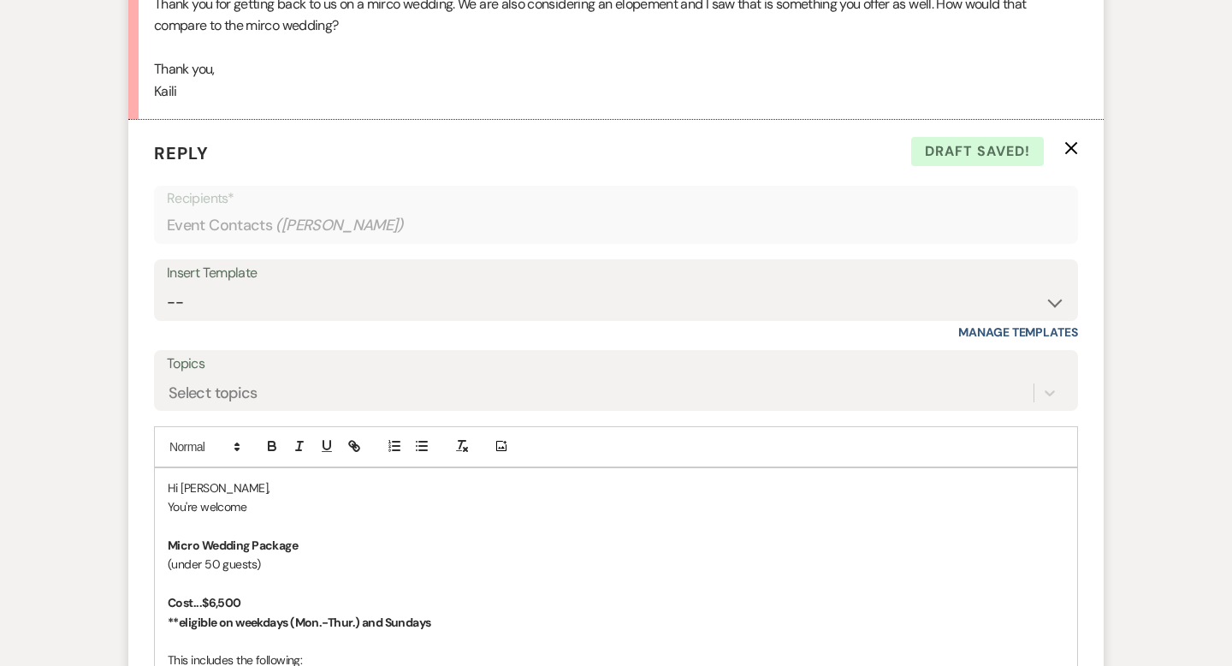
scroll to position [2239, 0]
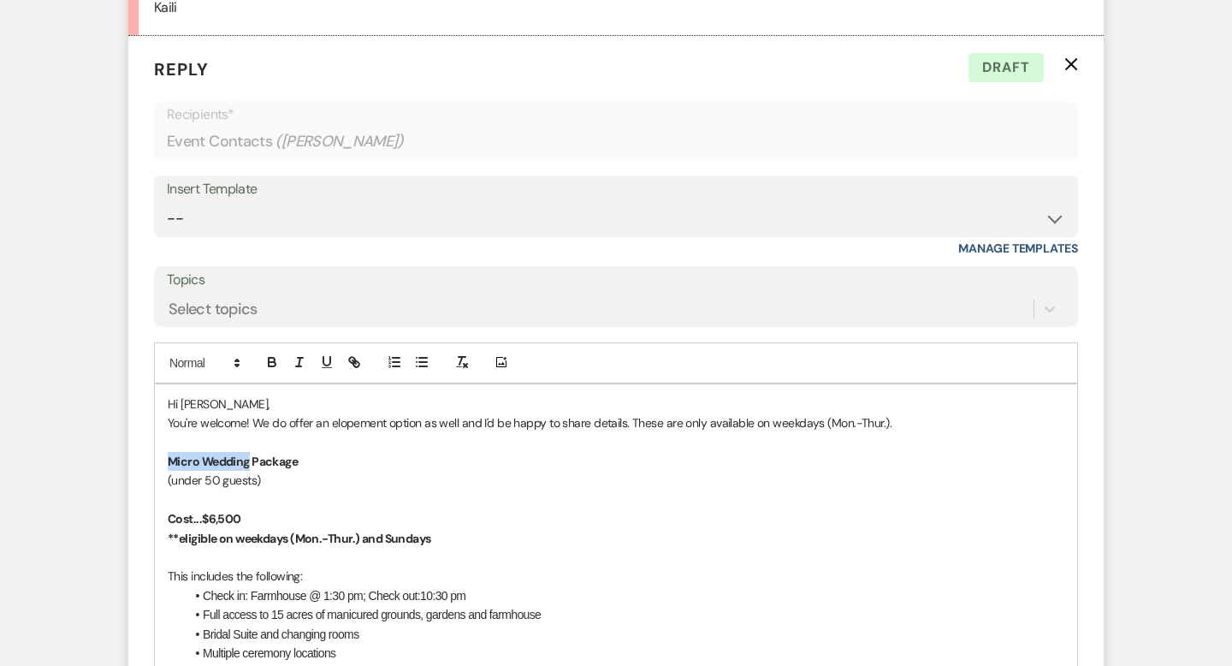
drag, startPoint x: 250, startPoint y: 455, endPoint x: 154, endPoint y: 454, distance: 95.8
click at [154, 454] on div "Hi [PERSON_NAME], You're welcome! We do offer an elopement option as well and I…" at bounding box center [616, 538] width 924 height 310
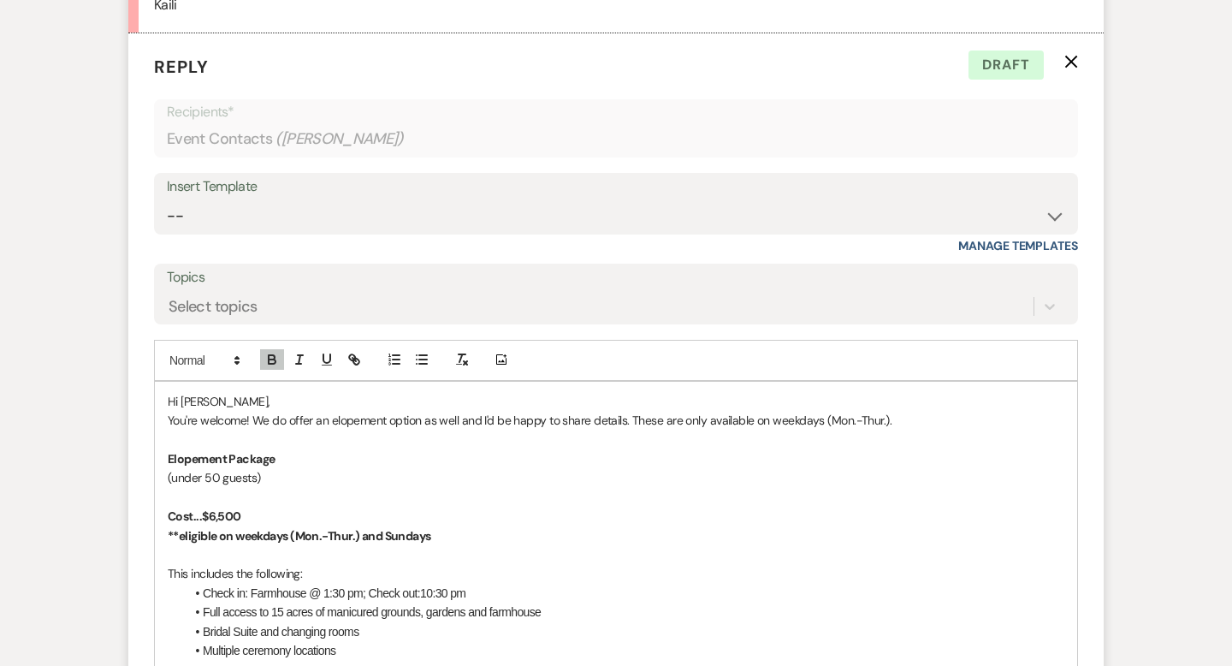
scroll to position [2287, 0]
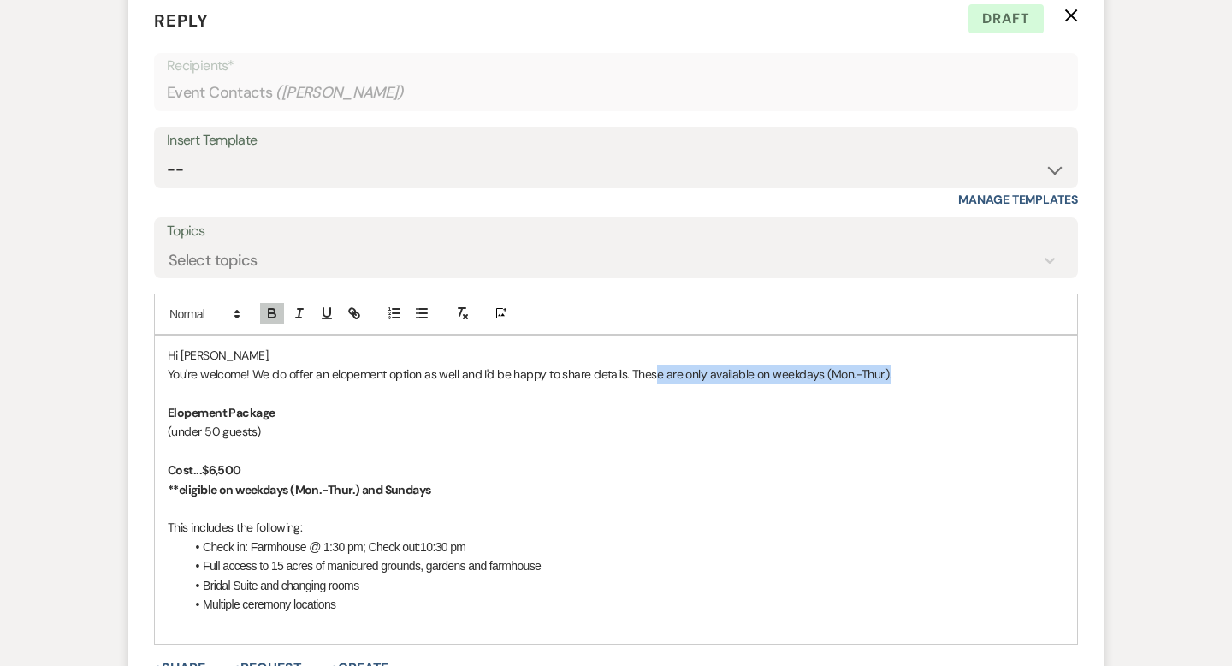
drag, startPoint x: 889, startPoint y: 372, endPoint x: 655, endPoint y: 371, distance: 233.5
click at [655, 371] on p "You're welcome! We do offer an elopement option as well and I'd be happy to sha…" at bounding box center [616, 373] width 896 height 19
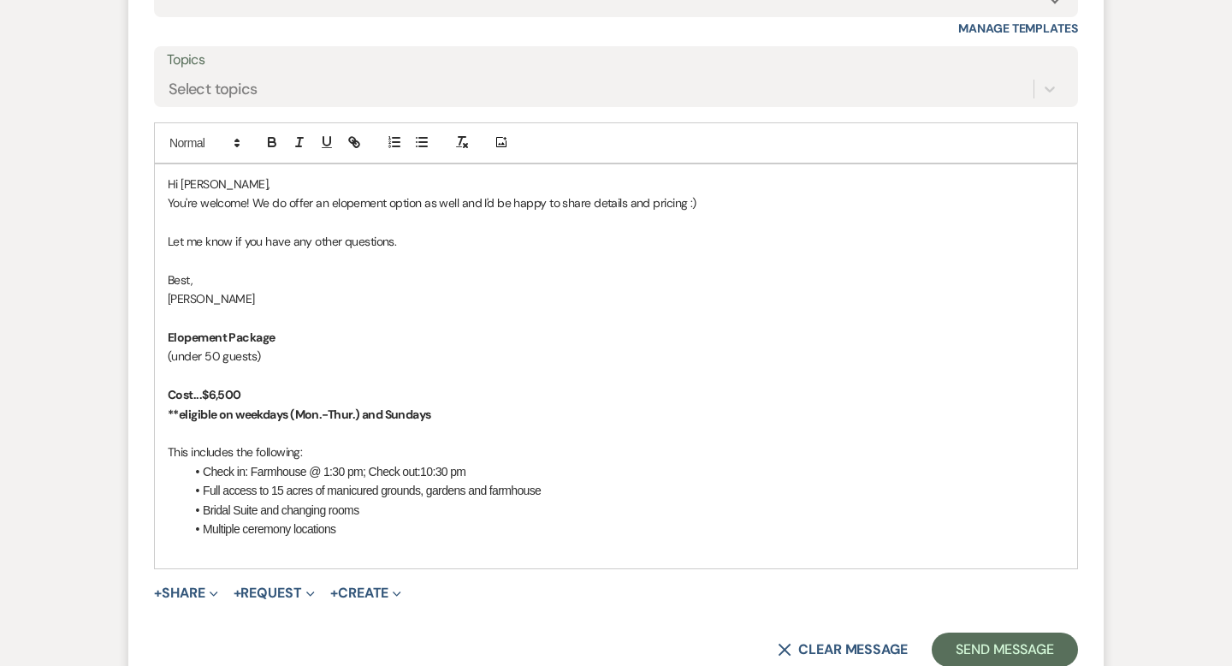
scroll to position [2560, 0]
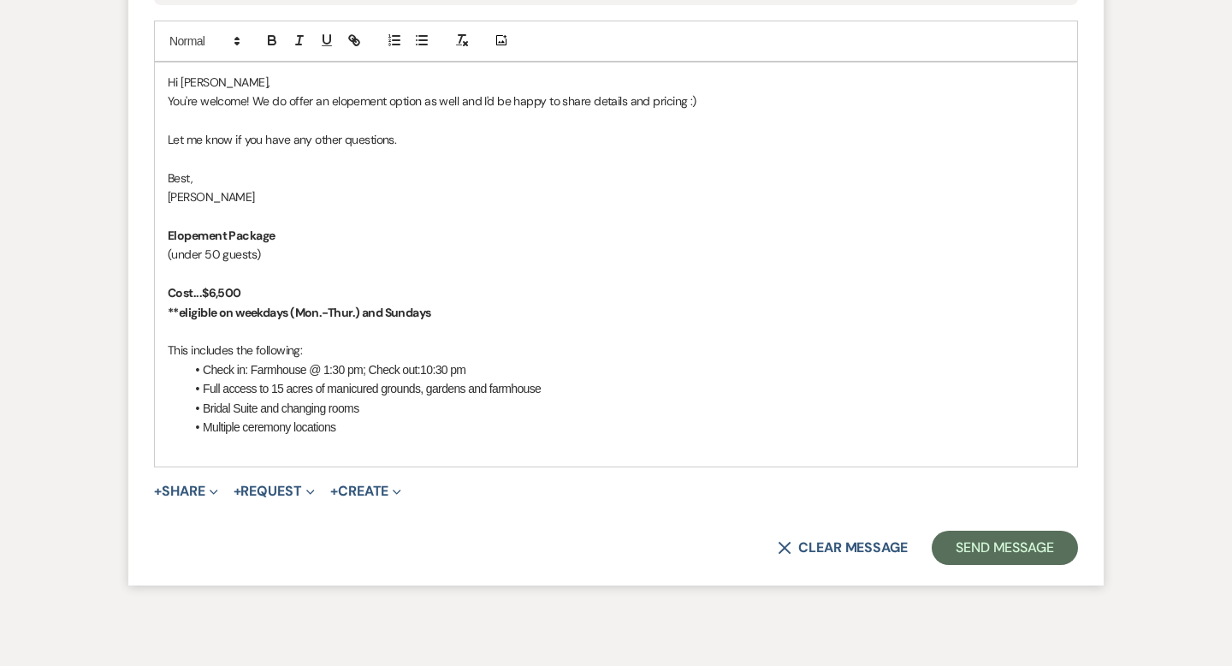
click at [363, 427] on li "Multiple ceremony locations" at bounding box center [624, 426] width 879 height 19
drag, startPoint x: 468, startPoint y: 368, endPoint x: 206, endPoint y: 365, distance: 261.8
click at [206, 365] on li "Check in: Farmhouse @ 1:30 pm; Check out:10:30 pm" at bounding box center [624, 369] width 879 height 19
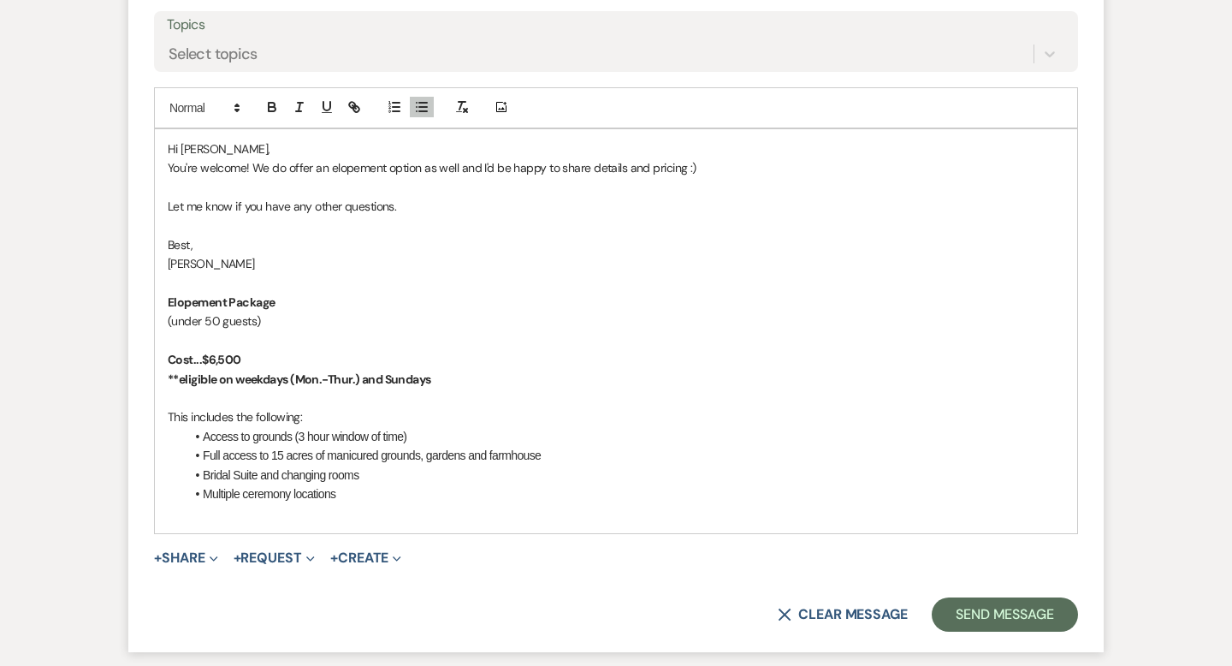
scroll to position [2520, 0]
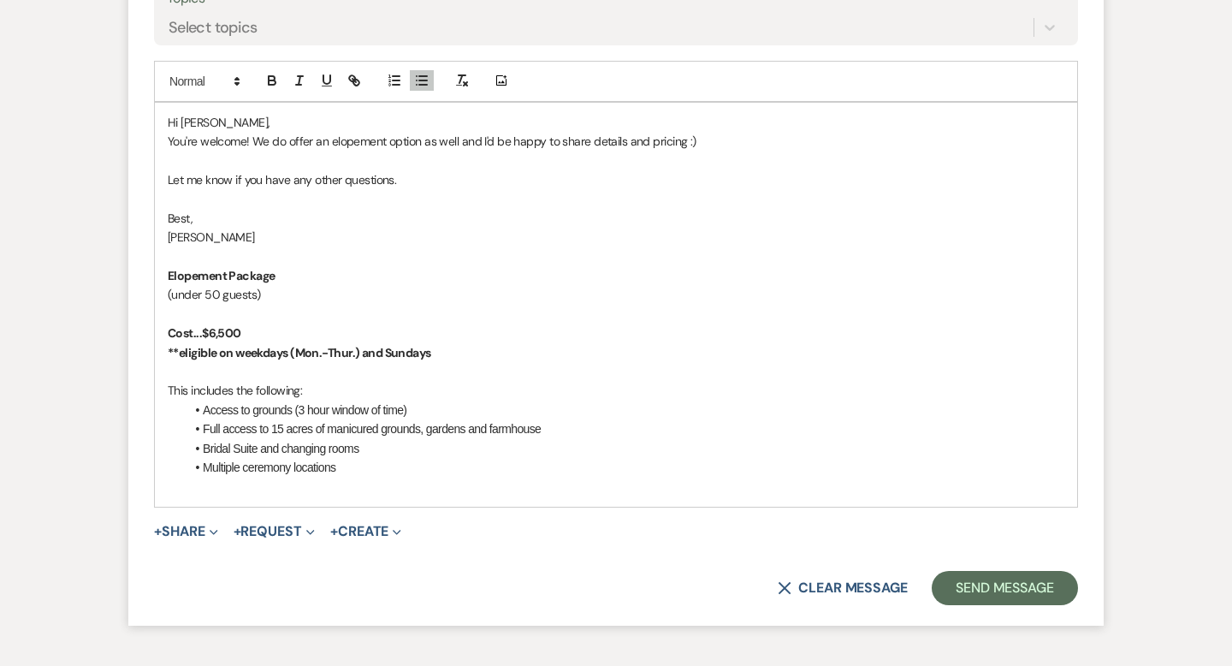
click at [213, 325] on strong "Cost...$6,500" at bounding box center [205, 332] width 74 height 15
click at [222, 331] on strong "Cost...$1,500" at bounding box center [203, 332] width 70 height 15
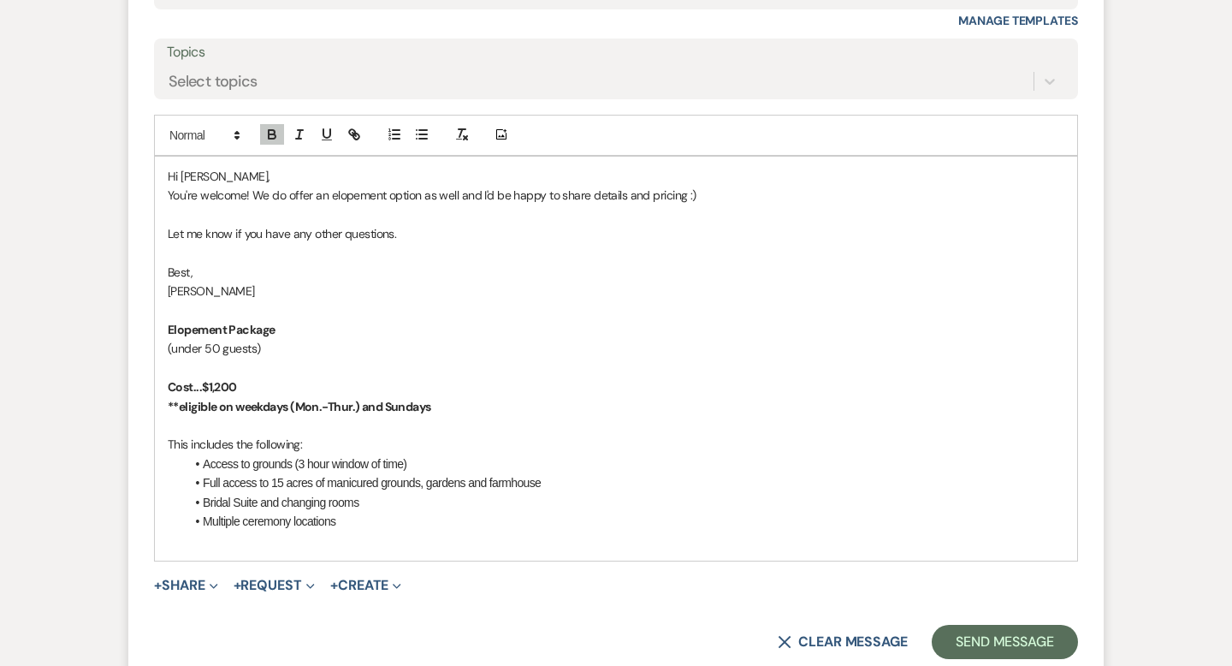
scroll to position [2467, 0]
drag, startPoint x: 445, startPoint y: 404, endPoint x: 369, endPoint y: 402, distance: 76.1
click at [369, 402] on p "**eligible on weekdays (Mon.-Thur.) and Sundays" at bounding box center [616, 405] width 896 height 19
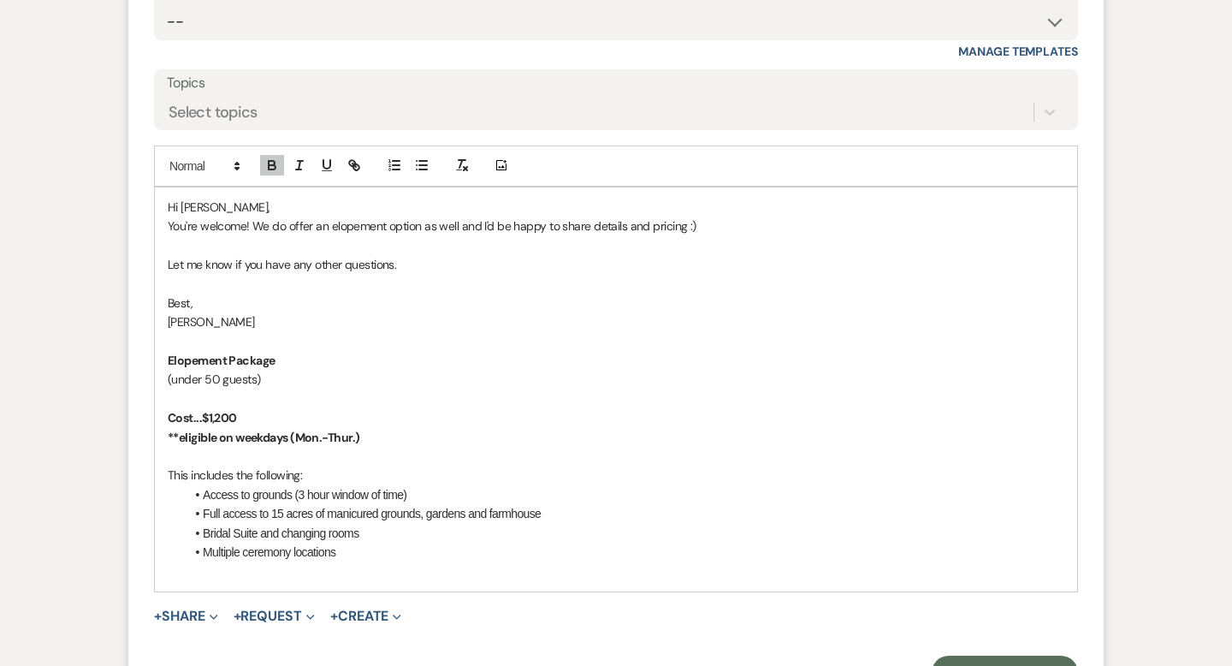
scroll to position [2430, 0]
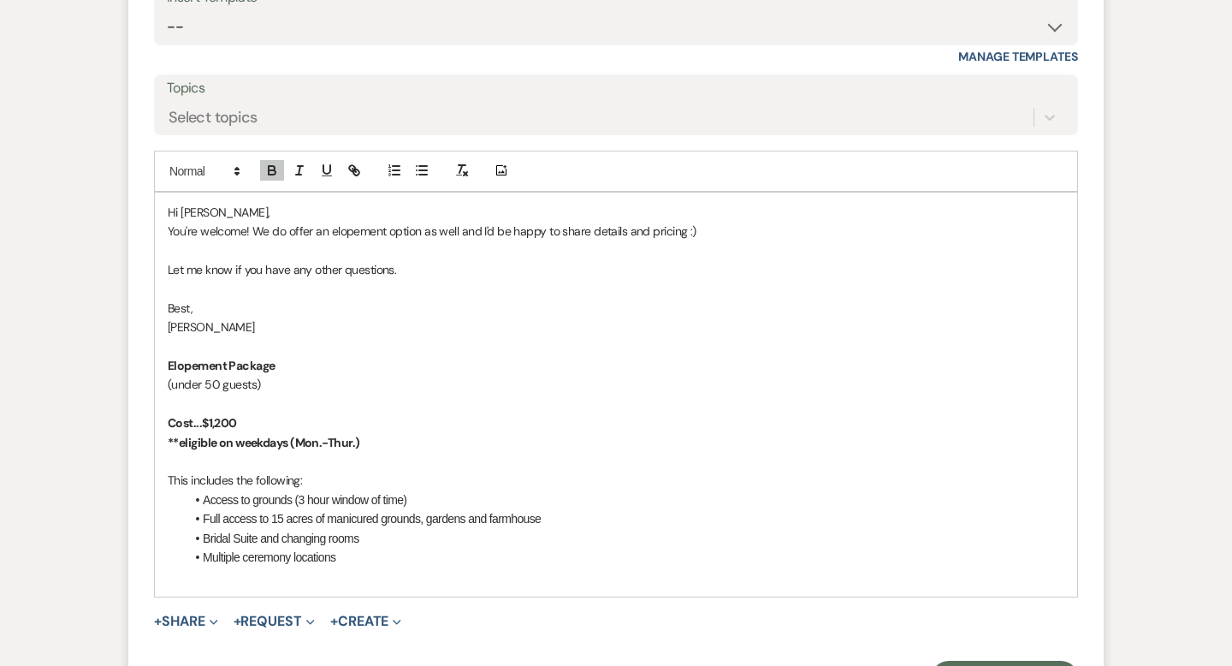
click at [714, 230] on p "You're welcome! We do offer an elopement option as well and I'd be happy to sha…" at bounding box center [616, 231] width 896 height 19
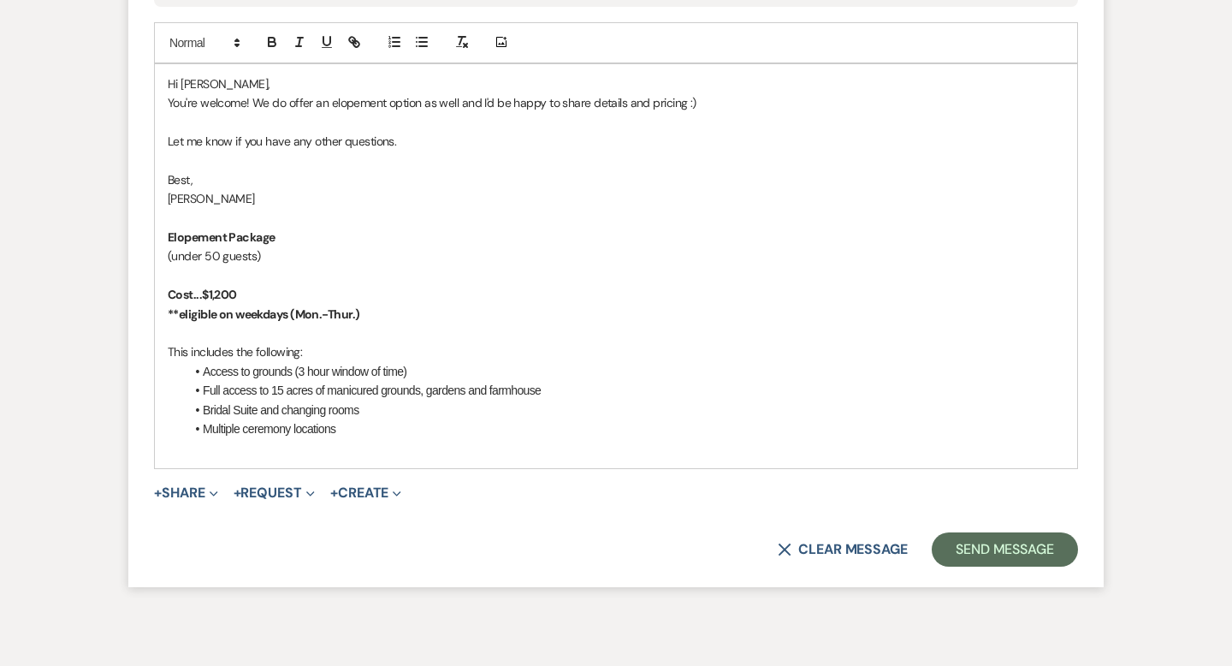
scroll to position [2588, 0]
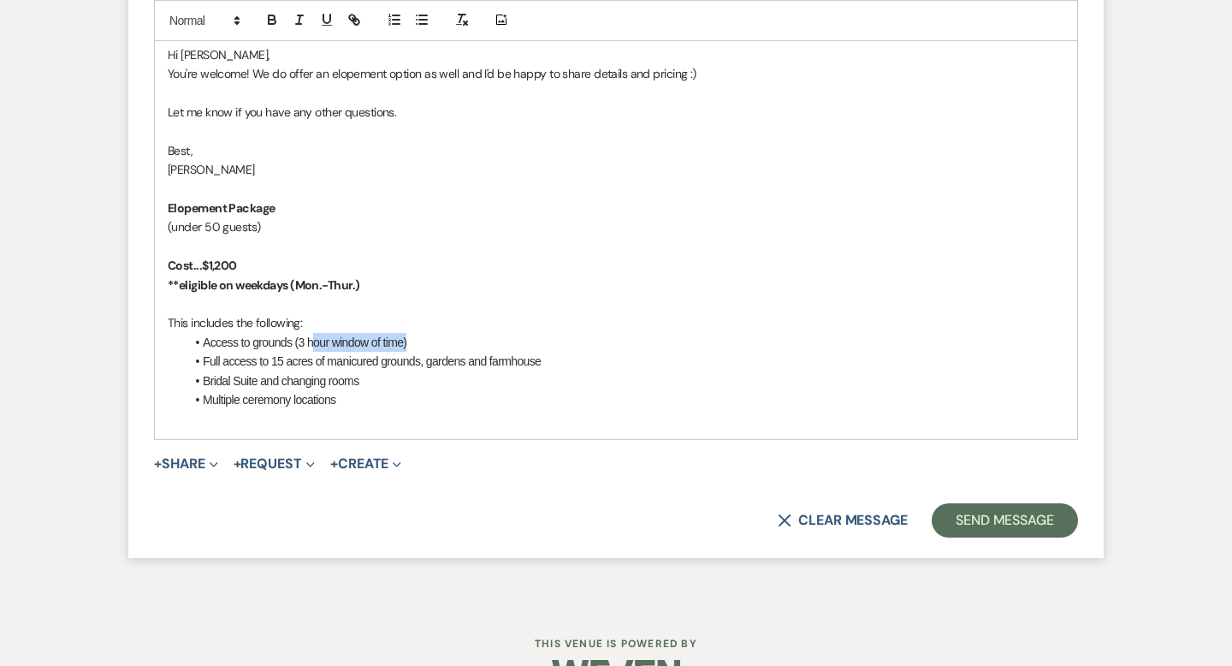
drag, startPoint x: 409, startPoint y: 344, endPoint x: 316, endPoint y: 343, distance: 93.2
click at [316, 343] on li "Access to grounds (3 hour window of time)" at bounding box center [624, 342] width 879 height 19
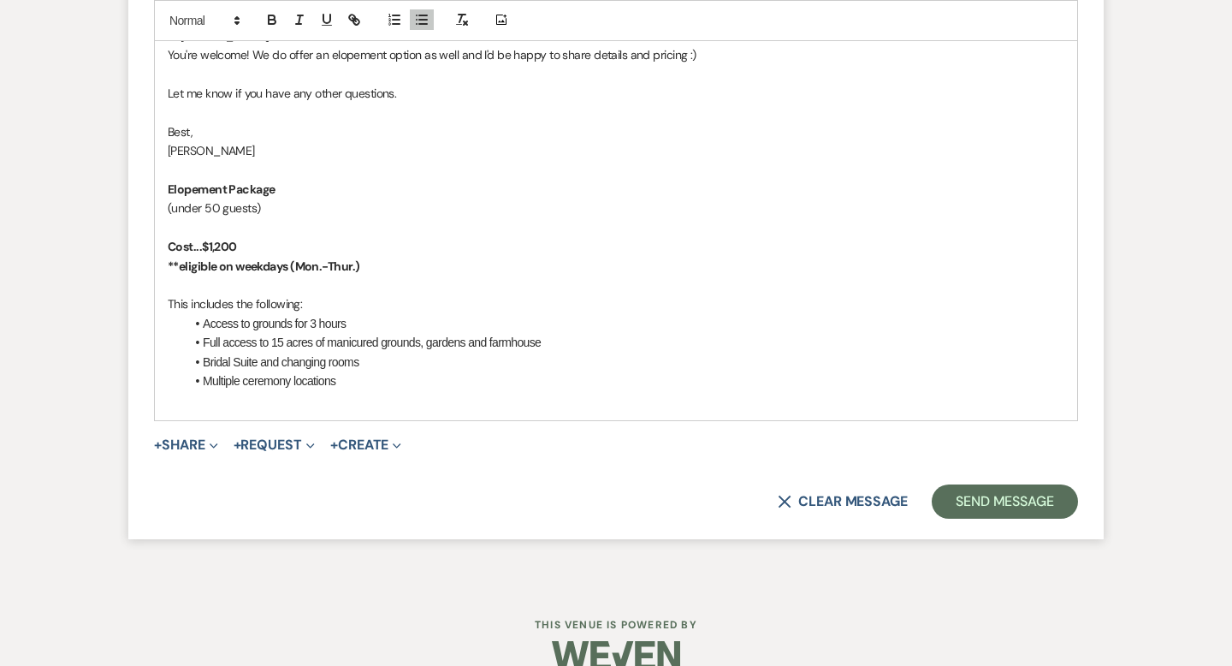
scroll to position [2607, 0]
drag, startPoint x: 372, startPoint y: 359, endPoint x: 169, endPoint y: 343, distance: 203.4
click at [169, 343] on div "Hi [PERSON_NAME], You're welcome! We do offer an elopement option as well and I…" at bounding box center [616, 217] width 922 height 404
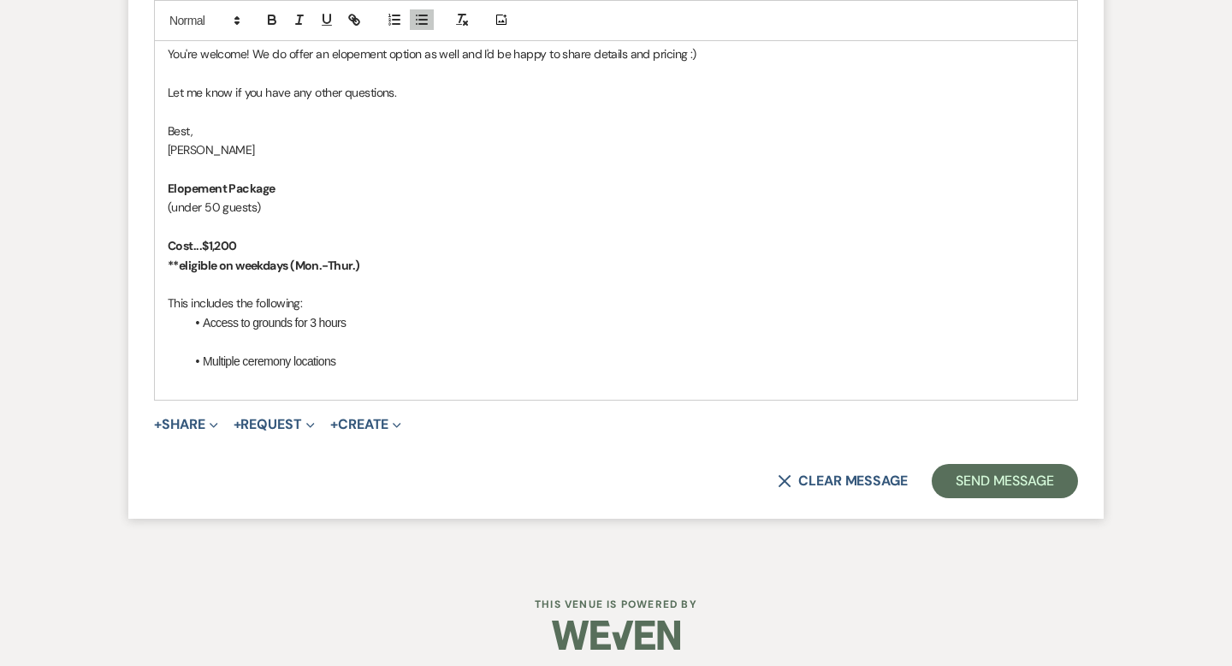
scroll to position [2597, 0]
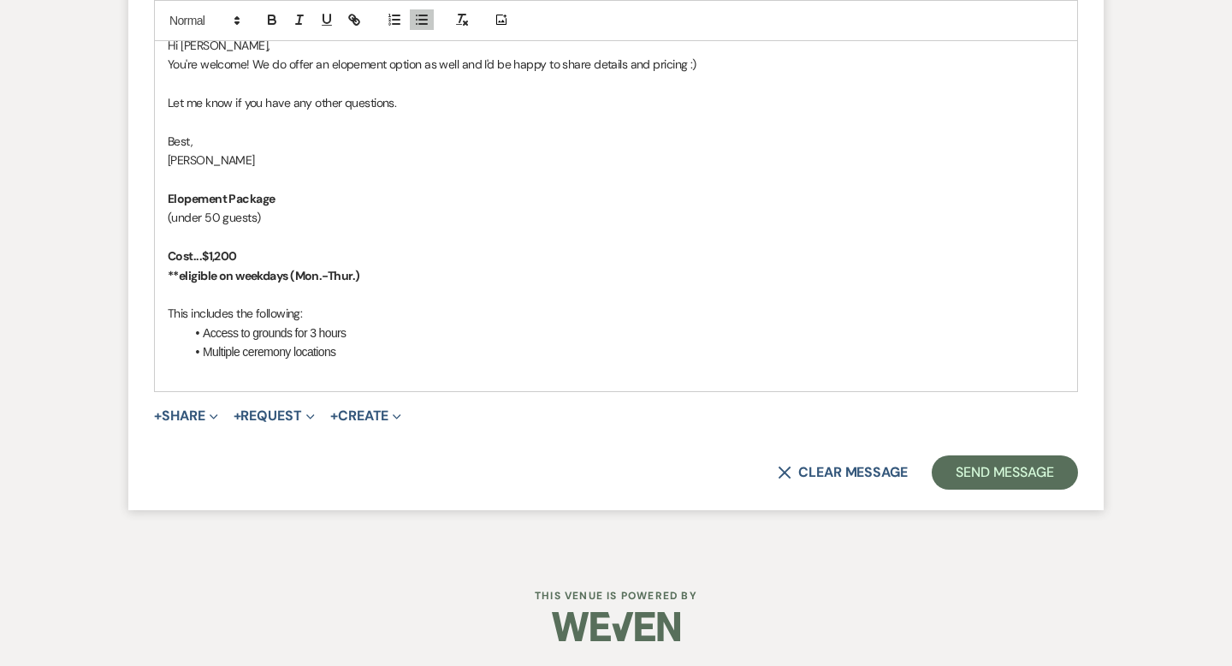
click at [365, 349] on li "Multiple ceremony locations" at bounding box center [624, 351] width 879 height 19
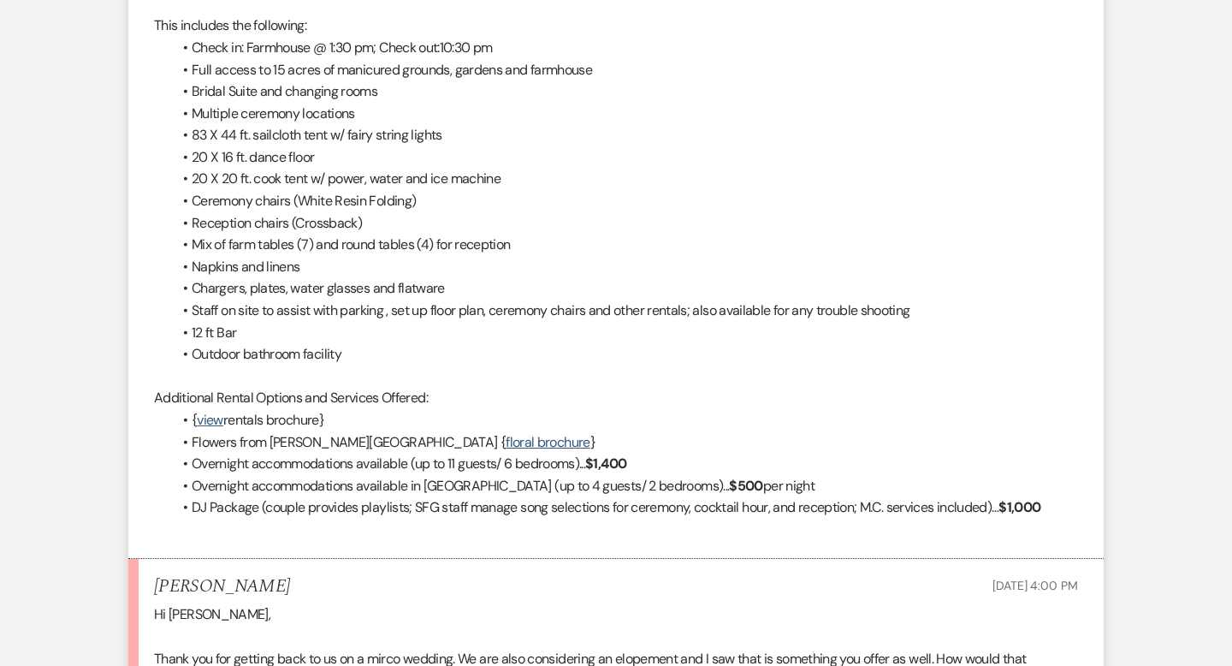
scroll to position [1495, 0]
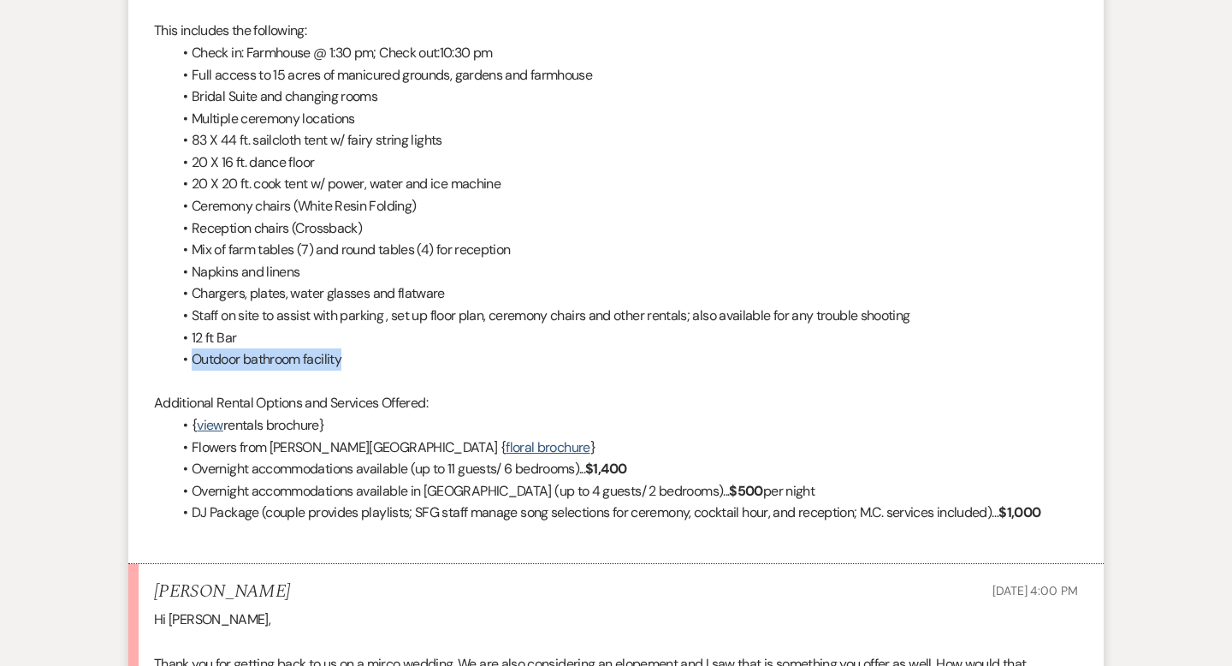
drag, startPoint x: 353, startPoint y: 359, endPoint x: 173, endPoint y: 361, distance: 180.5
click at [173, 361] on li "Outdoor bathroom facility" at bounding box center [624, 359] width 907 height 22
copy li "Outdoor bathroom facility"
click at [412, 364] on li "Outdoor bathroom facility" at bounding box center [624, 359] width 907 height 22
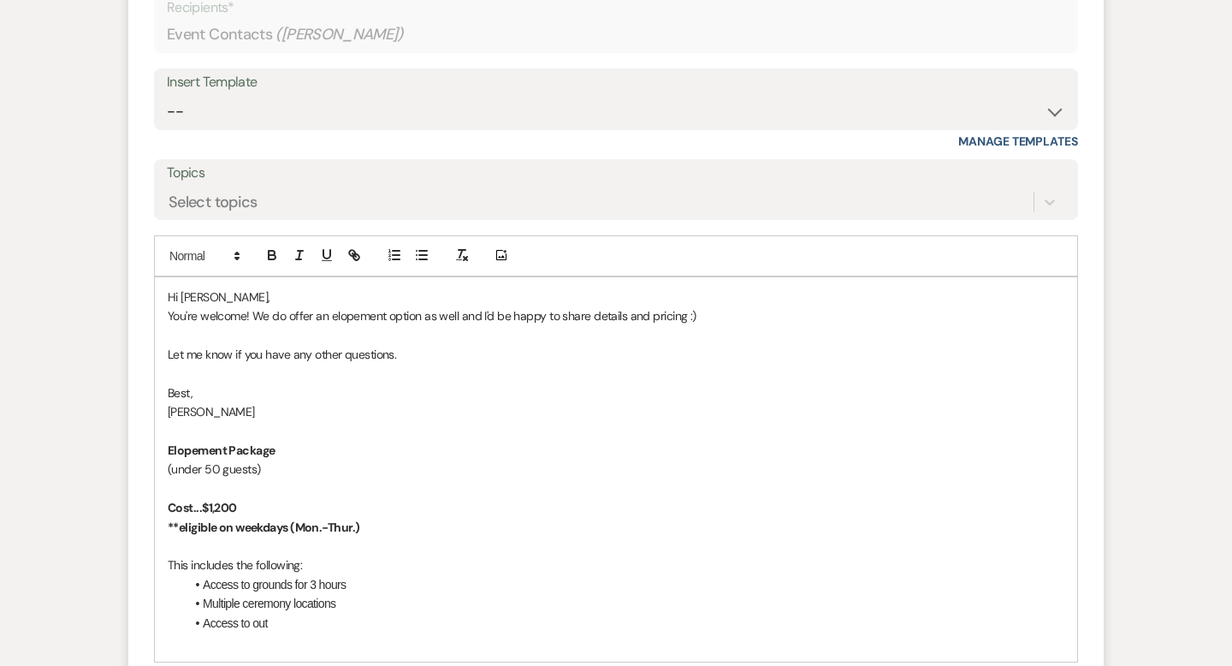
scroll to position [2388, 0]
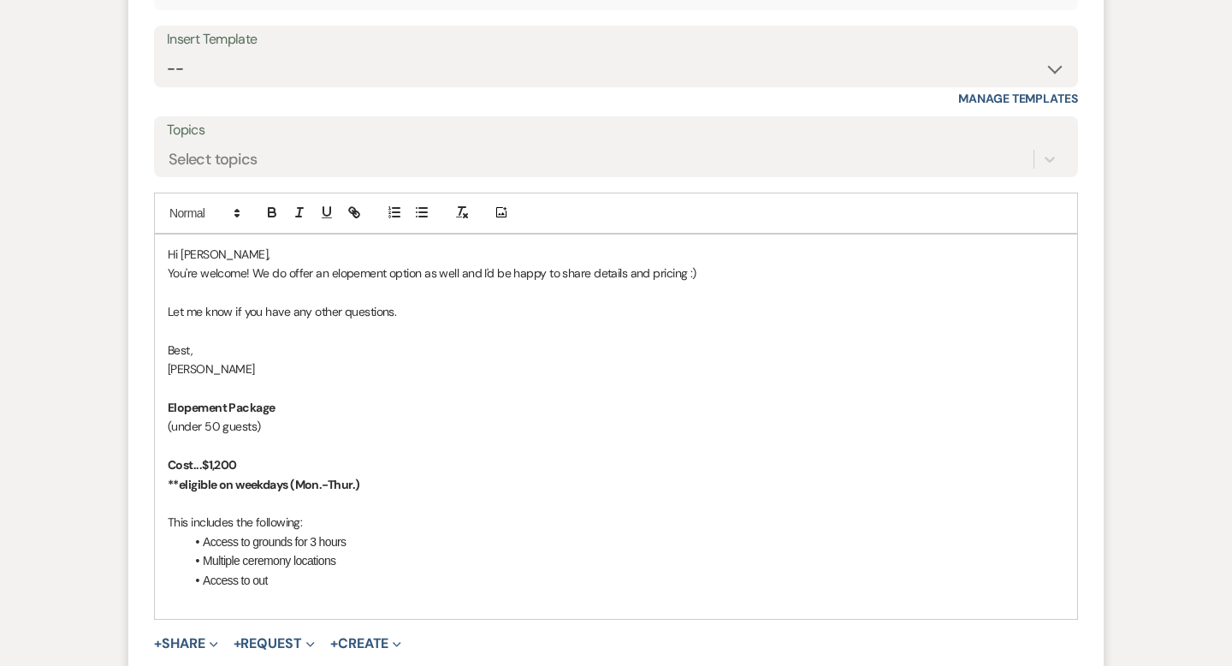
click at [287, 581] on li "Access to out" at bounding box center [624, 580] width 879 height 19
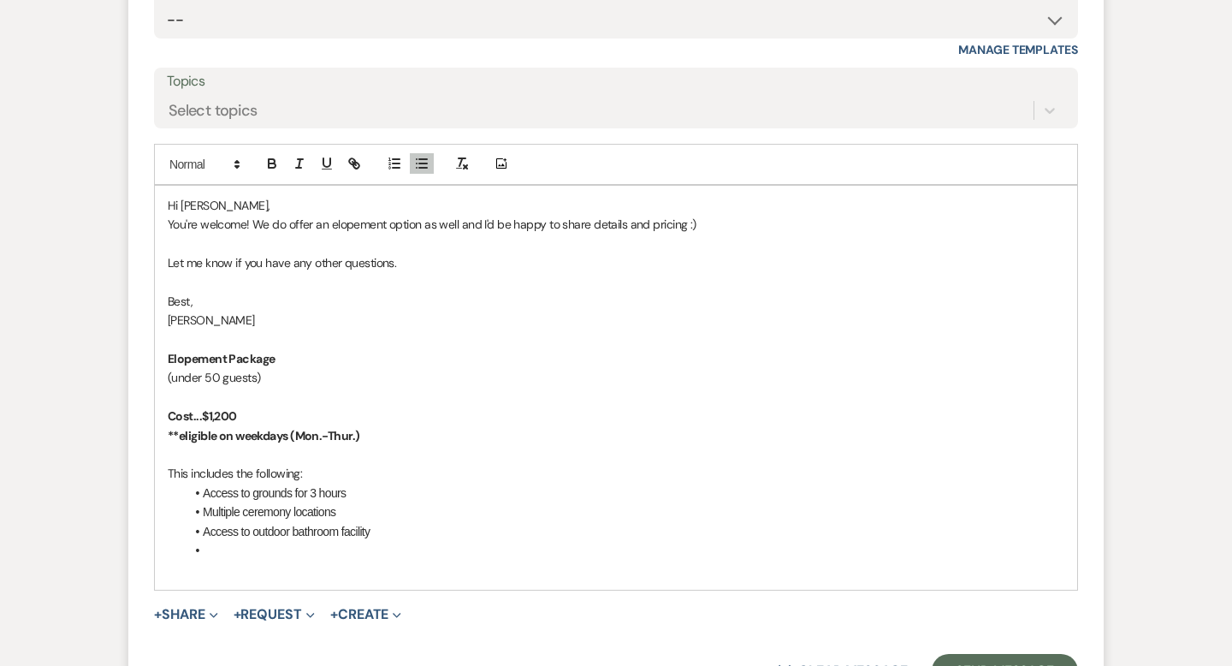
scroll to position [2438, 0]
click at [399, 490] on li "Access to grounds for 3 hours" at bounding box center [624, 491] width 879 height 19
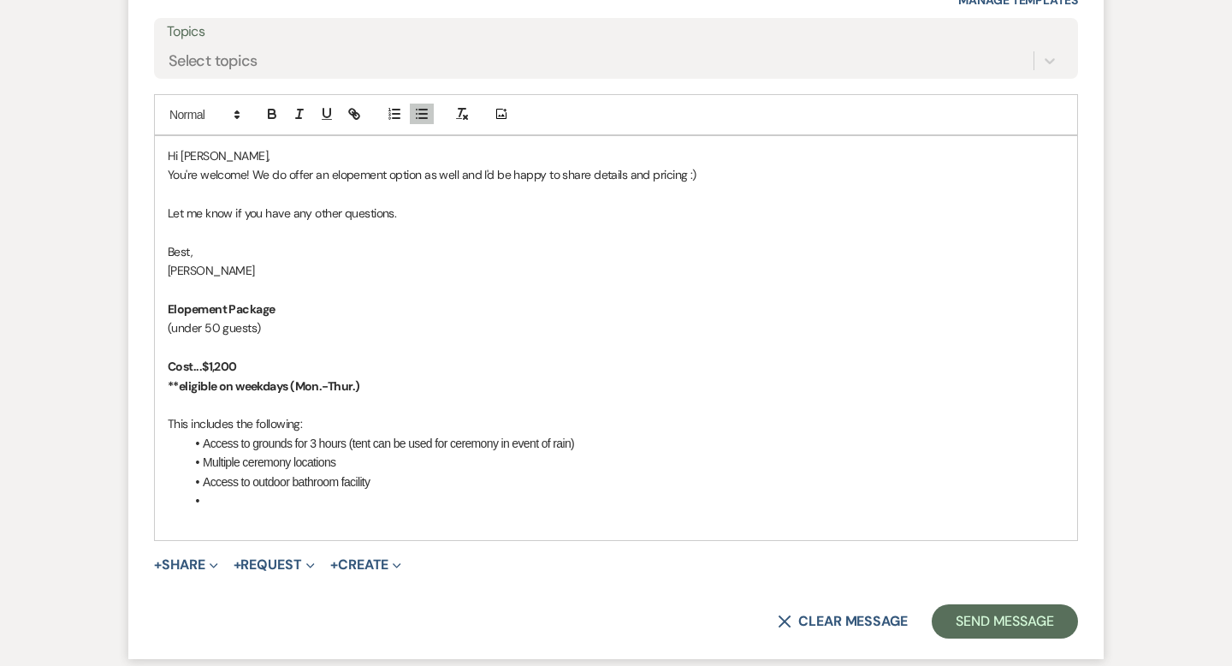
scroll to position [2517, 0]
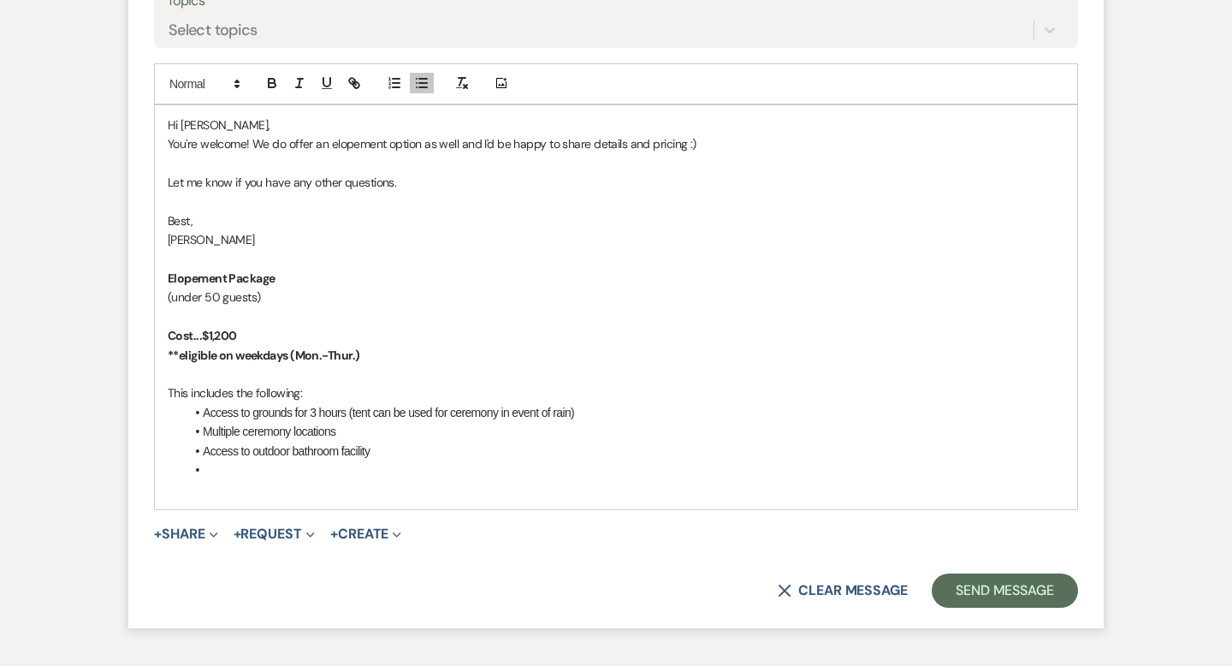
click at [711, 140] on p "You're welcome! We do offer an elopement option as well and I'd be happy to sha…" at bounding box center [616, 143] width 896 height 19
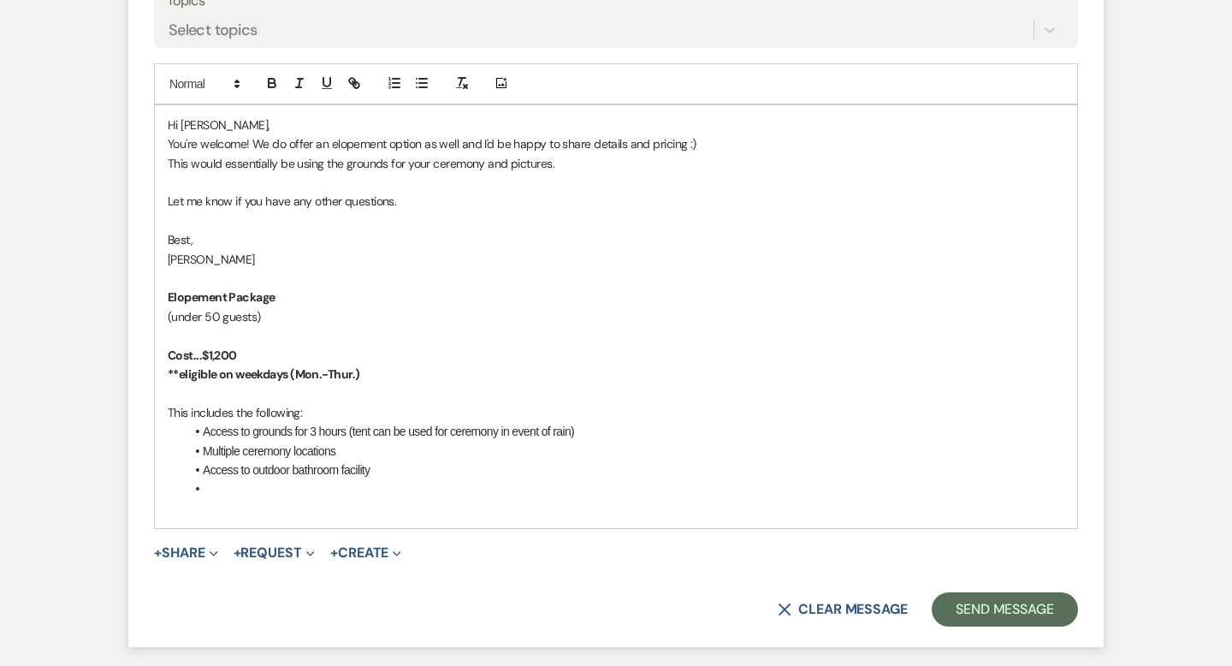
click at [565, 171] on p "This would essentially be using the grounds for your ceremony and pictures." at bounding box center [616, 163] width 896 height 19
drag, startPoint x: 545, startPoint y: 163, endPoint x: 142, endPoint y: 163, distance: 402.9
click at [142, 163] on form "Reply X Draft Recipients* Event Contacts ( [PERSON_NAME] ) Insert Template -- W…" at bounding box center [615, 202] width 975 height 890
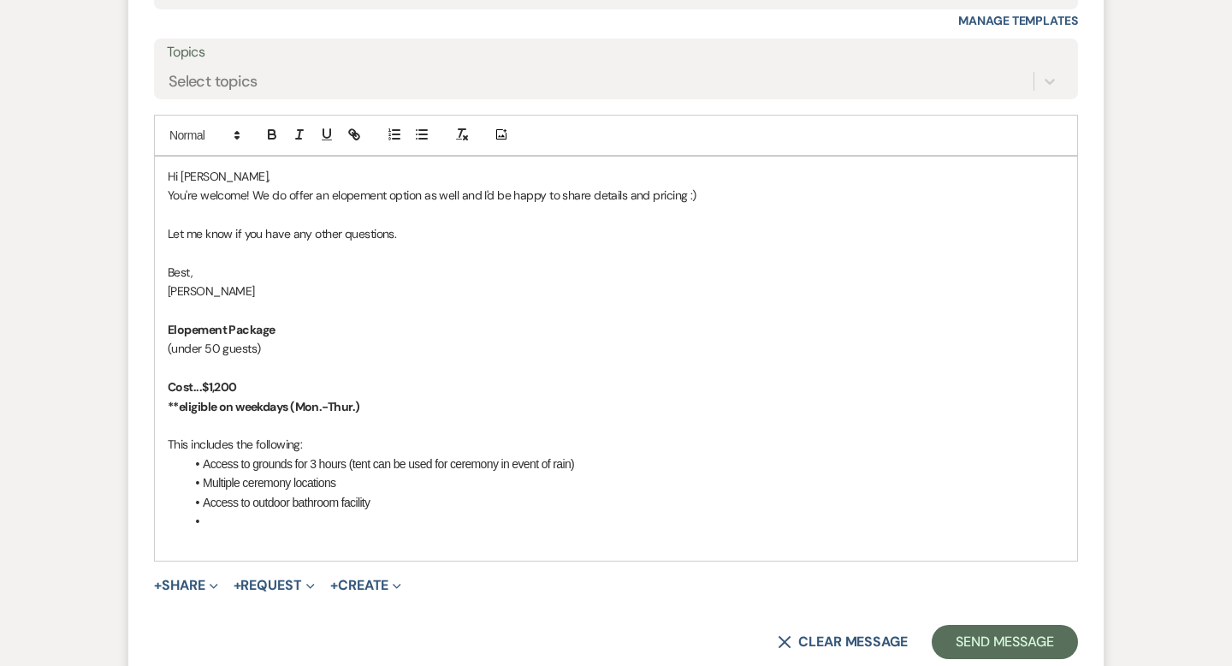
scroll to position [2635, 0]
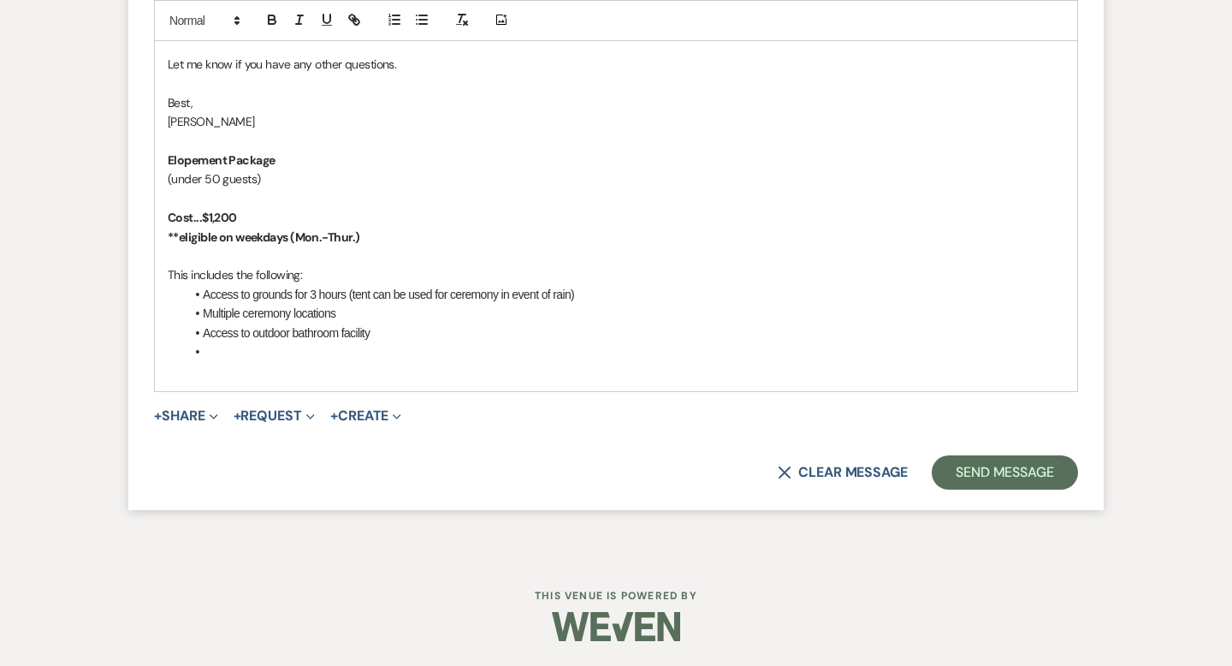
click at [269, 343] on li at bounding box center [624, 351] width 879 height 19
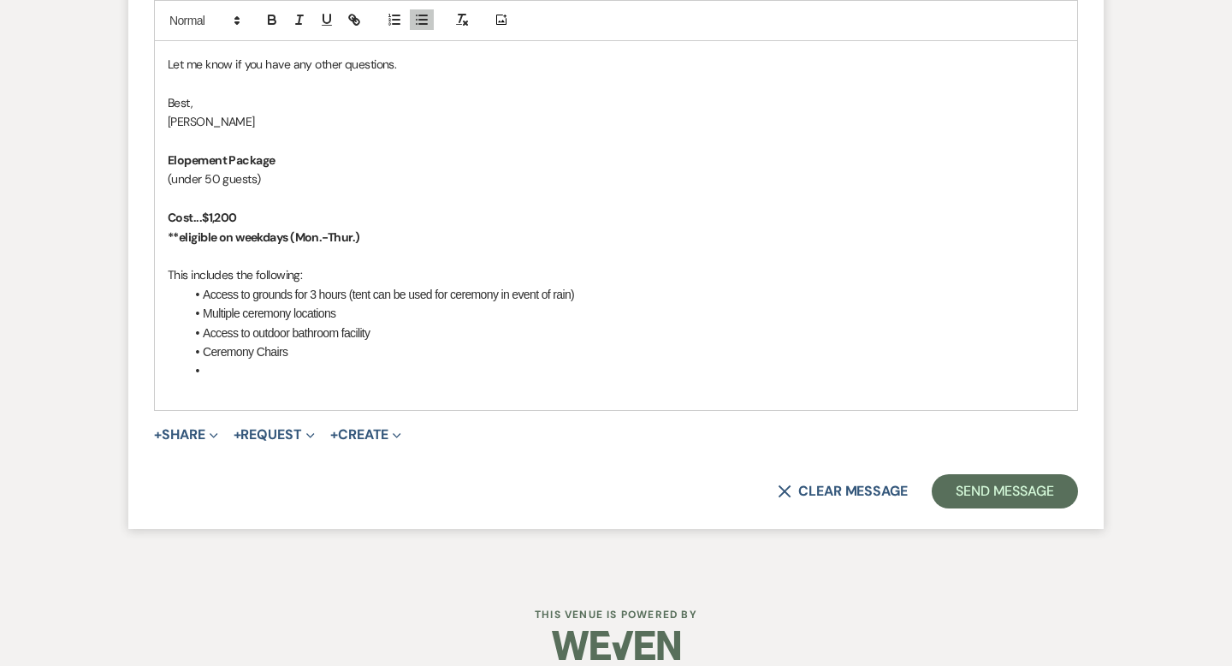
click at [330, 346] on li "Ceremony Chairs" at bounding box center [624, 351] width 879 height 19
click at [263, 364] on li at bounding box center [624, 370] width 879 height 19
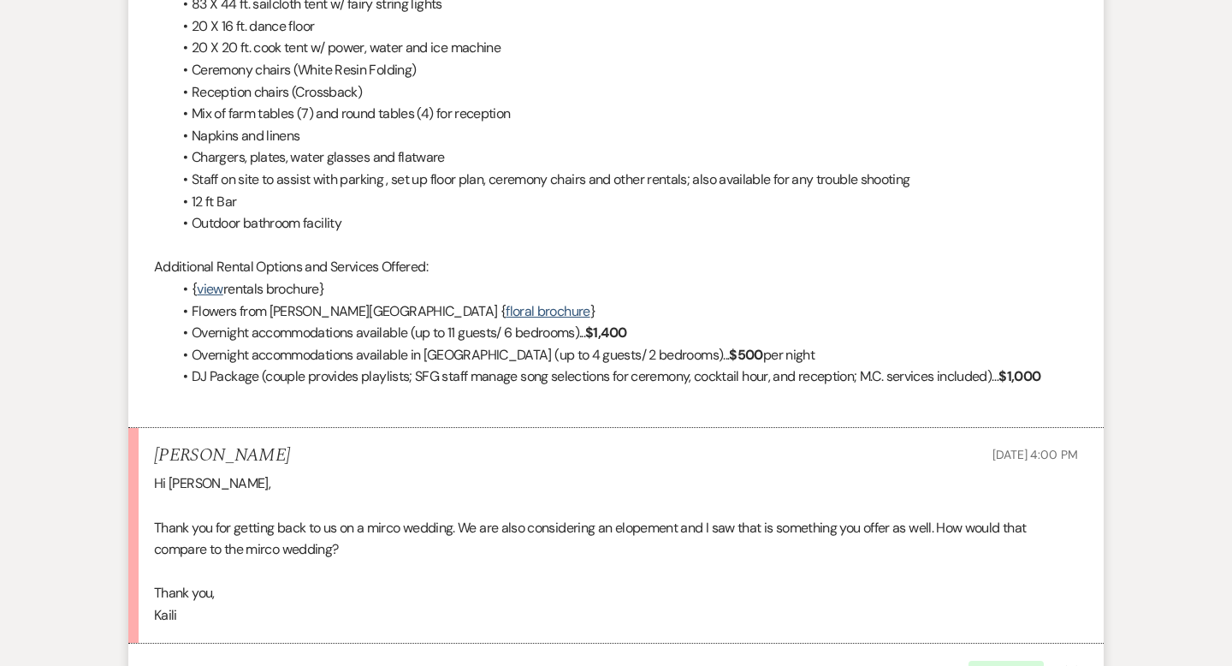
scroll to position [1630, 0]
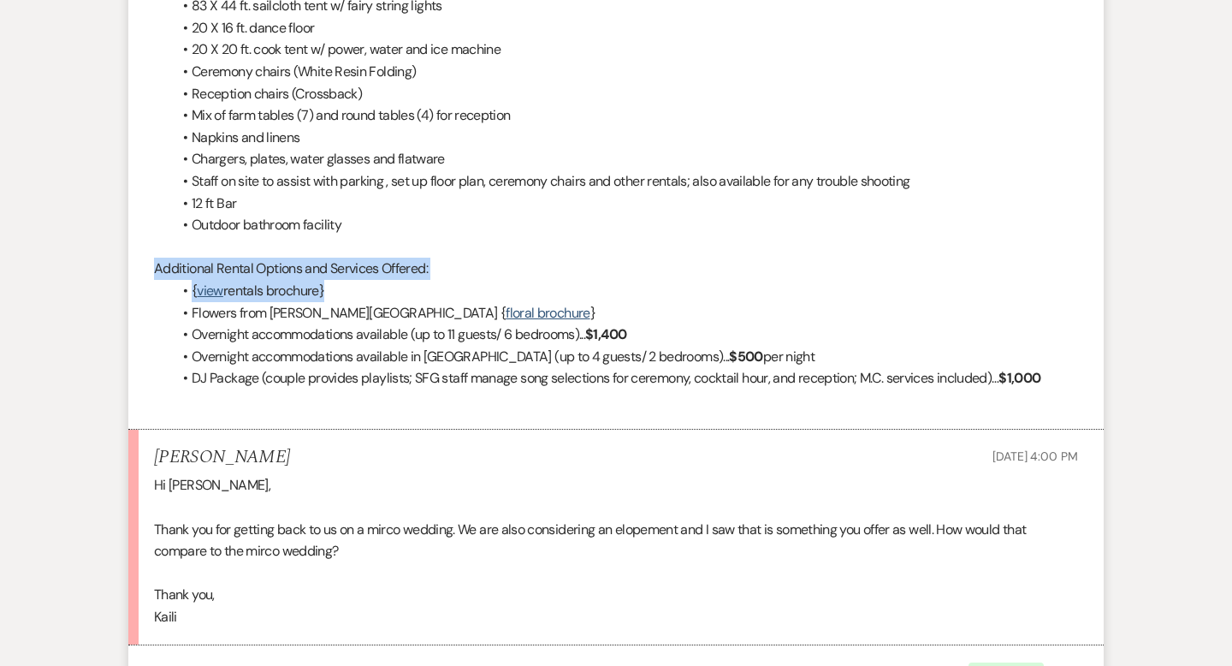
drag, startPoint x: 341, startPoint y: 287, endPoint x: 127, endPoint y: 263, distance: 215.3
click at [127, 263] on div "Messages Tasks Payments Rental Overview Documents Contacts Notes Event Messages…" at bounding box center [616, 190] width 1232 height 2781
copy div "Additional Rental Options and Services Offered: { view rentals brochure}"
click at [601, 274] on p "Additional Rental Options and Services Offered:" at bounding box center [616, 268] width 924 height 22
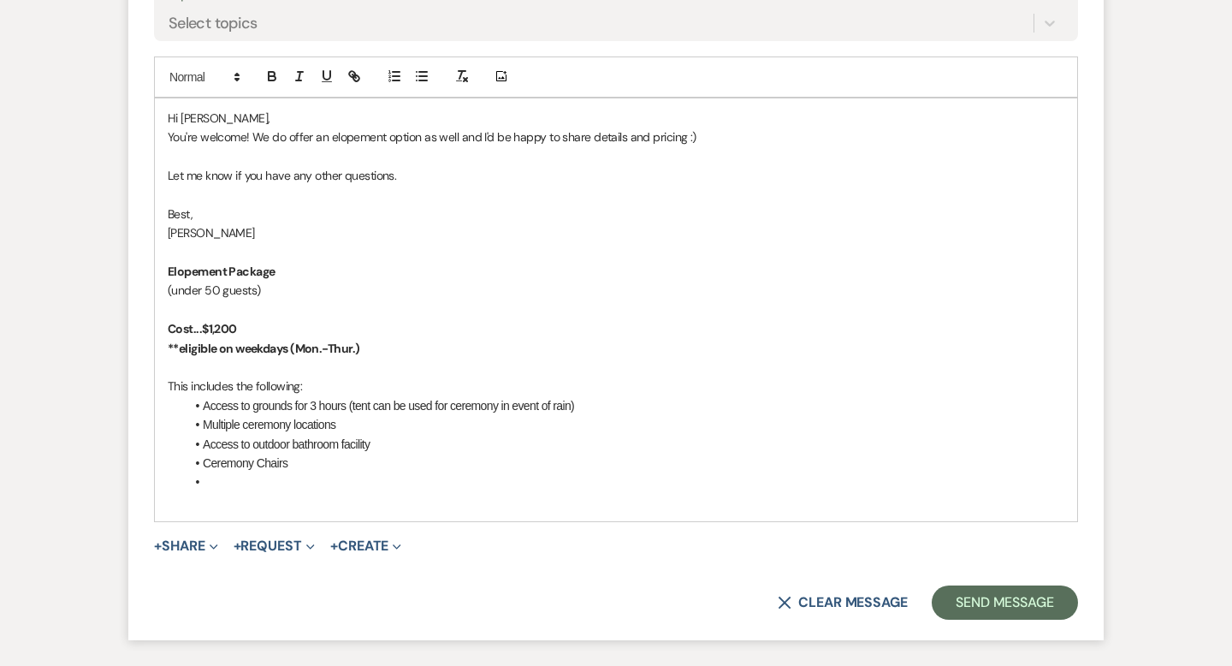
scroll to position [2553, 0]
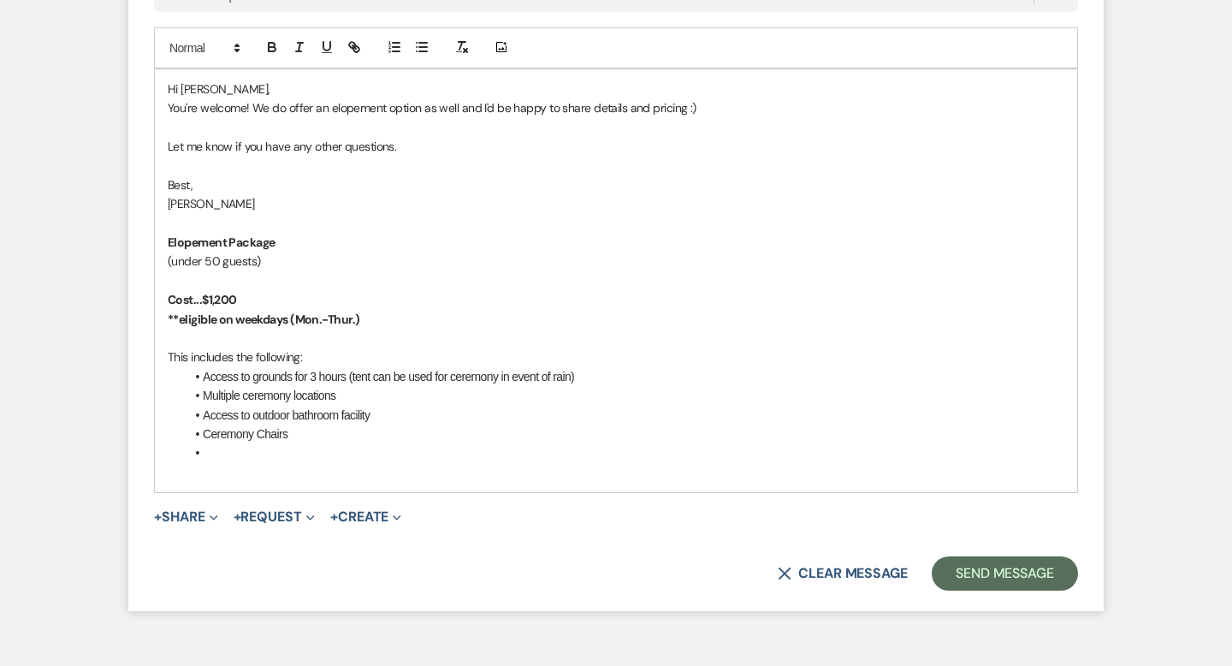
click at [234, 452] on li at bounding box center [624, 452] width 879 height 19
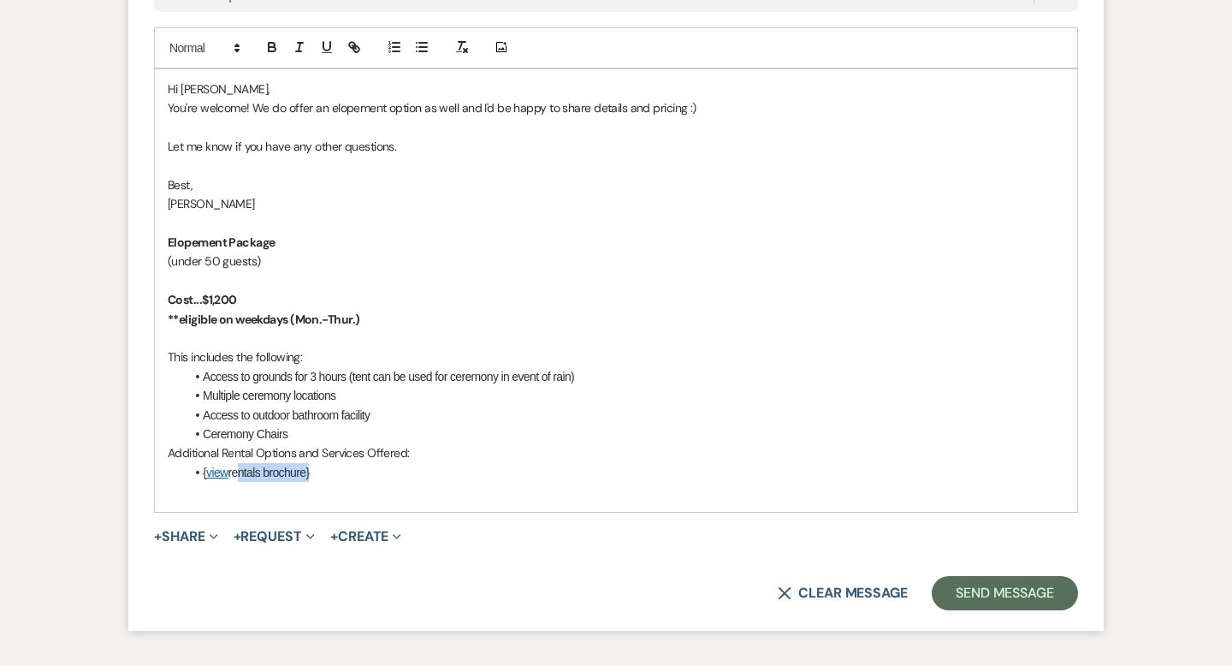
drag, startPoint x: 319, startPoint y: 476, endPoint x: 244, endPoint y: 474, distance: 75.3
click at [244, 474] on li "{ view rentals brochure}" at bounding box center [624, 472] width 879 height 19
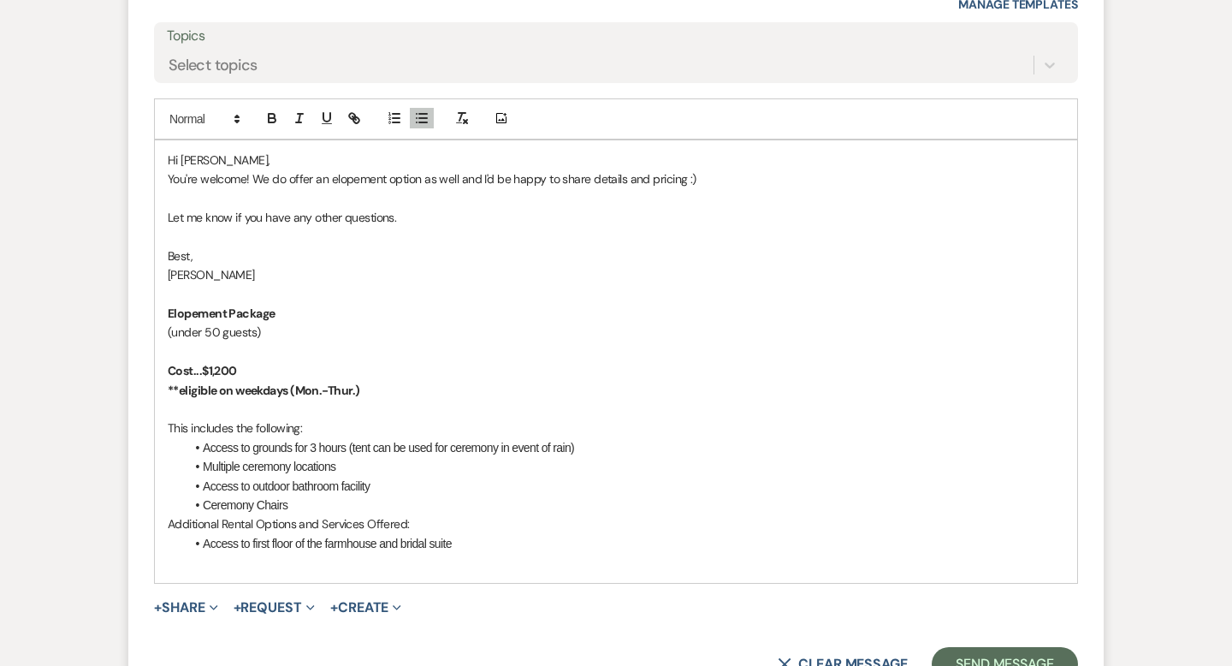
scroll to position [2533, 0]
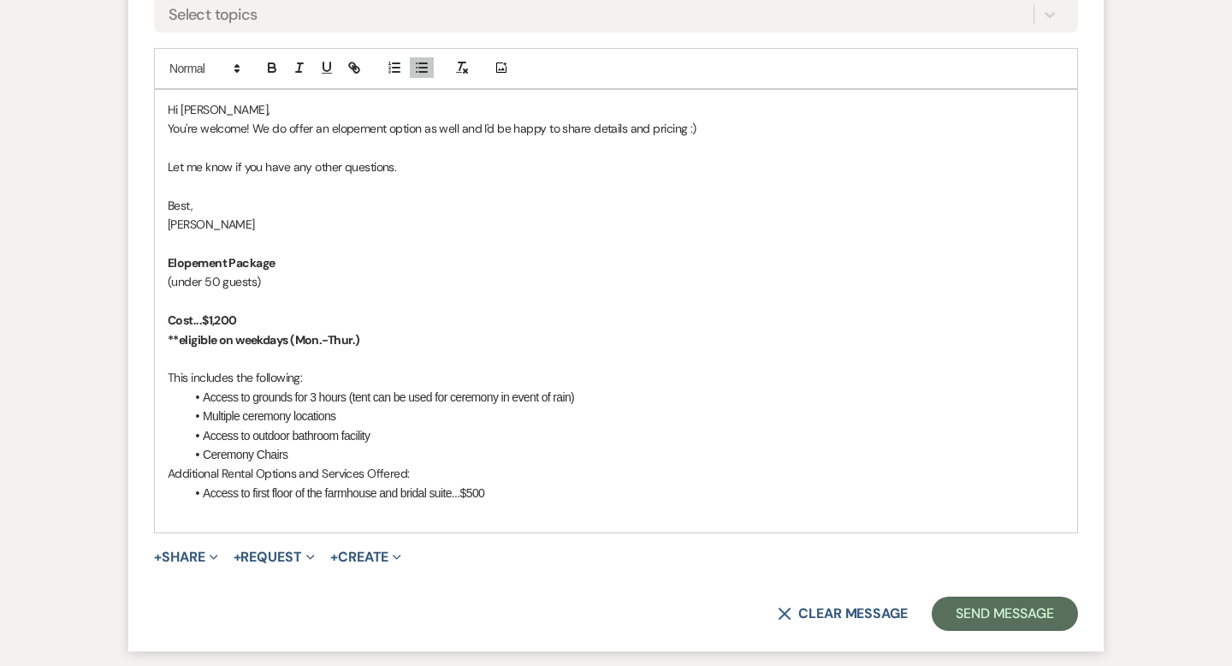
drag, startPoint x: 495, startPoint y: 491, endPoint x: 467, endPoint y: 490, distance: 28.2
click at [467, 490] on li "Access to first floor of the farmhouse and bridal suite...$500" at bounding box center [624, 492] width 879 height 19
click at [276, 80] on div "Add Photo" at bounding box center [616, 68] width 924 height 41
click at [275, 67] on icon "button" at bounding box center [271, 67] width 15 height 15
click at [561, 454] on li "Ceremony Chairs" at bounding box center [624, 454] width 879 height 19
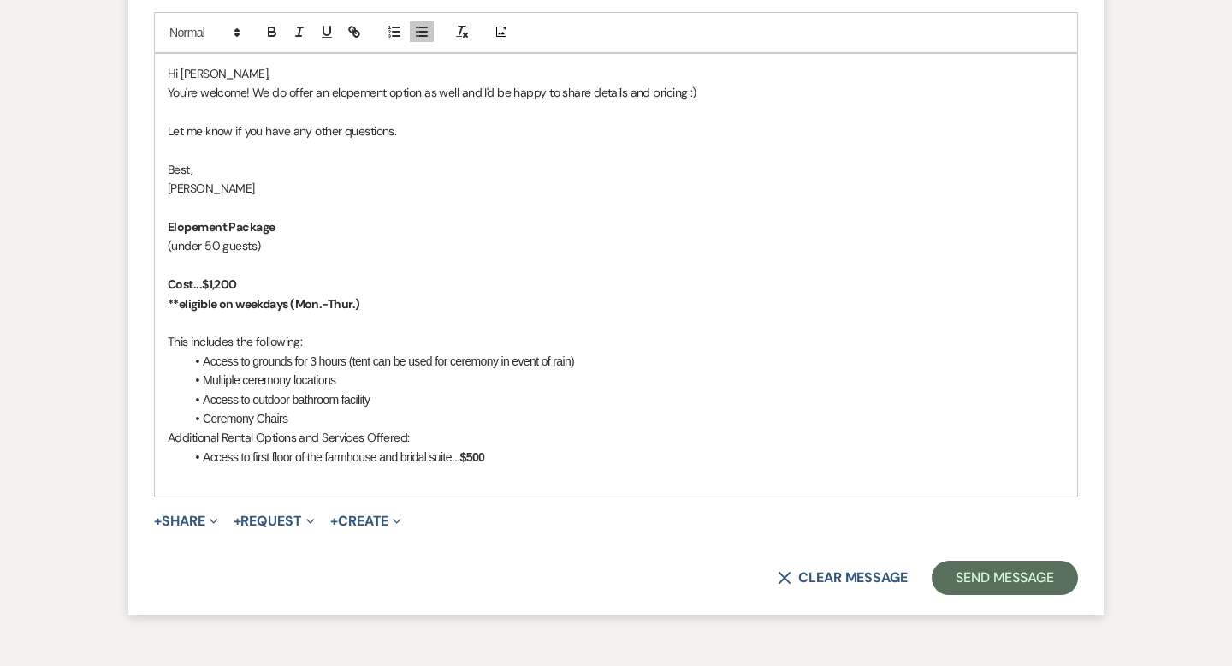
scroll to position [2576, 0]
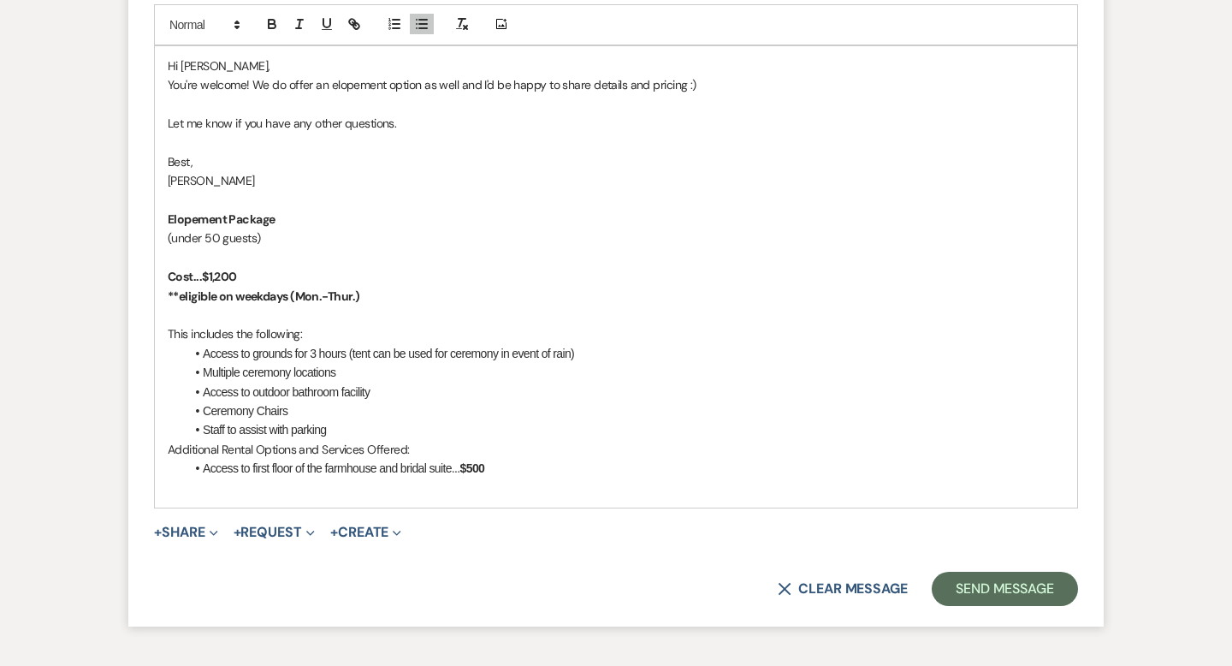
drag, startPoint x: 338, startPoint y: 430, endPoint x: 179, endPoint y: 430, distance: 159.1
click at [179, 430] on div "Hi [PERSON_NAME], You're welcome! We do offer an elopement option as well and I…" at bounding box center [616, 276] width 922 height 461
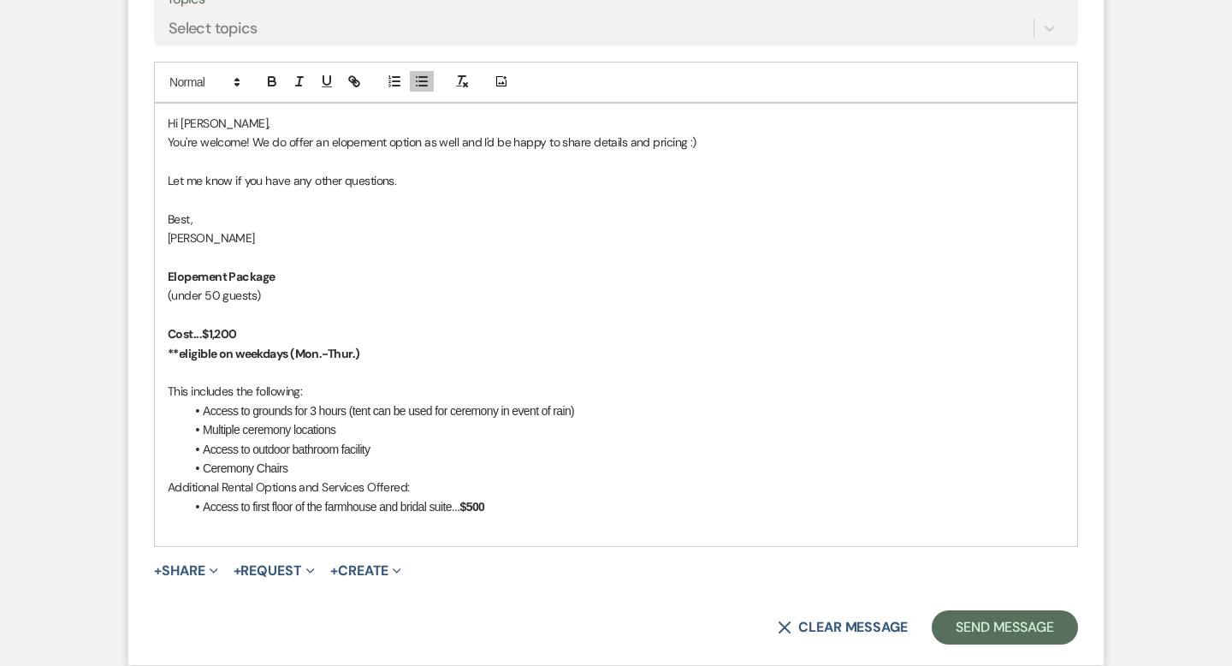
scroll to position [2440, 0]
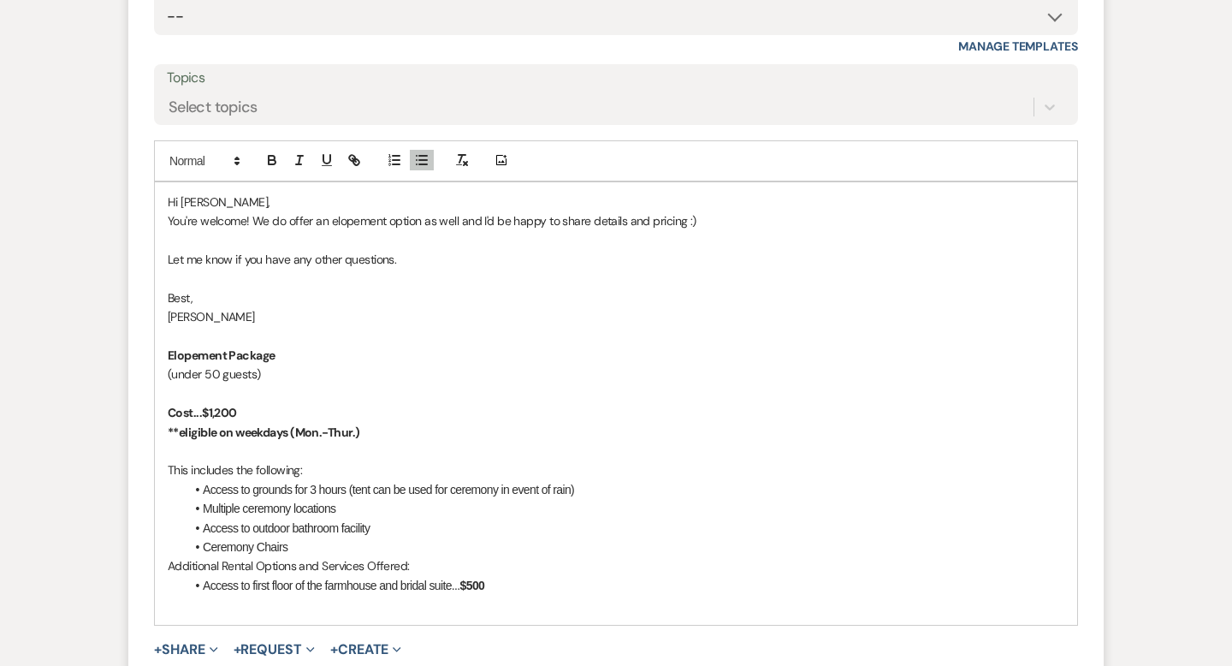
click at [421, 216] on p "You're welcome! We do offer an elopement option as well and I'd be happy to sha…" at bounding box center [616, 220] width 896 height 19
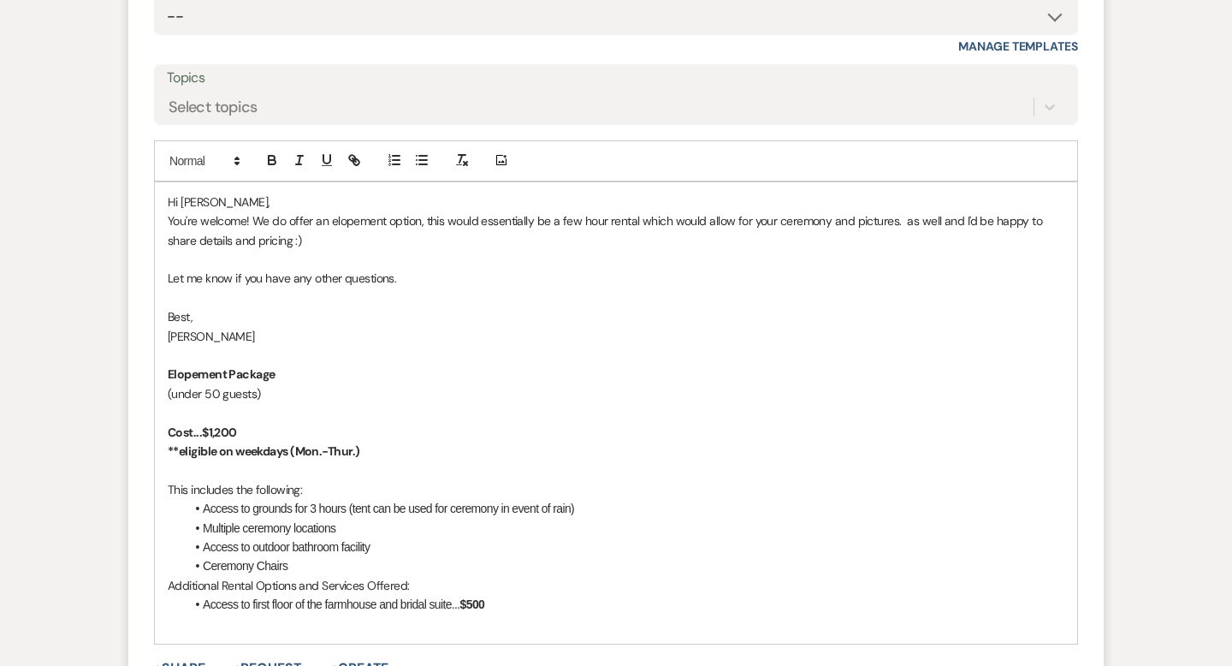
click at [731, 222] on p "You're welcome! We do offer an elopement option, this would essentially be a fe…" at bounding box center [616, 230] width 896 height 38
drag, startPoint x: 973, startPoint y: 218, endPoint x: 808, endPoint y: 220, distance: 164.2
click at [808, 220] on p "You're welcome! We do offer an elopement option, this would essentially be a fe…" at bounding box center [616, 230] width 896 height 38
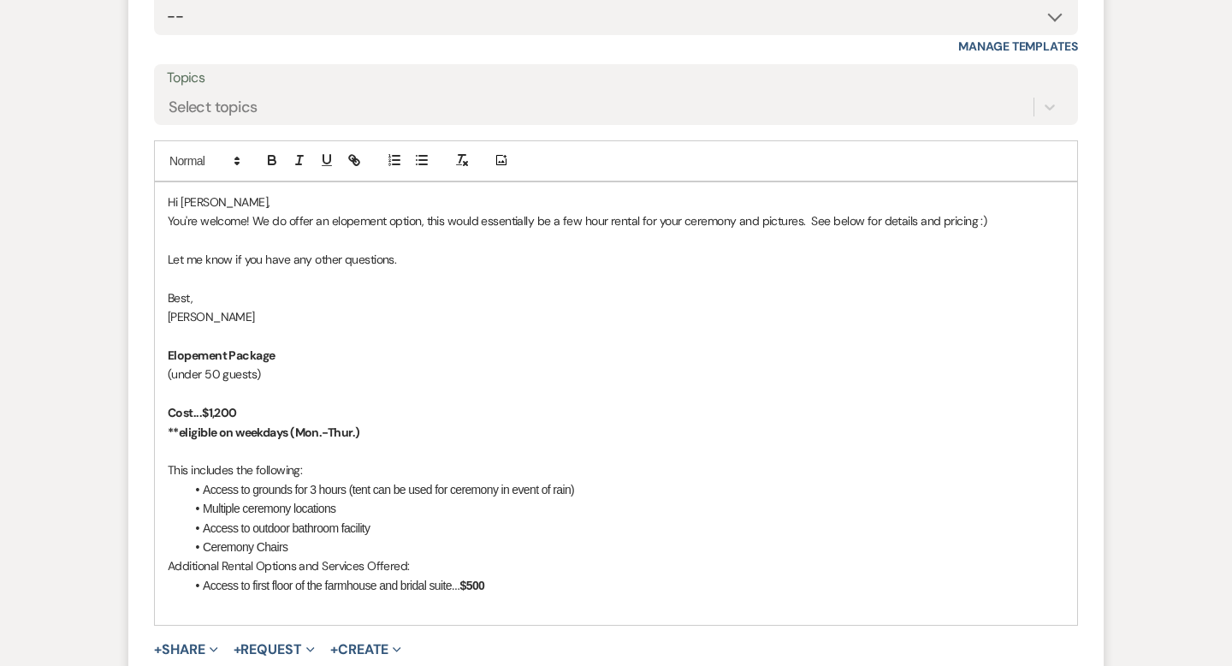
click at [983, 228] on p "You're welcome! We do offer an elopement option, this would essentially be a fe…" at bounding box center [616, 220] width 896 height 19
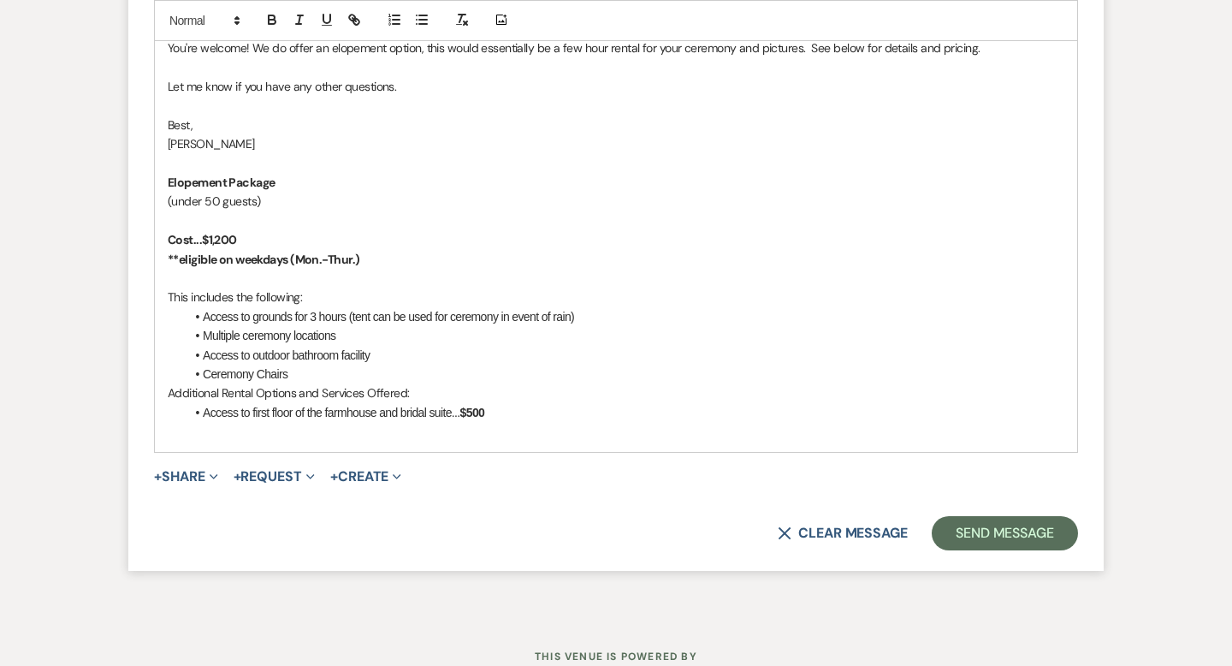
scroll to position [2618, 0]
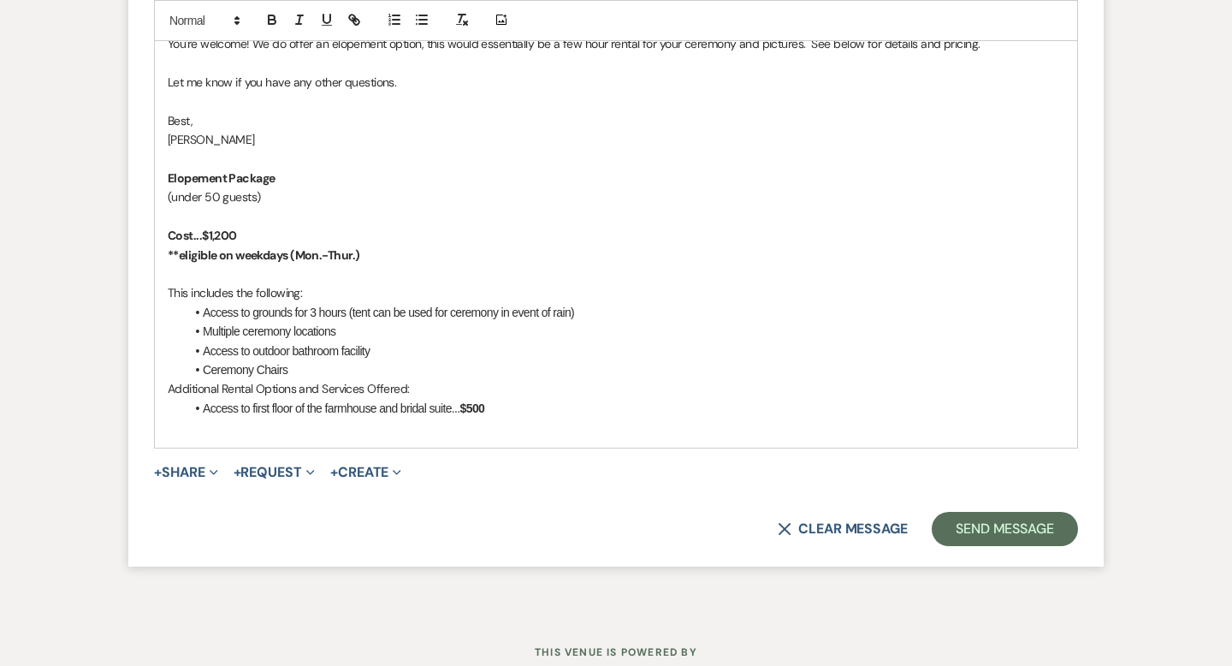
click at [222, 232] on strong "Cost...$1,200" at bounding box center [202, 235] width 69 height 15
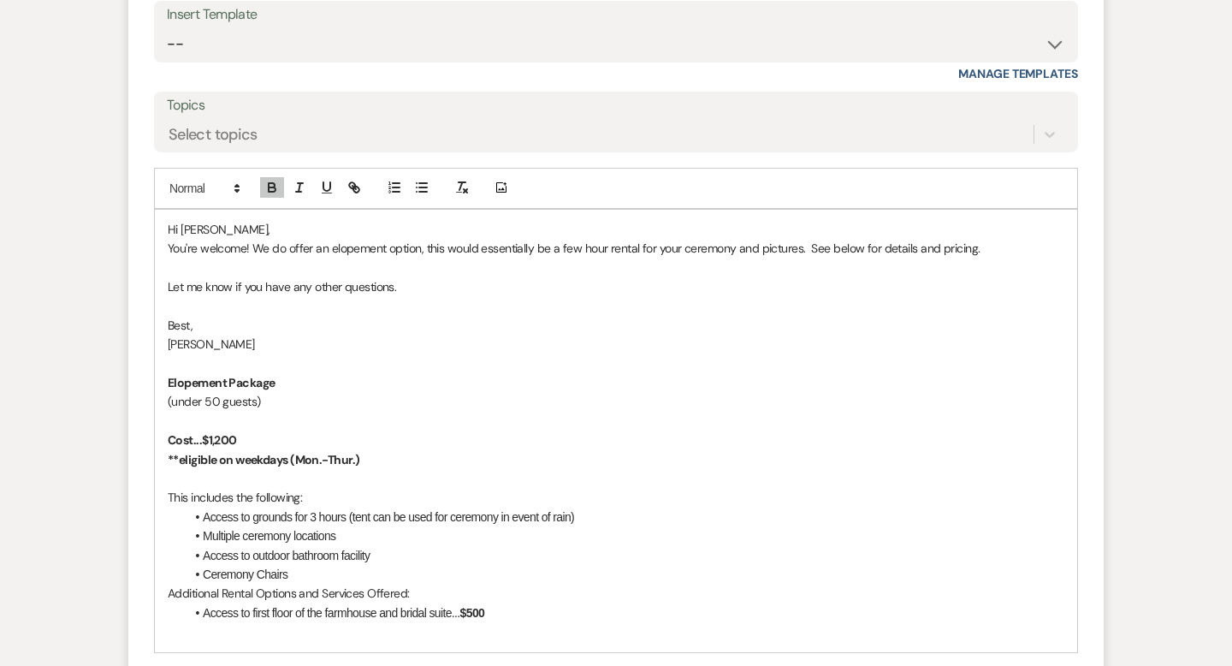
scroll to position [2674, 0]
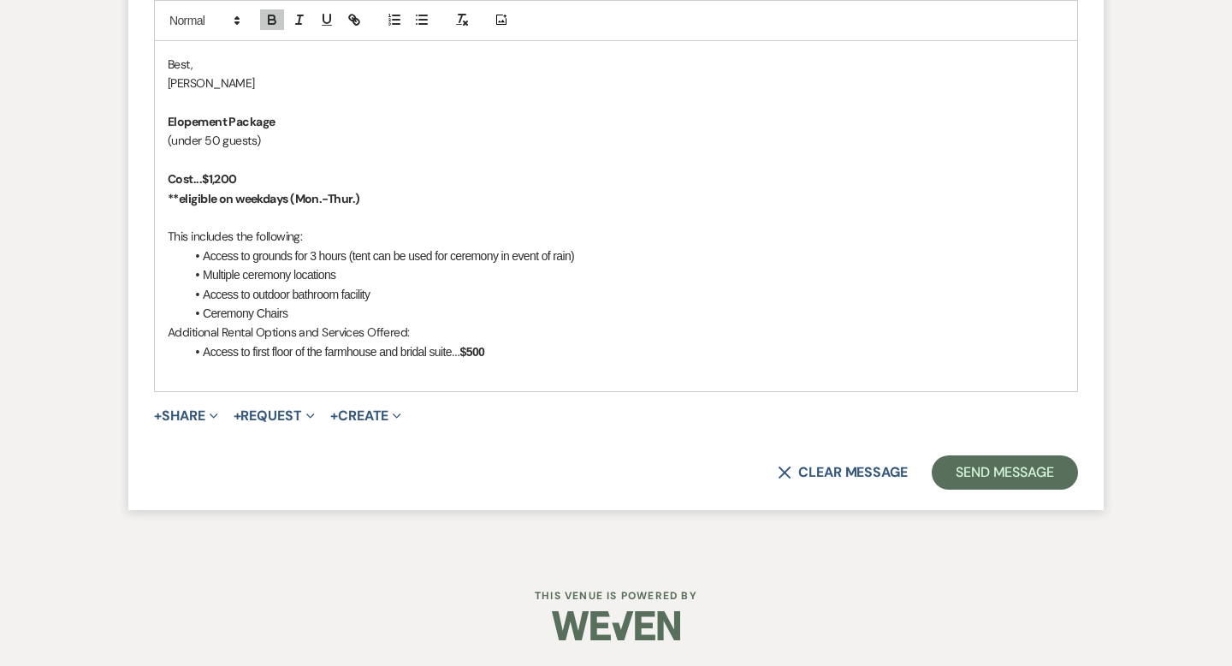
click at [314, 249] on span "Access to grounds for 3 hours (tent can be used for ceremony in event of rain)" at bounding box center [388, 256] width 371 height 14
click at [986, 476] on button "Send Message" at bounding box center [1005, 472] width 146 height 34
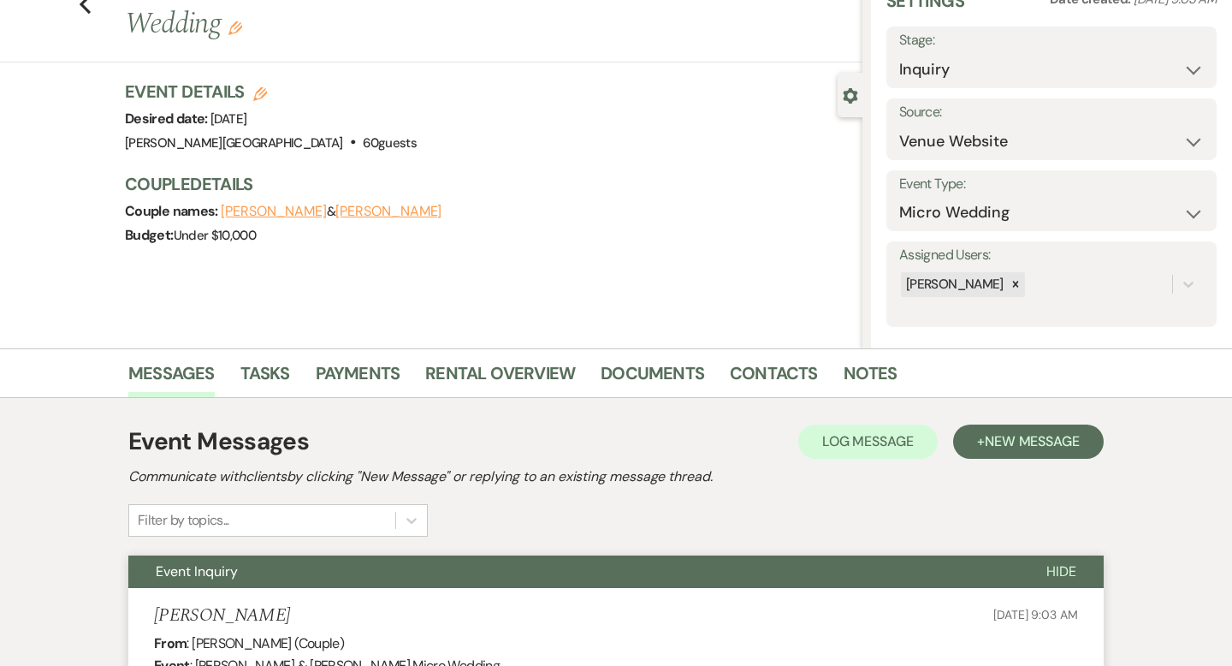
scroll to position [0, 0]
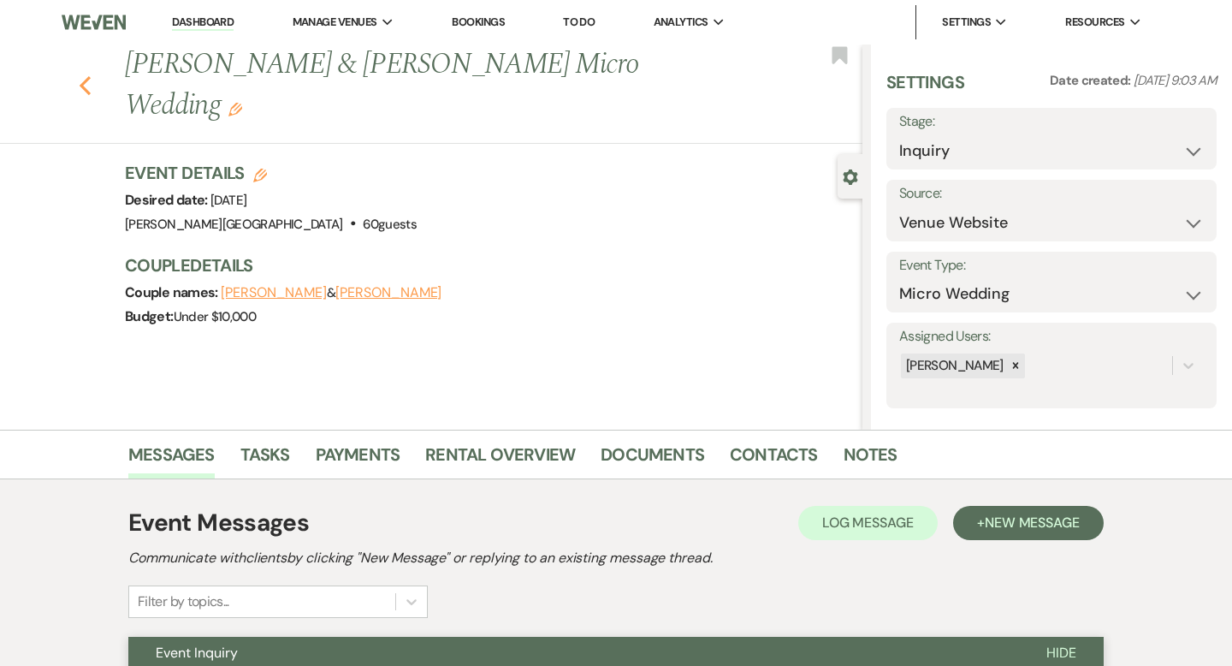
click at [86, 75] on icon "Previous" at bounding box center [85, 85] width 13 height 21
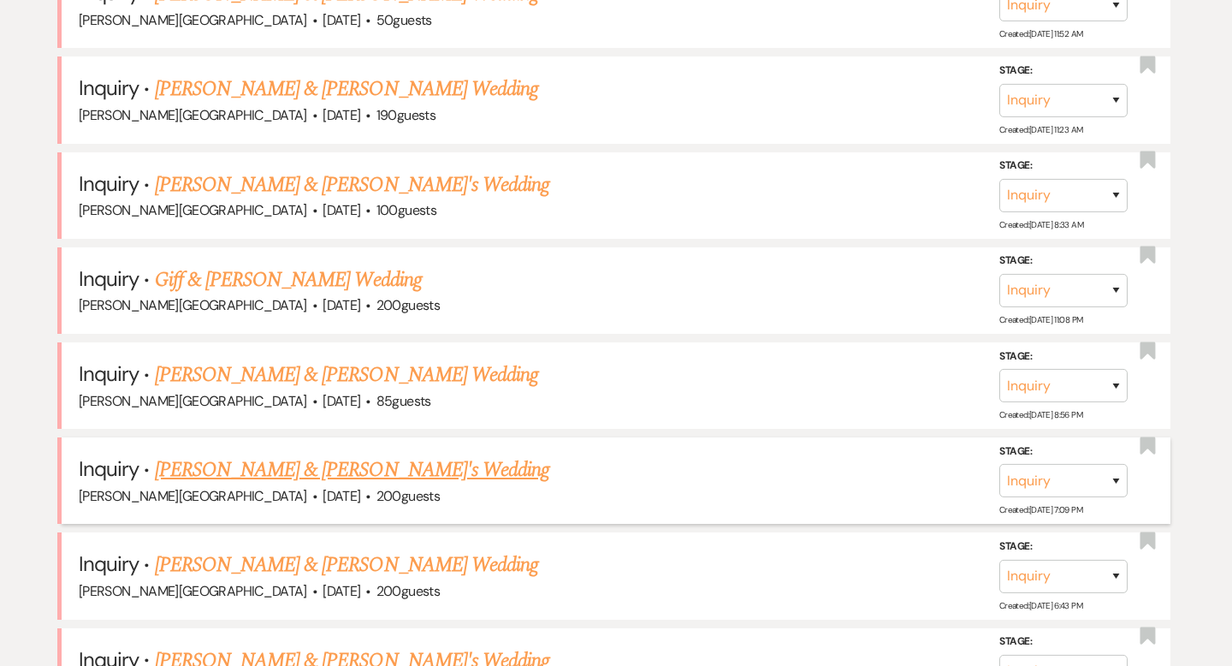
scroll to position [873, 0]
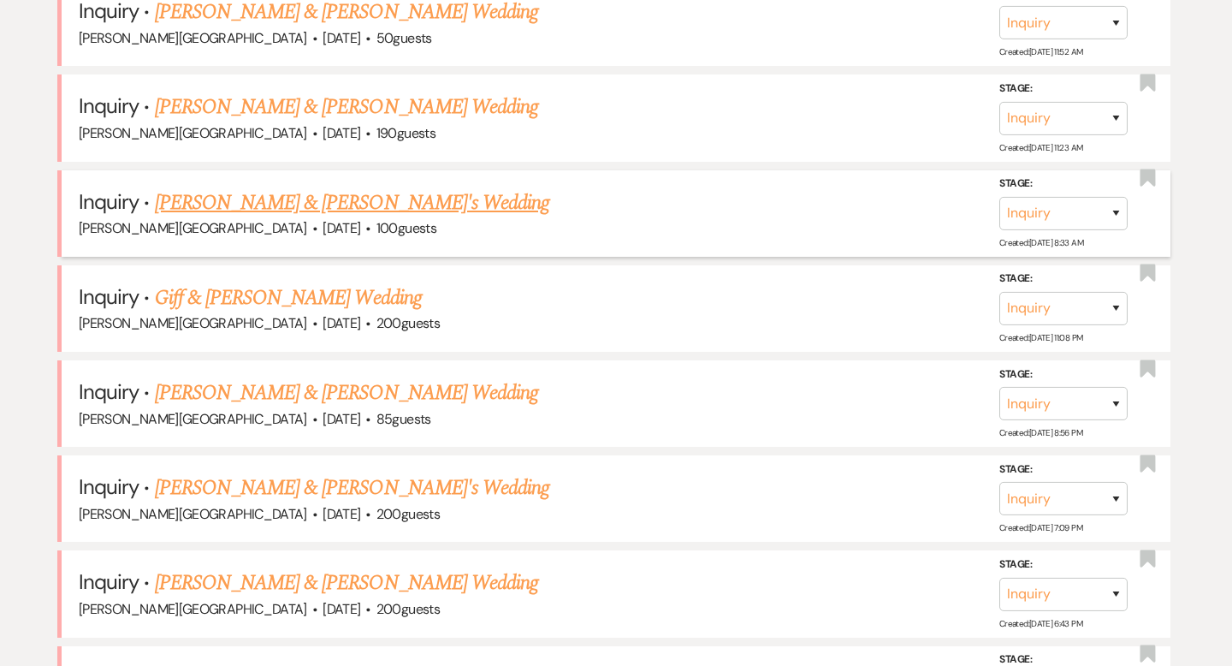
click at [295, 203] on link "[PERSON_NAME] & [PERSON_NAME]'s Wedding" at bounding box center [352, 202] width 395 height 31
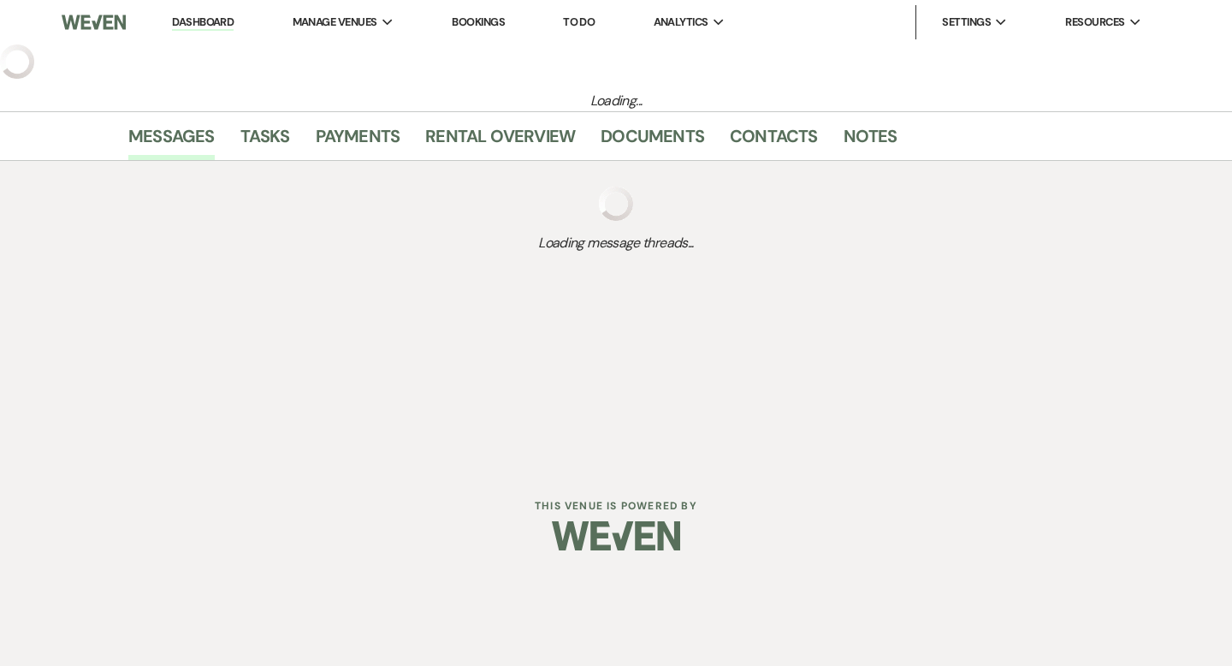
select select "5"
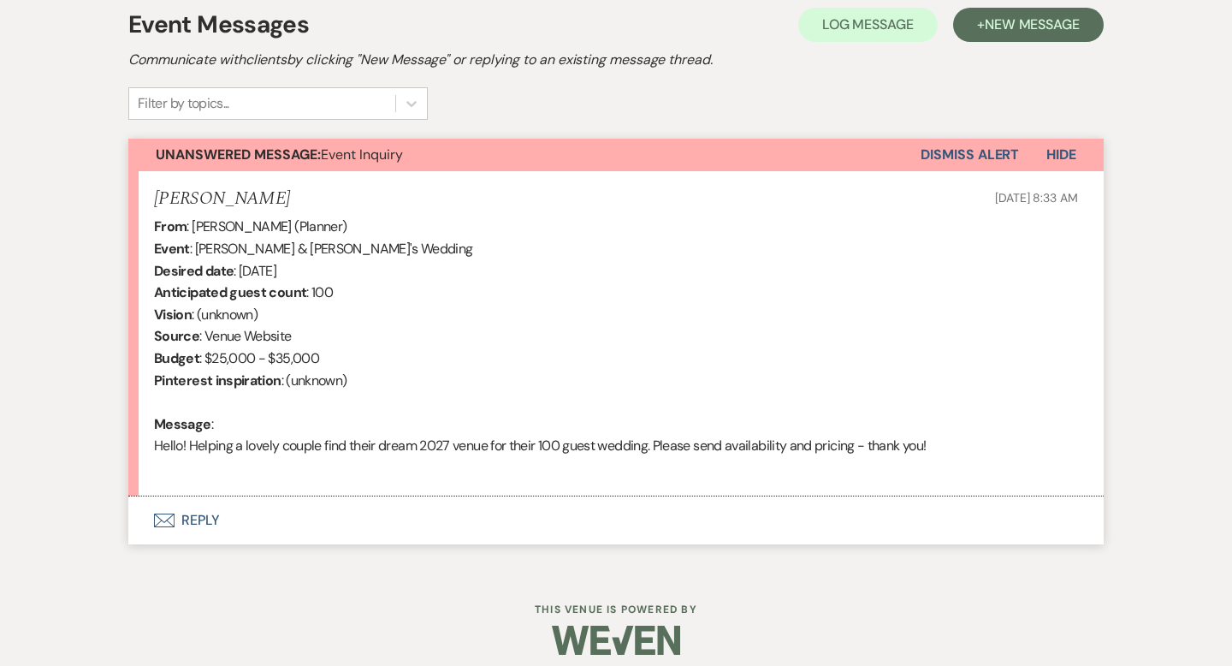
scroll to position [512, 0]
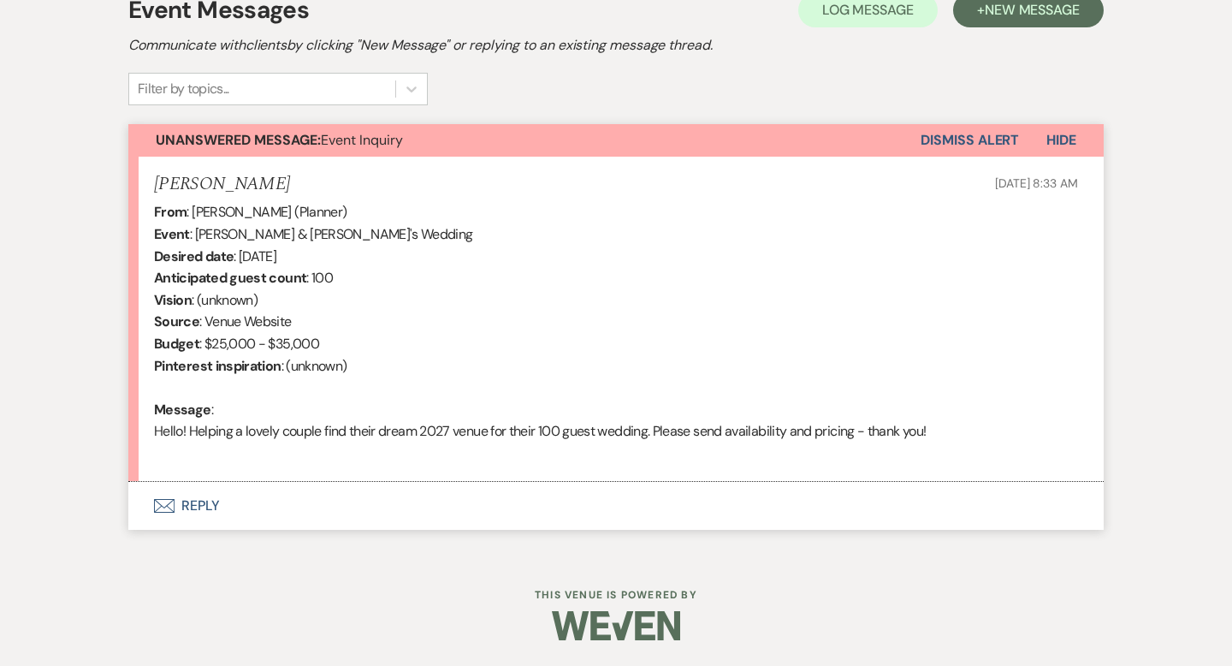
click at [208, 504] on button "Envelope Reply" at bounding box center [615, 506] width 975 height 48
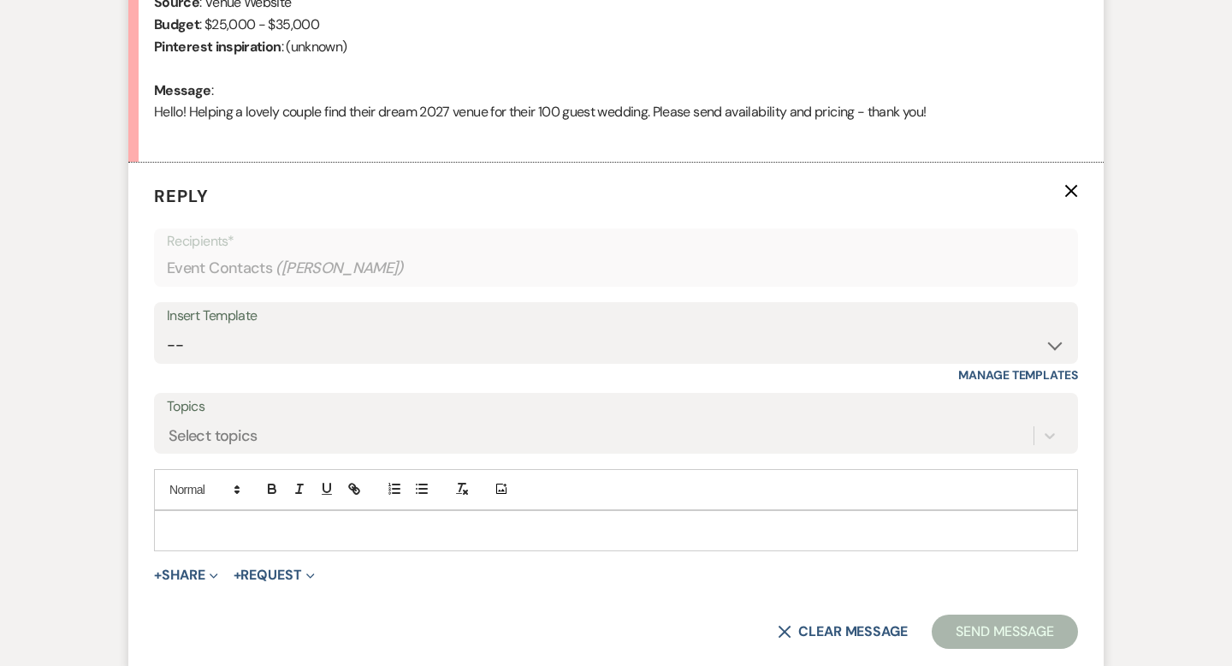
scroll to position [914, 0]
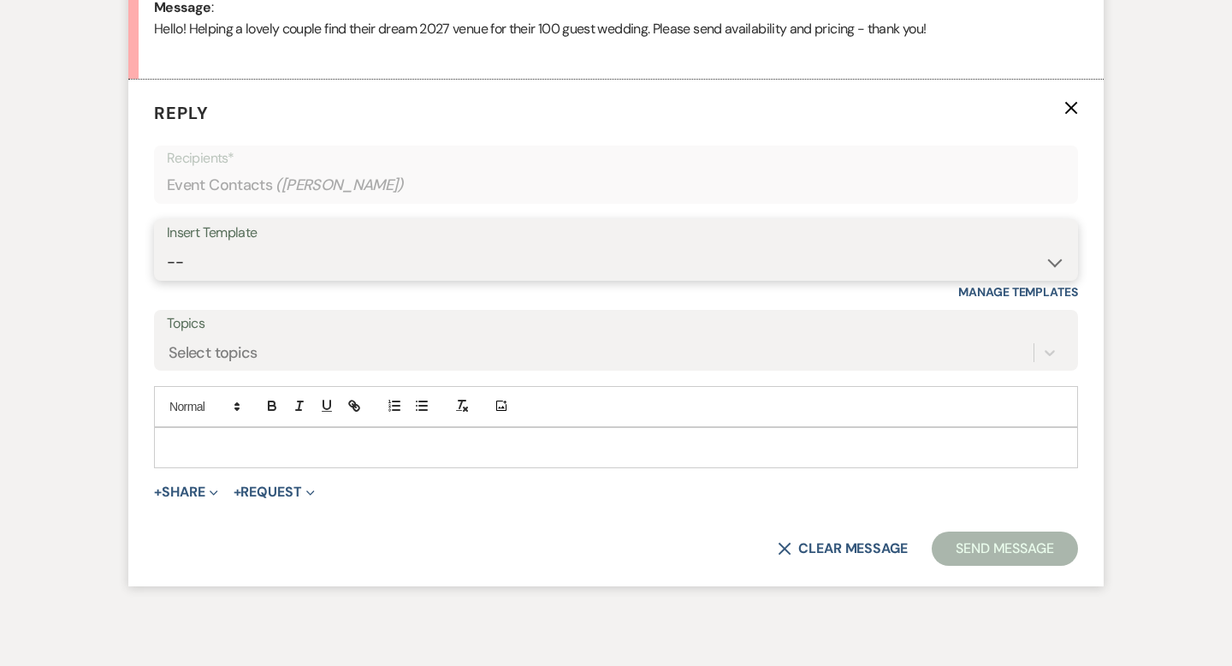
click at [247, 269] on select "-- Weven Planning Portal Introduction (Booked Events) Wedding Packages Booking …" at bounding box center [616, 261] width 898 height 33
select select "55"
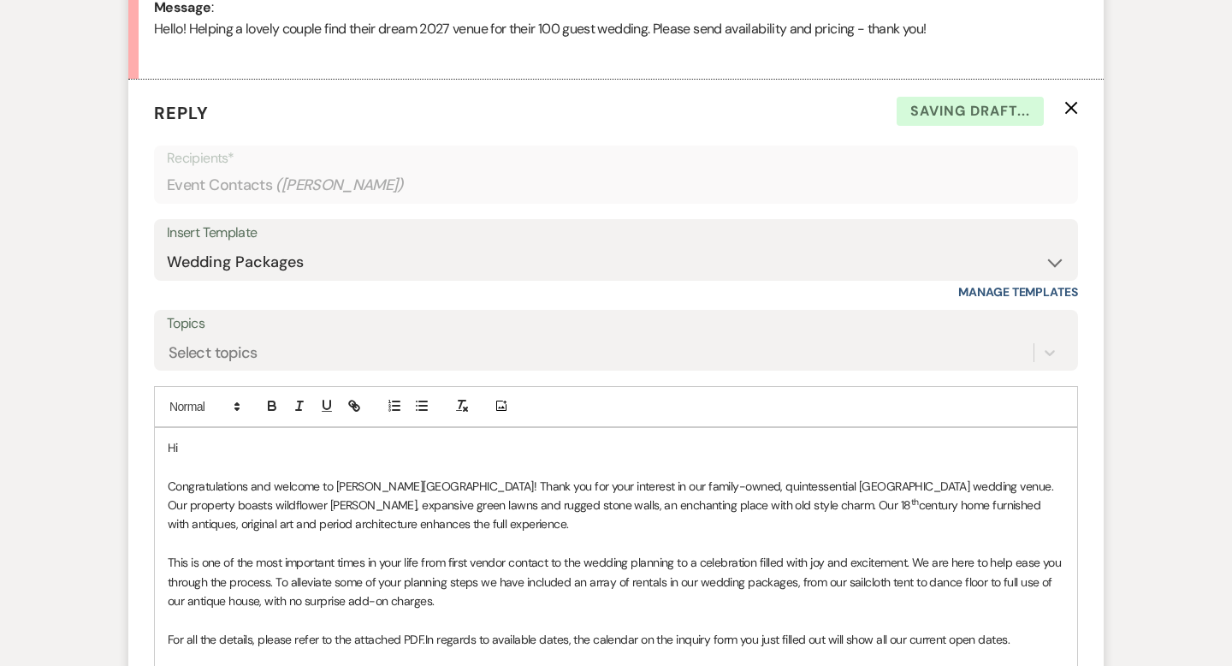
click at [265, 447] on p "Hi" at bounding box center [616, 447] width 896 height 19
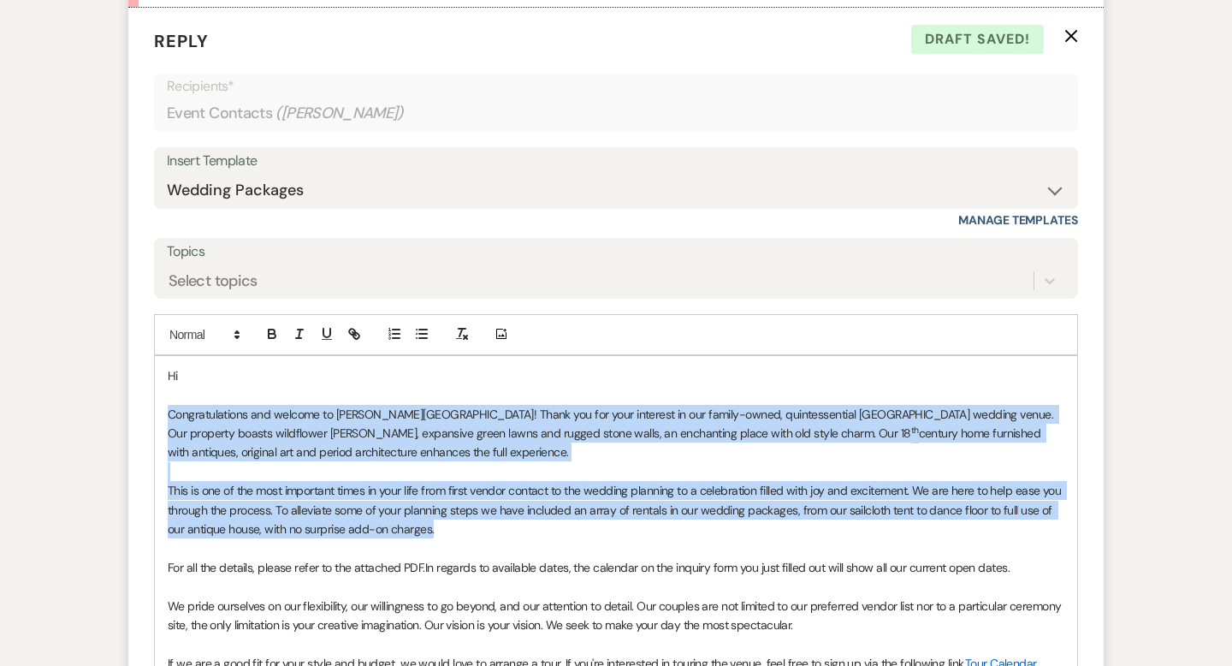
drag, startPoint x: 451, startPoint y: 530, endPoint x: 161, endPoint y: 412, distance: 313.1
click at [161, 412] on div "Hi Congratulations and welcome to [PERSON_NAME][GEOGRAPHIC_DATA]! Thank you for…" at bounding box center [616, 577] width 922 height 442
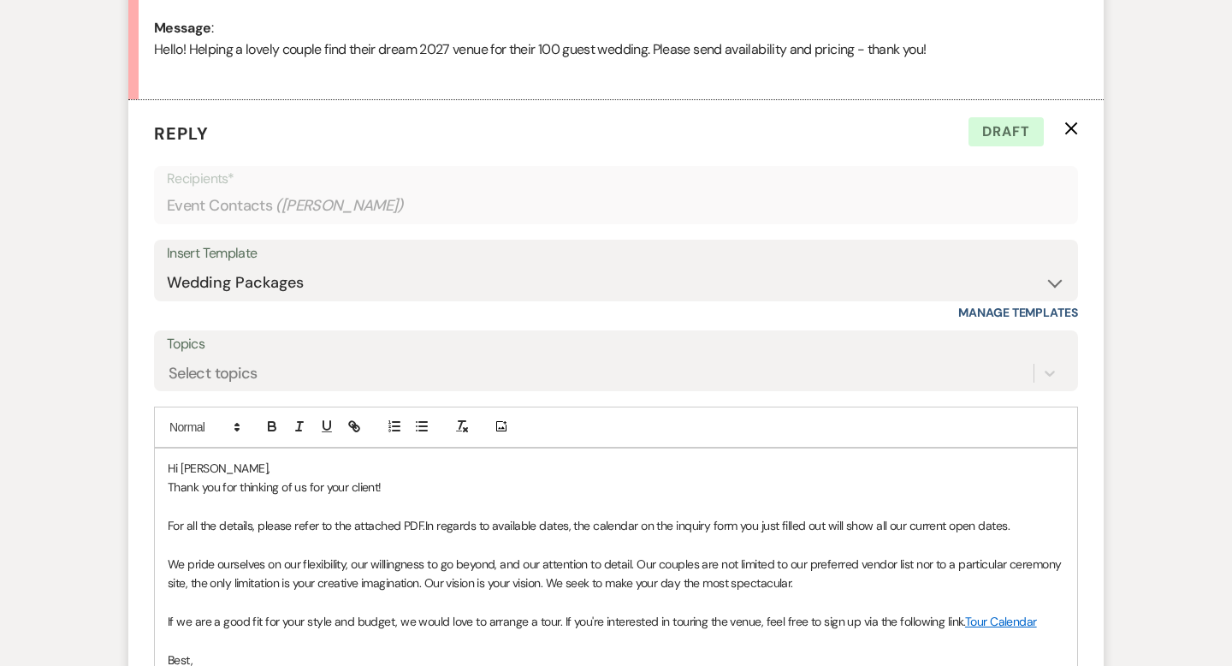
scroll to position [896, 0]
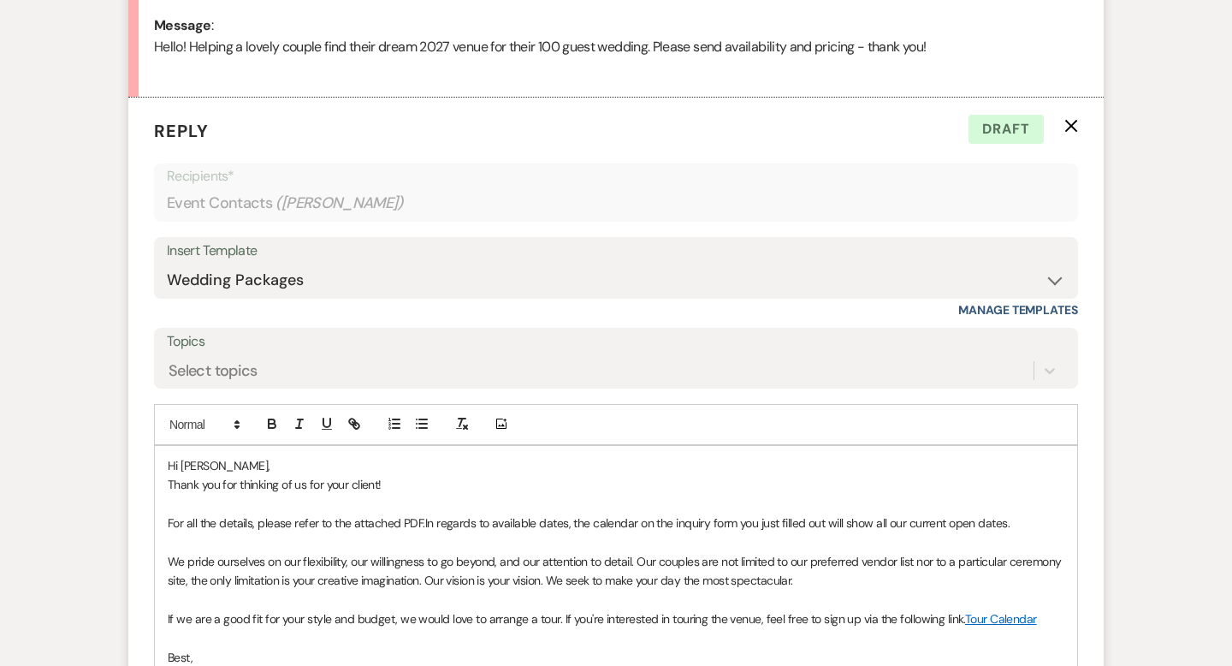
drag, startPoint x: 1011, startPoint y: 520, endPoint x: 164, endPoint y: 529, distance: 846.9
click at [164, 529] on div "Hi [PERSON_NAME], Thank you for thinking of us for your client! For all the det…" at bounding box center [616, 600] width 922 height 308
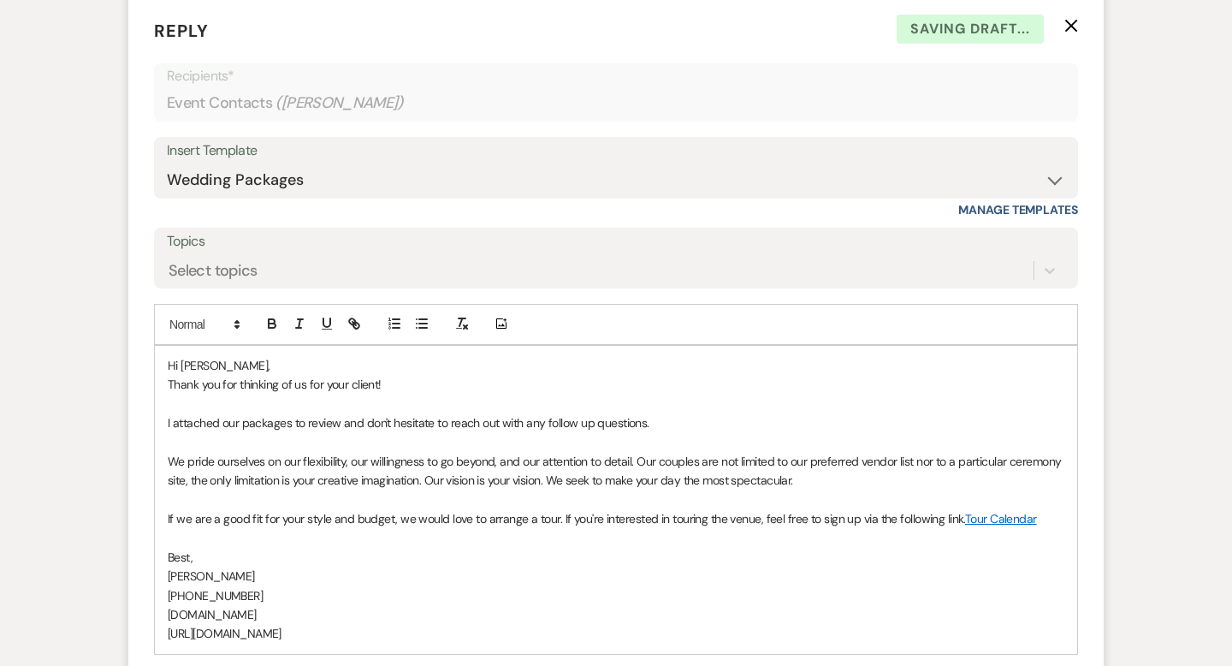
scroll to position [1001, 0]
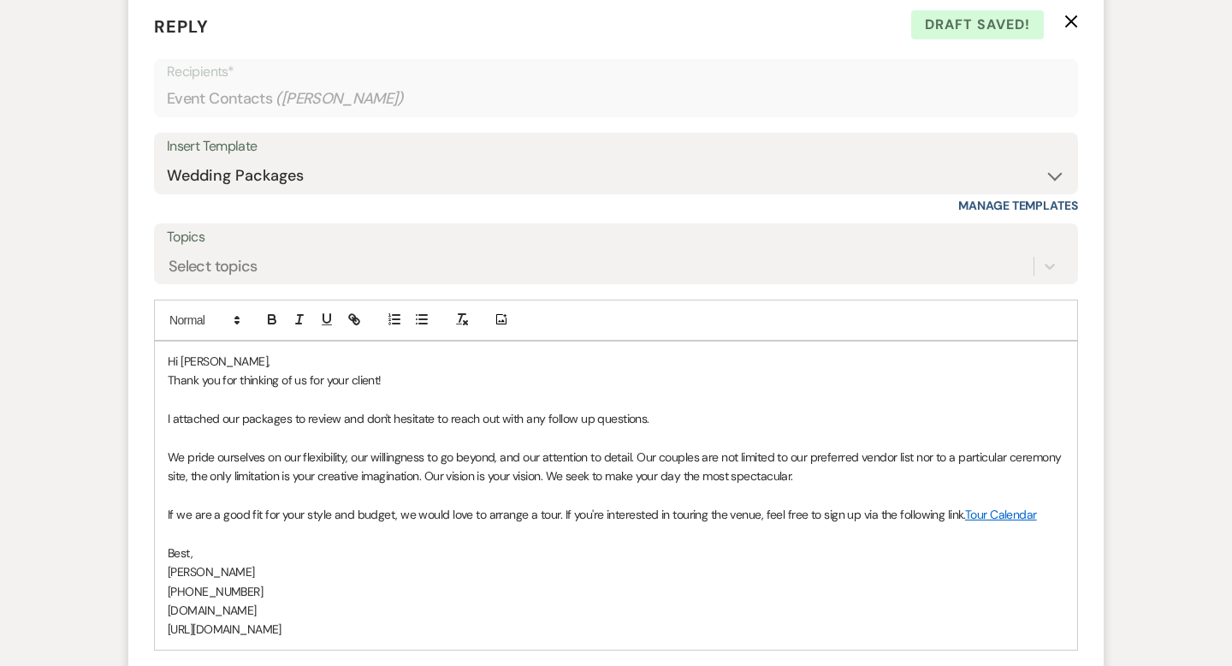
click at [304, 513] on p "If we are a good fit for your style and budget, we would love to arrange a tour…" at bounding box center [616, 514] width 896 height 19
drag, startPoint x: 1038, startPoint y: 516, endPoint x: 559, endPoint y: 517, distance: 478.2
click at [559, 517] on p "If we are a good fit for their style and budget, we would love to arrange a tou…" at bounding box center [616, 514] width 896 height 19
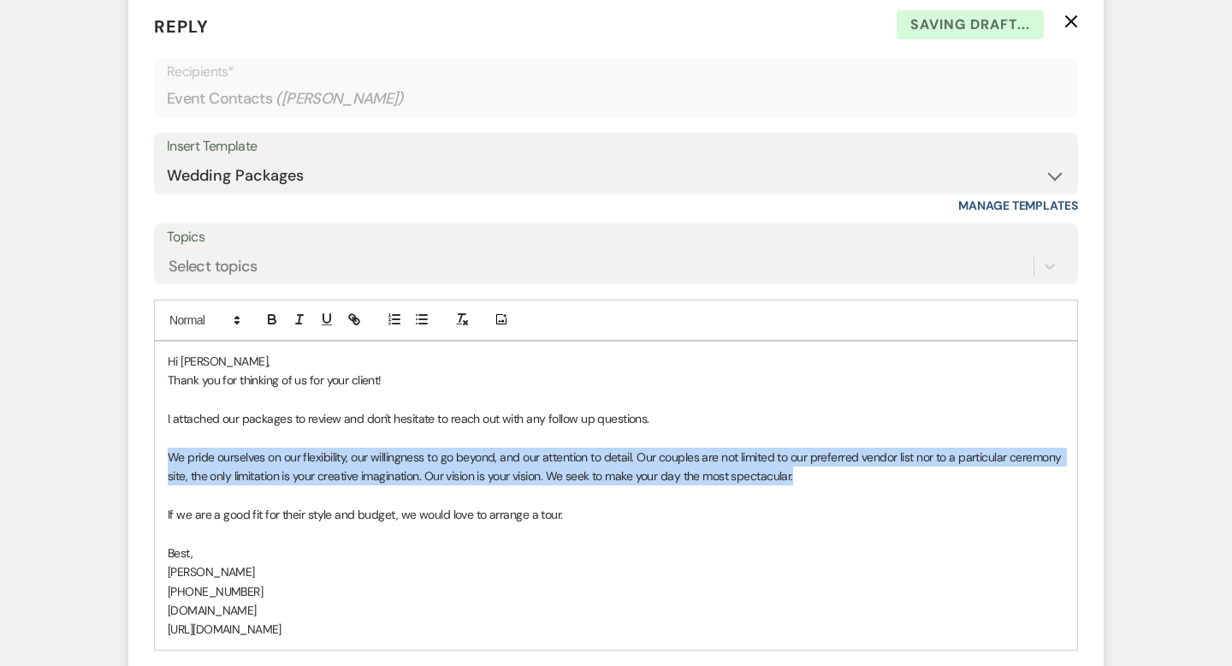
drag, startPoint x: 804, startPoint y: 482, endPoint x: 154, endPoint y: 457, distance: 650.6
click at [155, 457] on div "Hi [PERSON_NAME], Thank you for thinking of us for your client! I attached our …" at bounding box center [616, 495] width 922 height 308
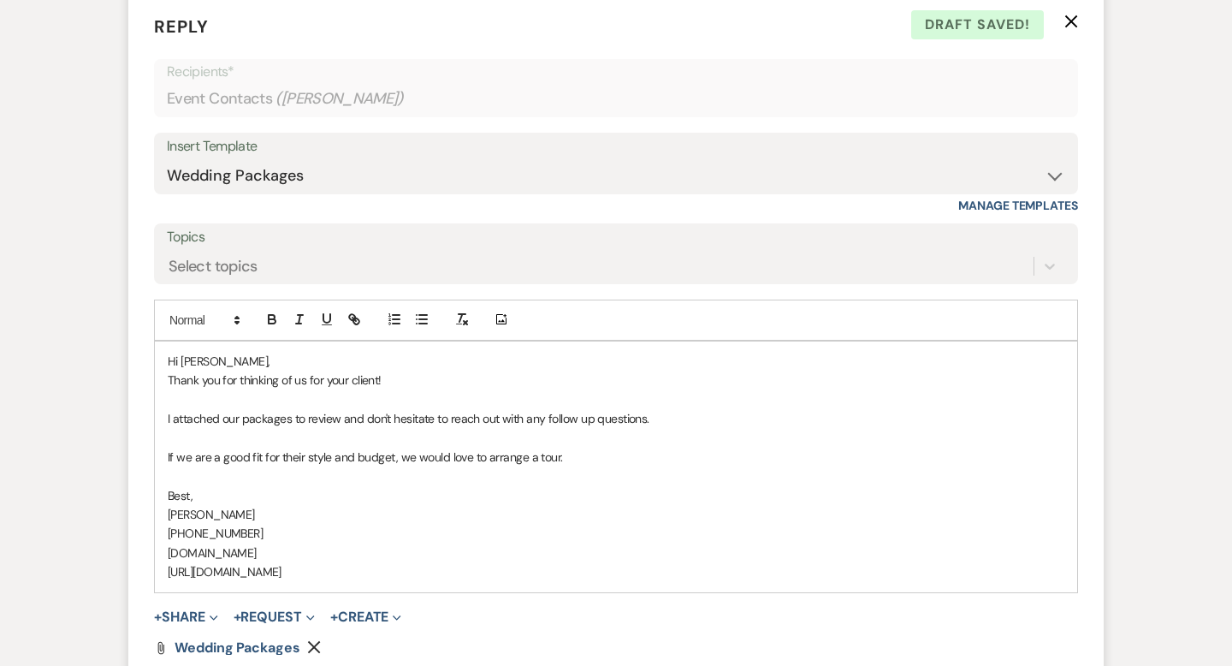
drag, startPoint x: 441, startPoint y: 567, endPoint x: 136, endPoint y: 351, distance: 374.3
click at [136, 351] on form "Reply X Draft saved! Recipients* Event Contacts ( [PERSON_NAME] ) Insert Templa…" at bounding box center [615, 365] width 975 height 744
copy div "Hi [PERSON_NAME], Thank you for thinking of us for your client! I attached our …"
click at [370, 360] on p "Hi [PERSON_NAME]," at bounding box center [616, 361] width 896 height 19
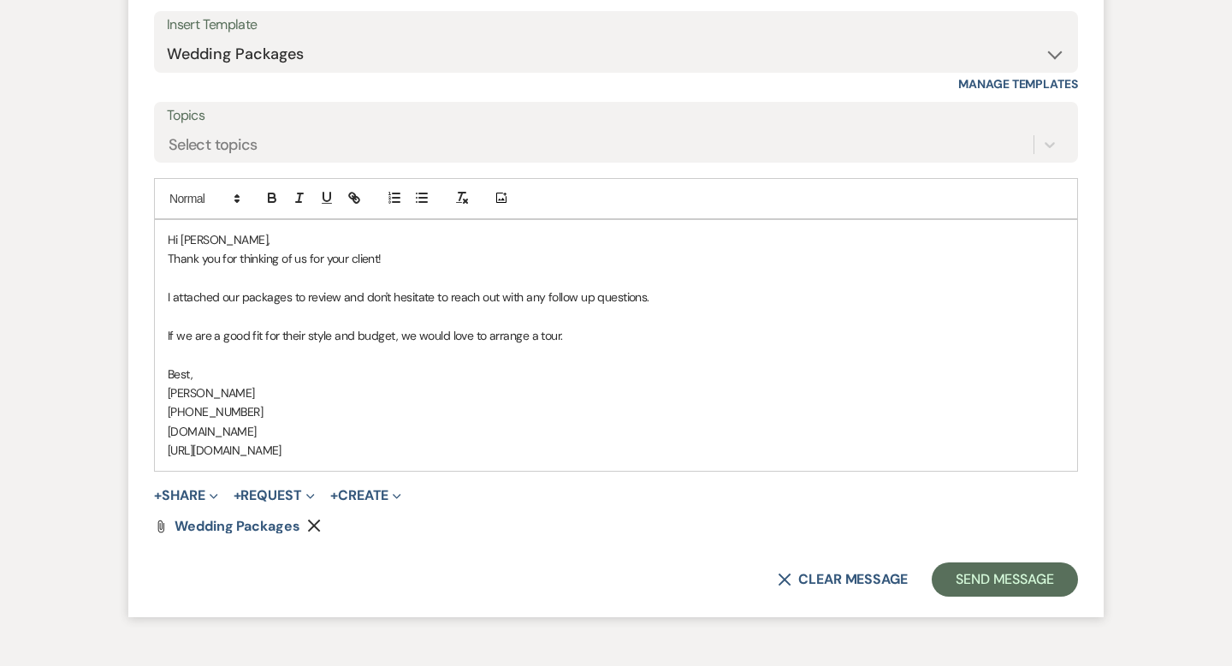
scroll to position [1165, 0]
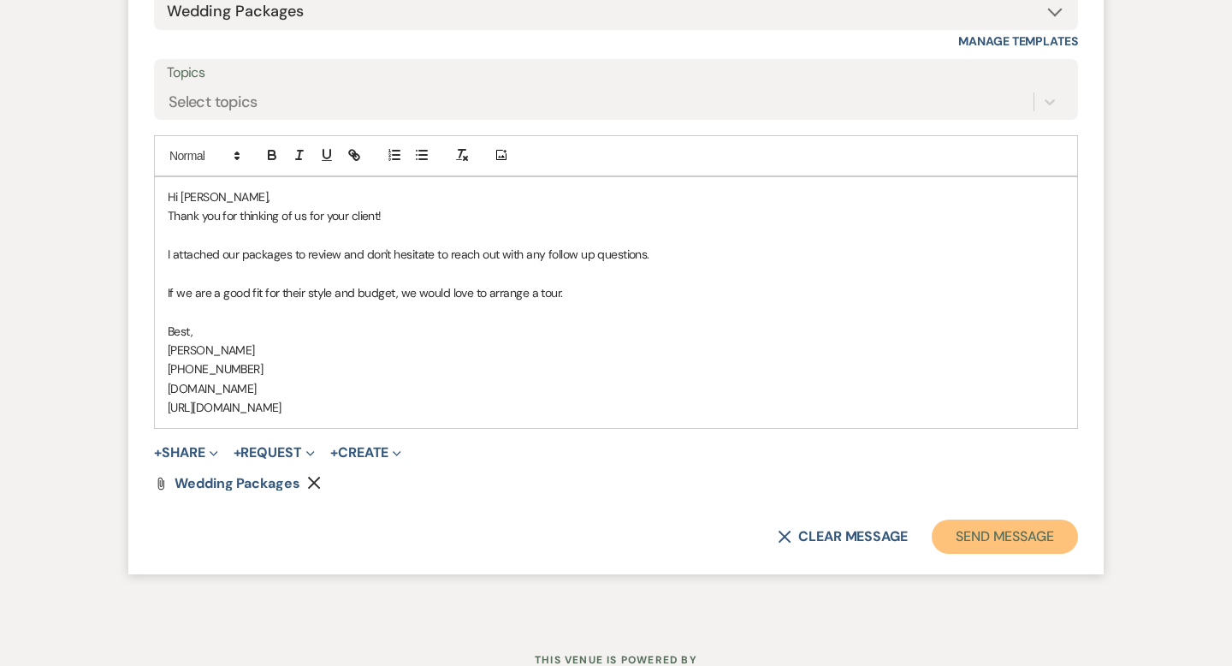
click at [982, 533] on button "Send Message" at bounding box center [1005, 536] width 146 height 34
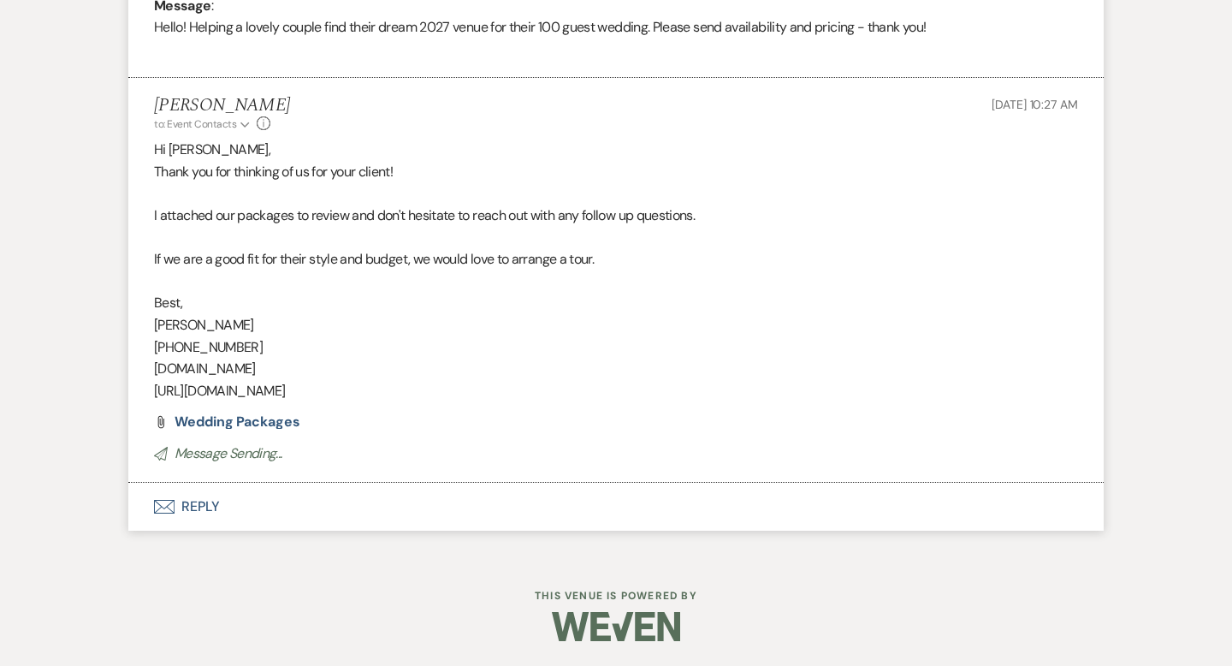
scroll to position [0, 0]
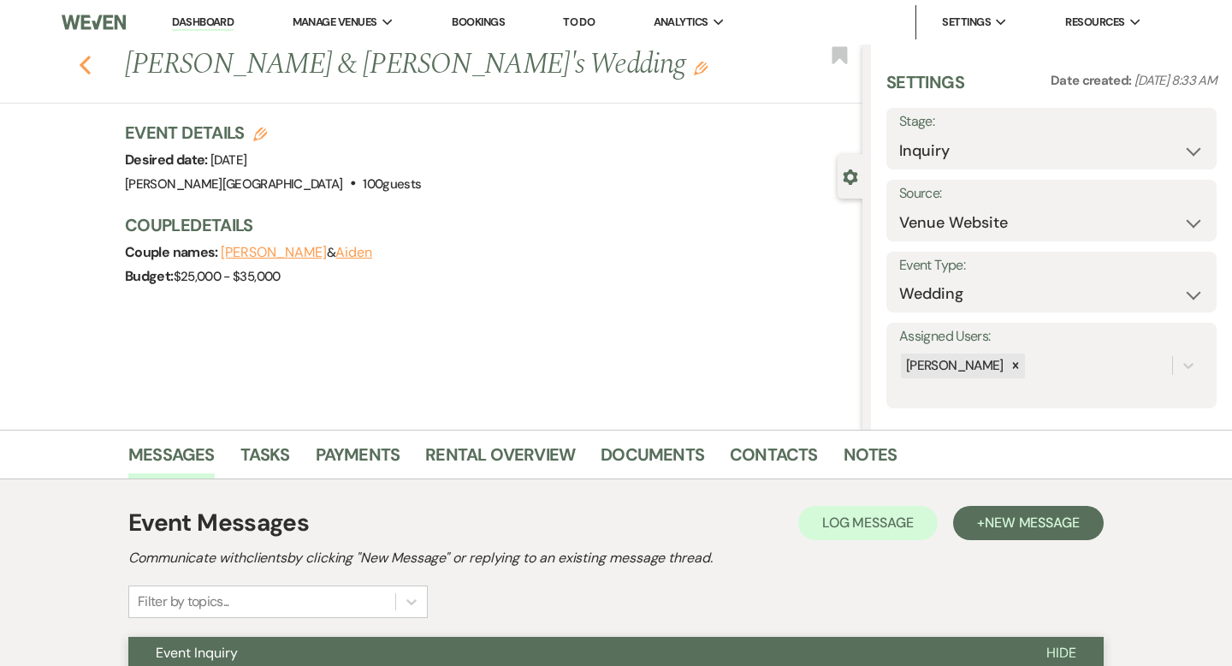
click at [84, 63] on icon "Previous" at bounding box center [85, 65] width 13 height 21
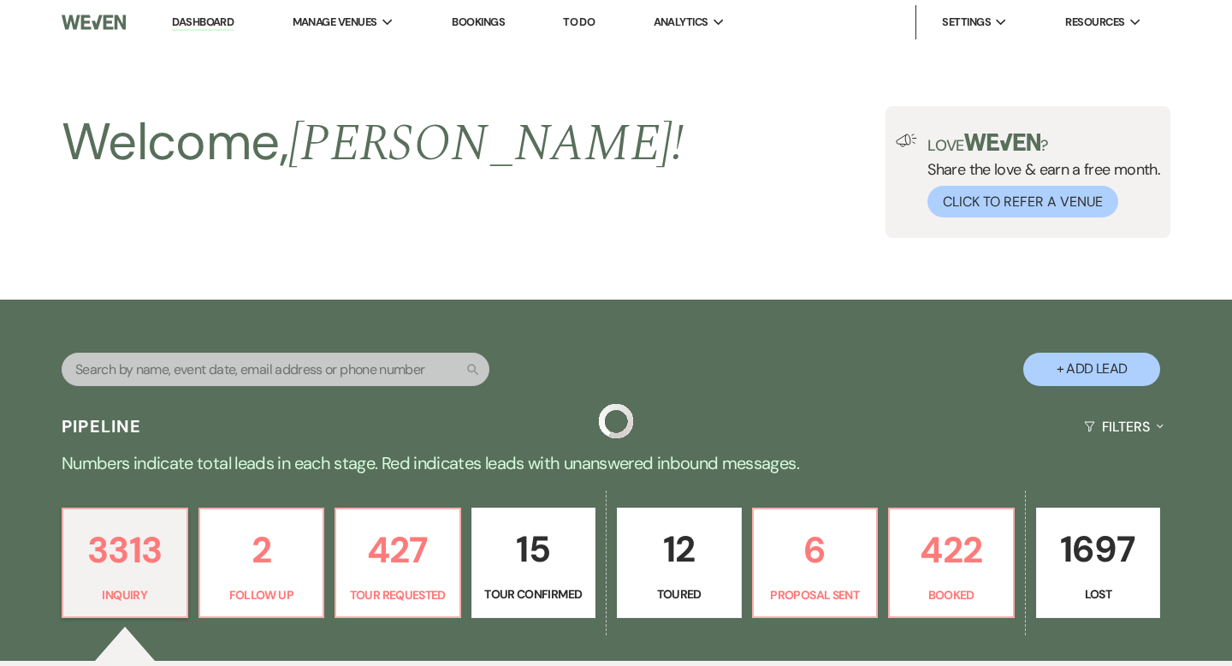
scroll to position [873, 0]
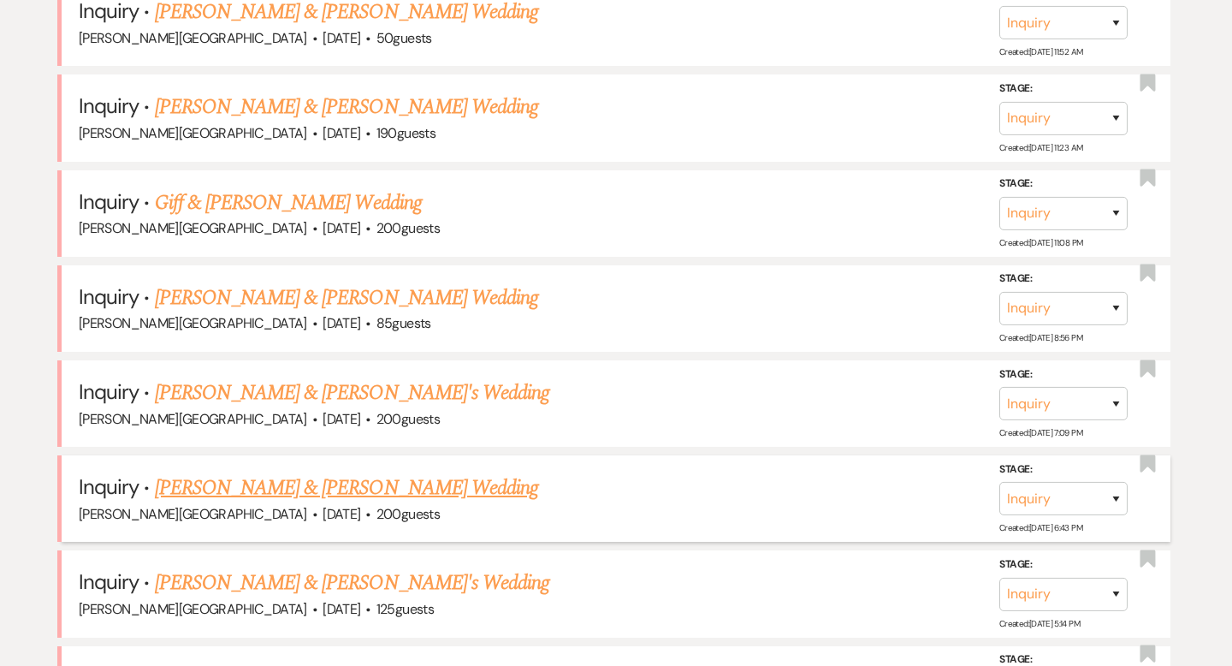
click at [373, 488] on link "[PERSON_NAME] & [PERSON_NAME] Wedding" at bounding box center [346, 487] width 383 height 31
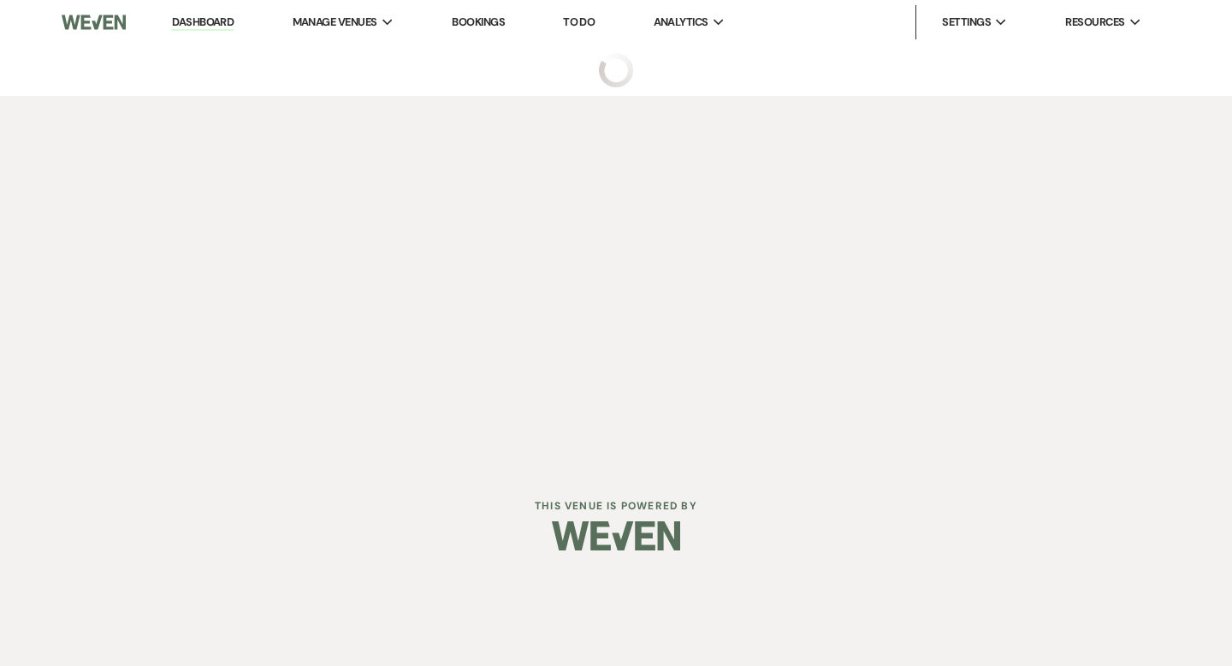
select select "5"
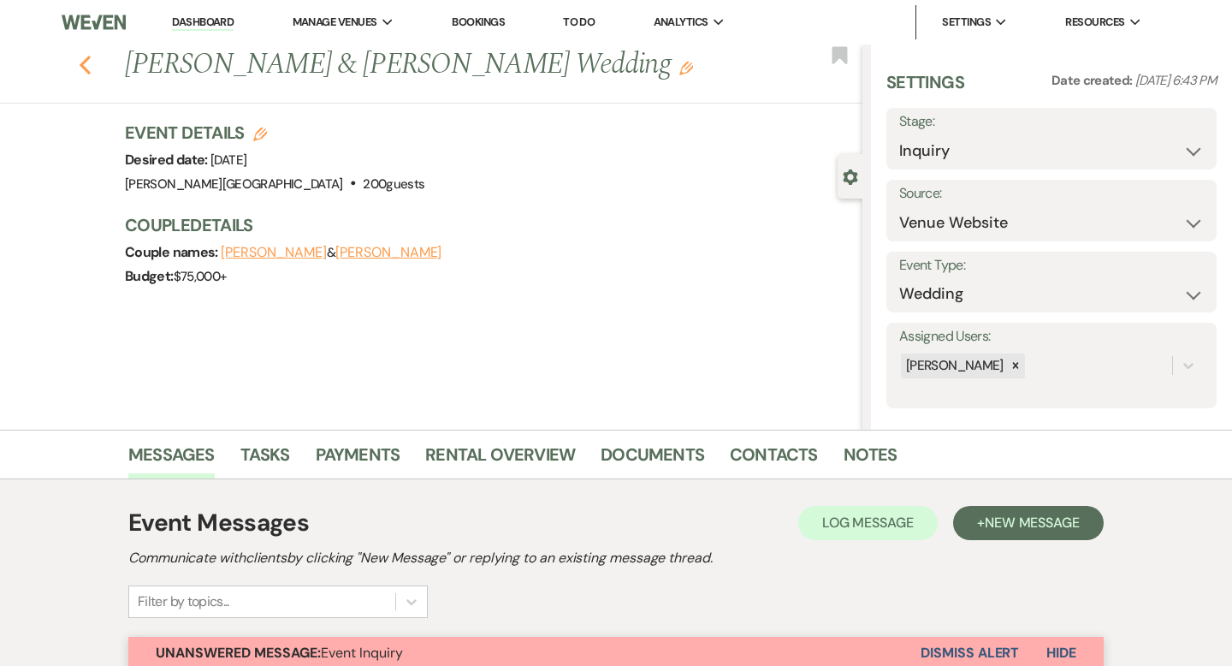
click at [86, 63] on icon "Previous" at bounding box center [85, 65] width 13 height 21
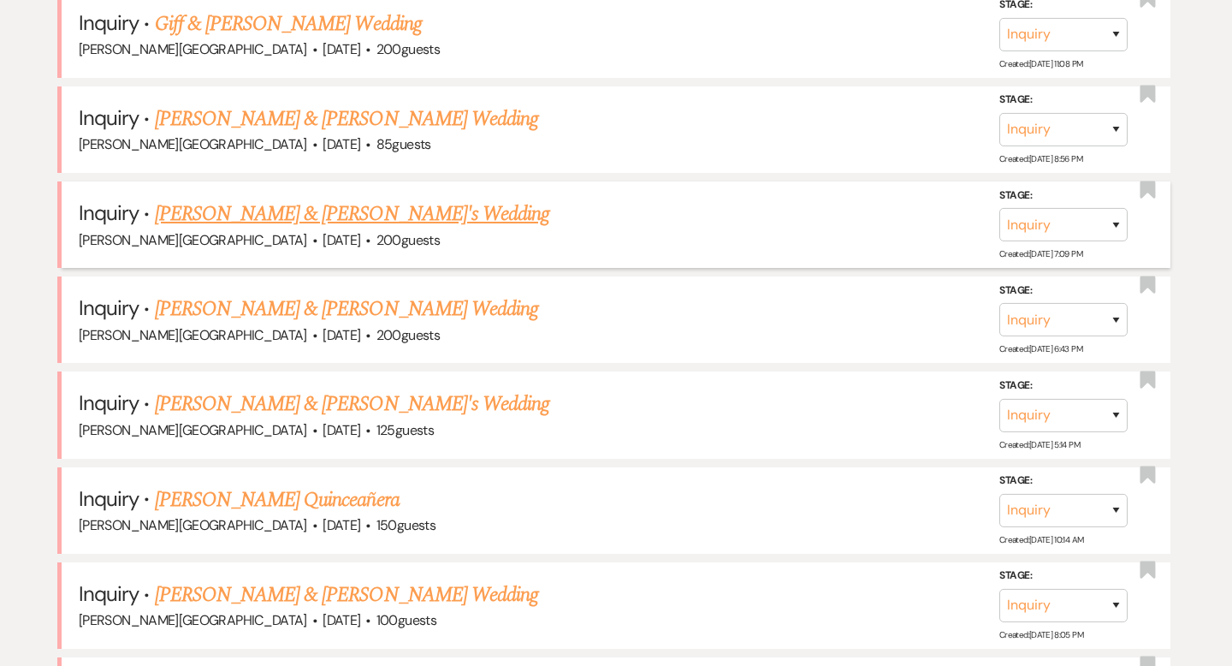
scroll to position [1058, 0]
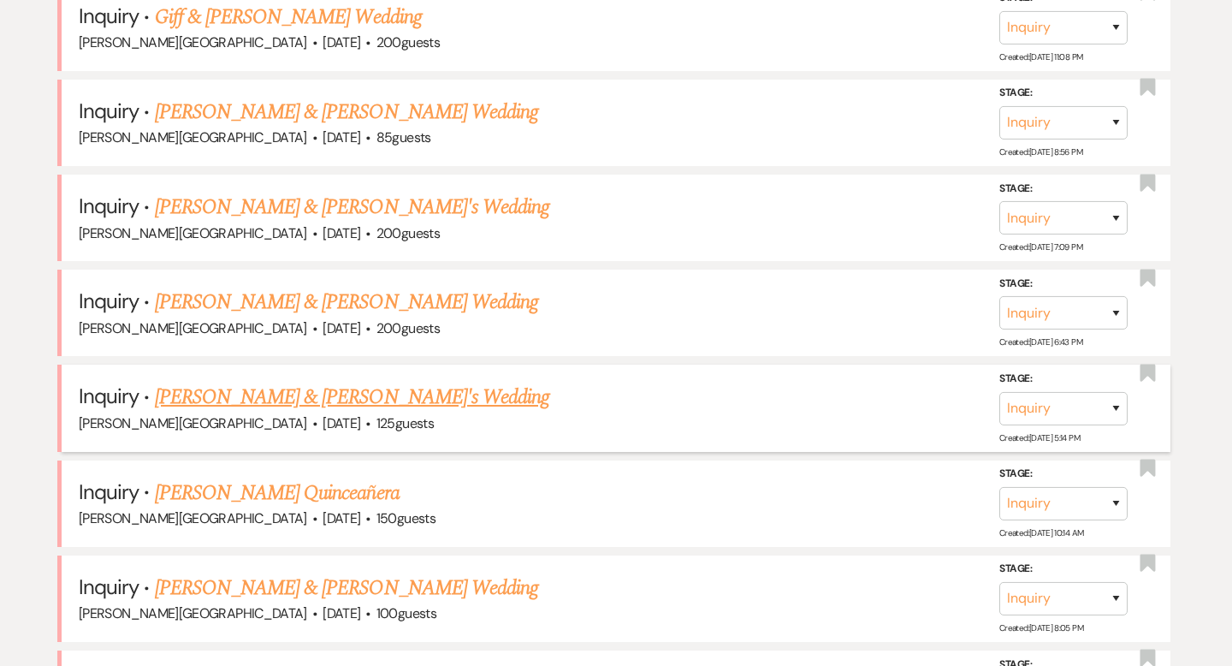
click at [388, 393] on link "[PERSON_NAME] & [PERSON_NAME]'s Wedding" at bounding box center [352, 397] width 395 height 31
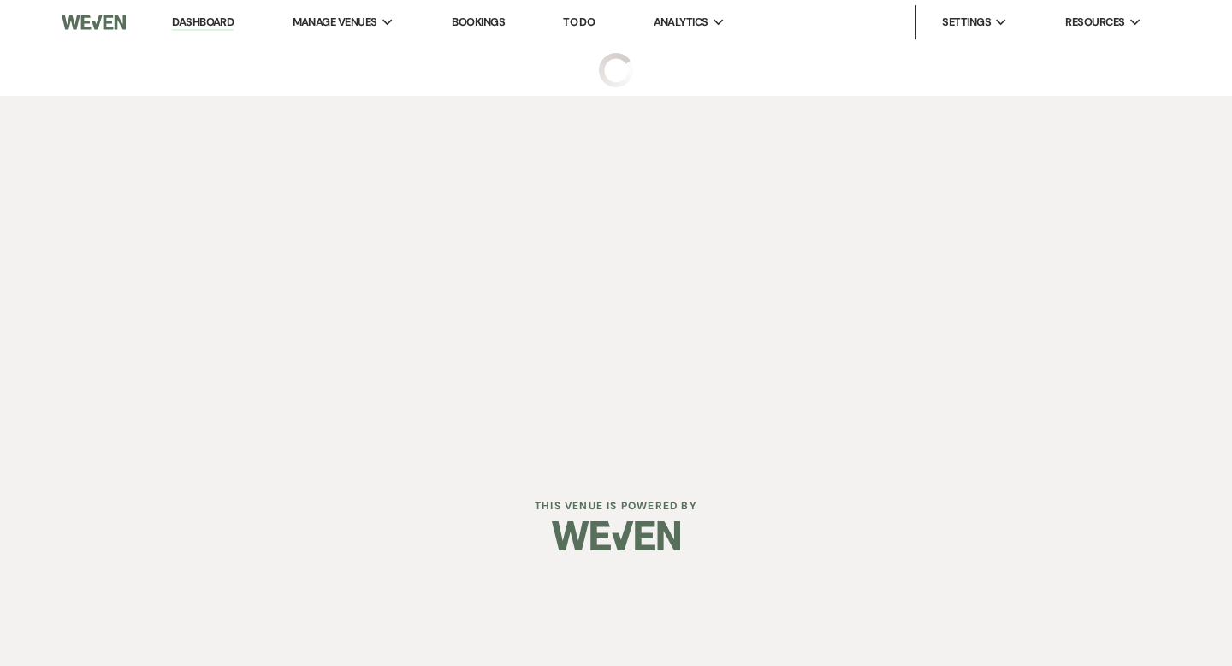
select select "5"
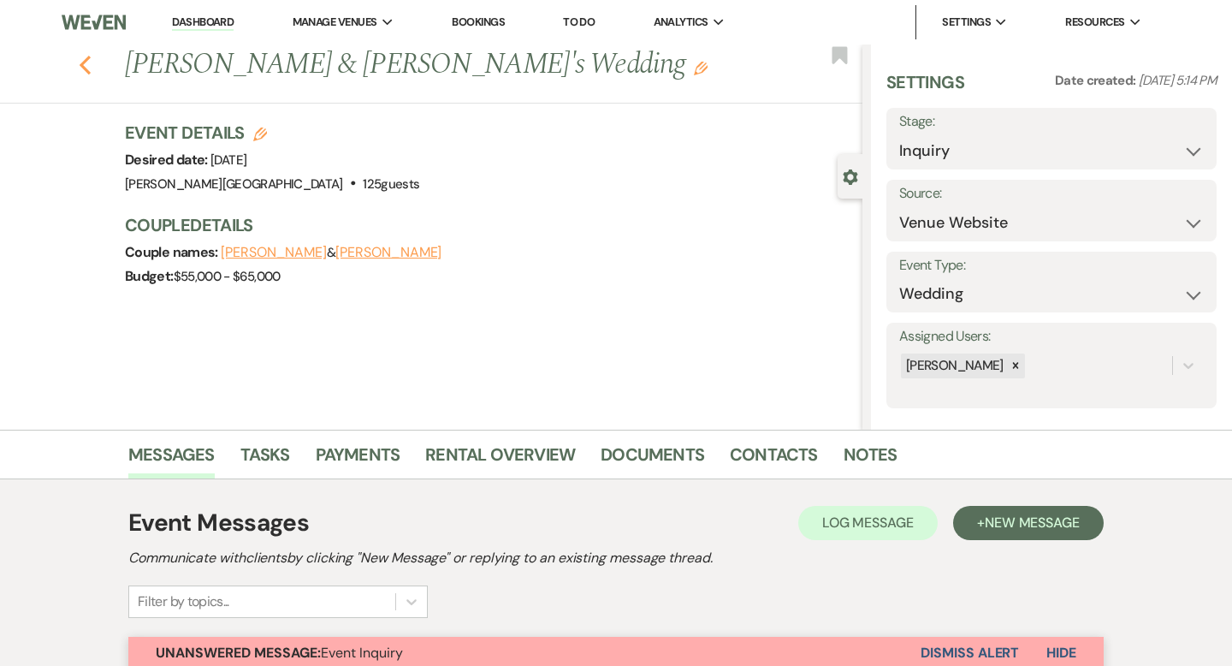
click at [86, 69] on use "button" at bounding box center [85, 65] width 11 height 19
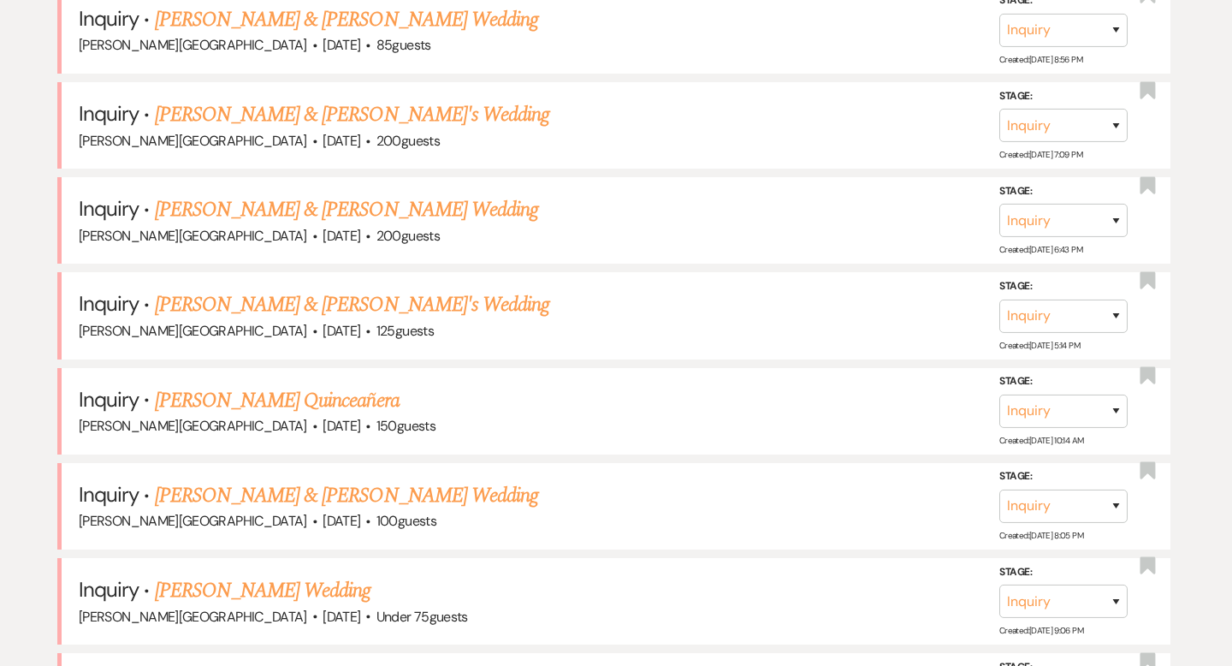
scroll to position [1162, 0]
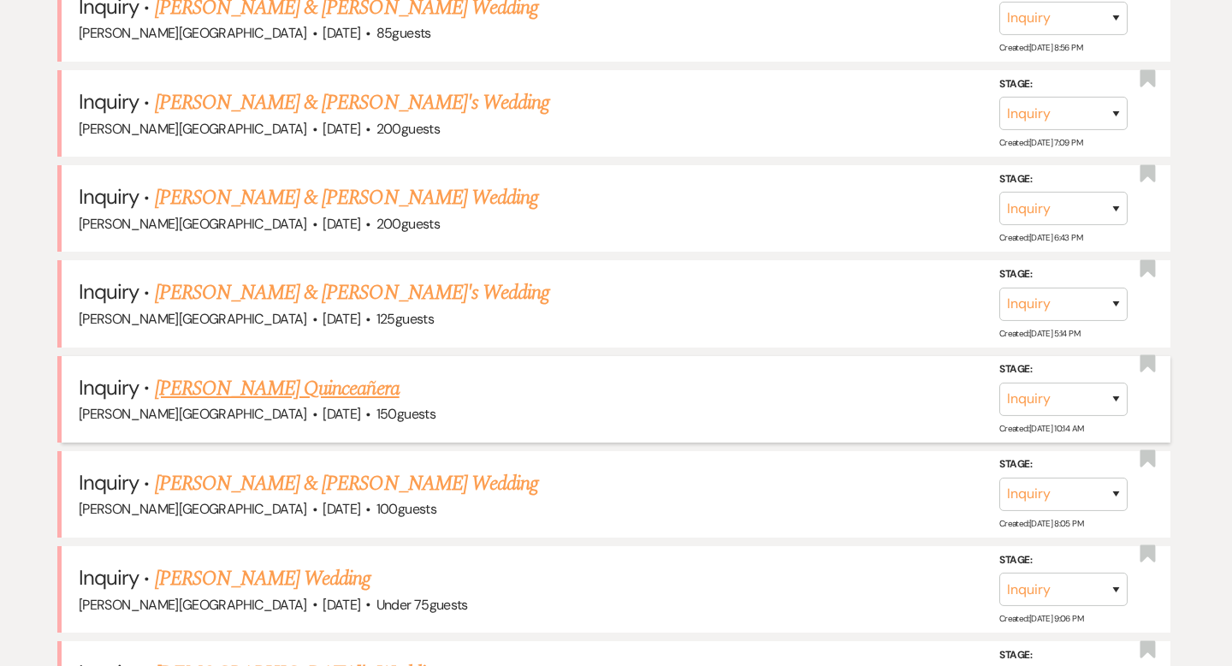
click at [337, 379] on link "[PERSON_NAME] Quinceañera" at bounding box center [277, 388] width 245 height 31
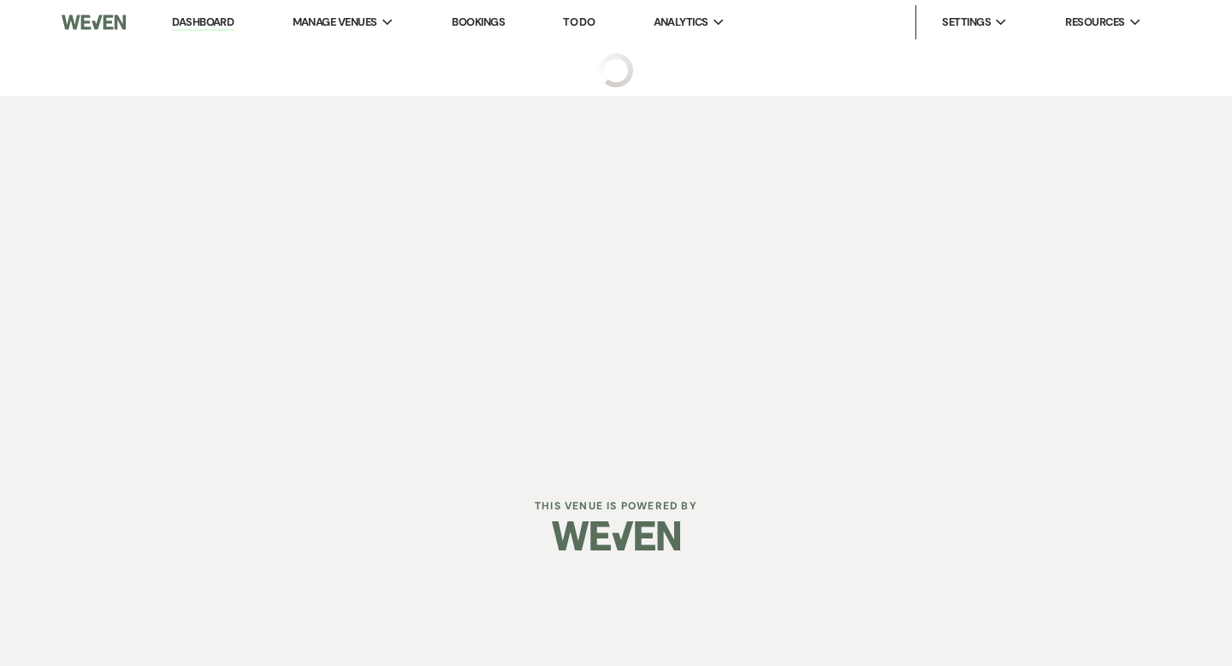
select select "5"
select select "15"
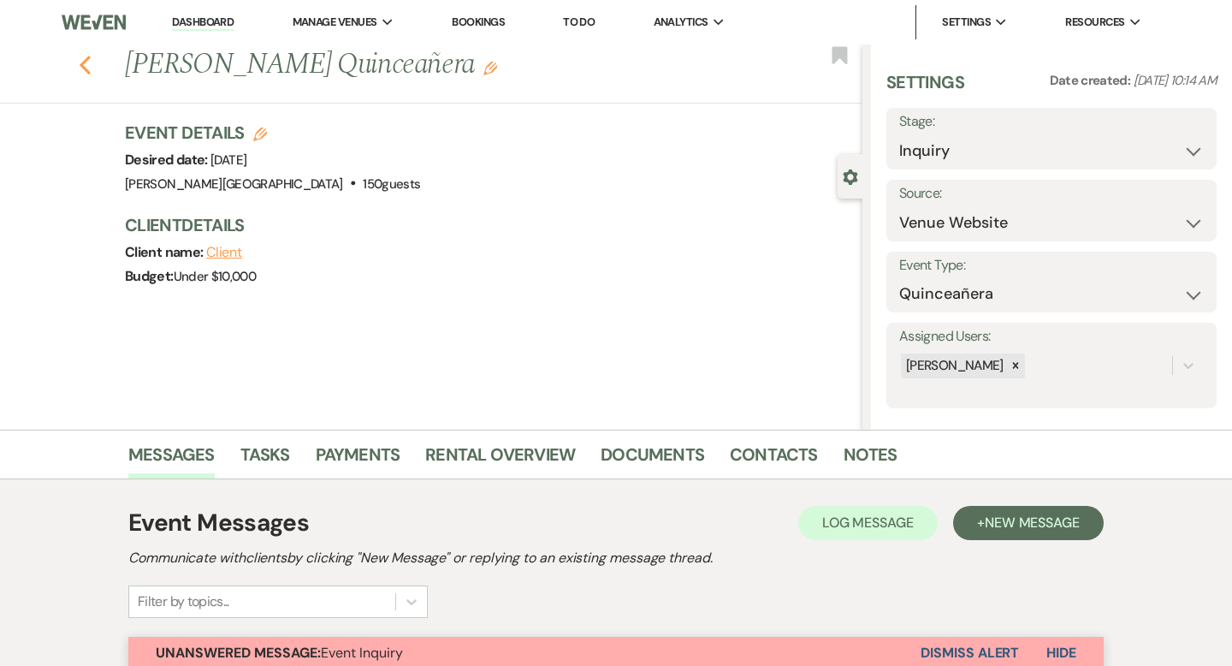
click at [84, 64] on icon "Previous" at bounding box center [85, 65] width 13 height 21
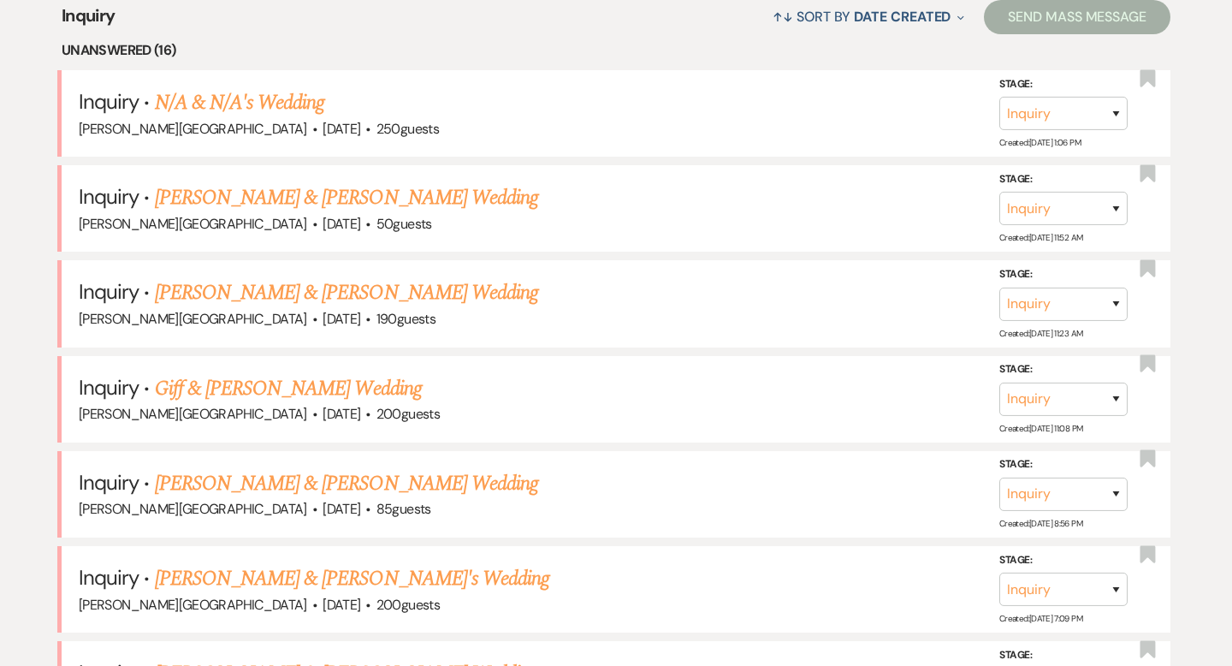
scroll to position [680, 0]
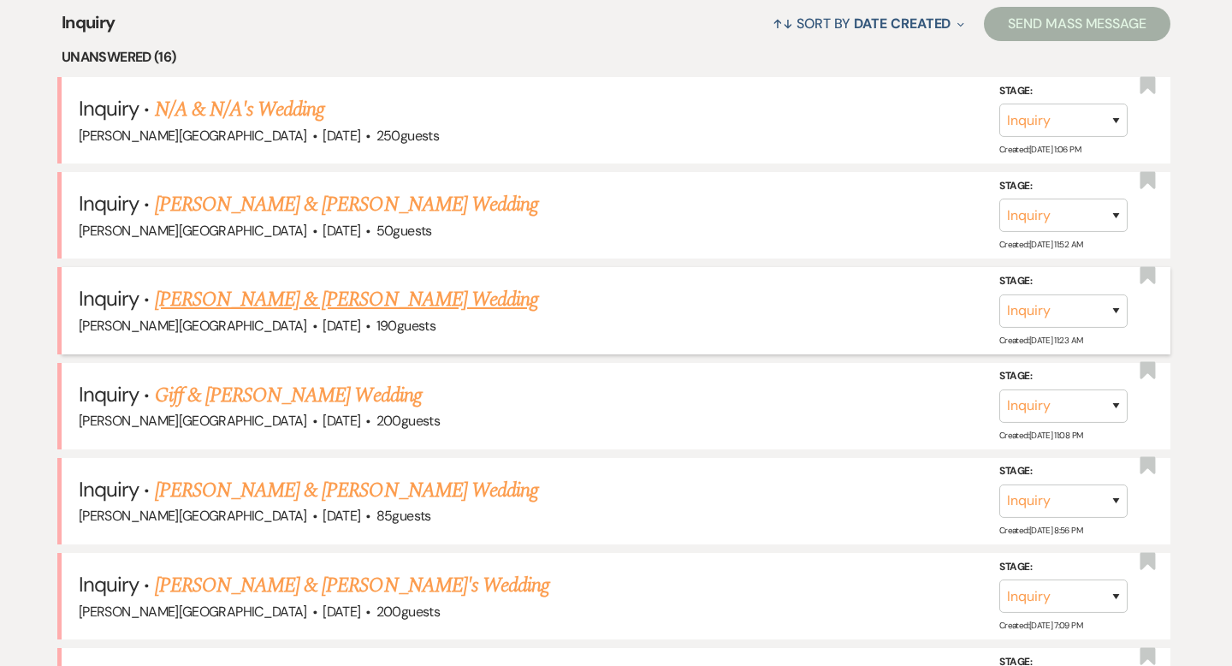
click at [352, 299] on link "[PERSON_NAME] & [PERSON_NAME] Wedding" at bounding box center [346, 299] width 383 height 31
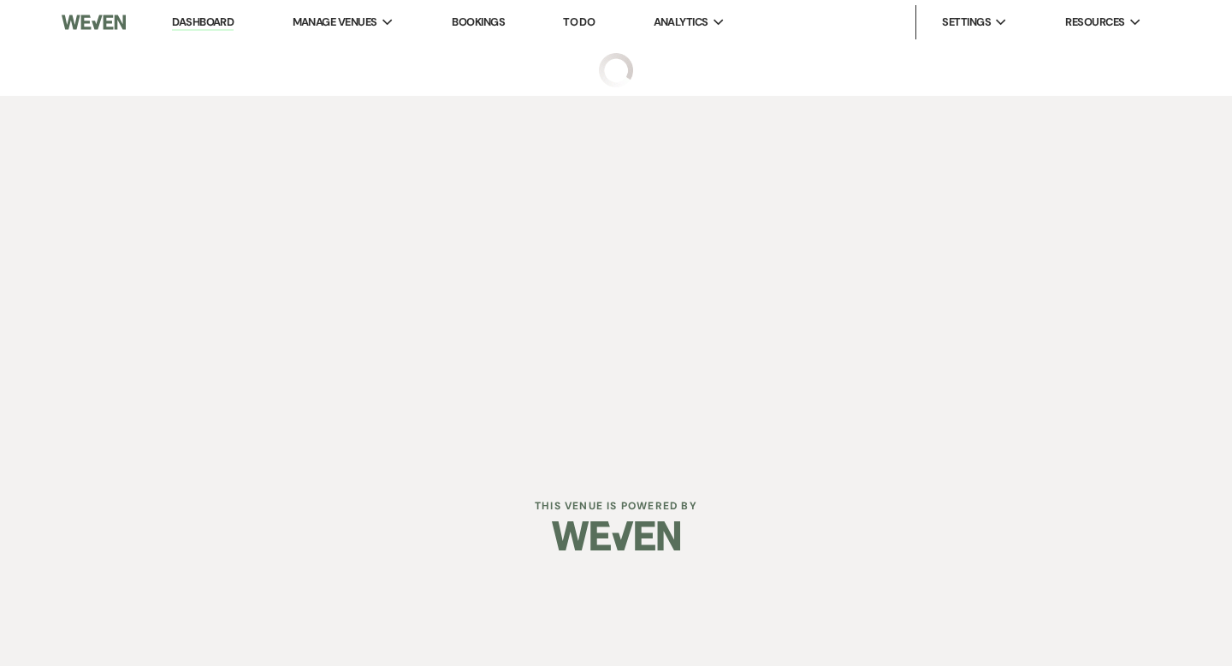
select select "5"
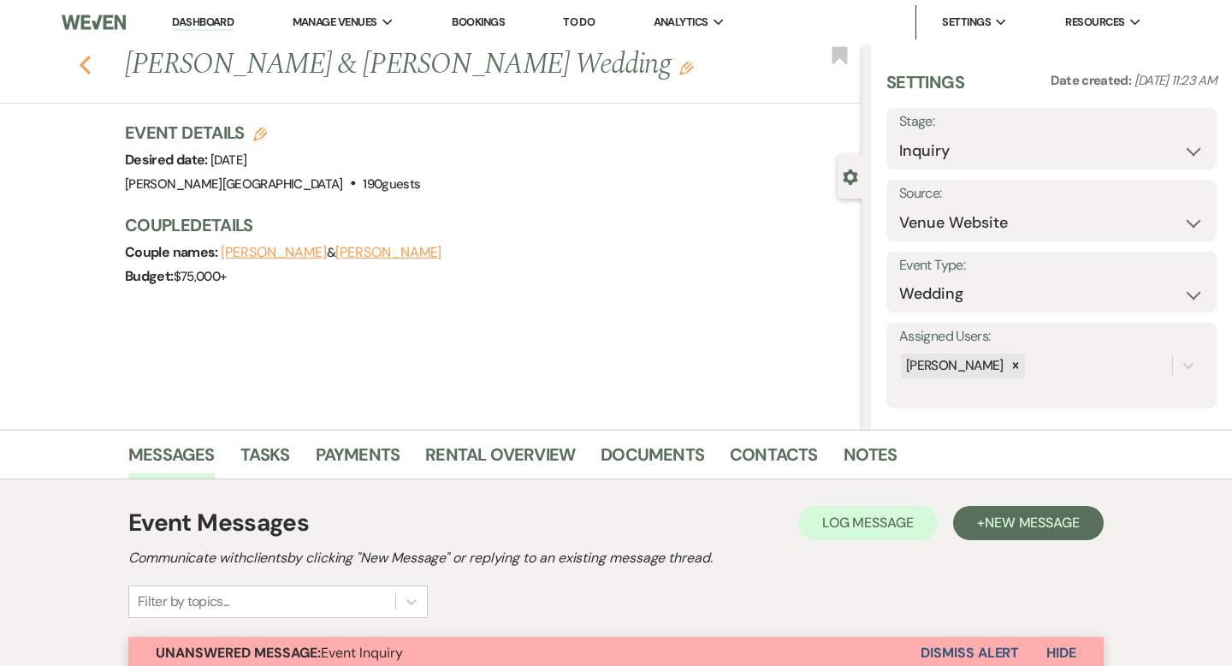
click at [89, 65] on icon "Previous" at bounding box center [85, 65] width 13 height 21
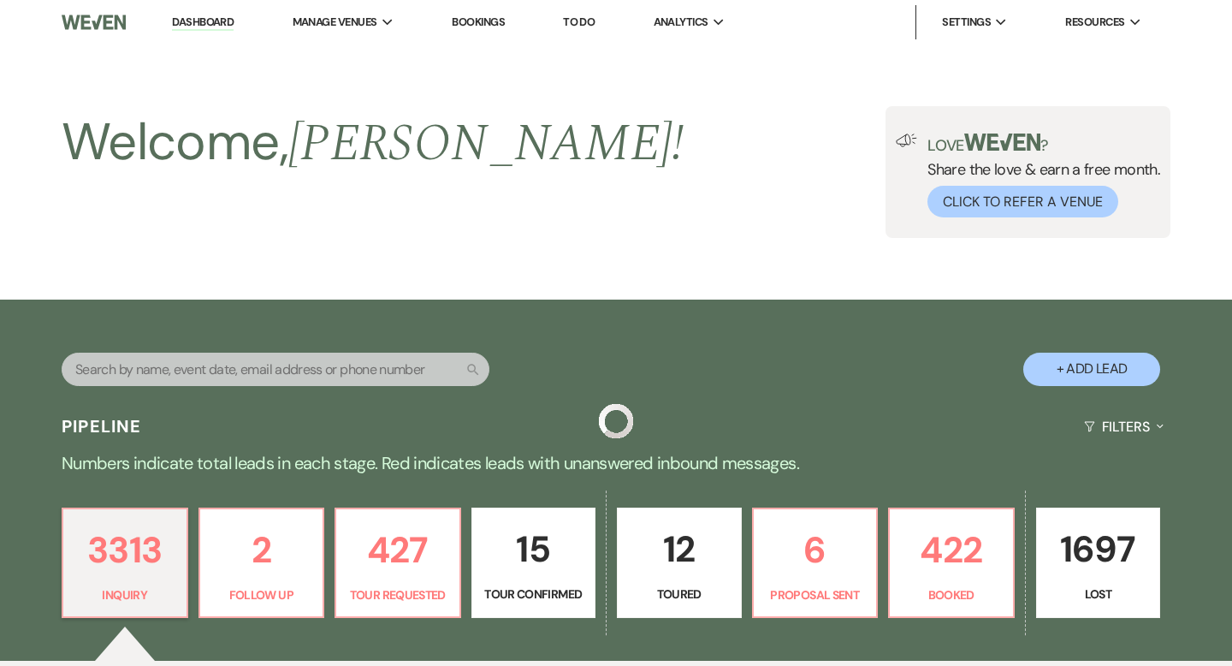
scroll to position [680, 0]
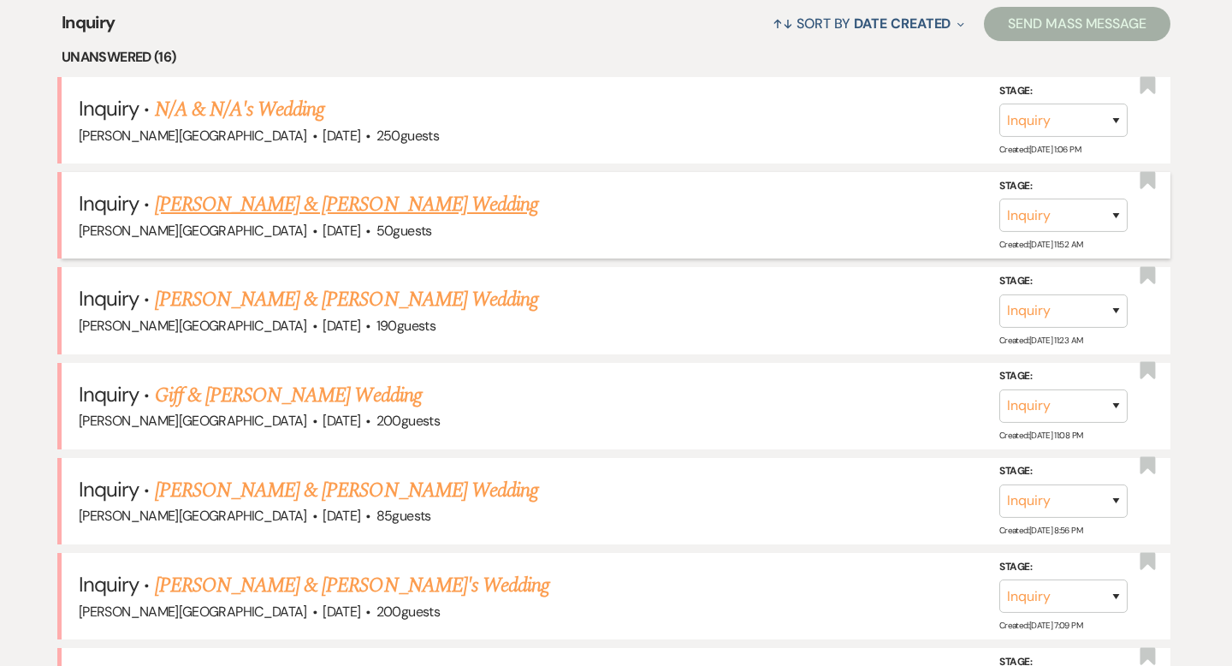
click at [322, 206] on link "[PERSON_NAME] & [PERSON_NAME] Wedding" at bounding box center [346, 204] width 383 height 31
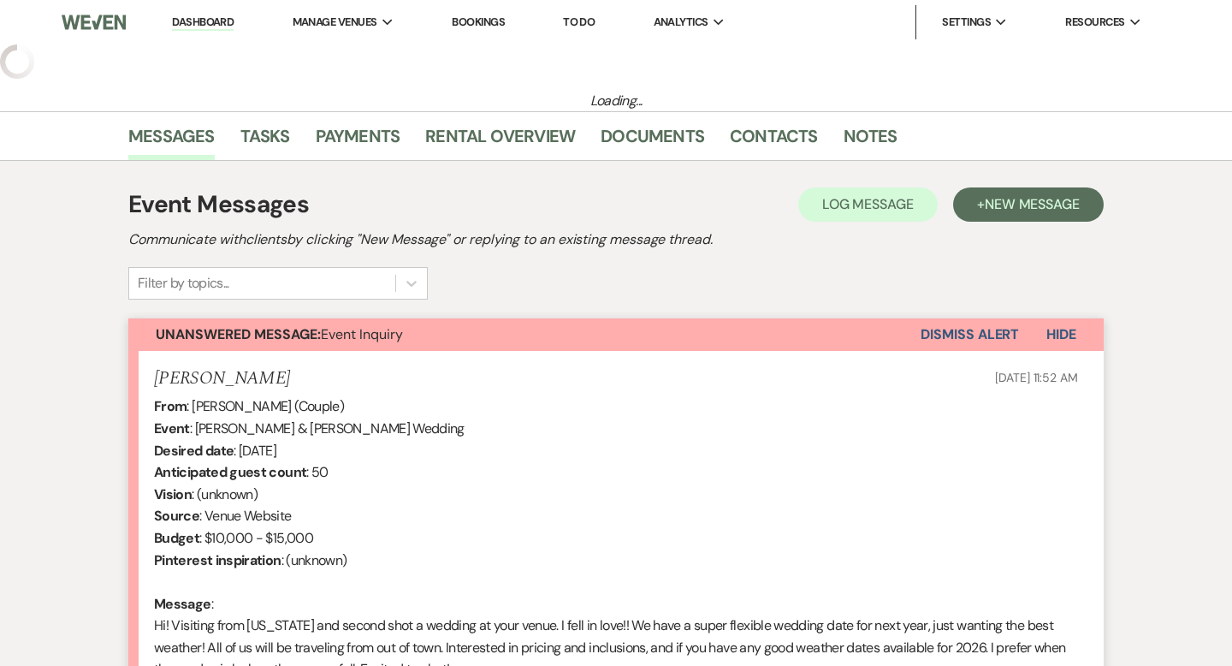
select select "5"
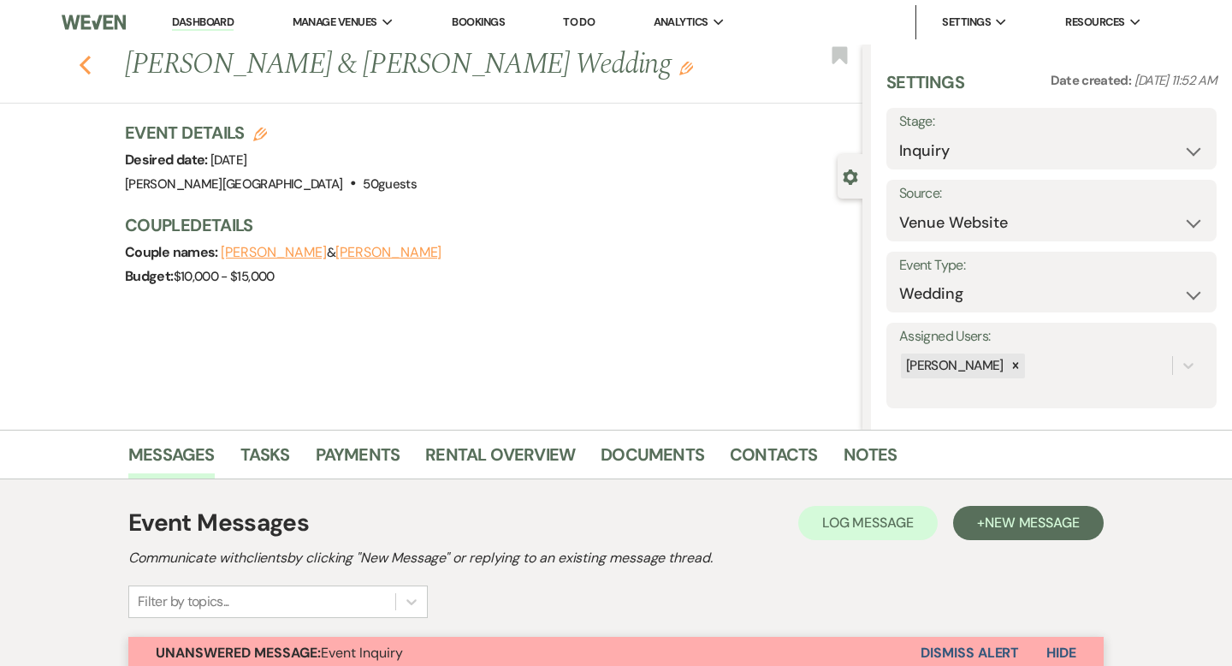
click at [90, 68] on icon "Previous" at bounding box center [85, 65] width 13 height 21
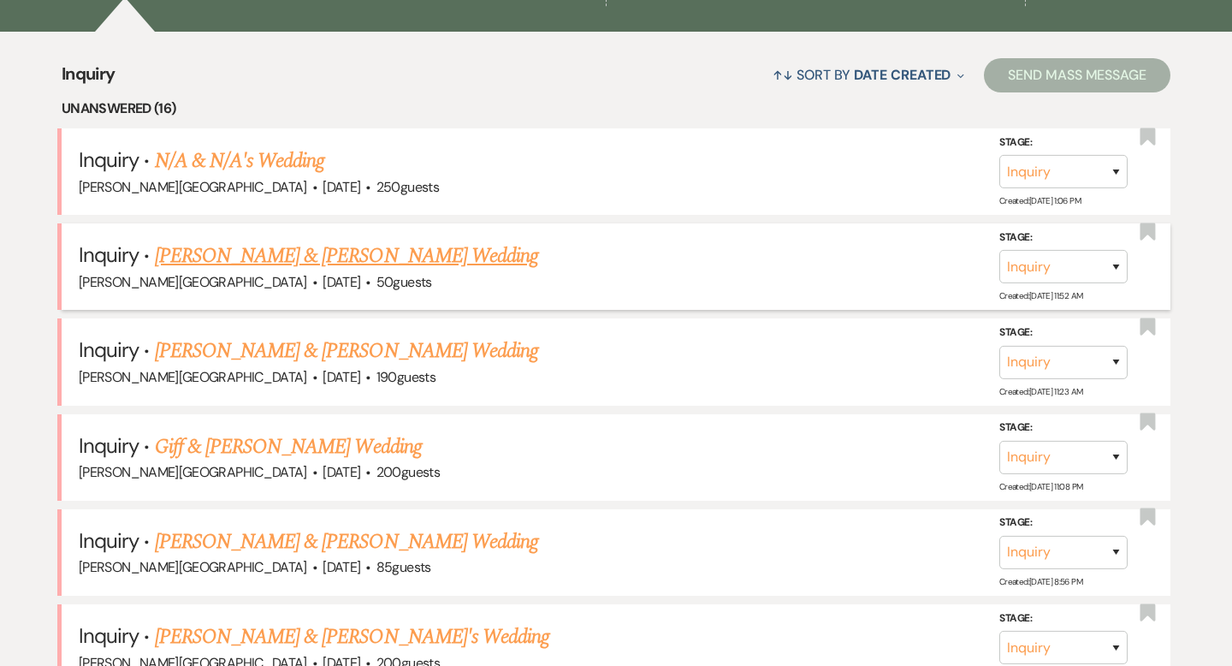
scroll to position [617, 0]
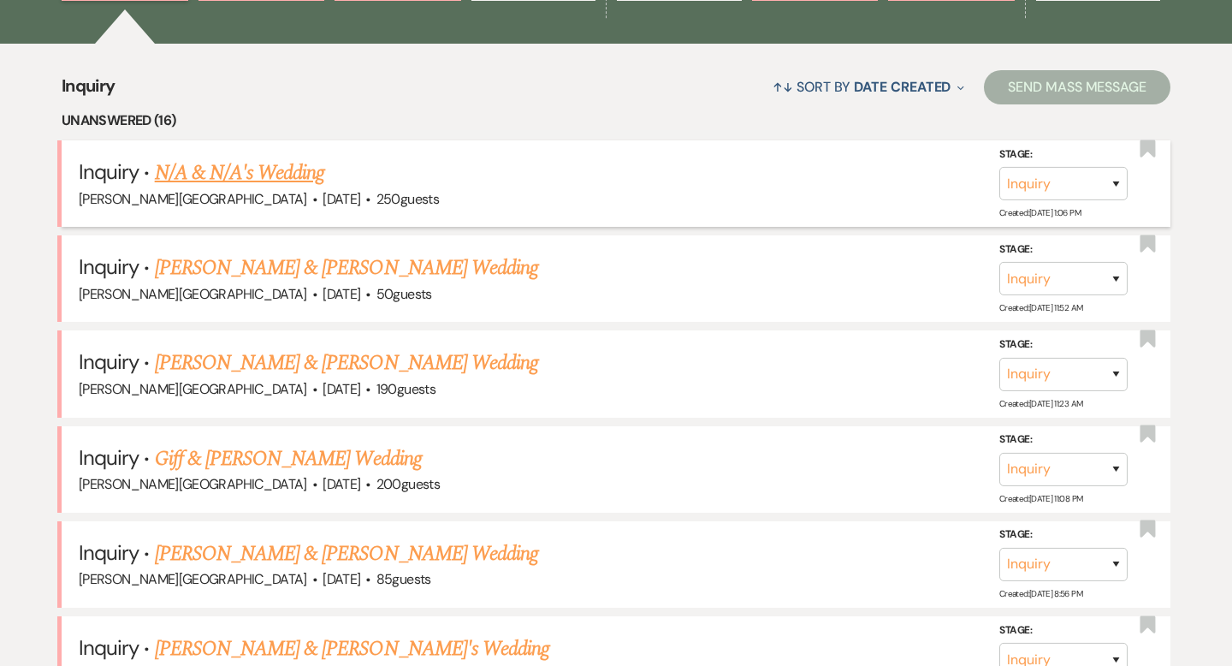
click at [276, 185] on link "N/A & N/A's Wedding" at bounding box center [240, 172] width 170 height 31
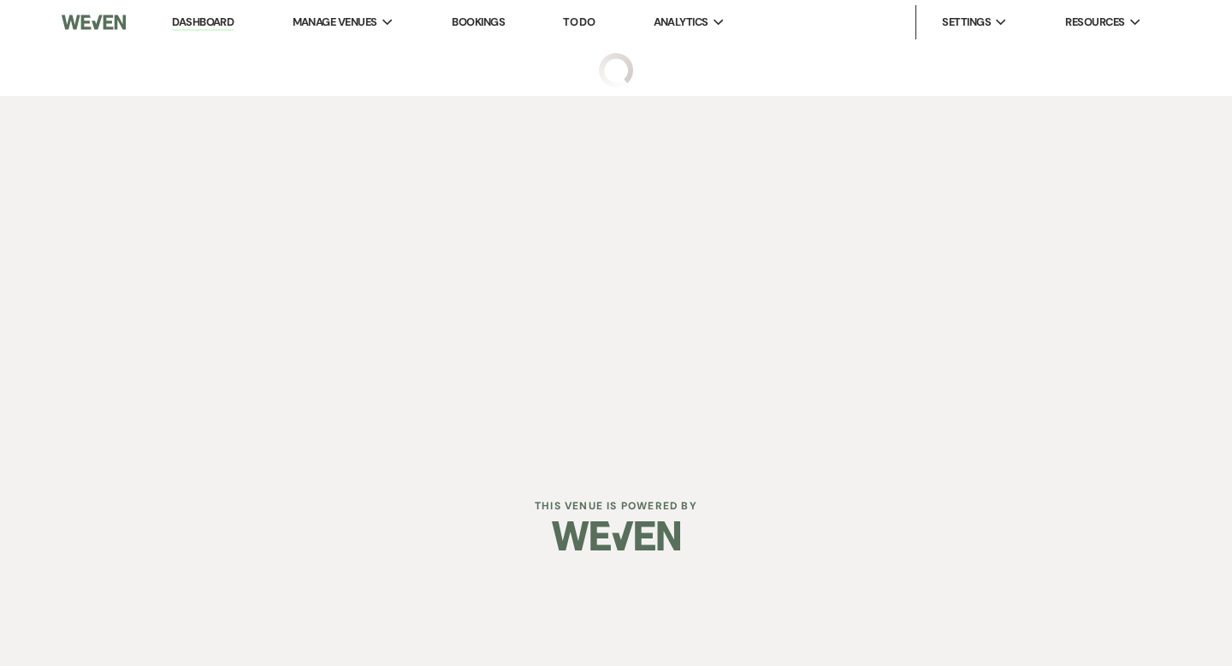
select select "5"
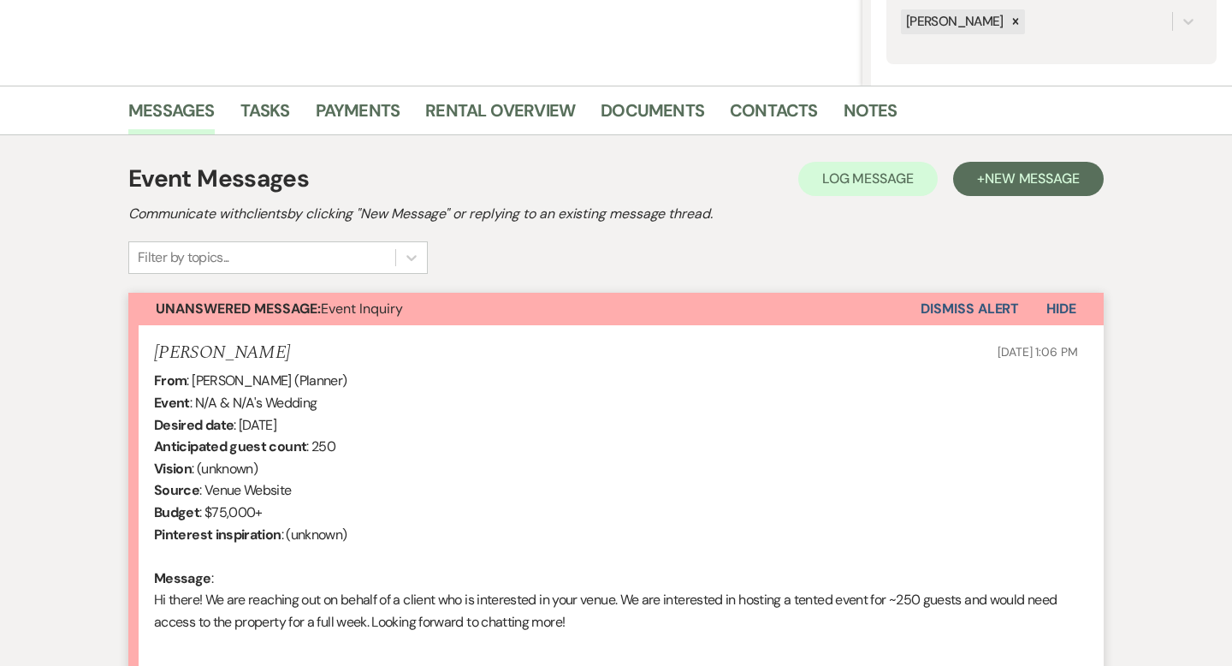
scroll to position [422, 0]
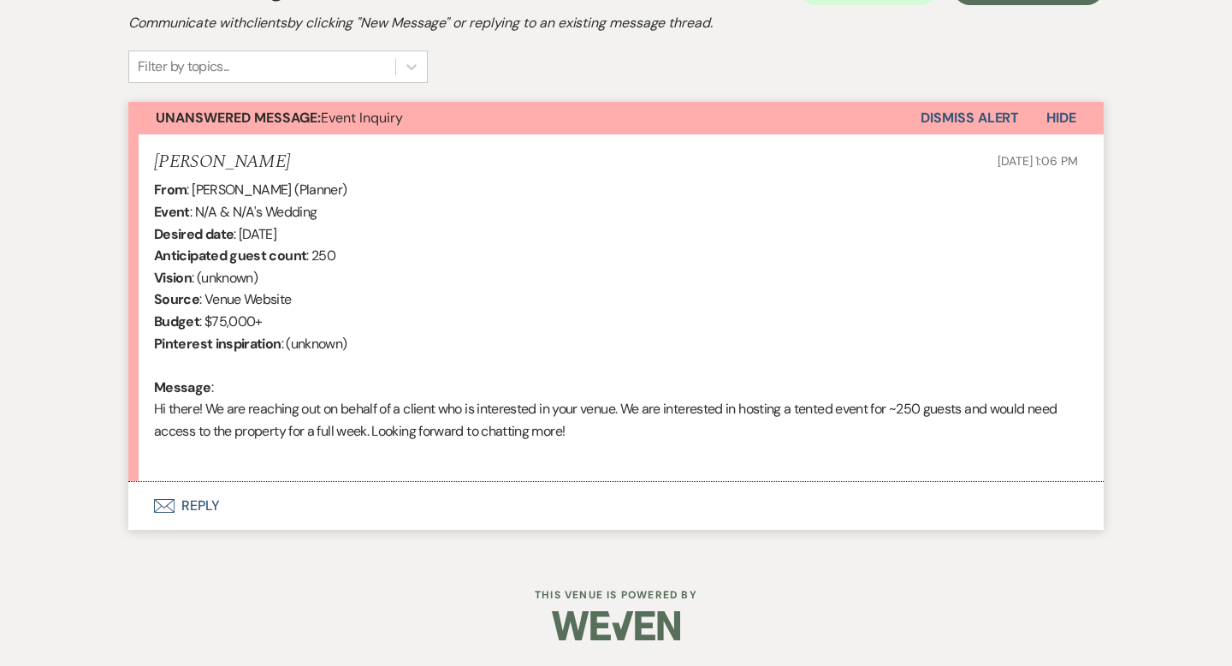
click at [204, 507] on button "Envelope Reply" at bounding box center [615, 506] width 975 height 48
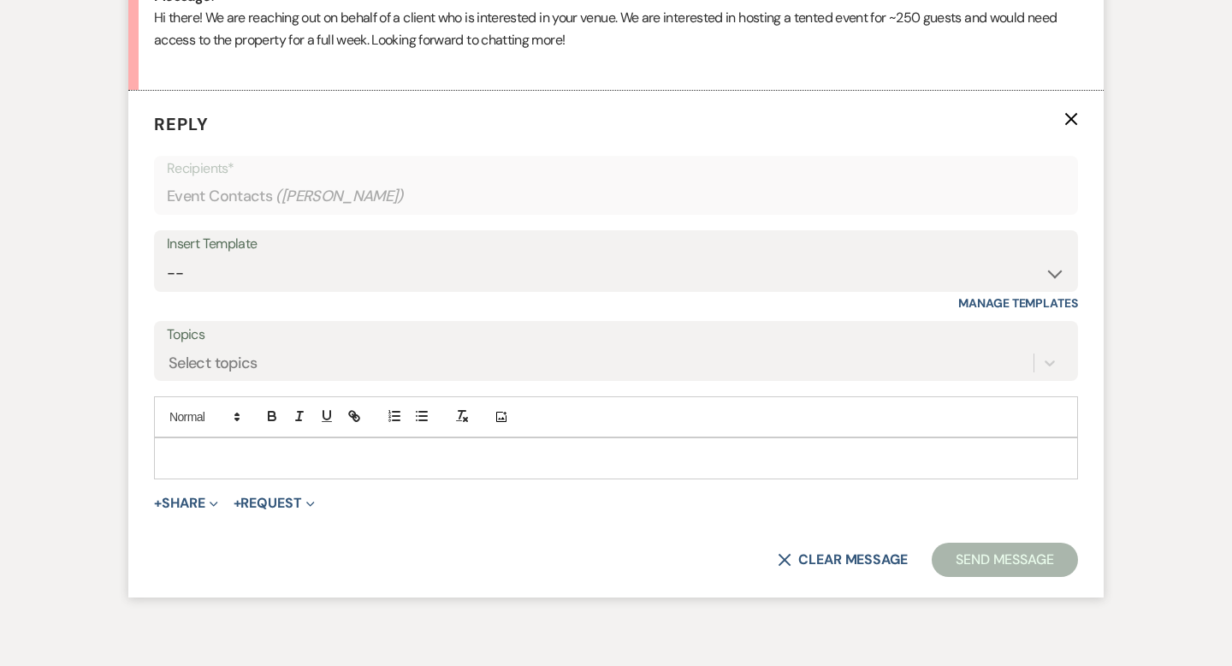
scroll to position [937, 0]
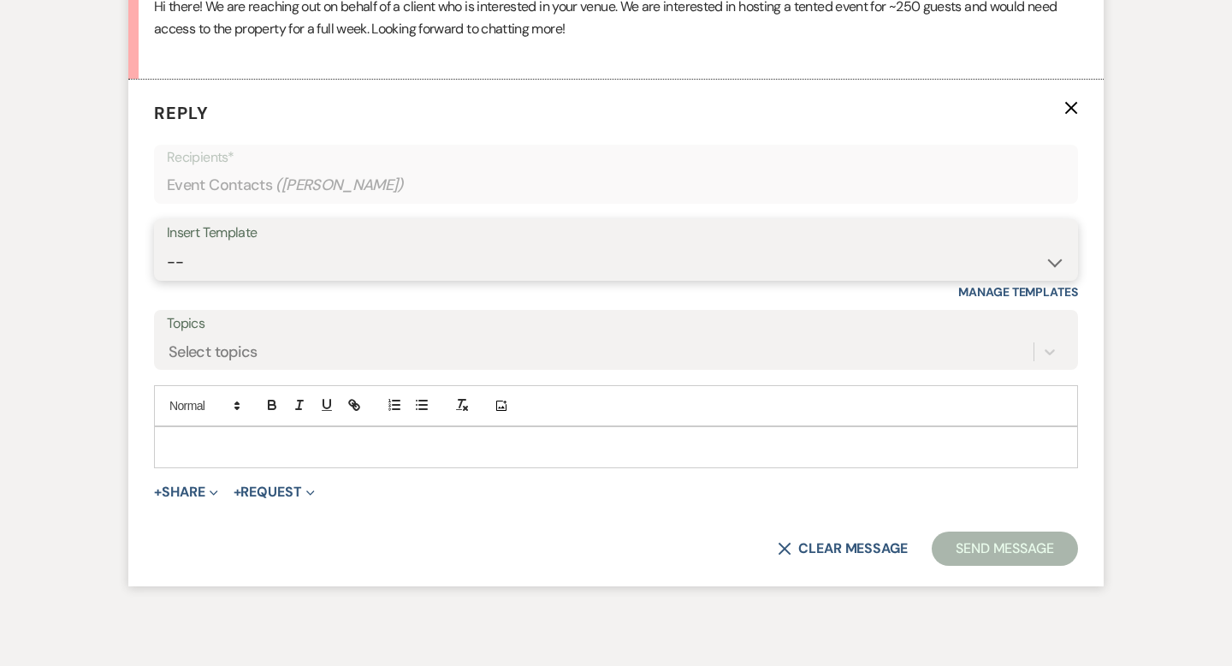
click at [209, 259] on select "-- Weven Planning Portal Introduction (Booked Events) Wedding Packages Booking …" at bounding box center [616, 261] width 898 height 33
select select "55"
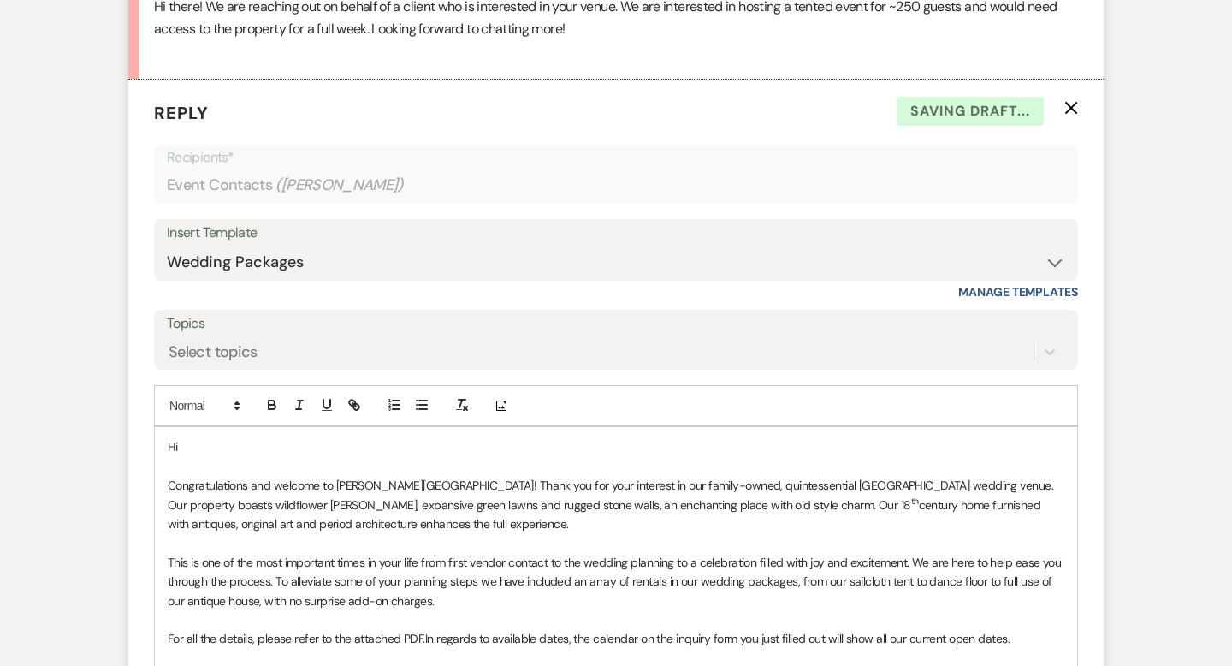
click at [202, 442] on p "Hi" at bounding box center [616, 446] width 896 height 19
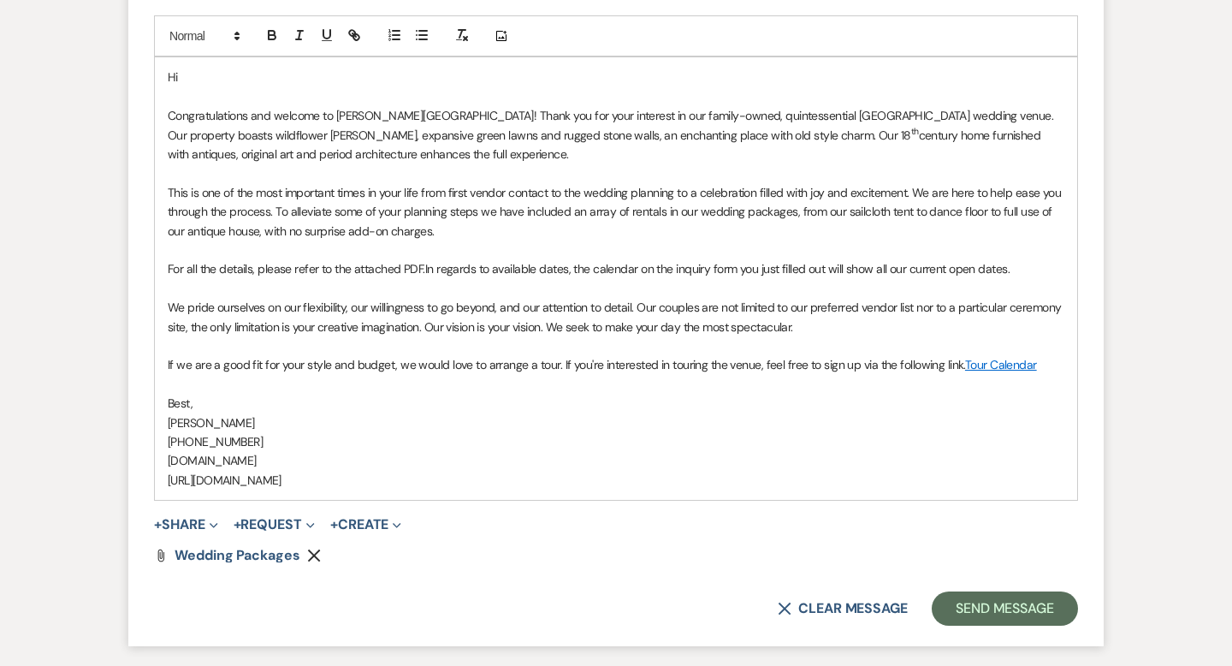
scroll to position [1345, 0]
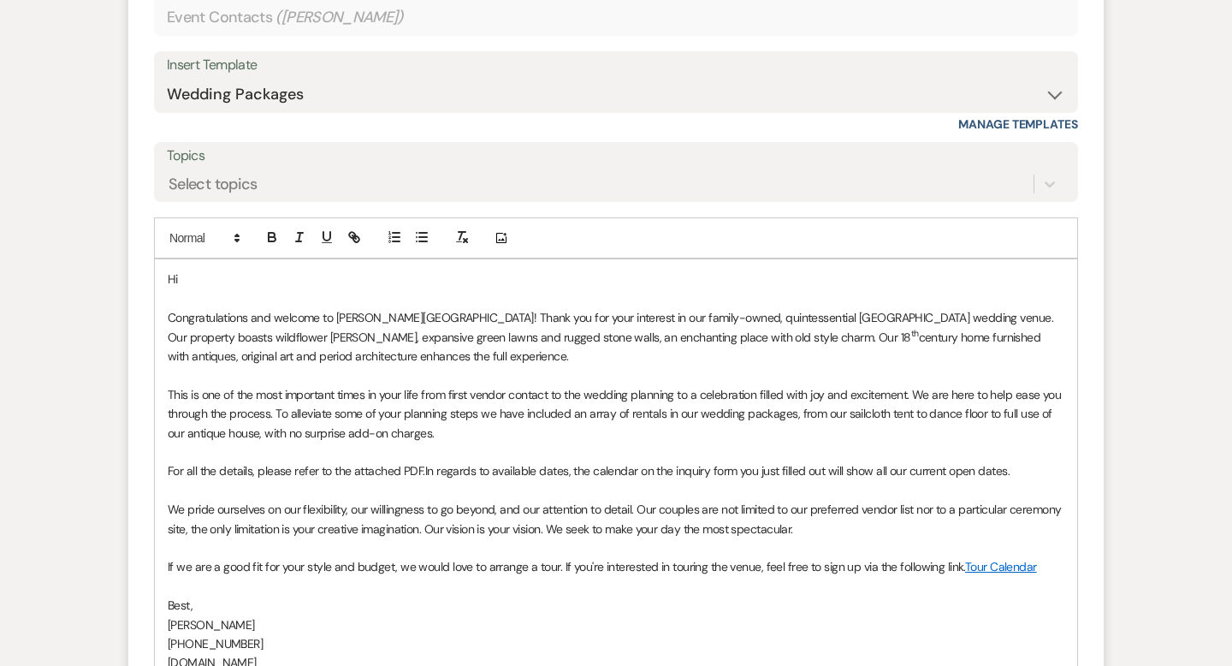
drag, startPoint x: 445, startPoint y: 438, endPoint x: 120, endPoint y: -9, distance: 552.3
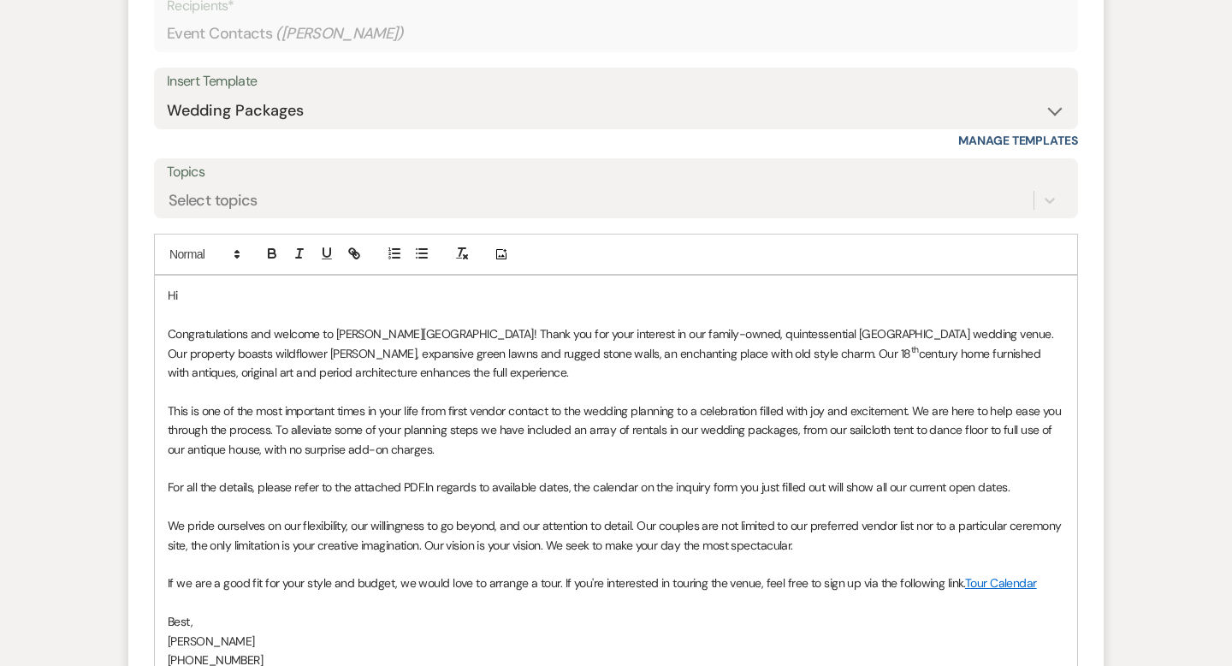
click at [308, 403] on p "This is one of the most important times in your life from first vendor contact …" at bounding box center [616, 429] width 896 height 57
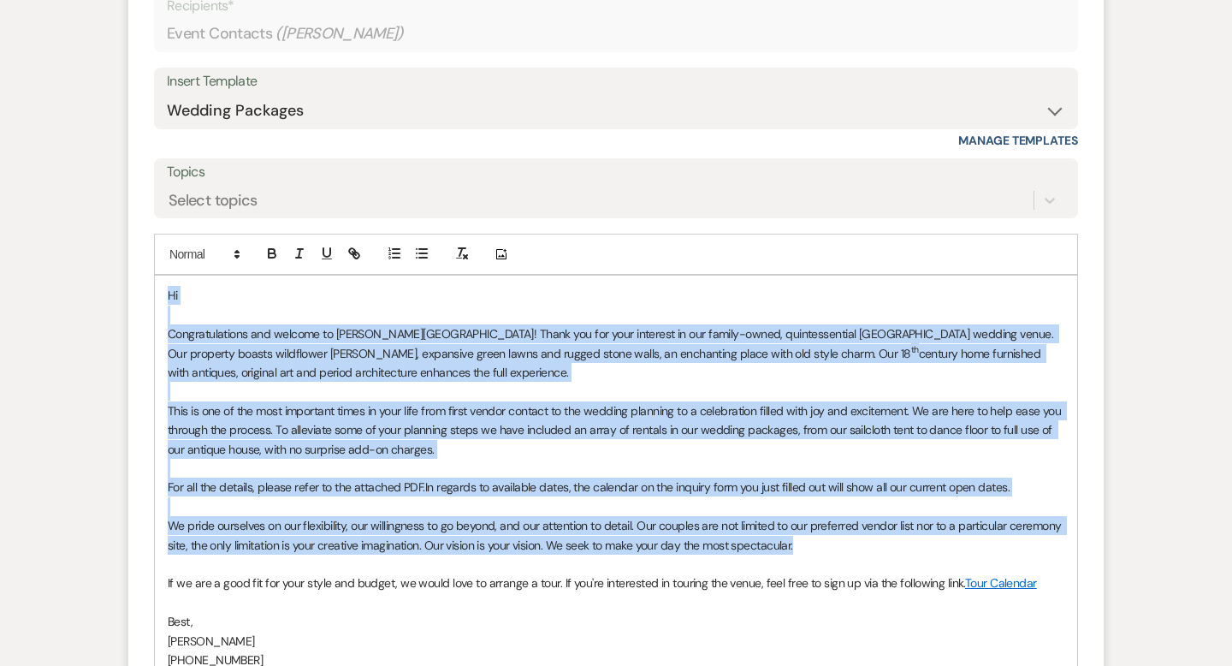
drag, startPoint x: 825, startPoint y: 549, endPoint x: 166, endPoint y: 302, distance: 704.3
click at [166, 301] on div "Hi Congratulations and welcome to [PERSON_NAME][GEOGRAPHIC_DATA]! Thank you for…" at bounding box center [616, 496] width 922 height 442
paste div
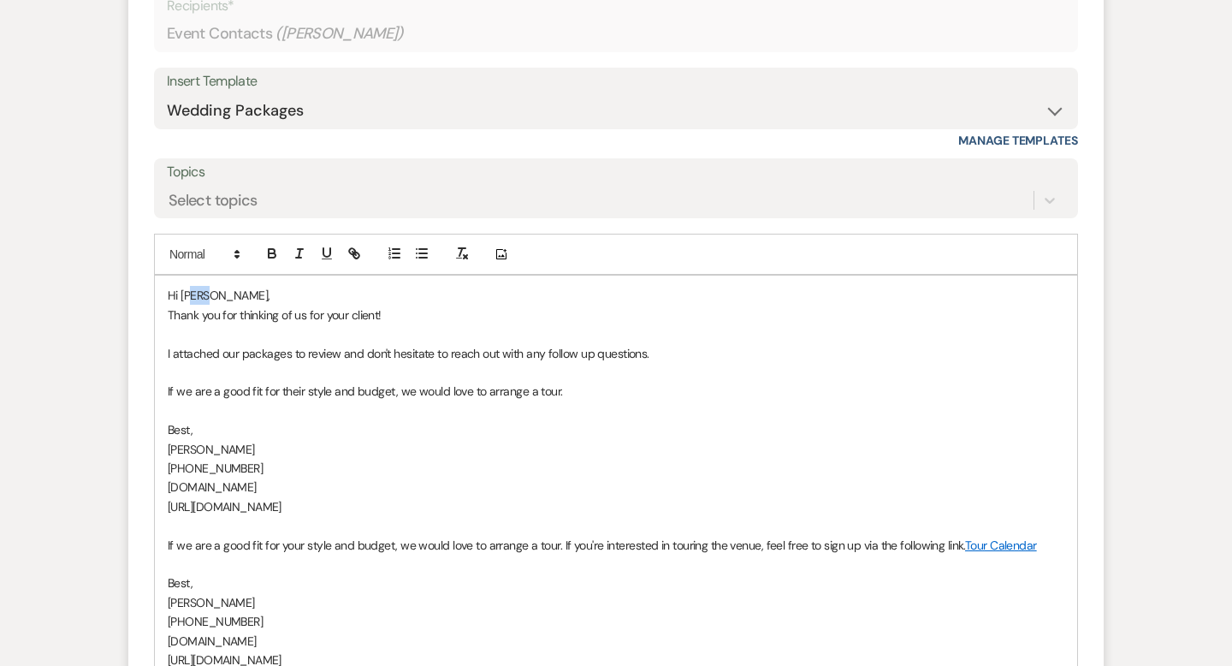
drag, startPoint x: 240, startPoint y: 291, endPoint x: 190, endPoint y: 293, distance: 49.7
click at [190, 293] on p "Hi [PERSON_NAME]," at bounding box center [616, 295] width 896 height 19
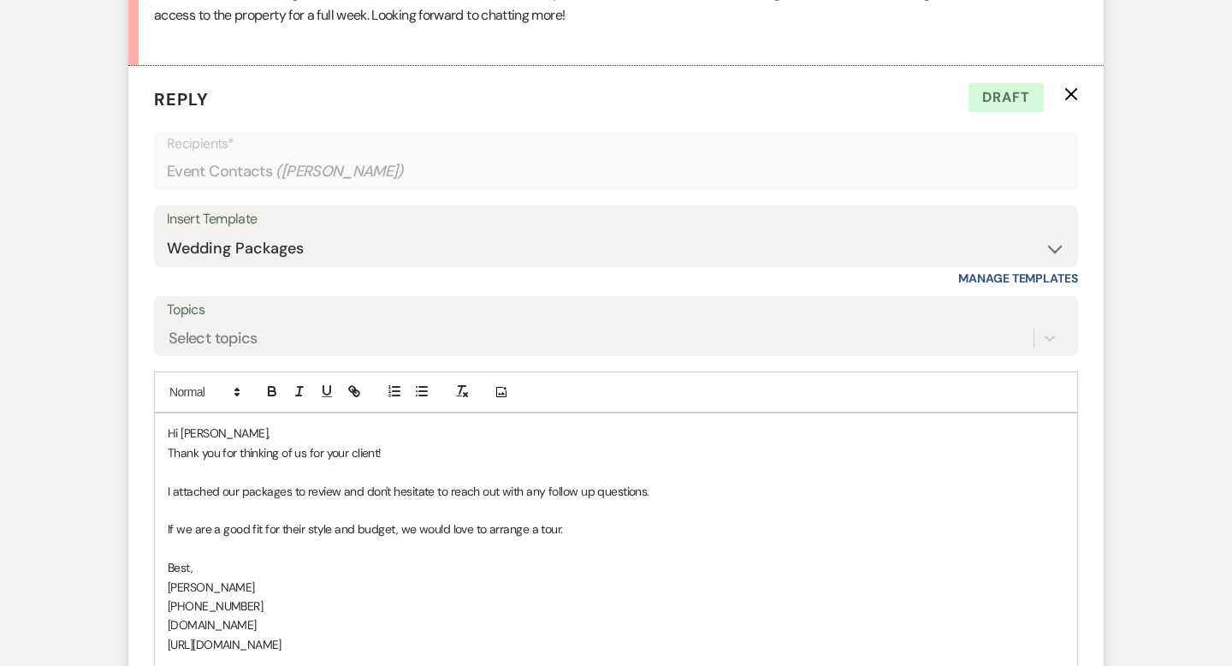
scroll to position [992, 0]
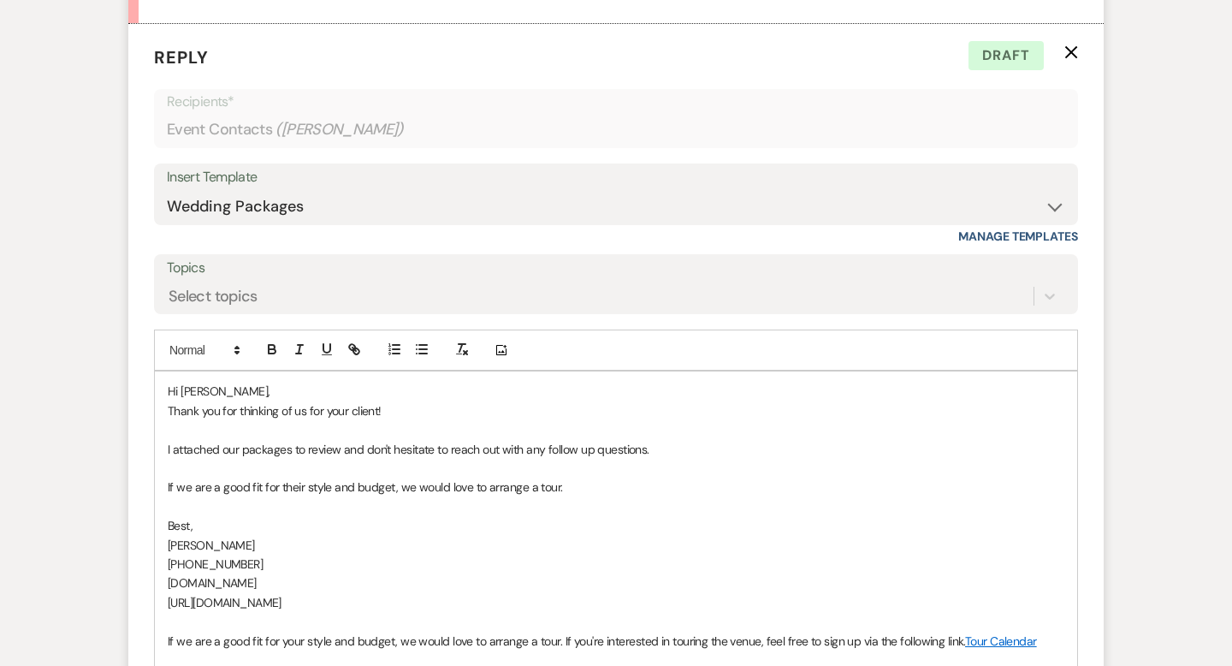
click at [451, 408] on p "Thank you for thinking of us for your client!" at bounding box center [616, 410] width 896 height 19
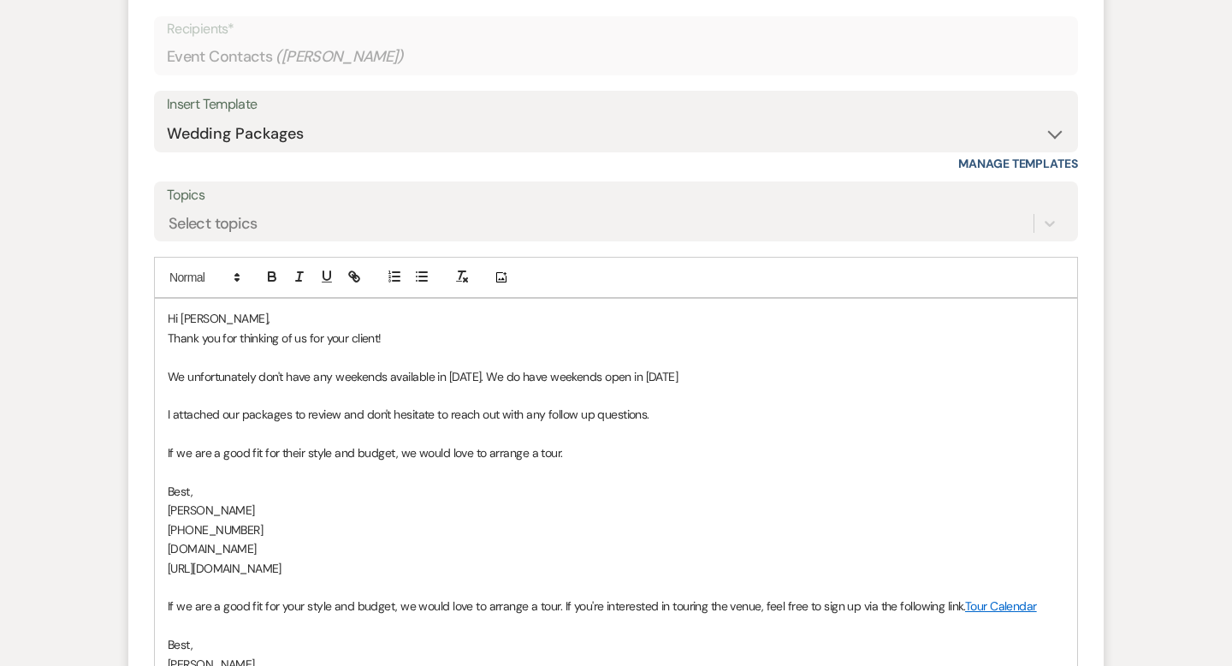
scroll to position [1070, 0]
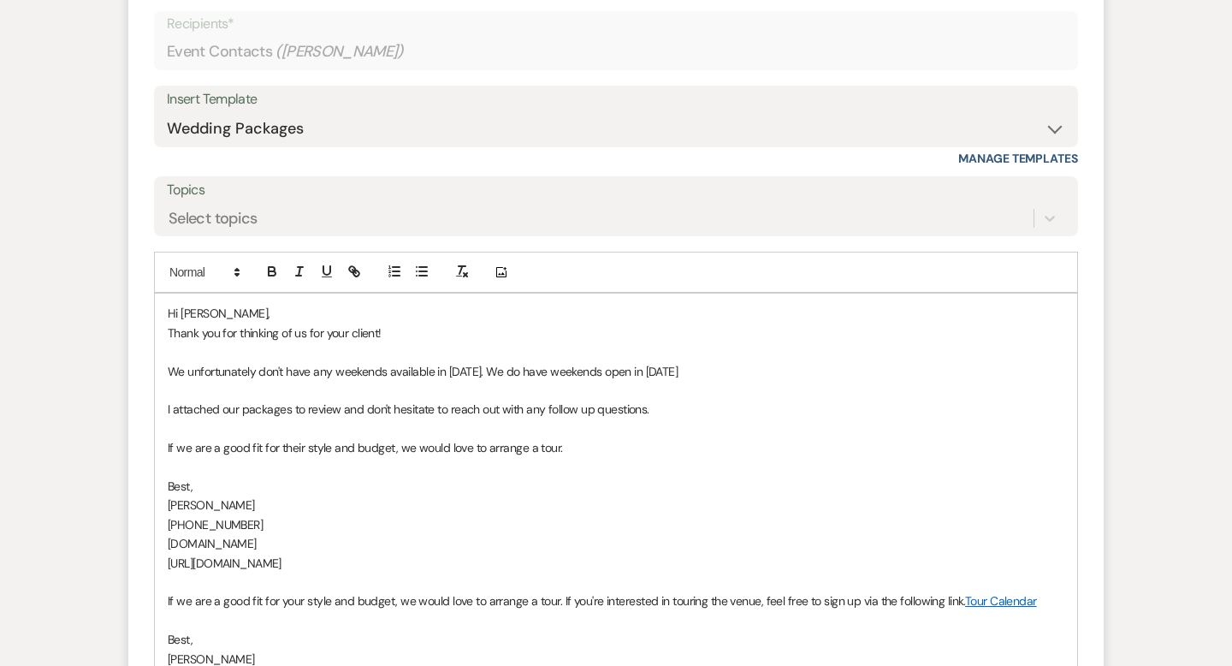
click at [344, 401] on p "I attached our packages to review and don't hesitate to reach out with any foll…" at bounding box center [616, 408] width 896 height 19
click at [495, 376] on p "We unfortunately don't have any weekends available in [DATE]. We do have weeken…" at bounding box center [616, 371] width 896 height 19
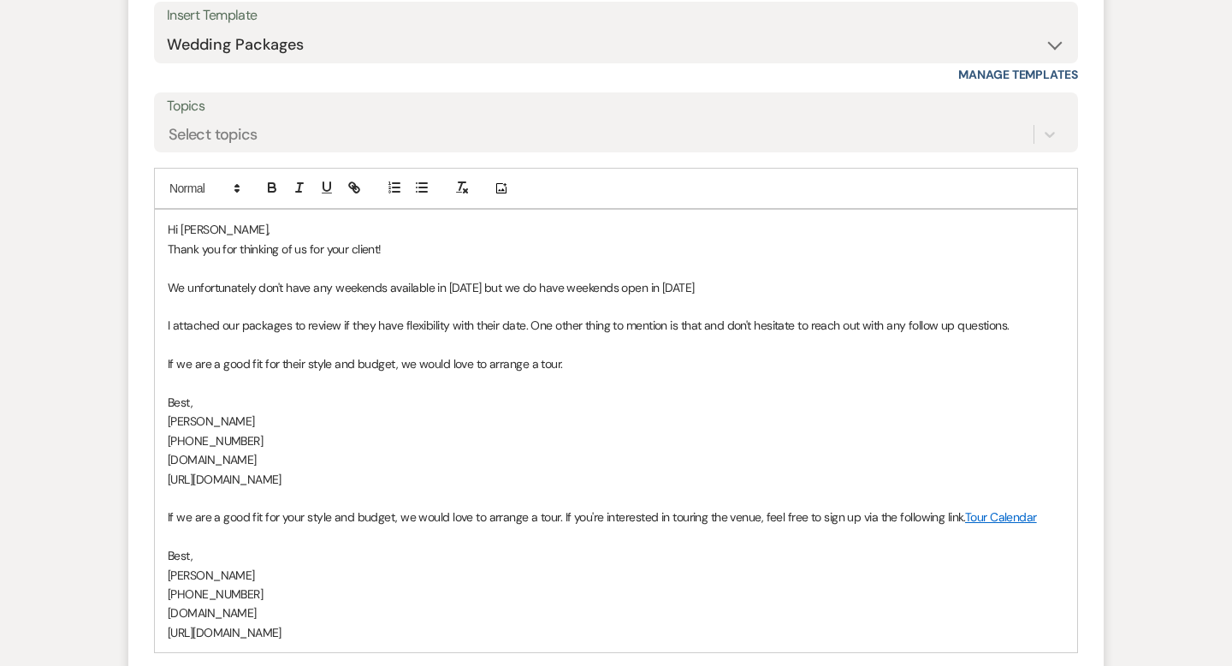
click at [694, 285] on p "We unfortunately don't have any weekends available in [DATE] but we do have wee…" at bounding box center [616, 287] width 896 height 19
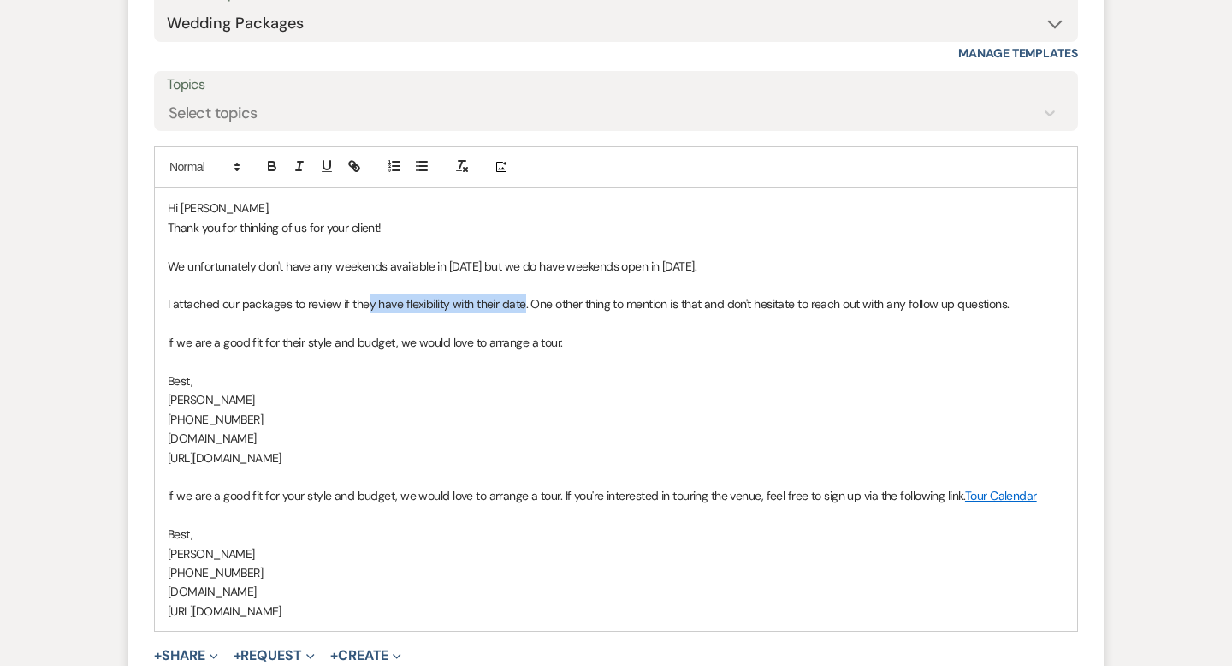
drag, startPoint x: 523, startPoint y: 307, endPoint x: 366, endPoint y: 310, distance: 156.6
click at [366, 310] on p "I attached our packages to review if they have flexibility with their date. One…" at bounding box center [616, 303] width 896 height 19
click at [465, 336] on p "If we are a good fit for their style and budget, we would love to arrange a tou…" at bounding box center [616, 342] width 896 height 19
drag, startPoint x: 524, startPoint y: 307, endPoint x: 378, endPoint y: 313, distance: 146.4
click at [378, 313] on p "I attached our packages to review if they have flexibility with their date. One…" at bounding box center [616, 303] width 896 height 19
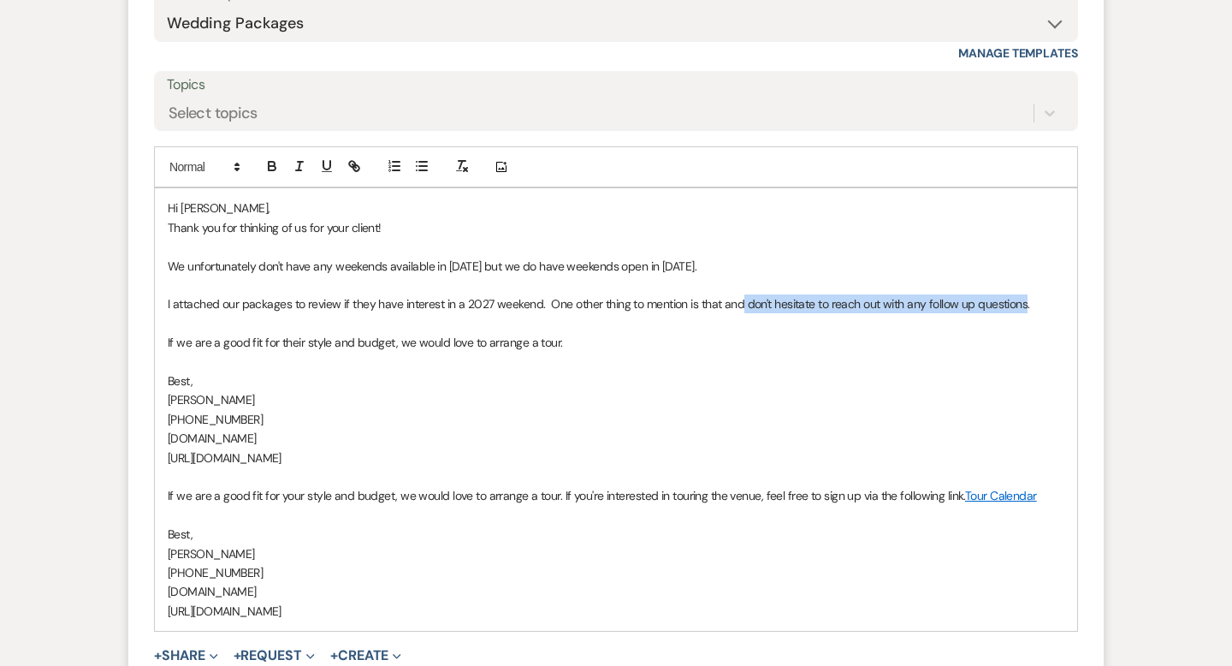
drag, startPoint x: 1025, startPoint y: 301, endPoint x: 742, endPoint y: 304, distance: 282.3
click at [742, 304] on p "I attached our packages to review if they have interest in a 2027 weekend. One …" at bounding box center [616, 303] width 896 height 19
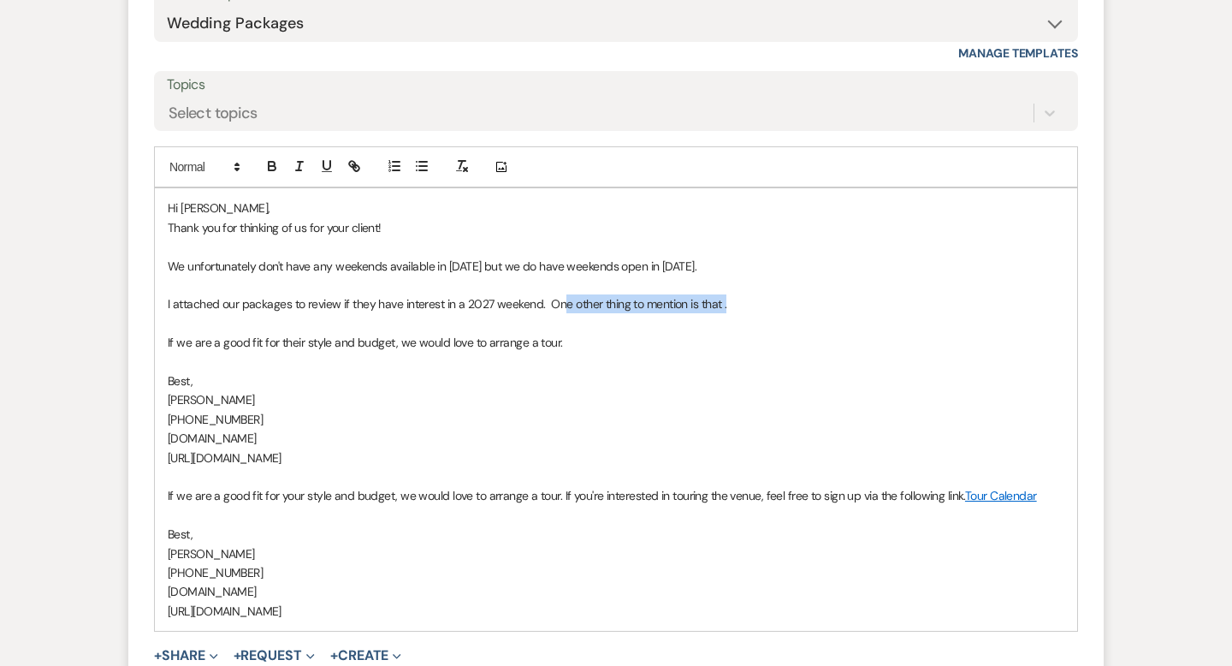
drag, startPoint x: 730, startPoint y: 305, endPoint x: 562, endPoint y: 306, distance: 167.7
click at [562, 306] on p "I attached our packages to review if they have interest in a 2027 weekend. One …" at bounding box center [616, 303] width 896 height 19
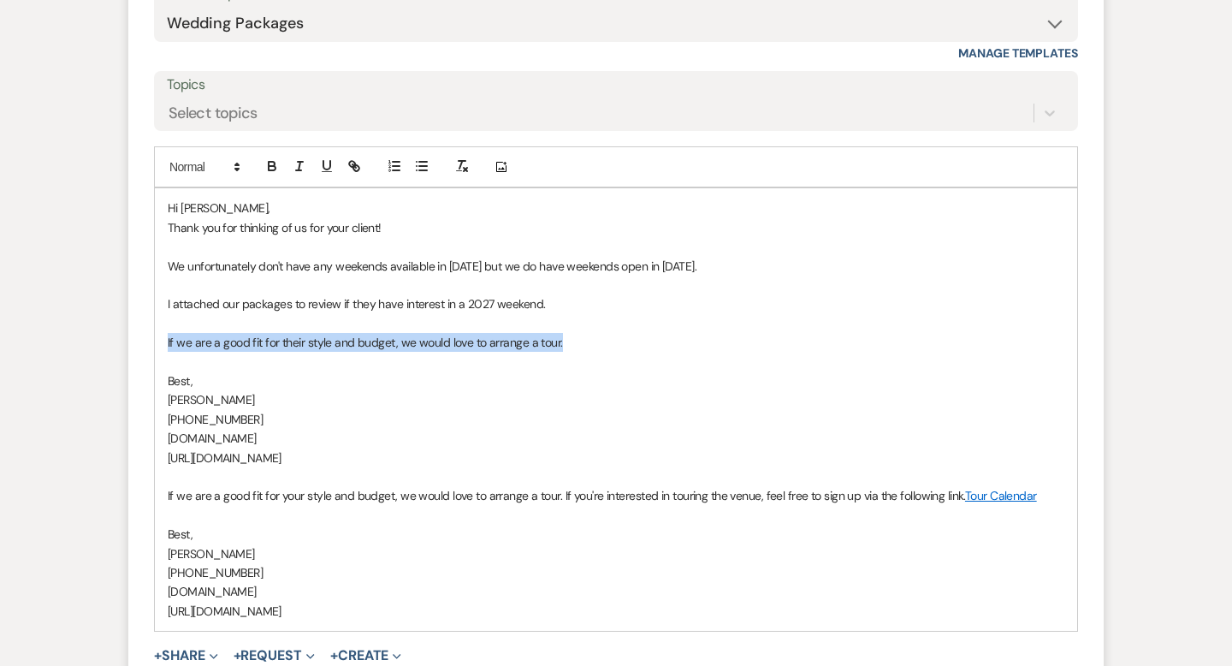
drag, startPoint x: 483, startPoint y: 346, endPoint x: 160, endPoint y: 343, distance: 323.4
click at [160, 343] on div "Hi [PERSON_NAME], Thank you for thinking of us for your client! We unfortunatel…" at bounding box center [616, 409] width 922 height 442
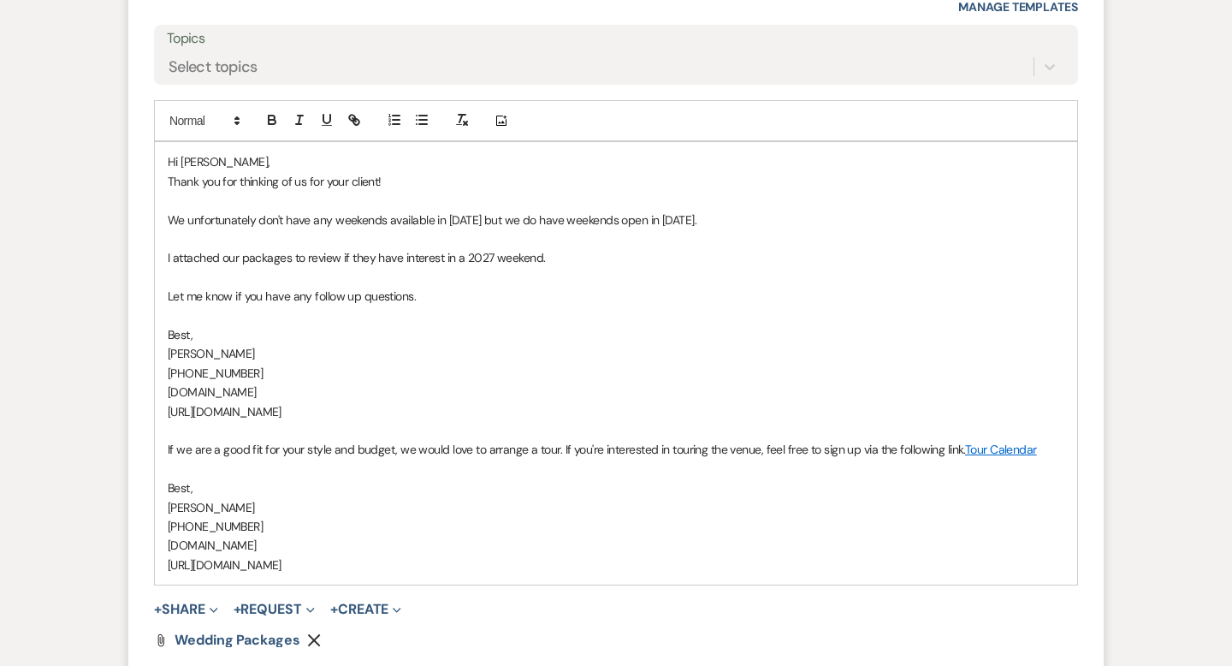
scroll to position [1233, 0]
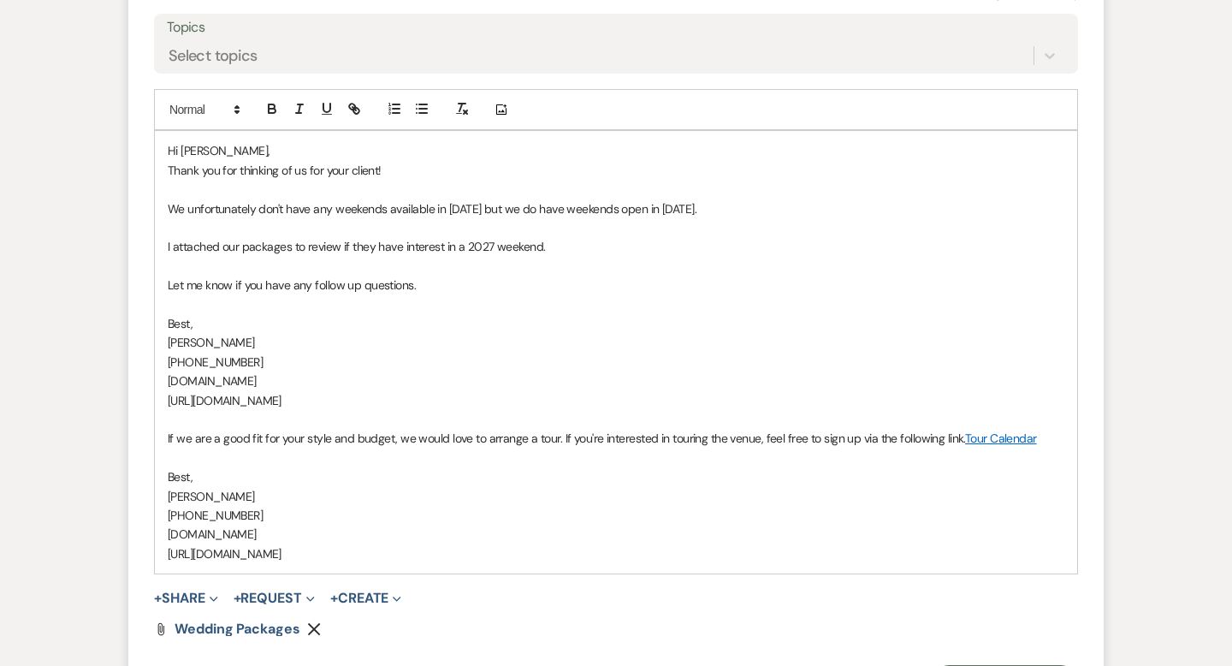
drag, startPoint x: 445, startPoint y: 557, endPoint x: 167, endPoint y: 431, distance: 305.1
click at [167, 431] on div "Hi [PERSON_NAME], Thank you for thinking of us for your client! We unfortunatel…" at bounding box center [616, 352] width 922 height 442
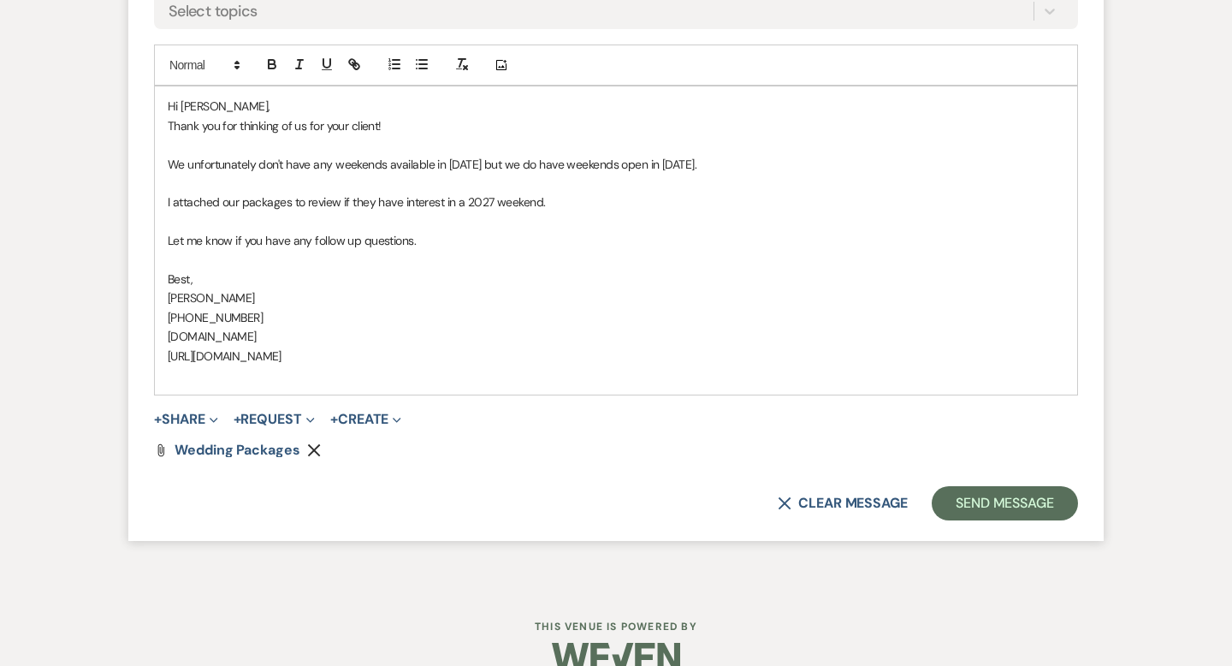
scroll to position [1309, 0]
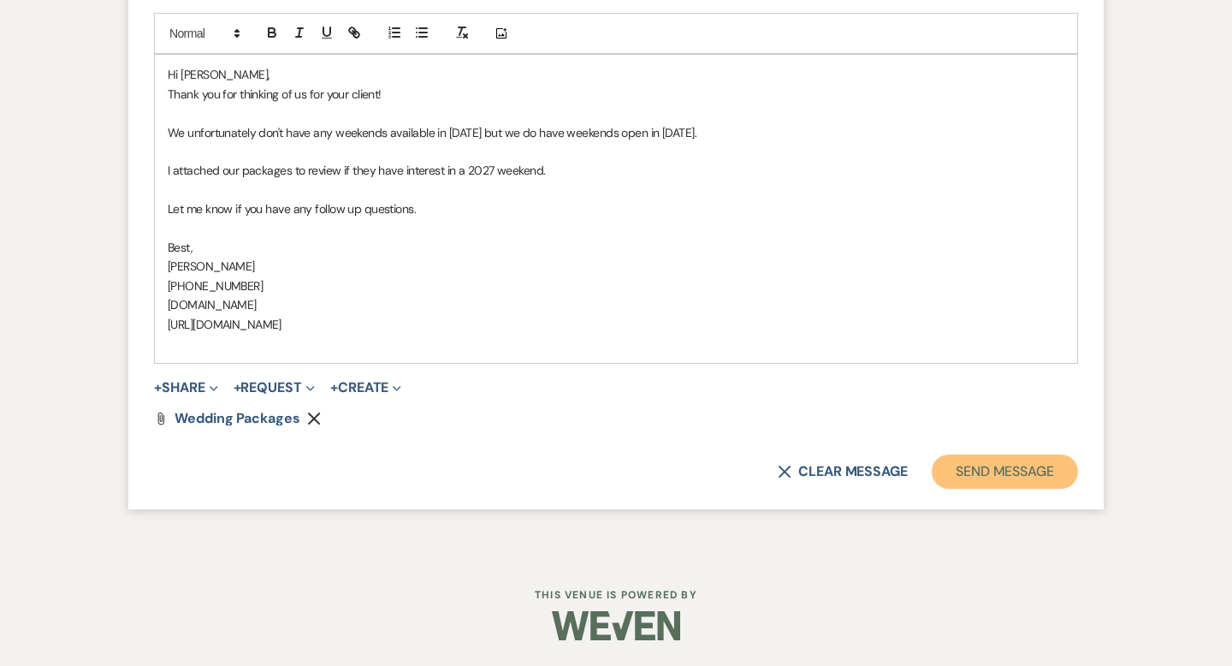
click at [979, 467] on button "Send Message" at bounding box center [1005, 471] width 146 height 34
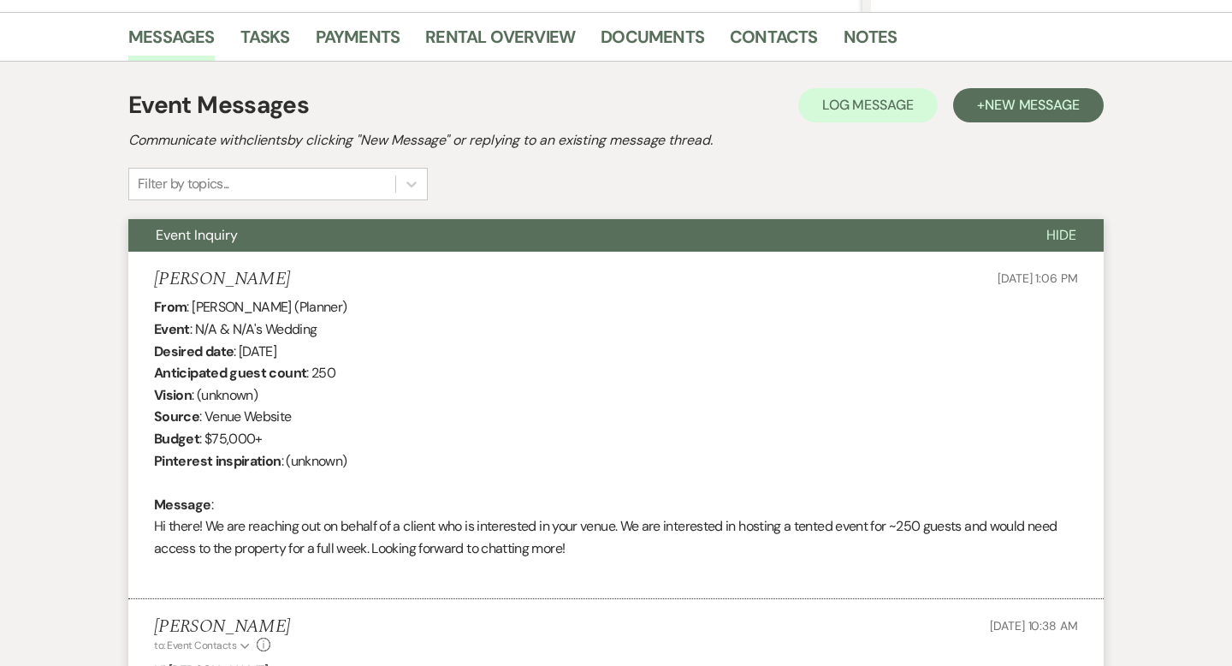
scroll to position [0, 0]
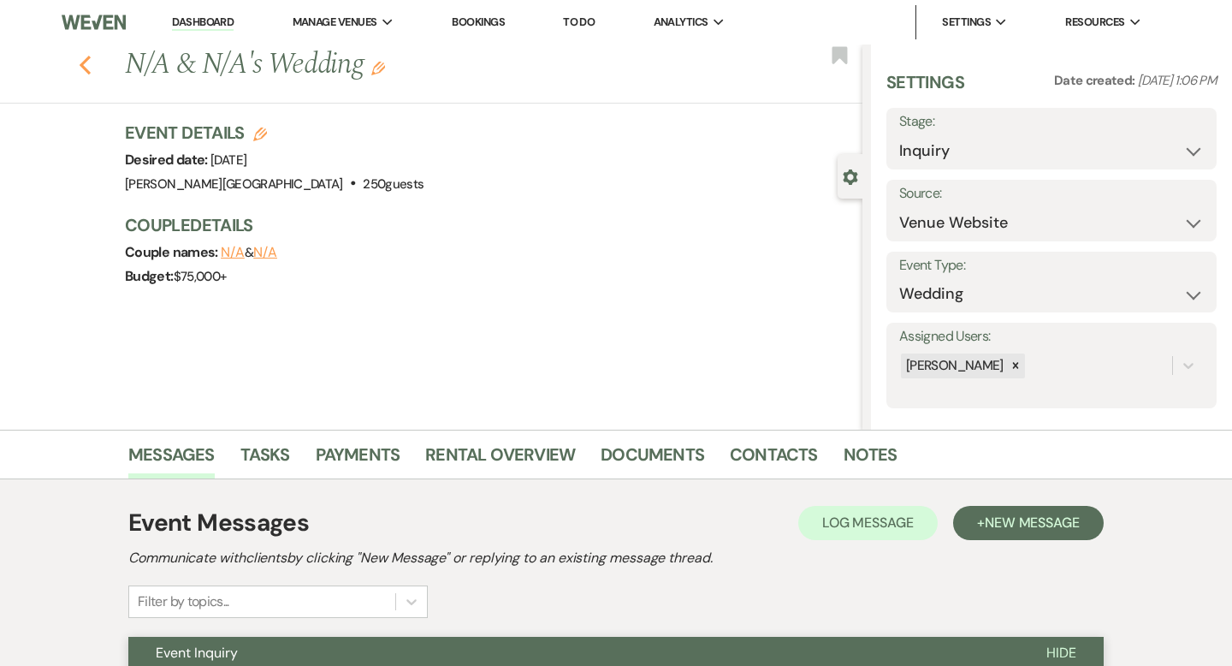
click at [82, 68] on icon "Previous" at bounding box center [85, 65] width 13 height 21
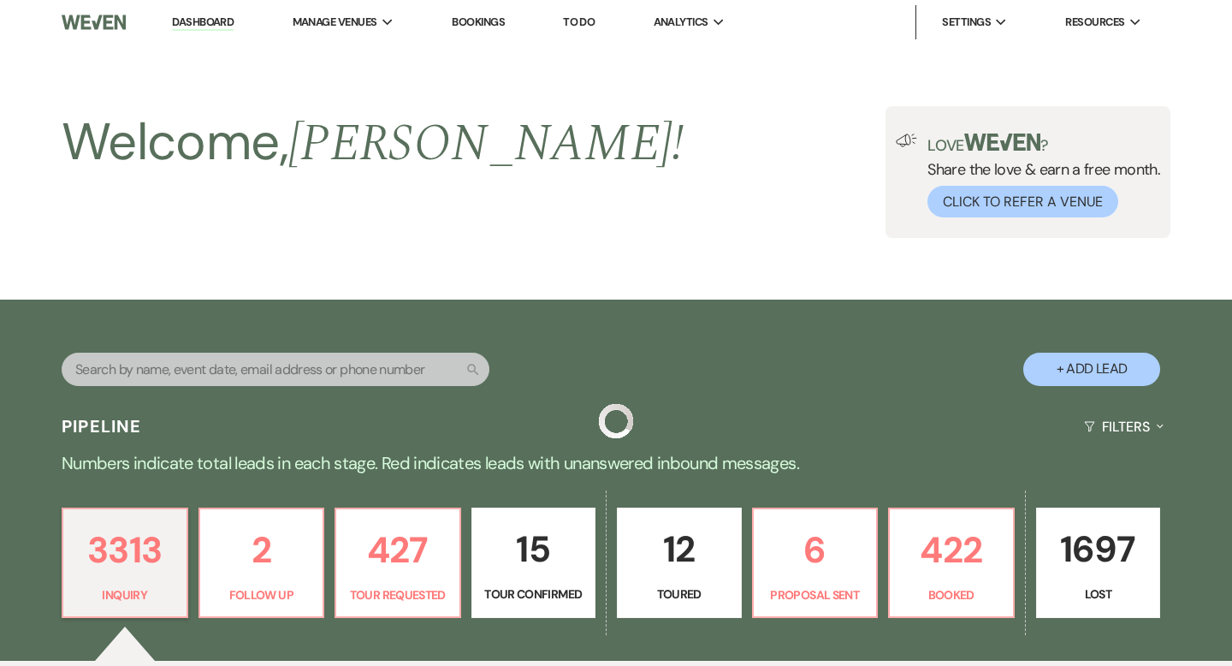
scroll to position [617, 0]
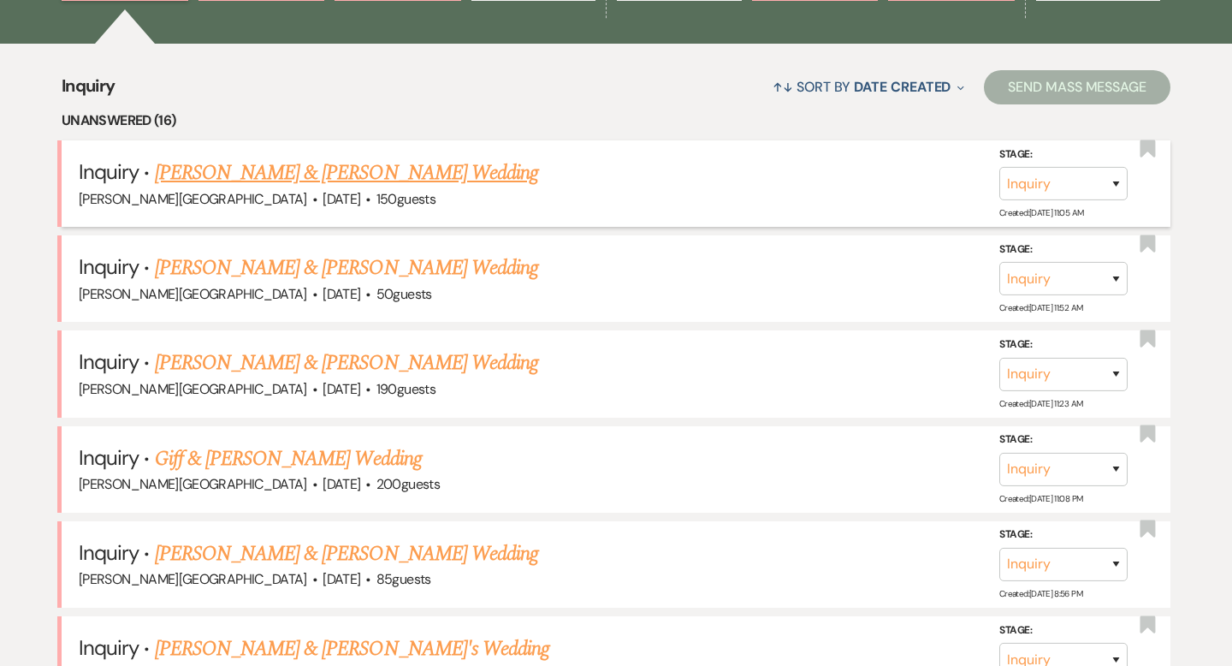
click at [308, 175] on link "[PERSON_NAME] & [PERSON_NAME] Wedding" at bounding box center [346, 172] width 383 height 31
select select "5"
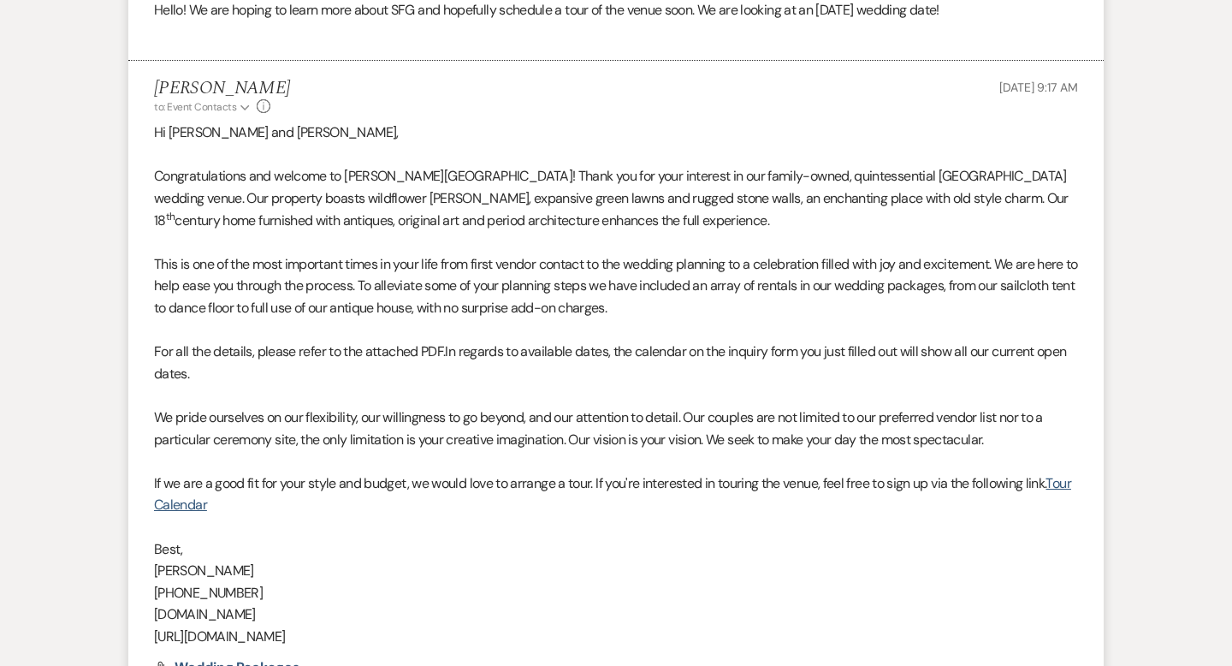
scroll to position [1375, 0]
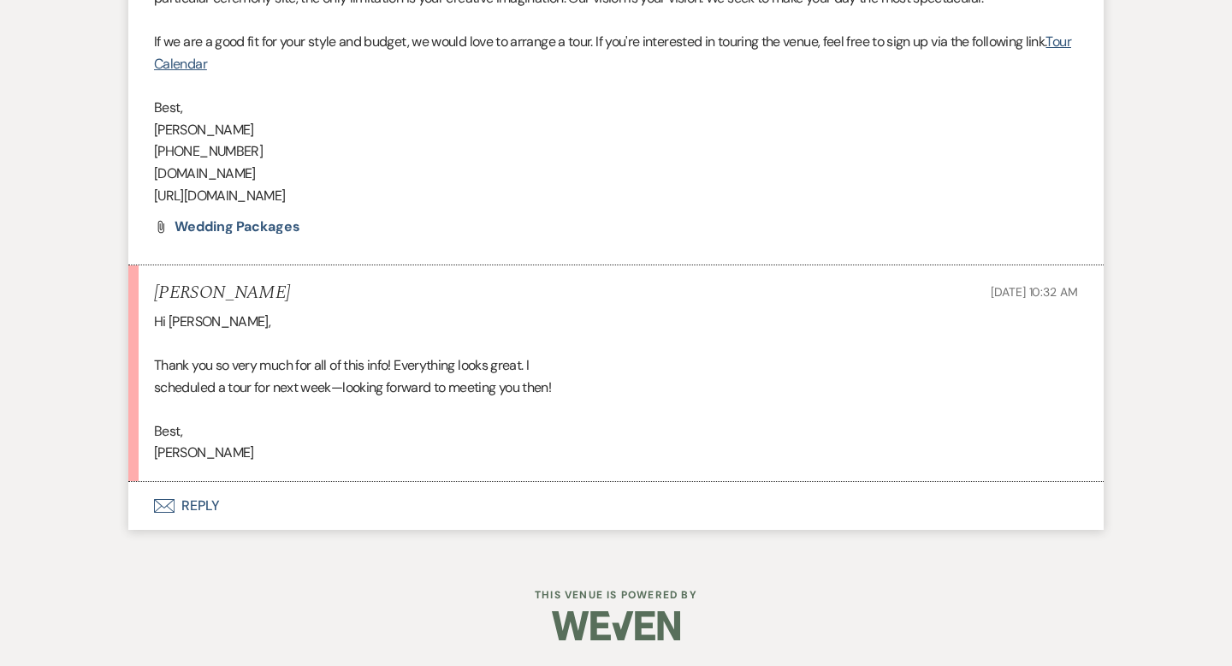
click at [204, 506] on button "Envelope Reply" at bounding box center [615, 506] width 975 height 48
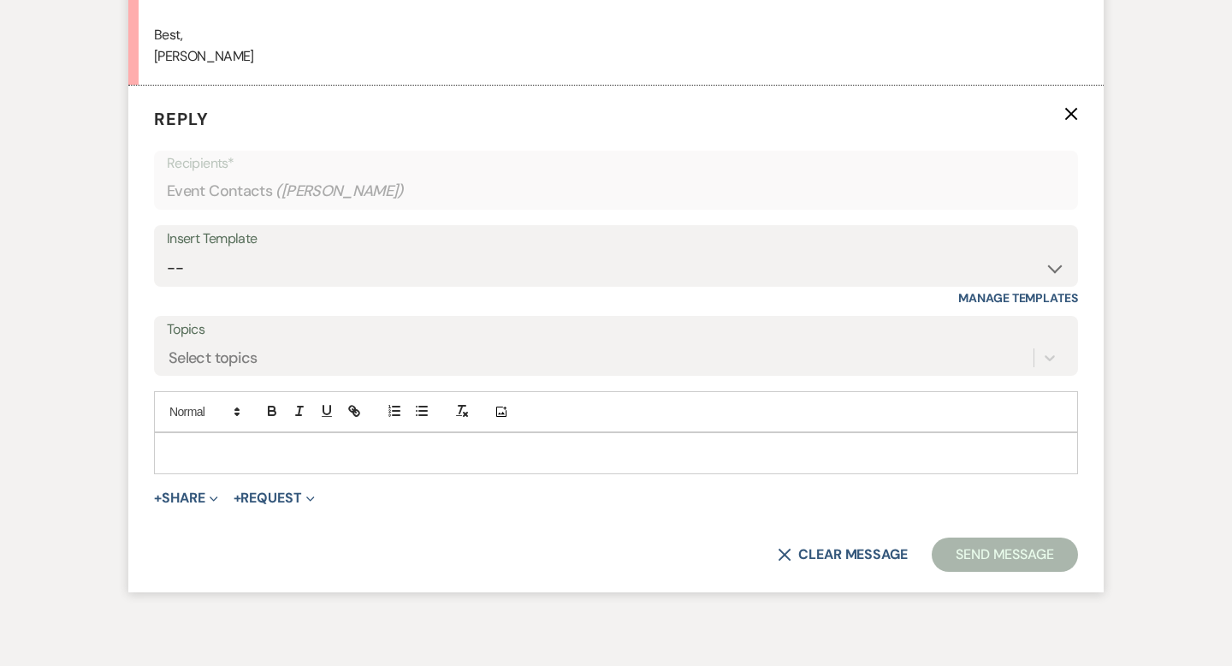
scroll to position [1777, 0]
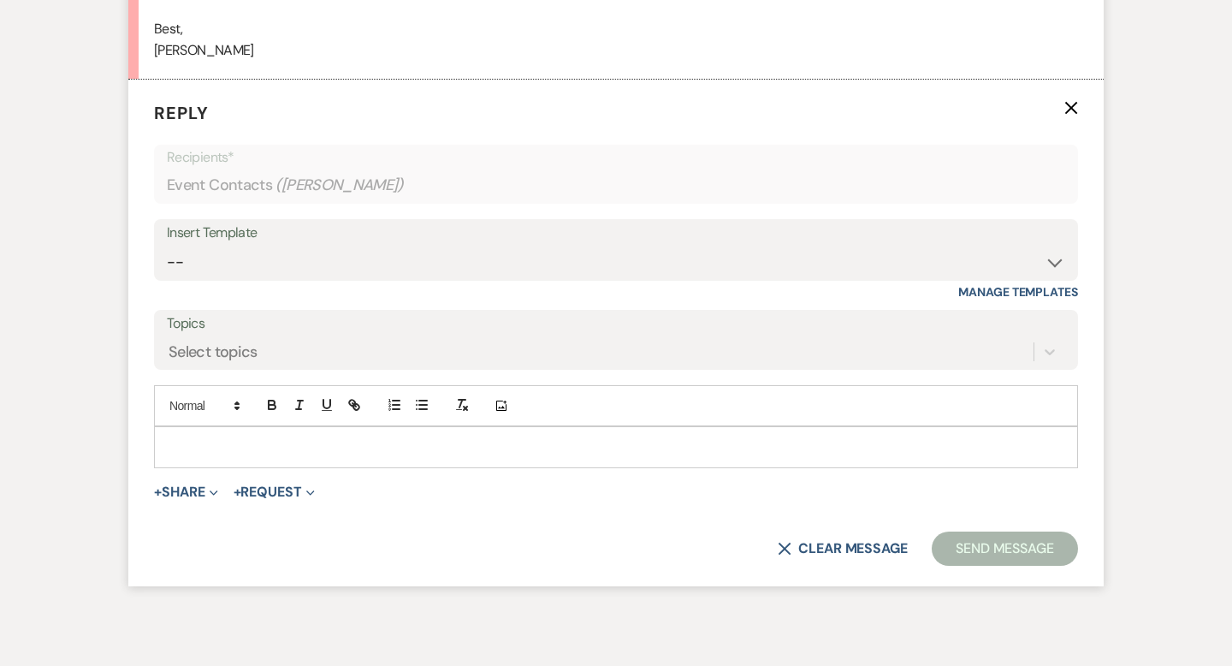
click at [194, 456] on div at bounding box center [616, 446] width 922 height 39
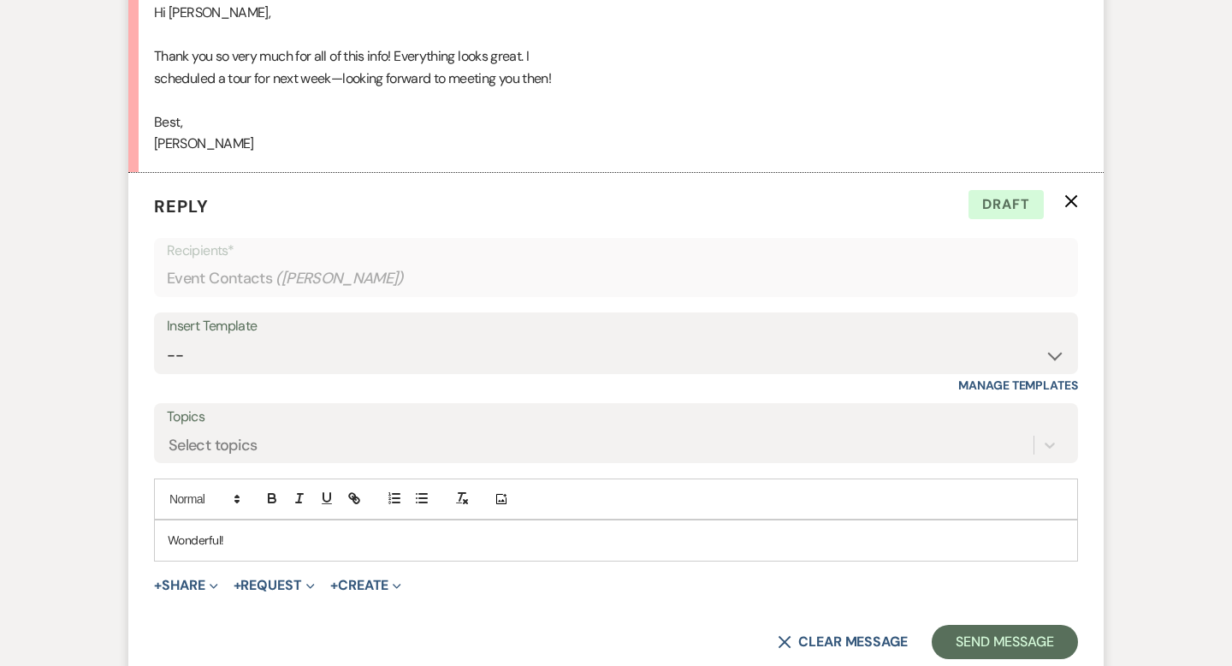
scroll to position [1779, 0]
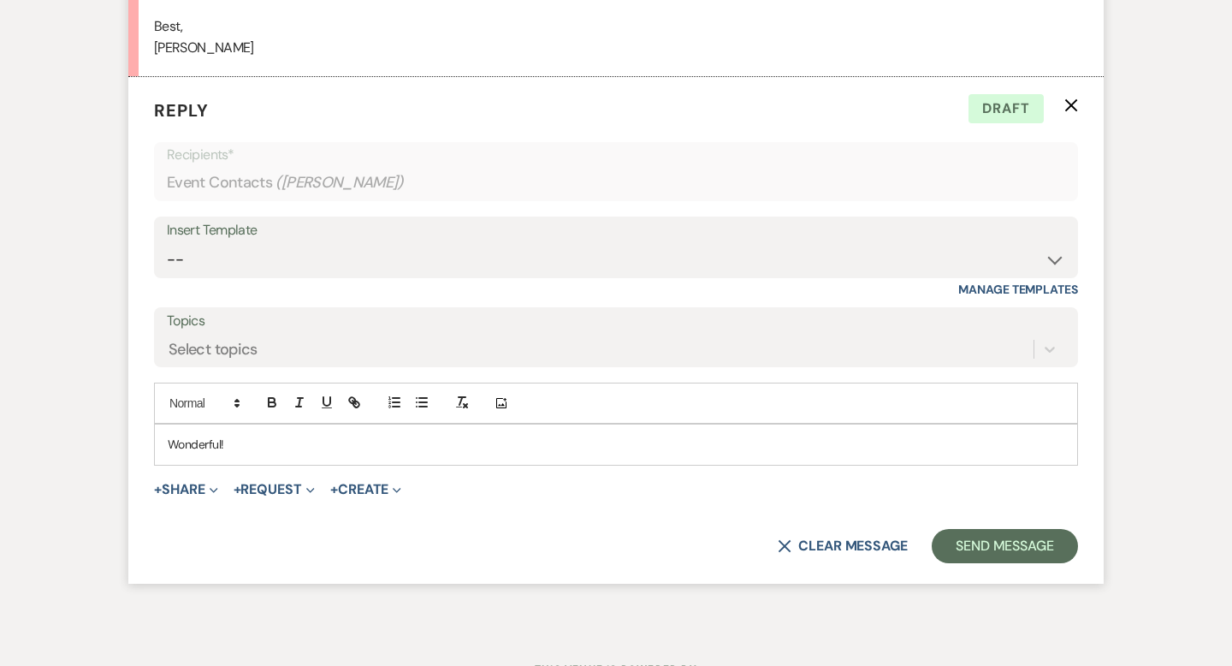
click at [166, 443] on div "Wonderful!" at bounding box center [616, 443] width 922 height 39
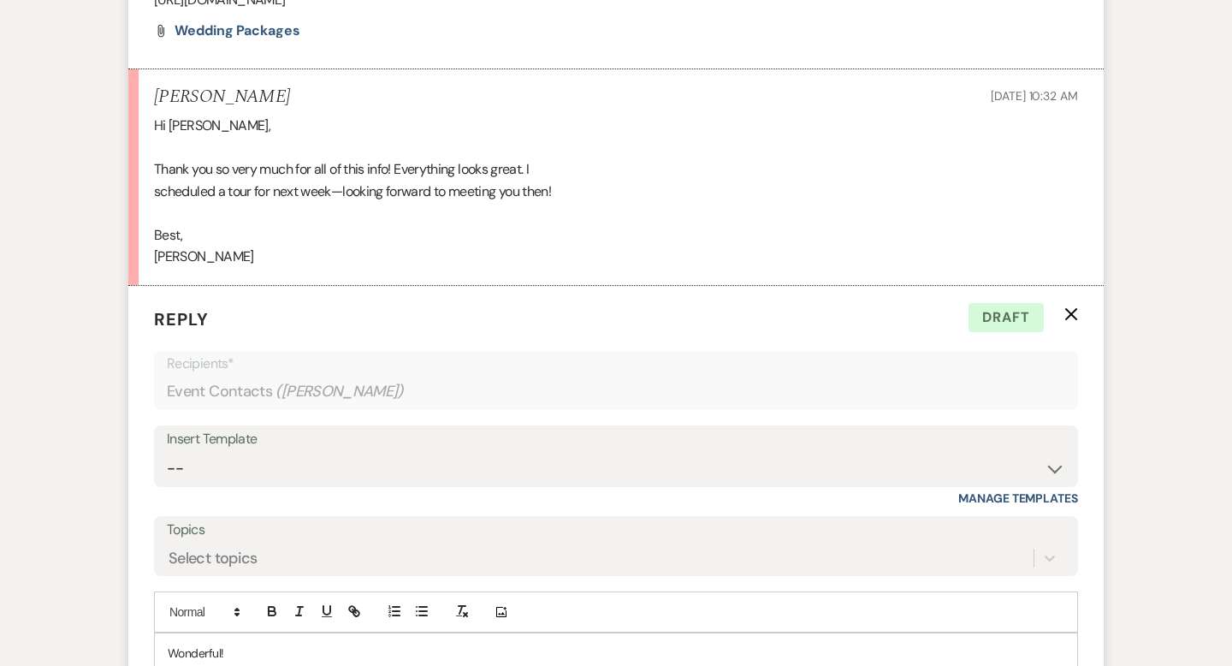
scroll to position [1491, 0]
